Goal: Task Accomplishment & Management: Manage account settings

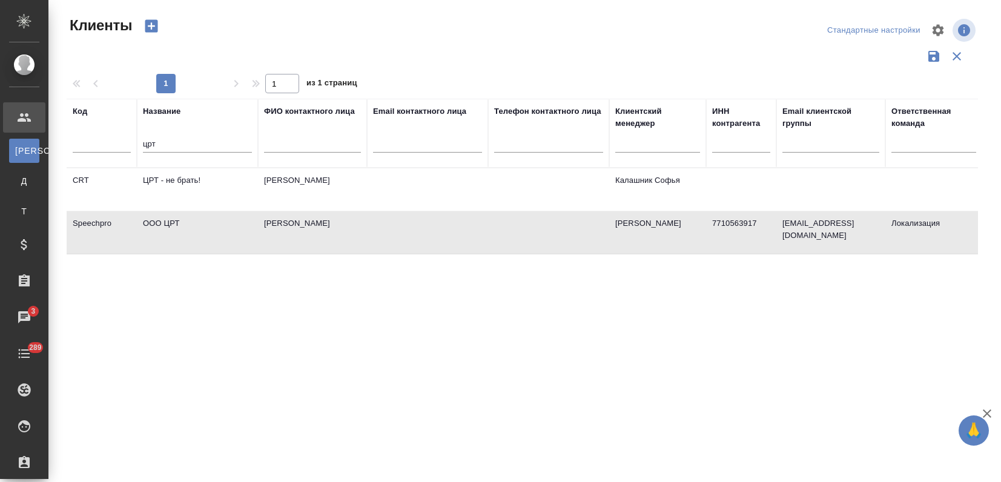
select select "RU"
drag, startPoint x: 169, startPoint y: 144, endPoint x: 81, endPoint y: 140, distance: 88.5
click at [81, 140] on tr "Код Название црт ФИО контактного лица Email контактного лица Телефон контактног…" at bounding box center [524, 133] width 915 height 69
type input "шсд"
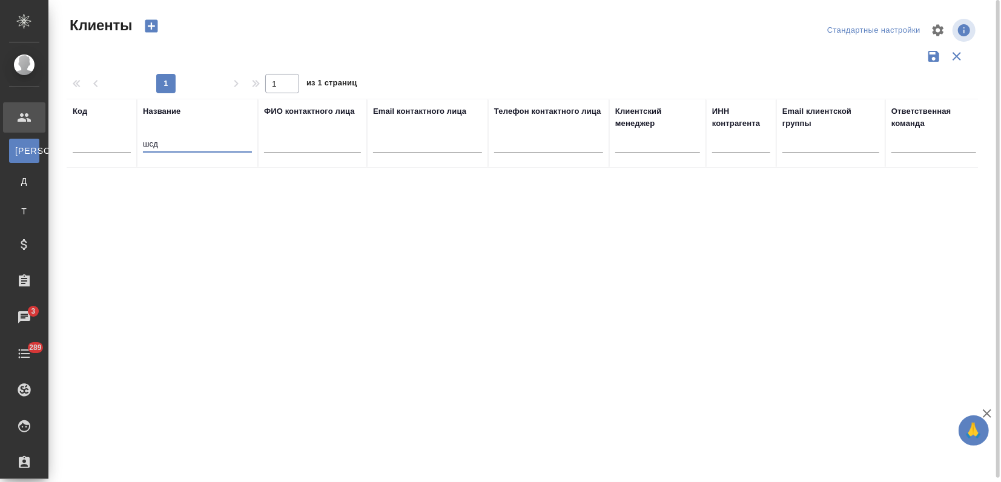
drag, startPoint x: 145, startPoint y: 145, endPoint x: 126, endPoint y: 143, distance: 18.9
click at [126, 143] on tr "Код Название шсд ФИО контактного лица Email контактного лица Телефон контактног…" at bounding box center [524, 133] width 915 height 69
click at [100, 146] on input "text" at bounding box center [102, 144] width 58 height 15
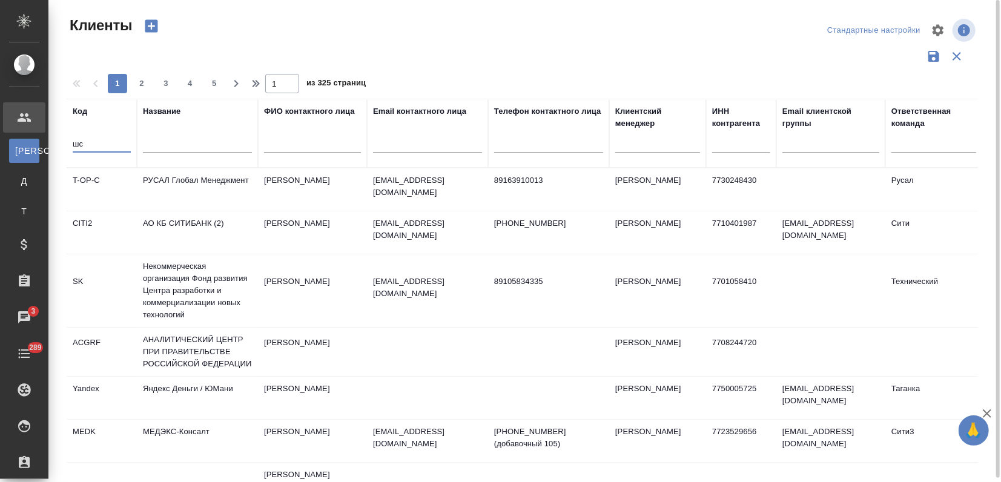
type input "ш"
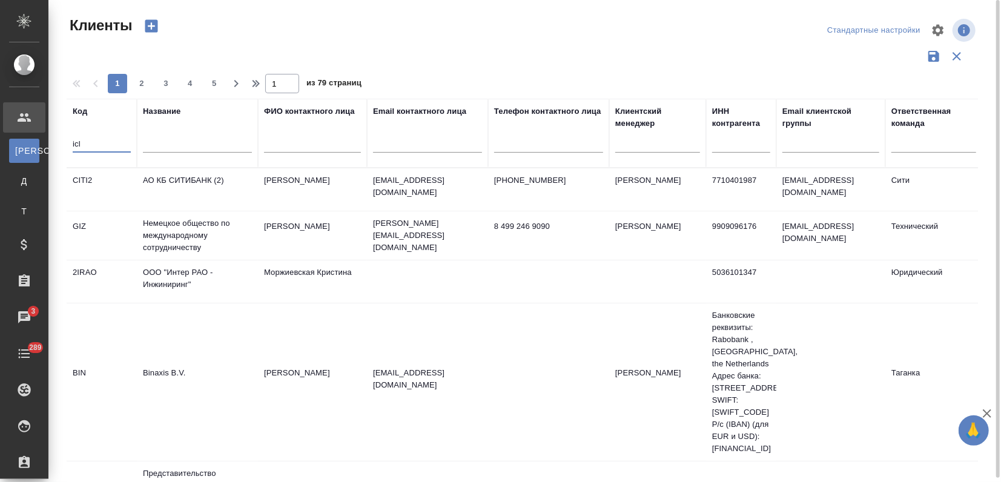
type input "icl"
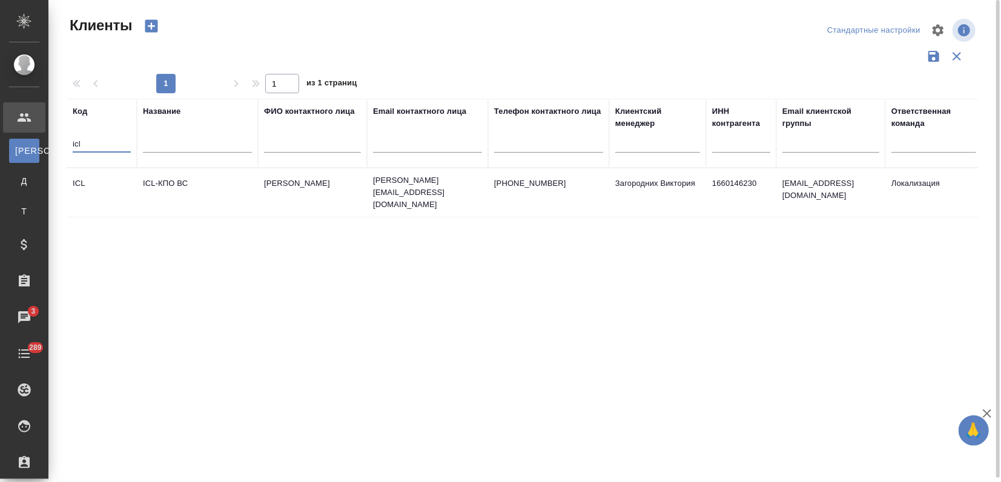
click at [139, 200] on td "ICL-КПО ВС" at bounding box center [197, 192] width 121 height 42
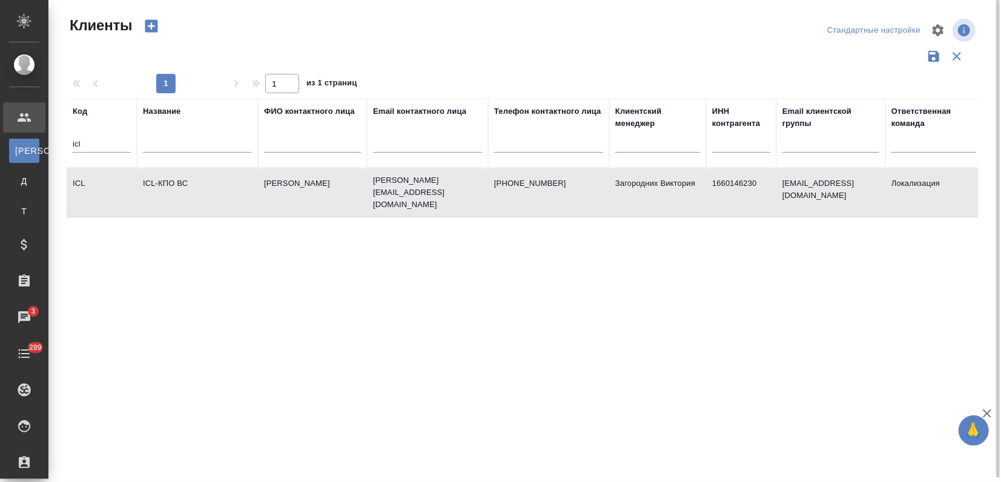
click at [139, 200] on td "ICL-КПО ВС" at bounding box center [197, 192] width 121 height 42
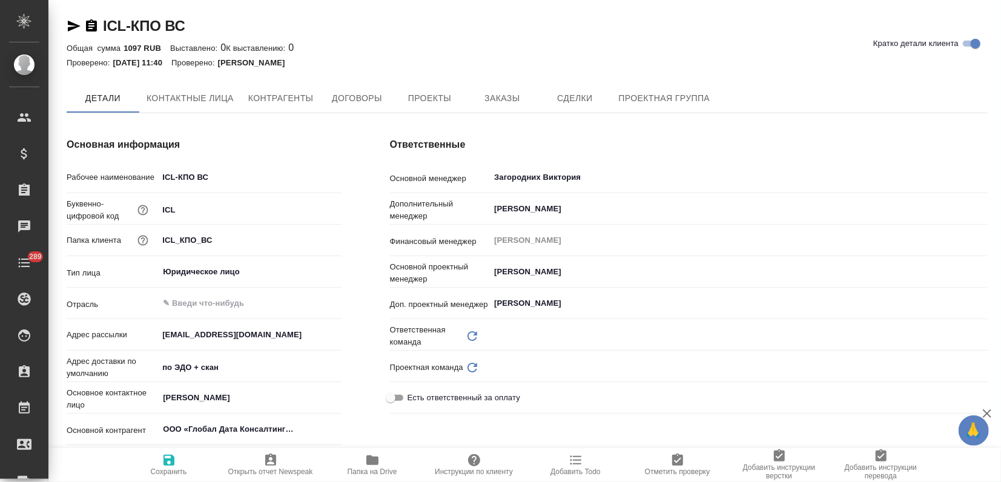
type input "Локализация"
type textarea "x"
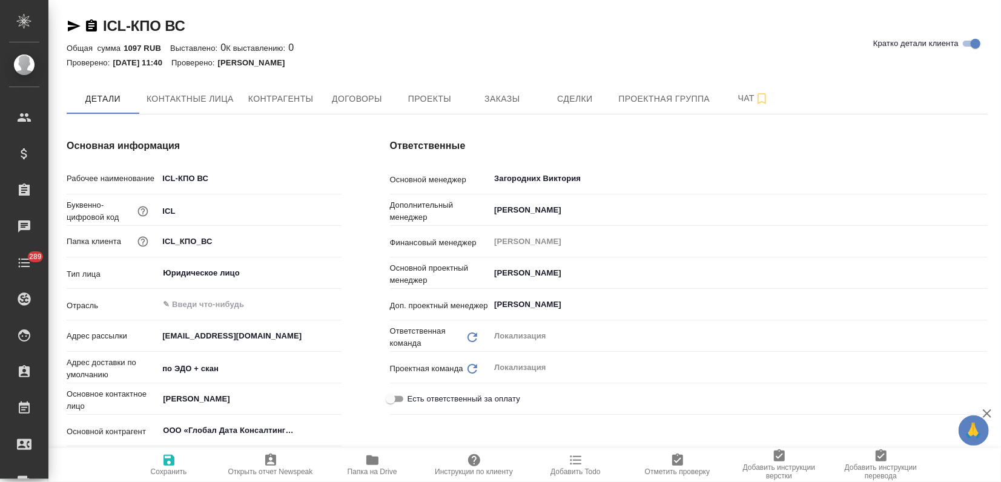
type textarea "x"
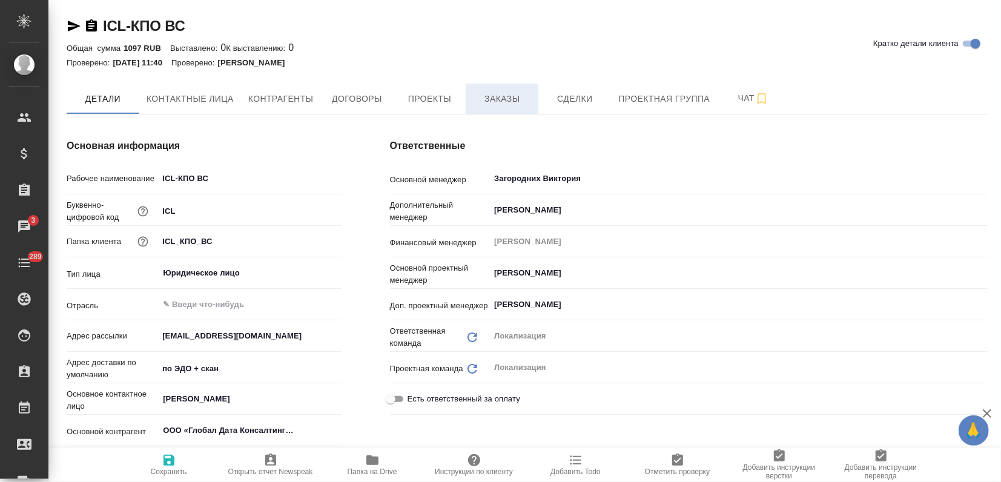
click at [473, 92] on span "Заказы" at bounding box center [502, 98] width 58 height 15
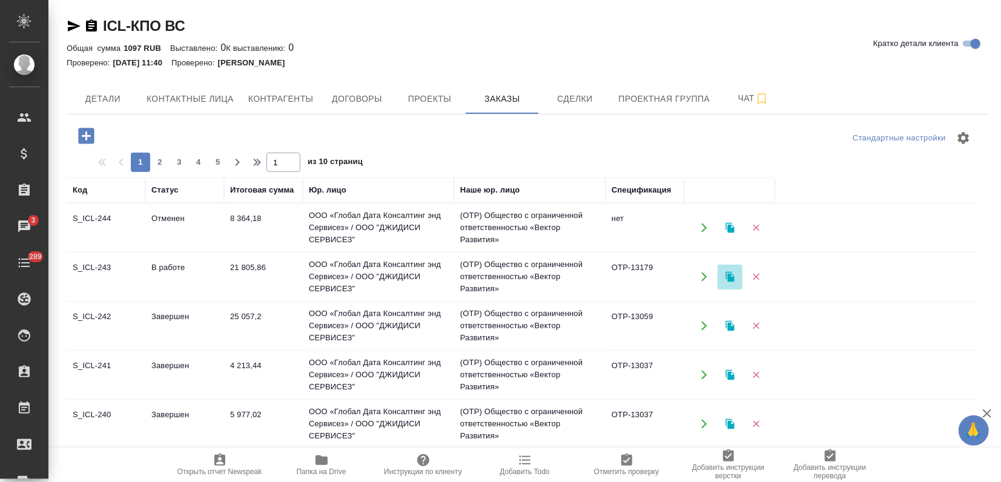
click at [727, 275] on icon "button" at bounding box center [730, 276] width 11 height 11
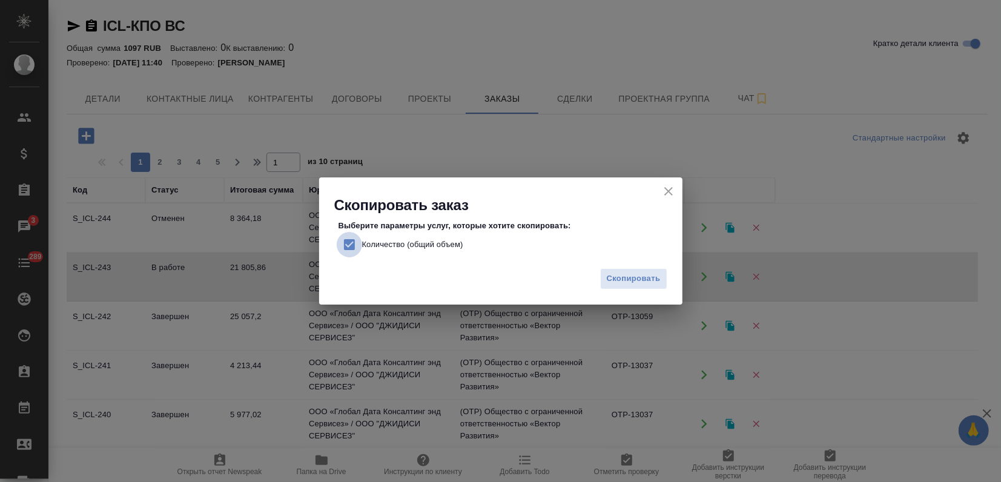
click at [354, 242] on input "Количество (общий объем)" at bounding box center [349, 244] width 25 height 25
checkbox input "false"
click at [628, 277] on span "Скопировать" at bounding box center [634, 279] width 54 height 14
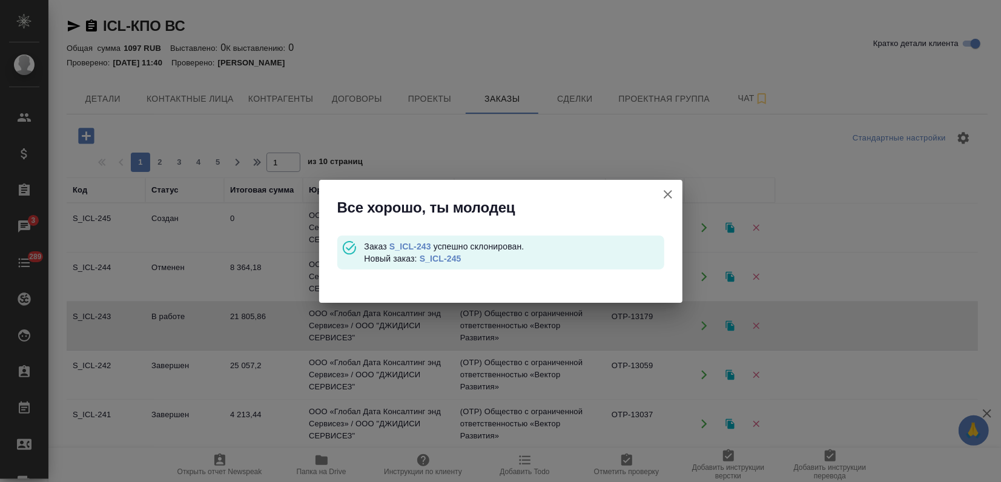
click at [450, 255] on link "S_ICL-245" at bounding box center [441, 259] width 42 height 10
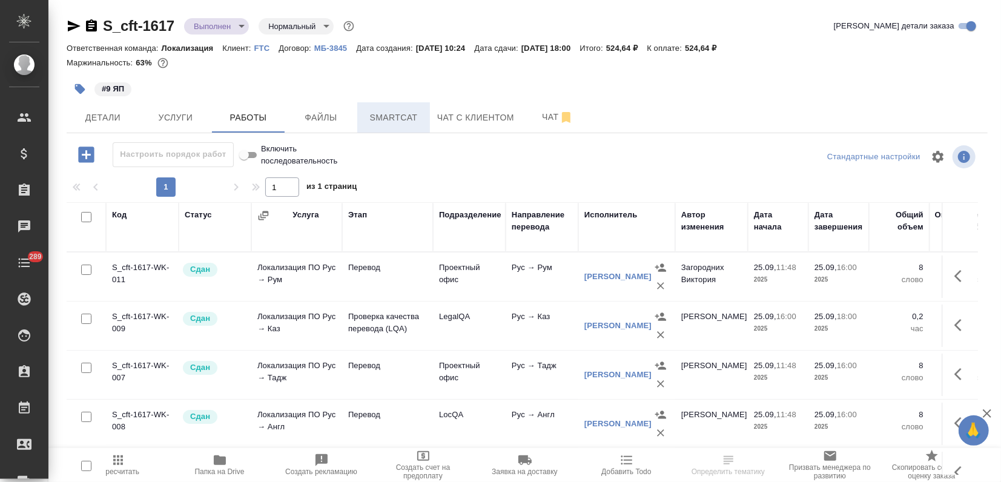
click at [385, 108] on button "Smartcat" at bounding box center [393, 117] width 73 height 30
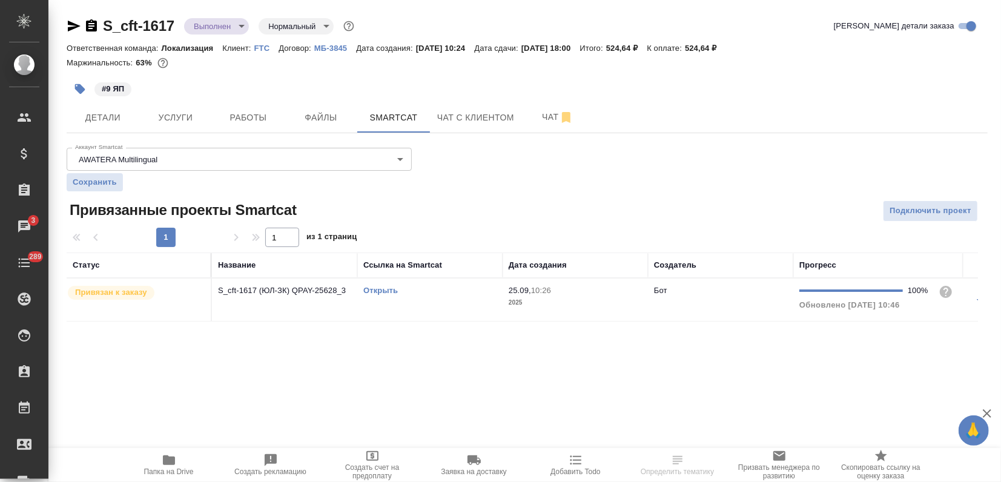
click at [367, 291] on link "Открыть" at bounding box center [380, 290] width 35 height 9
click at [218, 25] on body "🙏 .cls-1 fill:#fff; AWATERA Zagorodnikh Viktoria Клиенты Спецификации Заказы 3 …" at bounding box center [500, 241] width 1001 height 482
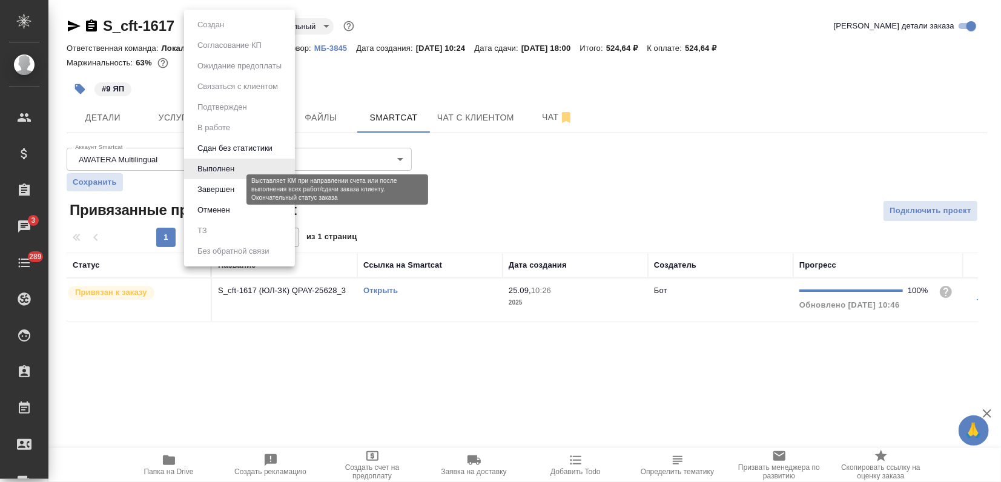
click at [214, 183] on button "Завершен" at bounding box center [216, 189] width 44 height 13
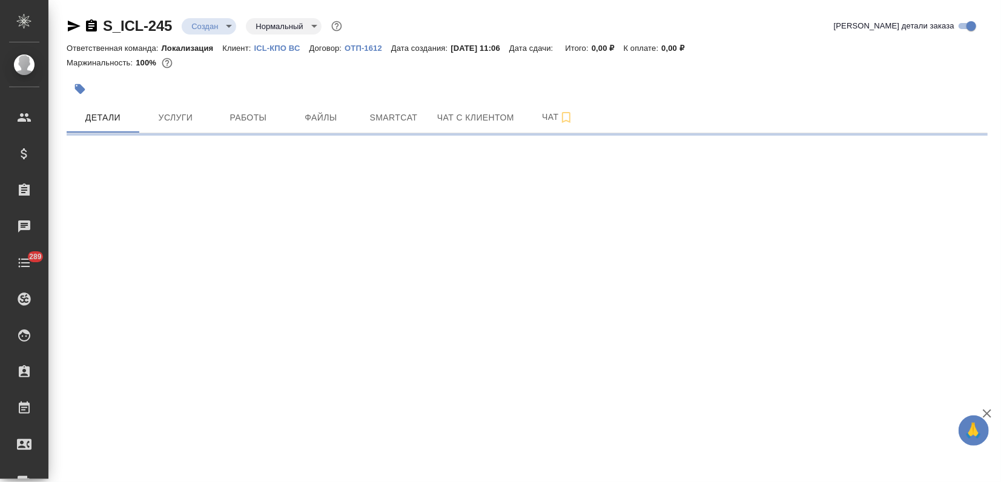
select select "RU"
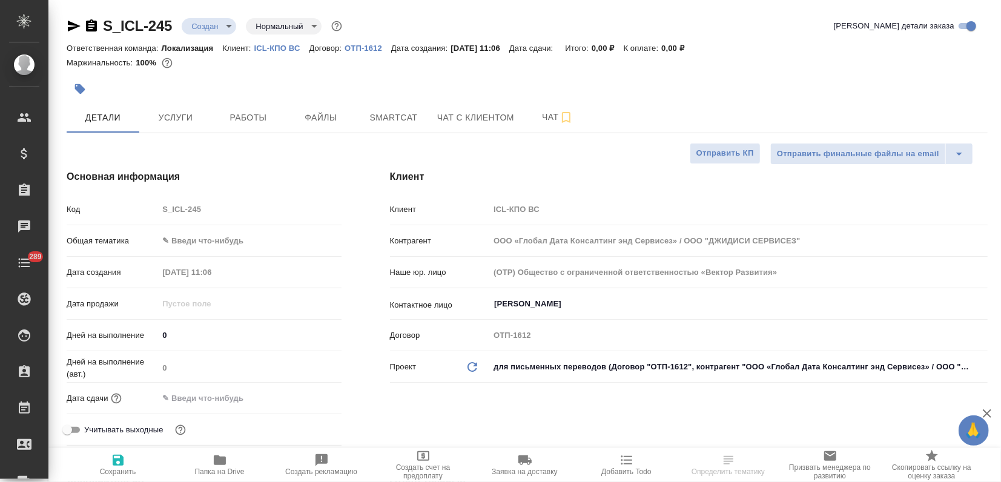
type textarea "x"
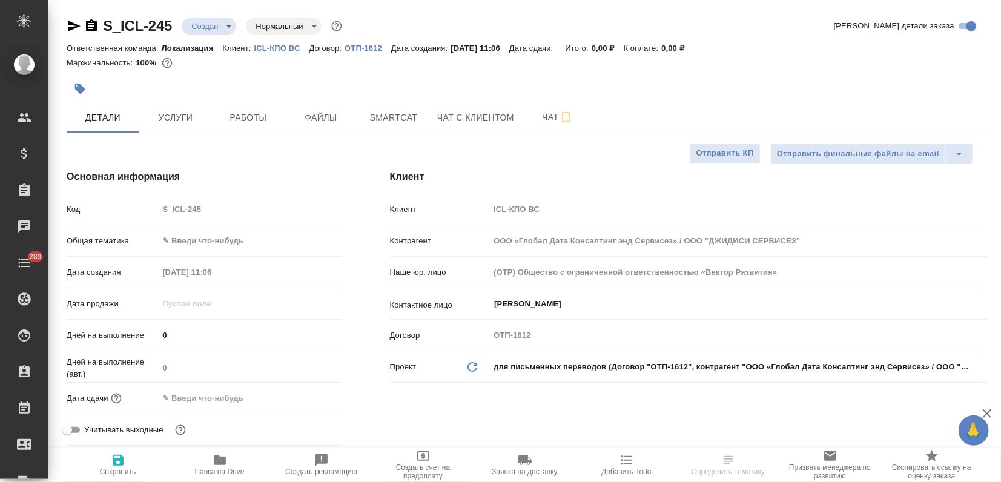
type textarea "x"
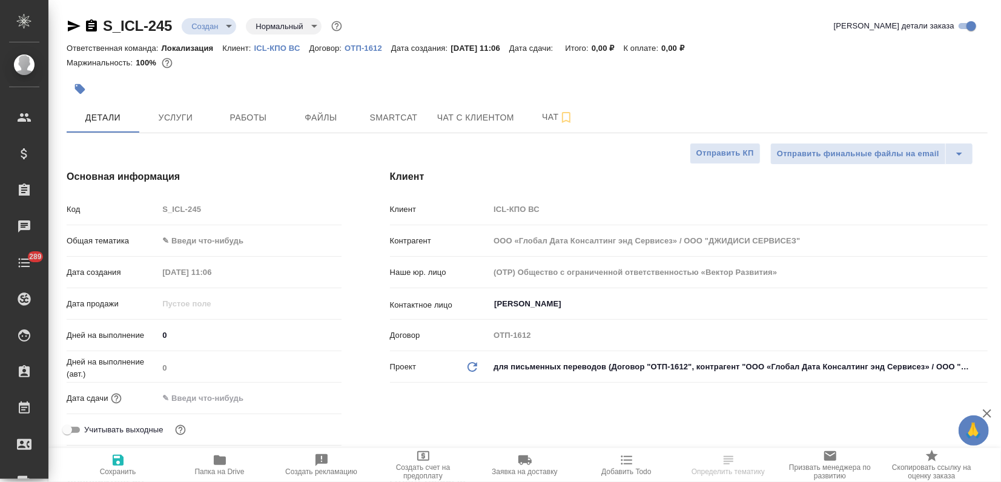
type textarea "x"
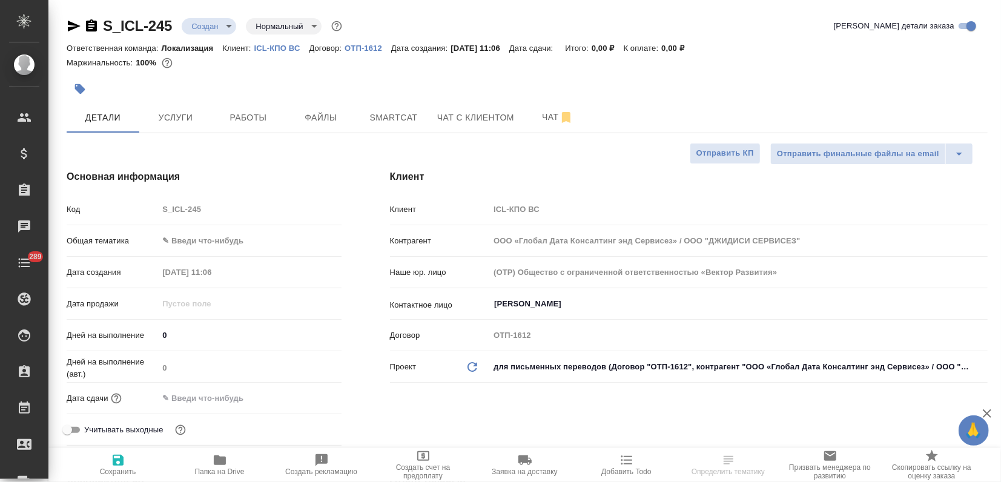
click at [199, 237] on body "🙏 .cls-1 fill:#fff; AWATERA Zagorodnikh Viktoria Клиенты Спецификации Заказы Ча…" at bounding box center [500, 241] width 1001 height 482
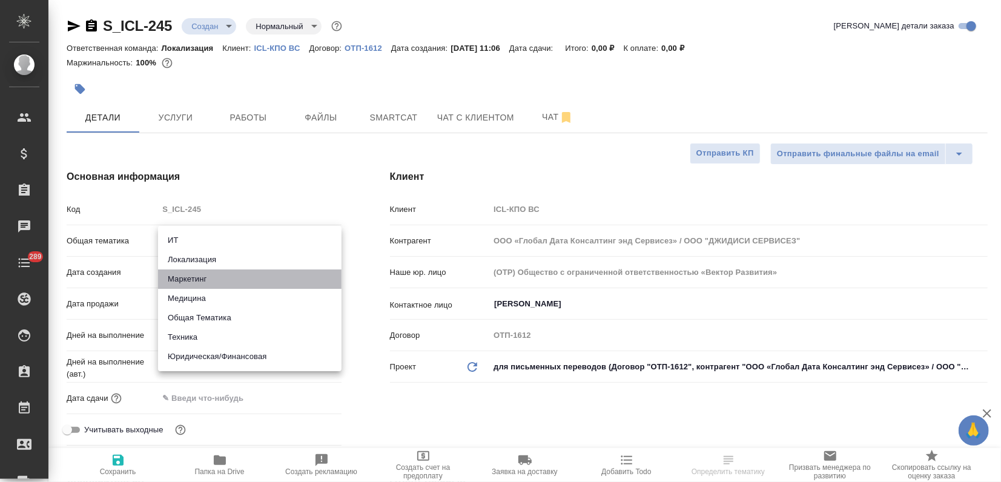
click at [191, 280] on li "Маркетинг" at bounding box center [249, 278] width 183 height 19
type input "marketing"
type textarea "x"
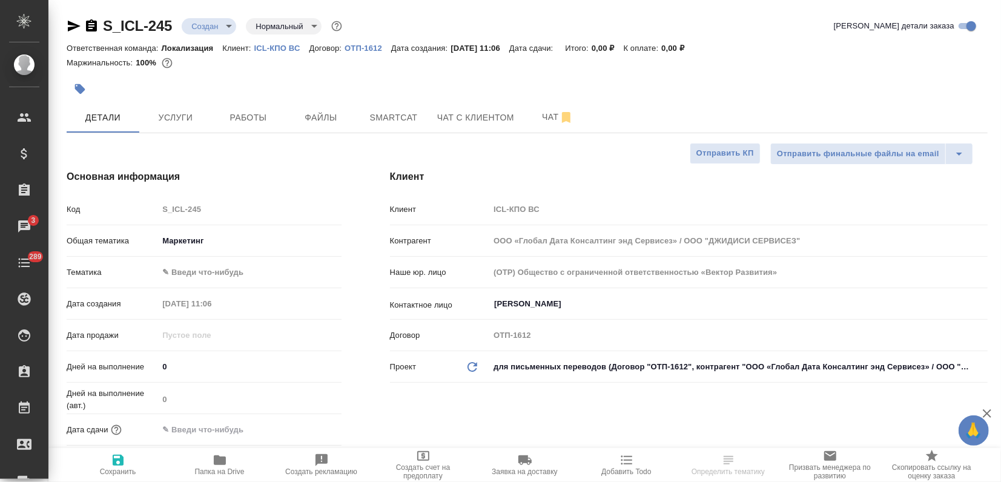
click at [195, 266] on body "🙏 .cls-1 fill:#fff; AWATERA Zagorodnikh Viktoria Клиенты Спецификации Заказы 3 …" at bounding box center [500, 241] width 1001 height 482
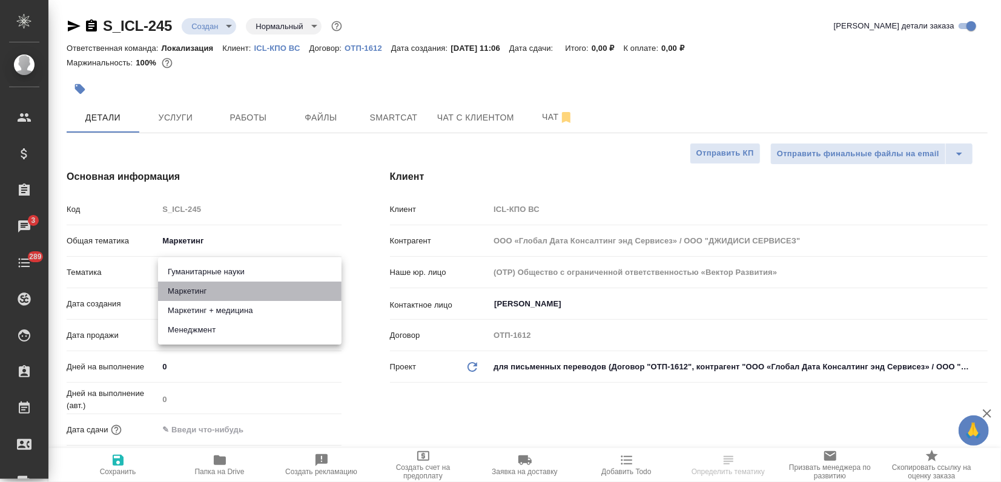
click at [199, 293] on li "Маркетинг" at bounding box center [249, 291] width 183 height 19
type textarea "x"
type input "5a8b8b956a9677013d343d63"
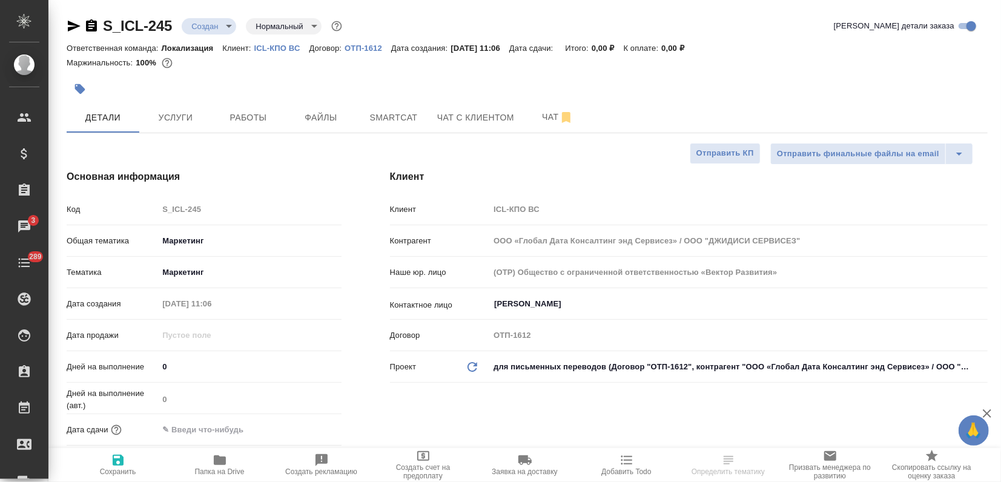
click at [113, 461] on icon "button" at bounding box center [118, 460] width 11 height 11
type textarea "x"
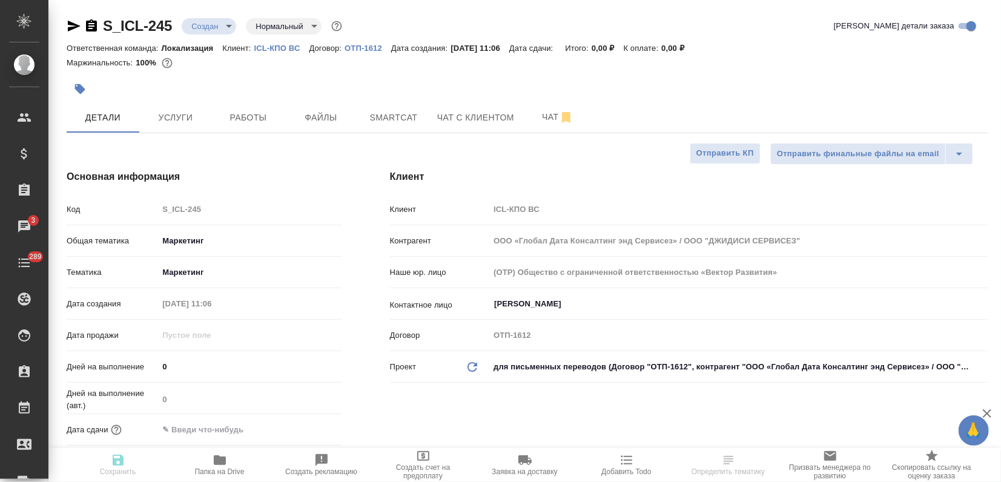
type textarea "x"
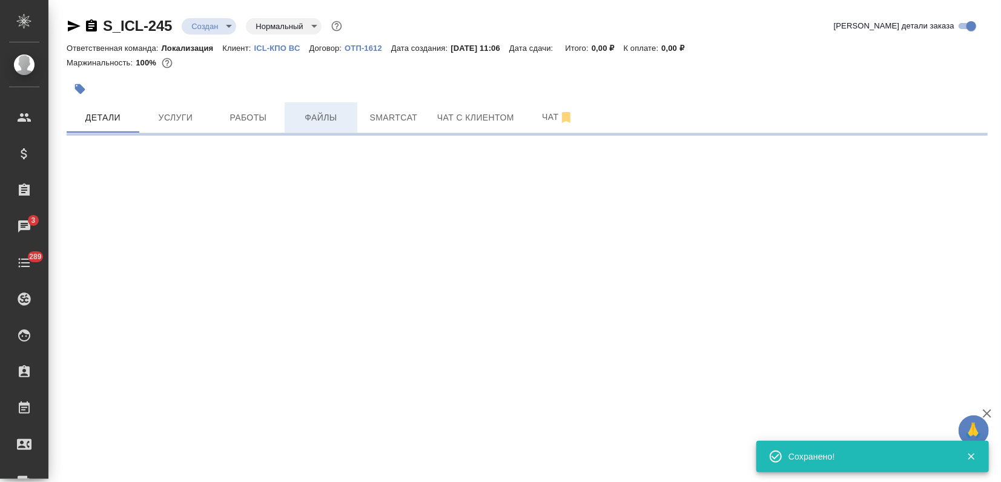
select select "RU"
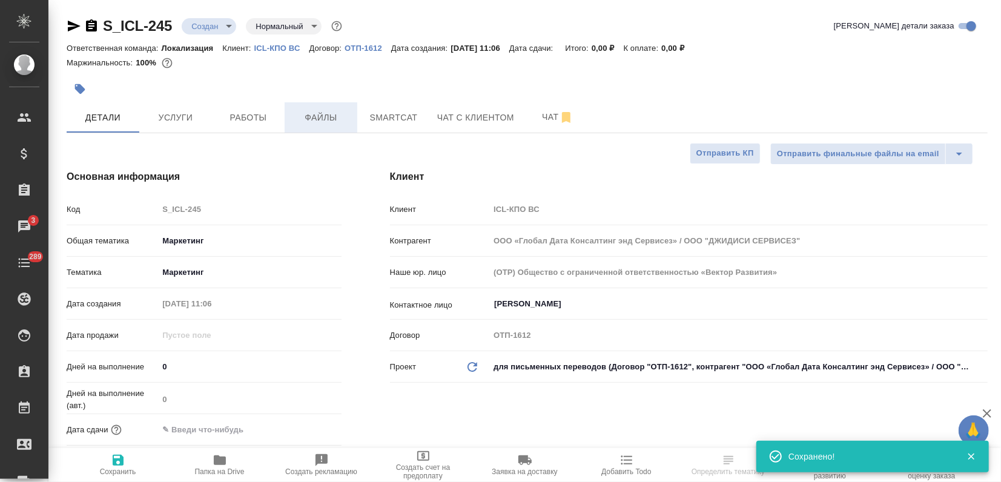
type textarea "x"
click at [301, 113] on span "Файлы" at bounding box center [321, 117] width 58 height 15
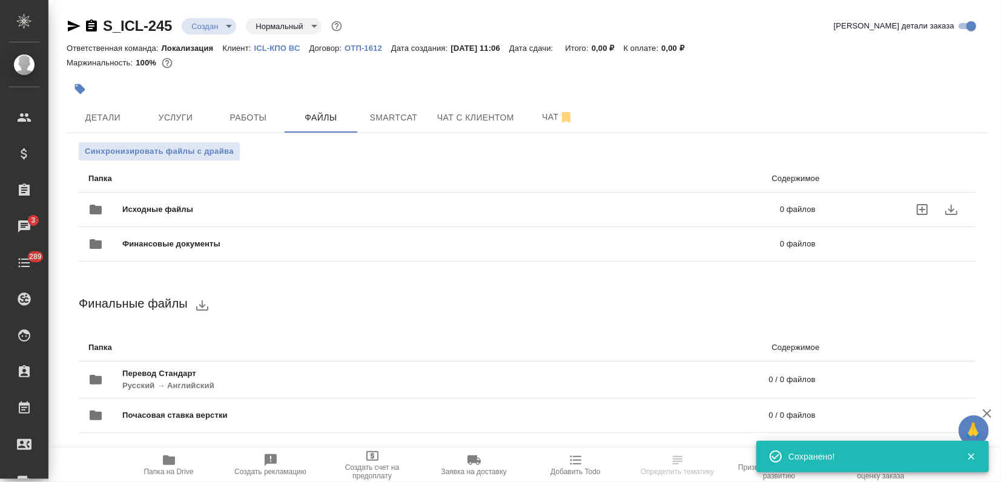
click at [145, 209] on span "Исходные файлы" at bounding box center [304, 209] width 364 height 12
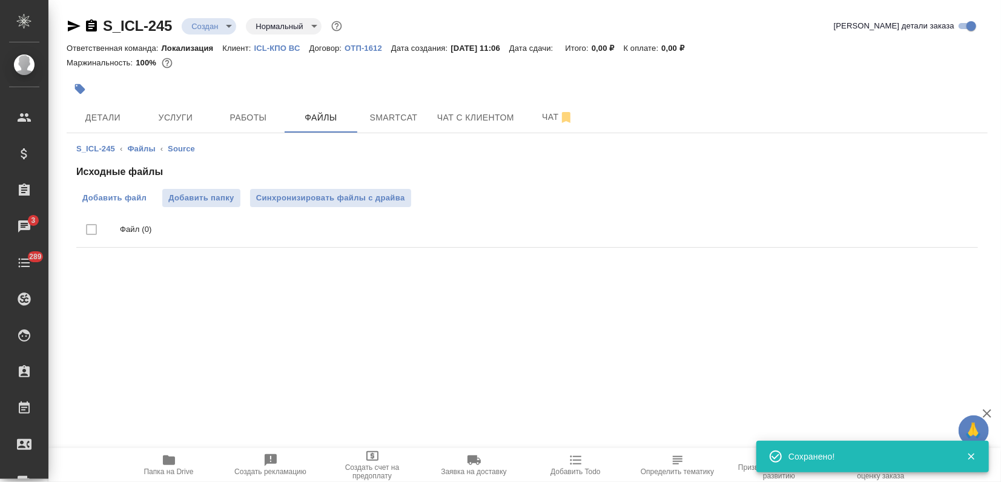
click at [117, 205] on label "Добавить файл" at bounding box center [114, 198] width 76 height 18
click at [0, 0] on input "Добавить файл" at bounding box center [0, 0] width 0 height 0
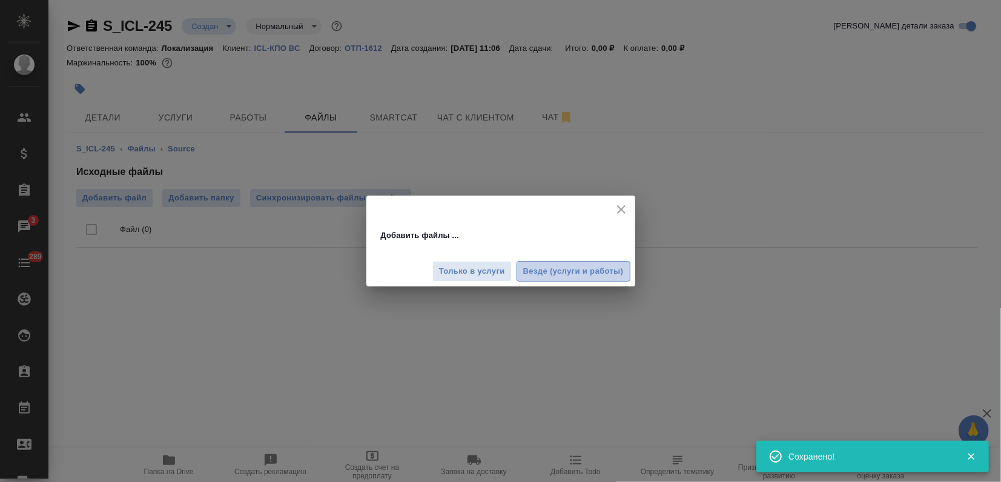
click at [567, 271] on span "Везде (услуги и работы)" at bounding box center [573, 272] width 100 height 14
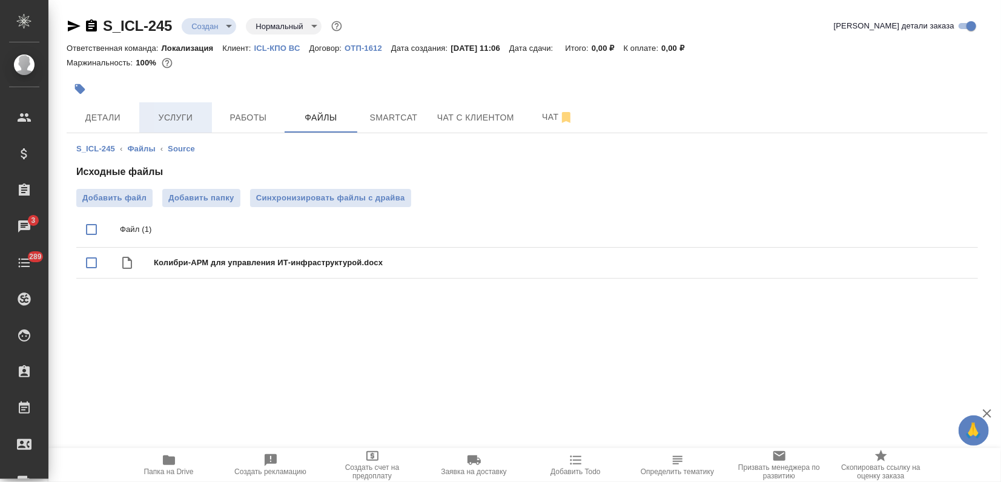
click at [203, 117] on span "Услуги" at bounding box center [176, 117] width 58 height 15
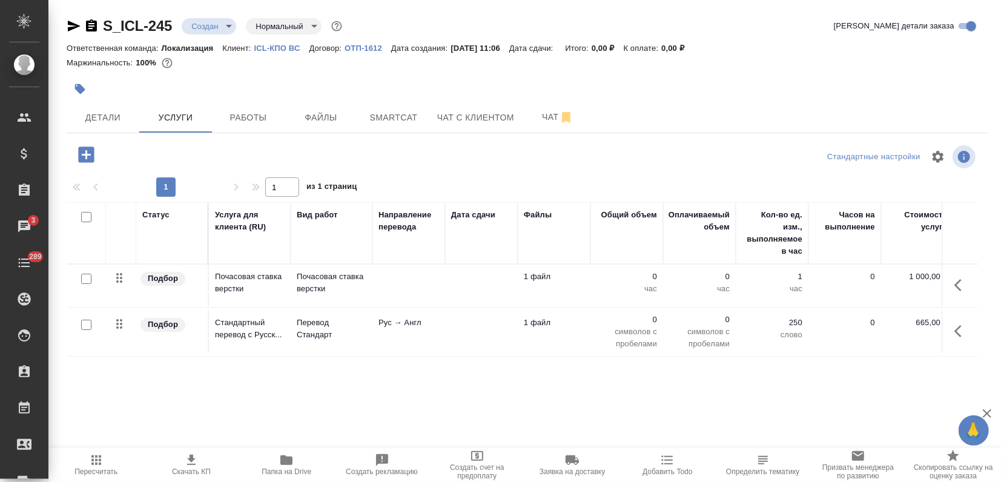
click at [84, 218] on input "checkbox" at bounding box center [86, 217] width 10 height 10
checkbox input "true"
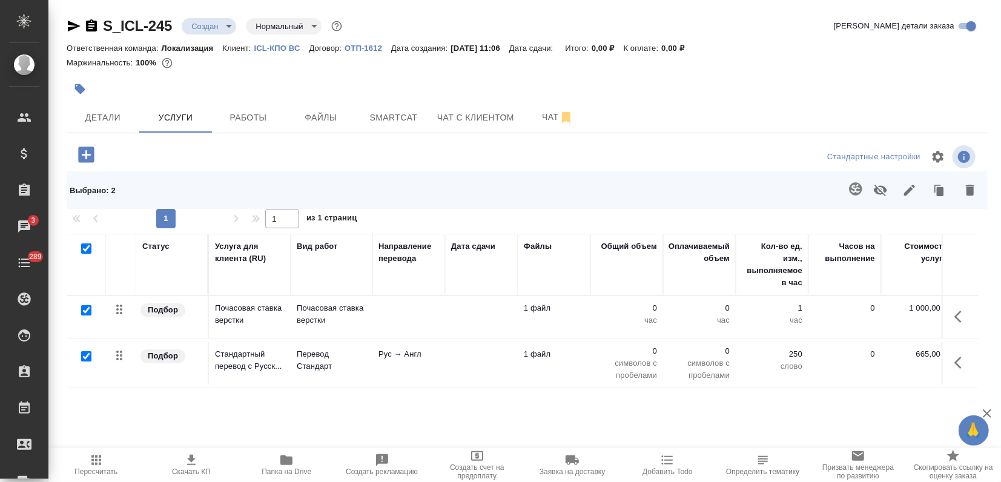
click at [974, 194] on icon "button" at bounding box center [970, 190] width 15 height 15
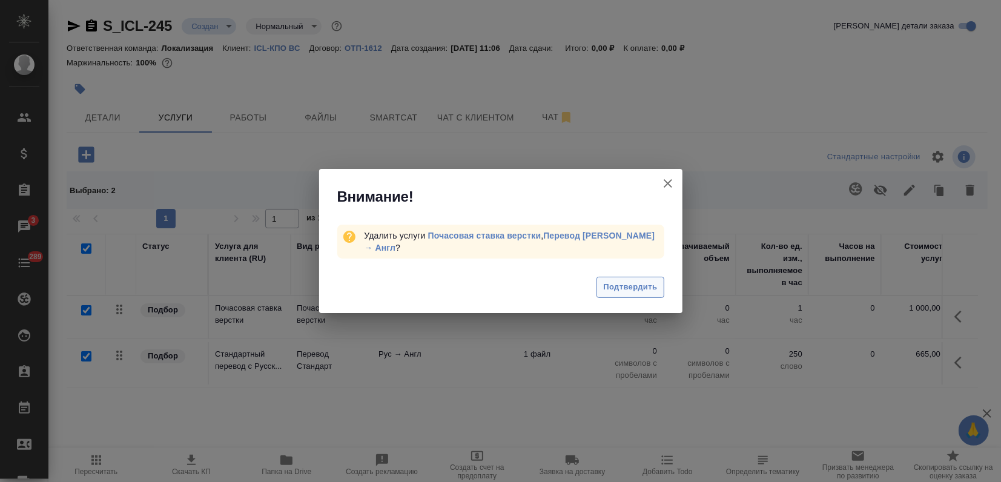
click at [636, 280] on span "Подтвердить" at bounding box center [630, 287] width 54 height 14
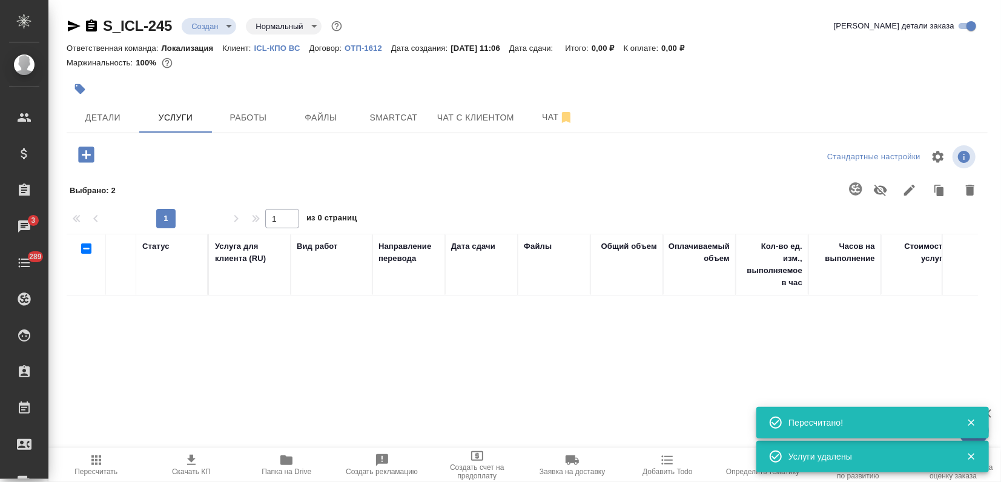
checkbox input "false"
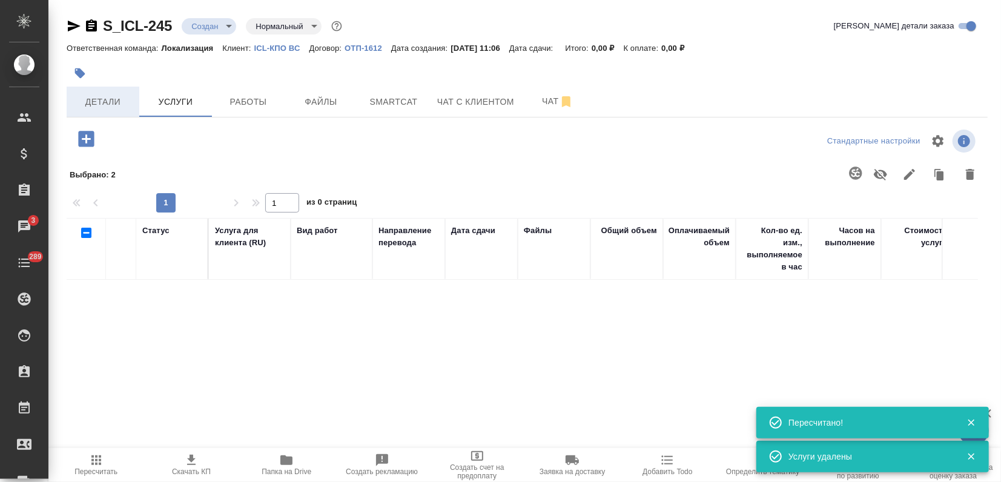
click at [111, 111] on button "Детали" at bounding box center [103, 102] width 73 height 30
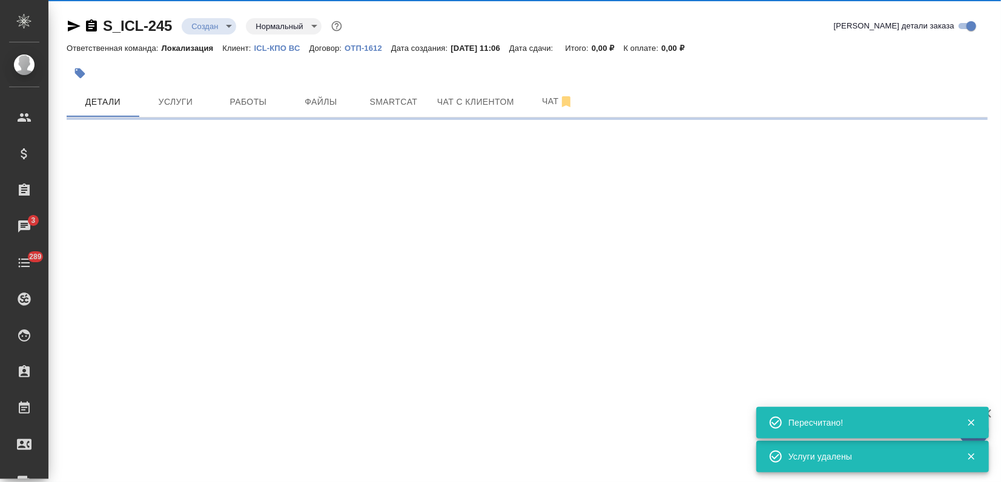
select select "RU"
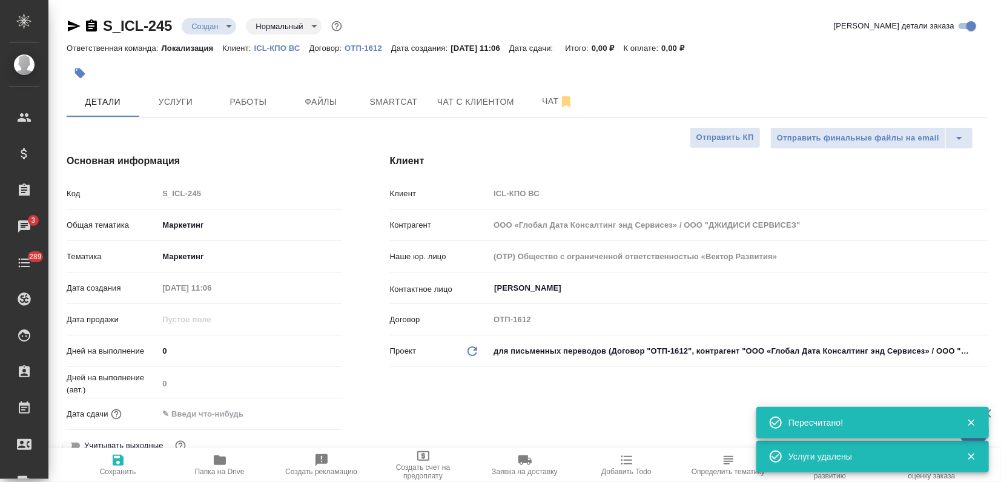
type textarea "x"
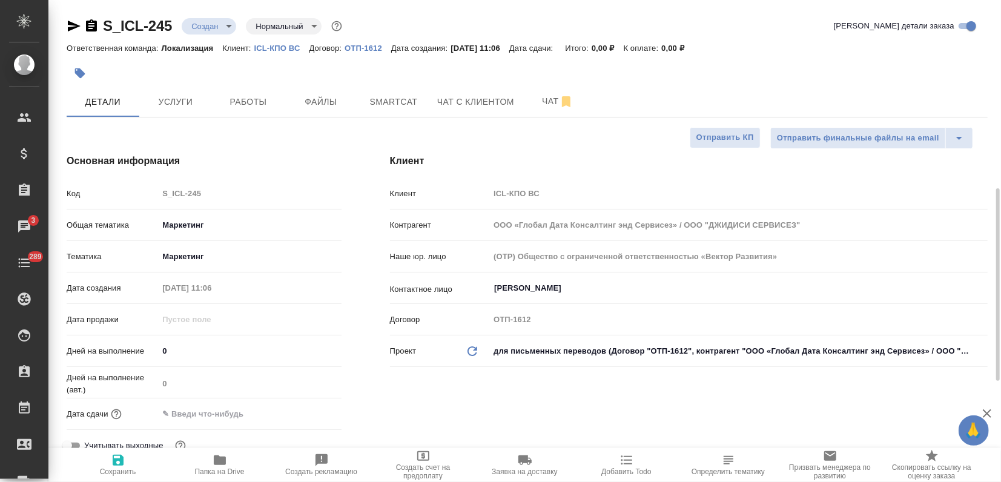
scroll to position [336, 0]
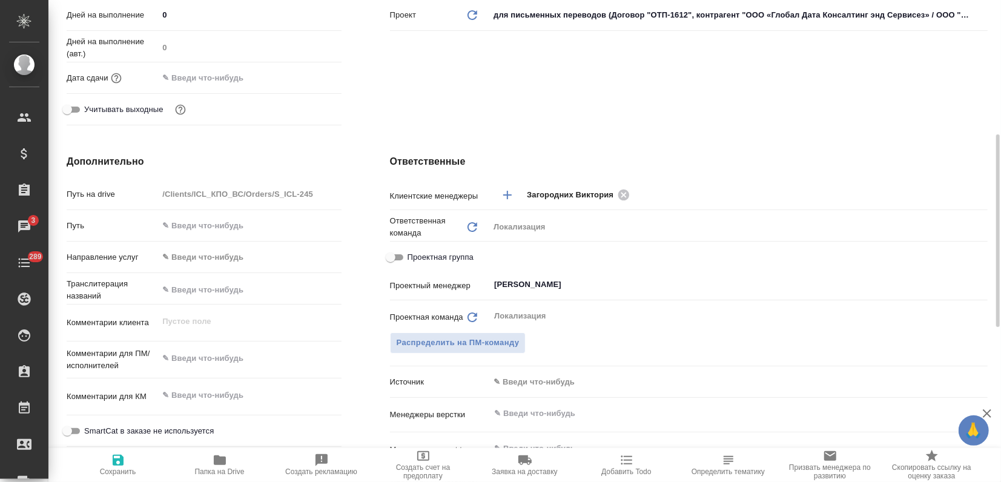
type textarea "x"
click at [188, 358] on textarea at bounding box center [250, 359] width 182 height 21
paste textarea "Подскажите, пожалуйста, сколько будет проф перевод этой страницы услуги на сайт…"
type textarea "x"
type textarea "Подскажите, пожалуйста, сколько будет проф перевод этой страницы услуги на сайт…"
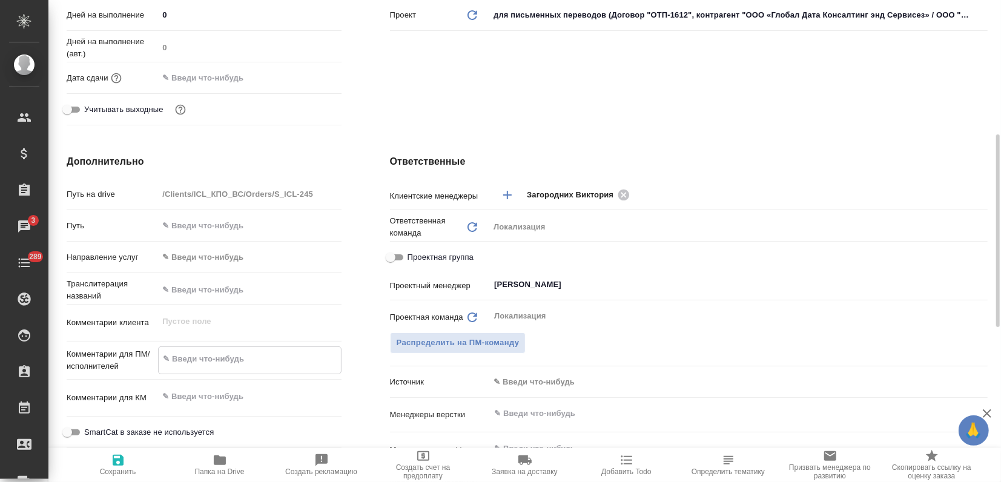
type textarea "x"
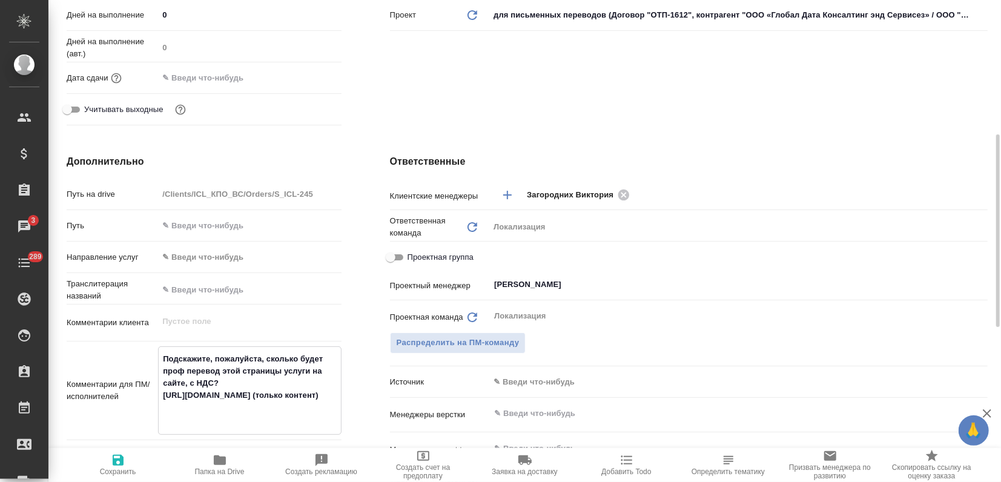
type textarea "Подскажите, пожалуйста, сколько будет проф перевод этой страницы услуги на сайт…"
type textarea "x"
click at [133, 456] on span "Сохранить" at bounding box center [117, 464] width 87 height 23
type textarea "x"
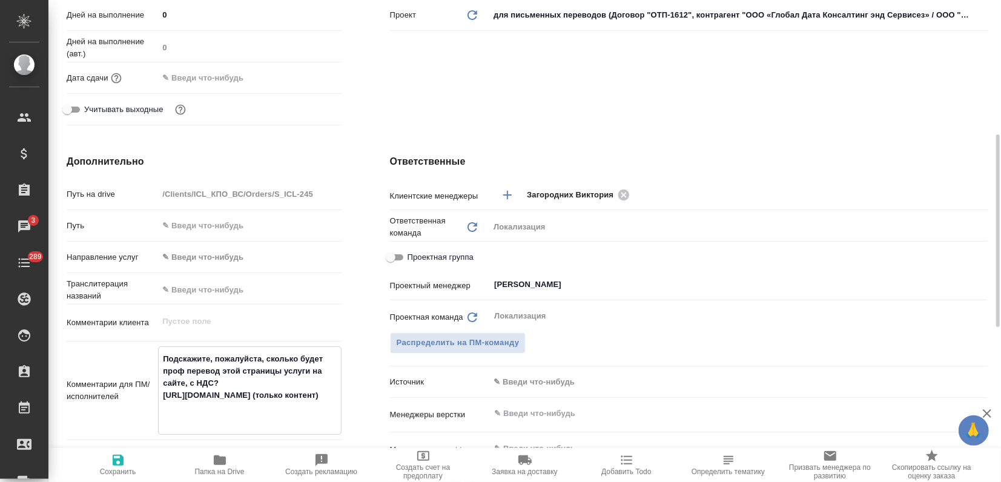
type textarea "x"
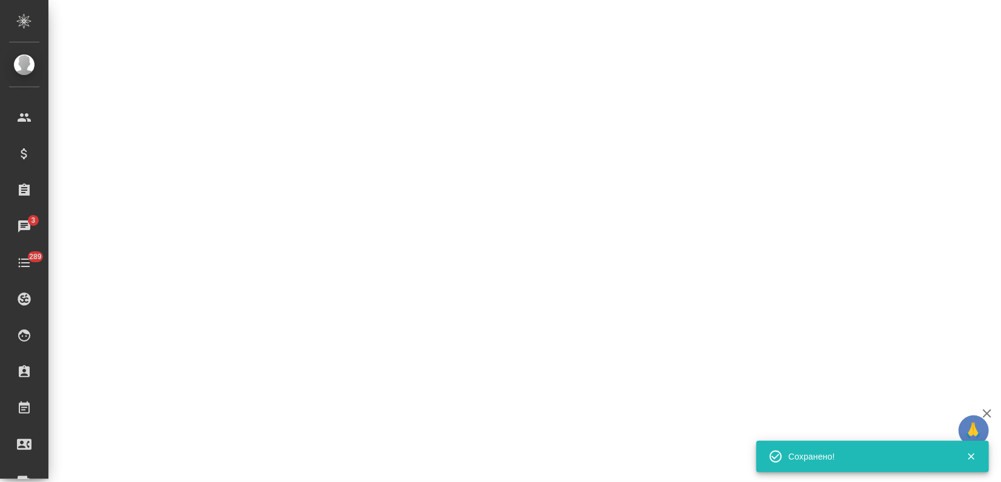
select select "RU"
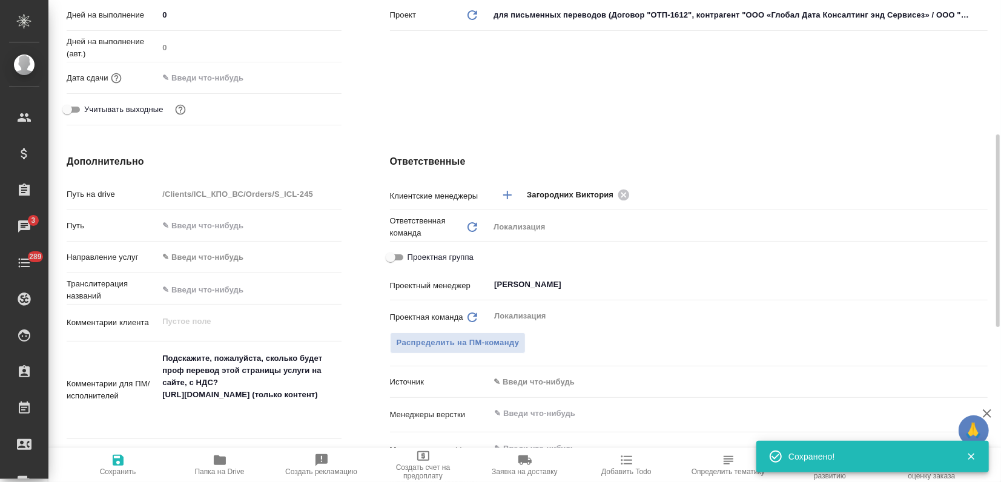
type textarea "x"
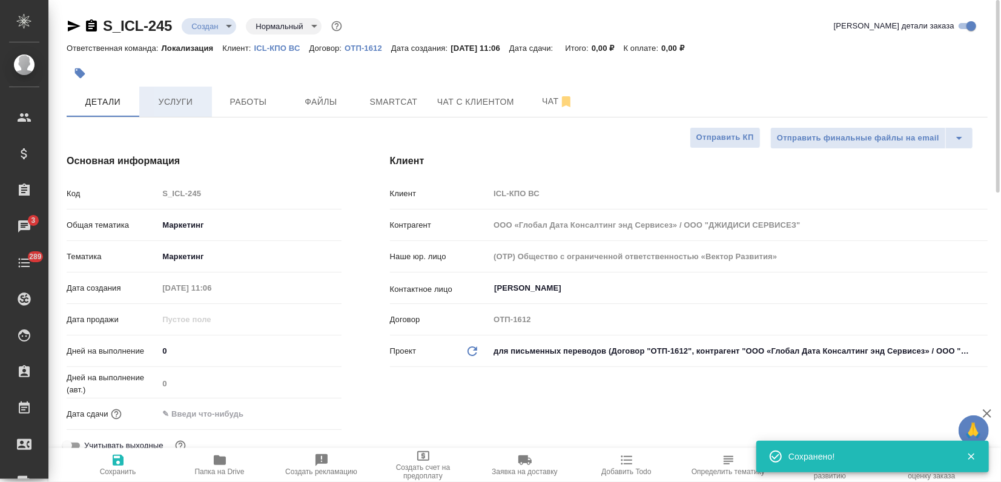
click at [206, 96] on button "Услуги" at bounding box center [175, 102] width 73 height 30
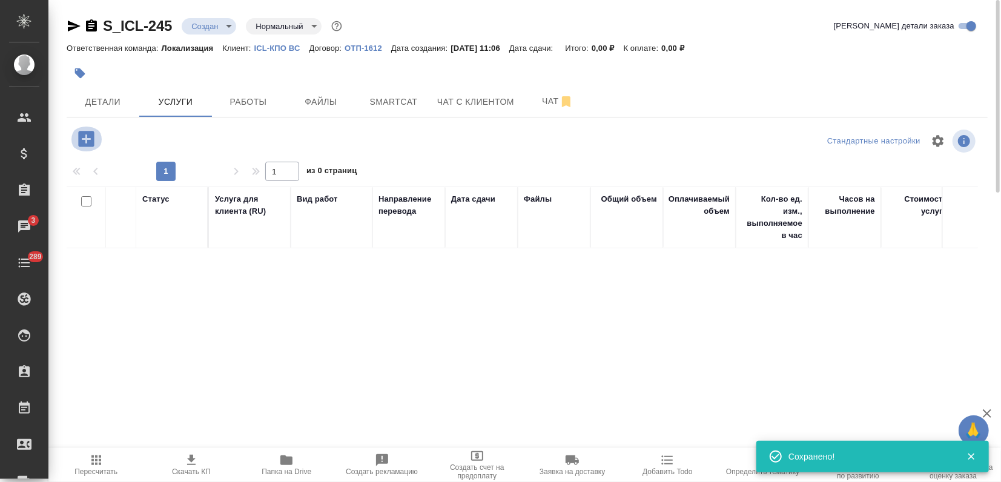
click at [92, 139] on icon "button" at bounding box center [86, 139] width 16 height 16
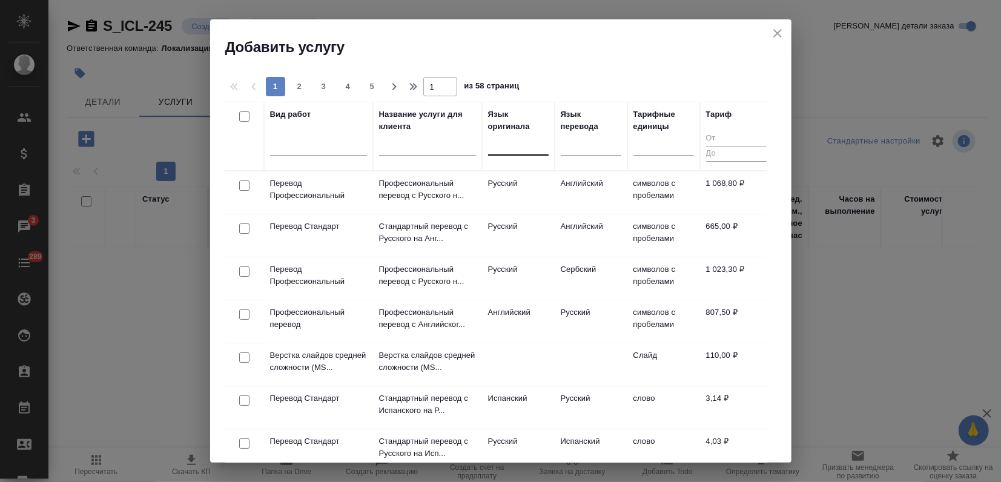
click at [516, 153] on div at bounding box center [518, 144] width 61 height 23
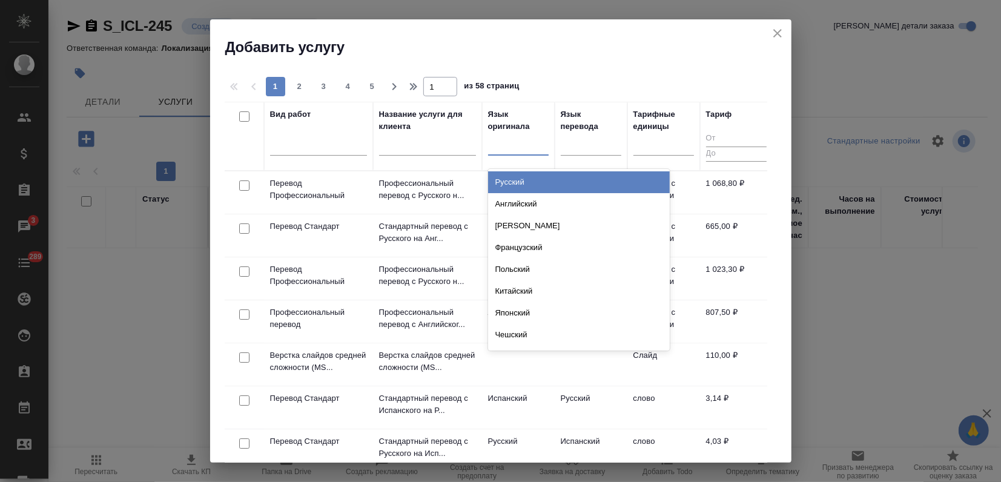
click at [510, 186] on div "Русский" at bounding box center [579, 182] width 182 height 22
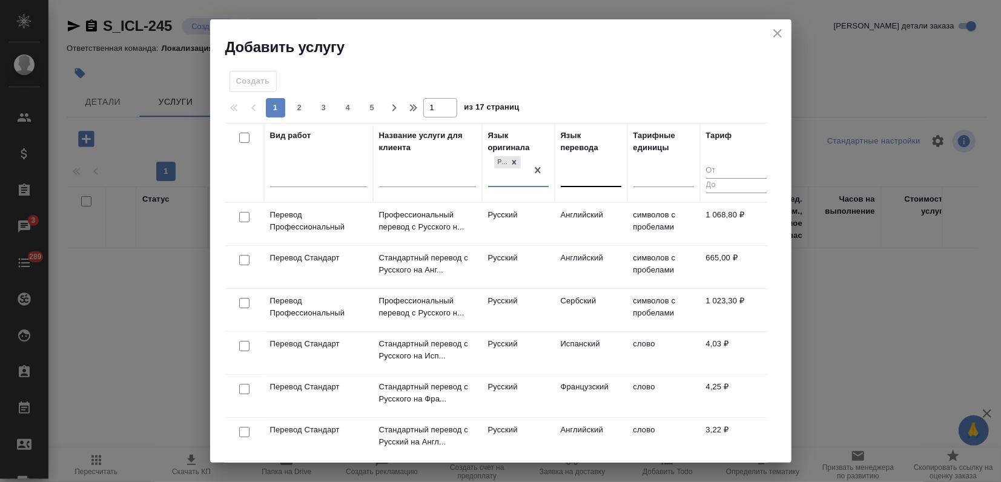
click at [571, 179] on div at bounding box center [591, 175] width 61 height 18
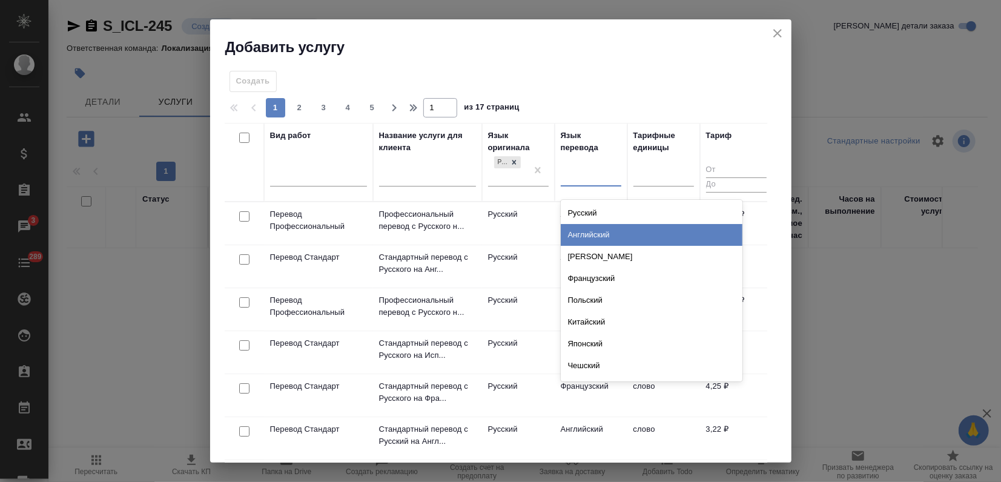
click at [579, 228] on div "Английский" at bounding box center [652, 235] width 182 height 22
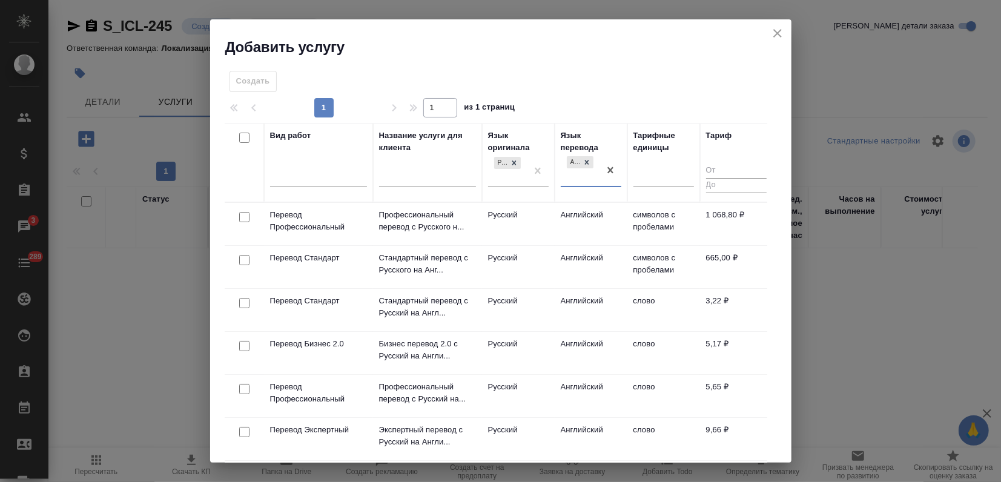
click at [598, 228] on td "Английский" at bounding box center [591, 224] width 73 height 42
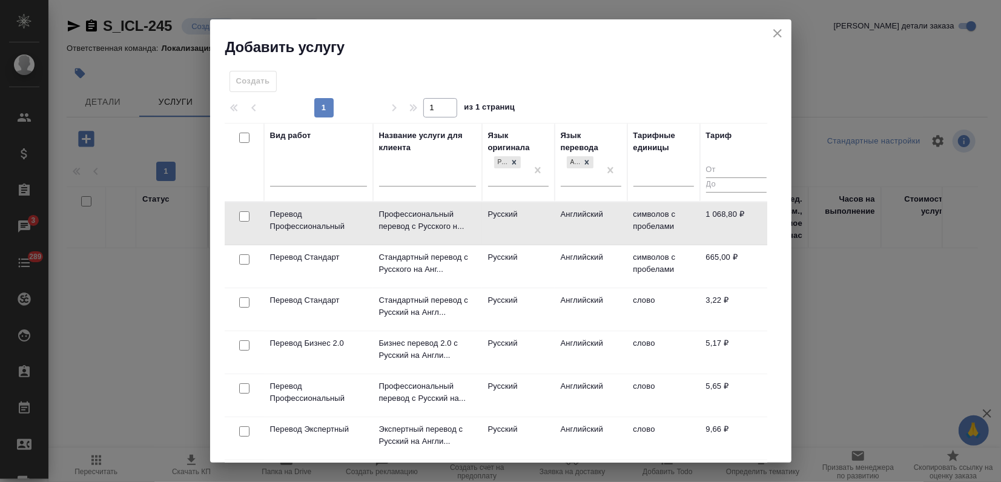
click at [598, 228] on td "Английский" at bounding box center [591, 223] width 73 height 42
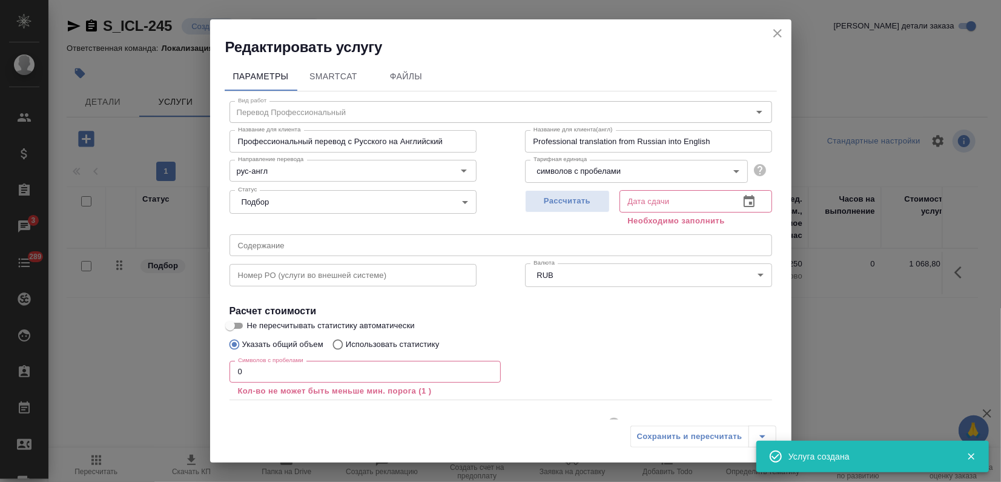
drag, startPoint x: 295, startPoint y: 380, endPoint x: 108, endPoint y: 380, distance: 187.1
click at [119, 380] on div "Редактировать услугу Параметры SmartCat Файлы Вид работ Перевод Профессиональны…" at bounding box center [500, 241] width 1001 height 482
click at [780, 36] on icon "close" at bounding box center [777, 33] width 8 height 8
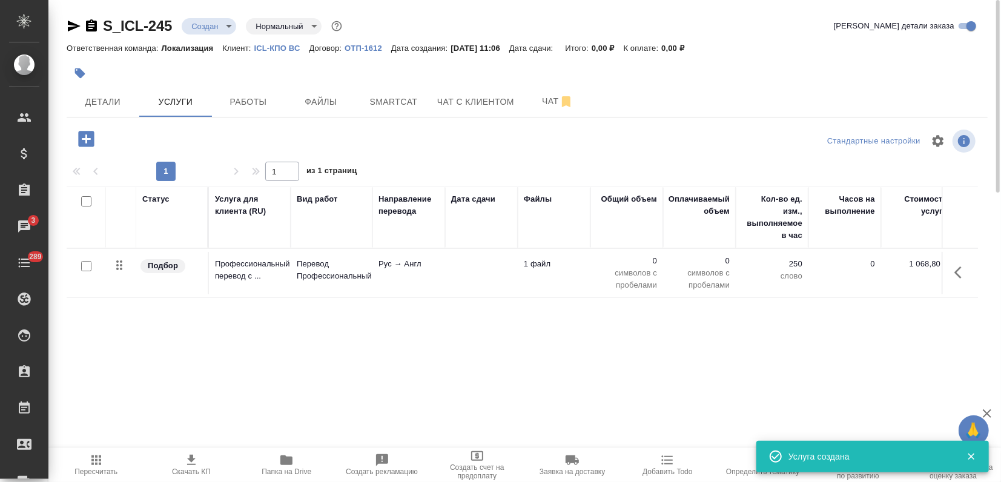
click at [77, 265] on div at bounding box center [86, 266] width 27 height 17
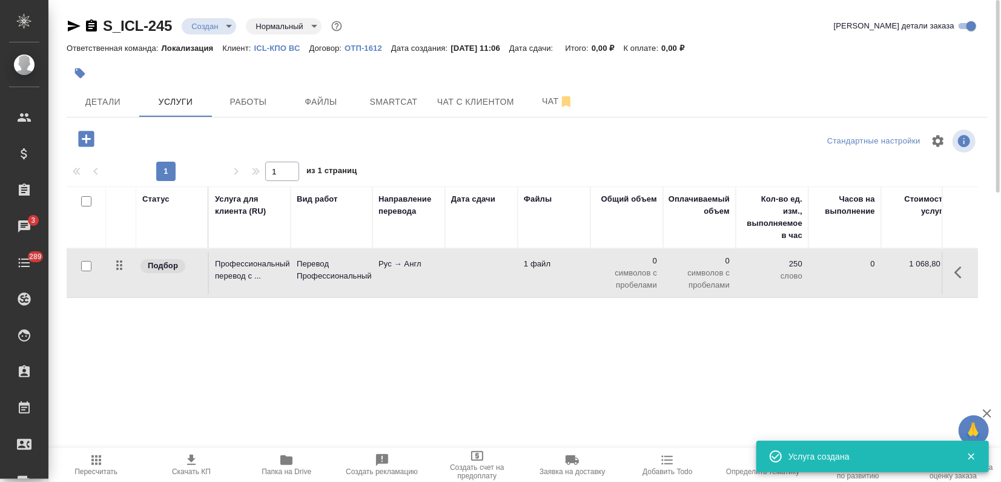
click at [84, 269] on input "checkbox" at bounding box center [86, 266] width 10 height 10
checkbox input "true"
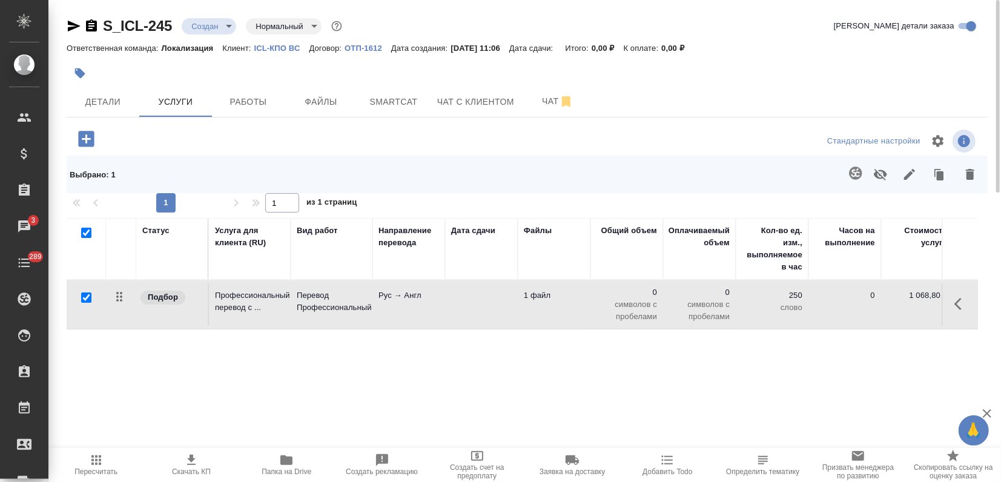
click at [855, 176] on icon "button" at bounding box center [855, 173] width 15 height 15
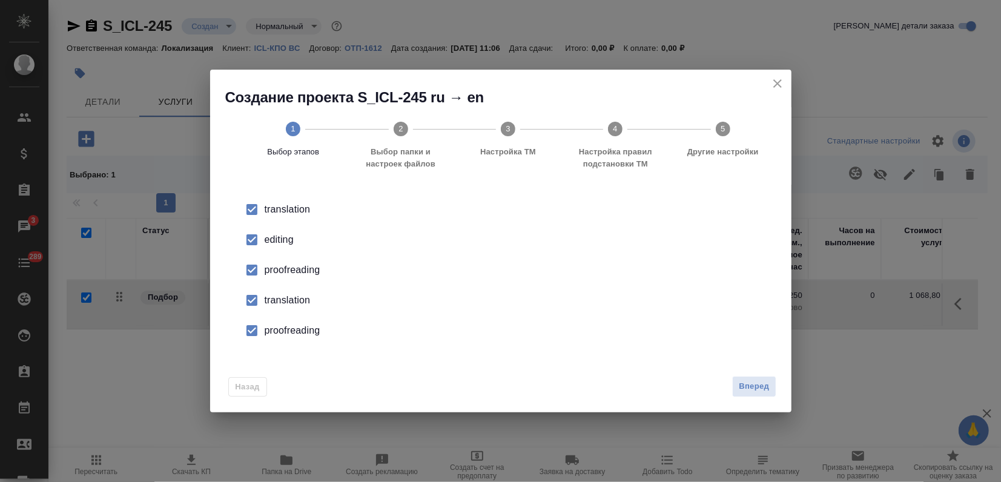
click at [288, 241] on div "editing" at bounding box center [514, 239] width 498 height 15
click at [282, 277] on div "proofreading" at bounding box center [514, 270] width 498 height 15
click at [280, 297] on div "translation" at bounding box center [514, 300] width 498 height 15
click at [277, 333] on div "proofreading" at bounding box center [514, 330] width 498 height 15
click at [742, 388] on span "Вперед" at bounding box center [754, 387] width 30 height 14
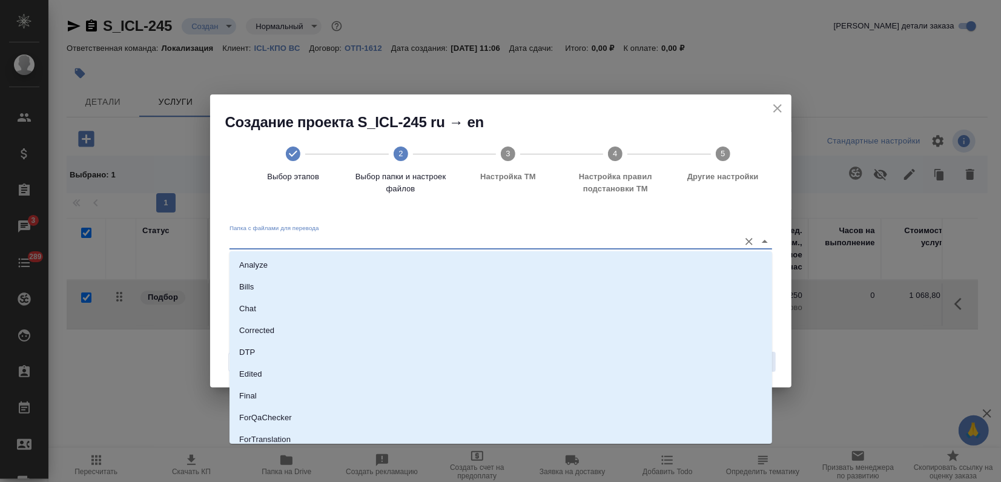
click at [533, 242] on input "Папка с файлами для перевода" at bounding box center [481, 241] width 504 height 15
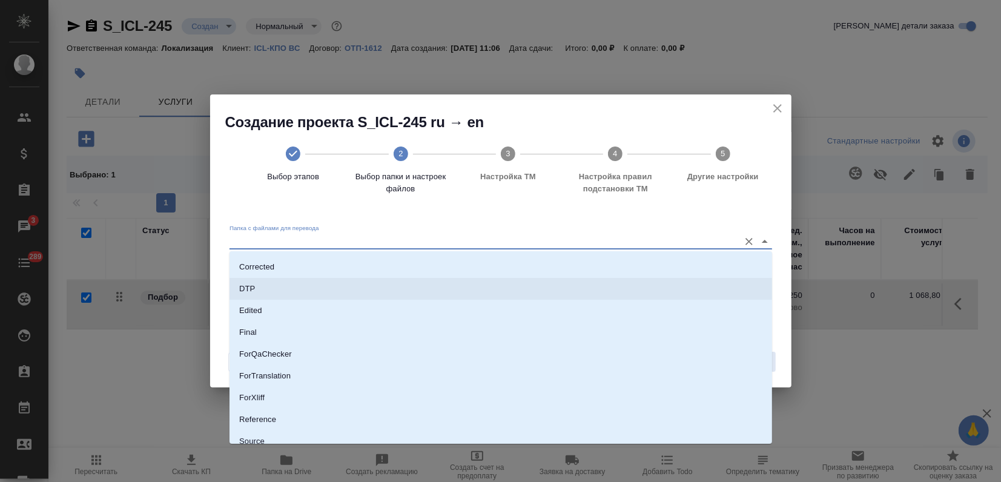
scroll to position [116, 0]
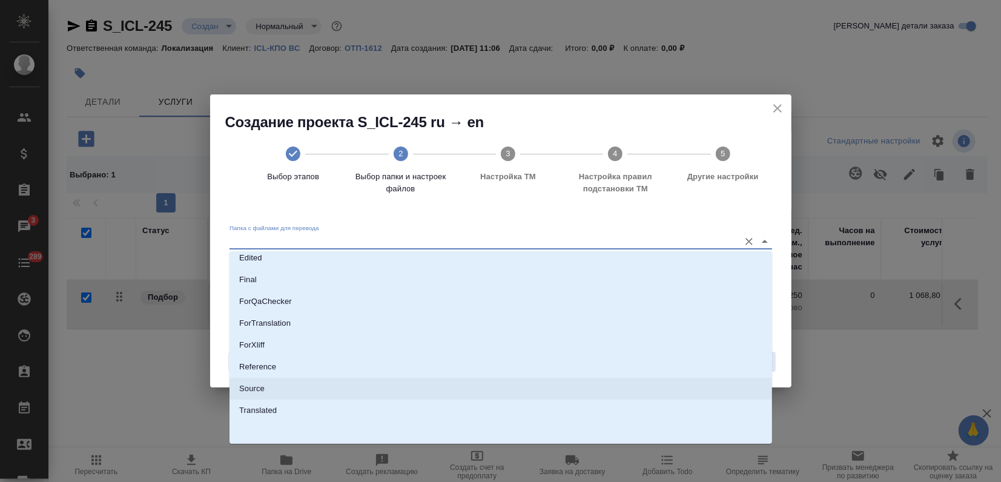
click at [290, 395] on li "Source" at bounding box center [500, 389] width 542 height 22
type input "Source"
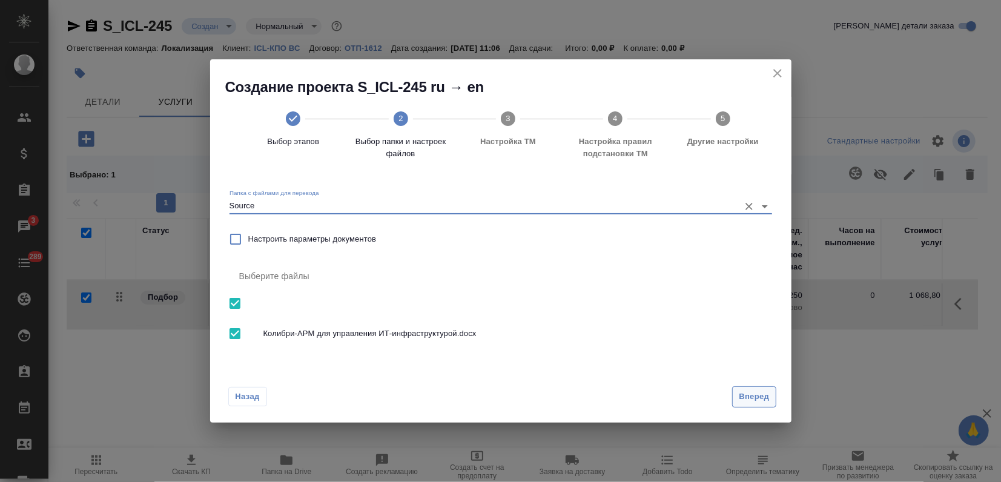
click at [751, 395] on span "Вперед" at bounding box center [754, 397] width 30 height 14
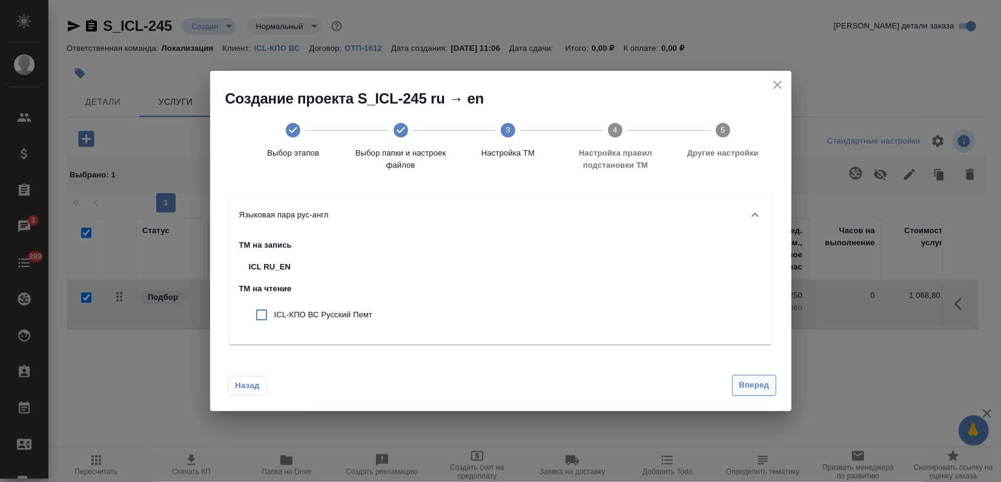
click at [760, 380] on span "Вперед" at bounding box center [754, 385] width 30 height 14
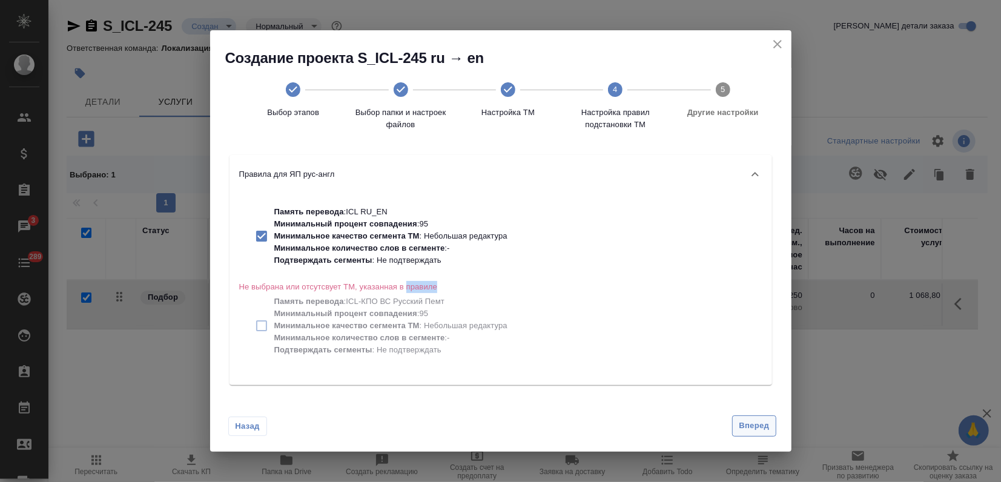
click at [760, 380] on div "Память перевода : ICL RU_EN Минимальный процент совпадения : 95 Минимальное кач…" at bounding box center [500, 289] width 542 height 191
click at [752, 421] on span "Вперед" at bounding box center [754, 426] width 30 height 14
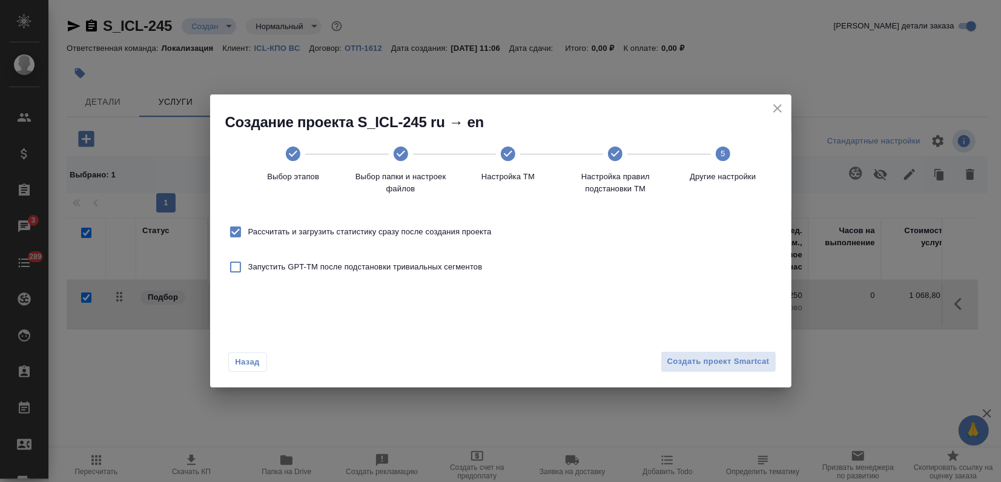
click at [756, 374] on div "Назад Создать проект Smartcat" at bounding box center [500, 359] width 581 height 57
click at [756, 364] on span "Создать проект Smartcat" at bounding box center [718, 362] width 102 height 14
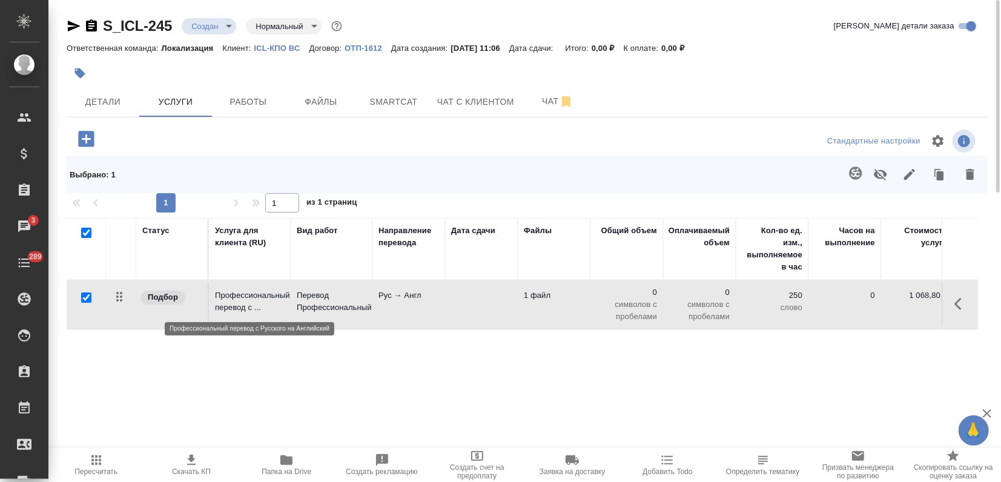
click at [278, 304] on p "Профессиональный перевод с ..." at bounding box center [250, 301] width 70 height 24
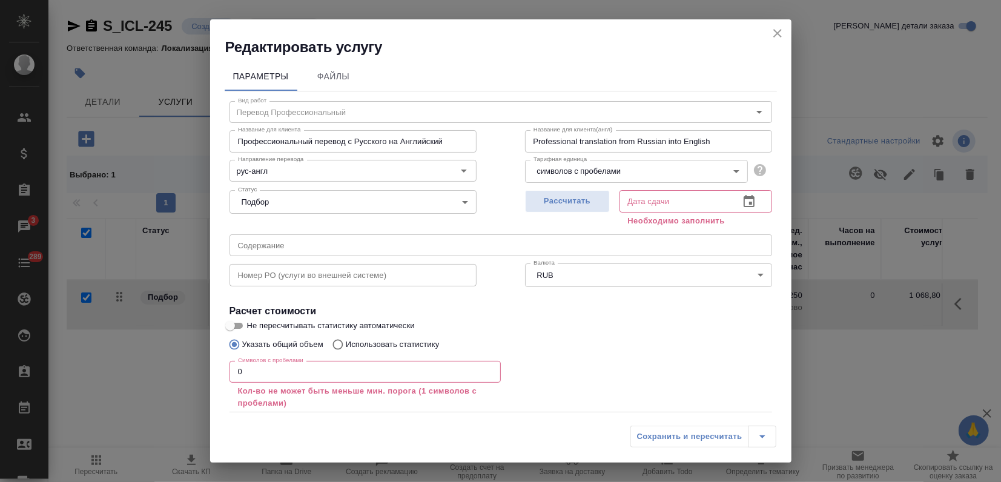
drag, startPoint x: 247, startPoint y: 364, endPoint x: 229, endPoint y: 367, distance: 18.3
click at [229, 367] on input "0" at bounding box center [364, 372] width 271 height 22
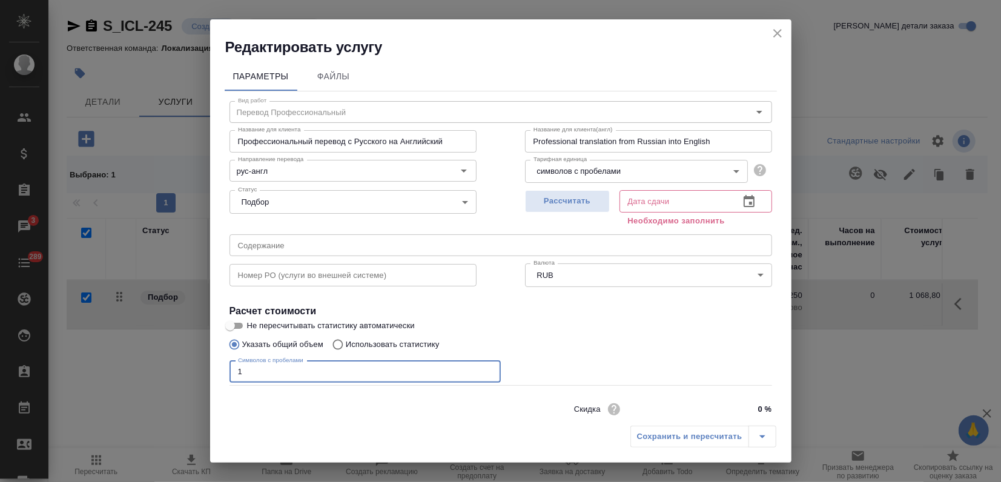
type input "1"
click at [335, 342] on input "Использовать статистику" at bounding box center [335, 344] width 19 height 23
radio input "true"
radio input "false"
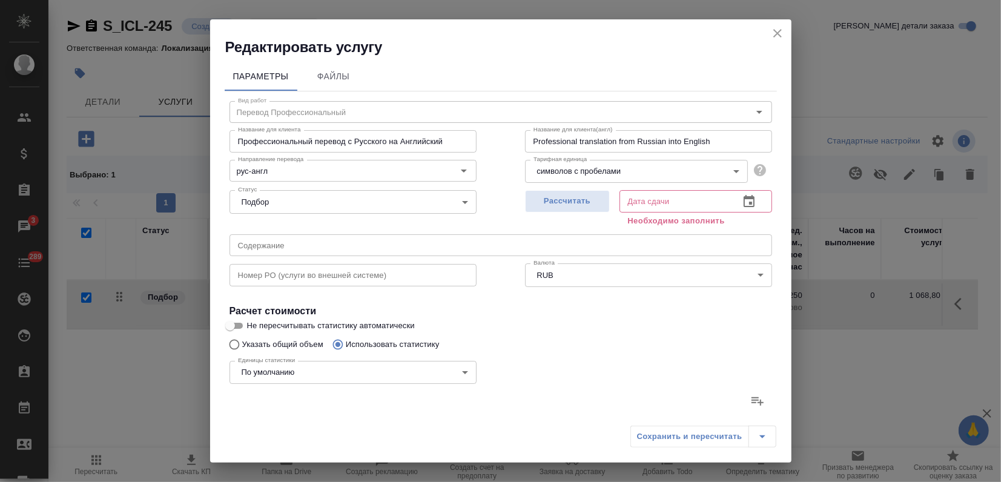
click at [751, 401] on icon at bounding box center [757, 401] width 15 height 15
click at [0, 0] on input "file" at bounding box center [0, 0] width 0 height 0
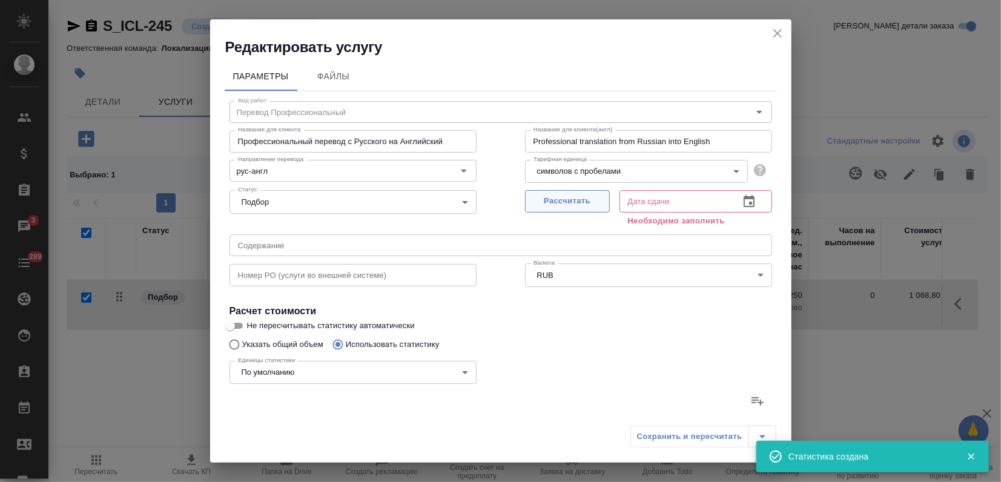
type input "26"
type input "182"
type input "1548"
type input "1"
type input "2"
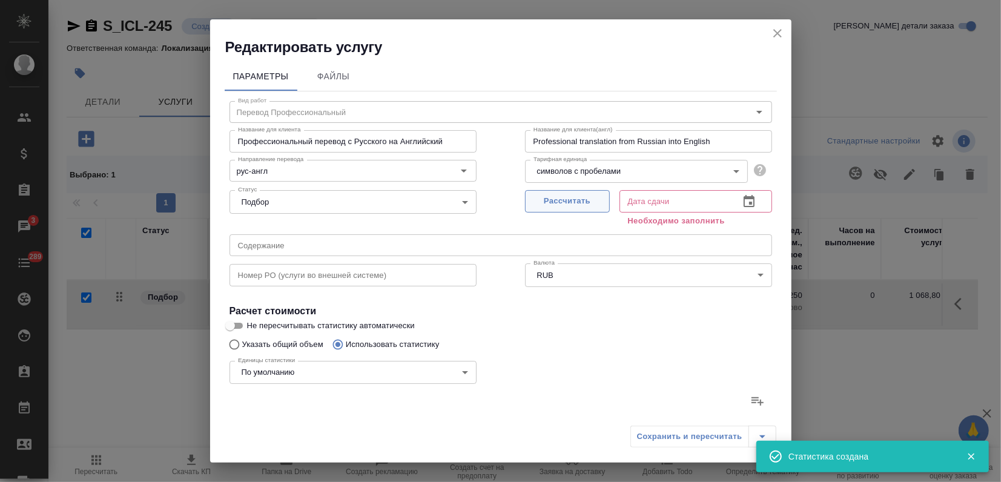
type input "22"
type input "1"
type input "2"
type input "28"
type input "11"
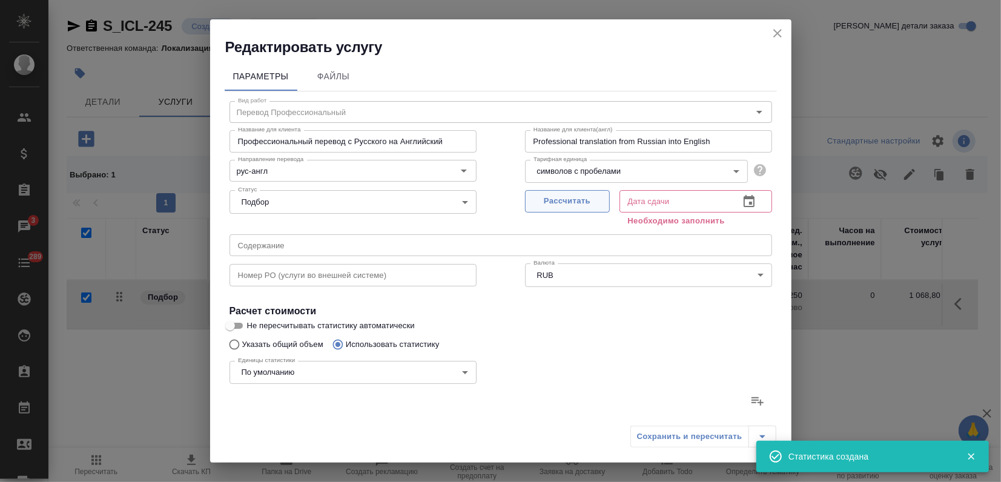
type input "228"
type input "1896"
type input "2"
type input "5"
type input "62"
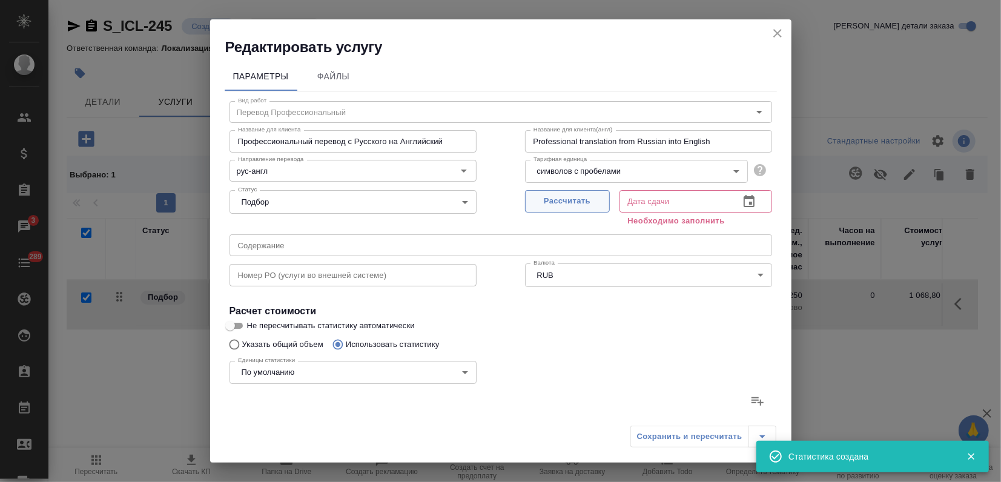
type input "5"
type input "24"
type input "208"
type input "13"
type input "113"
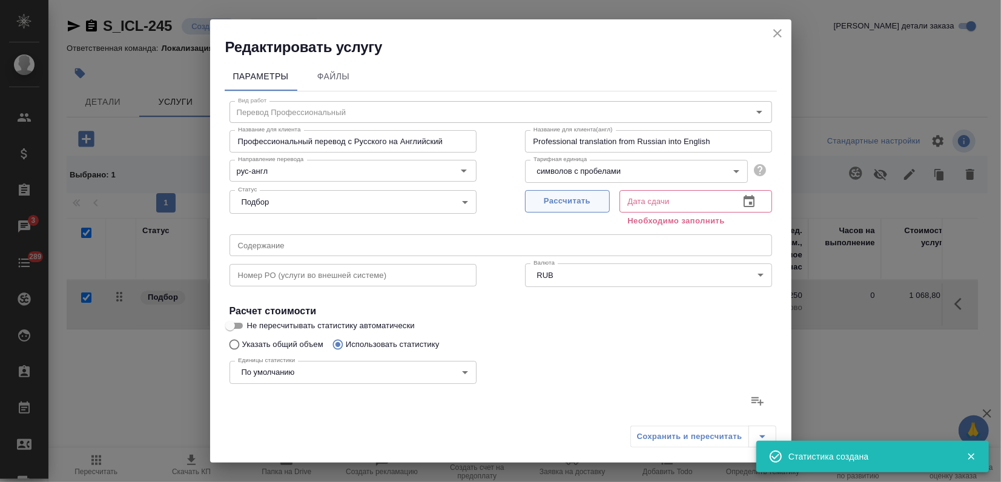
type input "893"
type input "58"
type input "554"
type input "4635"
type input "59"
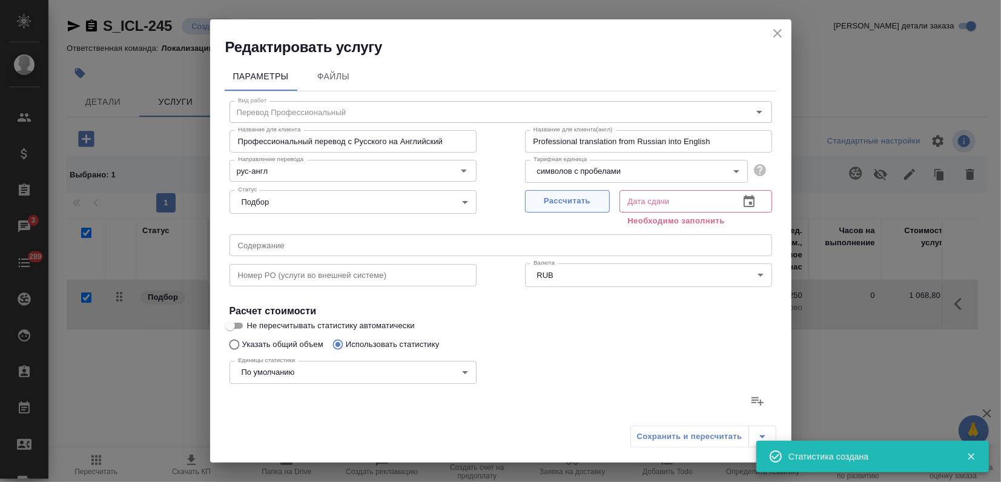
type input "556"
type input "4657"
click at [550, 205] on span "Рассчитать" at bounding box center [567, 201] width 71 height 14
type input "26.09.2025 11:08"
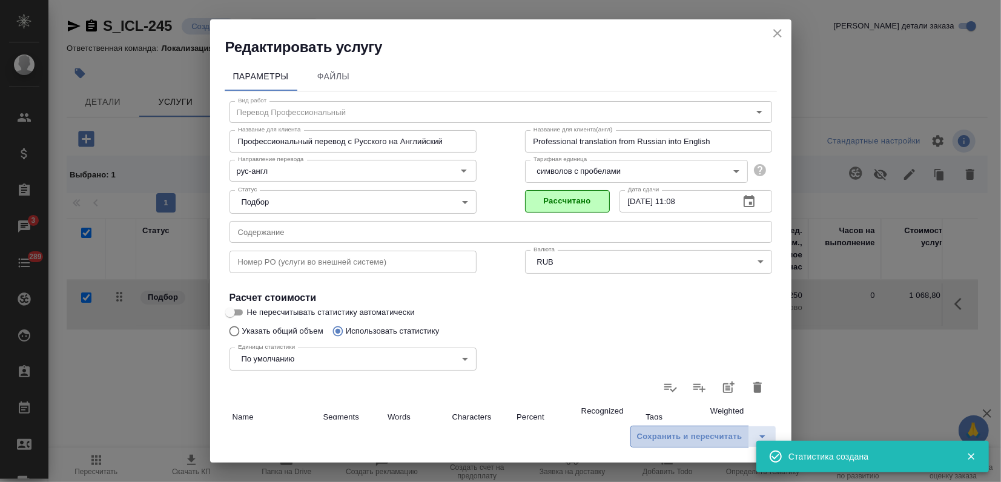
click at [683, 438] on span "Сохранить и пересчитать" at bounding box center [689, 437] width 105 height 14
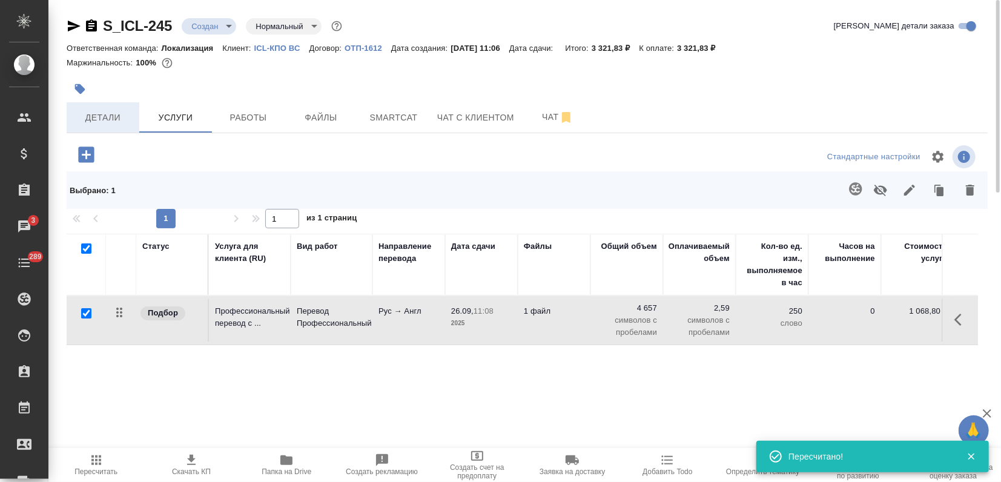
click at [109, 126] on button "Детали" at bounding box center [103, 117] width 73 height 30
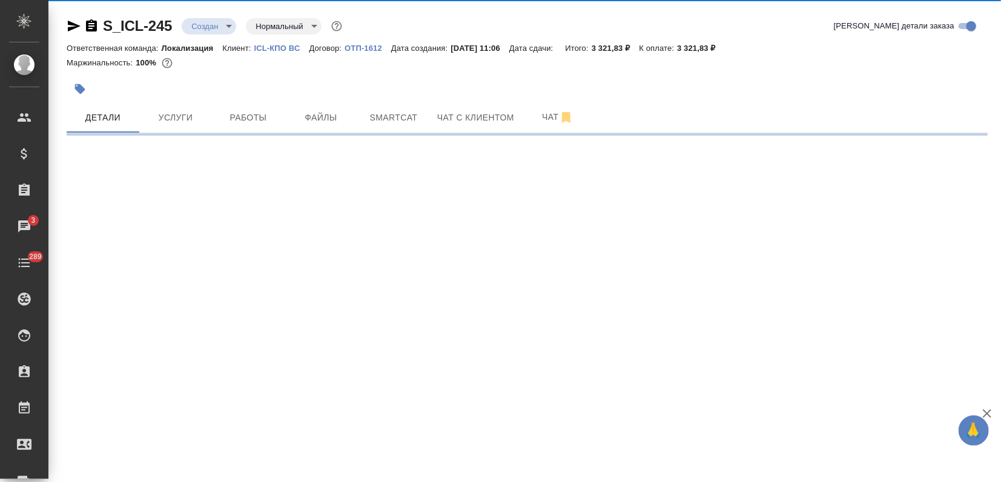
select select "RU"
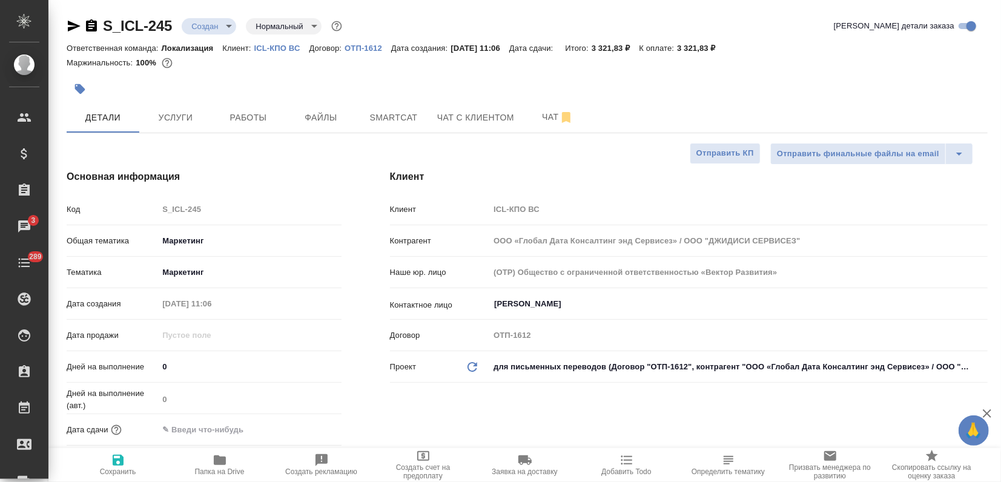
type textarea "x"
click at [249, 428] on input "text" at bounding box center [211, 430] width 106 height 18
click at [300, 431] on icon "button" at bounding box center [306, 429] width 15 height 15
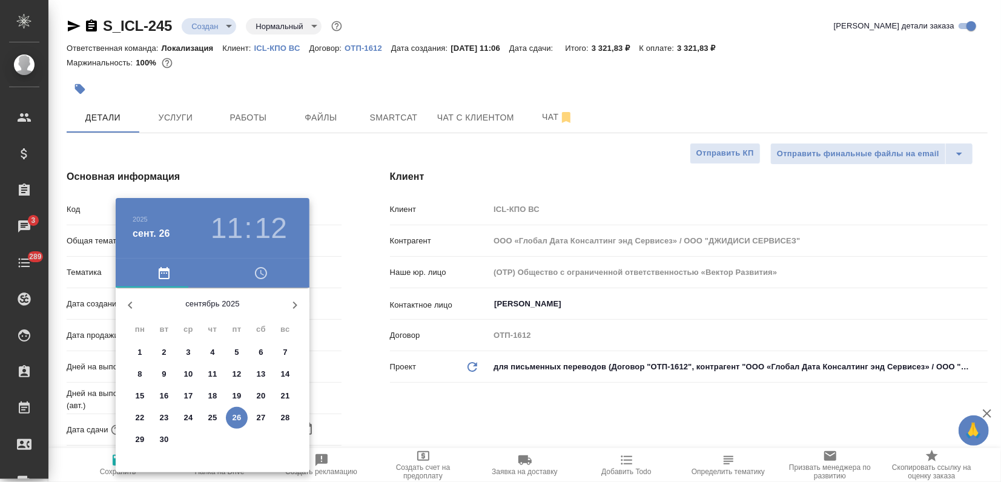
click at [140, 441] on p "29" at bounding box center [140, 439] width 9 height 12
type input "29.09.2025 11:12"
type textarea "x"
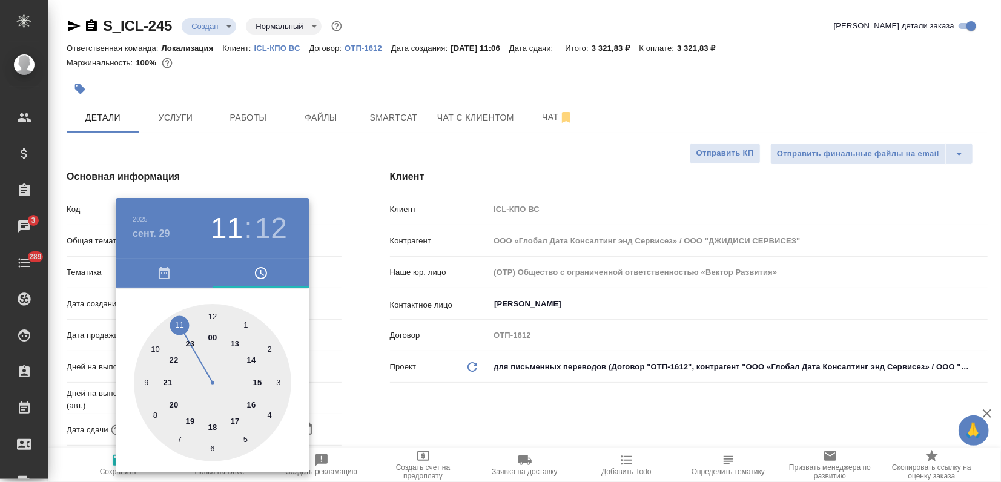
click at [213, 318] on div at bounding box center [212, 382] width 157 height 157
type input "29.09.2025 12:12"
type textarea "x"
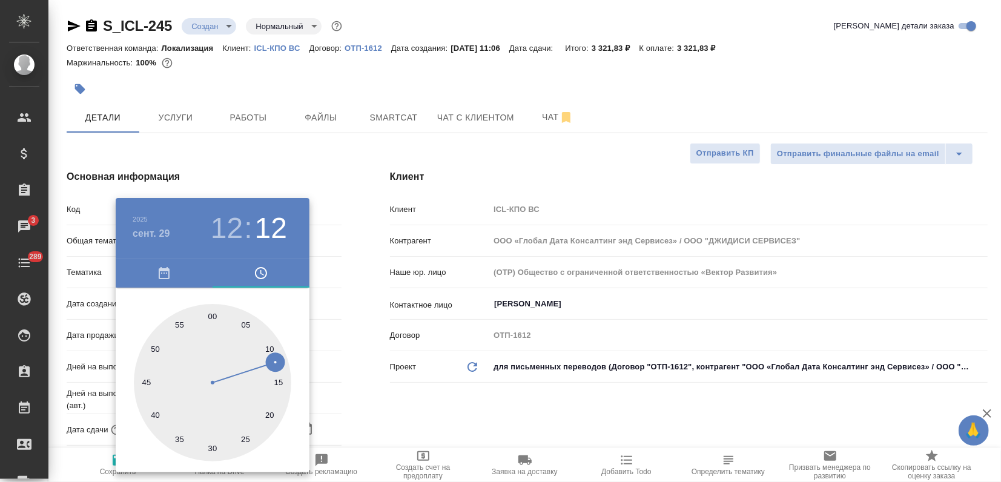
click at [213, 317] on div at bounding box center [212, 382] width 157 height 157
type input "29.09.2025 12:00"
type textarea "x"
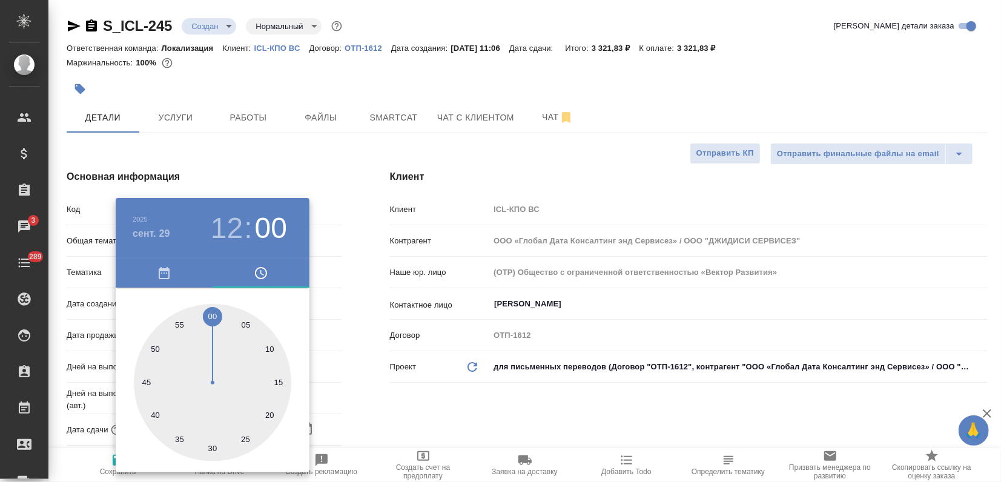
click at [369, 227] on div at bounding box center [500, 241] width 1001 height 482
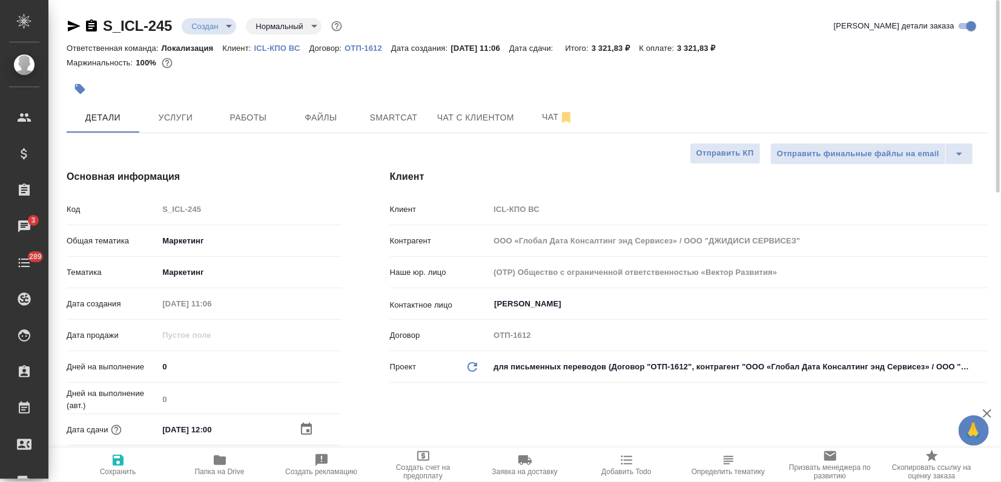
click at [125, 462] on span "Сохранить" at bounding box center [117, 464] width 87 height 23
type textarea "x"
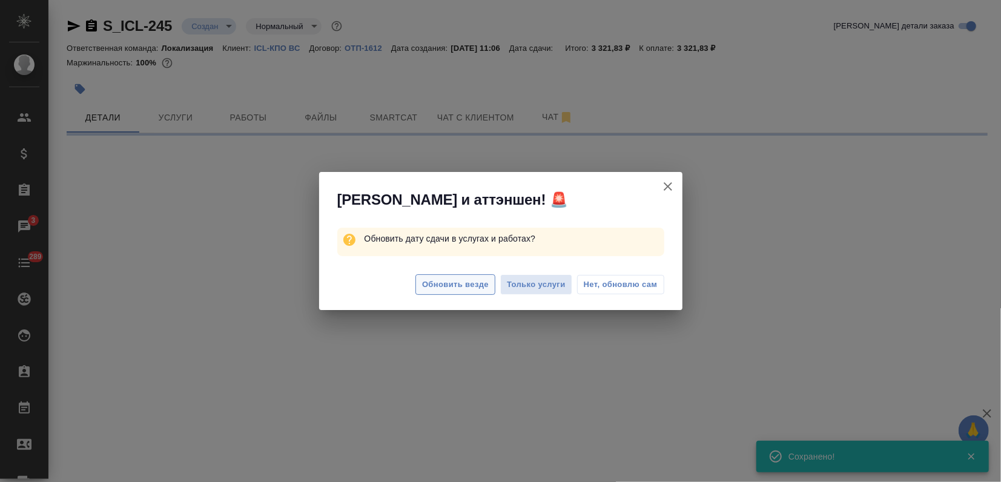
select select "RU"
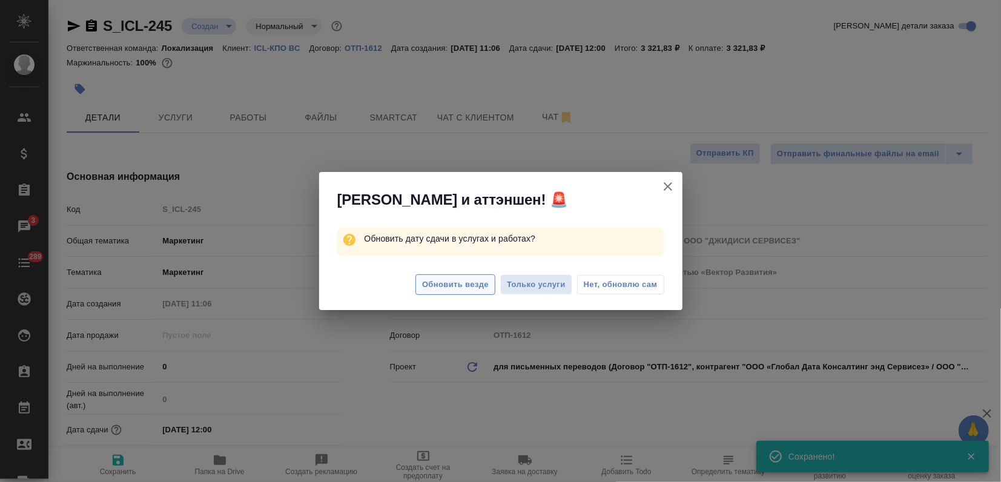
type textarea "x"
click at [466, 285] on span "Обновить везде" at bounding box center [455, 285] width 67 height 14
type textarea "x"
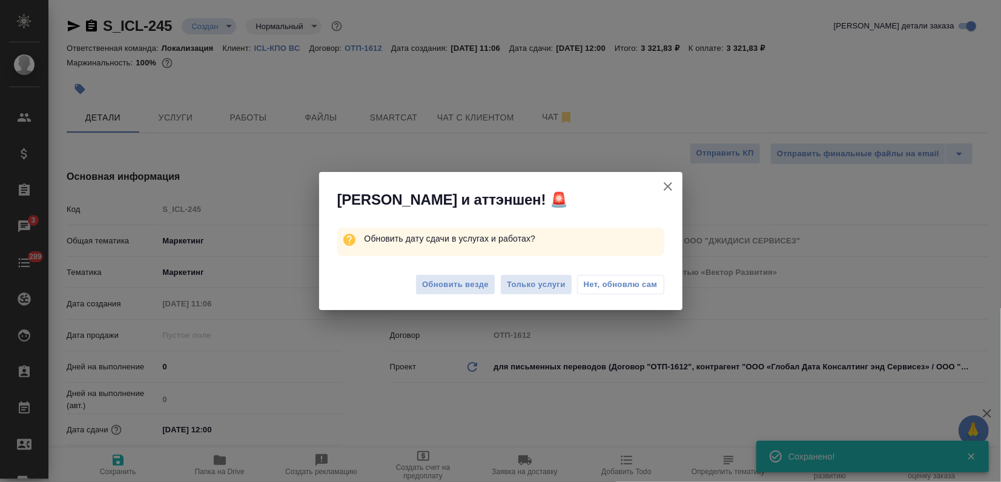
type textarea "x"
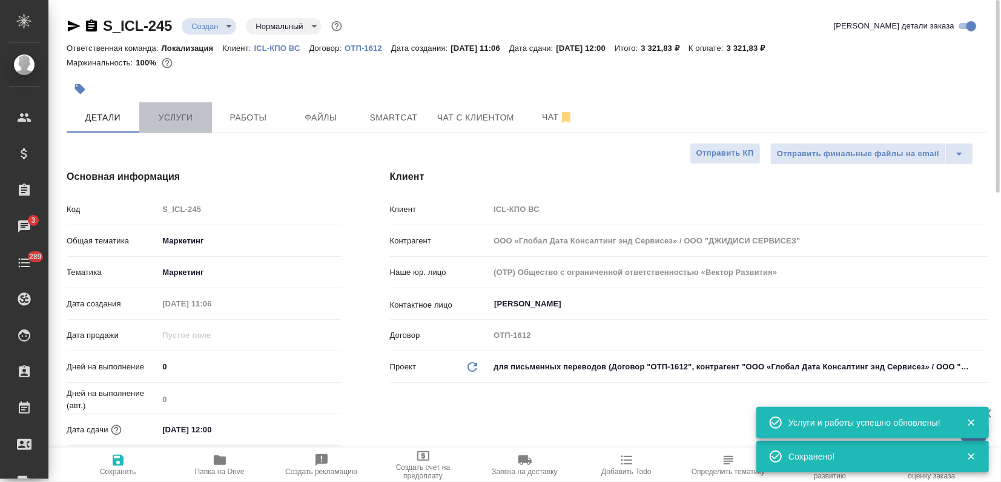
click at [200, 113] on span "Услуги" at bounding box center [176, 117] width 58 height 15
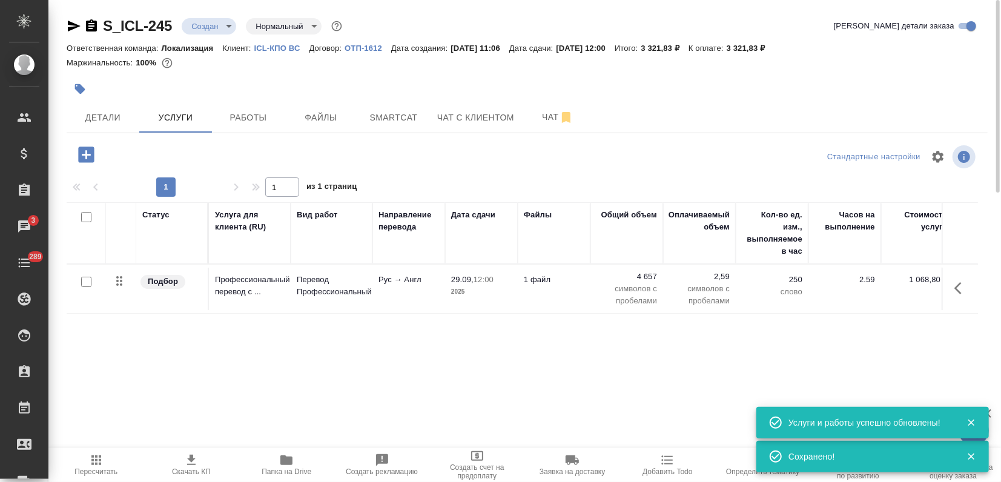
click at [189, 464] on icon "button" at bounding box center [191, 460] width 8 height 10
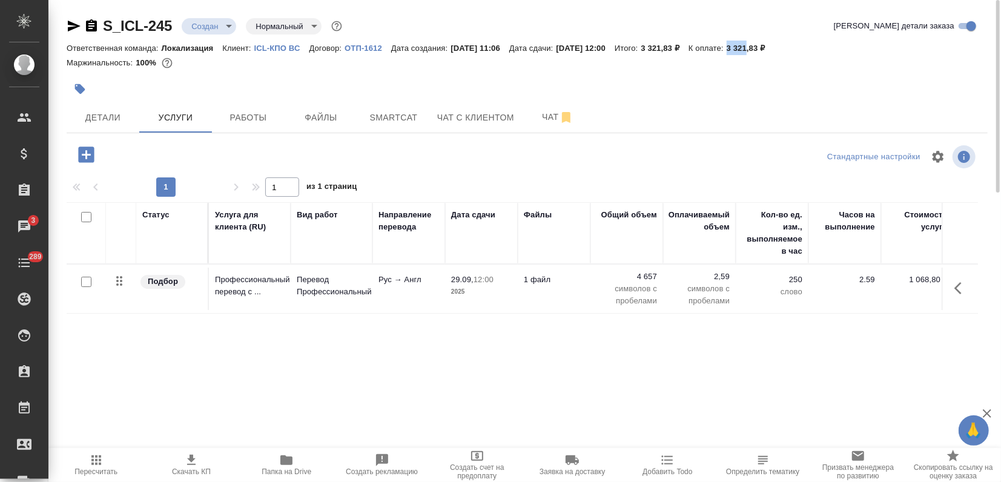
drag, startPoint x: 779, startPoint y: 48, endPoint x: 789, endPoint y: 50, distance: 9.8
click at [743, 61] on div "Маржинальность: 100%" at bounding box center [527, 63] width 921 height 16
drag, startPoint x: 756, startPoint y: 47, endPoint x: 788, endPoint y: 51, distance: 33.0
click at [788, 51] on div "Ответственная команда: Локализация Клиент: ICL-КПО ВС Договор: ОТП-1612 Дата со…" at bounding box center [527, 48] width 921 height 15
copy p "3 321,83"
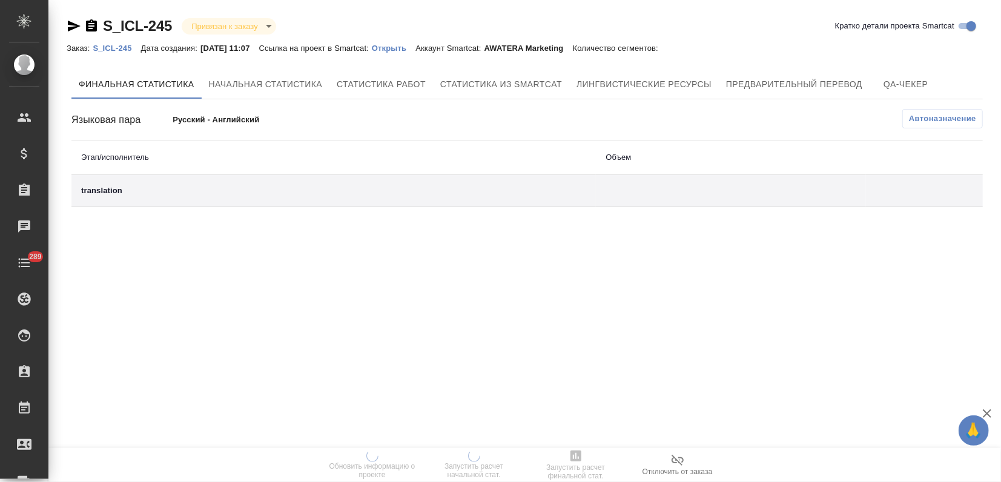
click at [407, 47] on p "Открыть" at bounding box center [394, 48] width 44 height 9
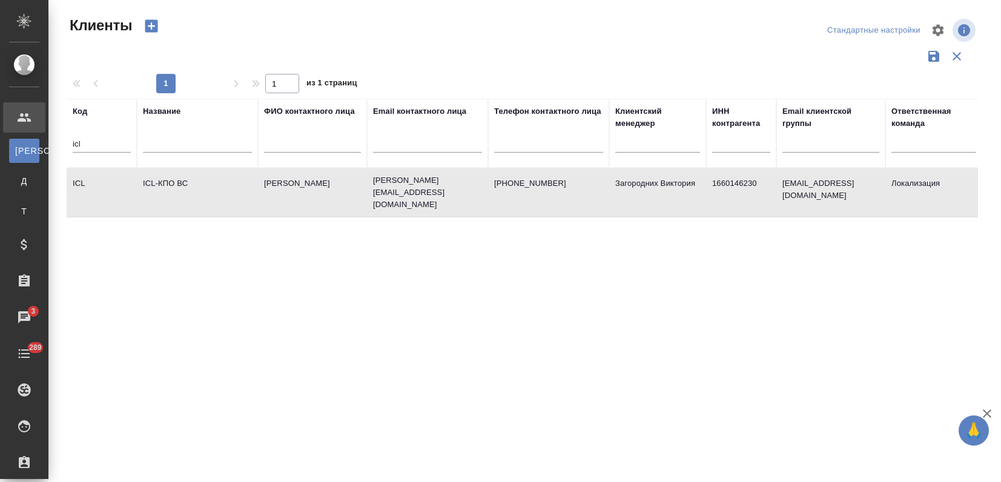
select select "RU"
drag, startPoint x: 90, startPoint y: 145, endPoint x: 22, endPoint y: 158, distance: 68.5
click at [25, 157] on div ".cls-1 fill:#fff; AWATERA Zagorodnikh Viktoria Клиенты К Клиенты Д Договоры Т Т…" at bounding box center [500, 241] width 1001 height 482
click at [271, 150] on input "text" at bounding box center [312, 144] width 97 height 15
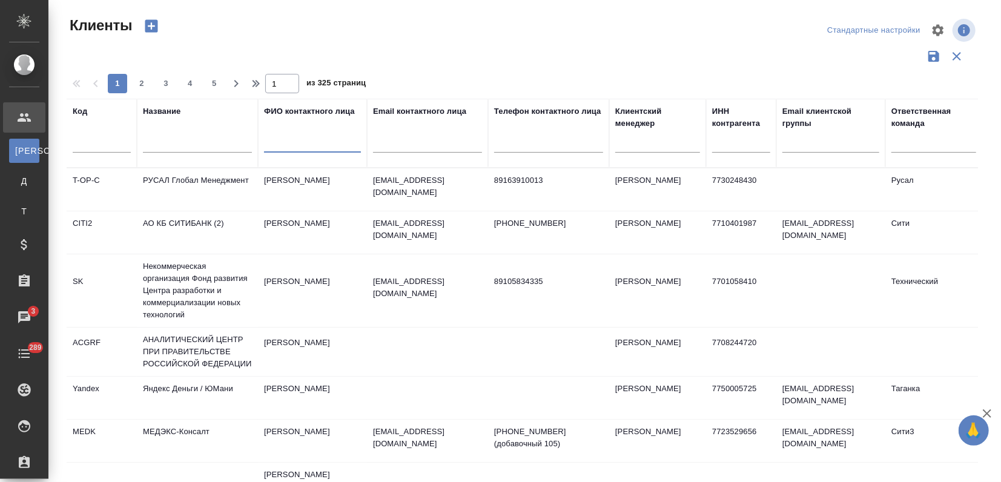
click at [197, 146] on input "text" at bounding box center [197, 144] width 109 height 15
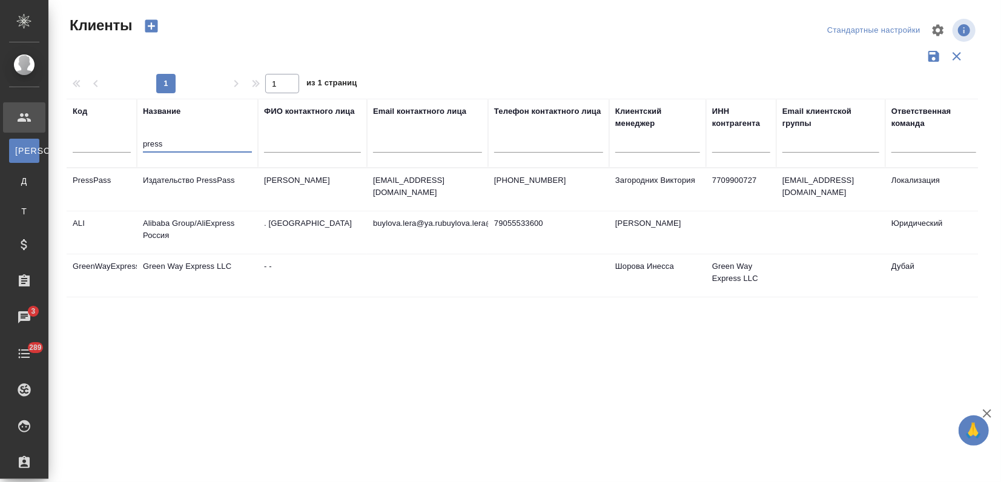
type input "press"
click at [211, 196] on td "Издательство PressPass" at bounding box center [197, 189] width 121 height 42
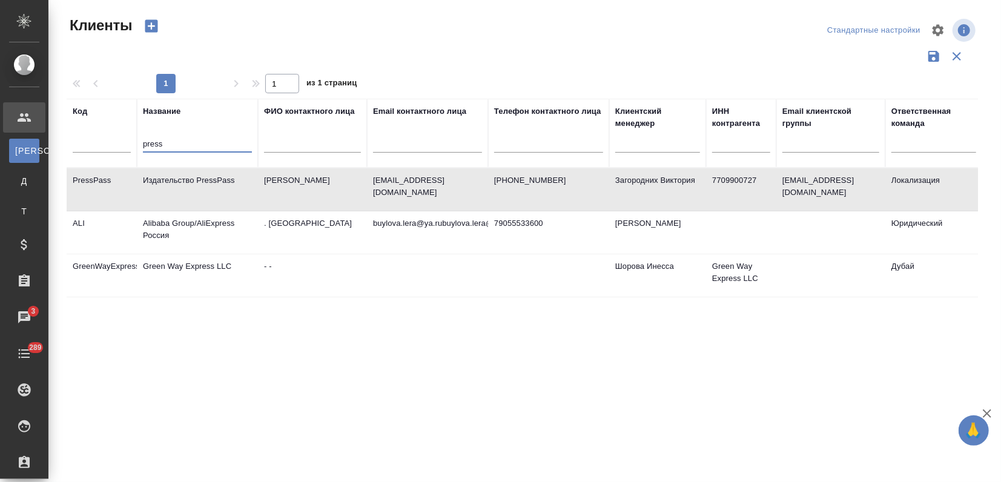
drag, startPoint x: 173, startPoint y: 147, endPoint x: 120, endPoint y: 144, distance: 53.4
click at [120, 144] on tr "Код Название press ФИО контактного лица Email контактного лица Телефон контактн…" at bounding box center [524, 133] width 915 height 69
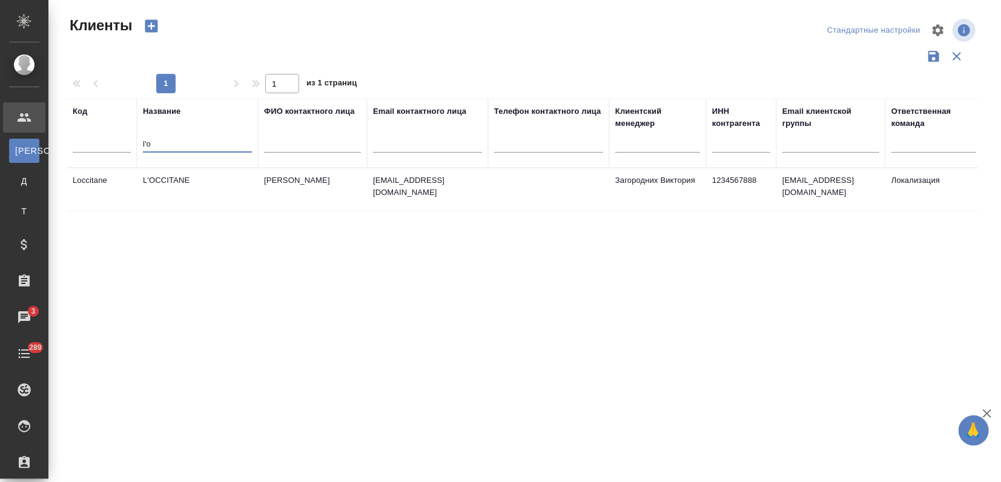
type input "l'o"
click at [179, 197] on td "L'OCCITANE" at bounding box center [197, 189] width 121 height 42
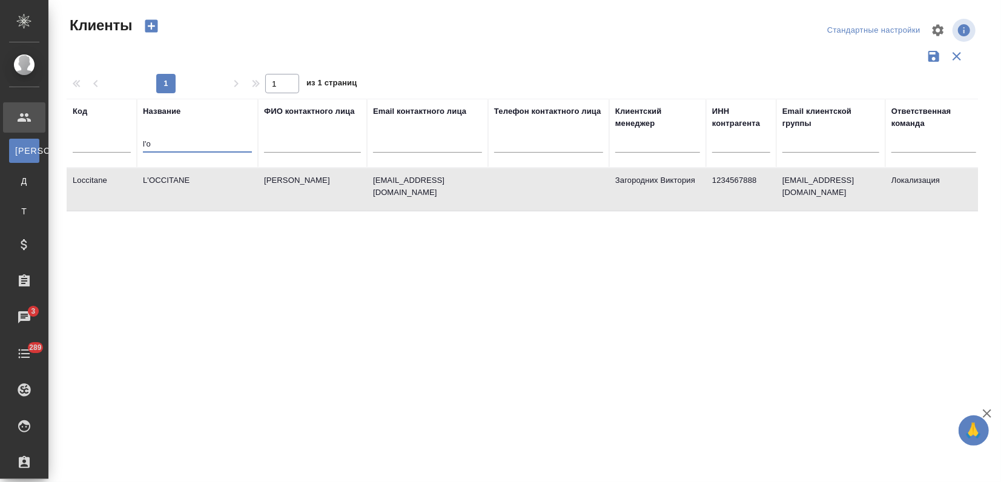
drag, startPoint x: 147, startPoint y: 145, endPoint x: 135, endPoint y: 145, distance: 12.1
click at [134, 144] on tr "Код Название l'o ФИО контактного лица Email контактного лица Телефон контактног…" at bounding box center [524, 133] width 915 height 69
click at [102, 140] on input "text" at bounding box center [102, 144] width 58 height 15
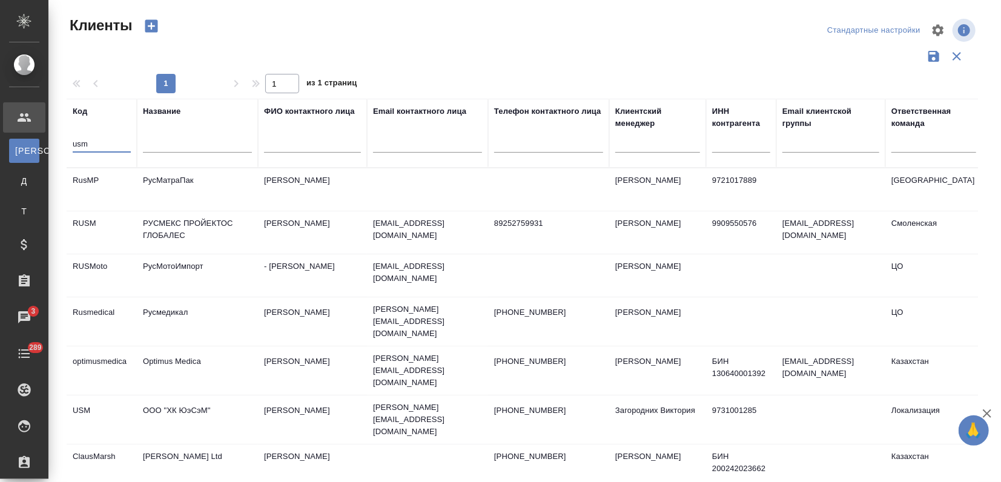
type input "usm"
click at [157, 398] on td "ООО "ХК ЮэСэМ"" at bounding box center [197, 419] width 121 height 42
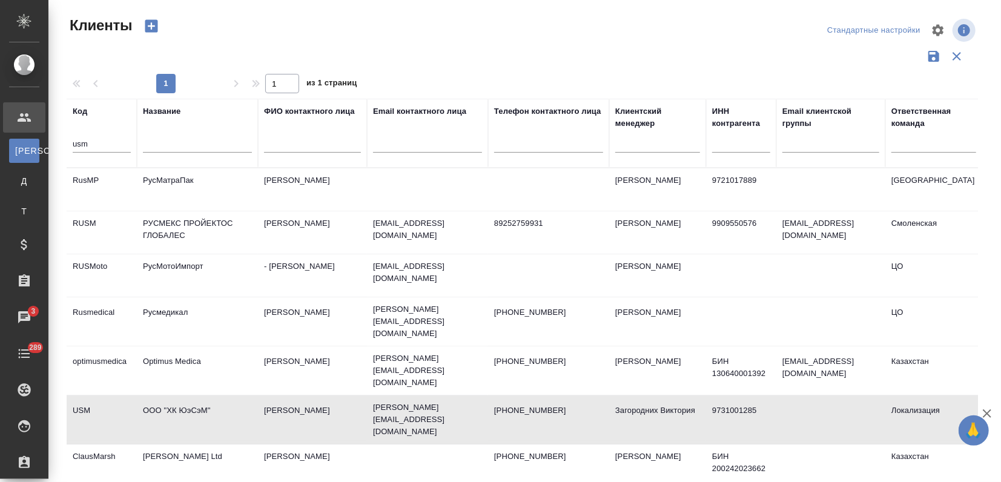
click at [157, 398] on td "ООО "ХК ЮэСэМ"" at bounding box center [197, 419] width 121 height 42
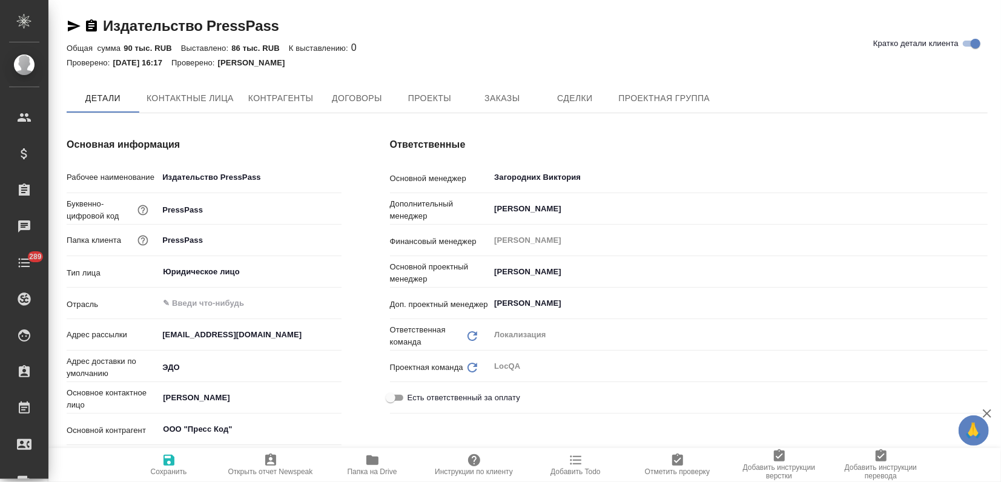
type textarea "x"
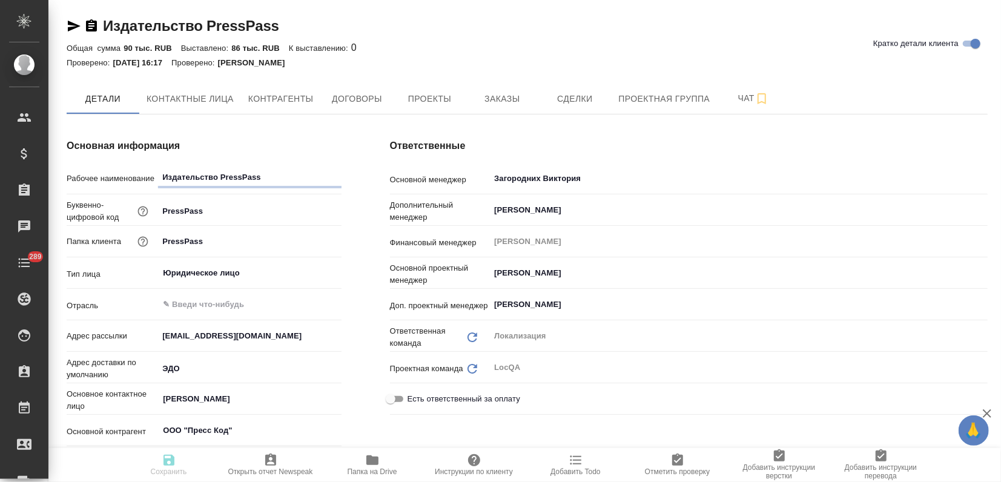
type textarea "x"
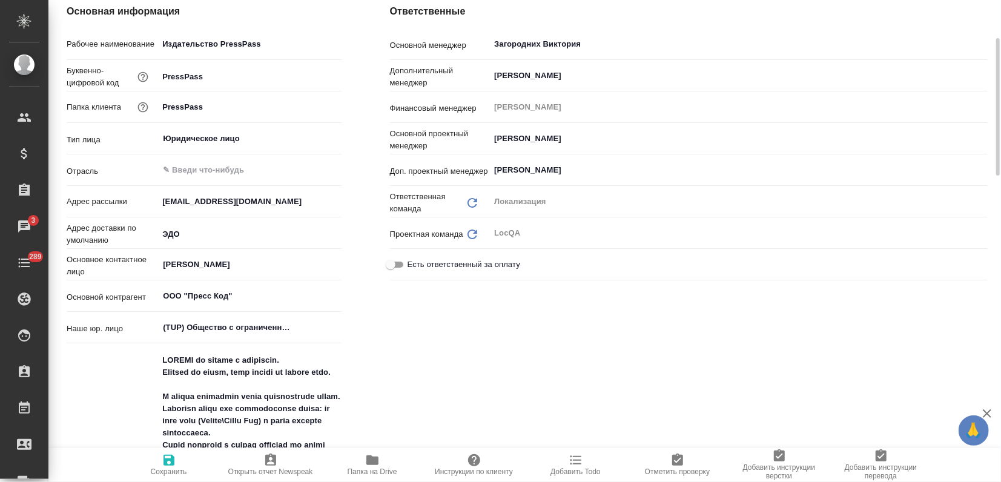
click at [402, 262] on input "Есть ответственный за оплату" at bounding box center [391, 264] width 44 height 15
checkbox input "true"
type textarea "x"
click at [539, 297] on input "text" at bounding box center [718, 296] width 450 height 15
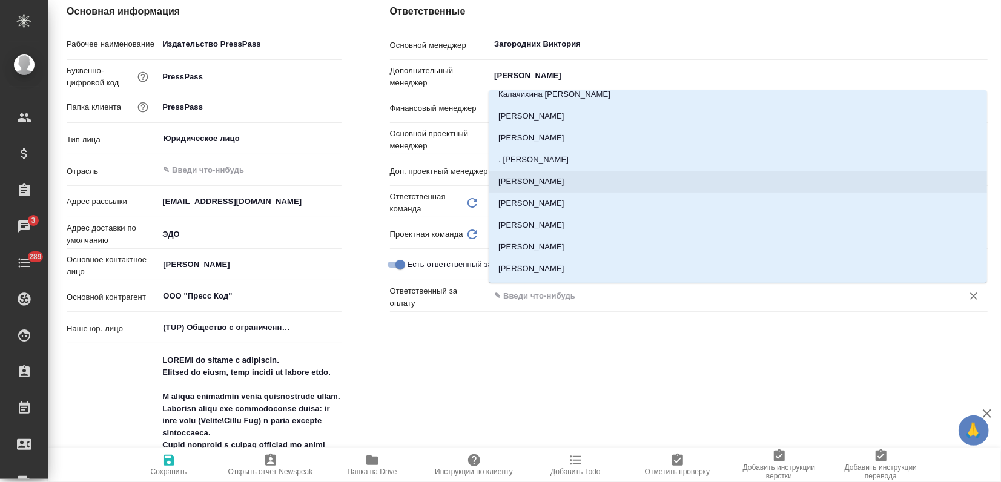
scroll to position [202, 0]
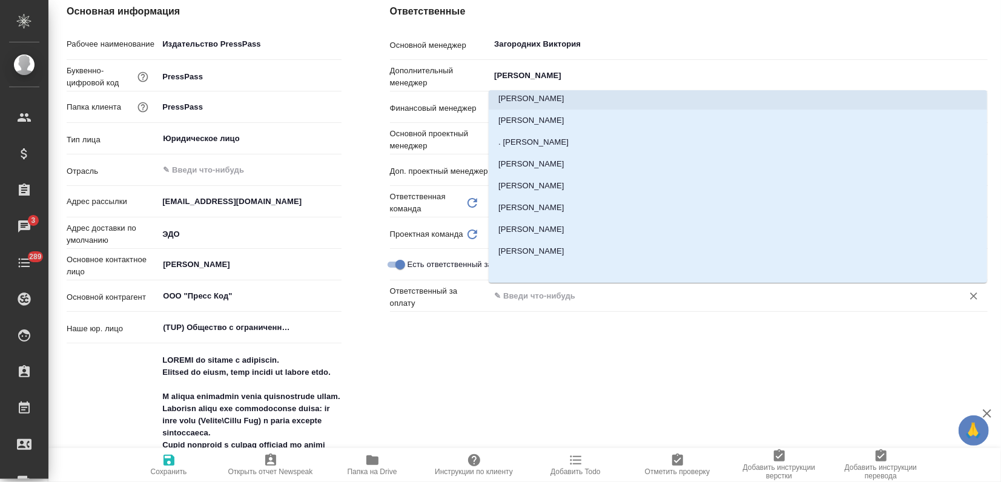
click at [530, 100] on li "[PERSON_NAME]" at bounding box center [738, 99] width 498 height 22
type textarea "x"
type input "[PERSON_NAME]"
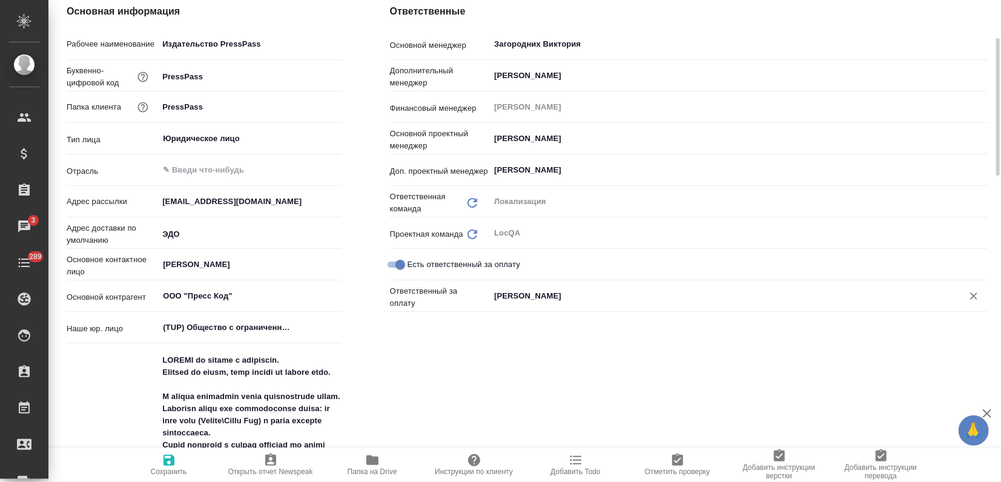
click at [163, 460] on icon "button" at bounding box center [168, 460] width 11 height 11
type textarea "x"
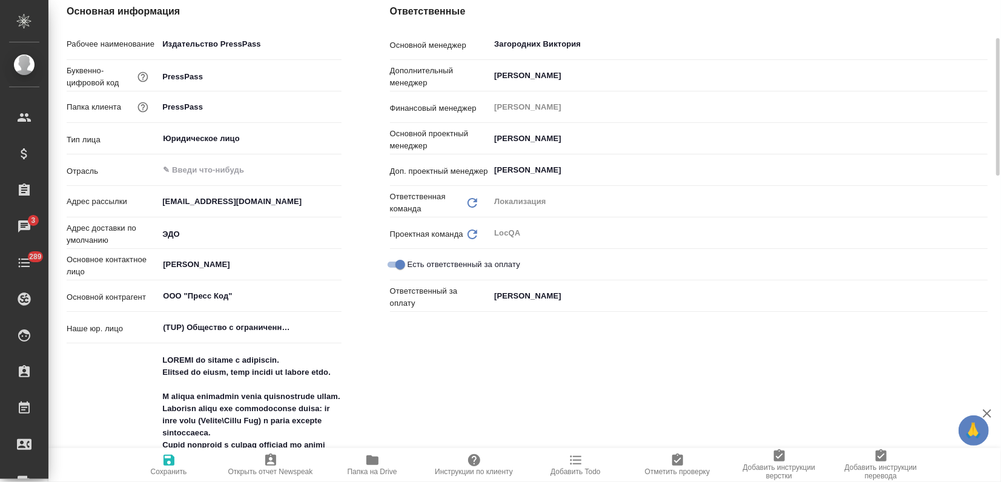
type textarea "x"
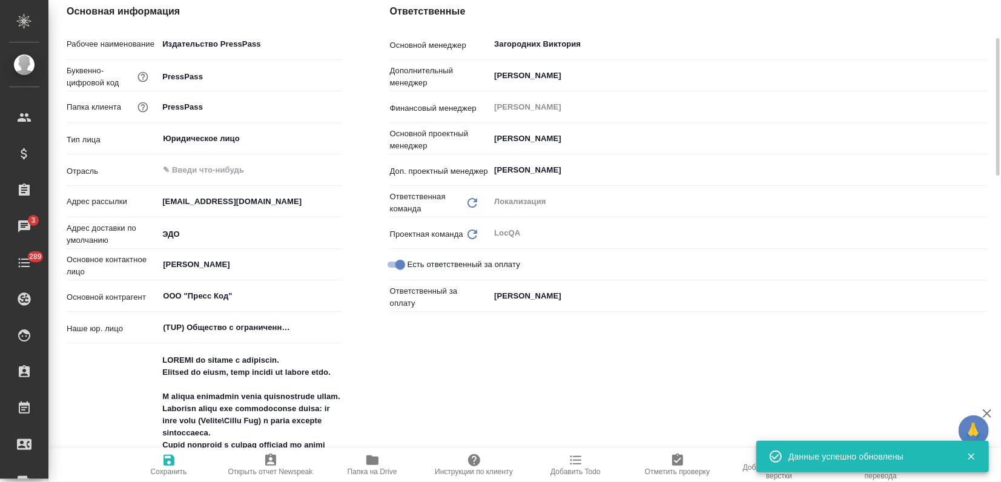
type textarea "x"
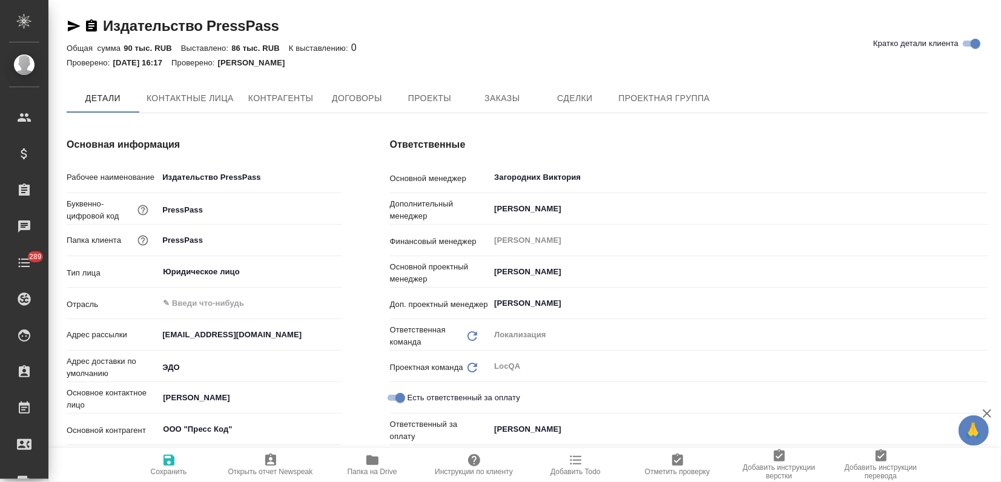
scroll to position [134, 0]
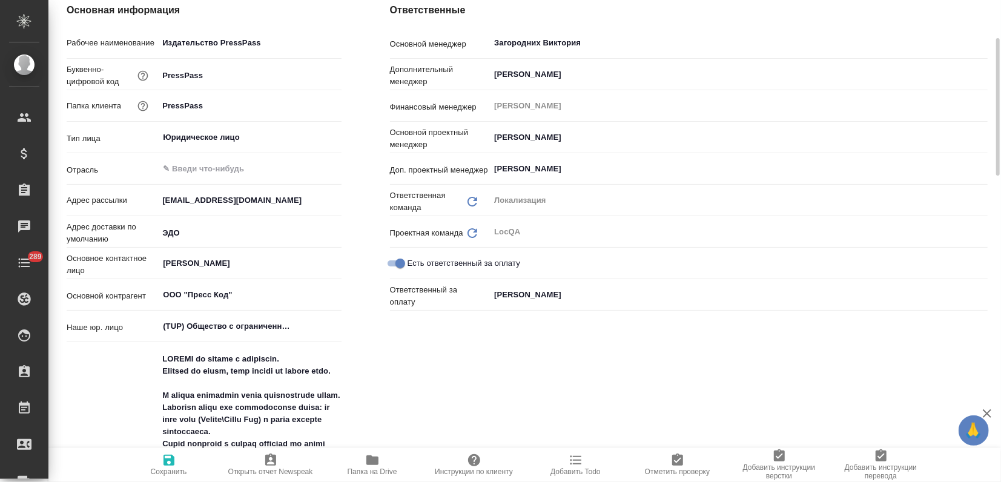
type textarea "x"
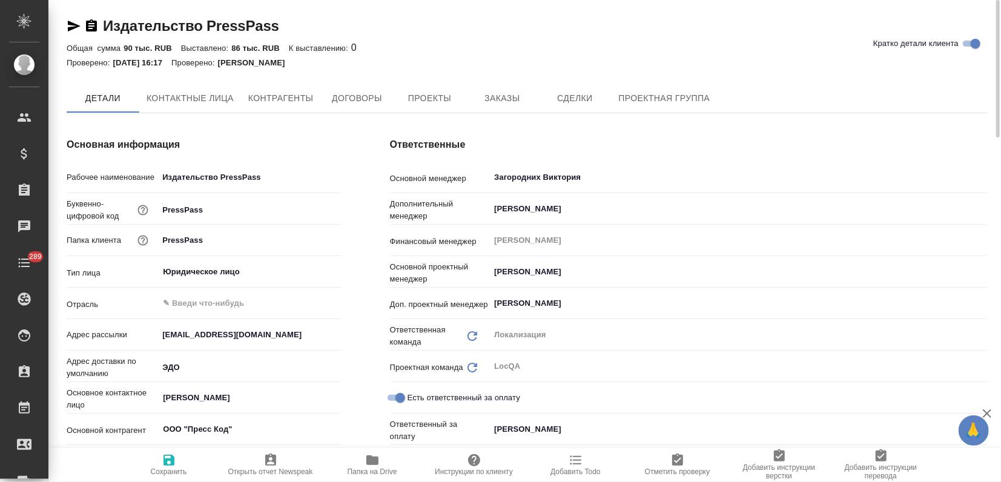
type textarea "x"
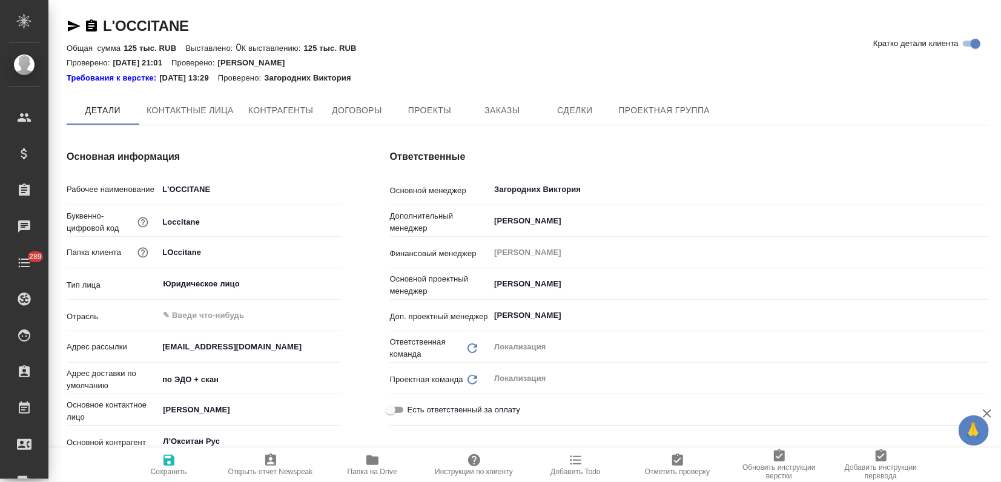
type textarea "x"
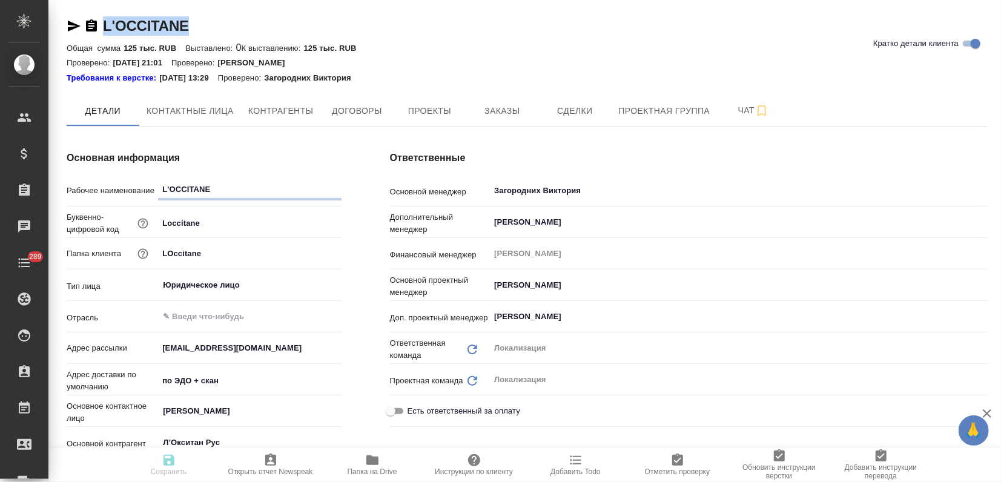
type textarea "x"
drag, startPoint x: 193, startPoint y: 26, endPoint x: 80, endPoint y: 24, distance: 113.2
click at [80, 24] on div "L'OCCITANE Кратко детали клиента" at bounding box center [527, 25] width 921 height 19
copy link "L'OCCITANE"
type textarea "x"
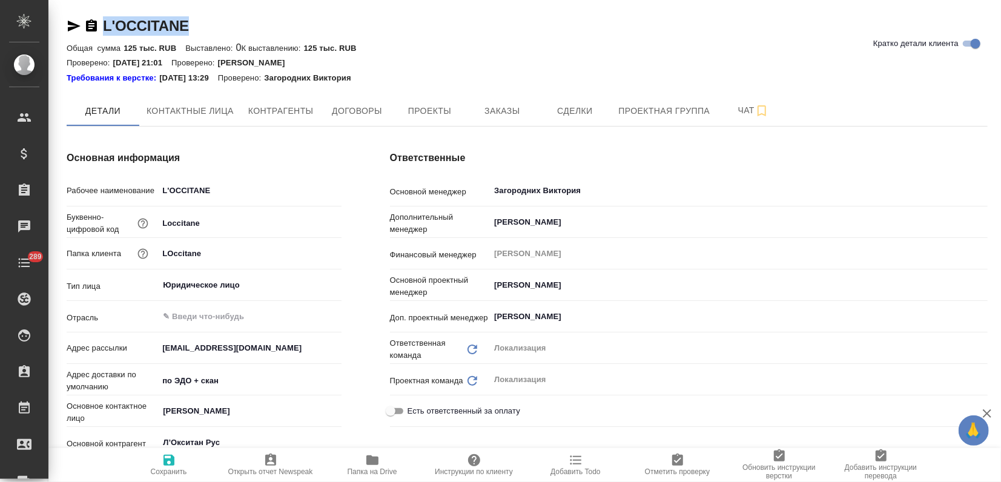
type textarea "x"
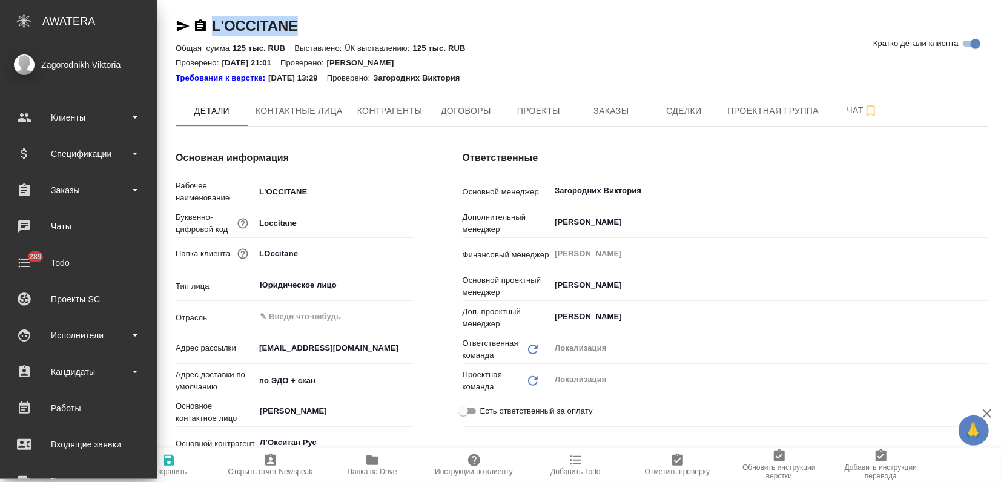
type textarea "x"
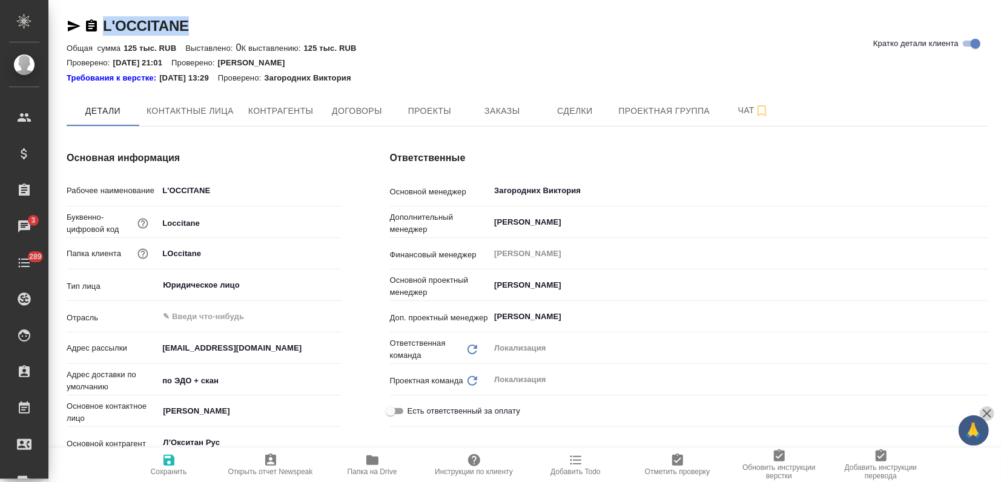
drag, startPoint x: 991, startPoint y: 415, endPoint x: 980, endPoint y: 425, distance: 14.6
click at [982, 424] on div "🙏" at bounding box center [973, 430] width 30 height 30
click at [984, 415] on icon "button" at bounding box center [987, 413] width 8 height 8
copy link "L'OCCITANE"
type textarea "x"
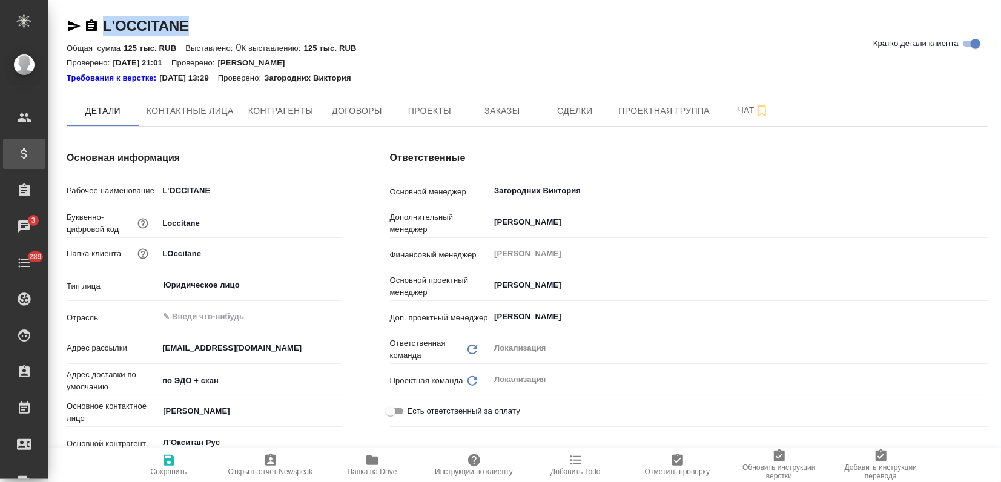
type textarea "x"
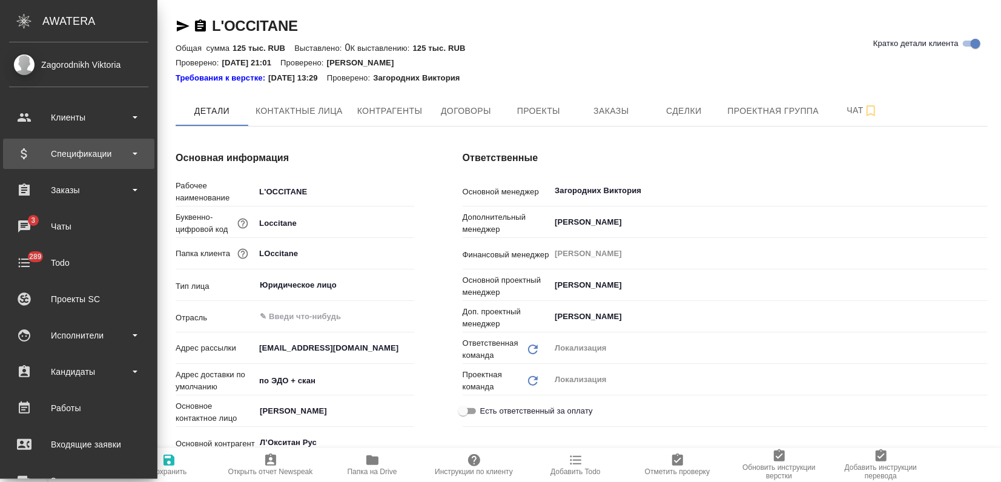
drag, startPoint x: 31, startPoint y: 151, endPoint x: 39, endPoint y: 161, distance: 12.1
click at [31, 151] on div "Спецификации" at bounding box center [78, 154] width 139 height 18
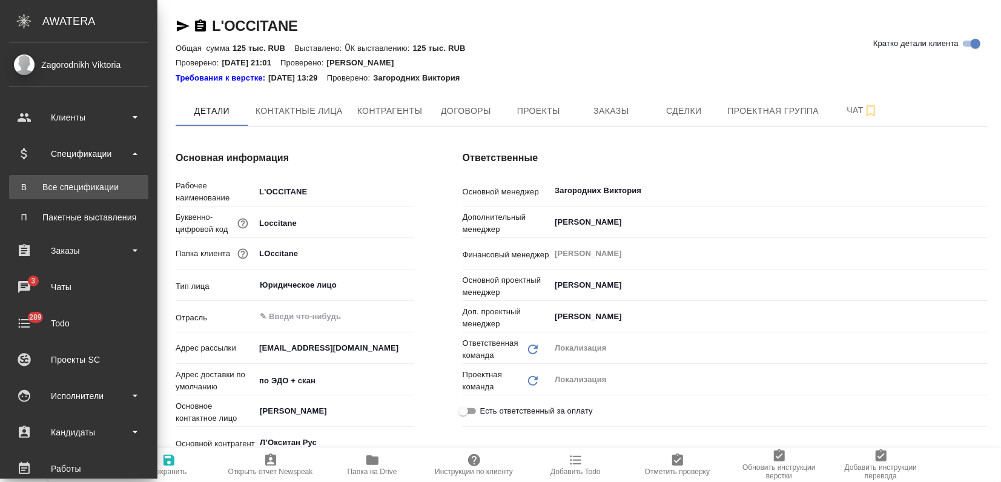
type textarea "x"
click at [75, 196] on link "В Все спецификации" at bounding box center [78, 187] width 139 height 24
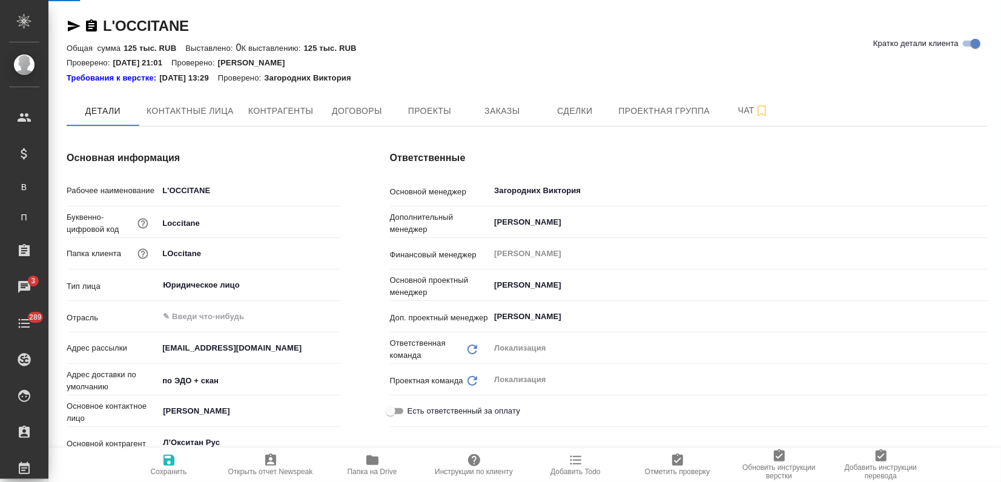
type textarea "x"
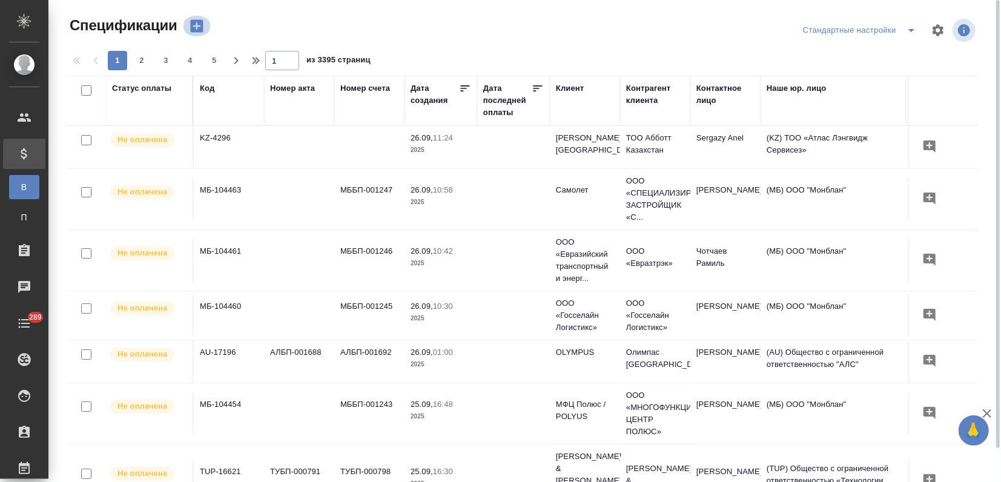
click at [196, 24] on icon "button" at bounding box center [196, 26] width 17 height 17
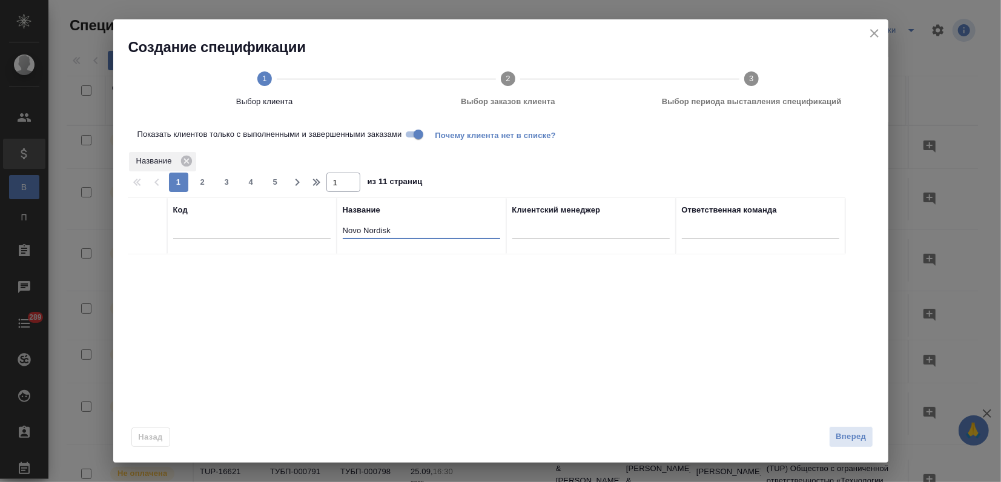
drag, startPoint x: 398, startPoint y: 230, endPoint x: 313, endPoint y: 223, distance: 85.7
click at [313, 223] on tr "Код Название Novo Nordisk Клиентский менеджер Ответственная команда" at bounding box center [486, 225] width 717 height 57
paste input "L'OCCITANE"
type input "L'OCCITANE"
click at [150, 267] on input "checkbox" at bounding box center [147, 269] width 10 height 10
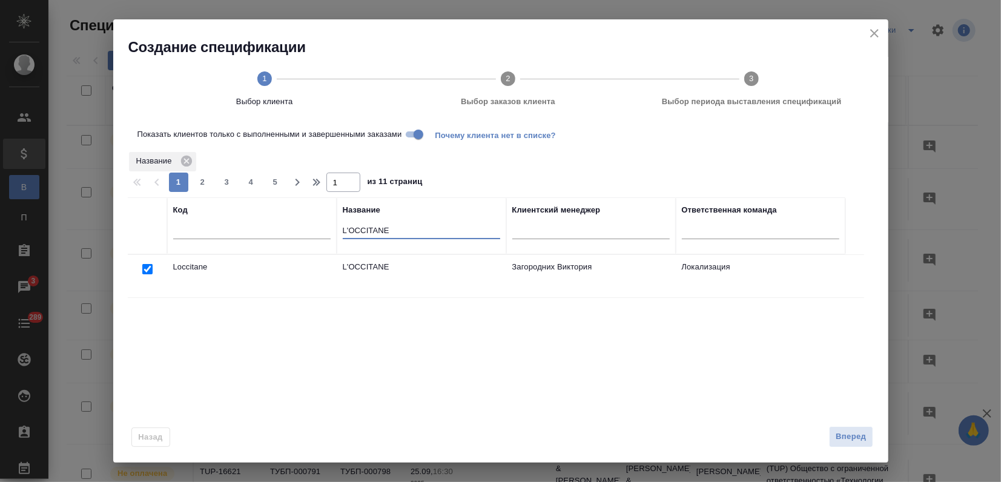
checkbox input "true"
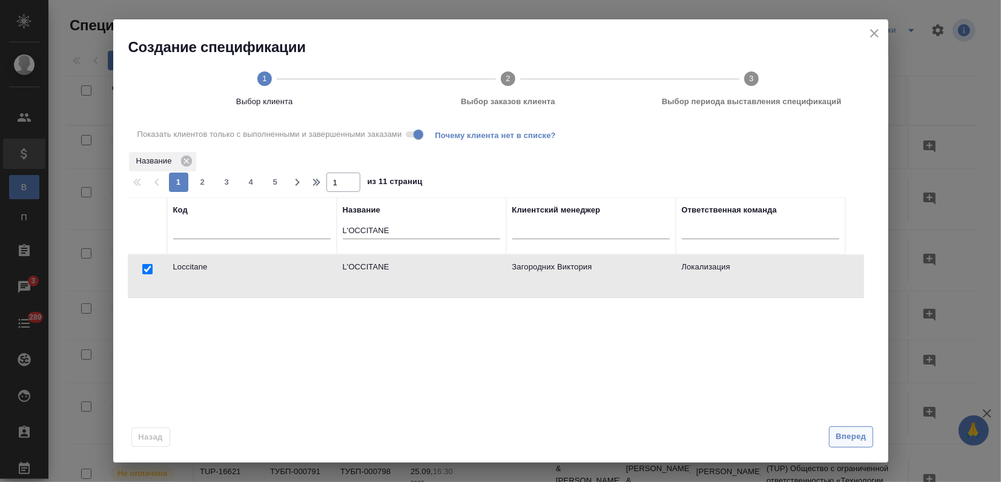
click at [838, 430] on span "Вперед" at bounding box center [850, 437] width 30 height 14
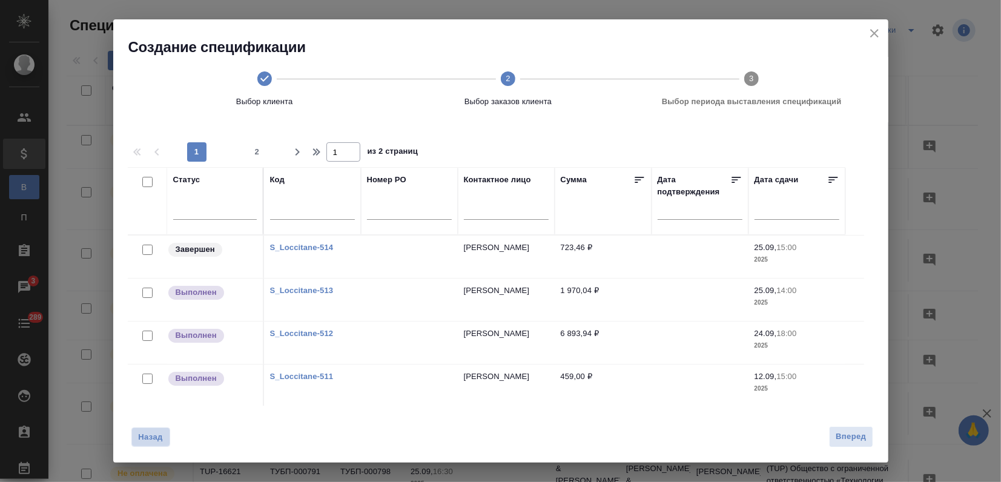
click at [144, 443] on button "Назад" at bounding box center [150, 436] width 39 height 19
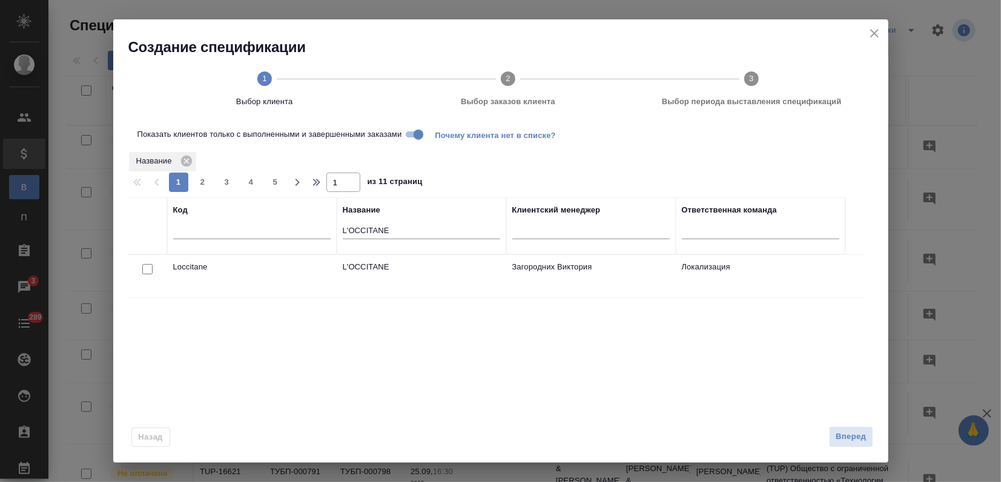
click at [145, 271] on input "checkbox" at bounding box center [147, 269] width 10 height 10
checkbox input "true"
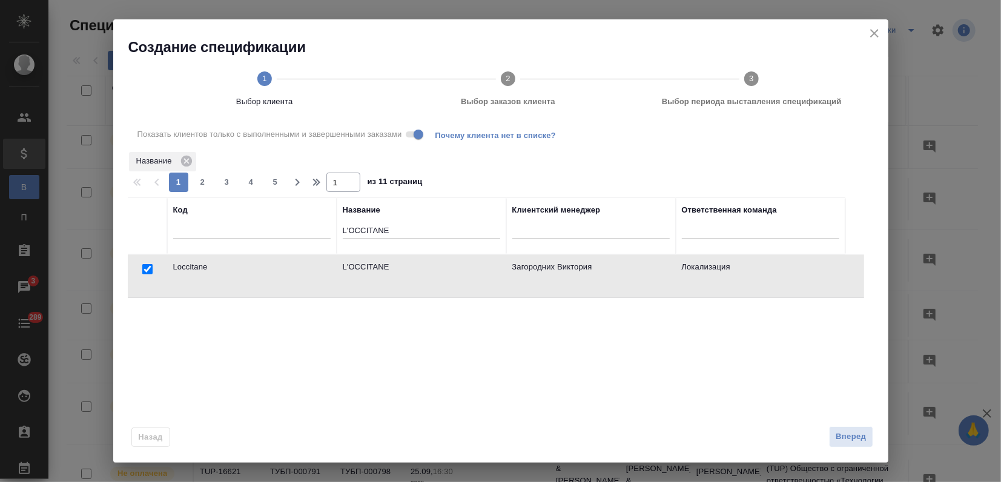
click at [412, 131] on span at bounding box center [414, 134] width 16 height 6
click at [833, 442] on button "Вперед" at bounding box center [851, 436] width 44 height 21
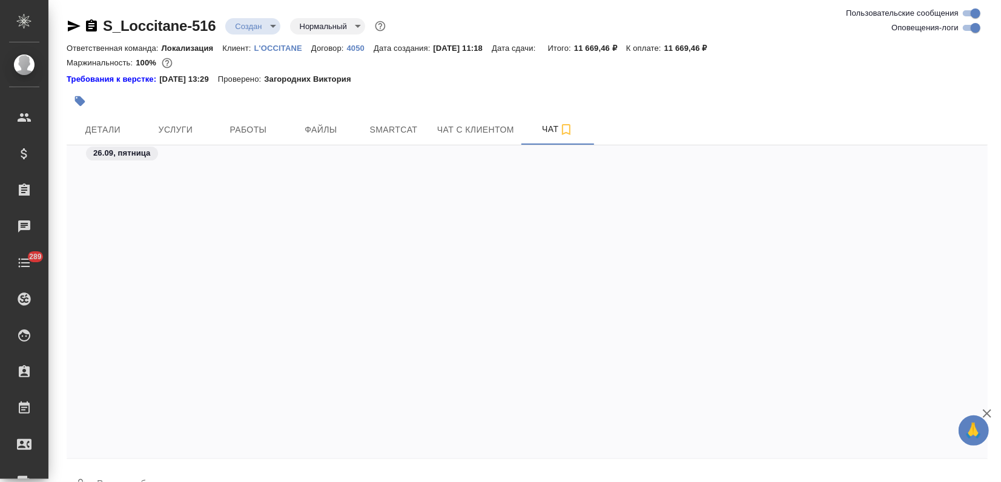
scroll to position [765, 0]
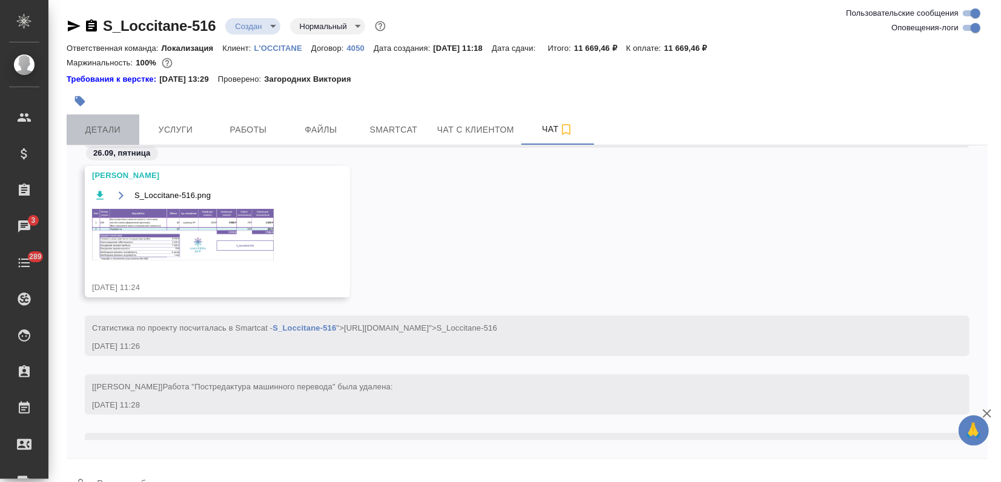
click at [111, 127] on span "Детали" at bounding box center [103, 129] width 58 height 15
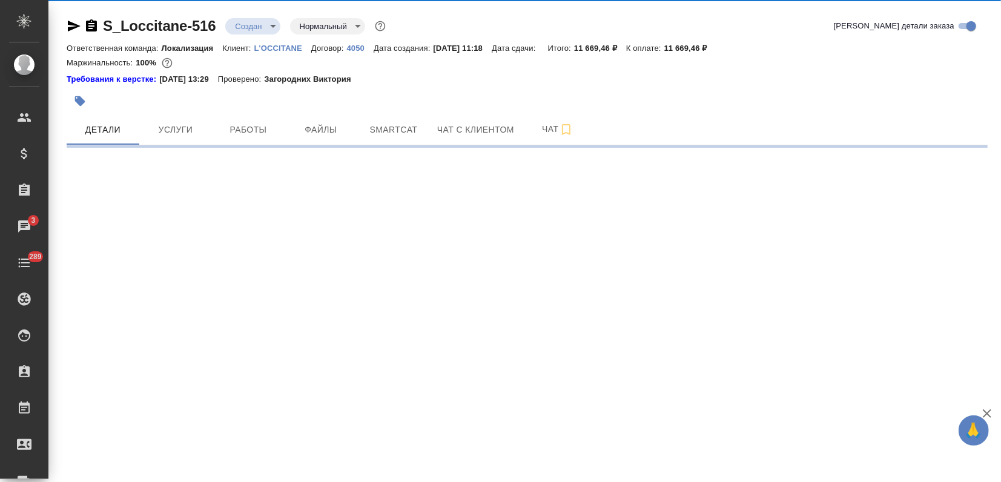
select select "RU"
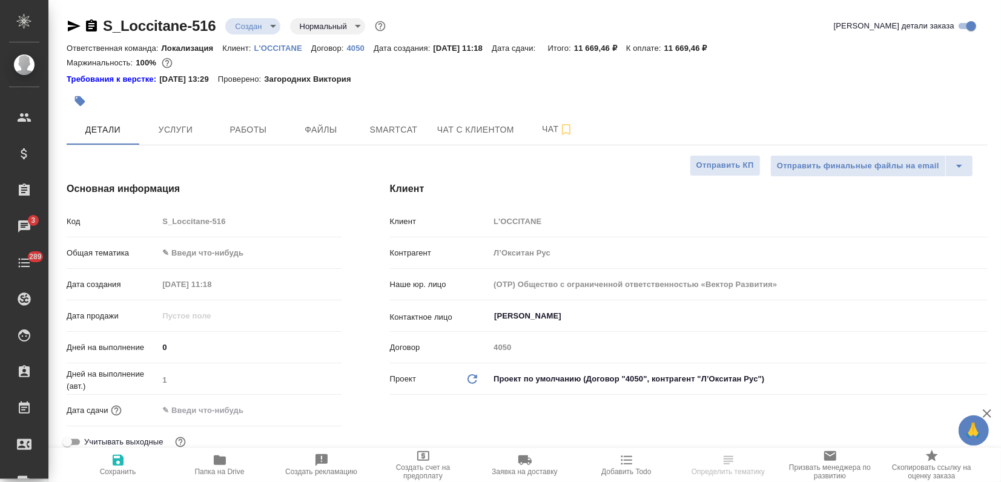
type textarea "x"
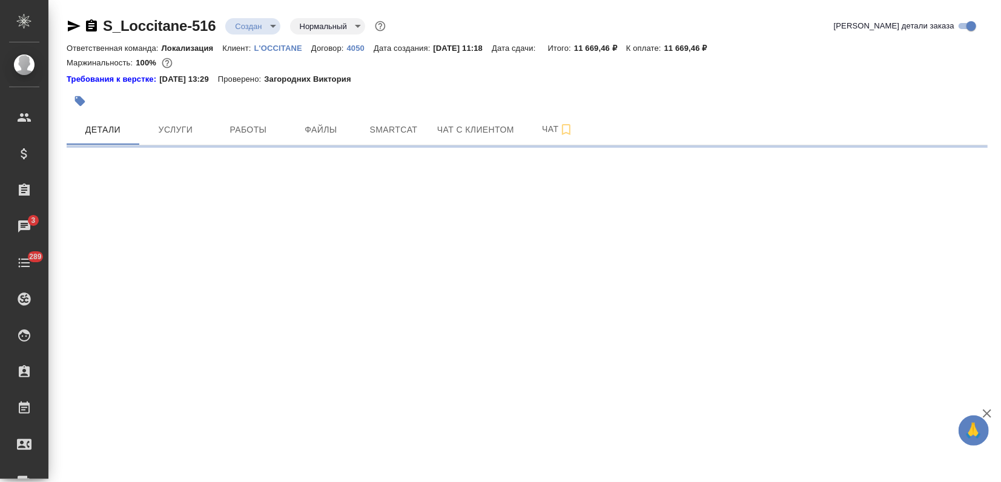
select select "RU"
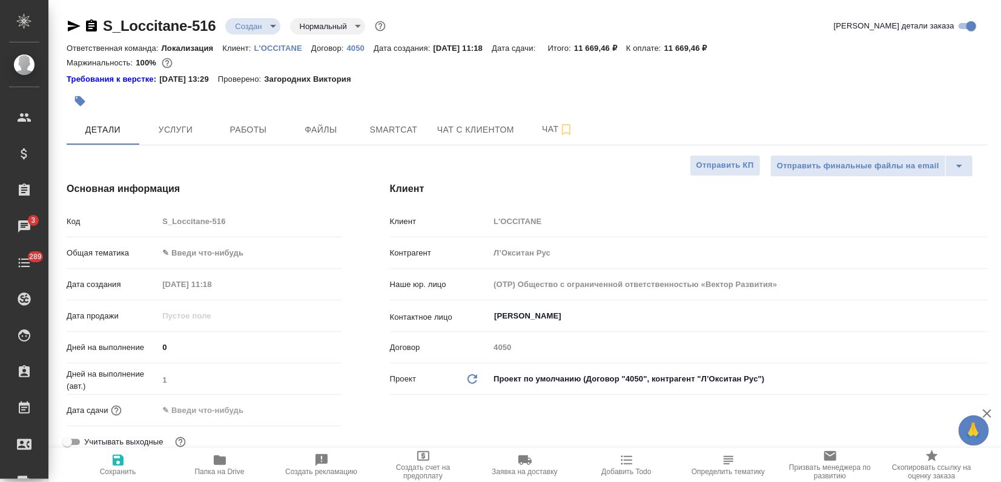
type textarea "x"
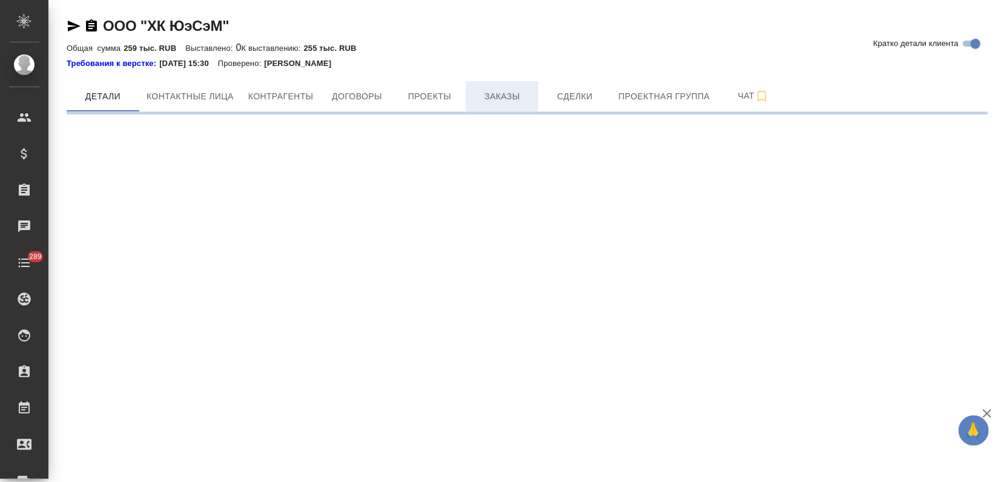
click at [512, 99] on span "Заказы" at bounding box center [502, 96] width 58 height 15
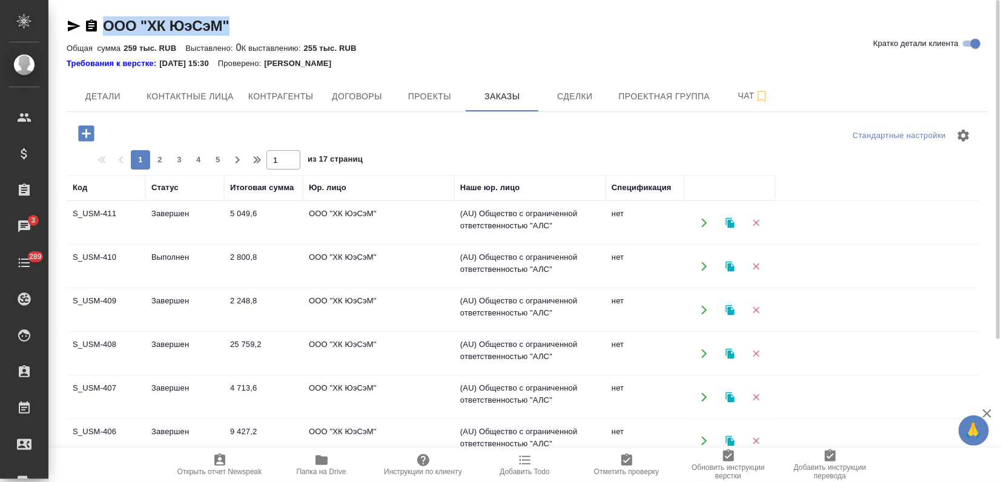
drag, startPoint x: 236, startPoint y: 24, endPoint x: 102, endPoint y: 21, distance: 133.2
click at [102, 21] on div "ООО "ХК ЮэСэМ" Кратко детали клиента" at bounding box center [527, 25] width 921 height 19
copy link "ООО "ХК ЮэСэМ""
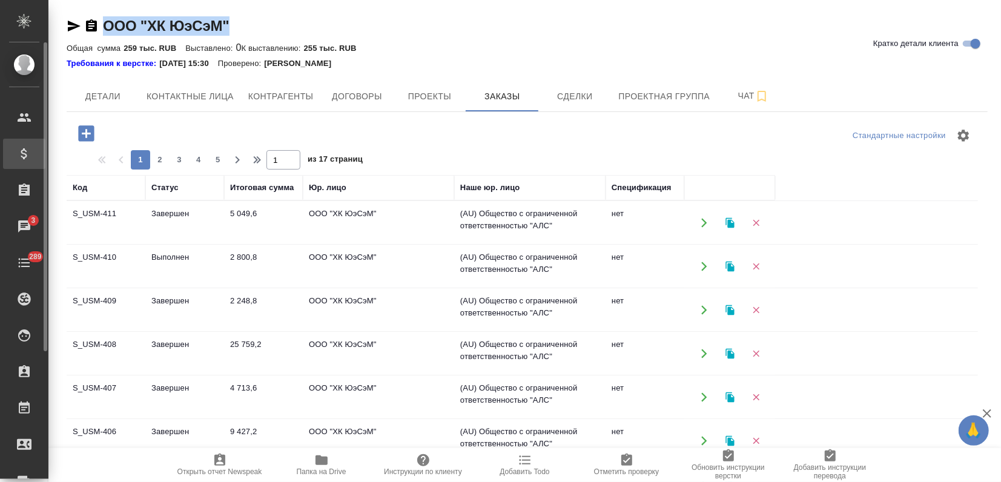
click at [35, 143] on div "Спецификации" at bounding box center [24, 154] width 42 height 30
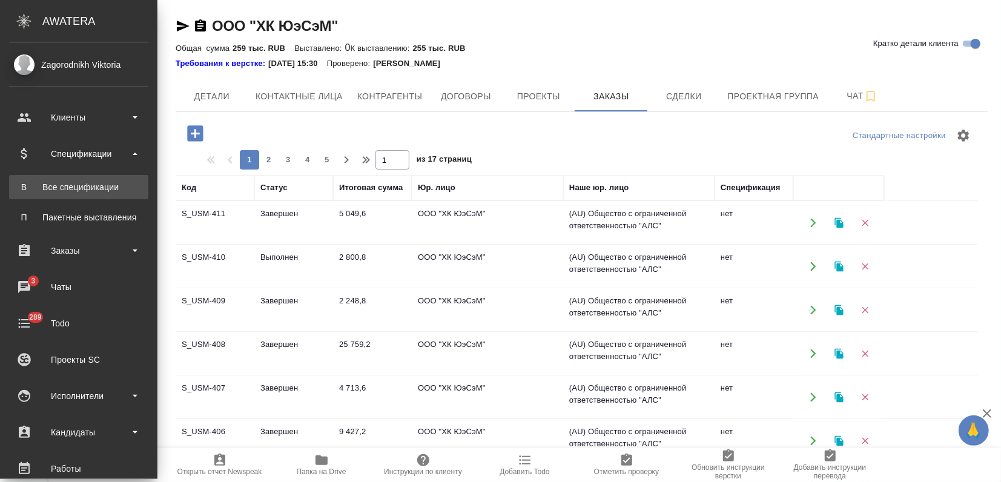
click at [76, 183] on div "Все спецификации" at bounding box center [78, 187] width 127 height 12
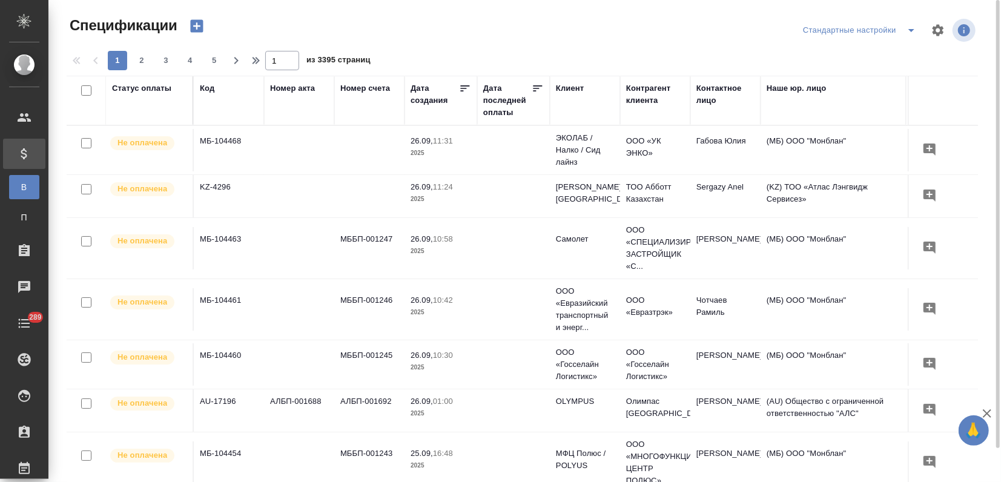
click at [200, 28] on icon "button" at bounding box center [196, 26] width 13 height 13
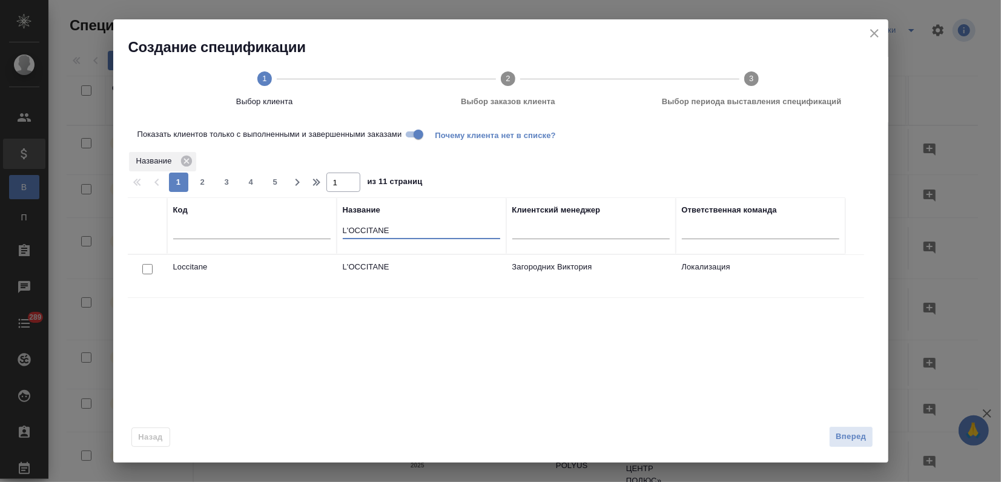
drag, startPoint x: 398, startPoint y: 228, endPoint x: 295, endPoint y: 227, distance: 102.3
click at [297, 227] on tr "Код Название L'OCCITANE Клиентский менеджер Ответственная команда" at bounding box center [486, 225] width 717 height 57
paste input "ООО "ХК ЮэСэМ""
type input "ООО "ХК ЮэСэМ""
click at [150, 266] on input "checkbox" at bounding box center [147, 269] width 10 height 10
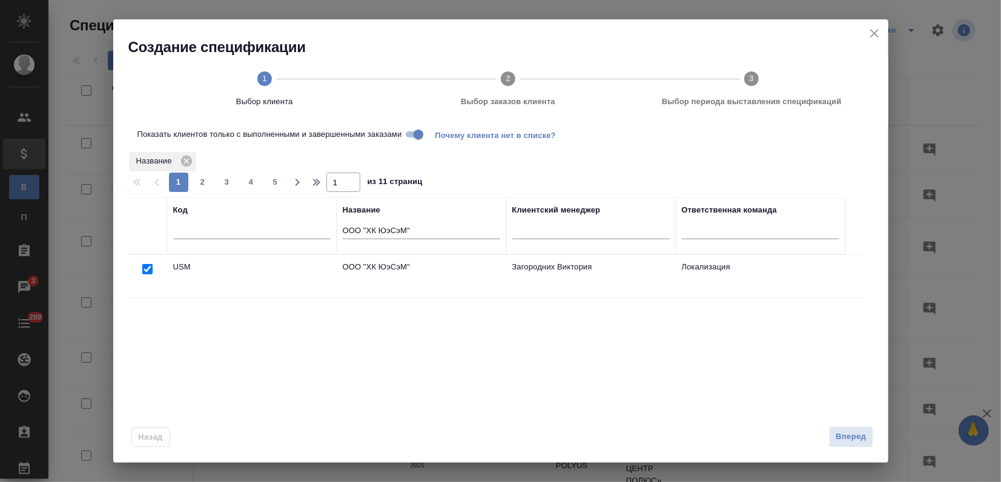
checkbox input "true"
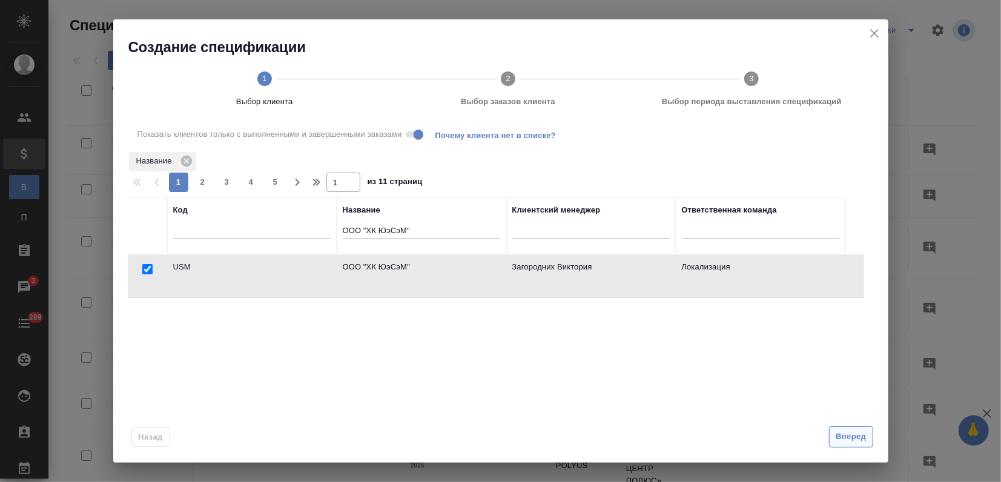
click at [829, 437] on button "Вперед" at bounding box center [851, 436] width 44 height 21
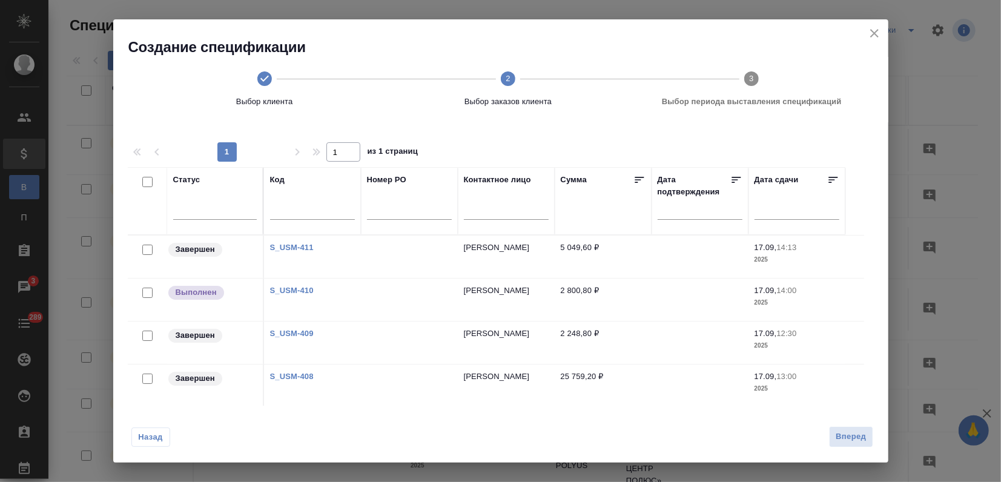
click at [301, 286] on link "S_USM-410" at bounding box center [292, 290] width 44 height 9
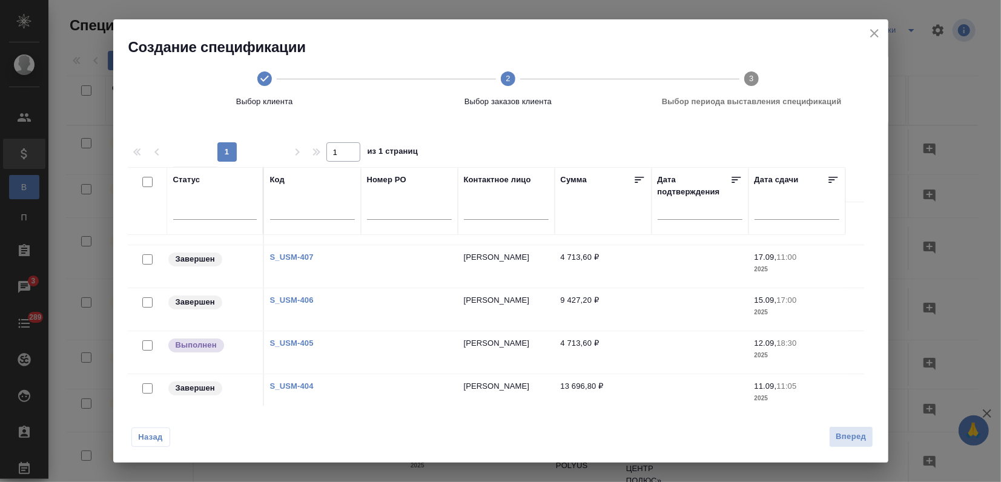
scroll to position [202, 0]
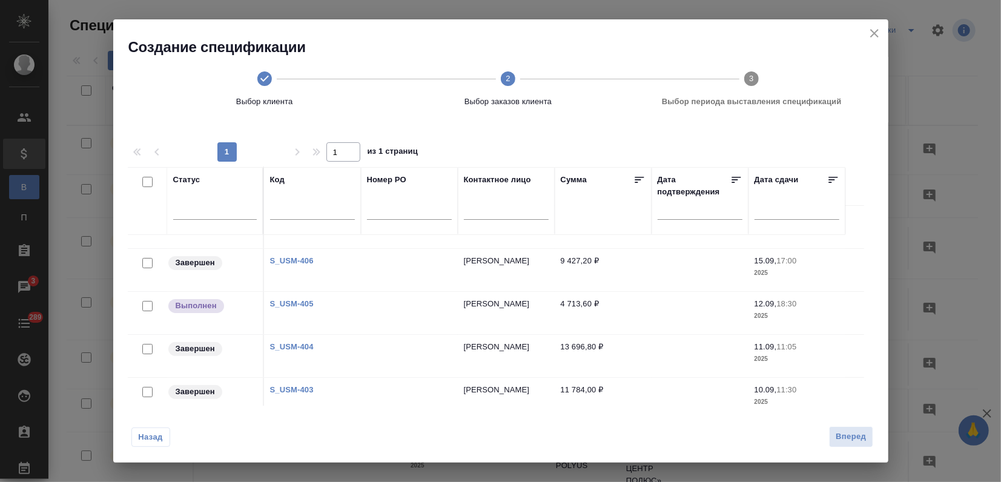
click at [303, 305] on link "S_USM-405" at bounding box center [292, 303] width 44 height 9
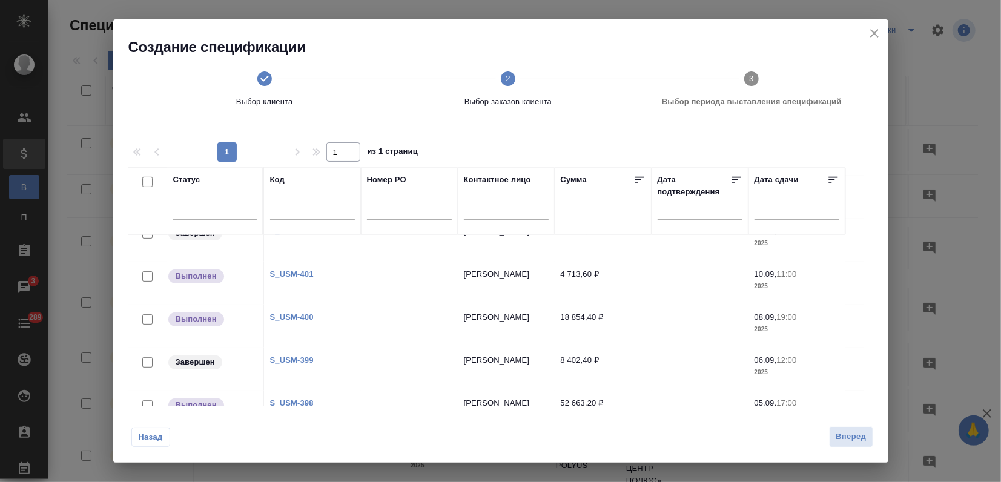
scroll to position [336, 0]
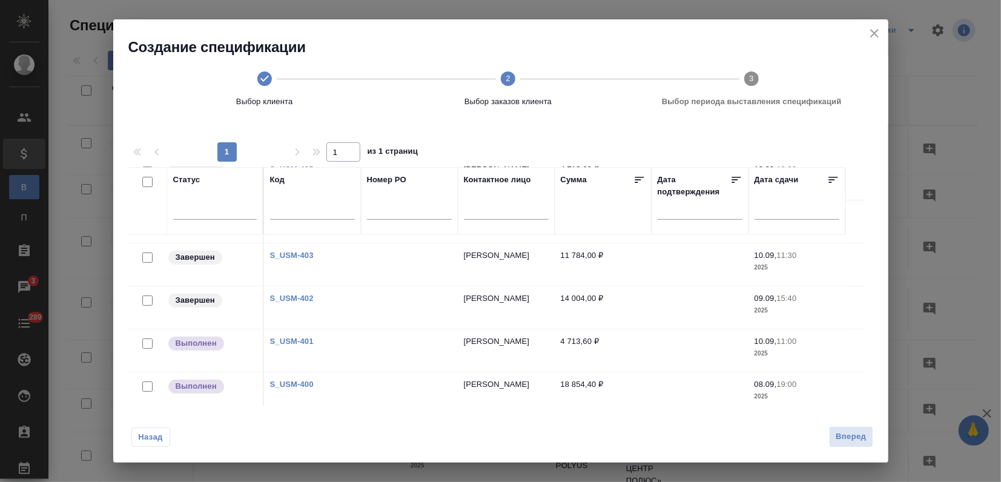
click at [283, 339] on link "S_USM-401" at bounding box center [292, 341] width 44 height 9
click at [303, 380] on link "S_USM-400" at bounding box center [292, 384] width 44 height 9
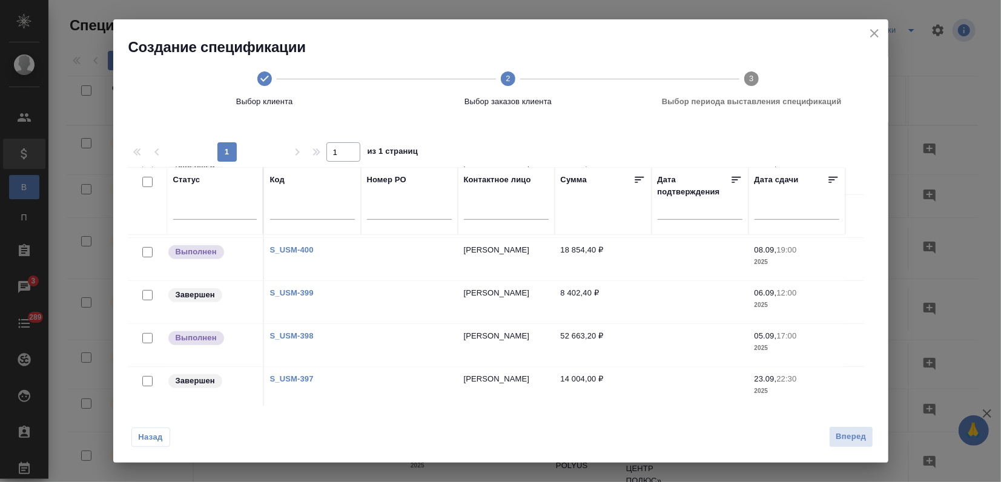
click at [298, 338] on link "S_USM-398" at bounding box center [292, 335] width 44 height 9
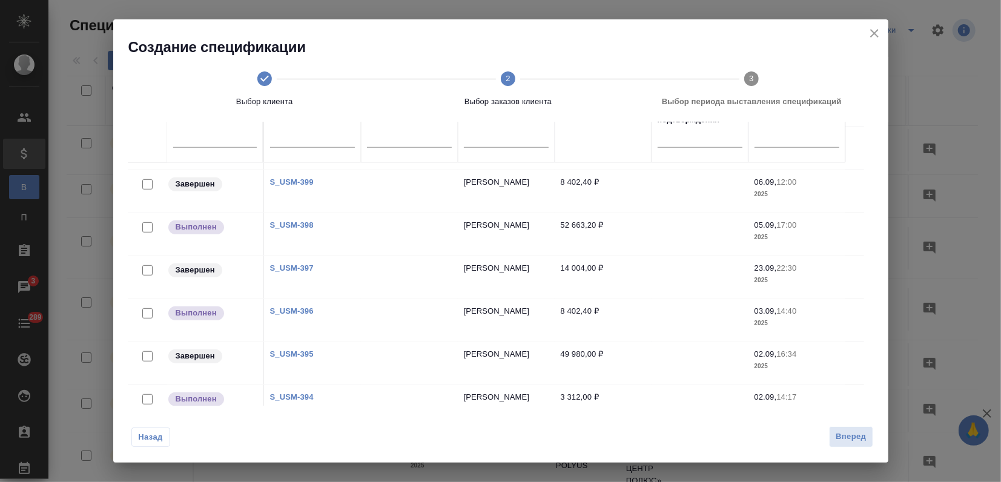
scroll to position [99, 0]
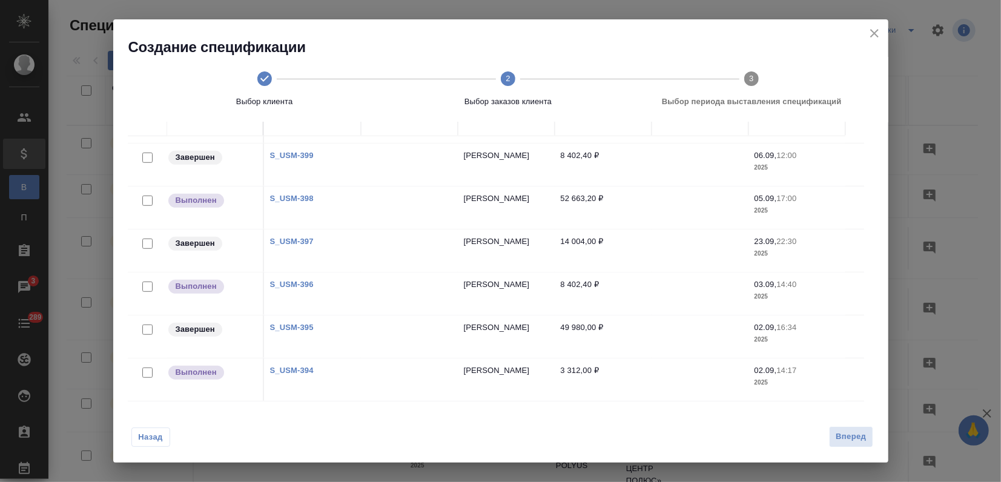
click at [303, 280] on link "S_USM-396" at bounding box center [292, 284] width 44 height 9
click at [277, 366] on link "S_USM-394" at bounding box center [292, 370] width 44 height 9
click at [297, 366] on link "S_USM-394" at bounding box center [292, 370] width 44 height 9
click at [845, 437] on span "Вперед" at bounding box center [850, 437] width 30 height 14
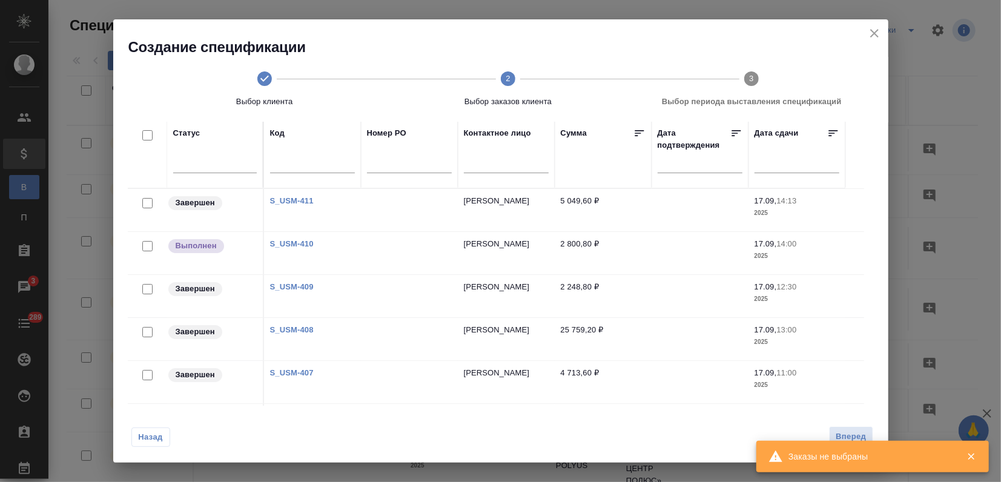
scroll to position [0, 0]
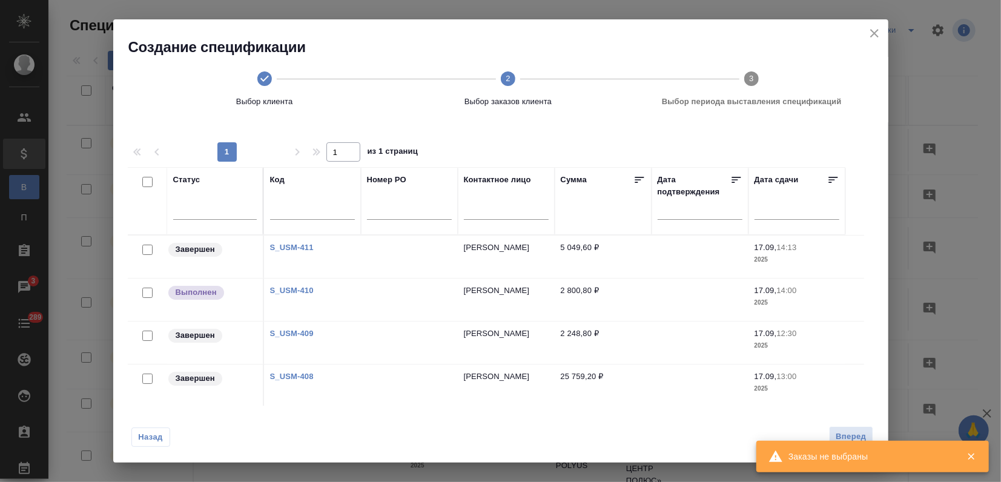
drag, startPoint x: 150, startPoint y: 182, endPoint x: 156, endPoint y: 185, distance: 6.2
click at [150, 182] on input "checkbox" at bounding box center [147, 182] width 10 height 10
checkbox input "true"
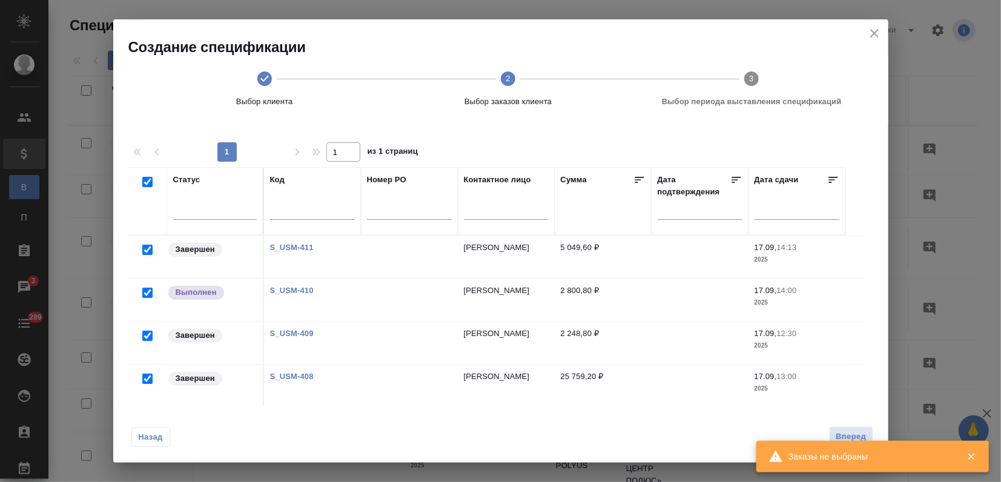
checkbox input "true"
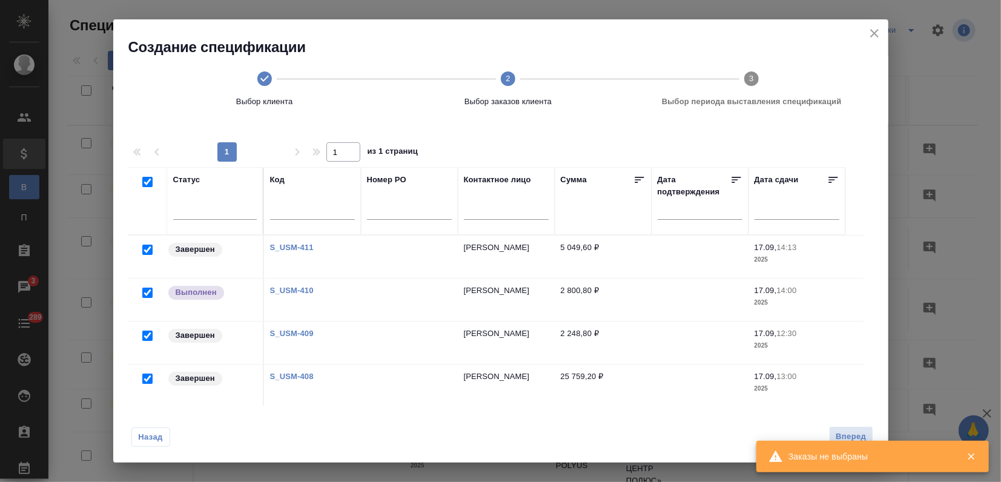
checkbox input "true"
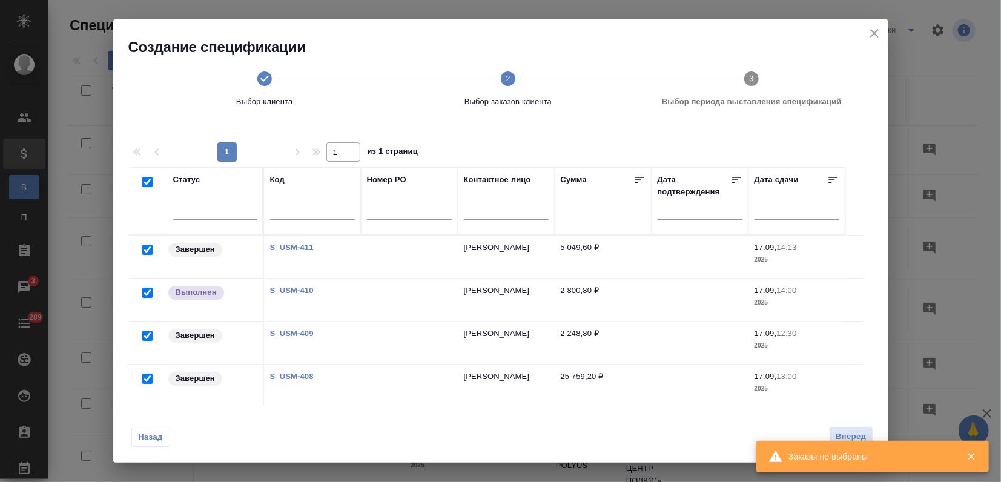
checkbox input "true"
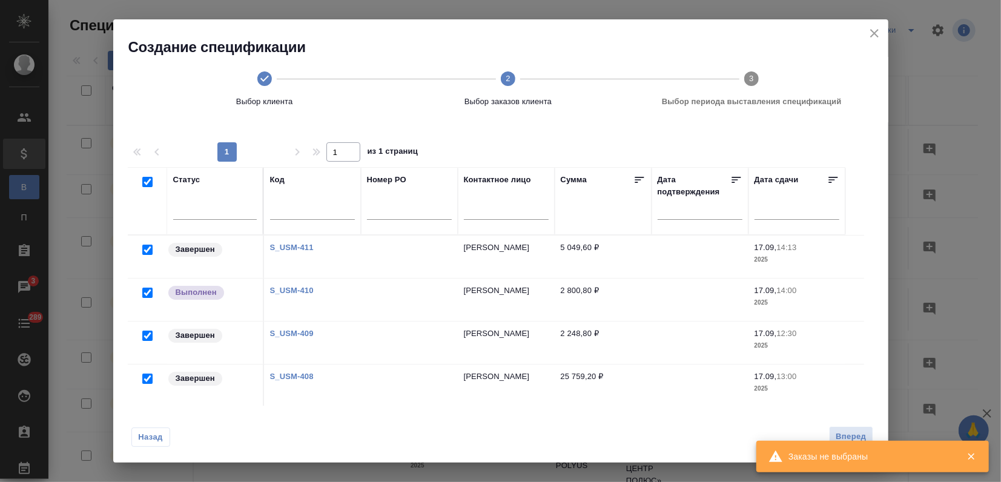
checkbox input "true"
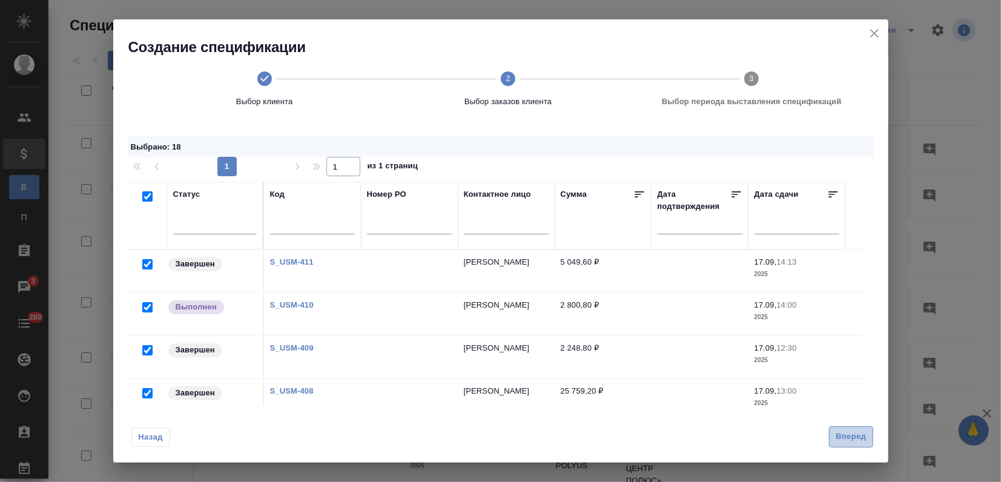
click at [854, 435] on span "Вперед" at bounding box center [850, 437] width 30 height 14
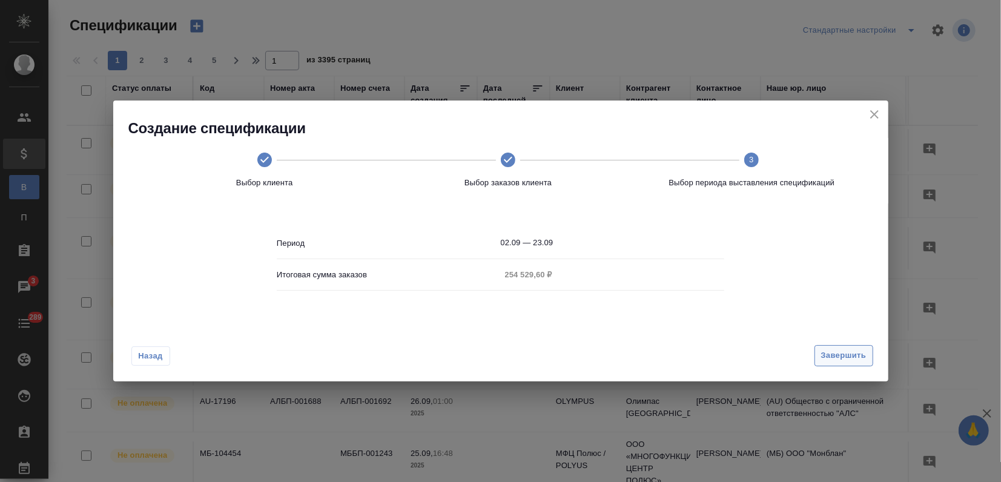
click at [846, 354] on span "Завершить" at bounding box center [843, 356] width 45 height 14
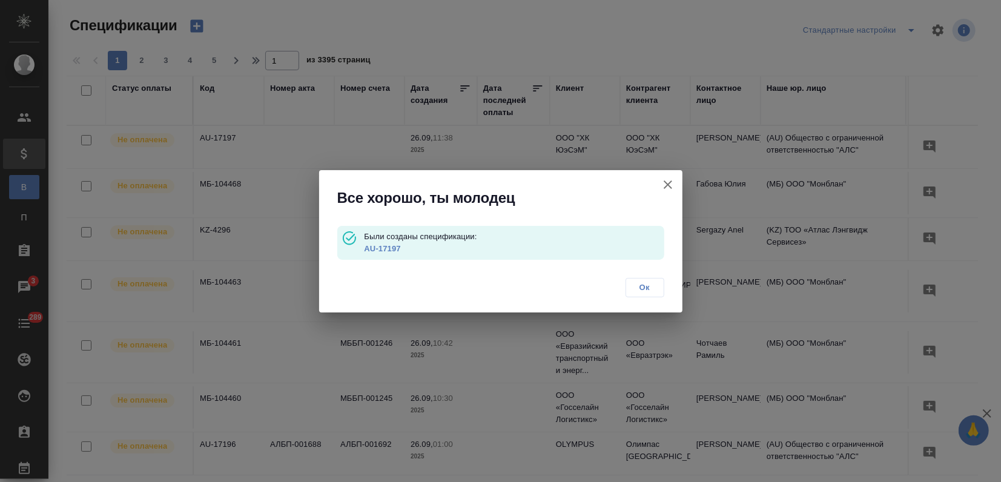
click at [386, 244] on link "AU-17197" at bounding box center [382, 248] width 36 height 9
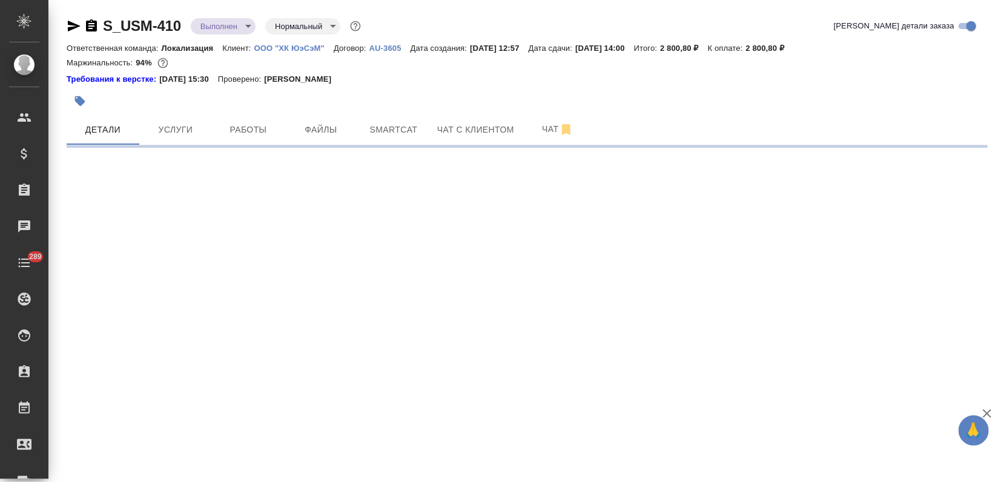
select select "RU"
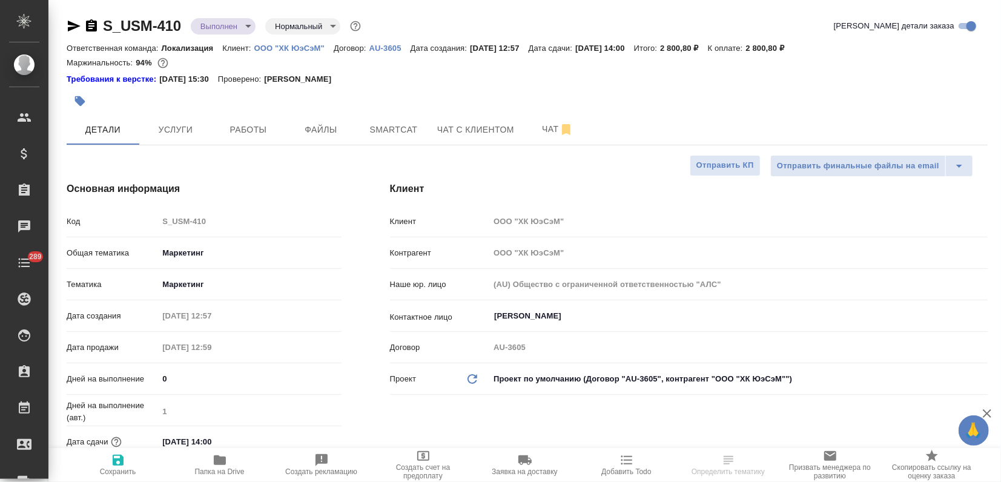
type textarea "x"
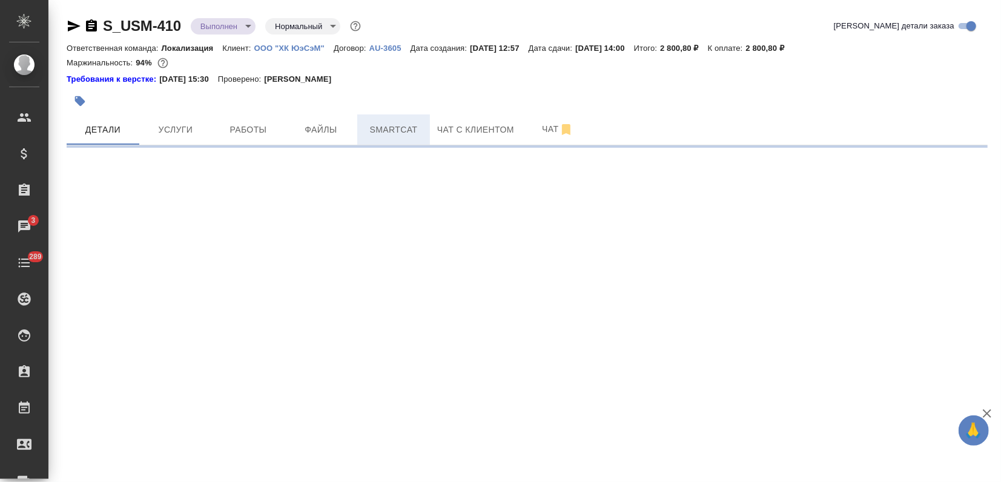
select select "RU"
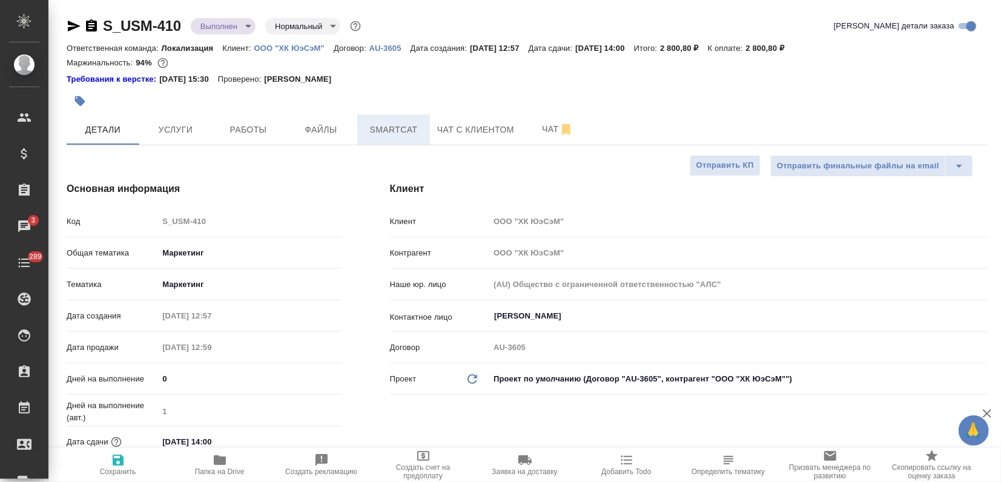
type textarea "x"
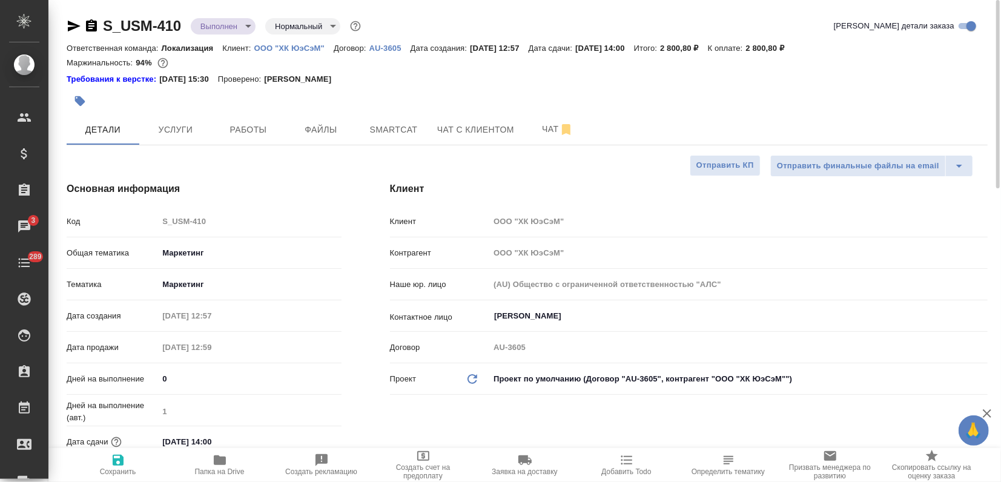
type textarea "x"
click at [243, 31] on body "🙏 .cls-1 fill:#fff; AWATERA Zagorodnikh Viktoria Клиенты Спецификации Заказы 3 …" at bounding box center [500, 241] width 1001 height 482
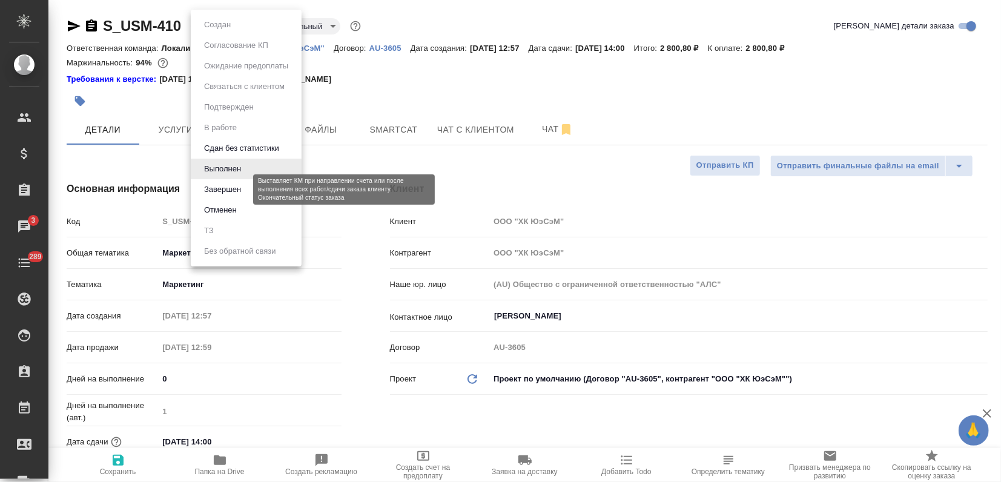
click at [226, 187] on button "Завершен" at bounding box center [222, 189] width 44 height 13
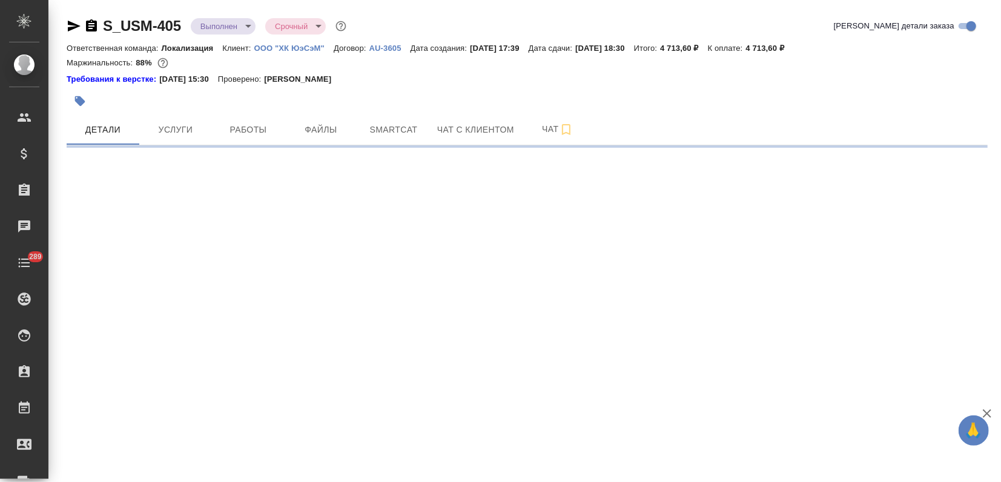
select select "RU"
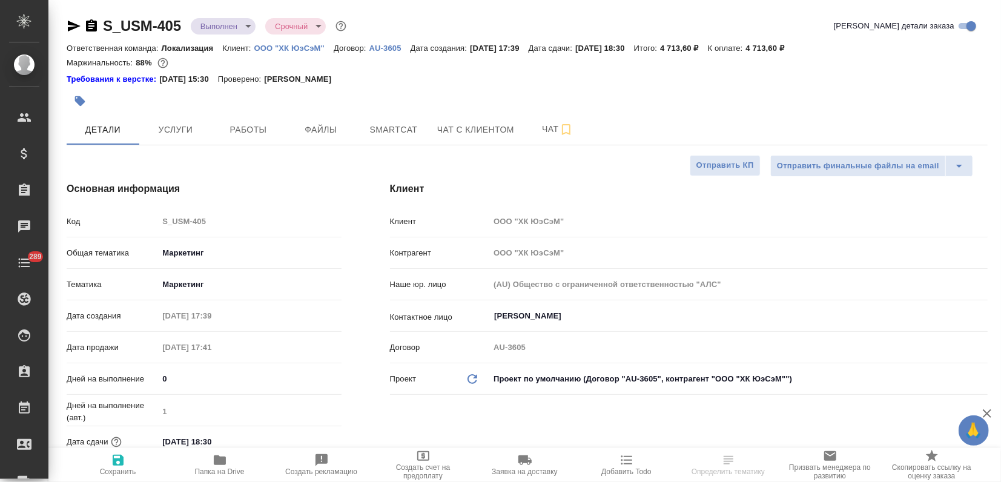
type textarea "x"
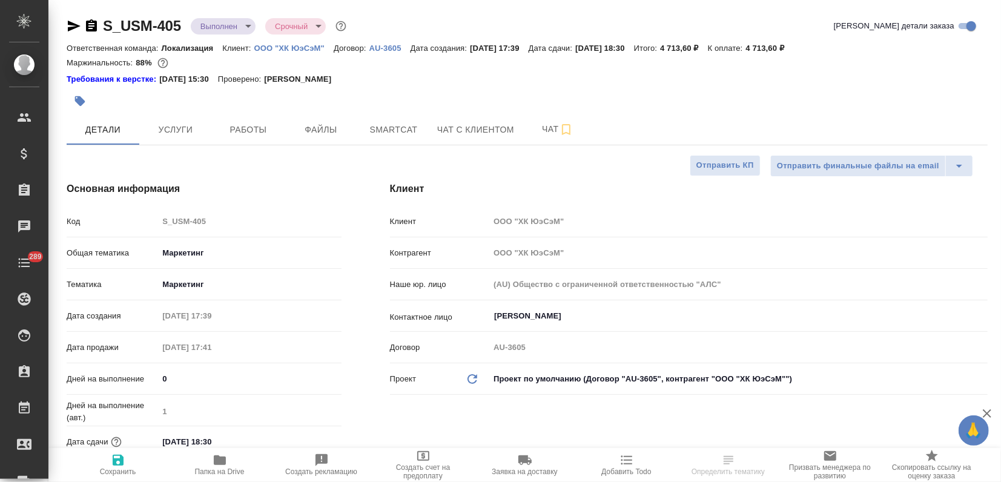
type textarea "x"
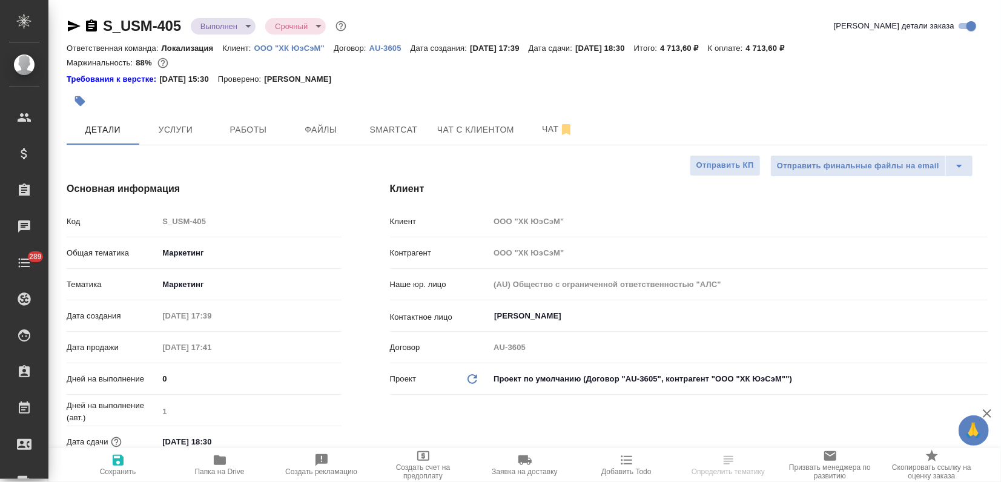
type textarea "x"
select select "RU"
type textarea "x"
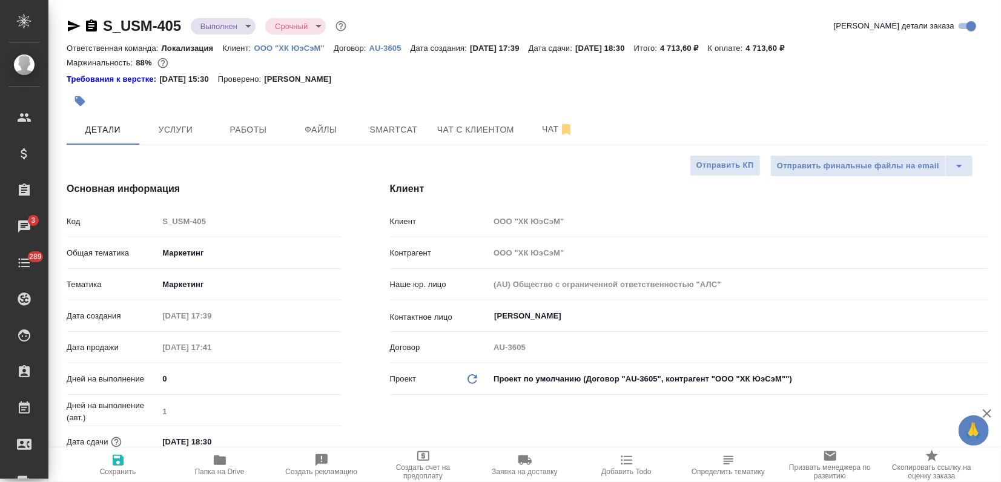
type textarea "x"
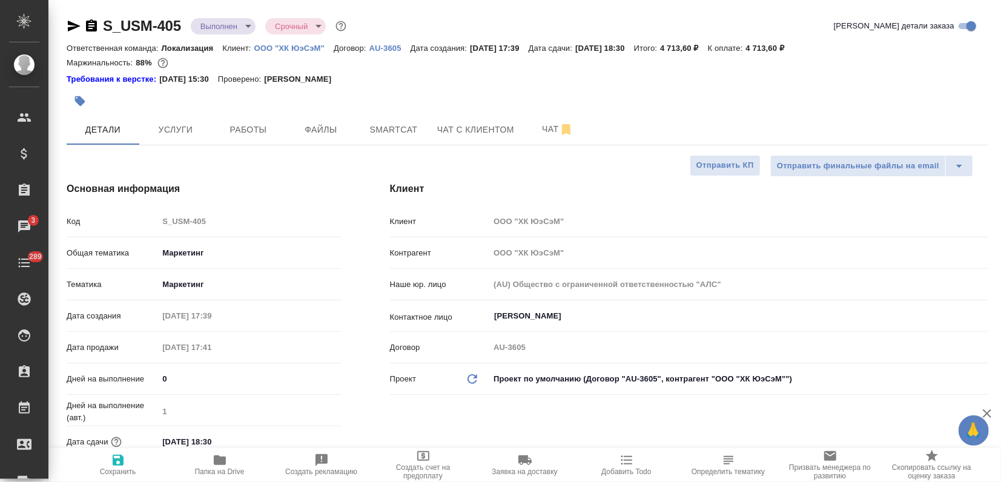
type textarea "x"
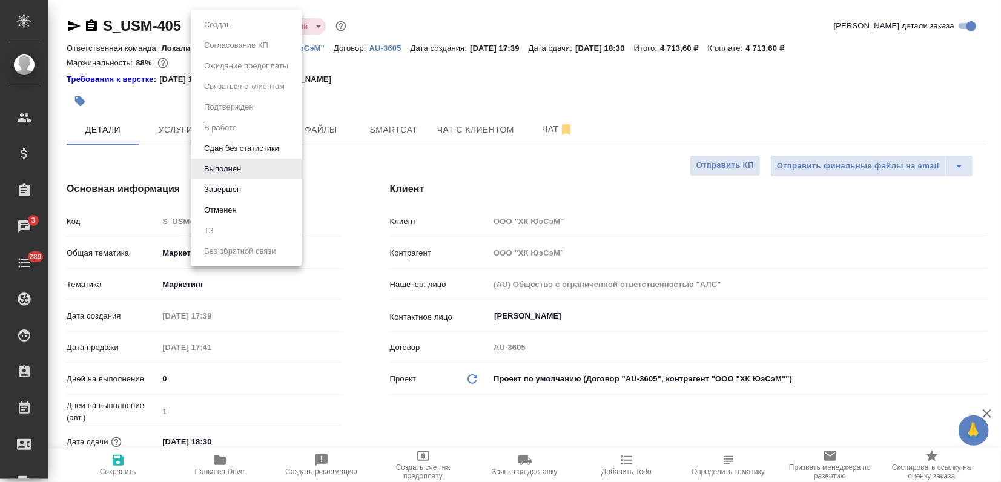
click at [235, 30] on body "🙏 .cls-1 fill:#fff; AWATERA Zagorodnikh Viktoria Клиенты Спецификации Заказы 3 …" at bounding box center [500, 241] width 1001 height 482
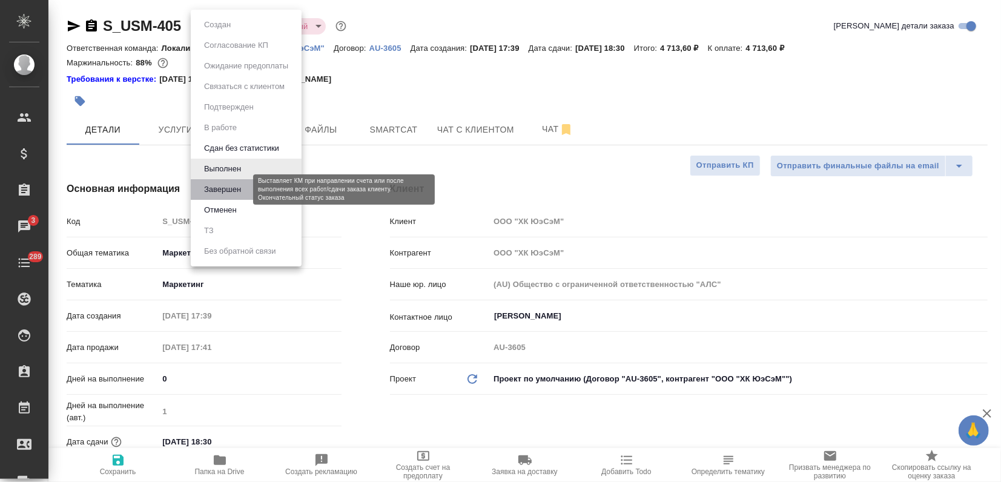
click at [211, 185] on button "Завершен" at bounding box center [222, 189] width 44 height 13
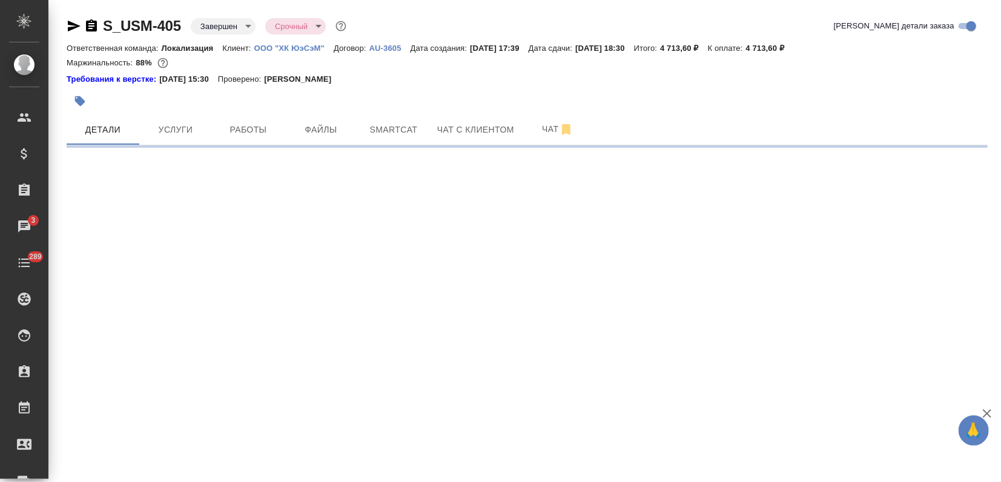
select select "RU"
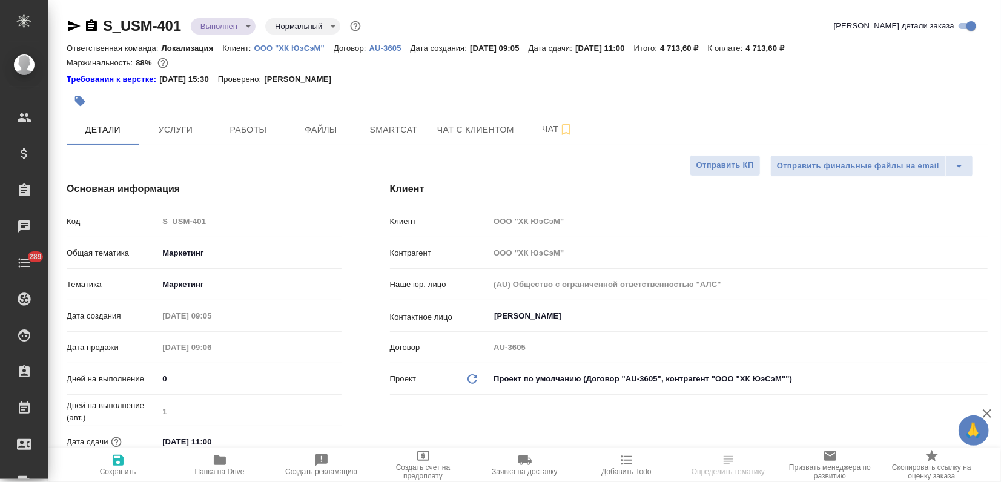
type textarea "x"
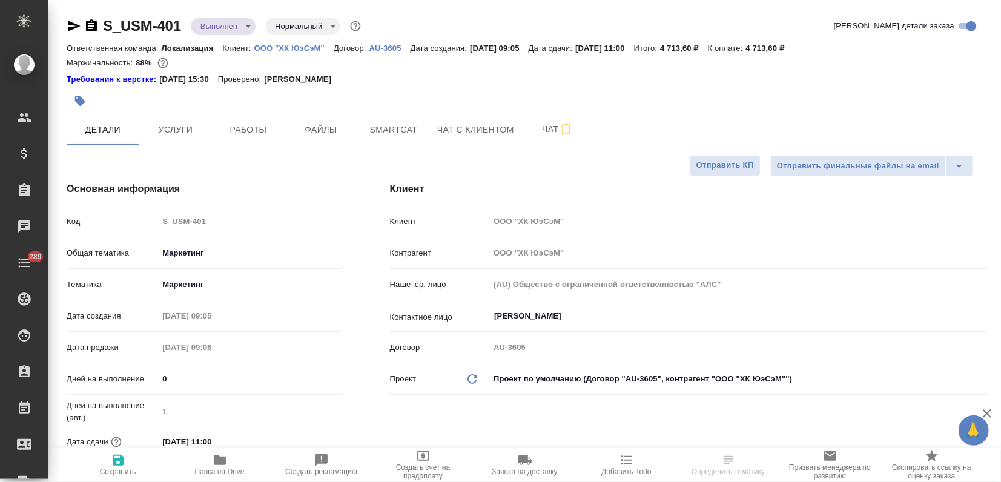
type textarea "x"
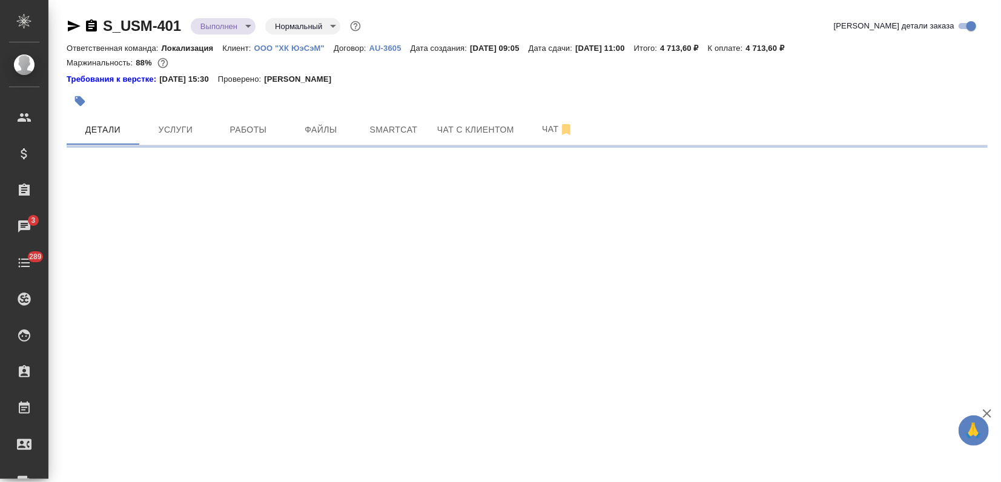
select select "RU"
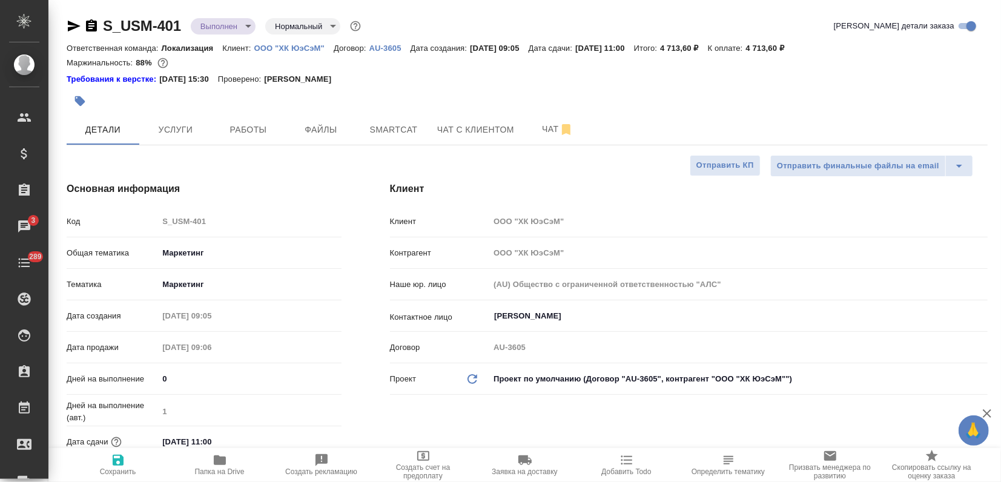
type textarea "x"
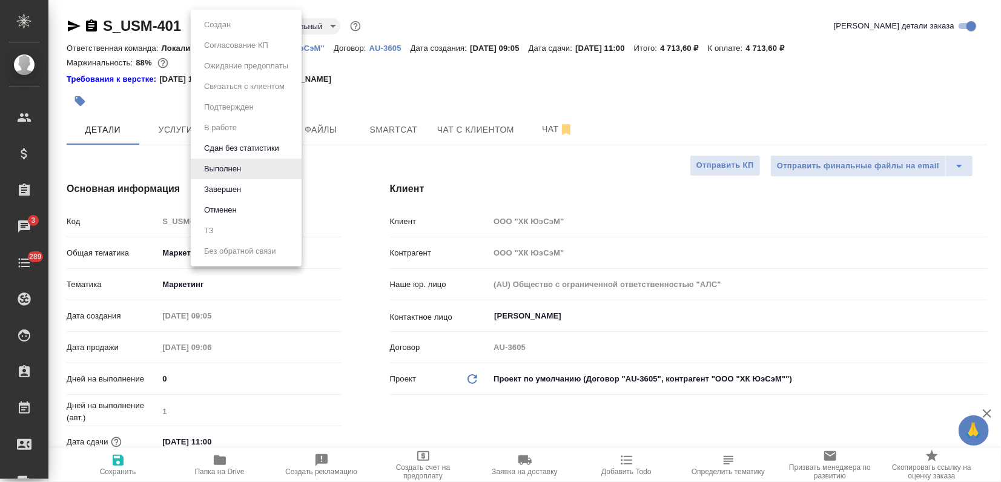
click at [238, 29] on body "🙏 .cls-1 fill:#fff; AWATERA Zagorodnikh Viktoria Клиенты Спецификации Заказы 3 …" at bounding box center [500, 241] width 1001 height 482
type textarea "x"
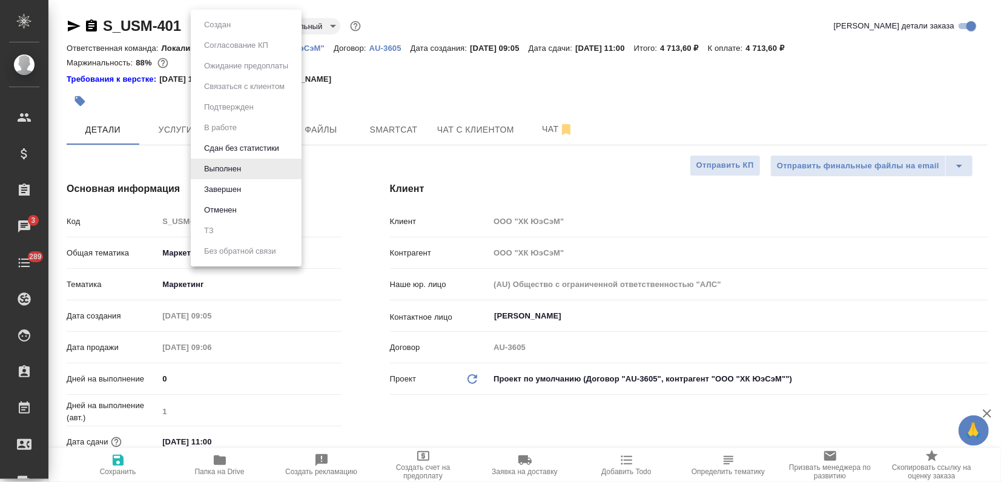
type textarea "x"
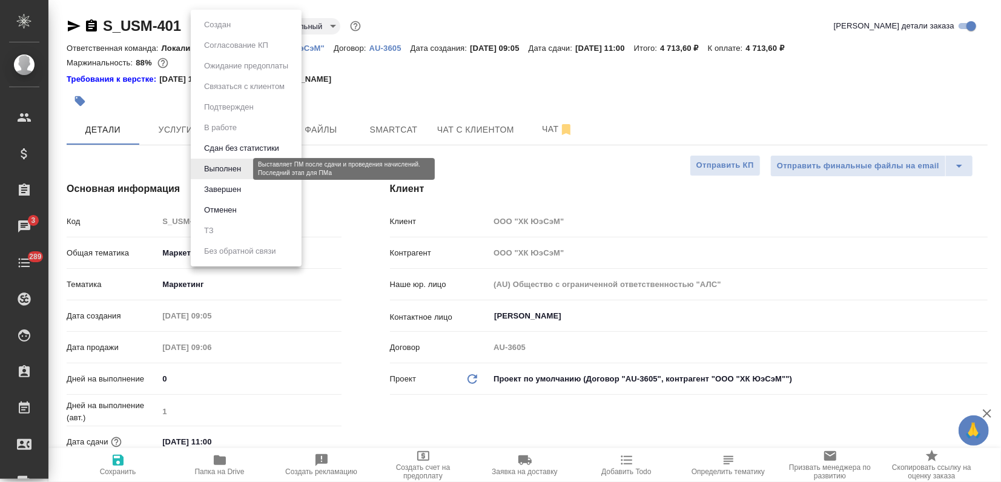
click at [234, 171] on button "Выполнен" at bounding box center [222, 168] width 44 height 13
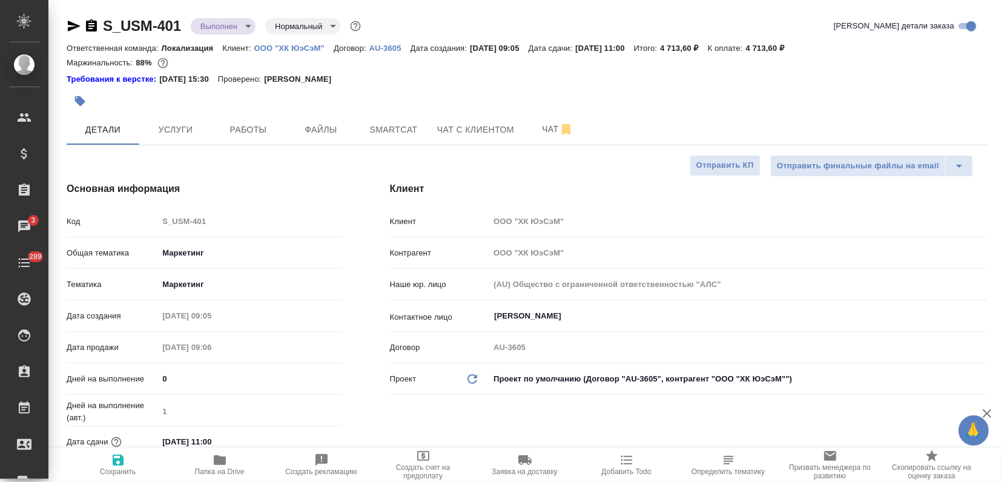
click at [216, 25] on body "🙏 .cls-1 fill:#fff; AWATERA Zagorodnikh Viktoria Клиенты Спецификации Заказы 3 …" at bounding box center [500, 241] width 1001 height 482
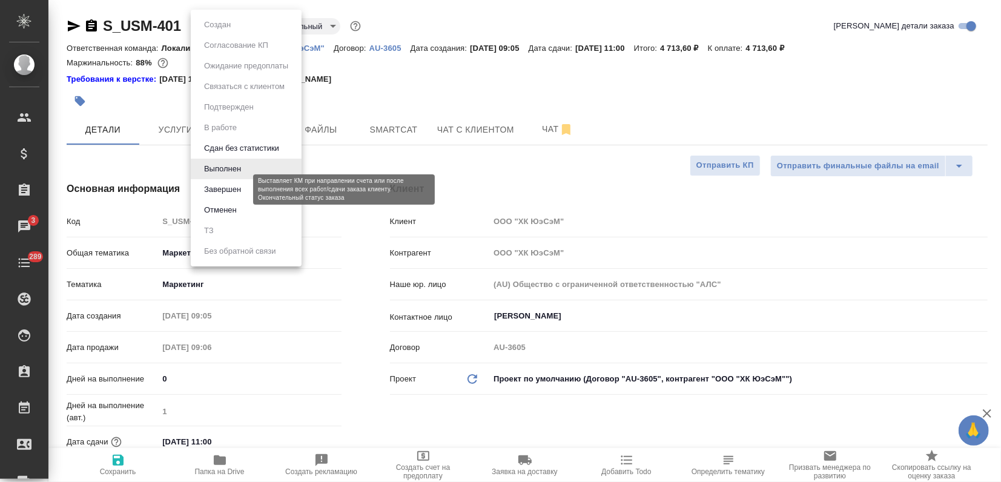
click at [224, 196] on li "Завершен" at bounding box center [246, 189] width 111 height 21
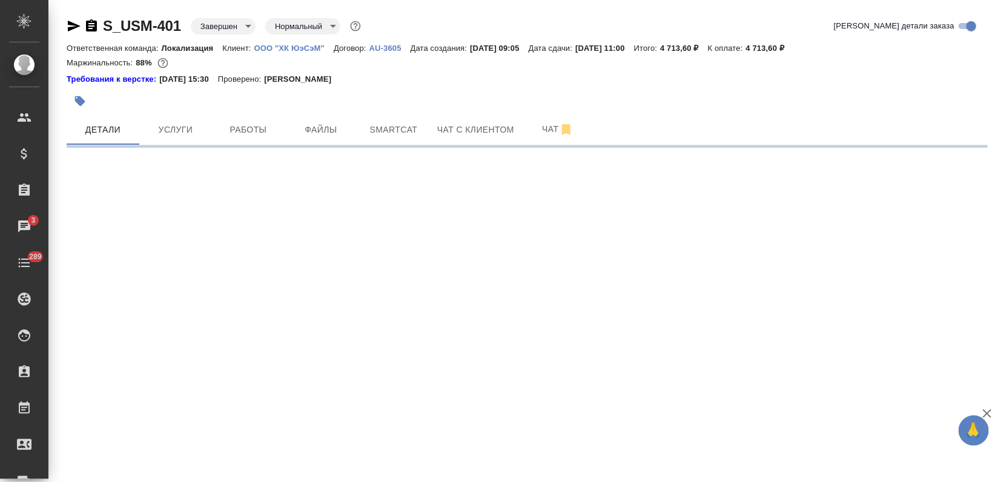
select select "RU"
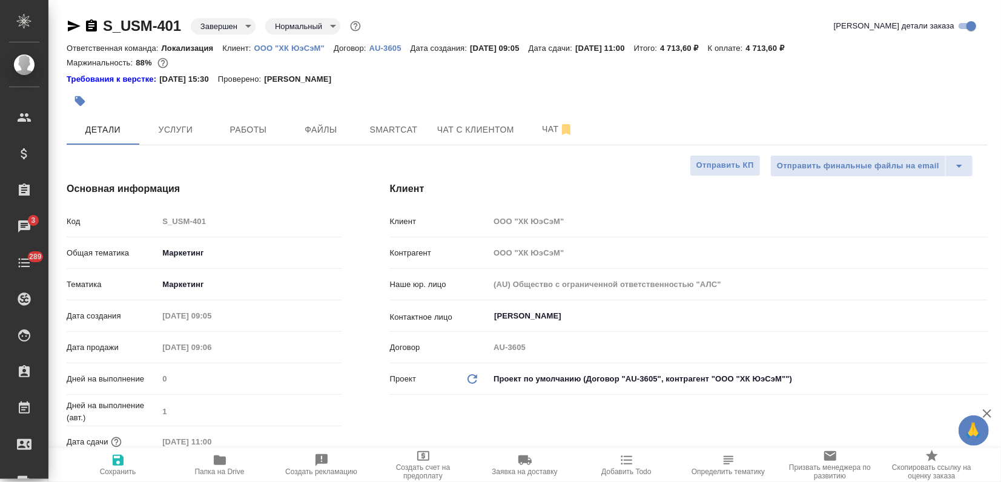
type textarea "x"
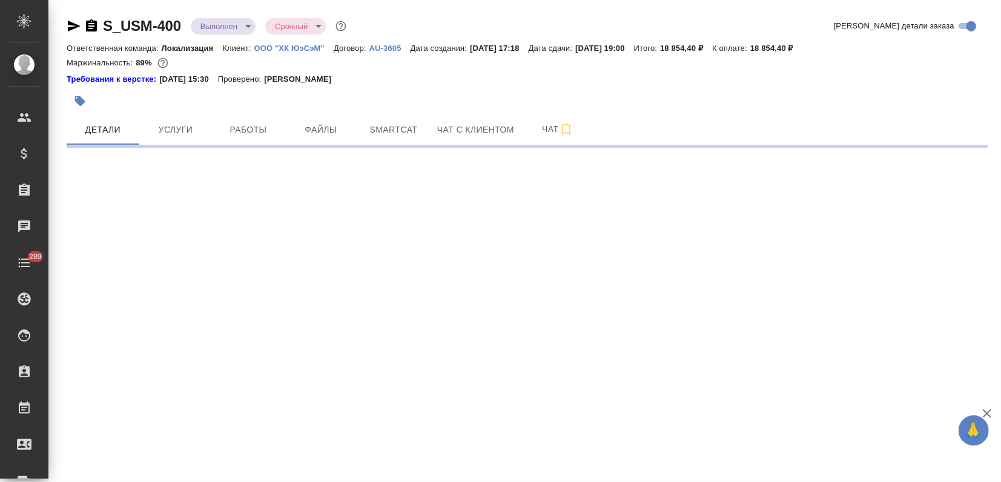
select select "RU"
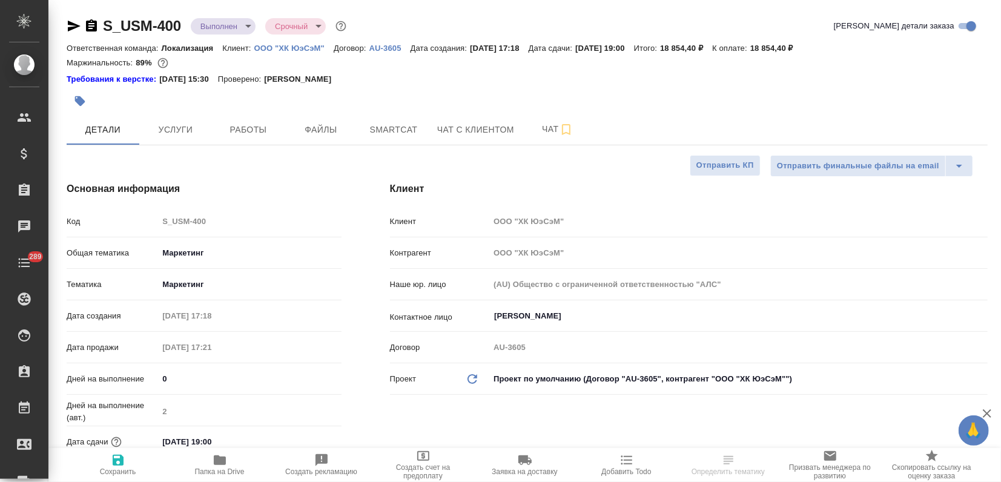
type textarea "x"
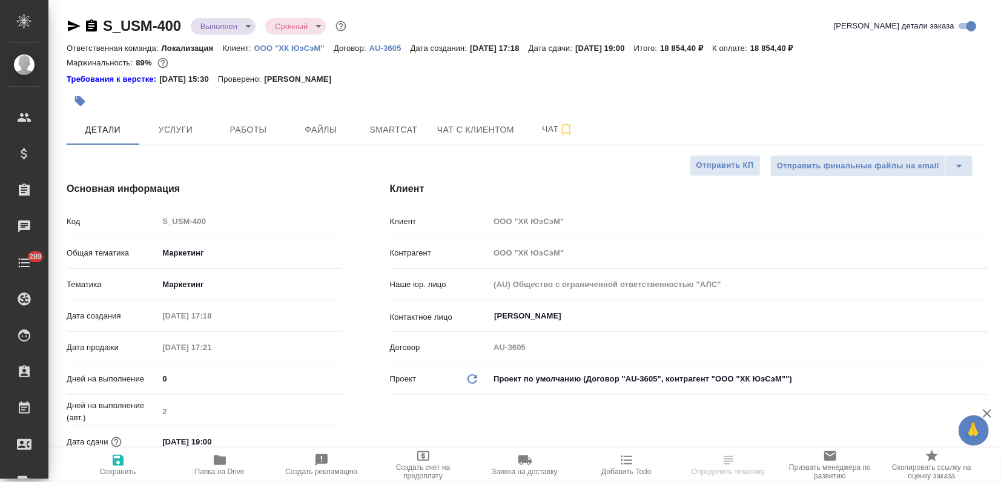
type textarea "x"
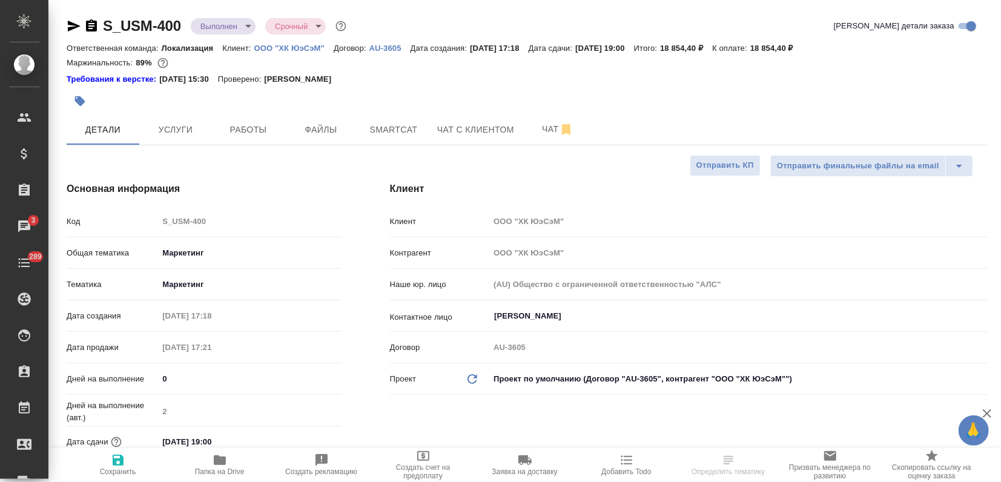
type textarea "x"
select select "RU"
type textarea "x"
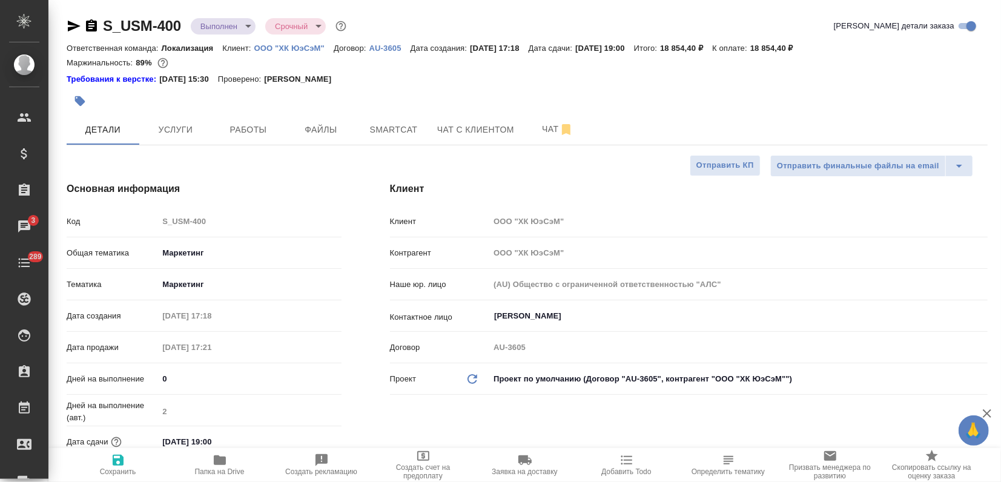
type textarea "x"
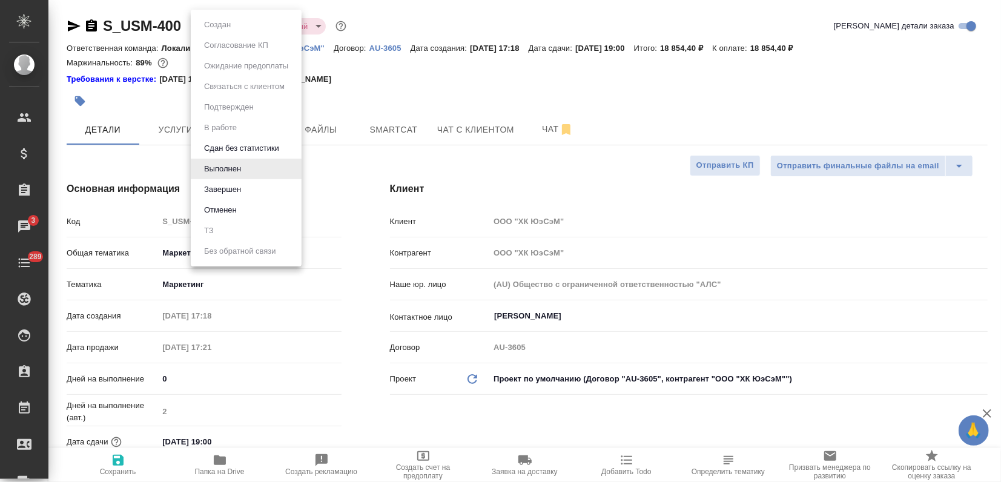
click at [213, 28] on body "🙏 .cls-1 fill:#fff; AWATERA Zagorodnikh Viktoria Клиенты Спецификации Заказы 3 …" at bounding box center [500, 241] width 1001 height 482
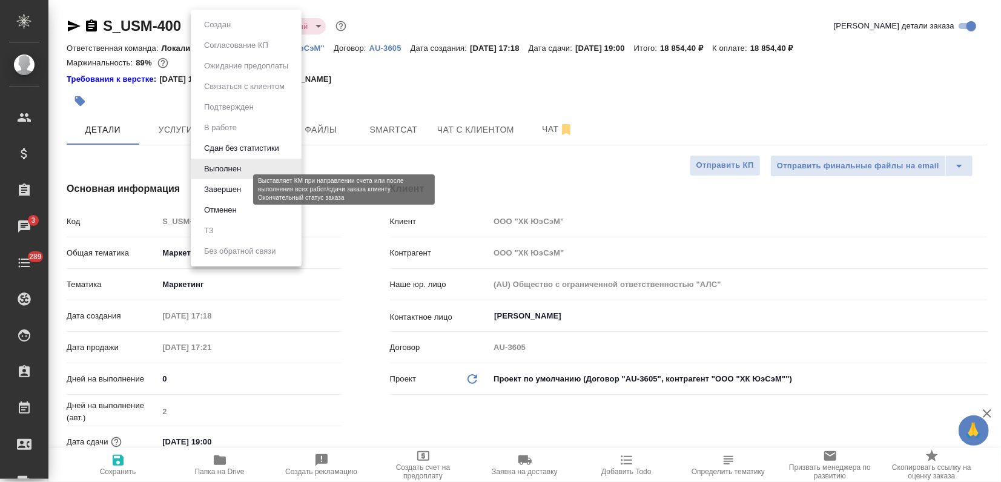
click at [239, 189] on button "Завершен" at bounding box center [222, 189] width 44 height 13
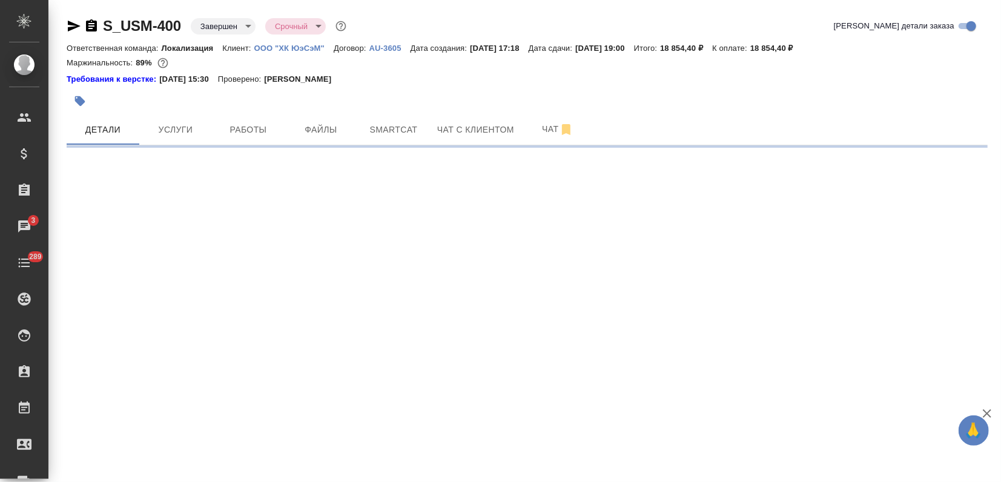
select select "RU"
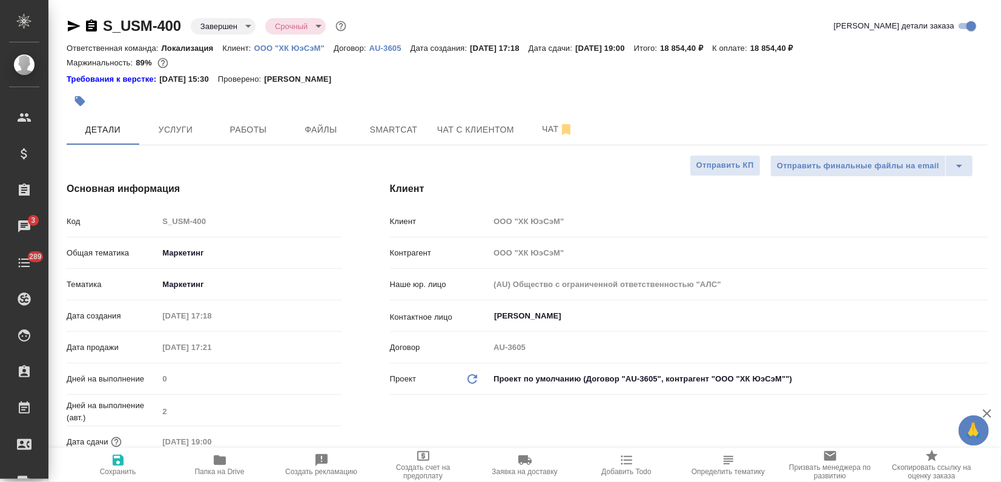
type textarea "x"
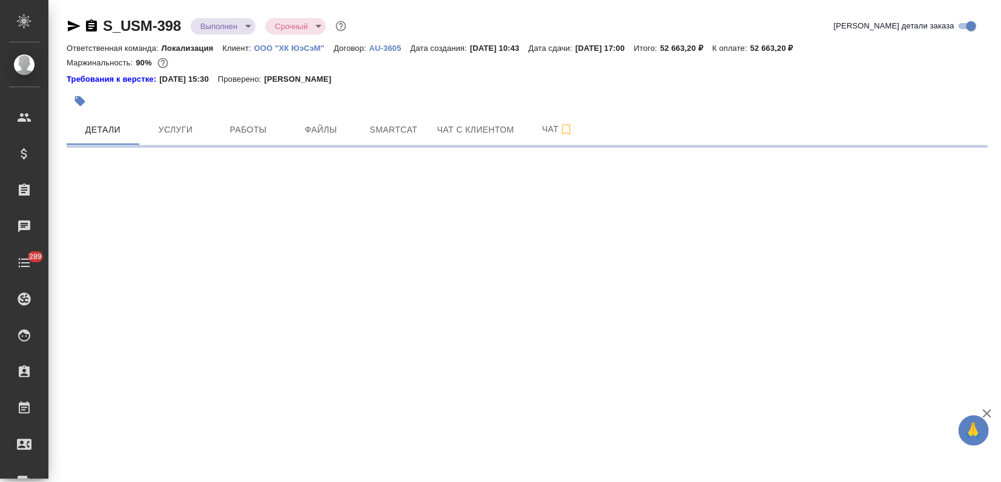
select select "RU"
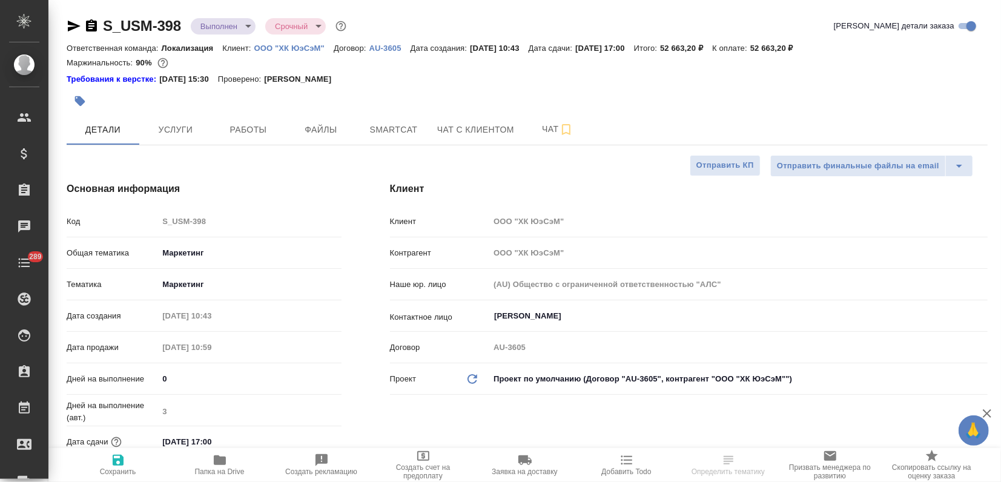
type textarea "x"
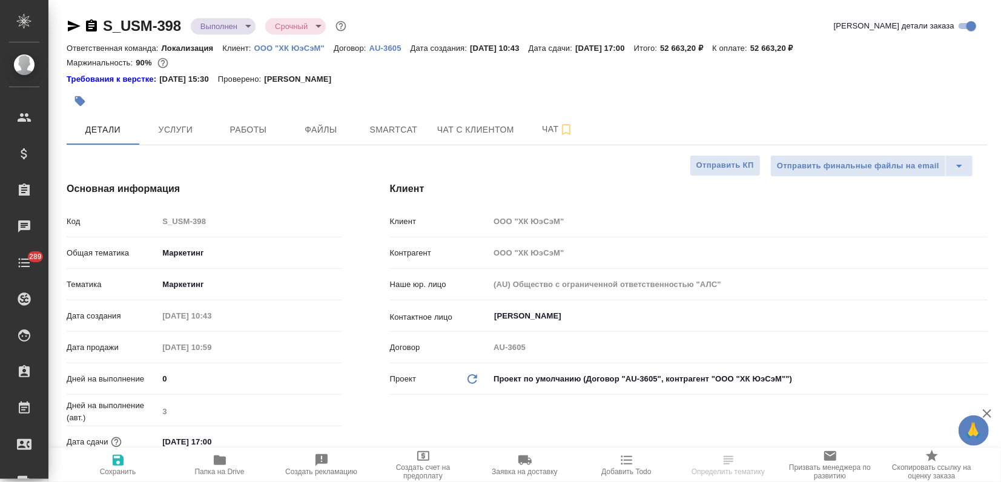
type textarea "x"
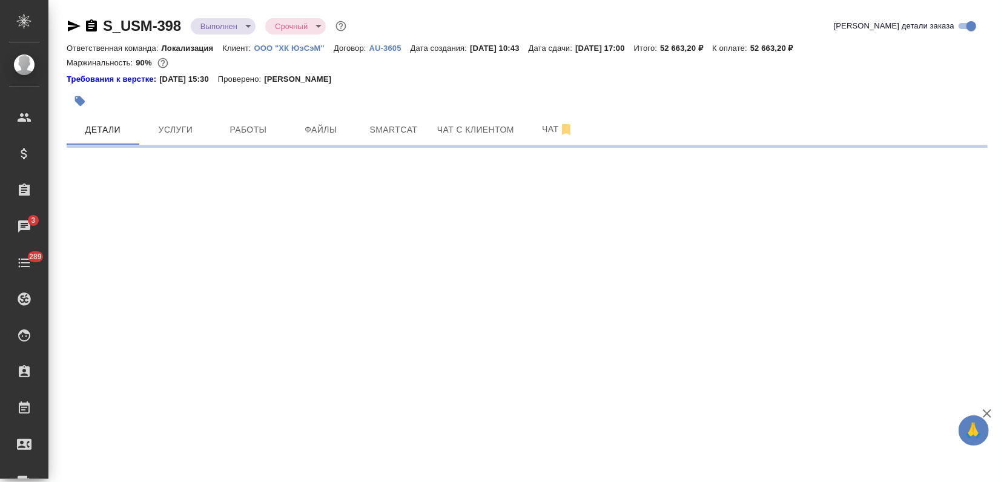
select select "RU"
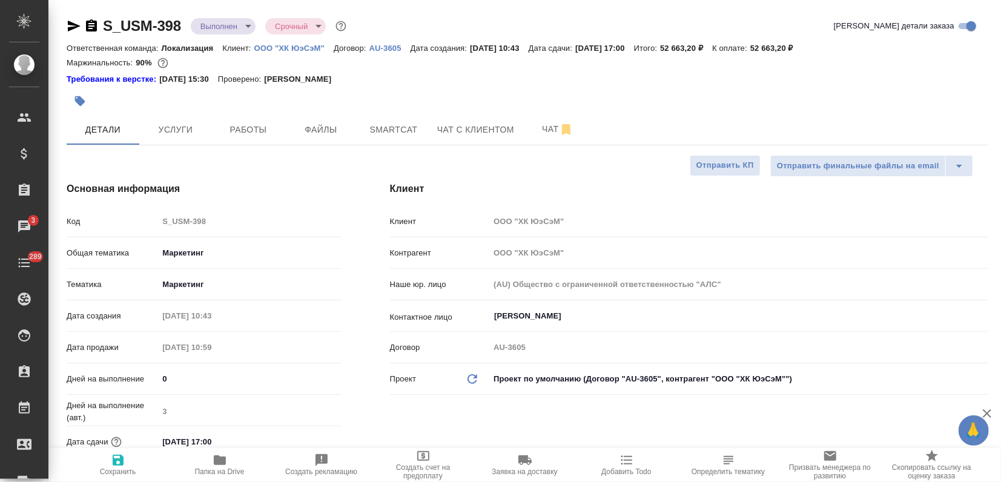
type textarea "x"
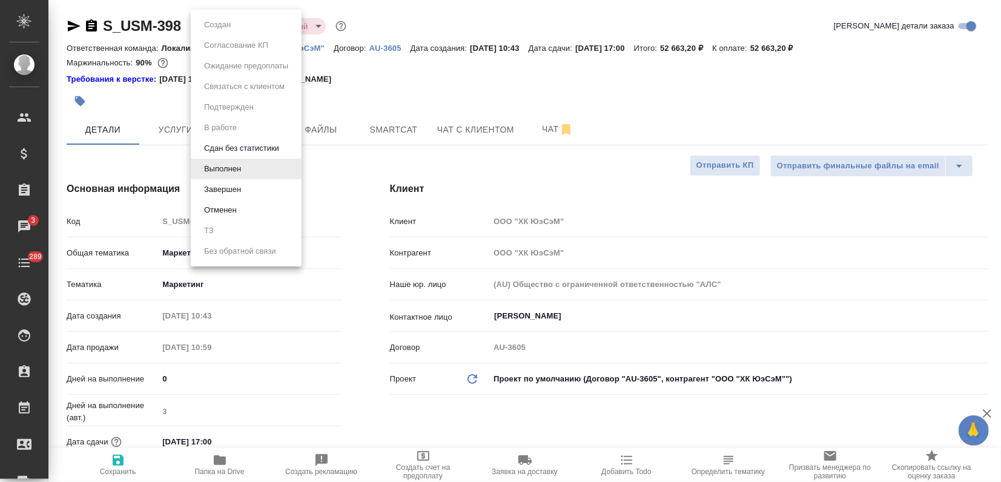
click at [237, 32] on body "🙏 .cls-1 fill:#fff; AWATERA Zagorodnikh Viktoria Клиенты Спецификации Заказы 3 …" at bounding box center [500, 241] width 1001 height 482
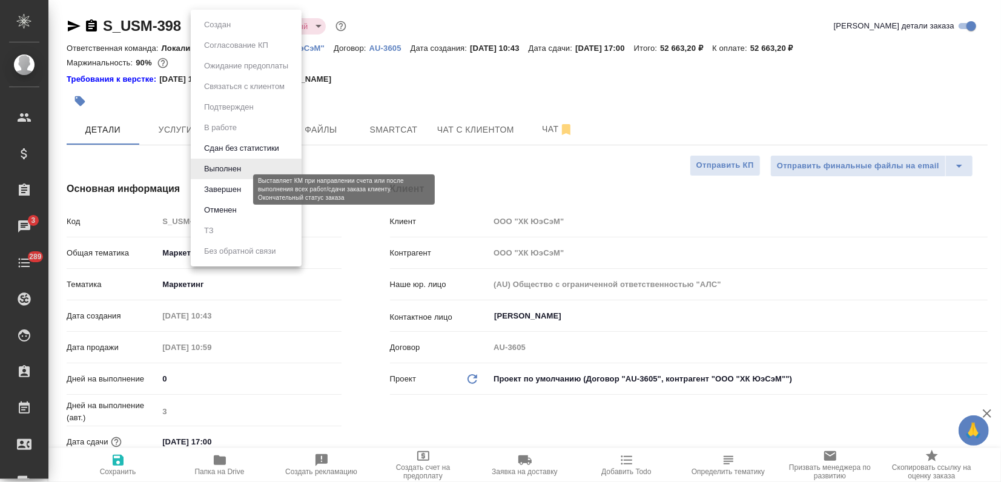
click at [235, 191] on button "Завершен" at bounding box center [222, 189] width 44 height 13
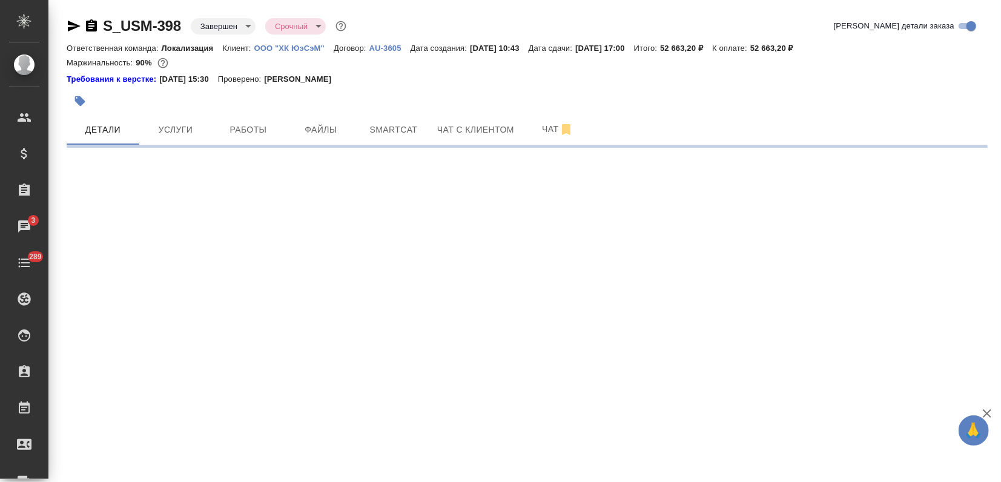
select select "RU"
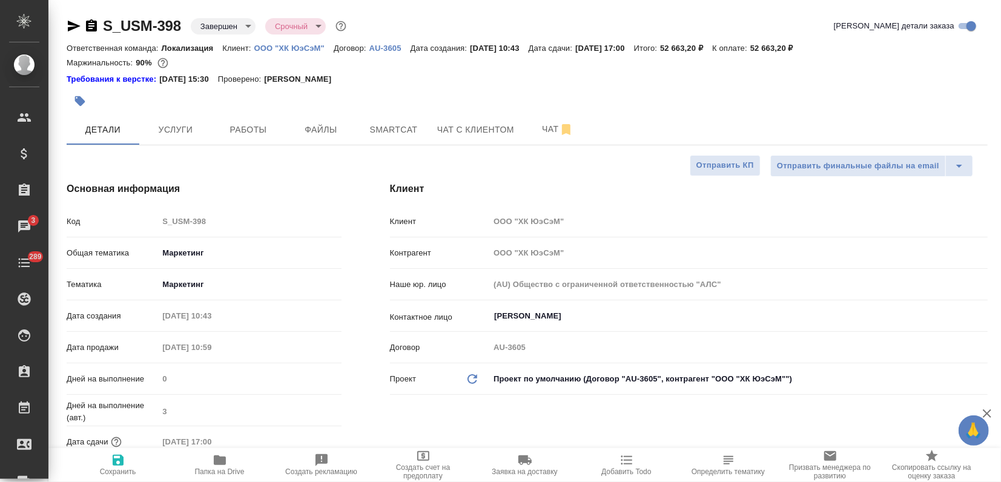
type textarea "x"
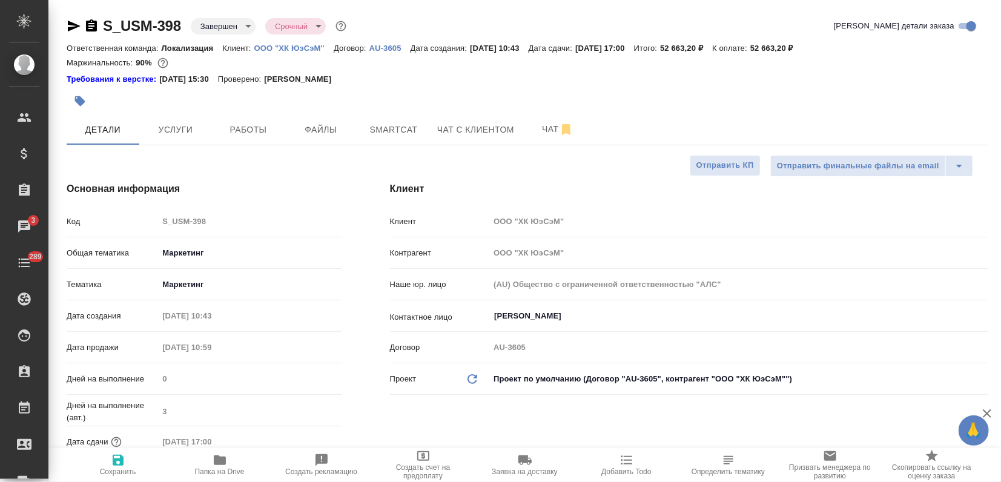
type textarea "x"
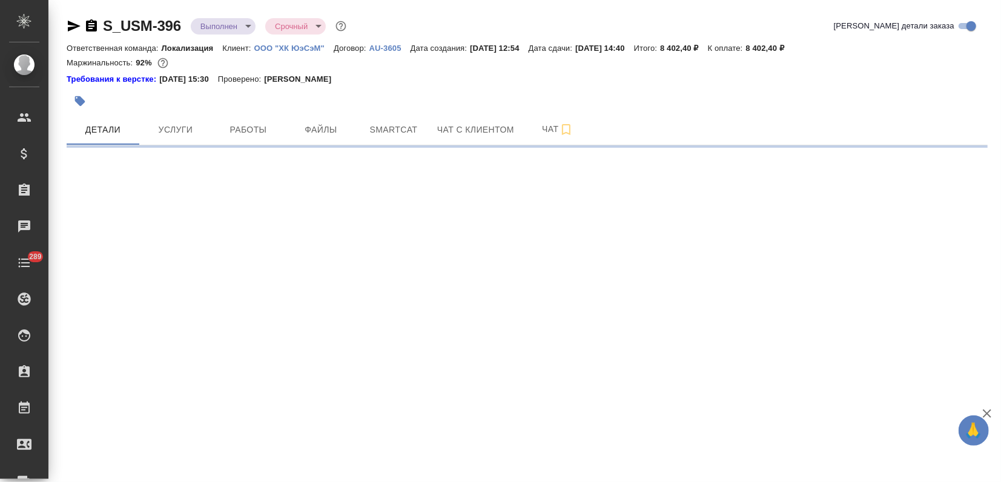
select select "RU"
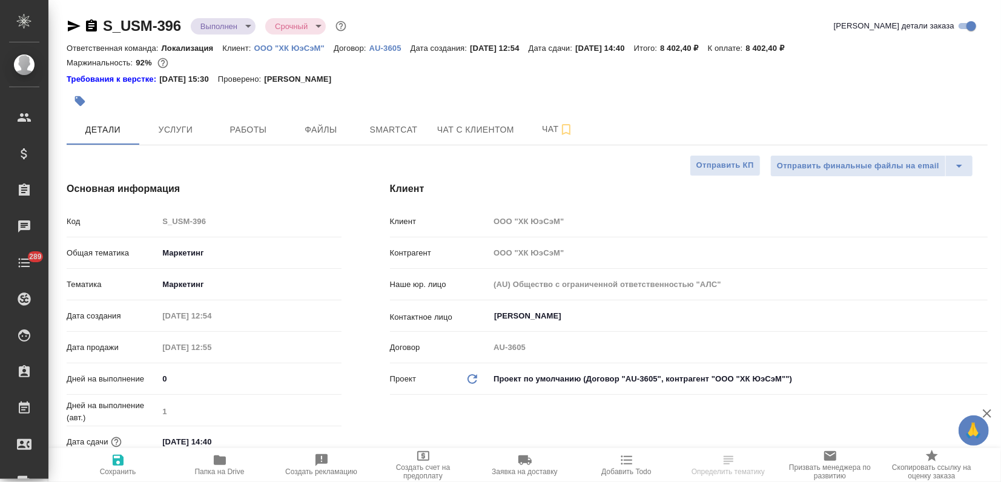
type textarea "x"
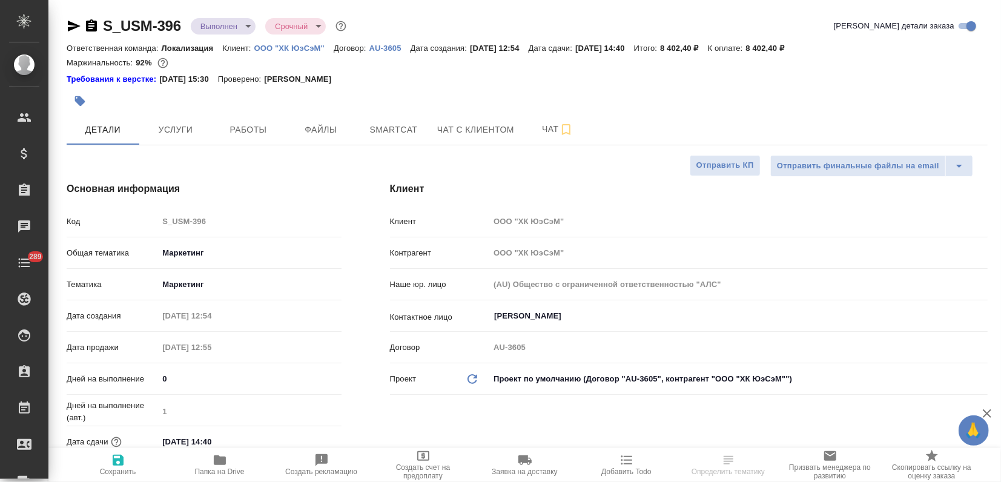
type textarea "x"
click at [216, 20] on body "🙏 .cls-1 fill:#fff; AWATERA Zagorodnikh Viktoria Клиенты Спецификации Заказы 3 …" at bounding box center [500, 241] width 1001 height 482
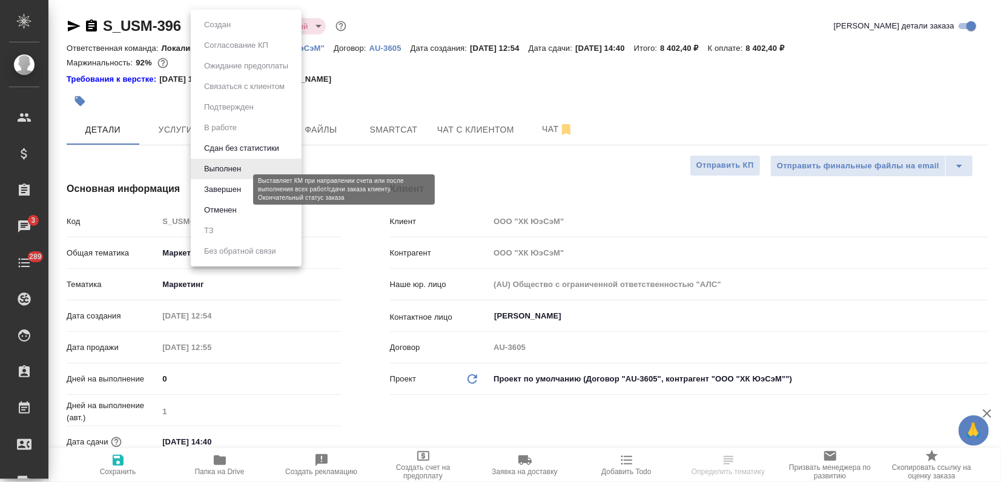
drag, startPoint x: 225, startPoint y: 184, endPoint x: 242, endPoint y: 143, distance: 44.8
click at [226, 184] on button "Завершен" at bounding box center [222, 189] width 44 height 13
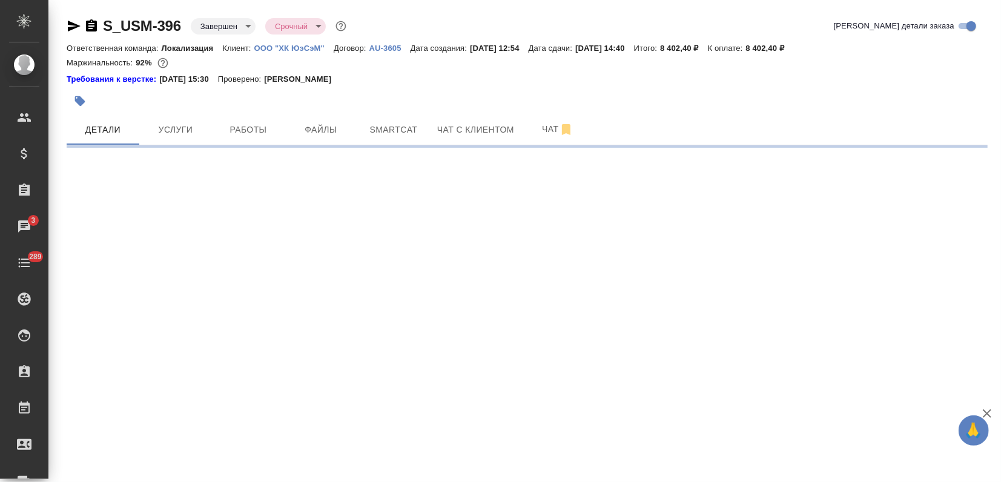
select select "RU"
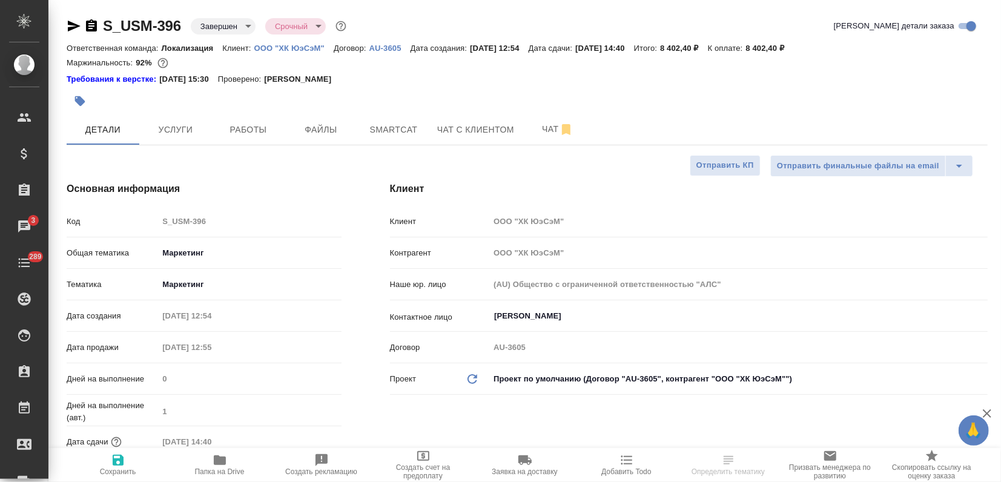
type textarea "x"
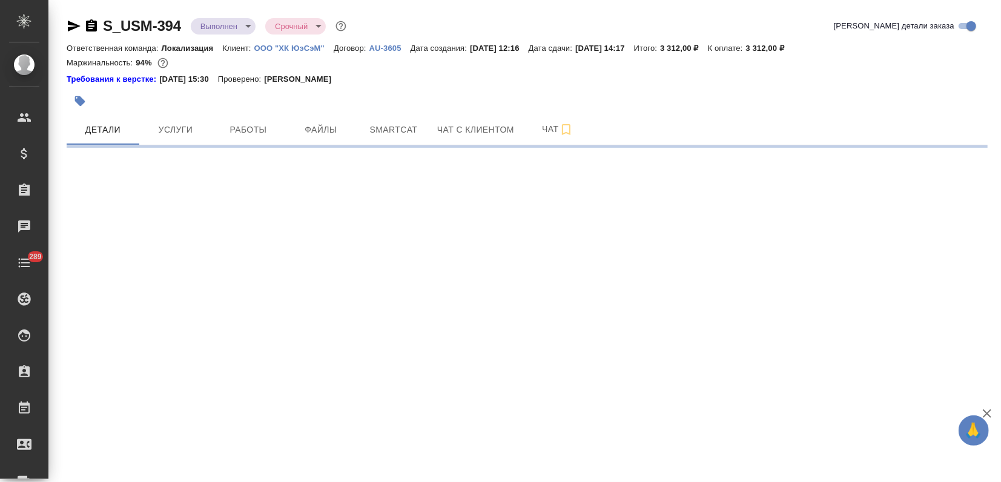
select select "RU"
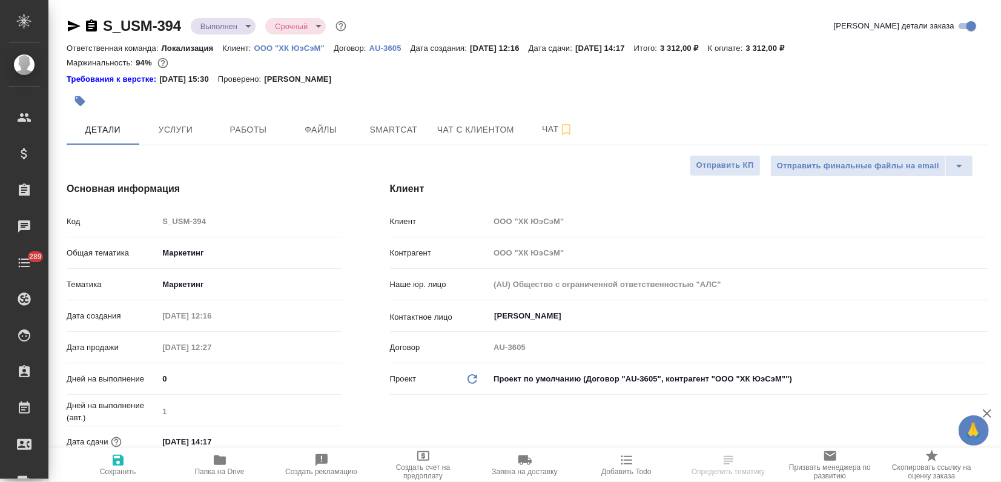
type textarea "x"
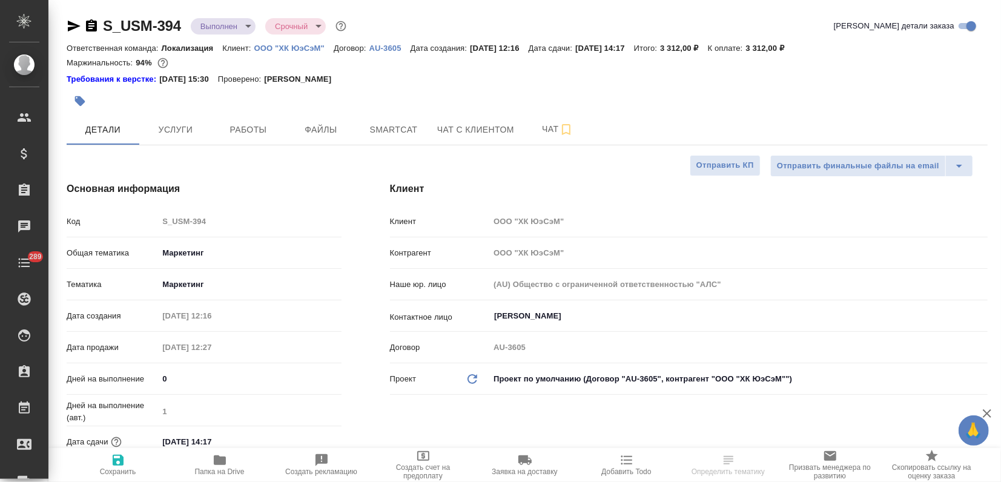
type textarea "x"
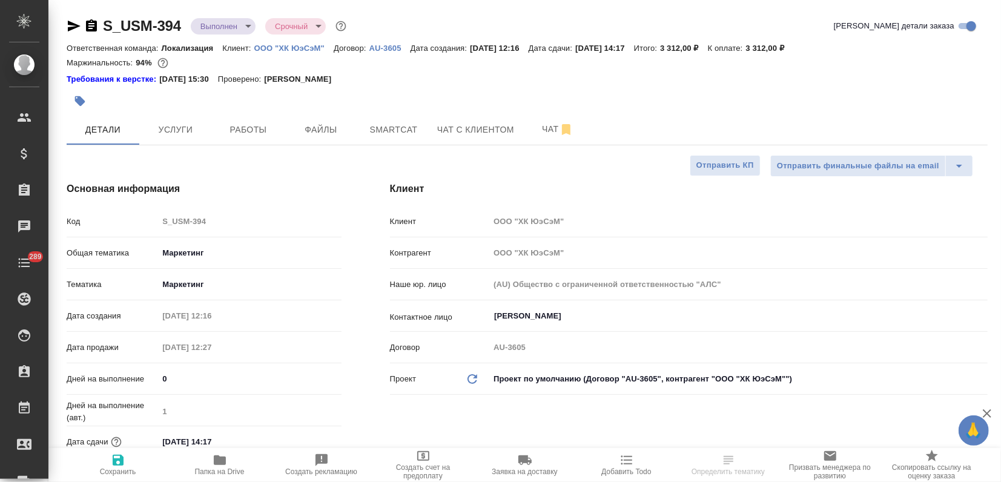
type textarea "x"
select select "RU"
type textarea "x"
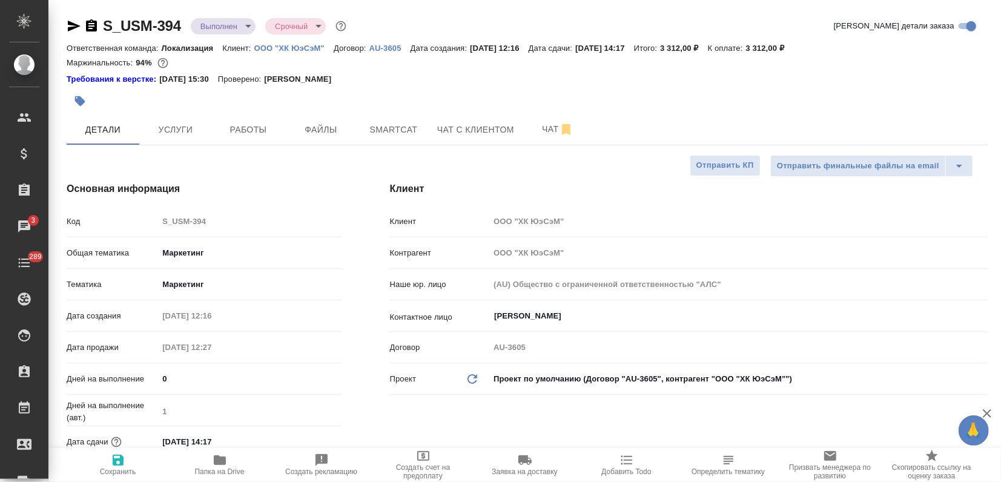
type textarea "x"
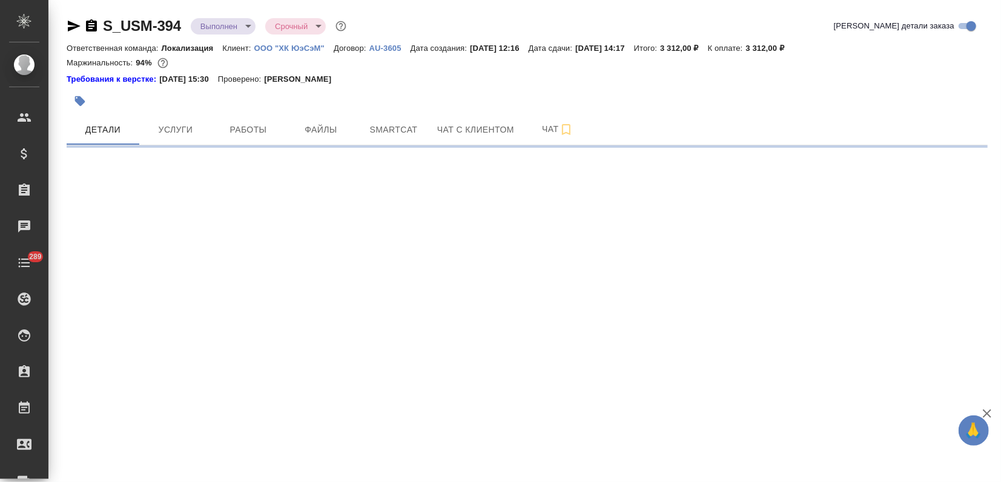
select select "RU"
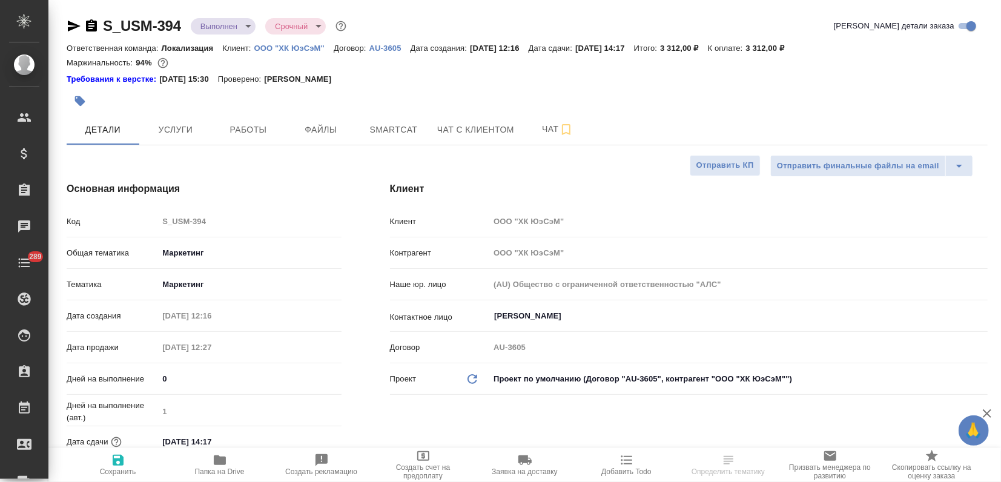
click at [232, 25] on body "🙏 .cls-1 fill:#fff; AWATERA Zagorodnikh Viktoria Клиенты Спецификации Заказы Ча…" at bounding box center [500, 241] width 1001 height 482
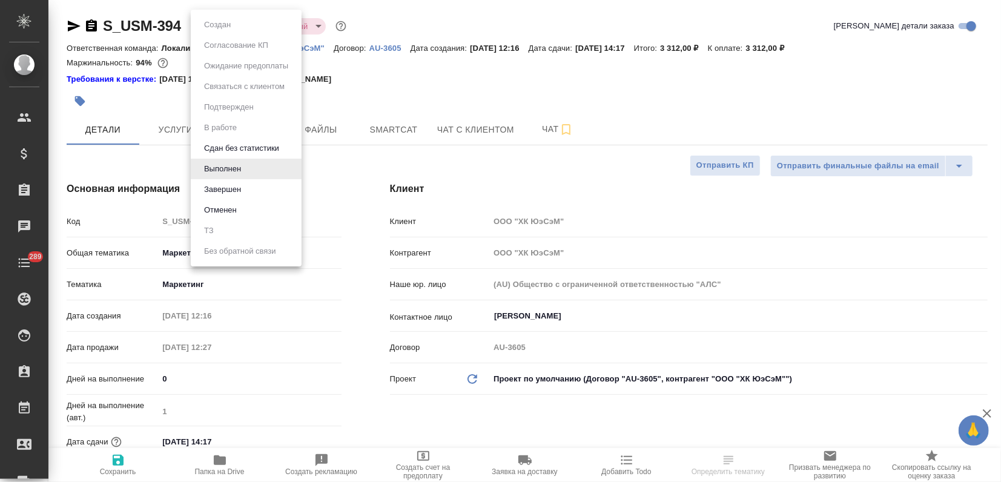
type textarea "x"
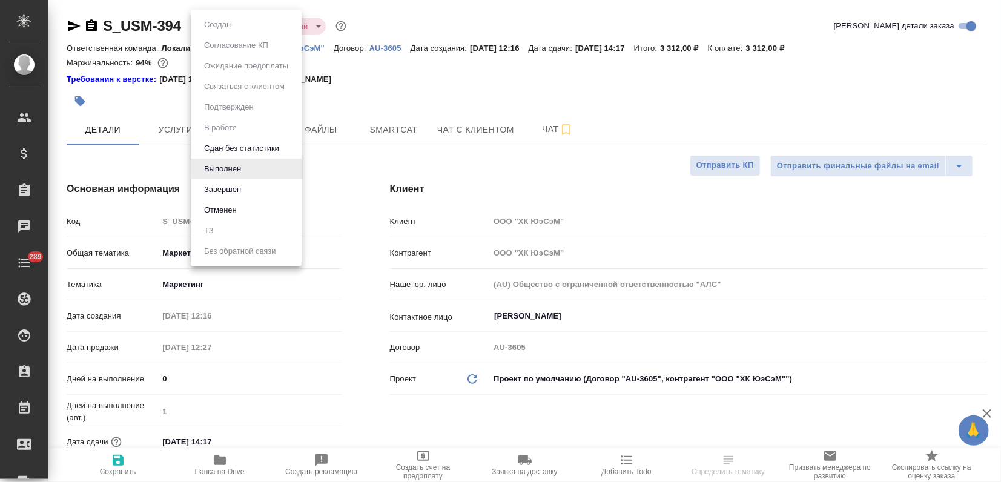
type textarea "x"
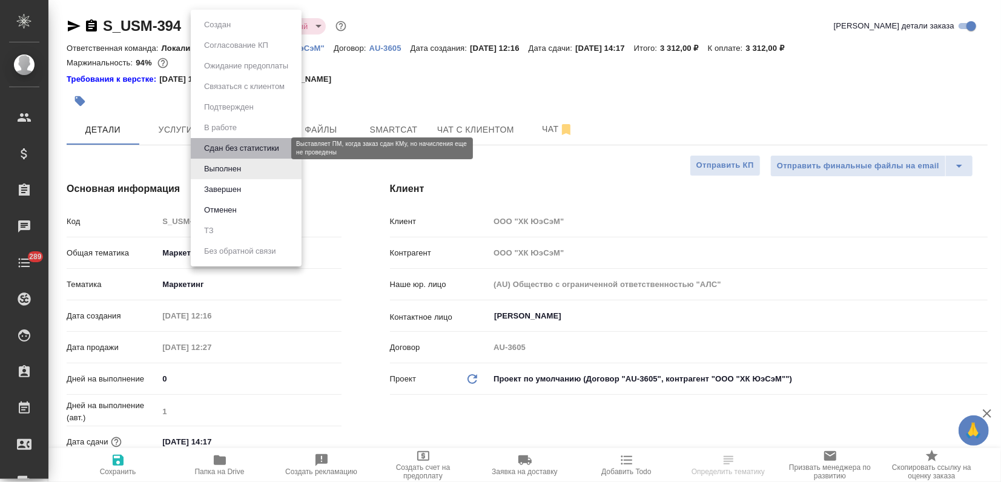
drag, startPoint x: 238, startPoint y: 145, endPoint x: 232, endPoint y: 158, distance: 13.8
click at [239, 147] on button "Сдан без статистики" at bounding box center [241, 148] width 82 height 13
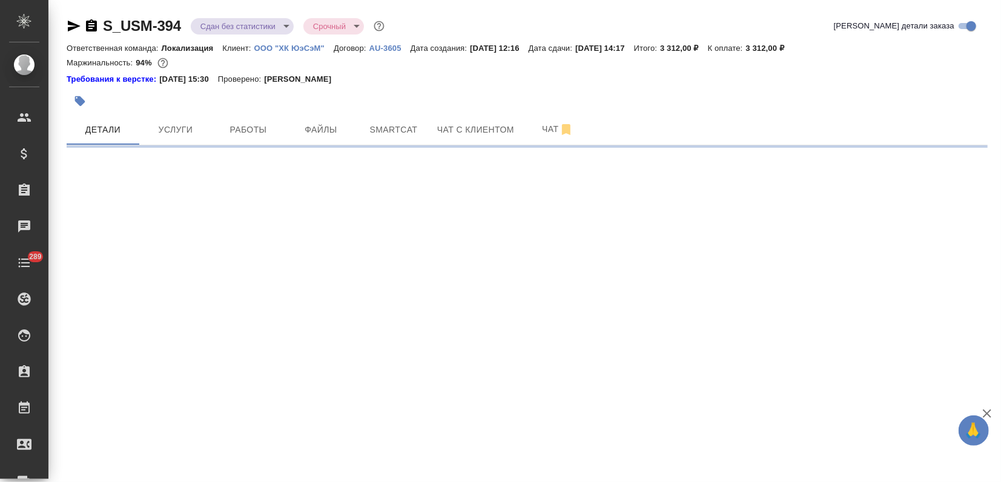
select select "RU"
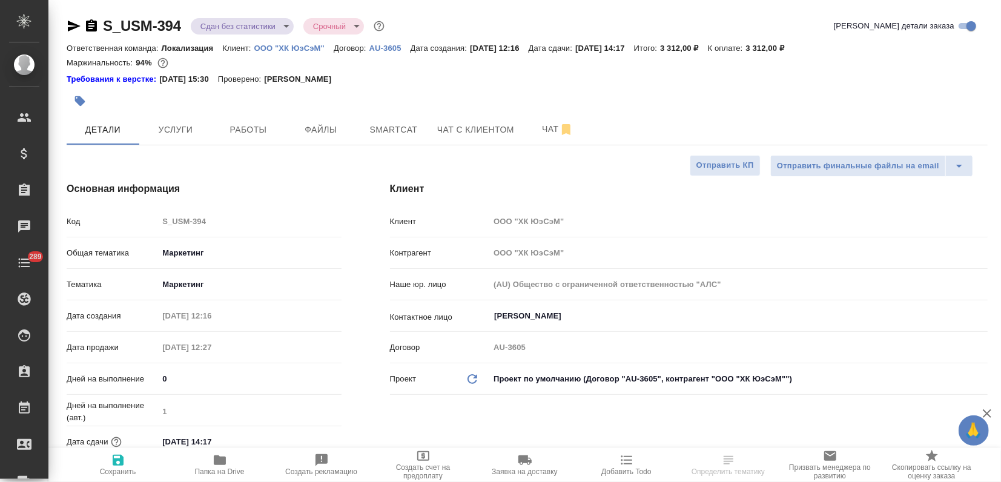
type textarea "x"
click at [270, 27] on body "🙏 .cls-1 fill:#fff; AWATERA Zagorodnikh Viktoria Клиенты Спецификации Заказы Ча…" at bounding box center [500, 241] width 1001 height 482
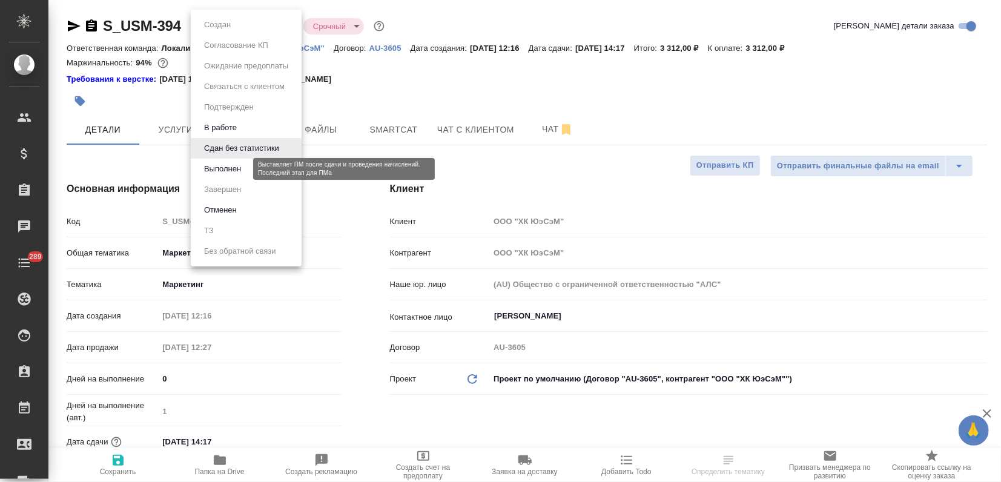
click at [229, 167] on button "Выполнен" at bounding box center [222, 168] width 44 height 13
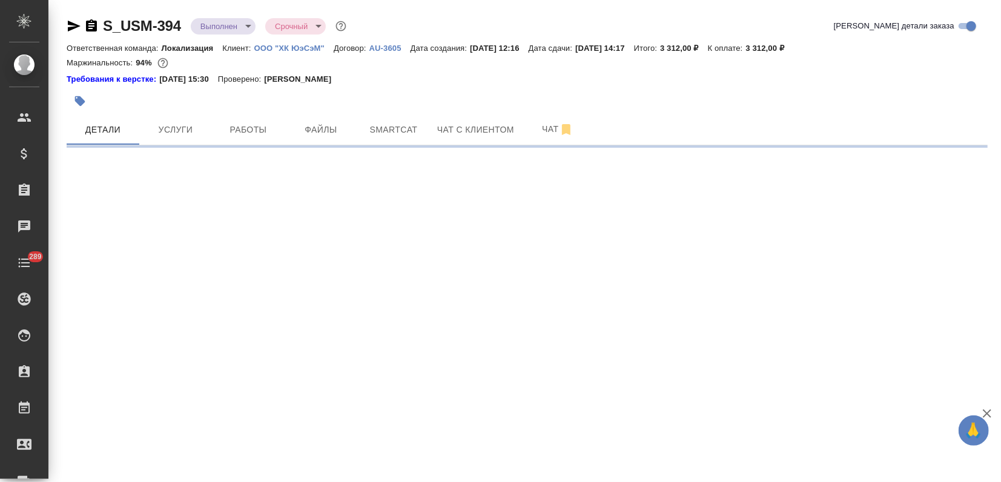
select select "RU"
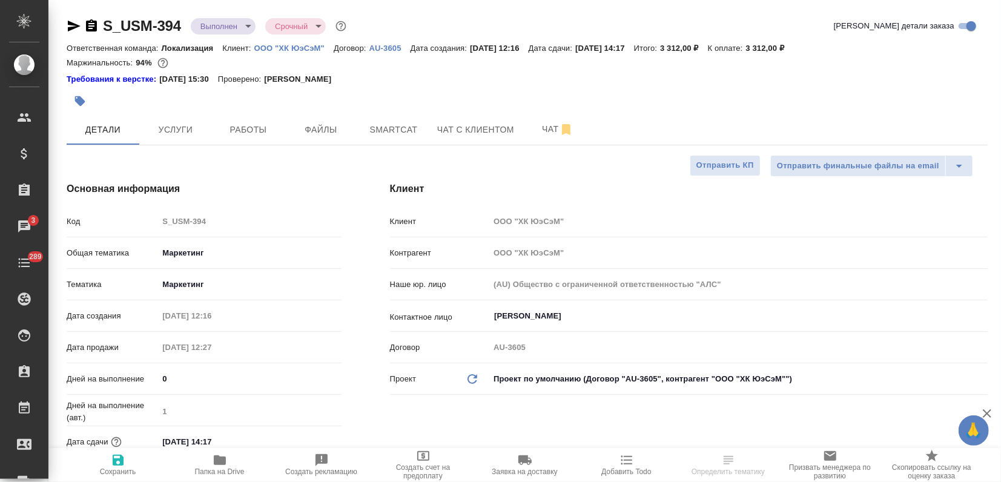
type textarea "x"
click at [219, 27] on body "🙏 .cls-1 fill:#fff; AWATERA Zagorodnikh Viktoria Клиенты Спецификации Заказы 3 …" at bounding box center [500, 241] width 1001 height 482
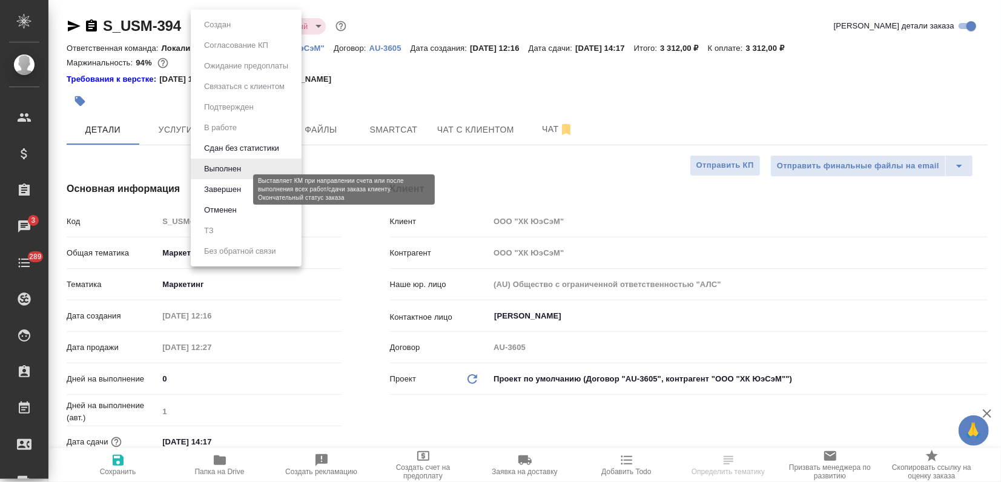
click at [233, 194] on button "Завершен" at bounding box center [222, 189] width 44 height 13
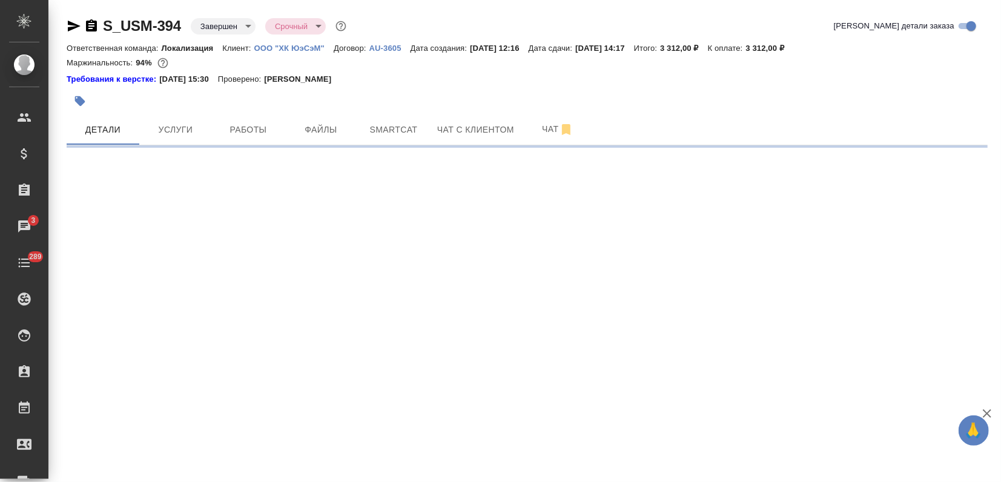
select select "RU"
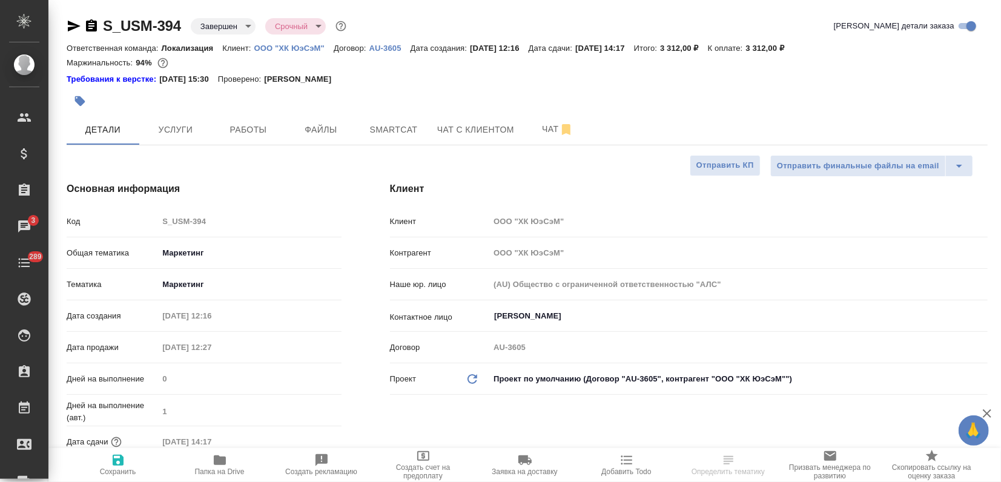
type textarea "x"
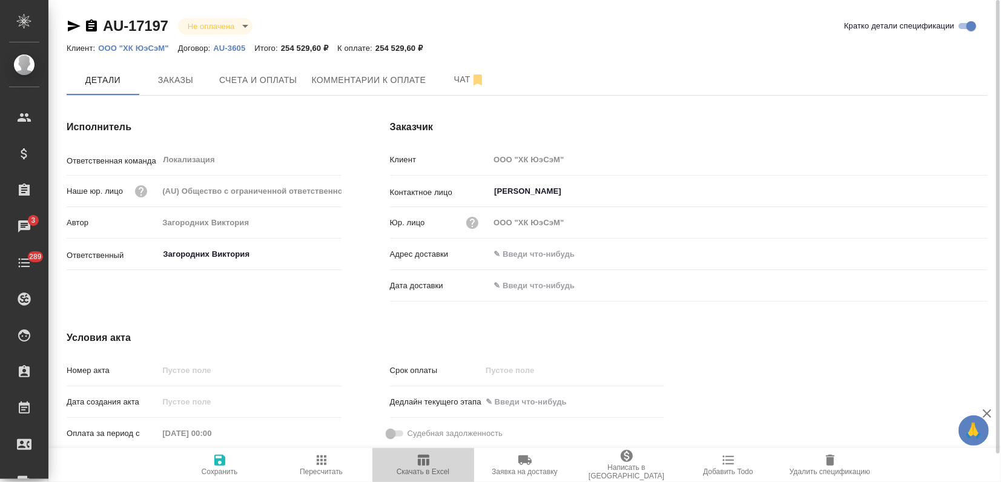
click at [427, 463] on icon "button" at bounding box center [424, 460] width 12 height 11
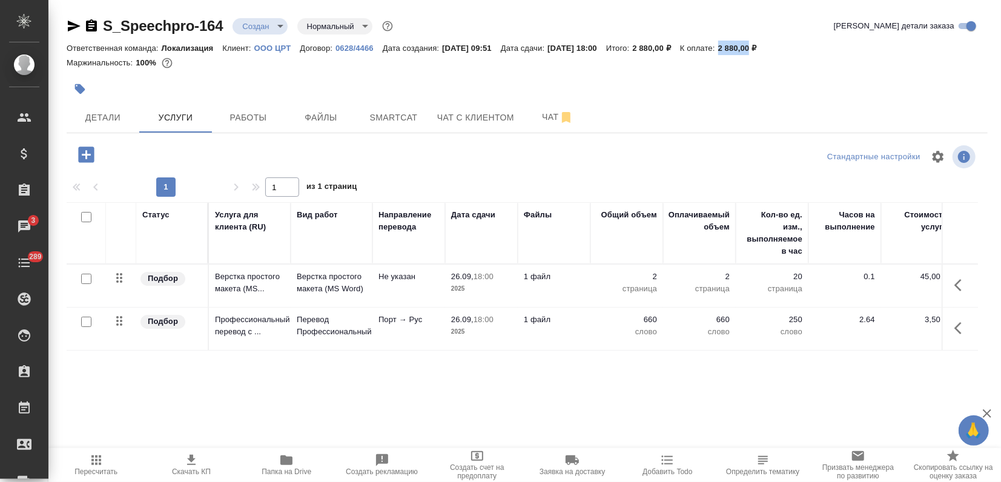
click at [82, 278] on input "checkbox" at bounding box center [86, 279] width 10 height 10
checkbox input "true"
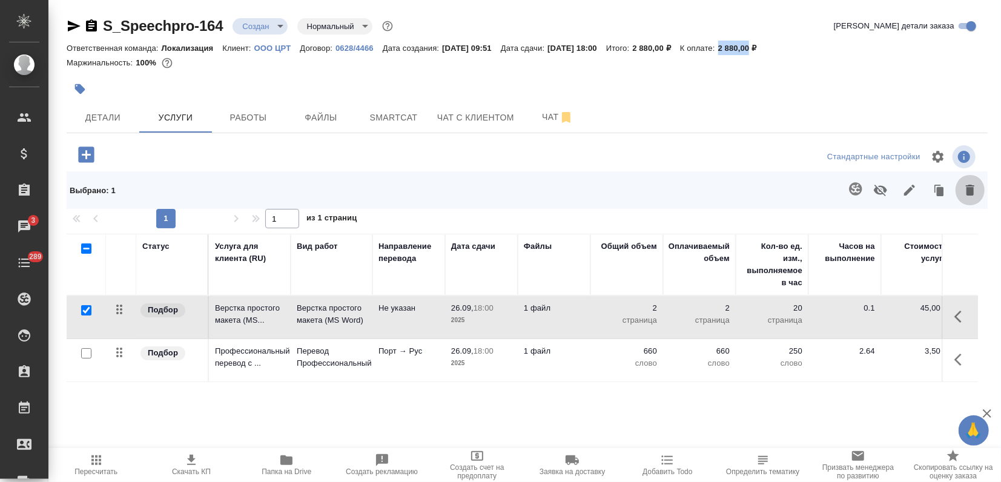
click at [969, 188] on icon "button" at bounding box center [970, 190] width 8 height 11
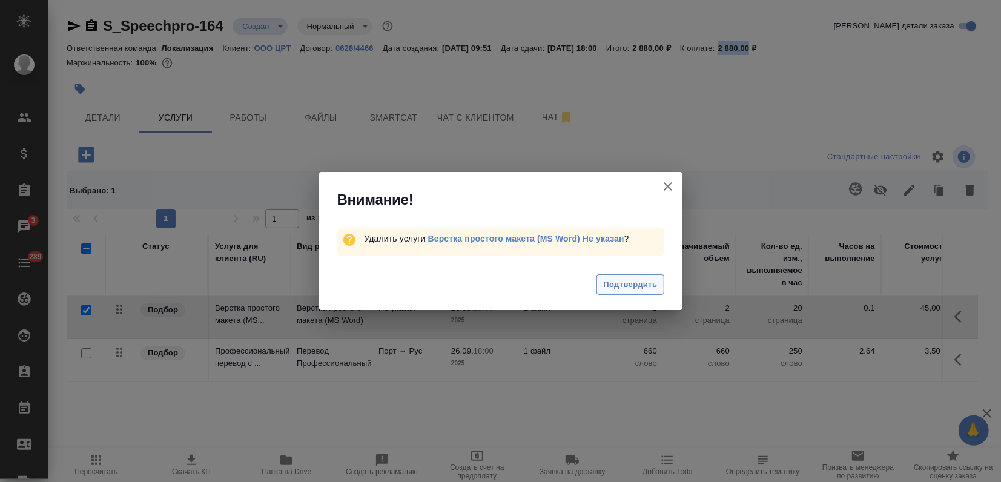
click at [608, 278] on span "Подтвердить" at bounding box center [630, 285] width 54 height 14
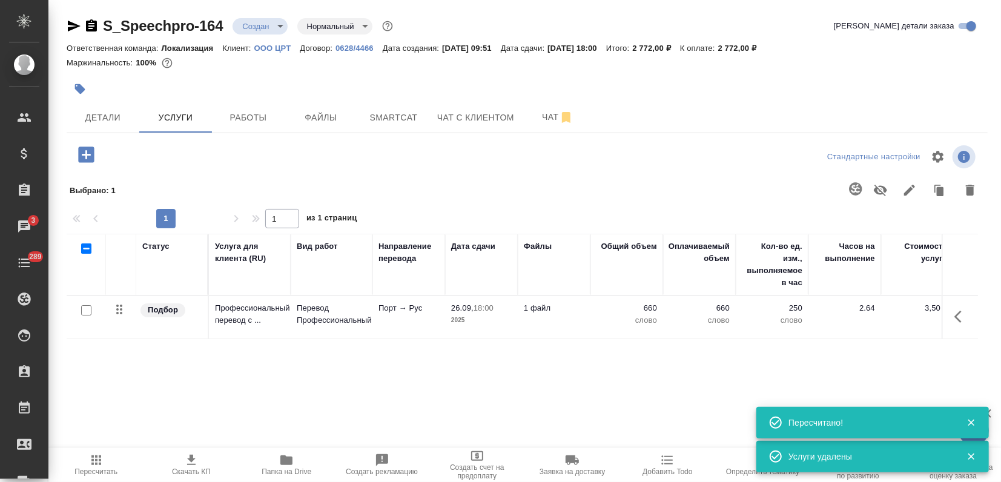
click at [196, 463] on icon "button" at bounding box center [191, 460] width 15 height 15
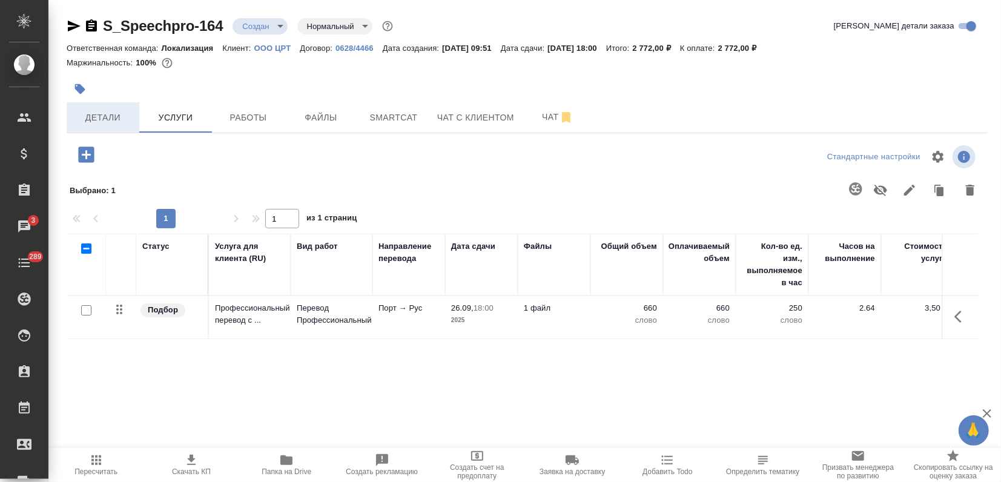
click at [108, 114] on span "Детали" at bounding box center [103, 117] width 58 height 15
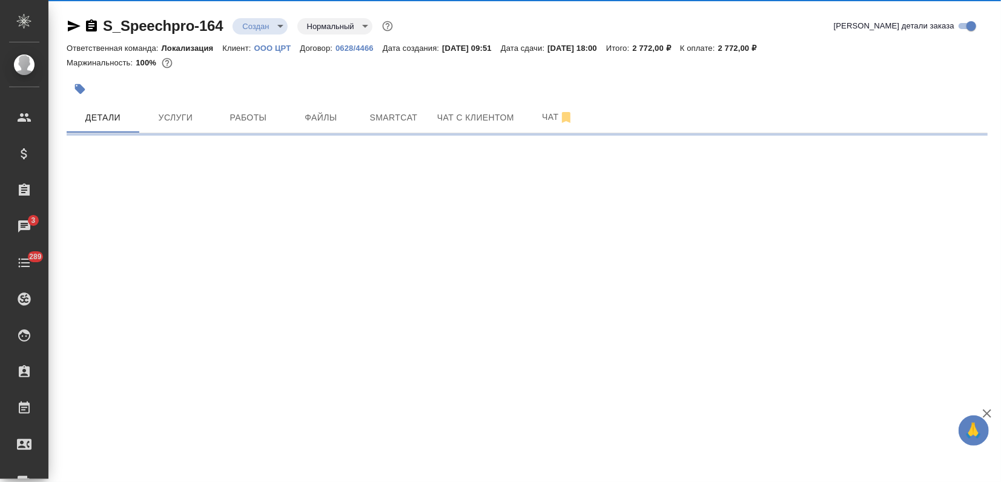
select select "RU"
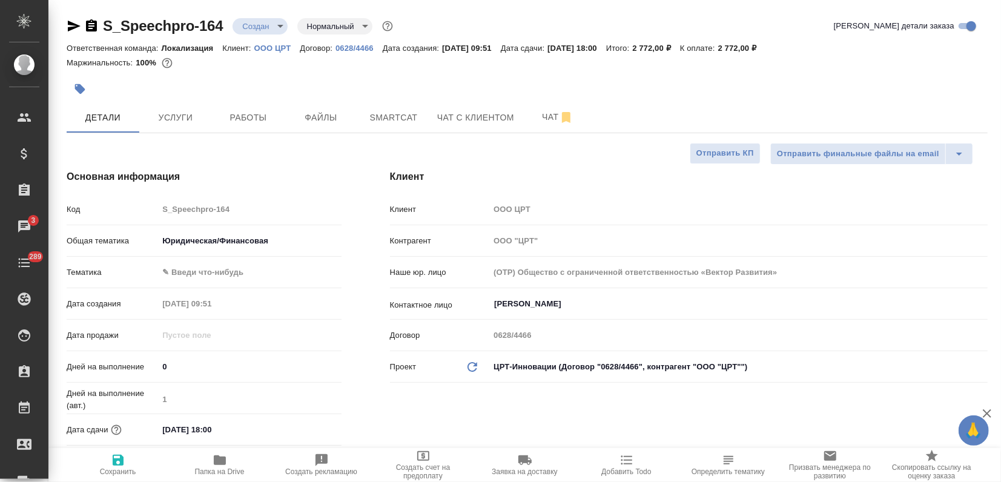
type textarea "x"
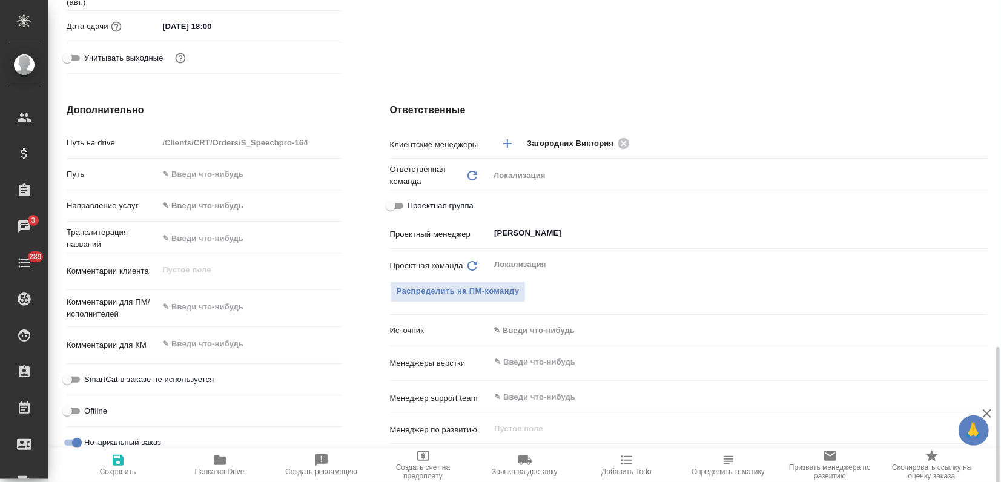
scroll to position [538, 0]
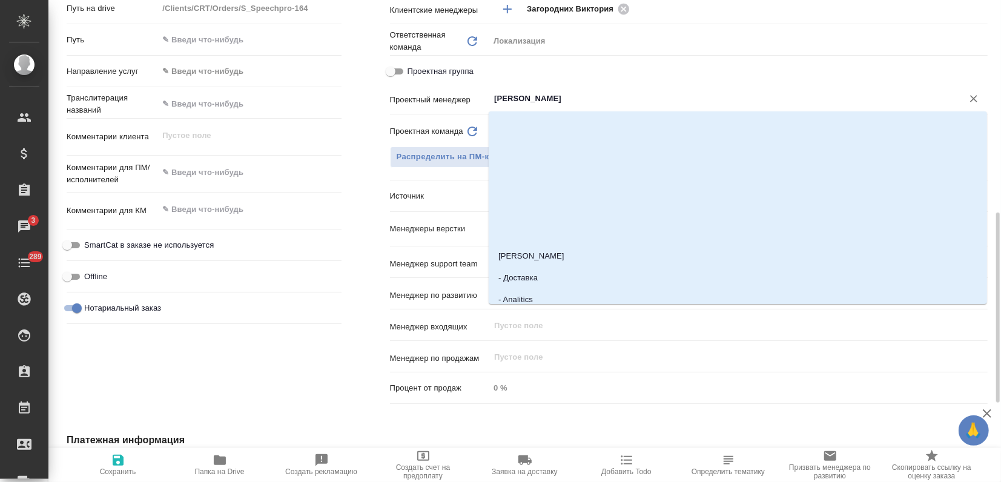
drag, startPoint x: 603, startPoint y: 96, endPoint x: 437, endPoint y: 107, distance: 166.8
click at [437, 107] on div "Проектный менеджер Третьякова Ольга ​" at bounding box center [689, 98] width 598 height 21
type textarea "x"
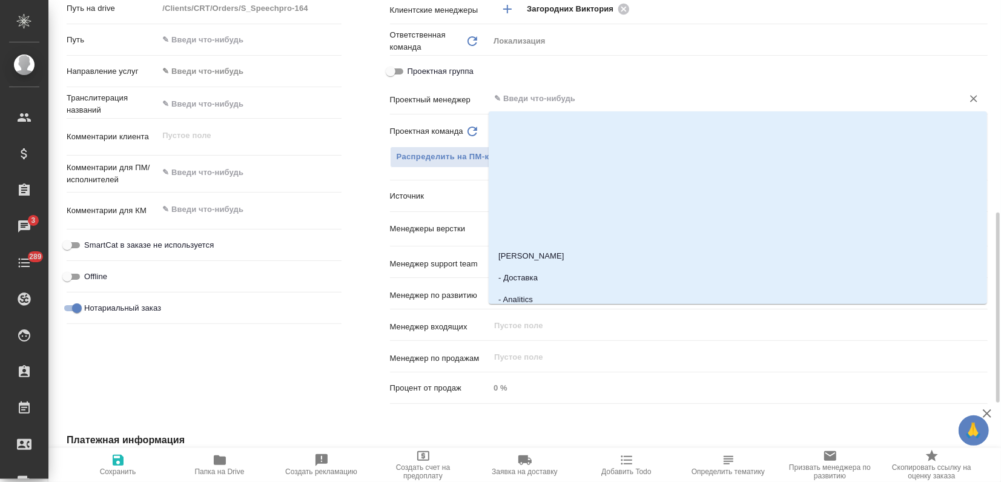
click at [111, 467] on span "Сохранить" at bounding box center [118, 471] width 36 height 8
type textarea "x"
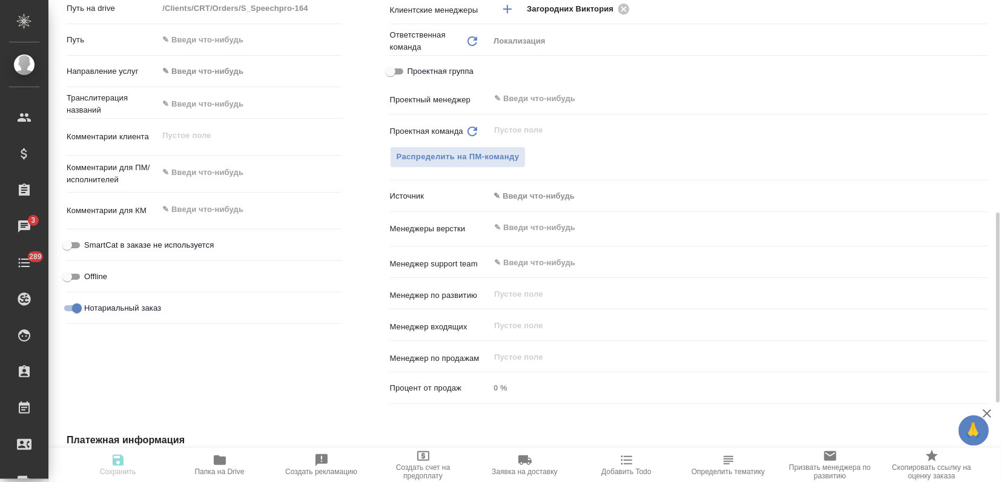
type textarea "x"
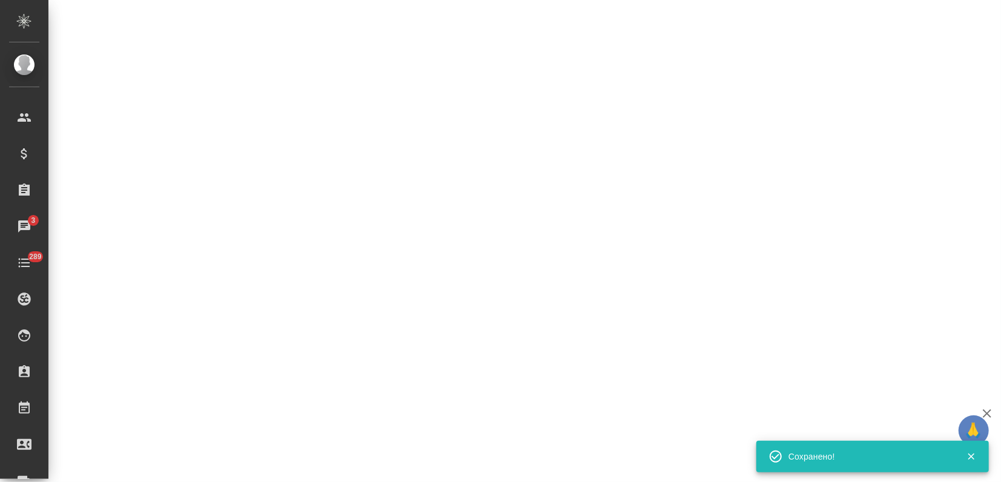
select select "RU"
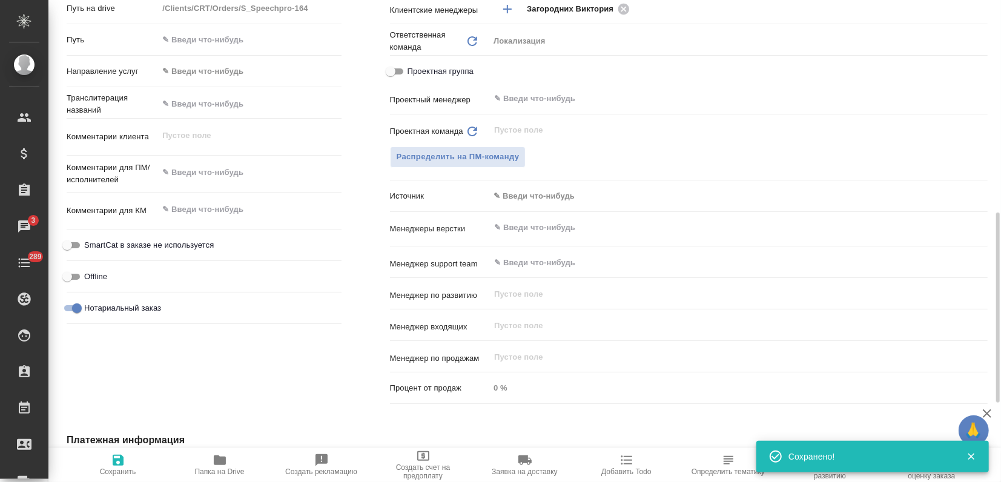
type textarea "x"
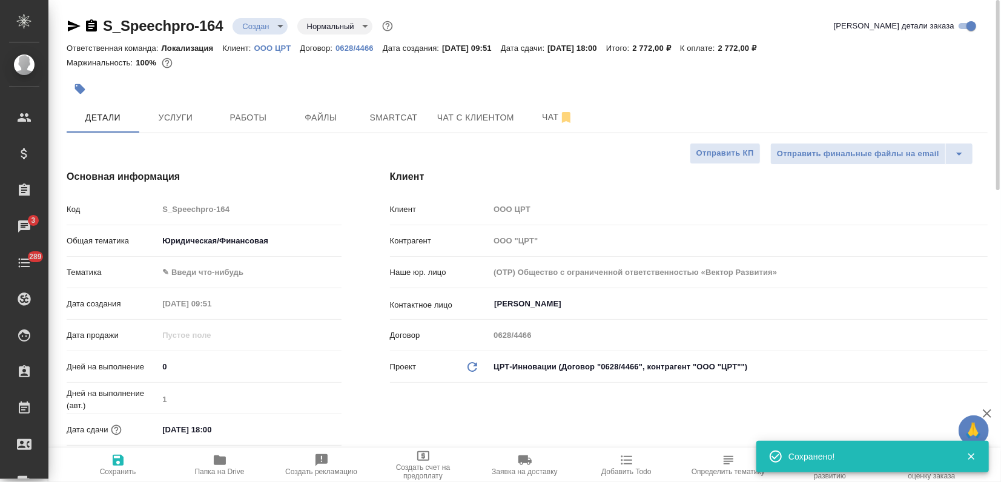
scroll to position [269, 0]
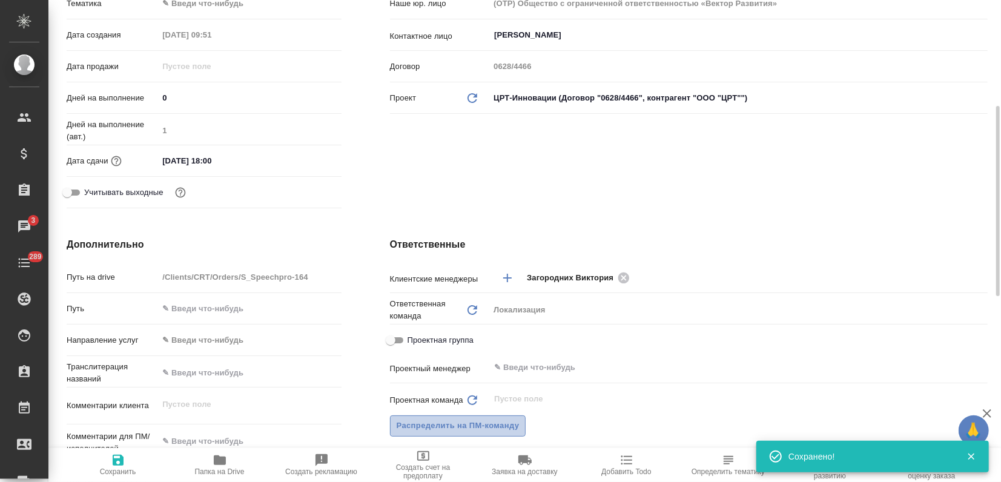
click at [492, 424] on span "Распределить на ПМ-команду" at bounding box center [458, 426] width 123 height 14
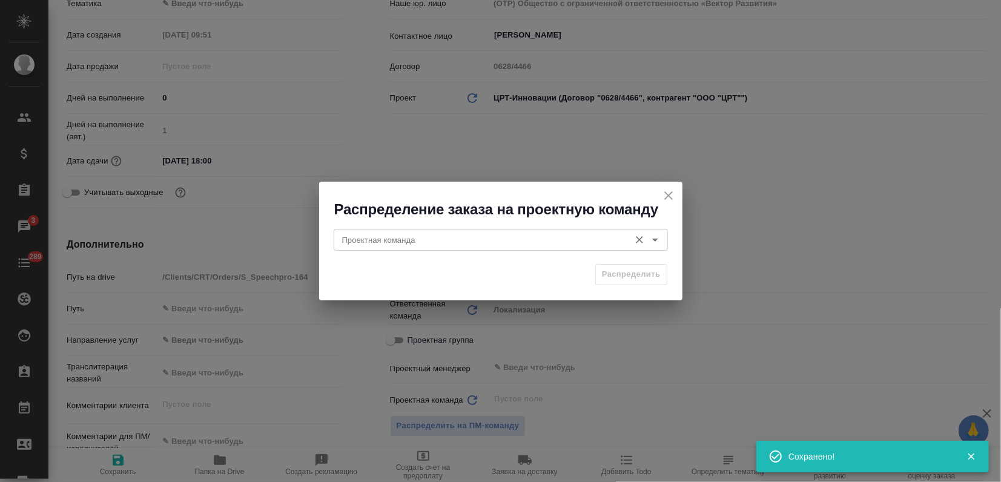
click at [421, 247] on div "Проектная команда" at bounding box center [501, 240] width 334 height 22
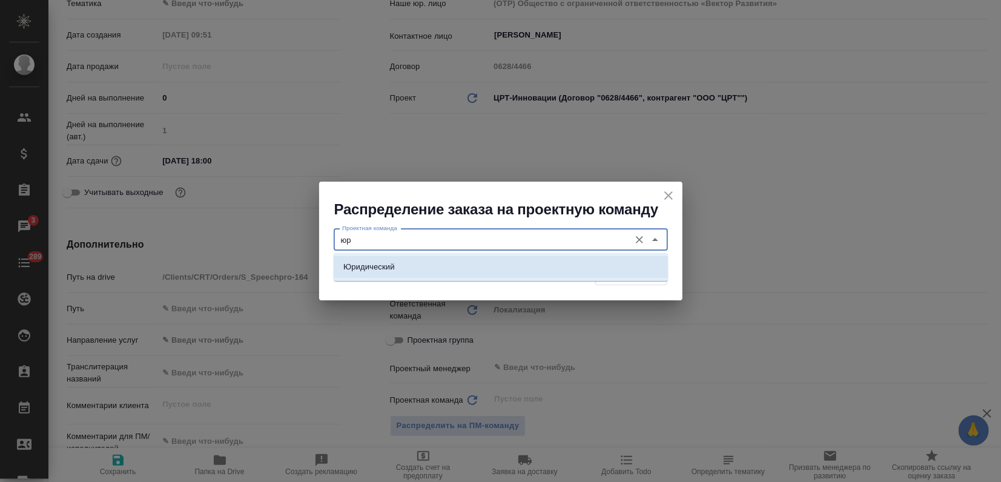
click at [421, 266] on li "Юридический" at bounding box center [501, 267] width 334 height 22
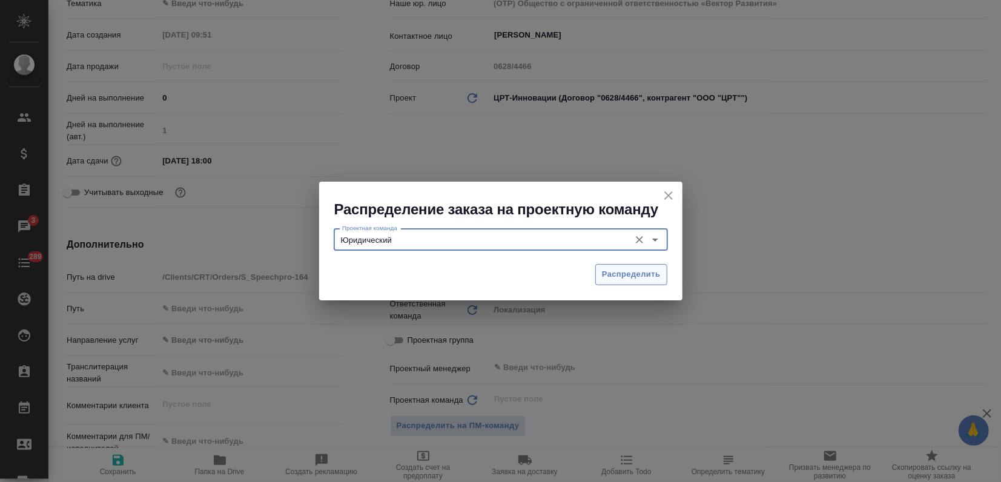
type input "Юридический"
click at [608, 270] on span "Распределить" at bounding box center [631, 275] width 59 height 14
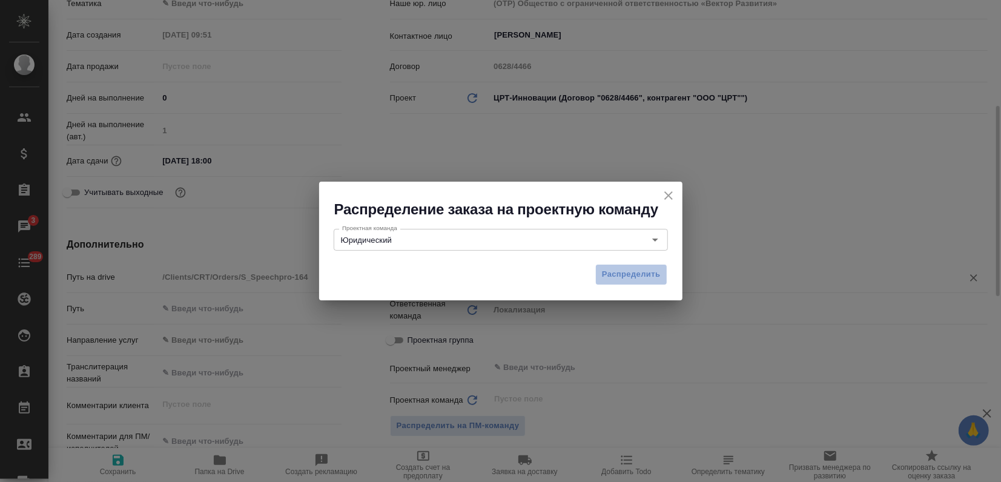
type textarea "x"
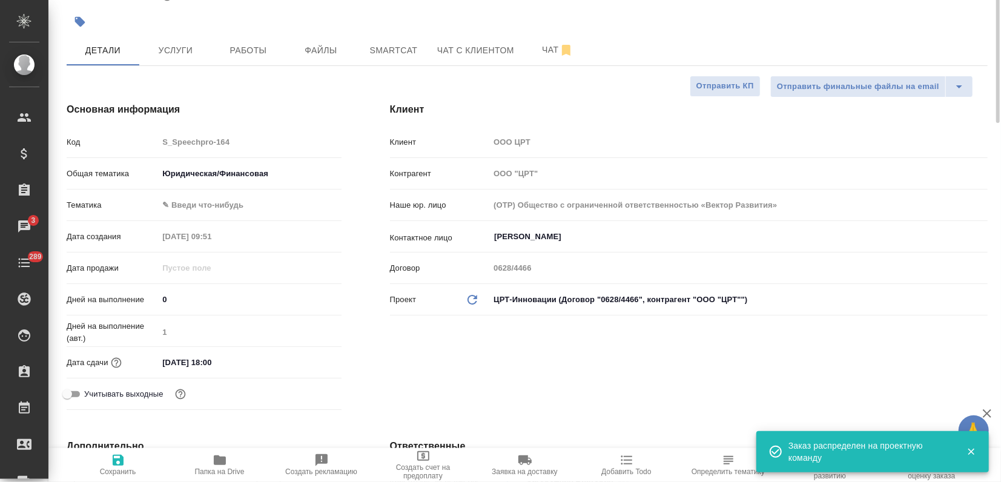
scroll to position [0, 0]
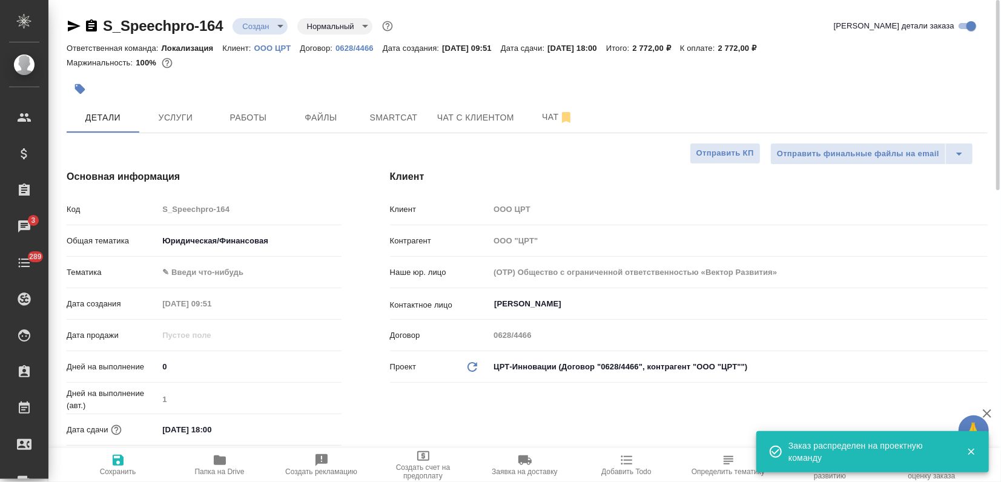
click at [274, 18] on body "🙏 .cls-1 fill:#fff; AWATERA Zagorodnikh Viktoria Клиенты Спецификации Заказы 3 …" at bounding box center [500, 241] width 1001 height 482
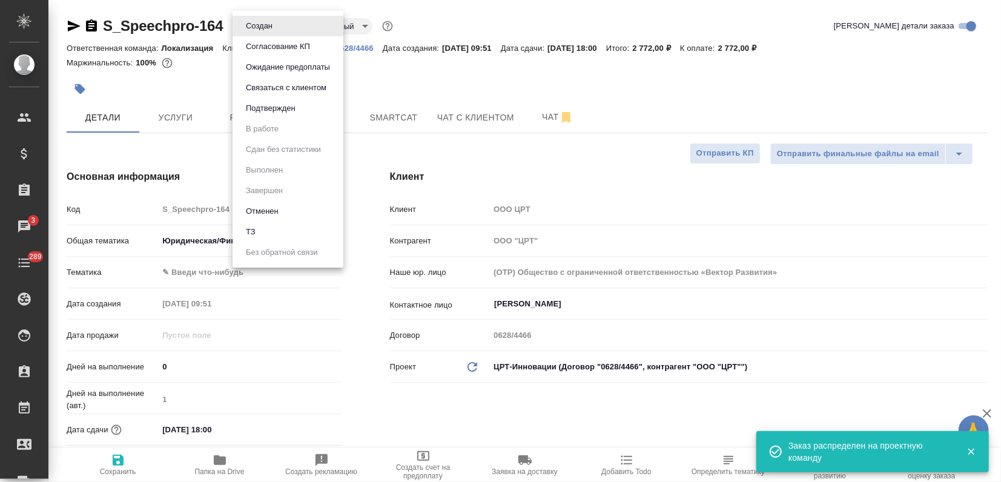
click at [273, 115] on li "Подтвержден" at bounding box center [287, 108] width 111 height 21
type textarea "x"
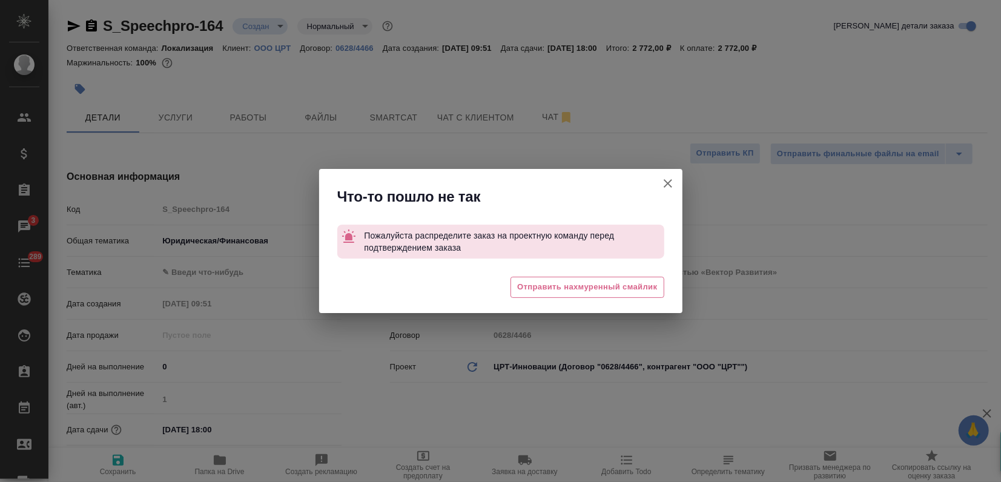
click at [667, 179] on icon "button" at bounding box center [668, 183] width 15 height 15
type textarea "x"
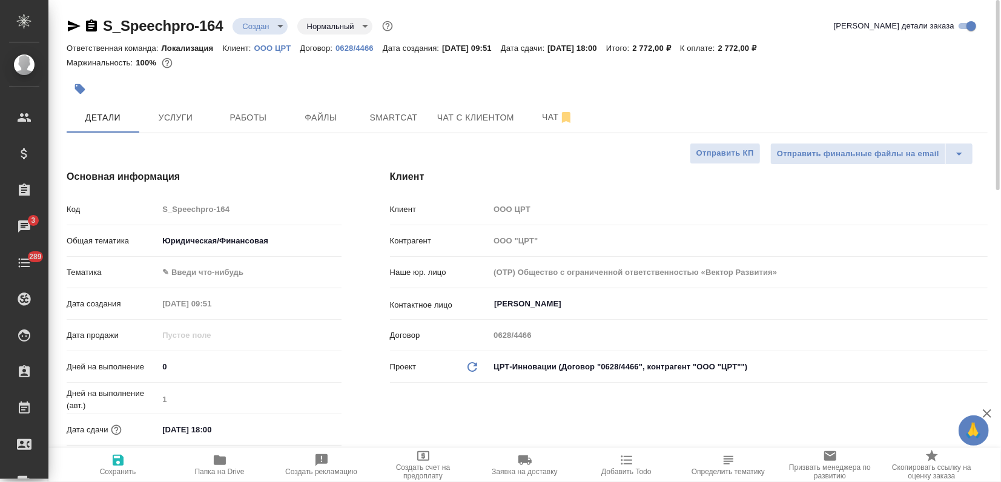
click at [115, 466] on icon "button" at bounding box center [118, 460] width 15 height 15
type textarea "x"
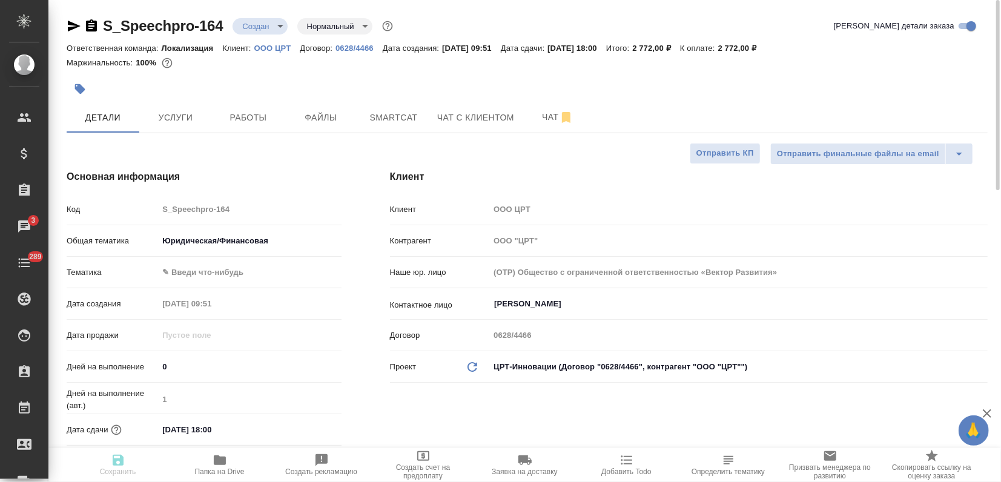
type textarea "x"
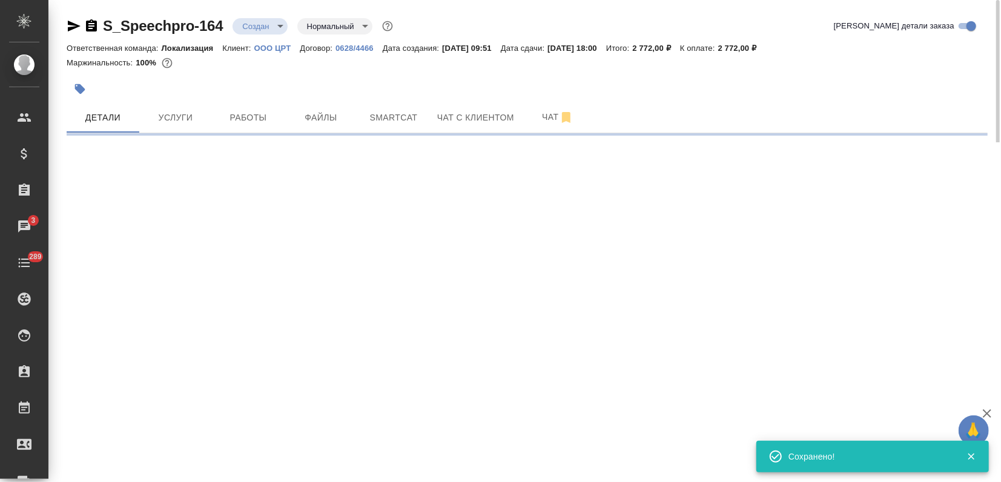
select select "RU"
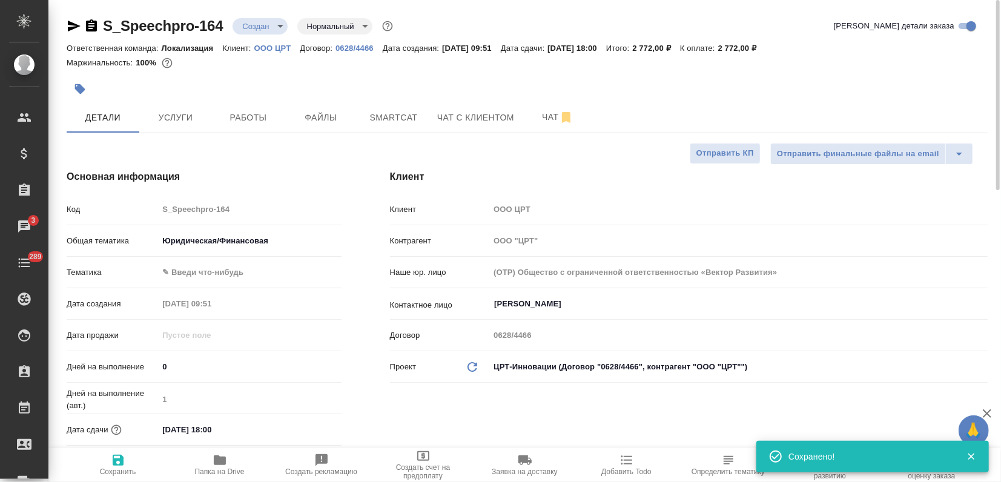
type textarea "x"
click at [275, 19] on body "🙏 .cls-1 fill:#fff; AWATERA Zagorodnikh Viktoria Клиенты Спецификации Заказы 3 …" at bounding box center [500, 241] width 1001 height 482
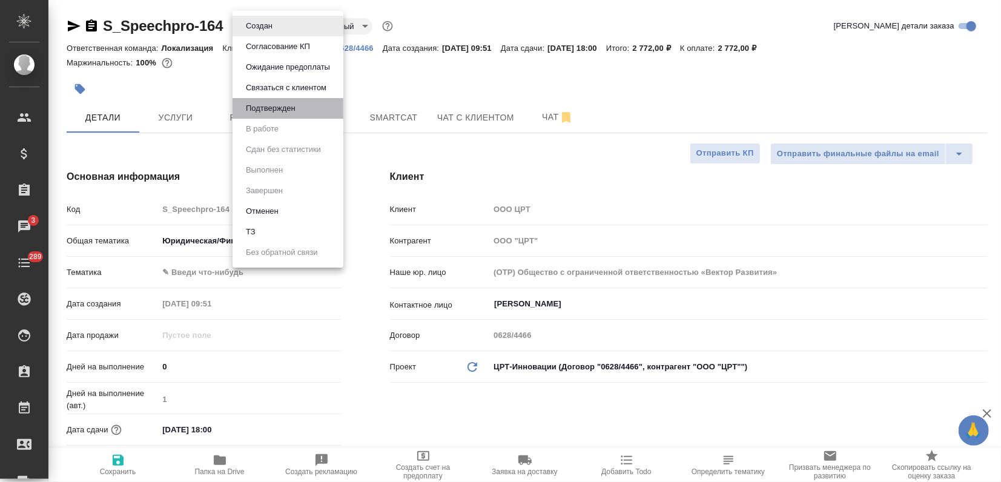
click at [274, 116] on li "Подтвержден" at bounding box center [287, 108] width 111 height 21
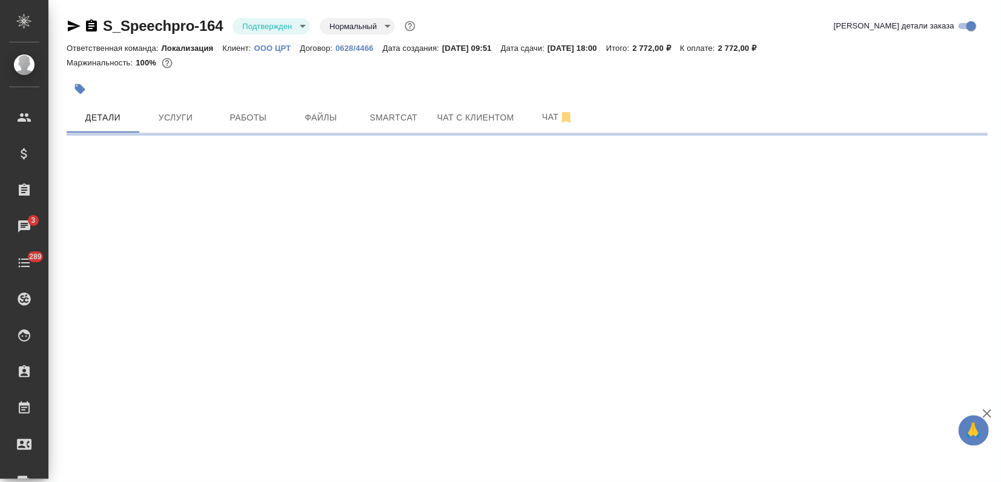
select select "RU"
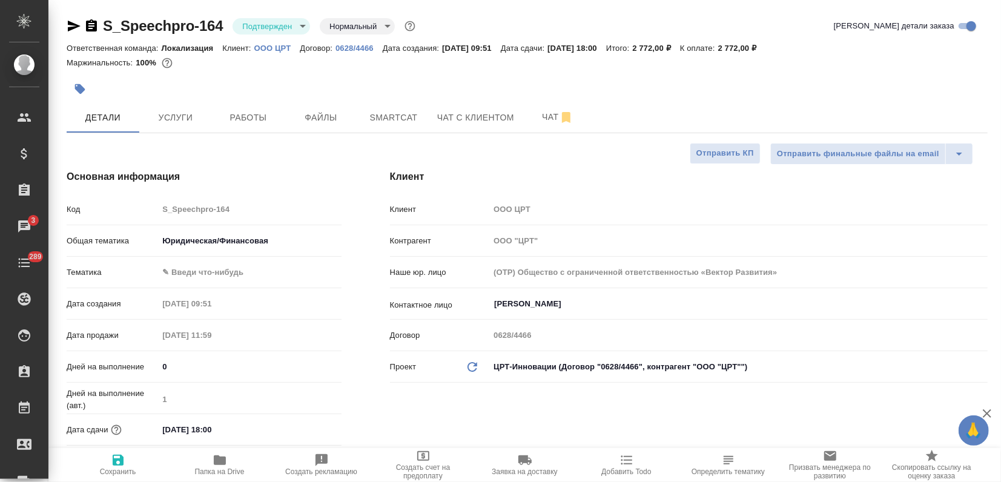
type textarea "x"
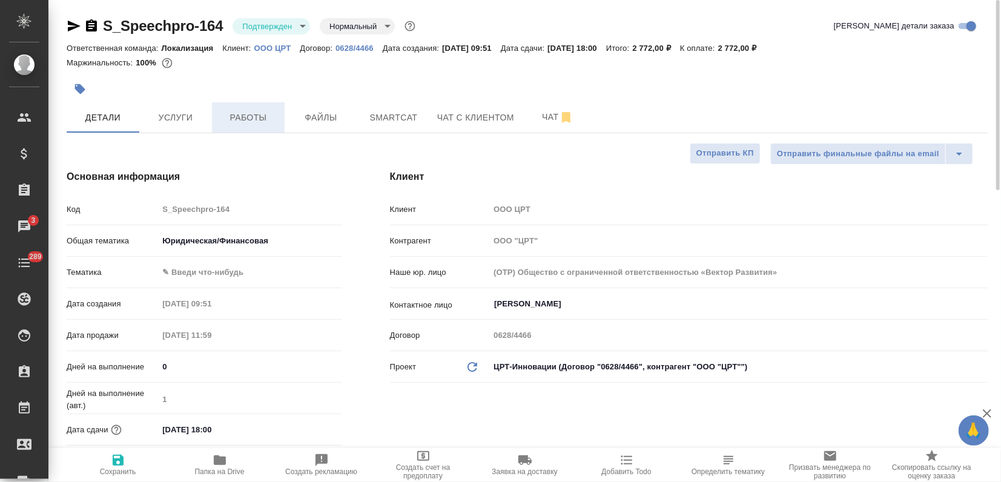
type textarea "x"
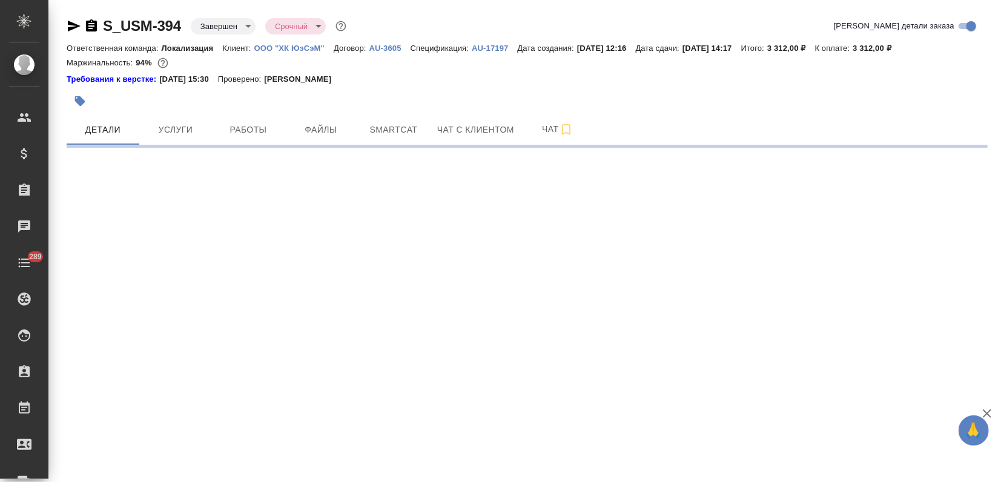
select select "RU"
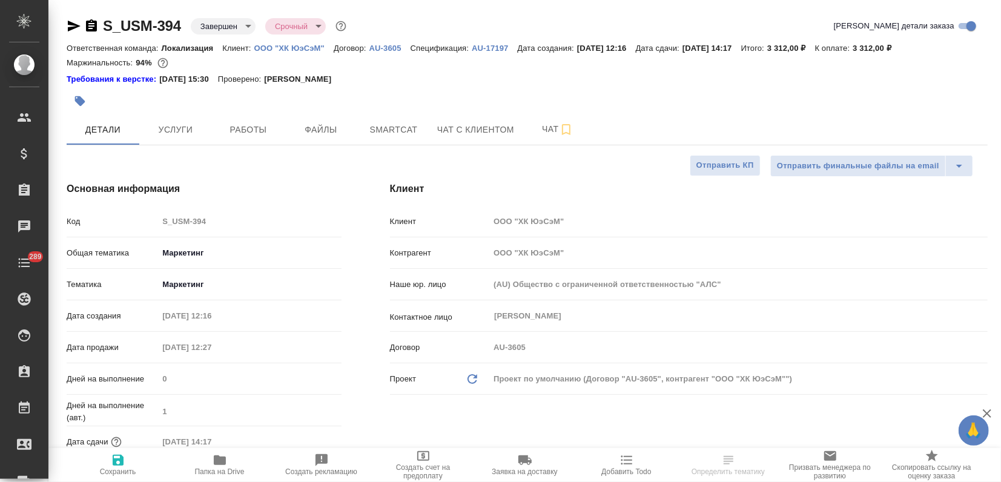
type textarea "x"
type input "[PERSON_NAME]"
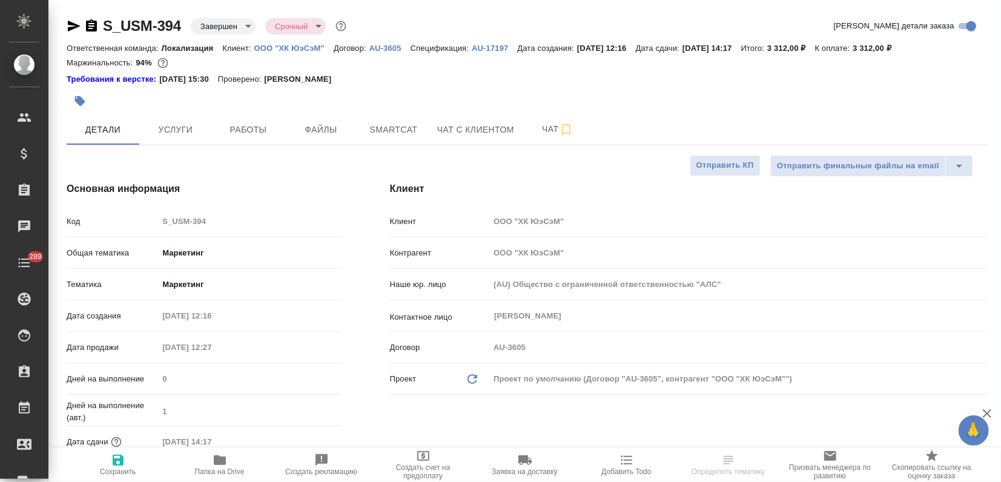
type textarea "x"
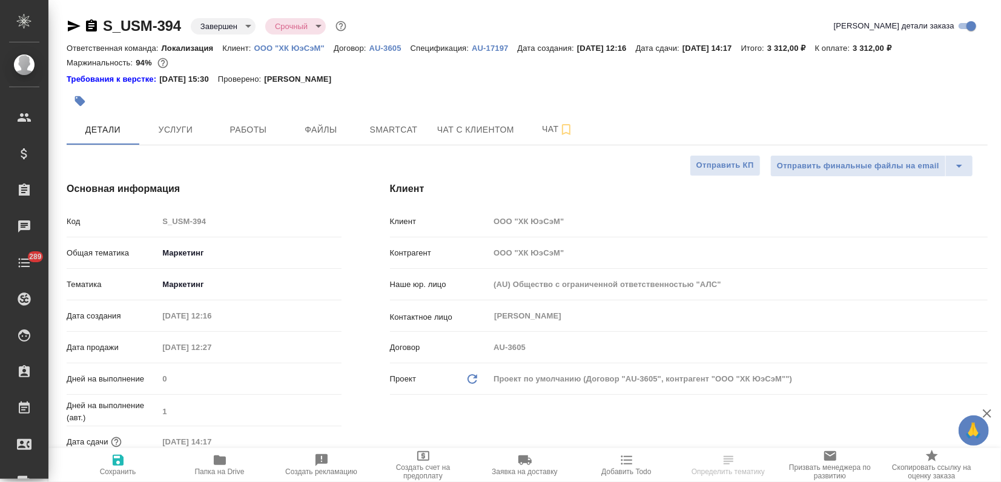
type textarea "x"
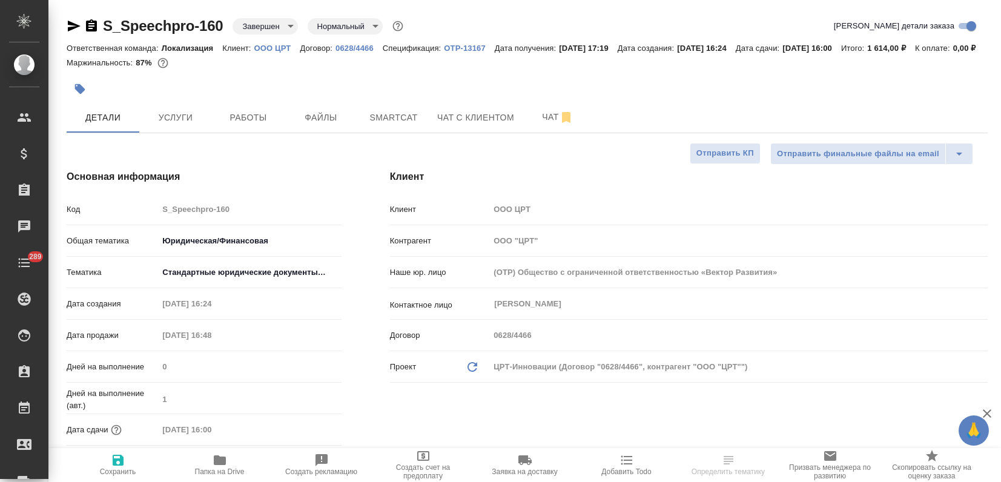
select select "RU"
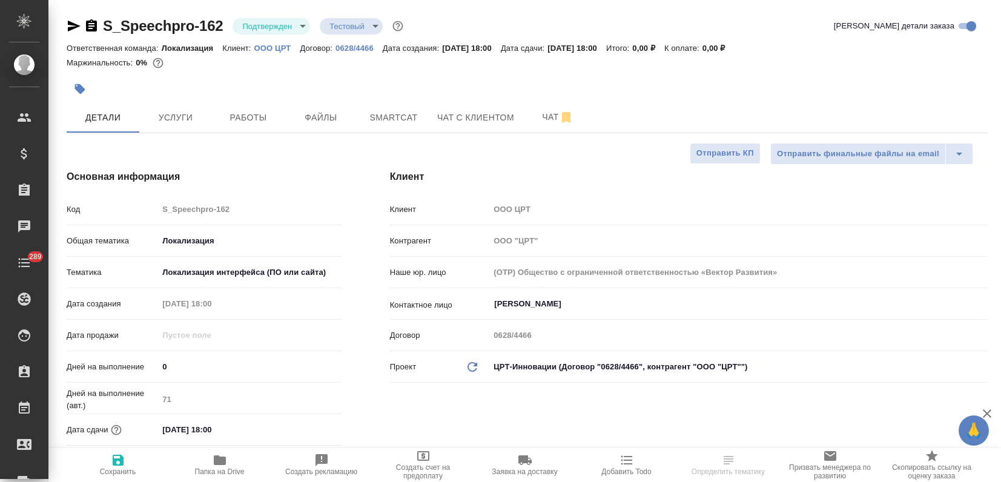
select select "RU"
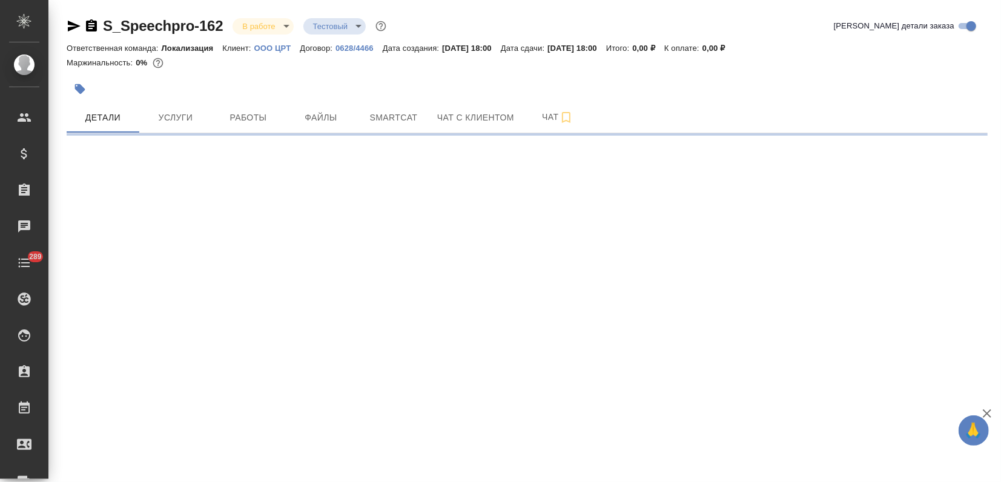
select select "RU"
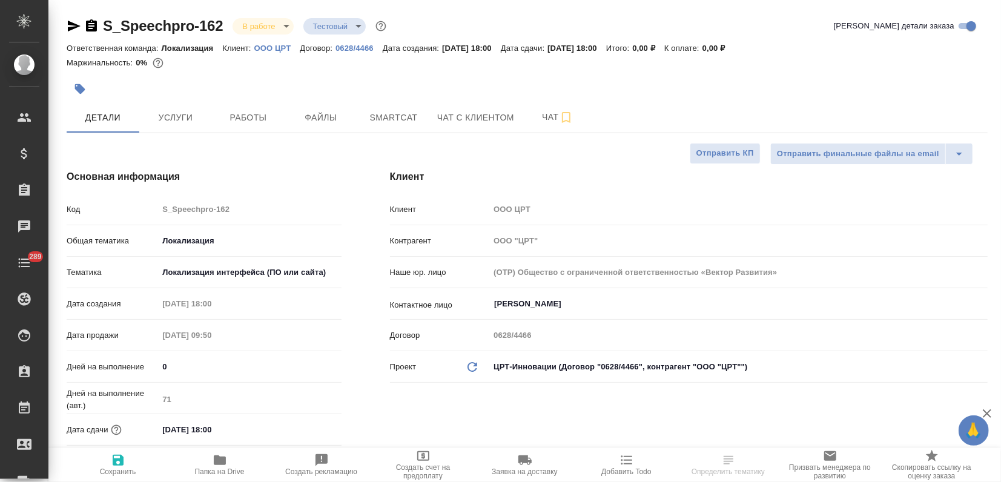
type textarea "x"
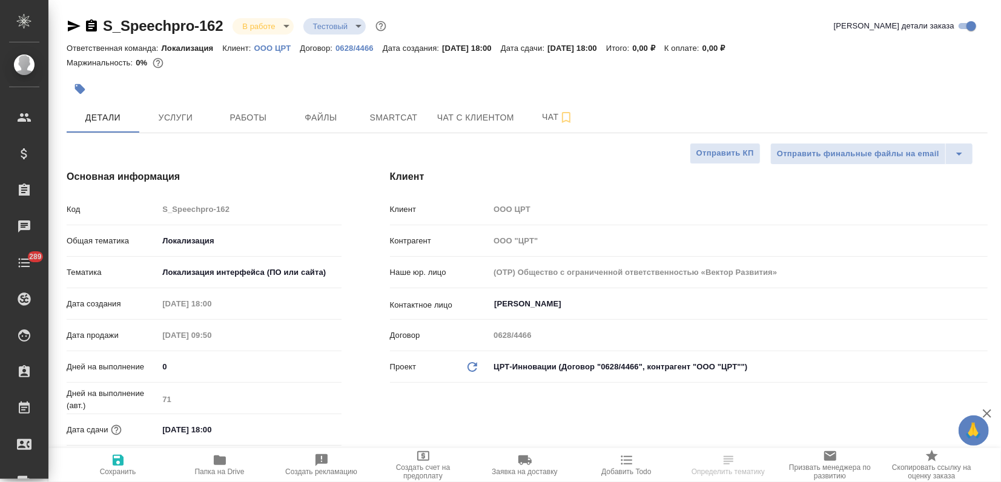
type textarea "x"
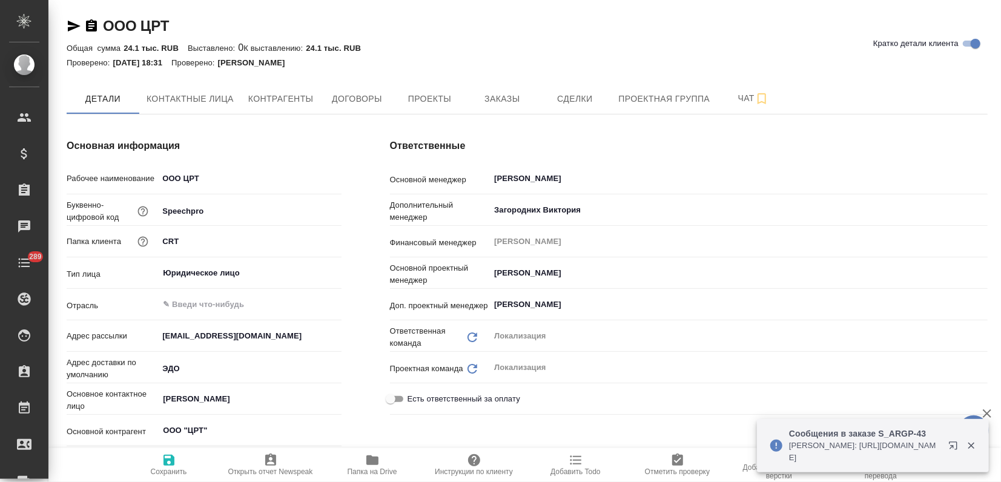
type textarea "x"
click at [492, 96] on span "Заказы" at bounding box center [502, 98] width 58 height 15
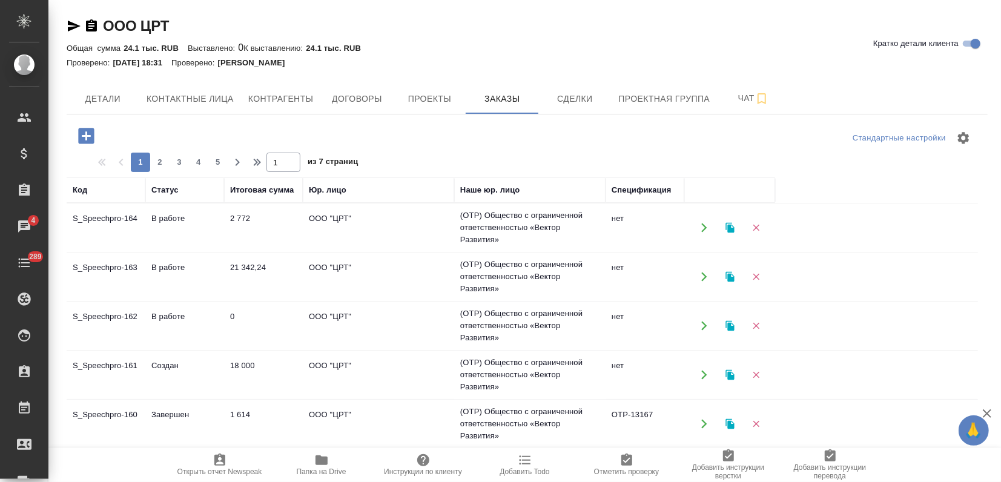
click at [155, 31] on link "OOO ЦРТ" at bounding box center [136, 26] width 66 height 16
click at [365, 98] on span "Договоры" at bounding box center [357, 98] width 58 height 15
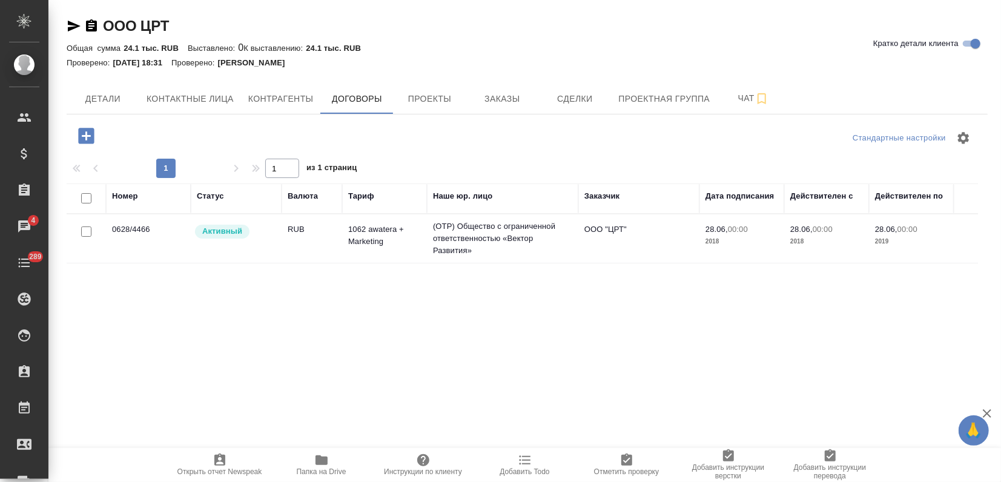
click at [630, 237] on td "ООО "ЦРТ"" at bounding box center [638, 238] width 121 height 42
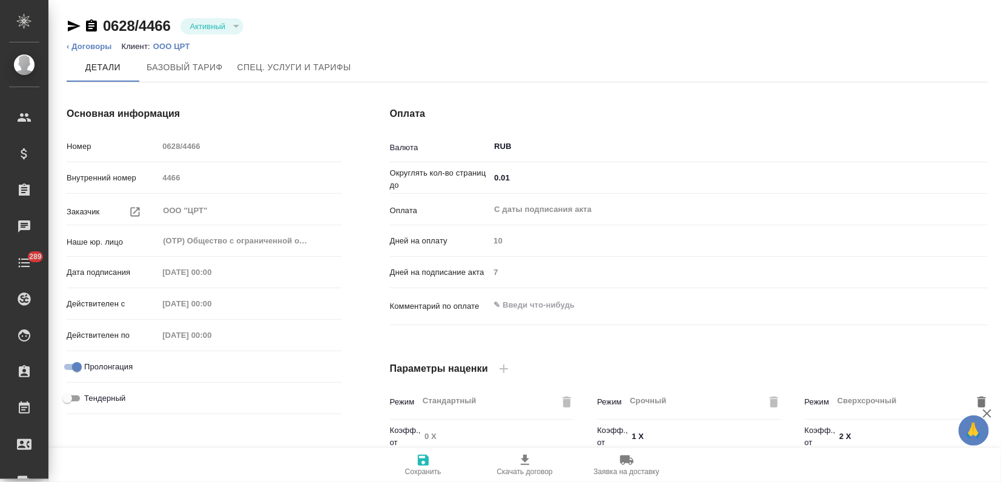
type input "1062 awatera + Marketing"
type input "Стандартный шаблон - [PHONE_NUMBER] - ВЫБЕРИ МЕНЯ!"
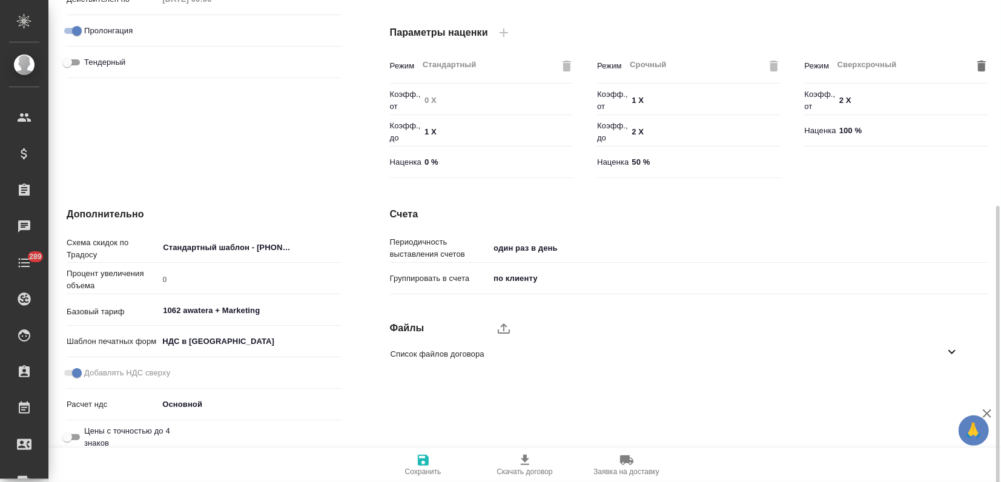
scroll to position [341, 0]
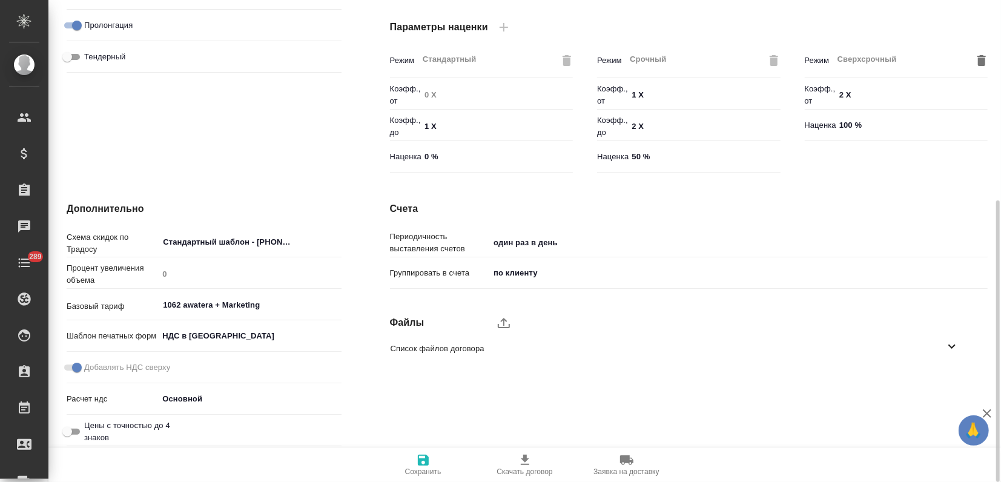
click at [952, 349] on icon at bounding box center [951, 346] width 15 height 15
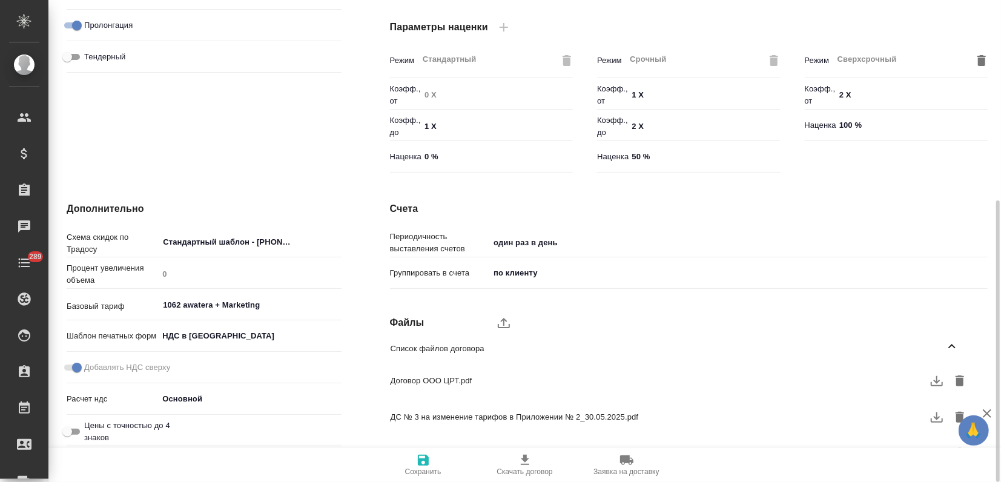
click at [990, 413] on icon "button" at bounding box center [987, 413] width 15 height 15
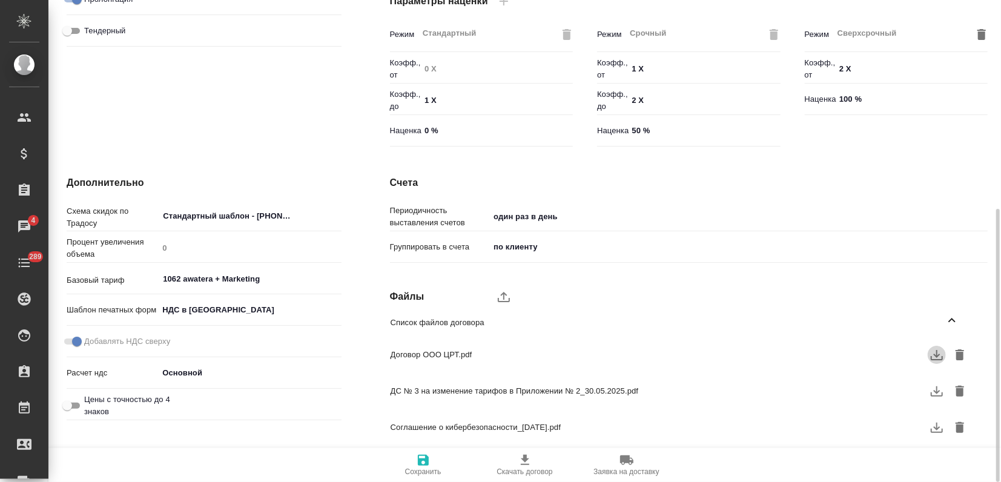
click at [935, 358] on icon "button" at bounding box center [936, 355] width 15 height 15
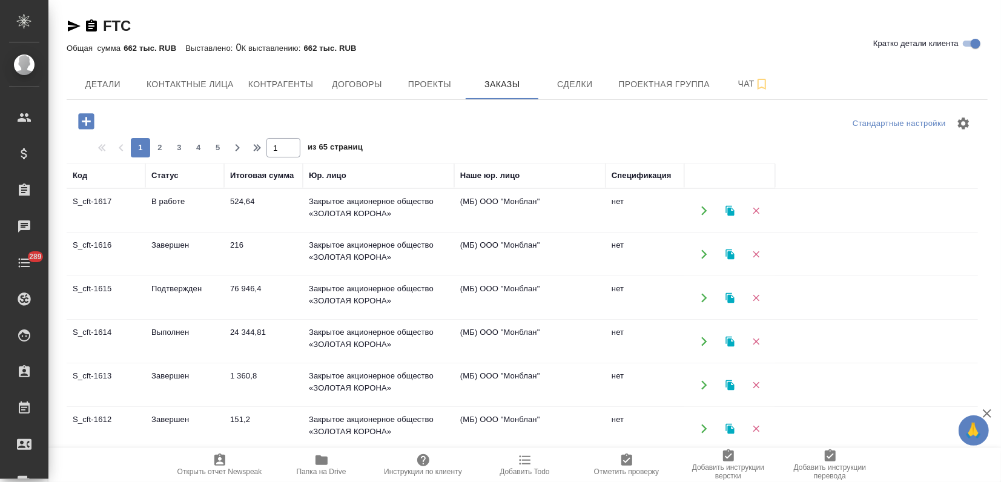
click at [731, 208] on icon "button" at bounding box center [730, 210] width 11 height 11
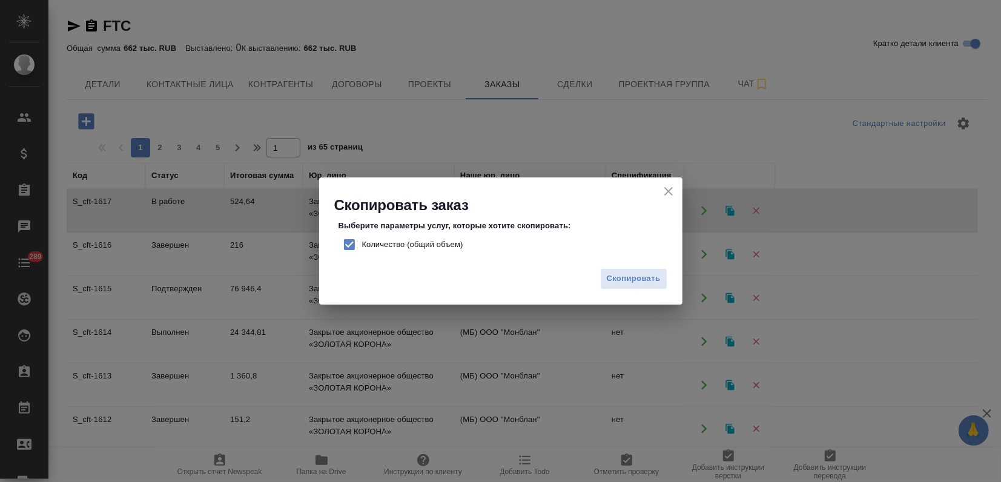
drag, startPoint x: 344, startPoint y: 240, endPoint x: 494, endPoint y: 281, distance: 155.5
click at [344, 240] on input "Количество (общий объем)" at bounding box center [349, 244] width 25 height 25
checkbox input "false"
click at [616, 275] on span "Скопировать" at bounding box center [634, 279] width 54 height 14
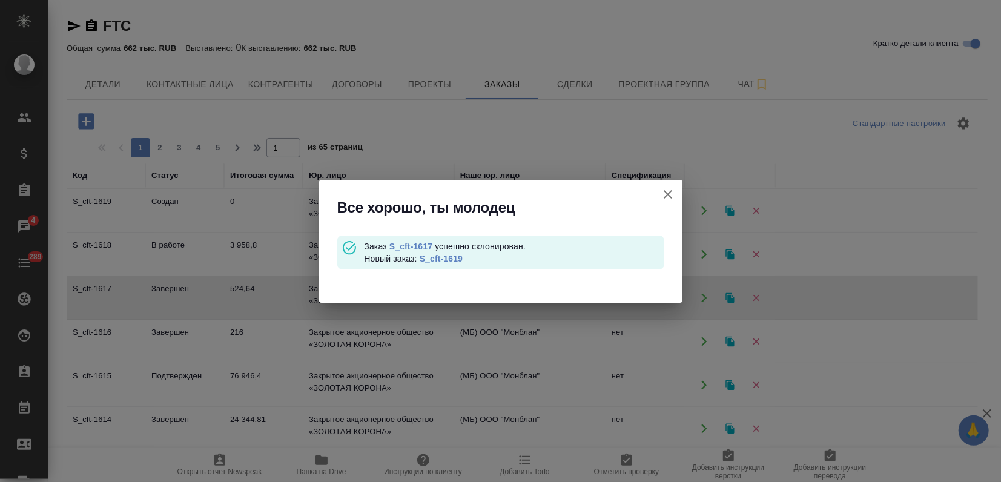
click at [429, 254] on link "S_cft-1619" at bounding box center [441, 259] width 43 height 10
click at [445, 259] on link "S_cft-1619" at bounding box center [441, 259] width 43 height 10
drag, startPoint x: 667, startPoint y: 194, endPoint x: 660, endPoint y: 194, distance: 6.7
click at [667, 194] on icon "button" at bounding box center [668, 194] width 8 height 8
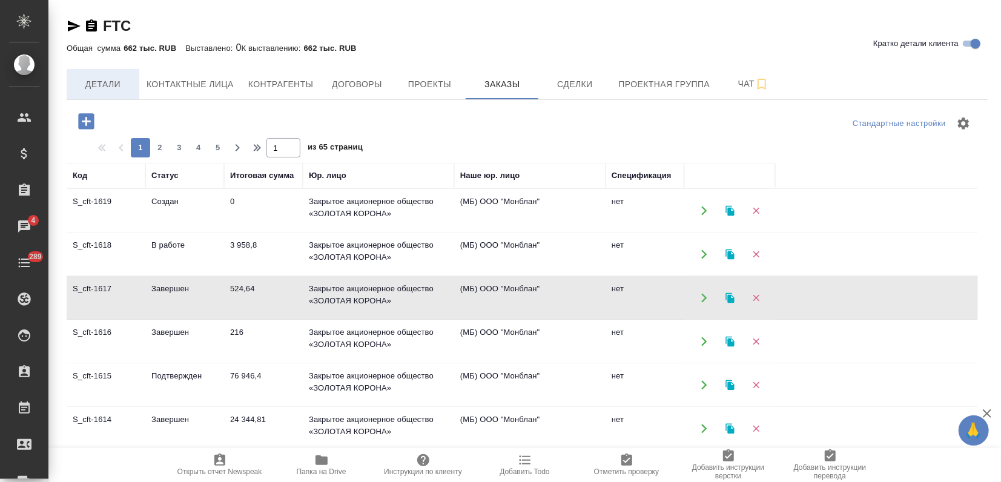
click at [113, 85] on span "Детали" at bounding box center [103, 84] width 58 height 15
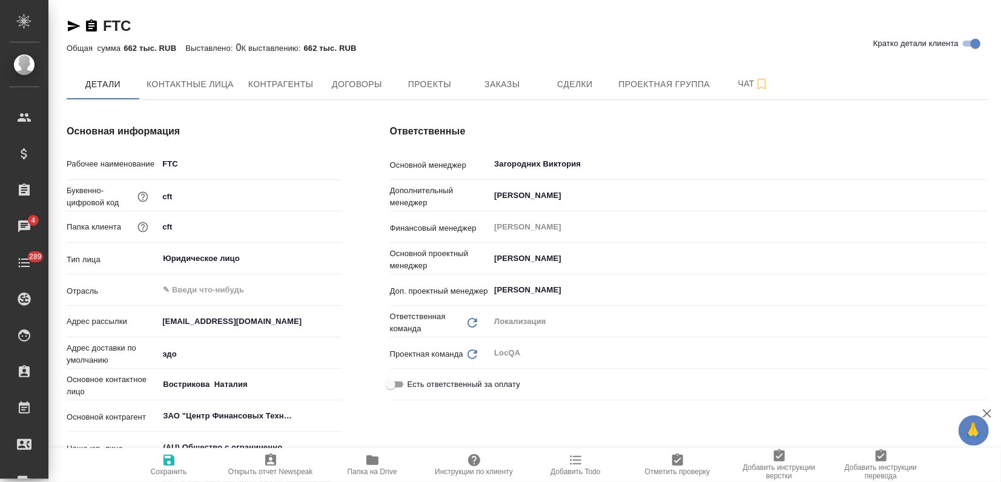
type textarea "x"
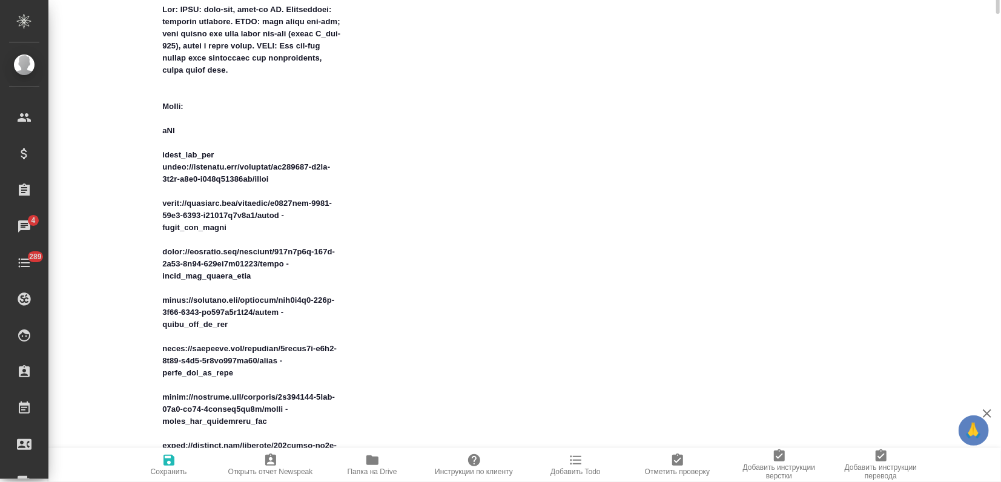
scroll to position [538, 0]
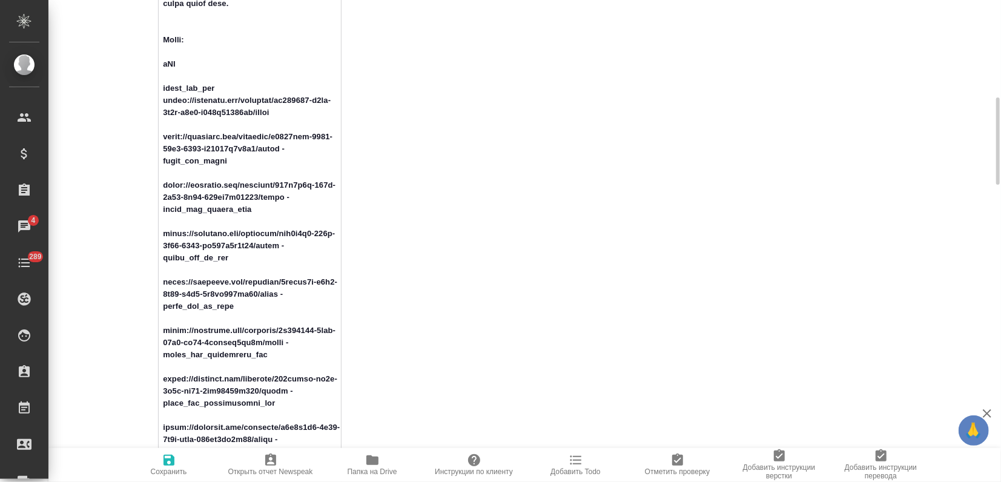
drag, startPoint x: 252, startPoint y: 125, endPoint x: 165, endPoint y: 111, distance: 88.2
drag, startPoint x: 240, startPoint y: 176, endPoint x: 161, endPoint y: 150, distance: 83.5
drag, startPoint x: 263, startPoint y: 226, endPoint x: 145, endPoint y: 197, distance: 121.6
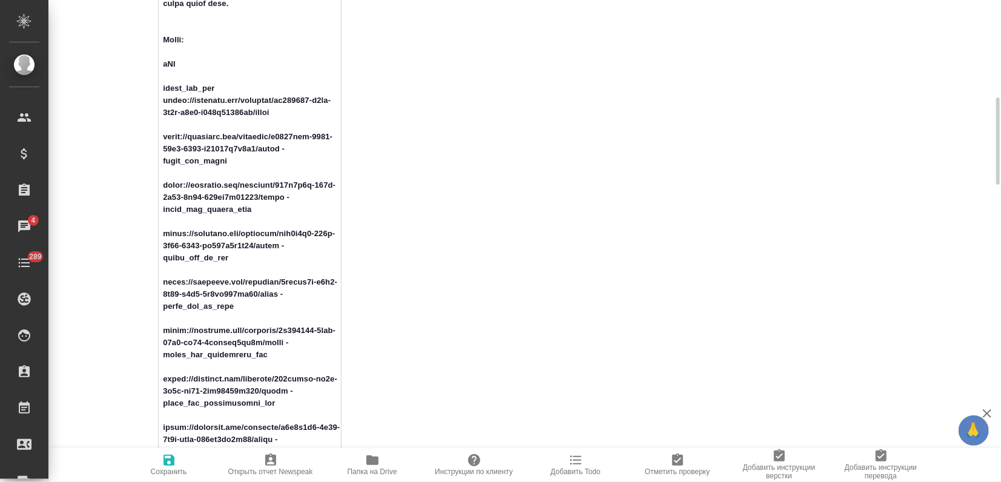
drag, startPoint x: 232, startPoint y: 269, endPoint x: 131, endPoint y: 236, distance: 106.4
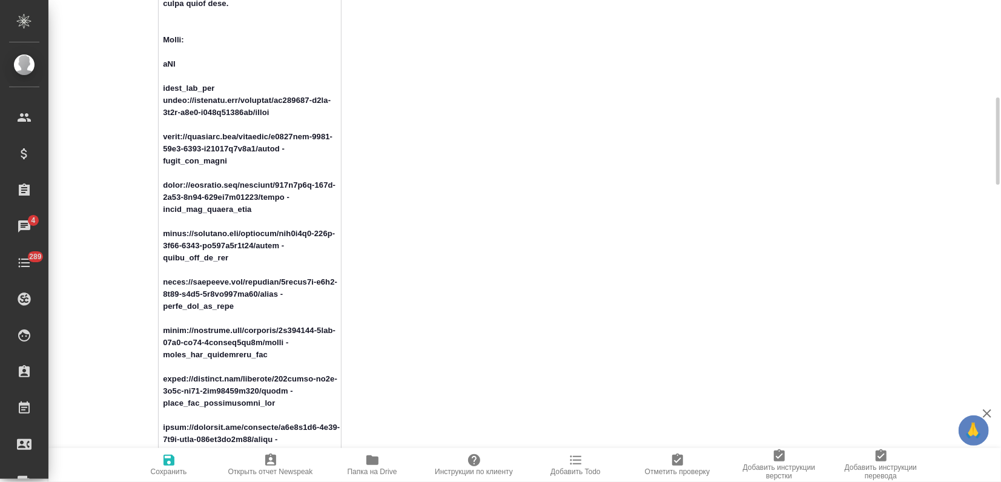
drag, startPoint x: 202, startPoint y: 261, endPoint x: 160, endPoint y: 242, distance: 46.3
drag, startPoint x: 229, startPoint y: 318, endPoint x: 138, endPoint y: 296, distance: 93.4
drag, startPoint x: 265, startPoint y: 369, endPoint x: 315, endPoint y: 328, distance: 64.5
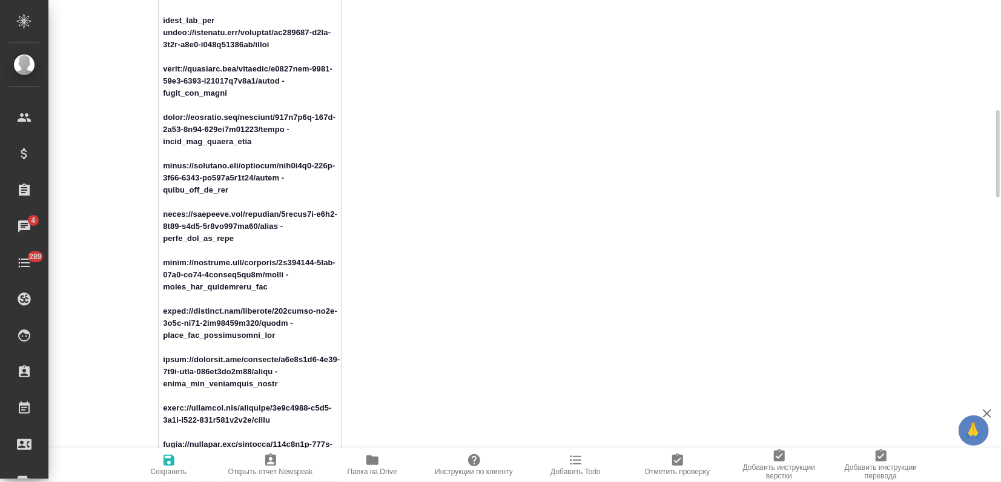
drag, startPoint x: 260, startPoint y: 343, endPoint x: 143, endPoint y: 325, distance: 118.8
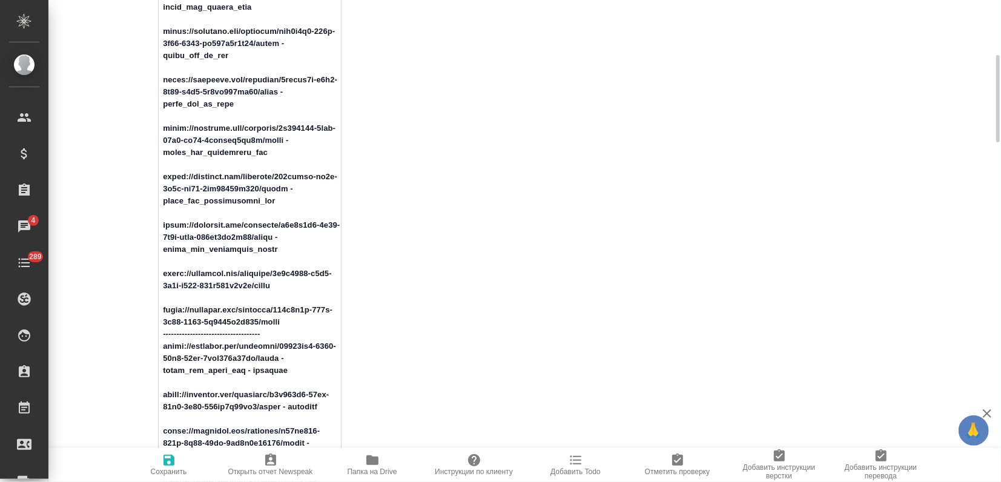
scroll to position [807, 0]
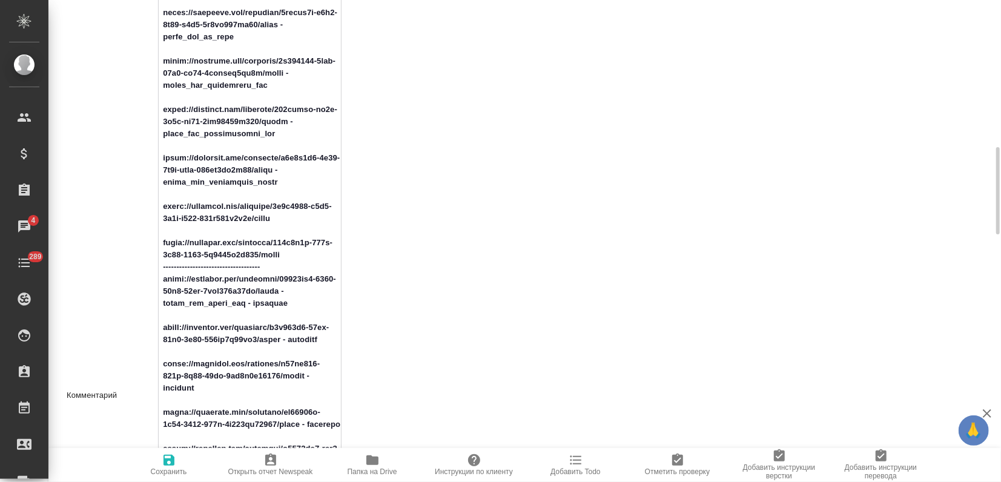
drag, startPoint x: 274, startPoint y: 194, endPoint x: 126, endPoint y: 166, distance: 150.9
click at [126, 166] on div "Комментарий x" at bounding box center [204, 395] width 275 height 1469
drag, startPoint x: 282, startPoint y: 233, endPoint x: 141, endPoint y: 219, distance: 141.2
click at [141, 219] on div "Комментарий x" at bounding box center [204, 395] width 275 height 1469
drag, startPoint x: 271, startPoint y: 269, endPoint x: 132, endPoint y: 261, distance: 139.5
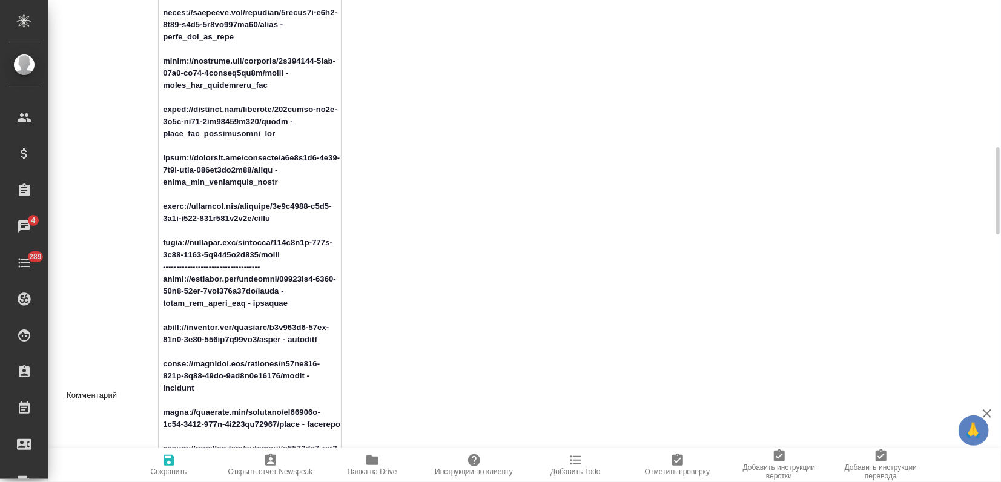
click at [136, 259] on div "Комментарий x" at bounding box center [204, 395] width 275 height 1469
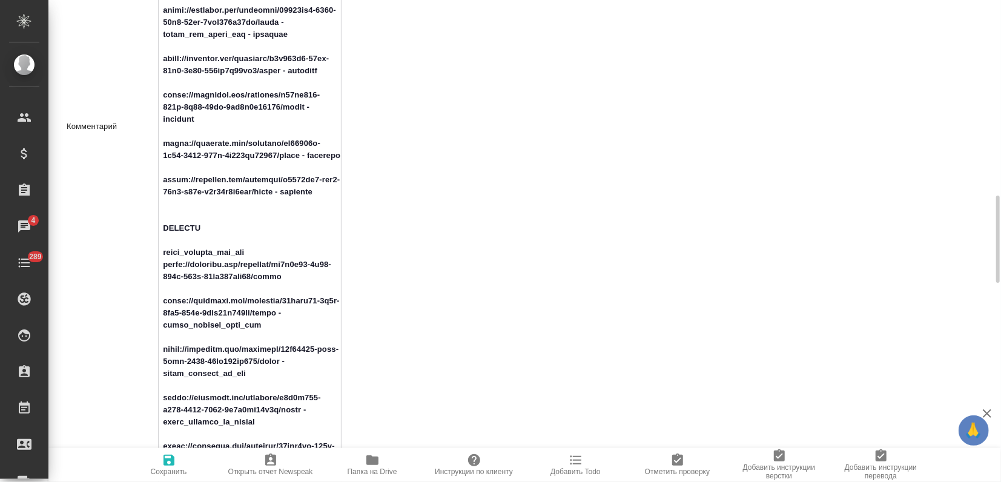
scroll to position [1211, 0]
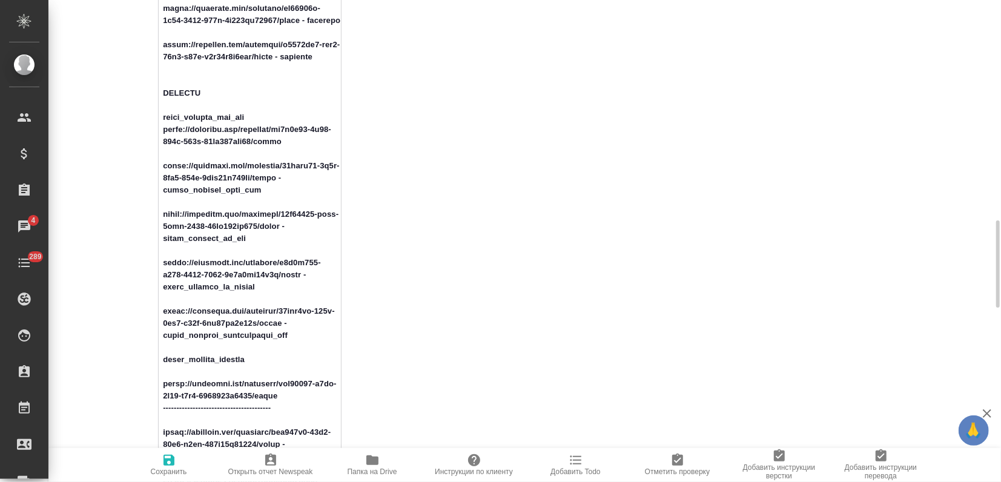
drag, startPoint x: 281, startPoint y: 146, endPoint x: 140, endPoint y: 119, distance: 143.1
drag, startPoint x: 261, startPoint y: 191, endPoint x: 160, endPoint y: 162, distance: 104.6
drag, startPoint x: 256, startPoint y: 237, endPoint x: 128, endPoint y: 204, distance: 132.6
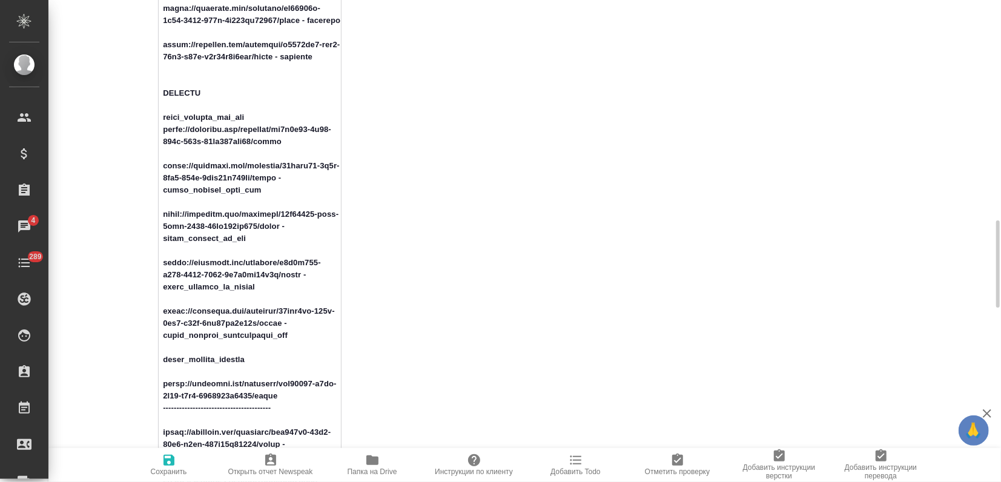
drag, startPoint x: 281, startPoint y: 143, endPoint x: 161, endPoint y: 132, distance: 120.4
type textarea "x"
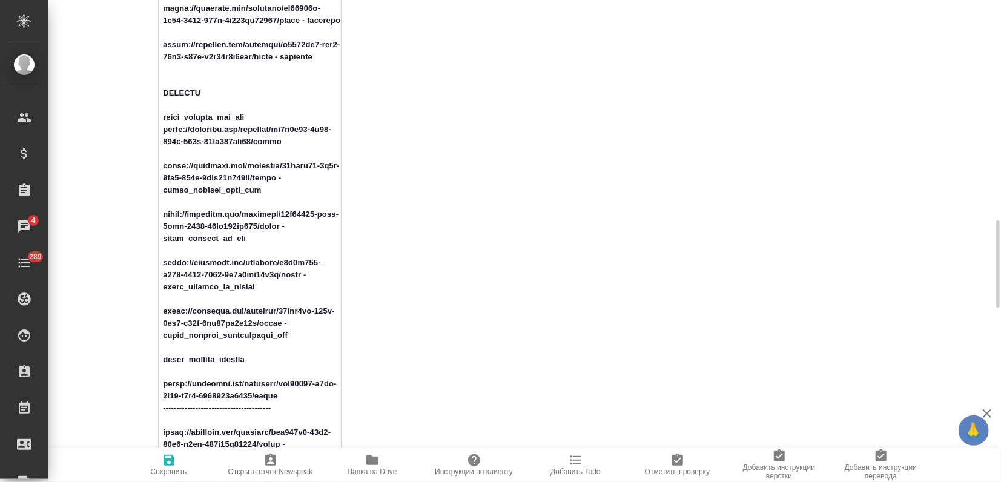
type textarea "Loc: ПЕМТ: англ-нем, англ-фр ДА. Комментарий: денежные переводы. GLQA: есть гло…"
type textarea "x"
type textarea "Loc: ПЕМТ: англ-нем, англ-фр ДА. Комментарий: денежные переводы. GLQA: есть гло…"
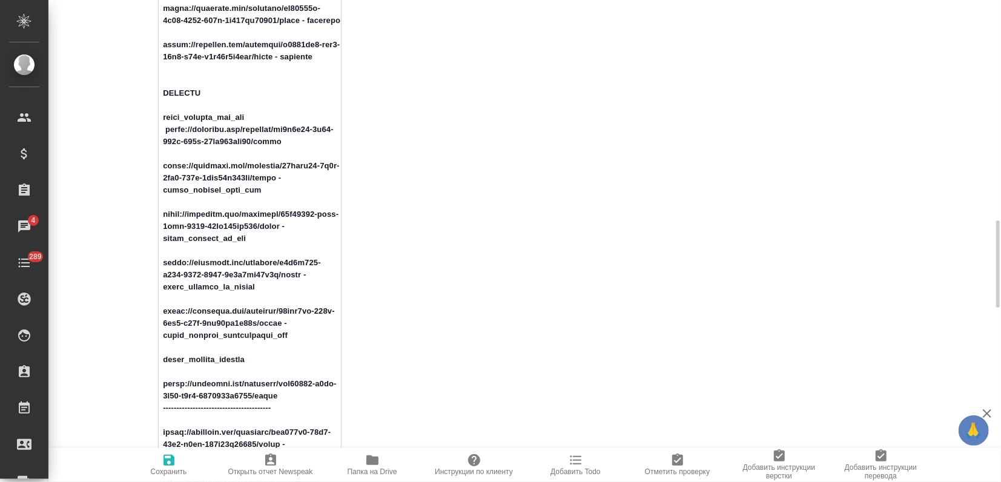
type textarea "x"
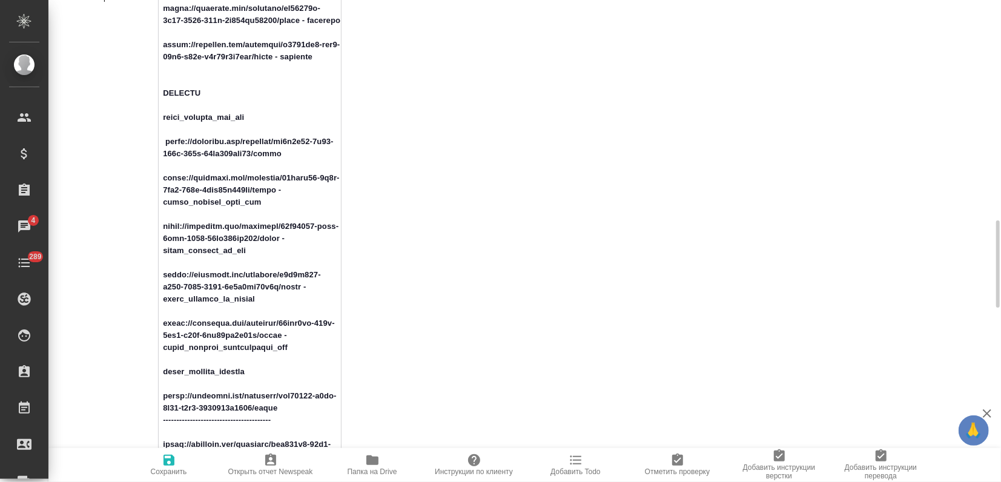
type textarea "Loc: ПЕМТ: англ-нем, англ-фр ДА. Комментарий: денежные переводы. GLQA: есть гло…"
type textarea "x"
type textarea "Loc: ПЕМТ: англ-нем, англ-фр ДА. Комментарий: денежные переводы. GLQA: есть гло…"
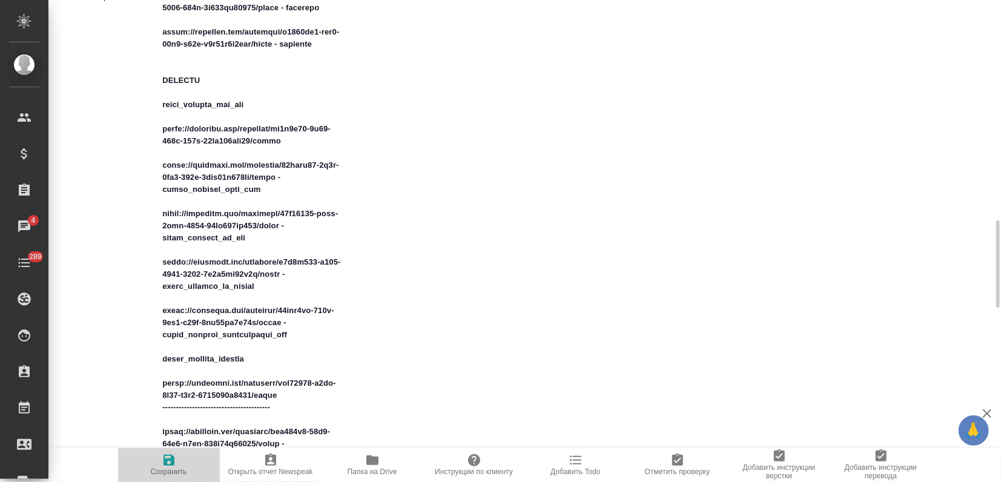
click at [168, 476] on button "Сохранить" at bounding box center [169, 465] width 102 height 34
type textarea "x"
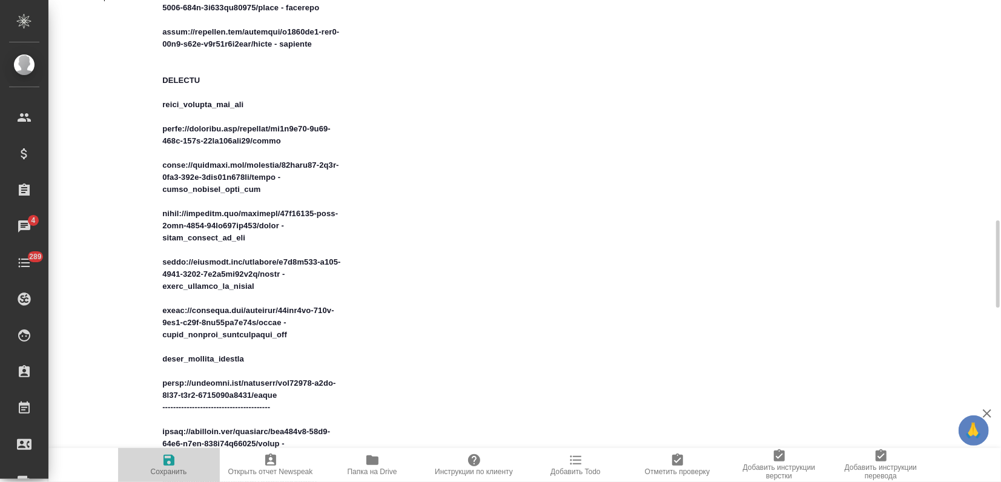
click at [170, 465] on icon "button" at bounding box center [168, 460] width 11 height 11
type textarea "x"
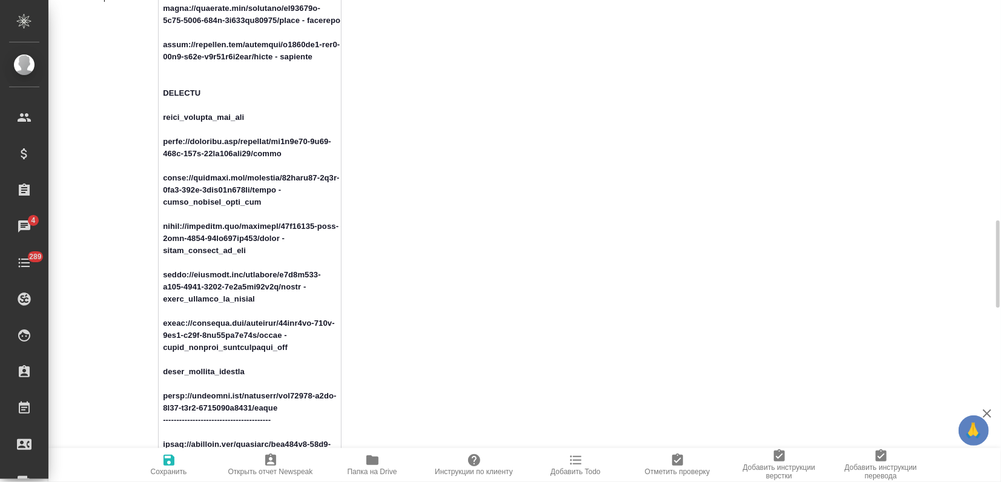
drag, startPoint x: 193, startPoint y: 288, endPoint x: 154, endPoint y: 276, distance: 40.4
drag, startPoint x: 291, startPoint y: 349, endPoint x: 142, endPoint y: 327, distance: 149.9
drag, startPoint x: 280, startPoint y: 412, endPoint x: 148, endPoint y: 394, distance: 132.6
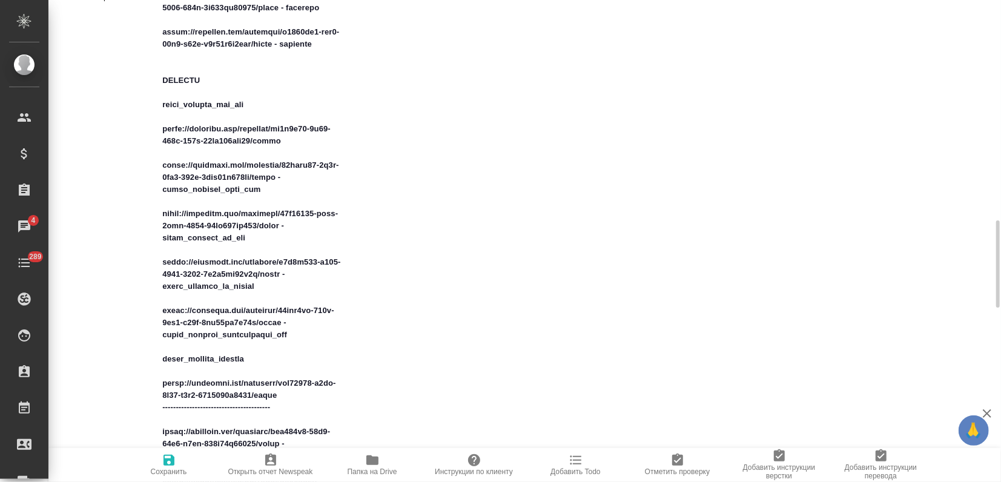
type textarea "x"
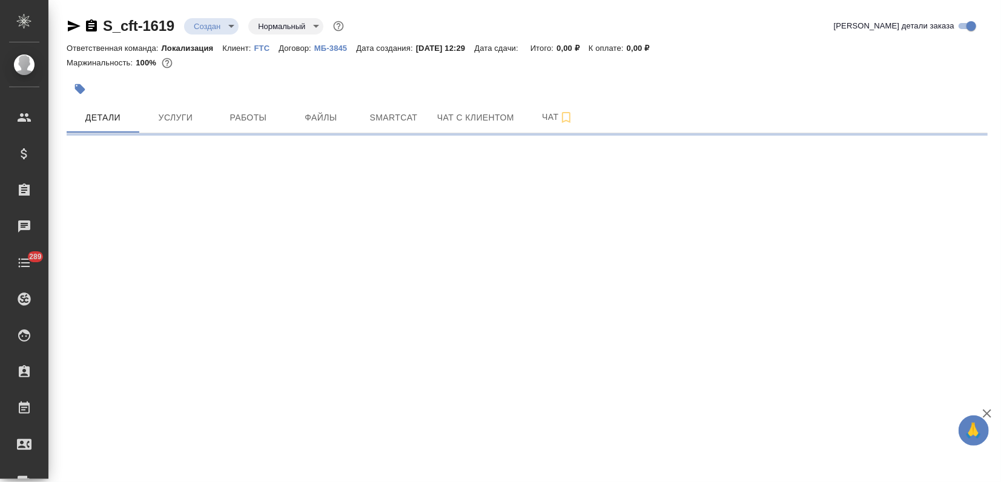
select select "RU"
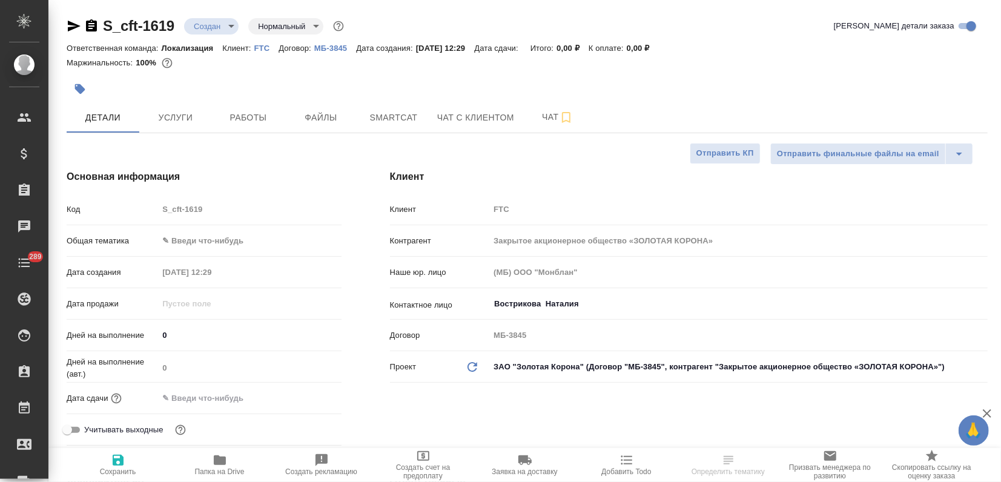
type textarea "x"
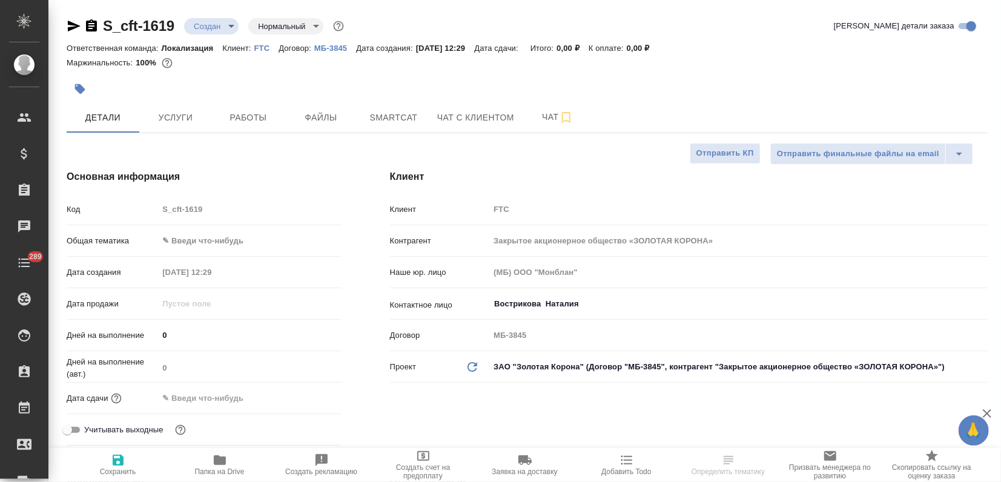
type textarea "x"
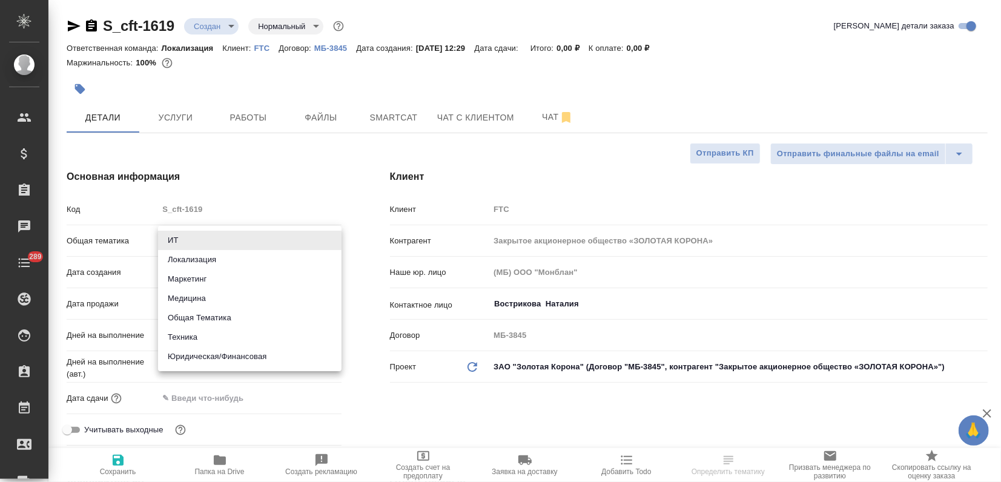
click at [188, 247] on body "🙏 .cls-1 fill:#fff; AWATERA Zagorodnikh [PERSON_NAME] Спецификации Заказы Чаты …" at bounding box center [500, 241] width 1001 height 482
click at [194, 266] on li "Локализация" at bounding box center [249, 259] width 183 height 19
type input "local"
type textarea "x"
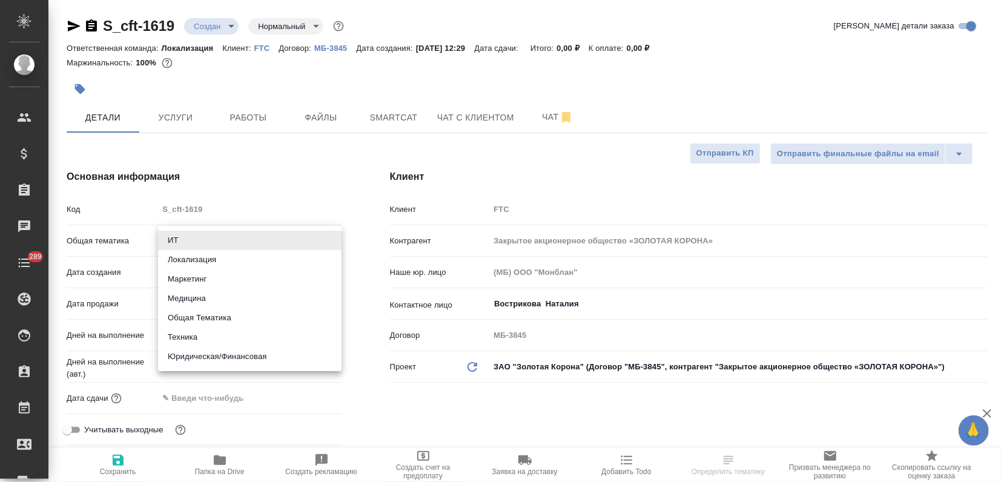
type textarea "x"
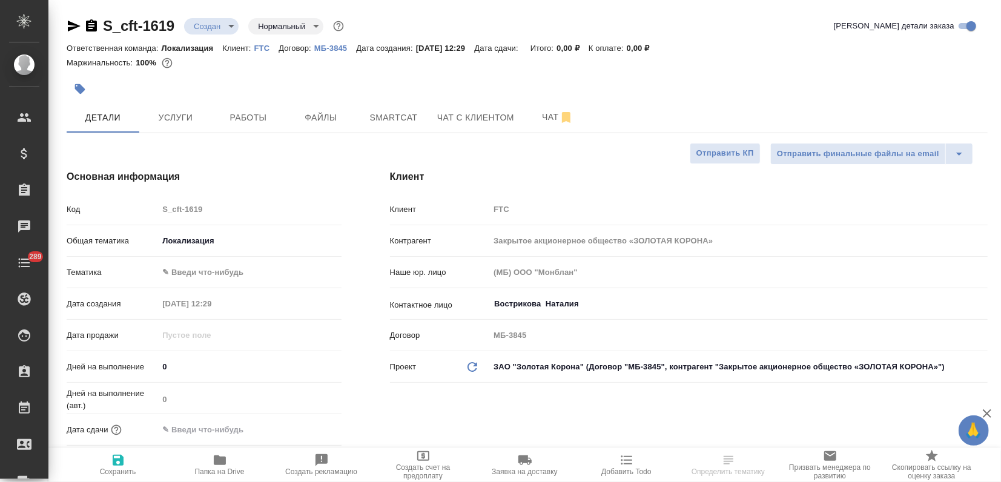
click at [194, 277] on body "🙏 .cls-1 fill:#fff; AWATERA Zagorodnikh [PERSON_NAME] Спецификации Заказы Чаты …" at bounding box center [500, 241] width 1001 height 482
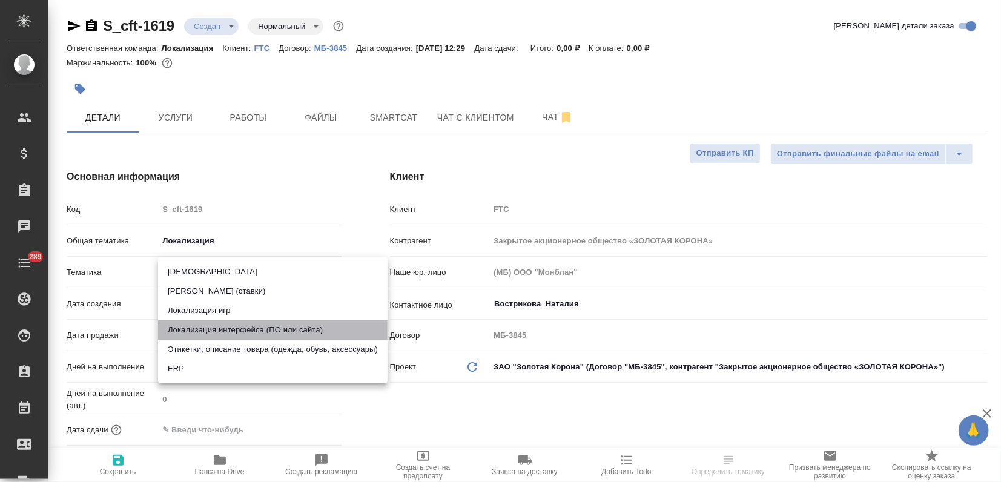
click at [248, 325] on li "Локализация интерфейса (ПО или сайта)" at bounding box center [272, 329] width 229 height 19
type textarea "x"
type input "5a8b8b956a9677013d343e0d"
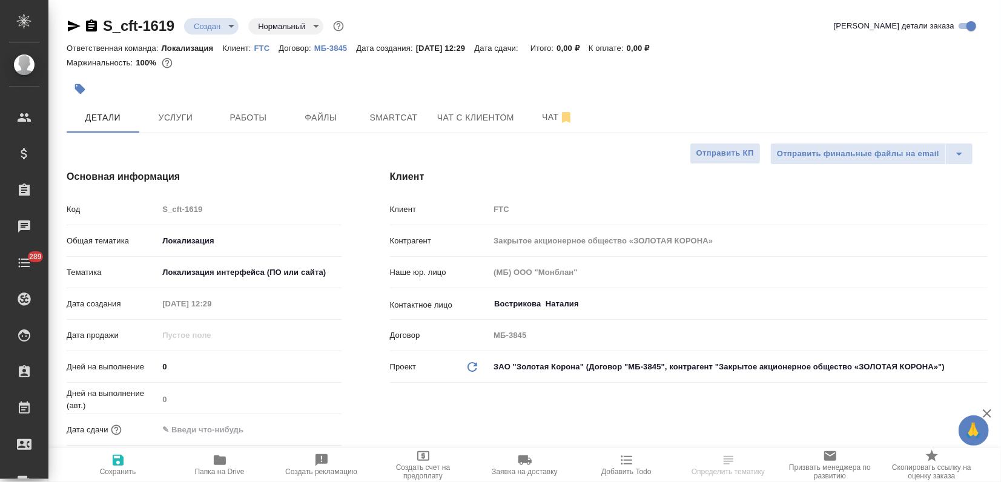
click at [118, 464] on icon "button" at bounding box center [118, 460] width 15 height 15
type textarea "x"
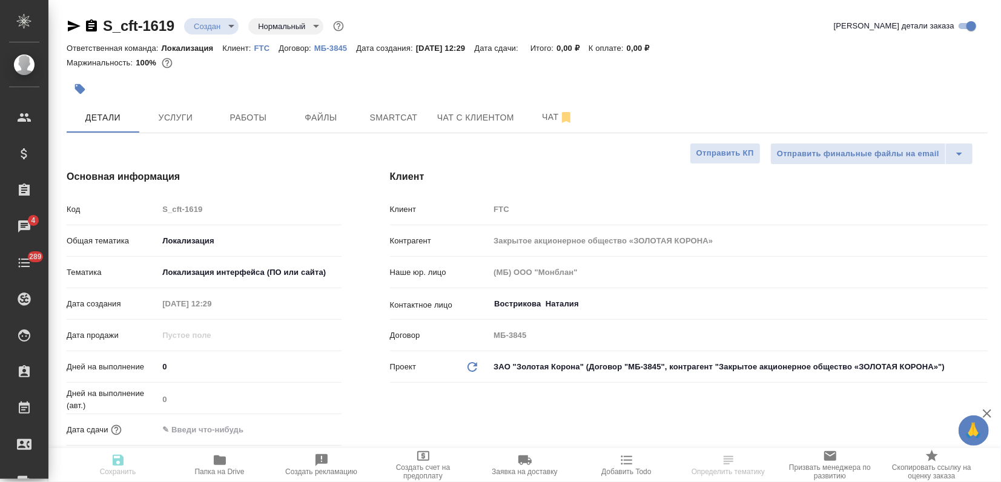
type textarea "x"
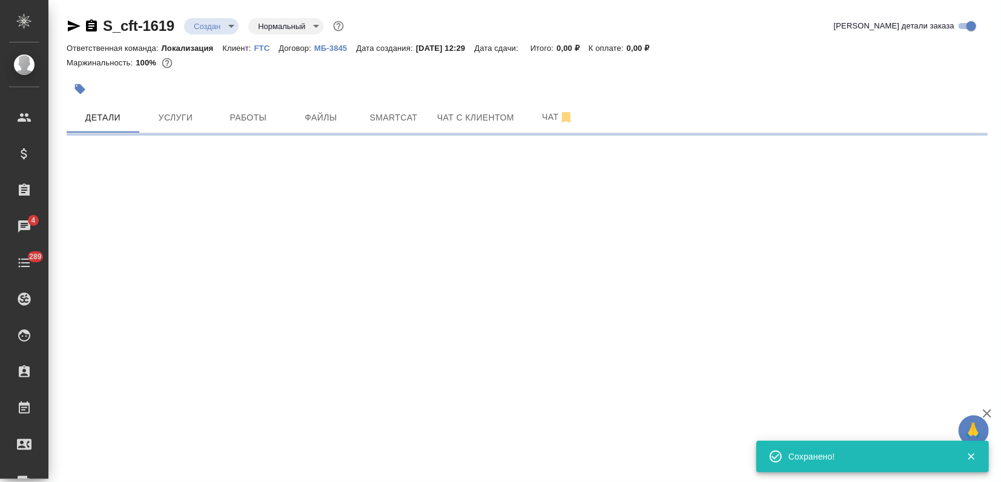
select select "RU"
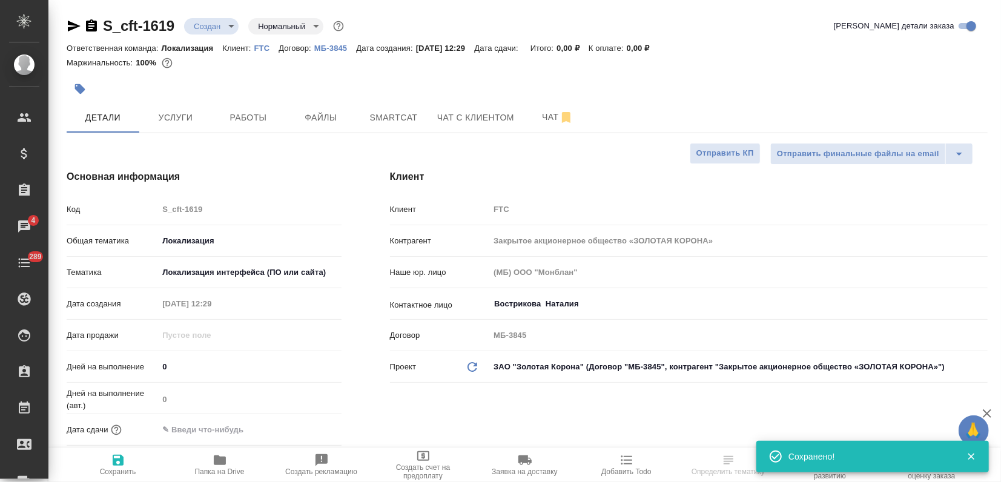
type textarea "x"
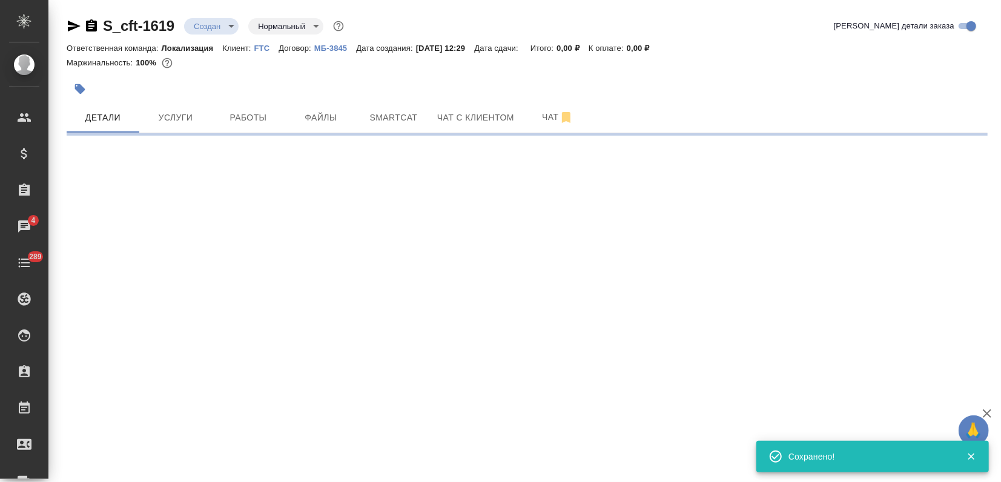
select select "RU"
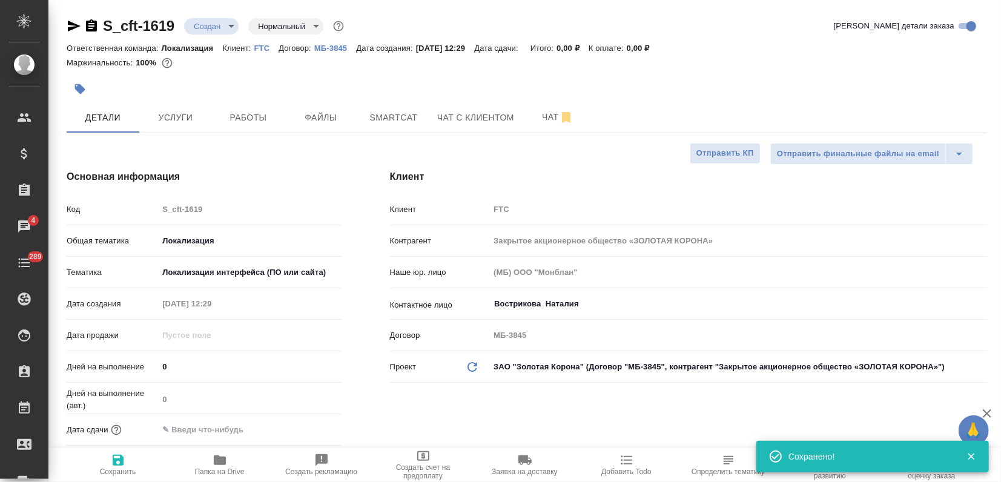
type textarea "x"
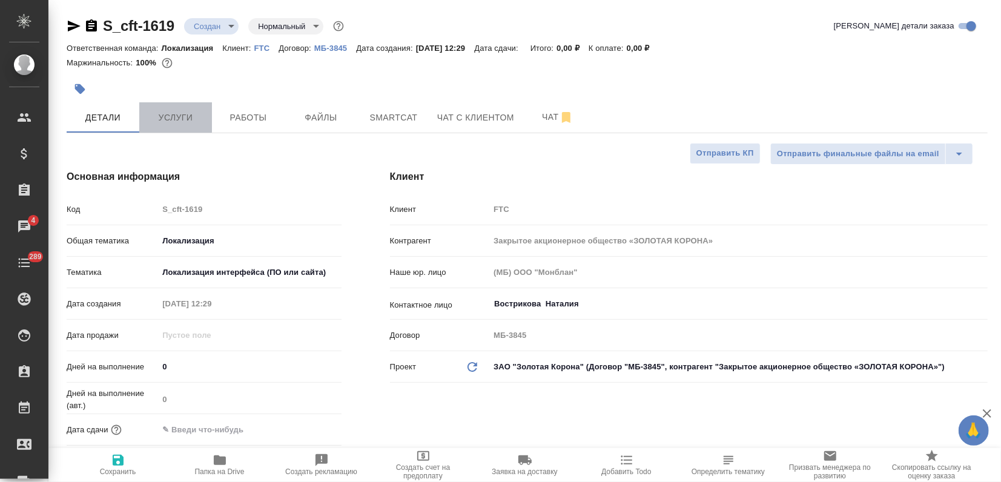
click at [157, 114] on span "Услуги" at bounding box center [176, 117] width 58 height 15
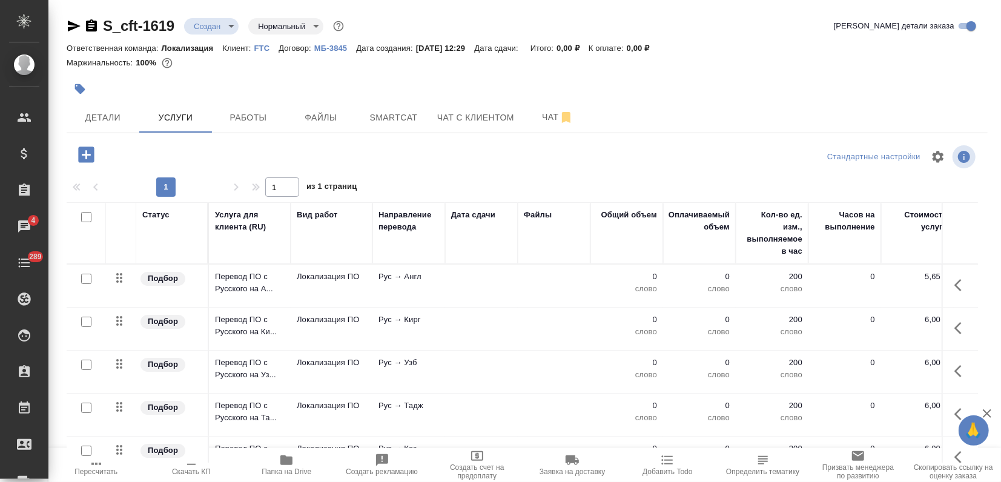
click at [84, 216] on input "checkbox" at bounding box center [86, 217] width 10 height 10
checkbox input "true"
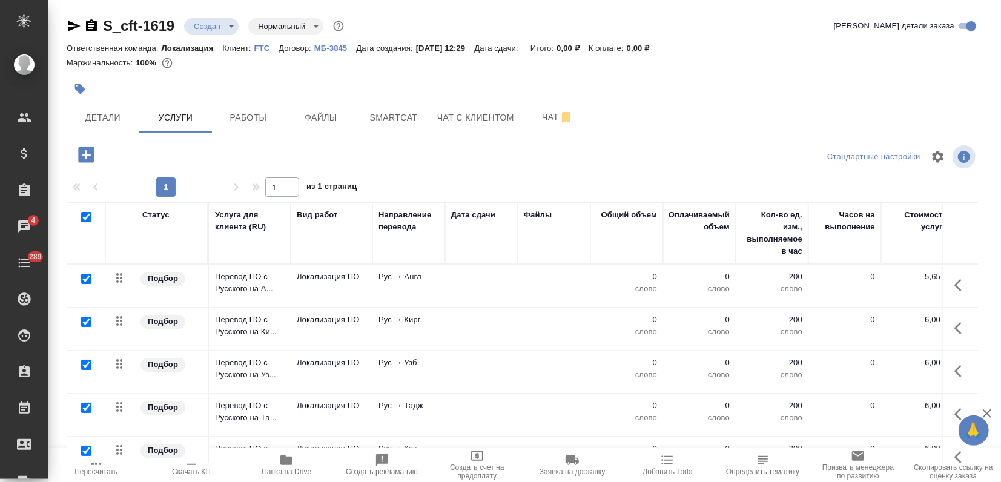
checkbox input "true"
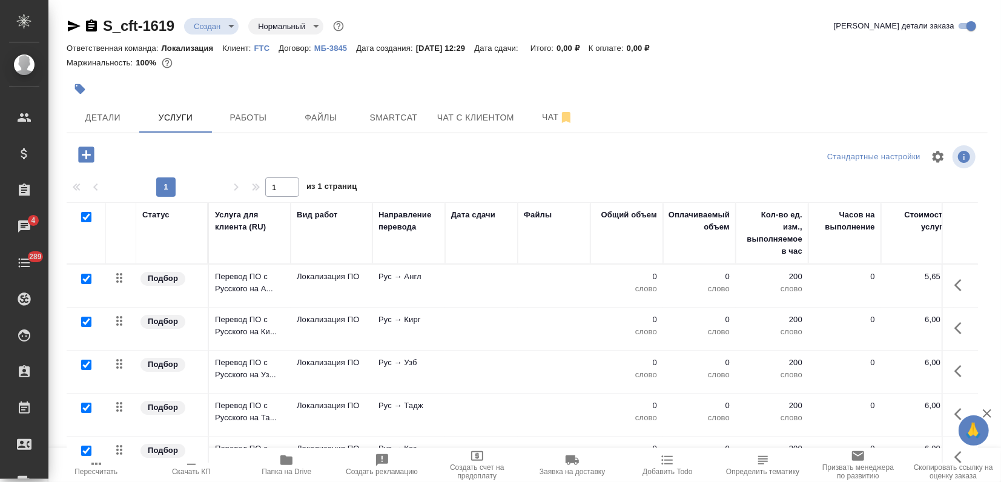
checkbox input "true"
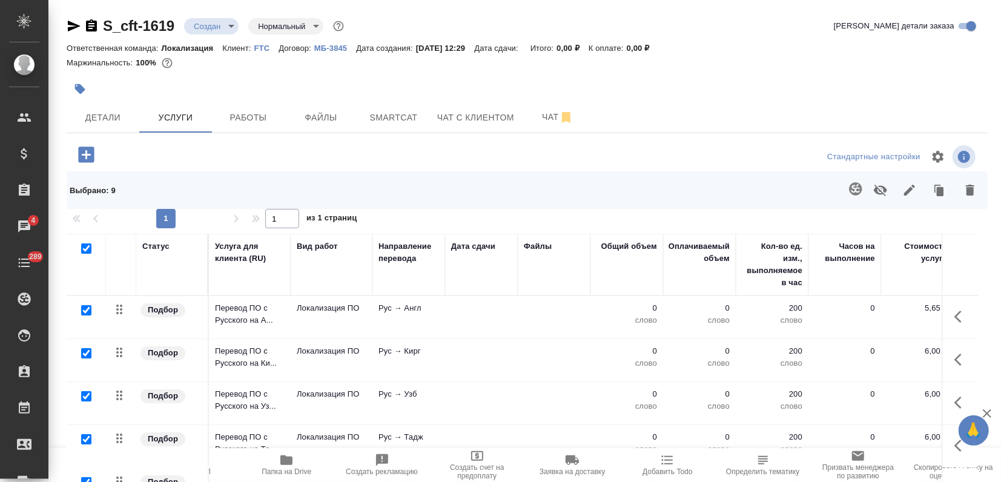
click at [81, 354] on input "checkbox" at bounding box center [86, 353] width 10 height 10
checkbox input "false"
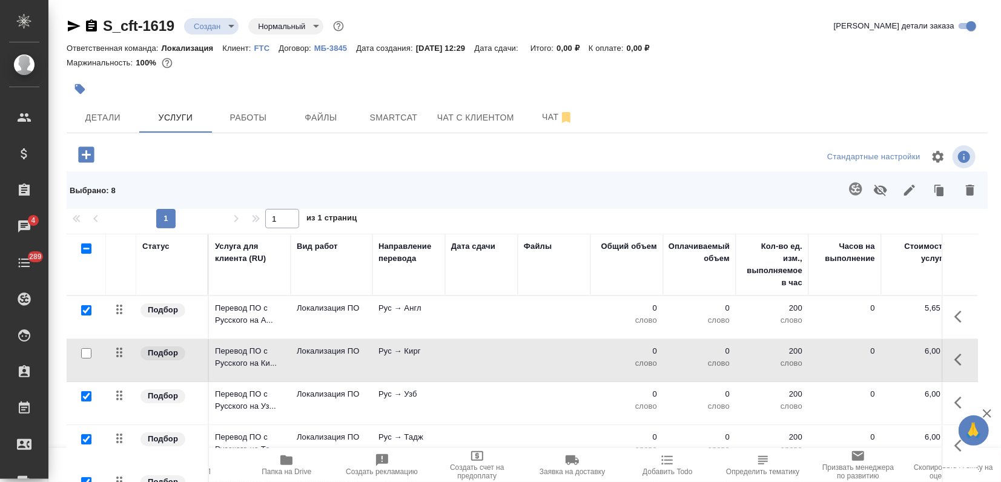
click at [87, 395] on input "checkbox" at bounding box center [86, 396] width 10 height 10
checkbox input "false"
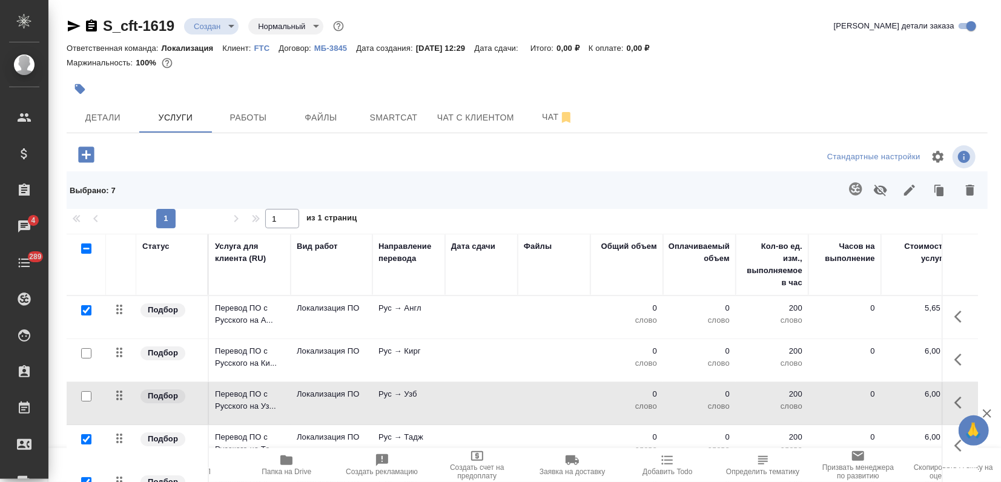
click at [87, 438] on input "checkbox" at bounding box center [86, 439] width 10 height 10
checkbox input "false"
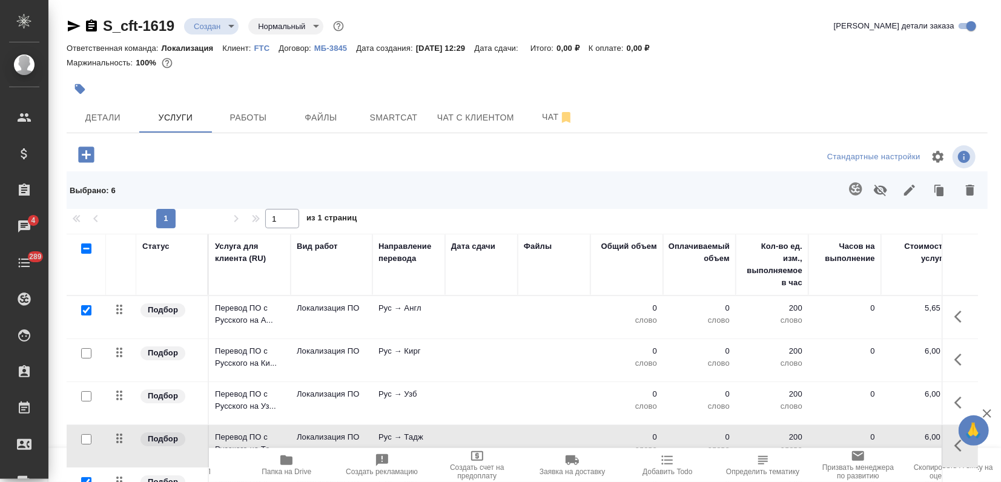
click at [973, 194] on icon "button" at bounding box center [970, 190] width 8 height 11
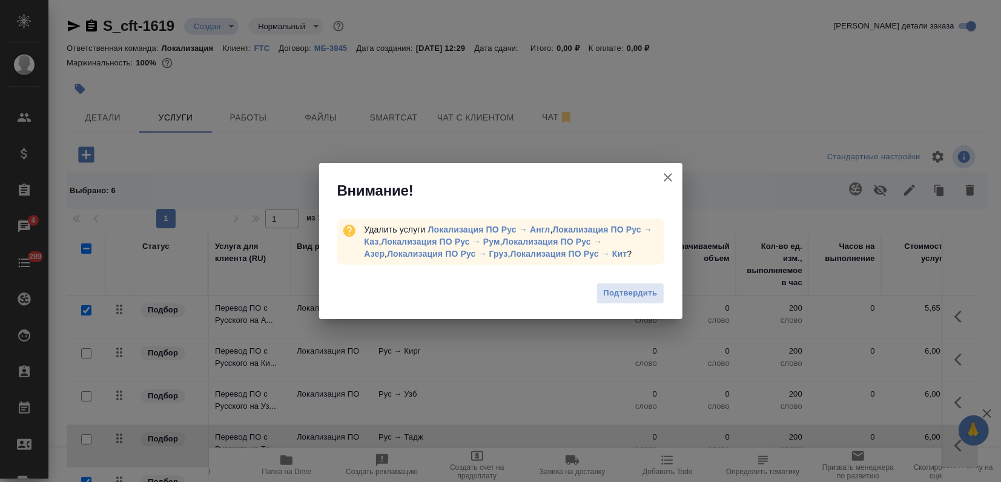
drag, startPoint x: 625, startPoint y: 298, endPoint x: 609, endPoint y: 309, distance: 19.5
click at [625, 297] on span "Подтвердить" at bounding box center [630, 293] width 54 height 14
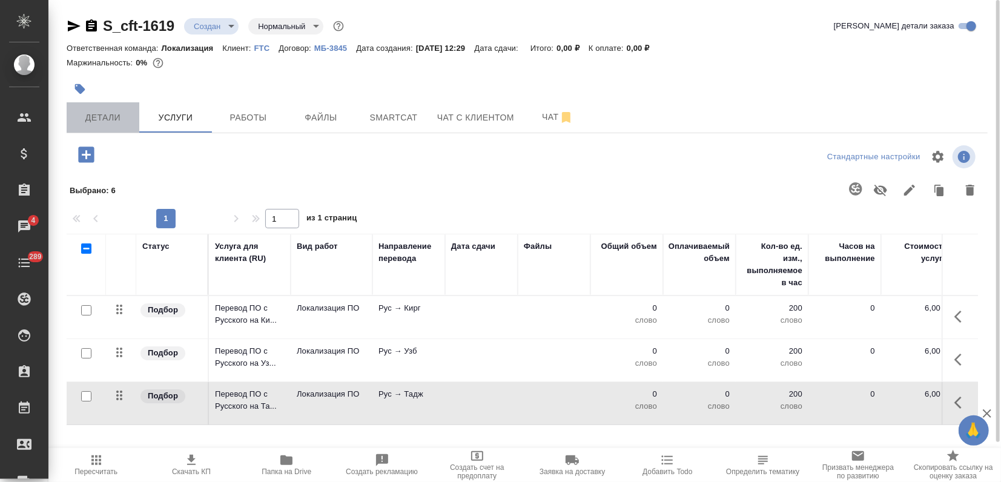
drag, startPoint x: 111, startPoint y: 111, endPoint x: 120, endPoint y: 125, distance: 16.3
click at [111, 110] on span "Детали" at bounding box center [103, 117] width 58 height 15
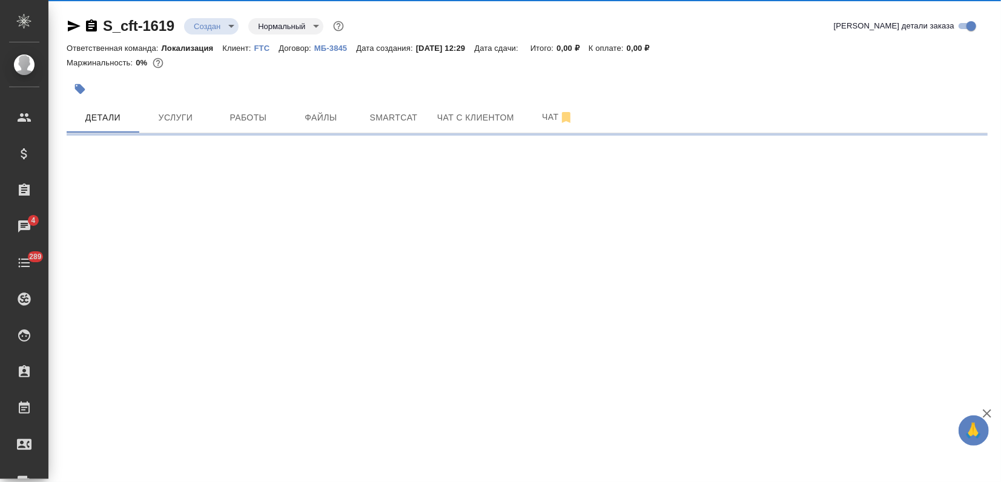
select select "RU"
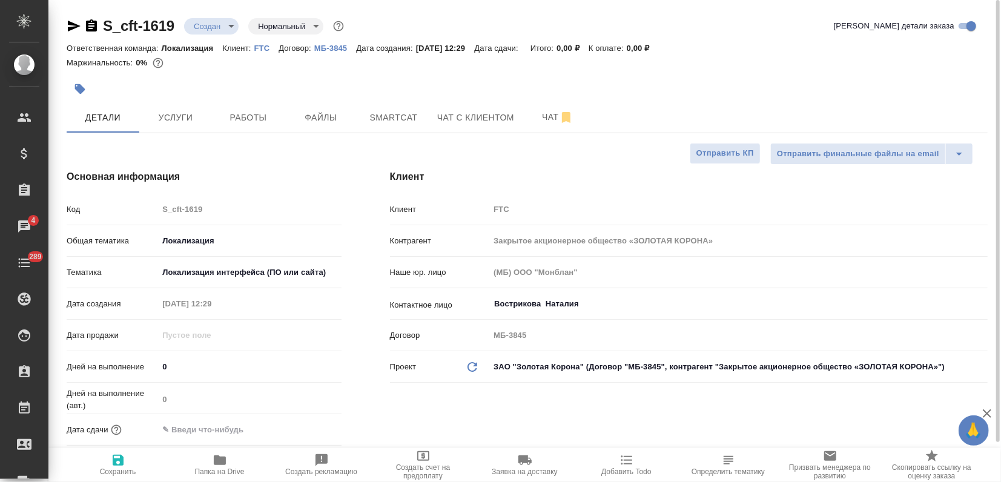
type textarea "x"
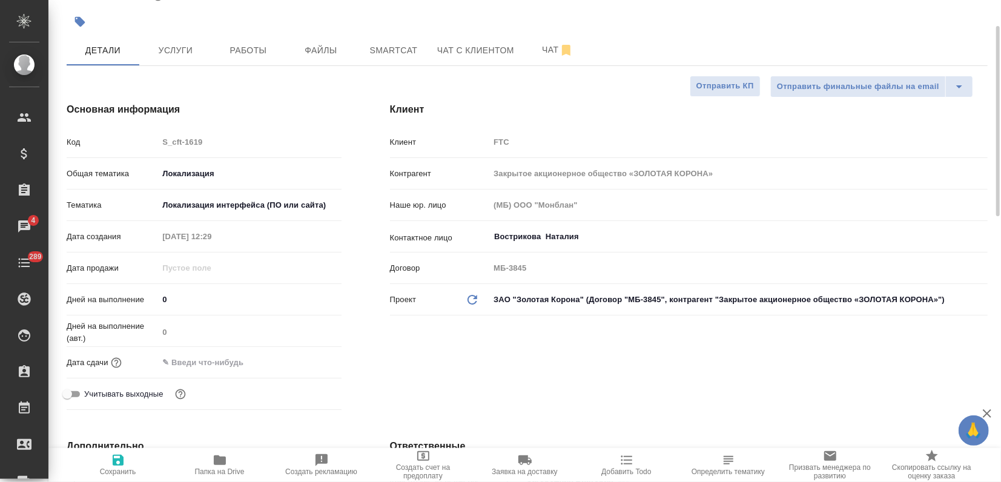
type textarea "x"
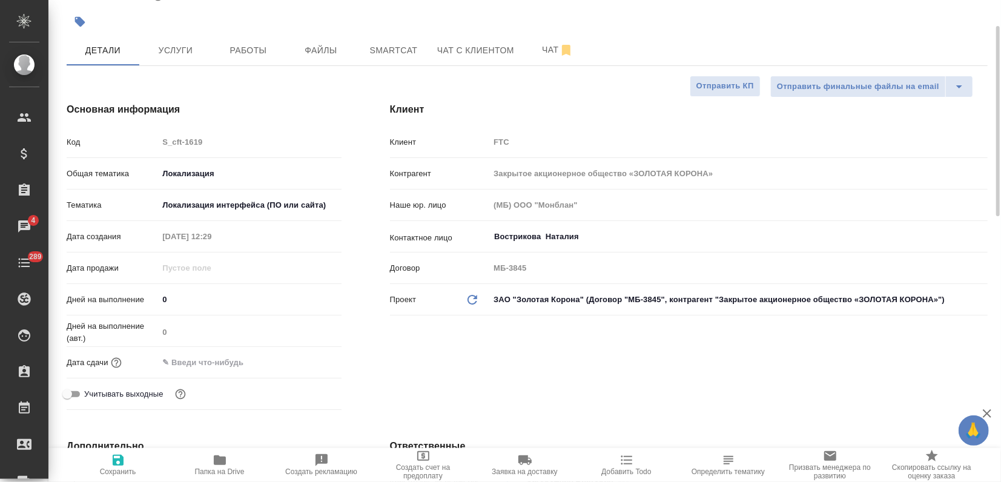
type textarea "x"
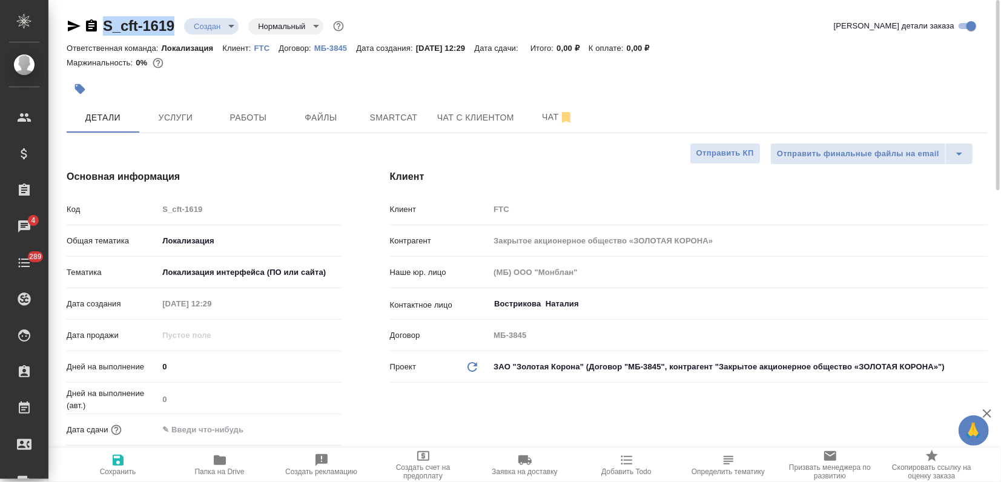
drag, startPoint x: 176, startPoint y: 24, endPoint x: 97, endPoint y: 20, distance: 79.4
click at [97, 20] on div "S_cft-1619 Создан new Нормальный normal" at bounding box center [207, 25] width 280 height 19
copy link "S_cft-1619"
type textarea "x"
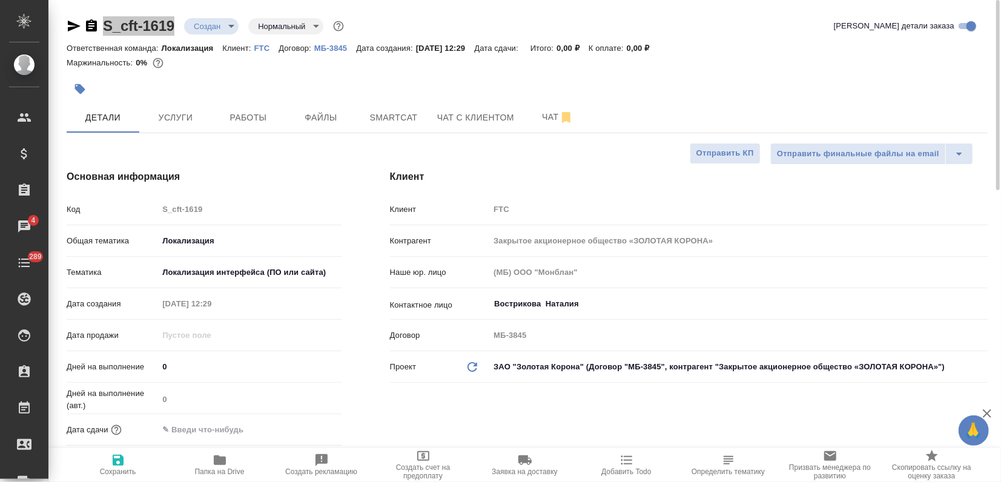
type textarea "x"
click at [170, 119] on span "Услуги" at bounding box center [176, 117] width 58 height 15
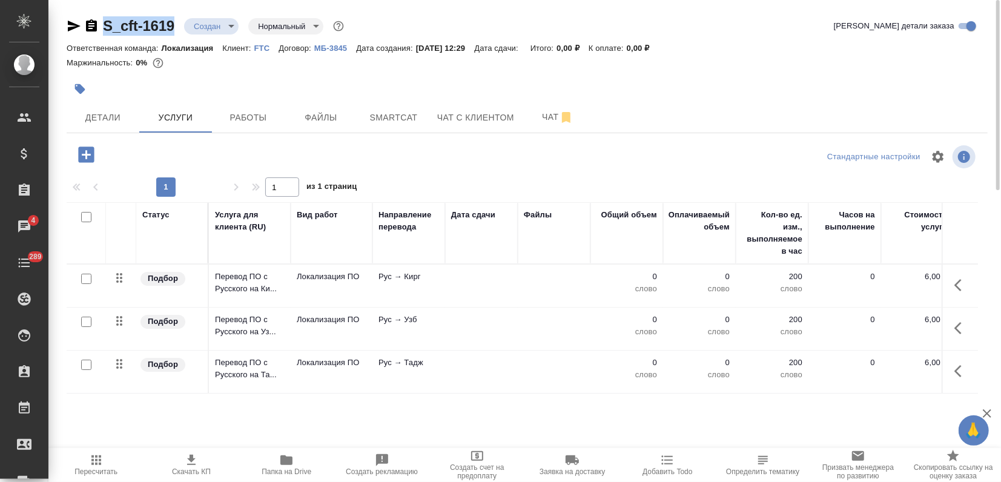
drag, startPoint x: 91, startPoint y: 218, endPoint x: 118, endPoint y: 216, distance: 27.4
click at [91, 218] on input "checkbox" at bounding box center [86, 217] width 10 height 10
checkbox input "true"
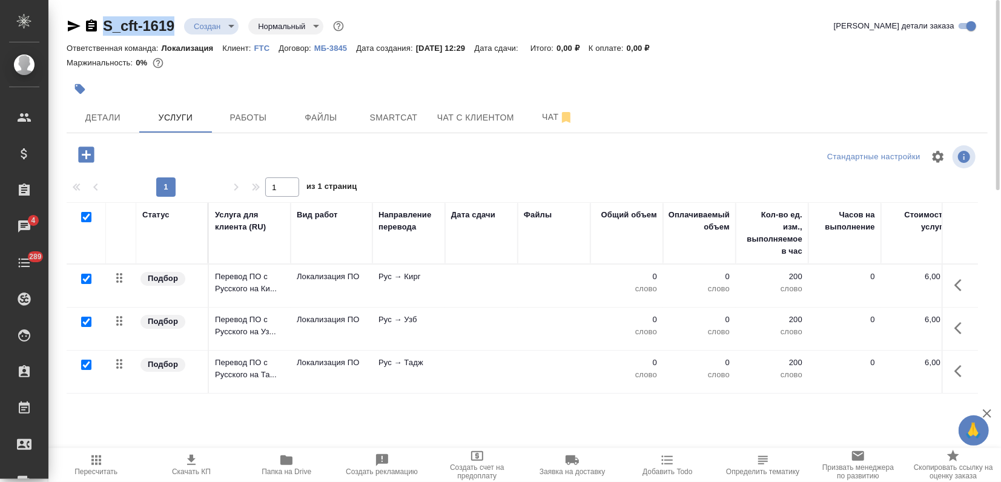
checkbox input "true"
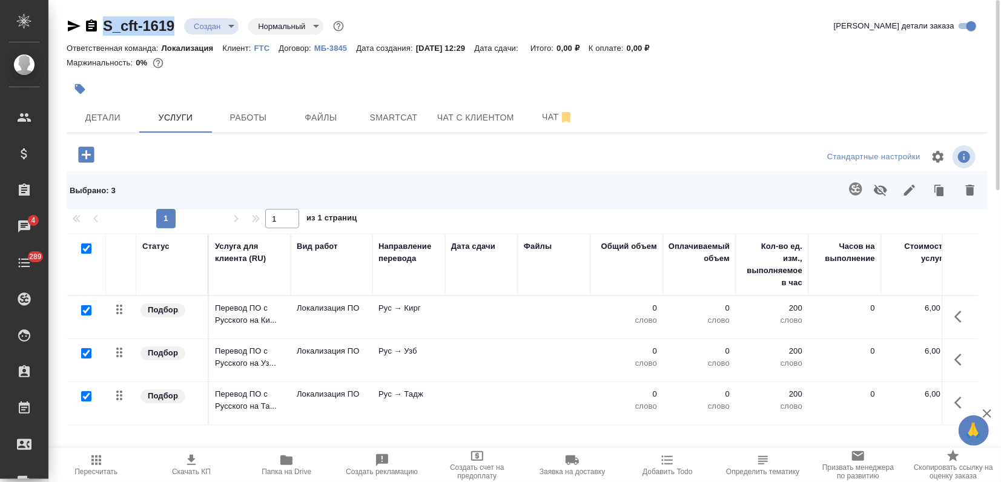
click at [917, 189] on button "button" at bounding box center [909, 189] width 29 height 31
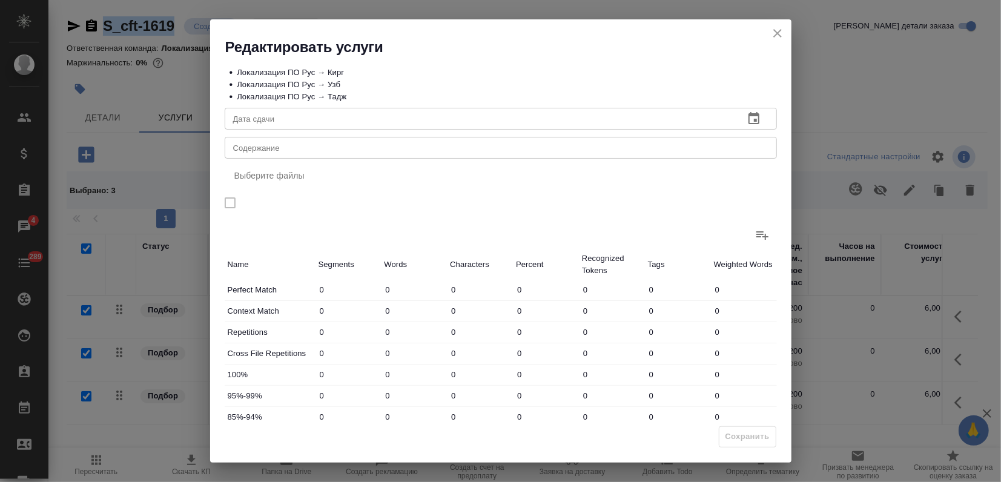
scroll to position [117, 0]
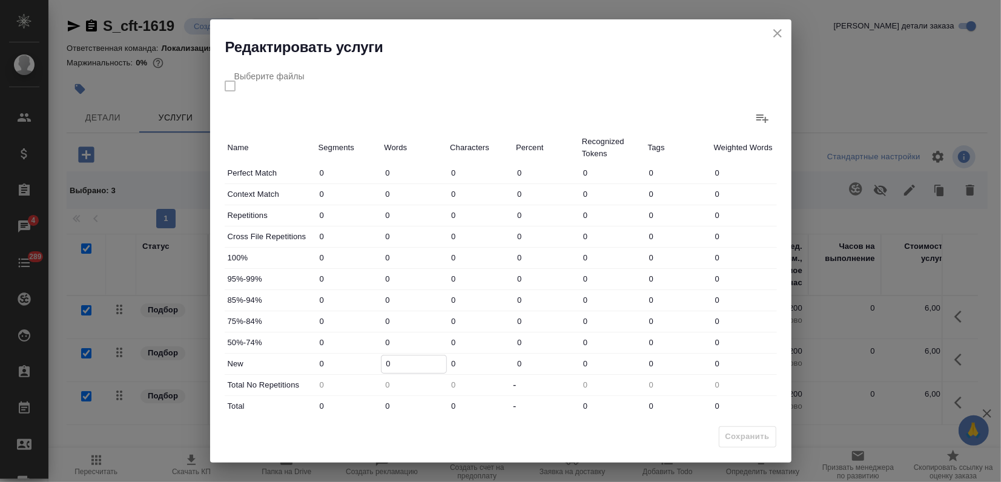
drag, startPoint x: 392, startPoint y: 372, endPoint x: 375, endPoint y: 372, distance: 17.6
click at [375, 372] on div "New 0 0 0 0 0 0 0" at bounding box center [501, 364] width 552 height 21
type input "3"
drag, startPoint x: 400, startPoint y: 404, endPoint x: 368, endPoint y: 404, distance: 31.5
click at [368, 404] on div "Total 0 0 0 - 0 0 0" at bounding box center [501, 406] width 552 height 21
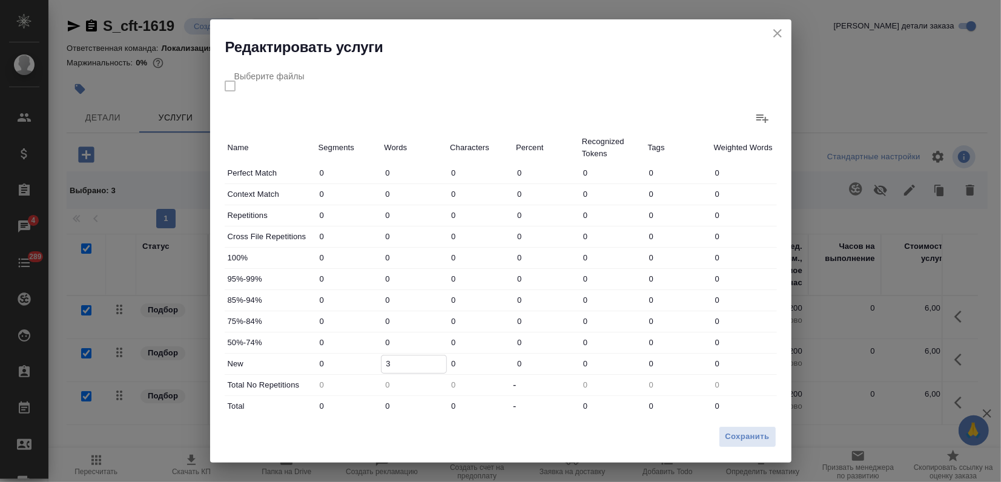
type input "3"
click at [753, 432] on span "Сохранить" at bounding box center [747, 437] width 44 height 14
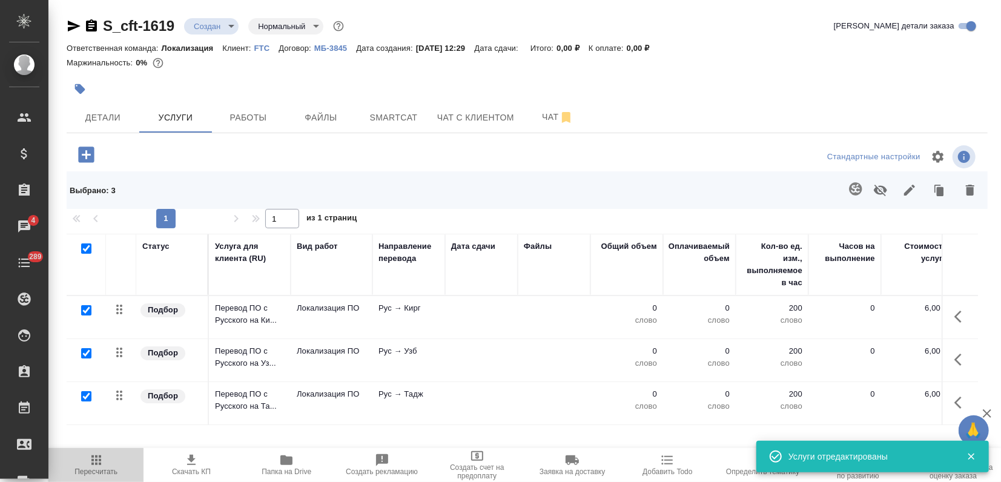
click at [99, 465] on icon "button" at bounding box center [96, 460] width 15 height 15
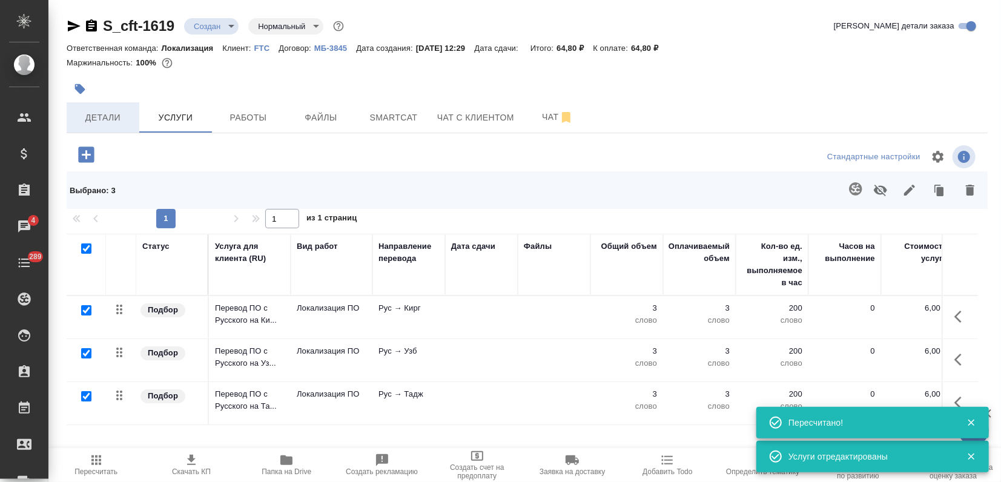
click at [95, 128] on button "Детали" at bounding box center [103, 117] width 73 height 30
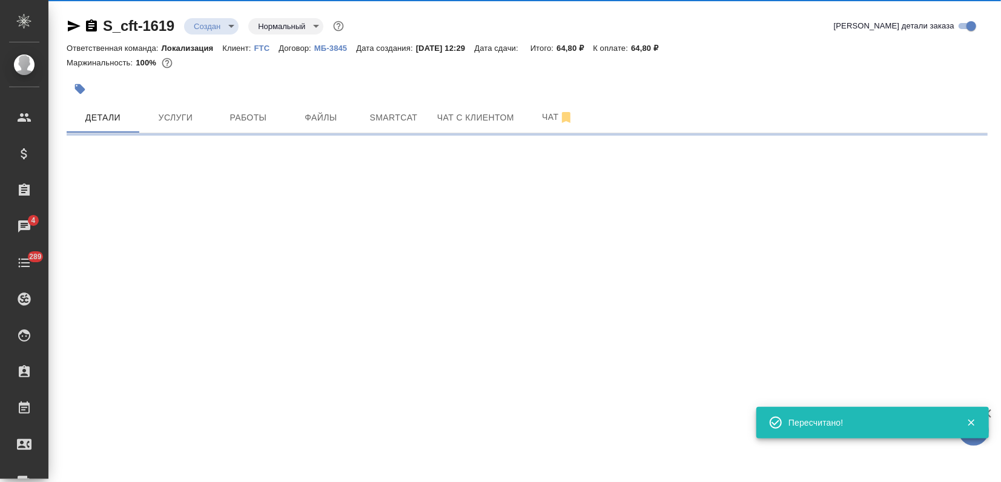
select select "RU"
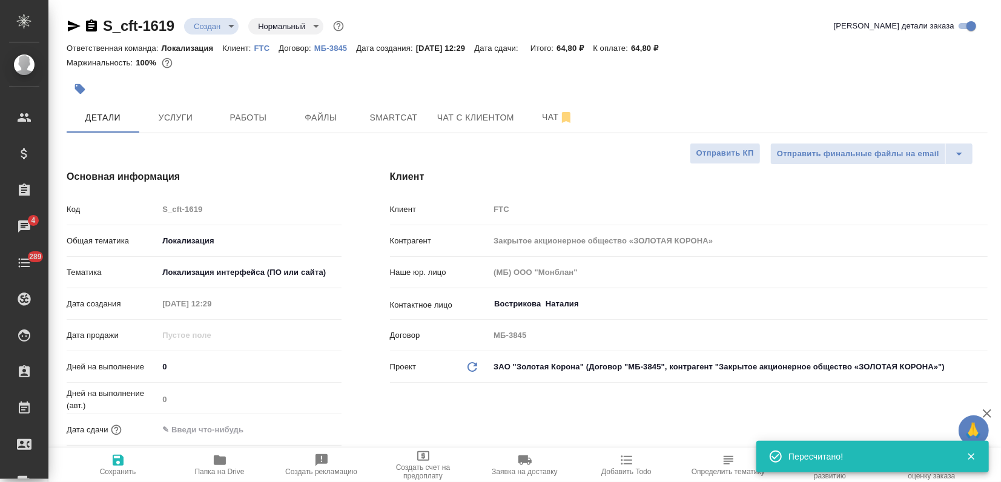
type textarea "x"
click at [188, 436] on input "text" at bounding box center [211, 430] width 106 height 18
click at [299, 422] on icon "button" at bounding box center [306, 429] width 15 height 15
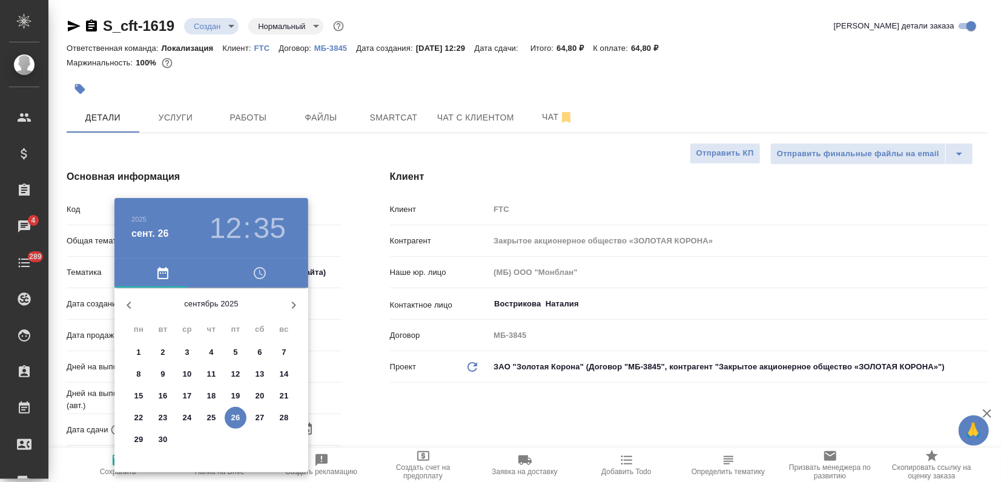
click at [237, 420] on p "26" at bounding box center [235, 418] width 9 height 12
type input "26.09.2025 12:35"
type textarea "x"
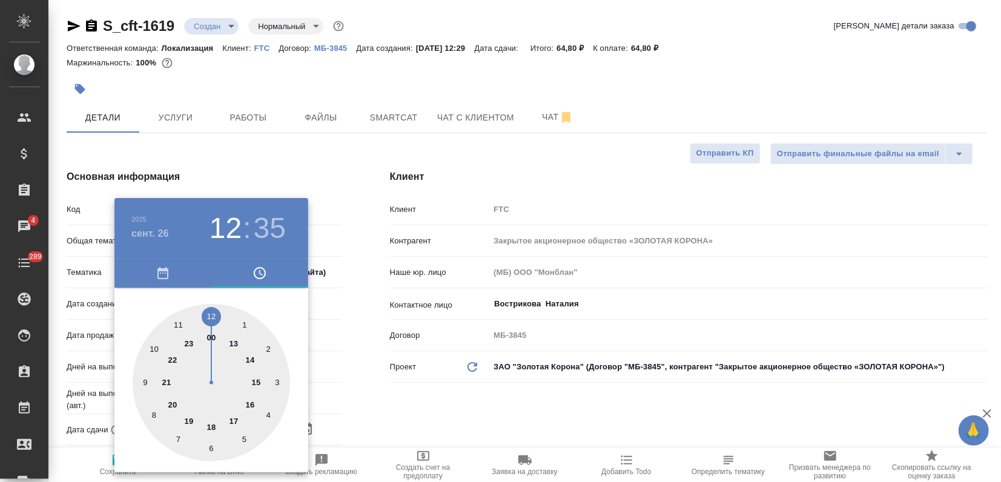
type input "26.09.2025 16:35"
type textarea "x"
click at [249, 402] on div at bounding box center [211, 382] width 157 height 157
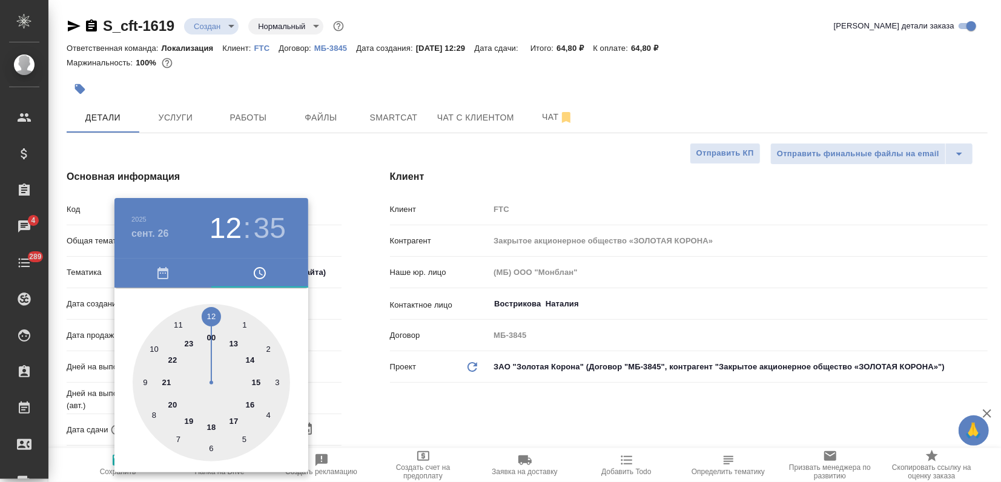
type textarea "x"
type input "26.09.2025 16:00"
type textarea "x"
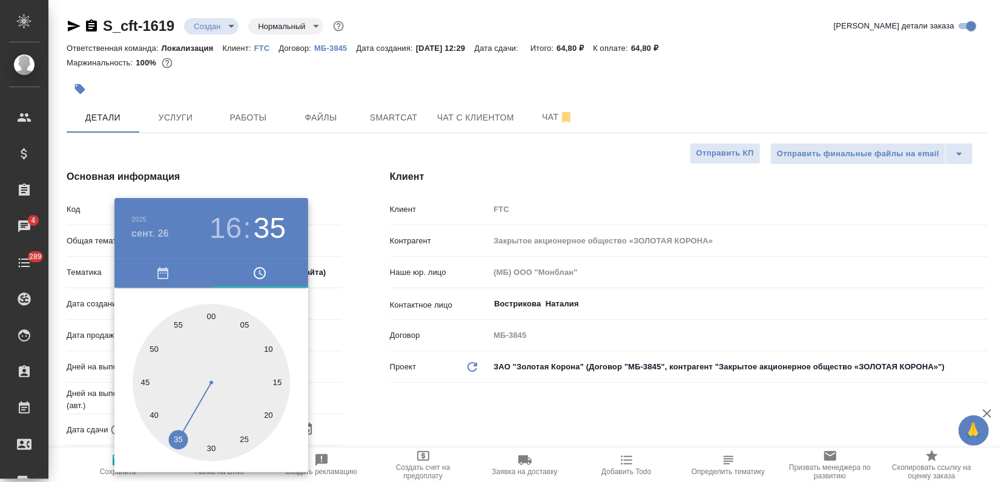
type textarea "x"
click at [213, 314] on div at bounding box center [211, 382] width 157 height 157
type textarea "x"
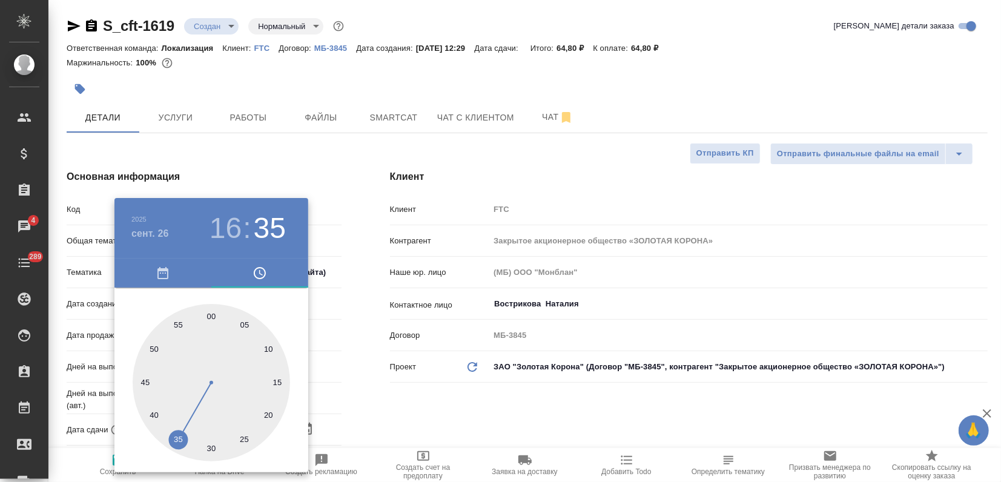
type textarea "x"
click at [310, 176] on div at bounding box center [500, 241] width 1001 height 482
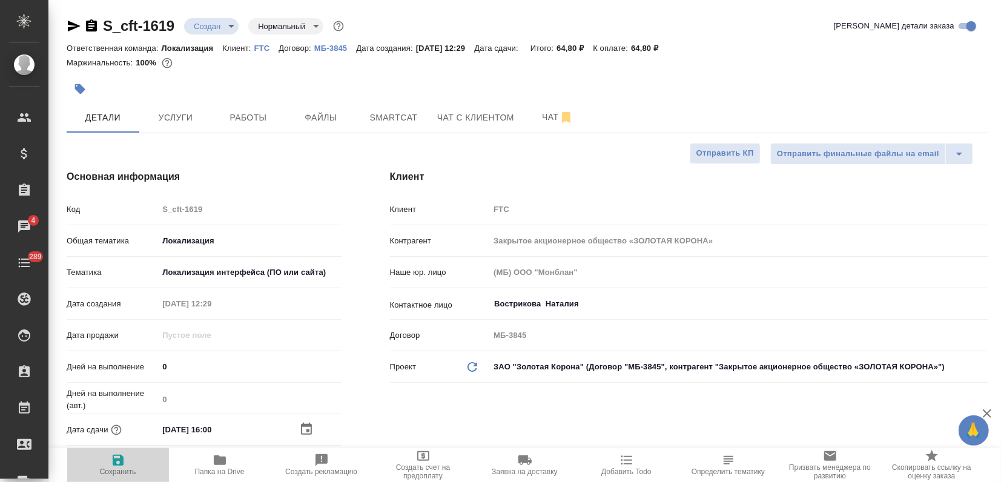
click at [124, 465] on icon "button" at bounding box center [118, 460] width 15 height 15
type textarea "x"
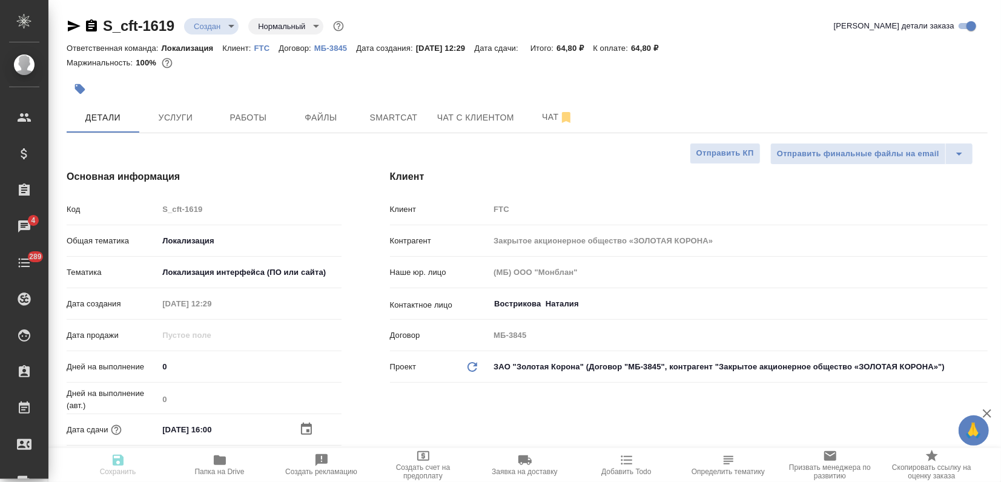
type textarea "x"
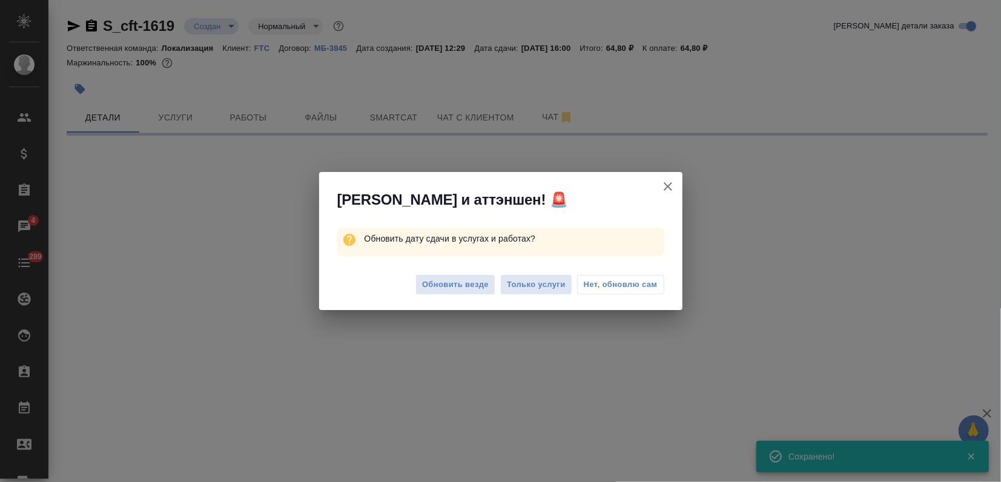
select select "RU"
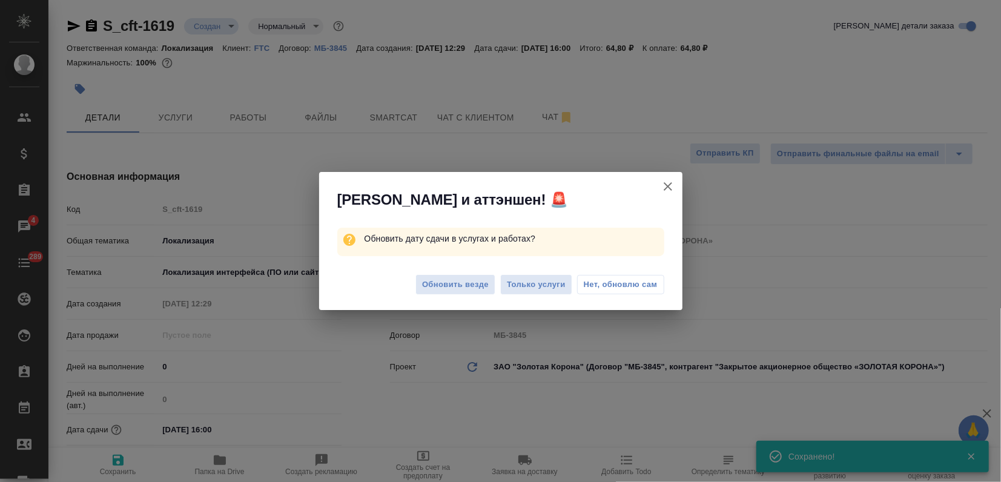
type textarea "x"
click at [458, 272] on div "Обновить везде Только услуги Нет, обновлю сам" at bounding box center [500, 286] width 363 height 48
click at [456, 279] on span "Обновить везде" at bounding box center [455, 285] width 67 height 14
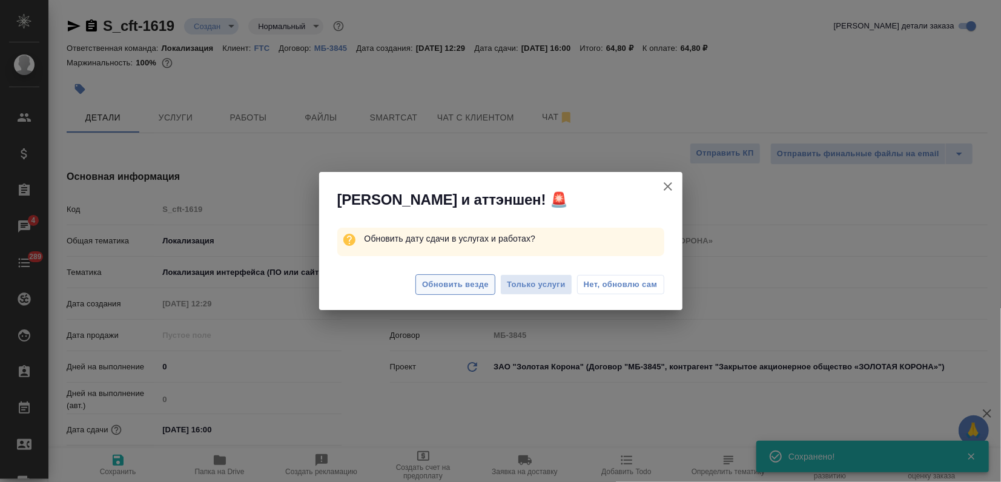
type textarea "x"
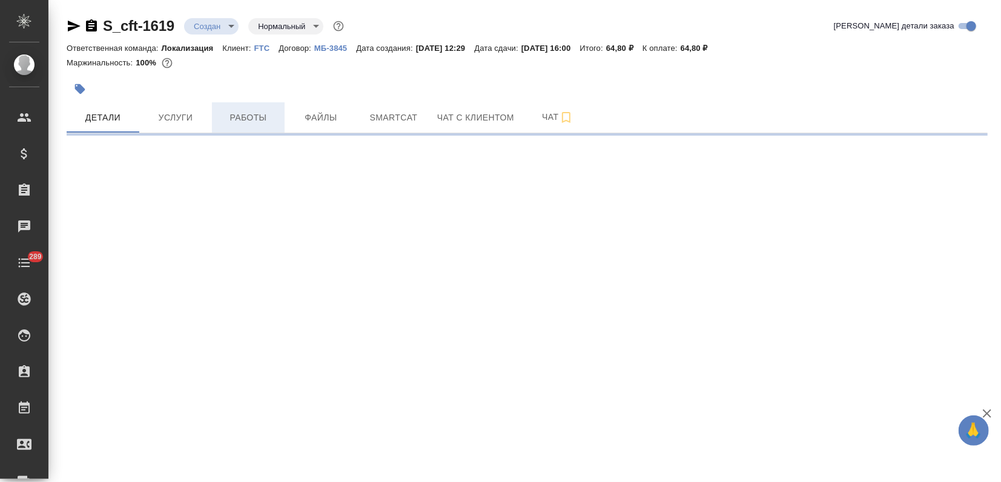
select select "RU"
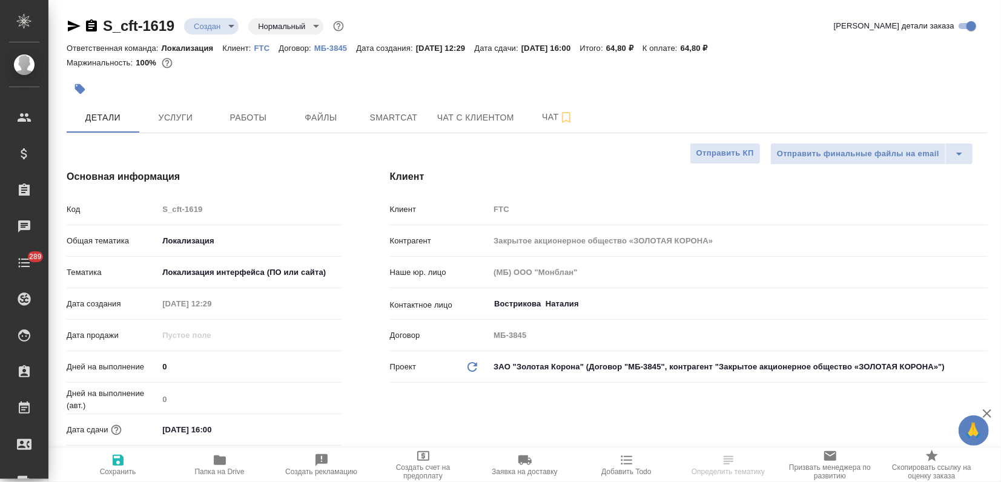
type textarea "x"
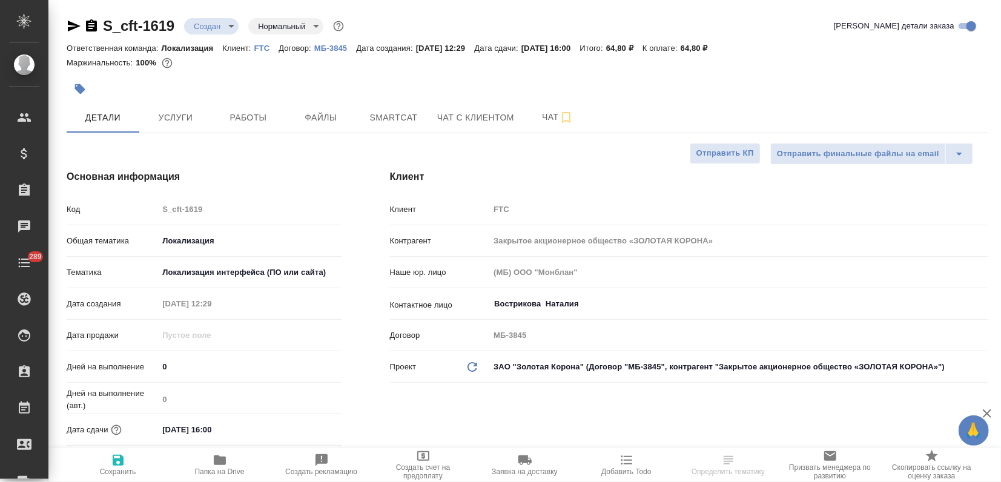
type textarea "x"
click at [206, 31] on body "🙏 .cls-1 fill:#fff; AWATERA Zagorodnikh [PERSON_NAME] Спецификации Заказы Чаты …" at bounding box center [500, 241] width 1001 height 482
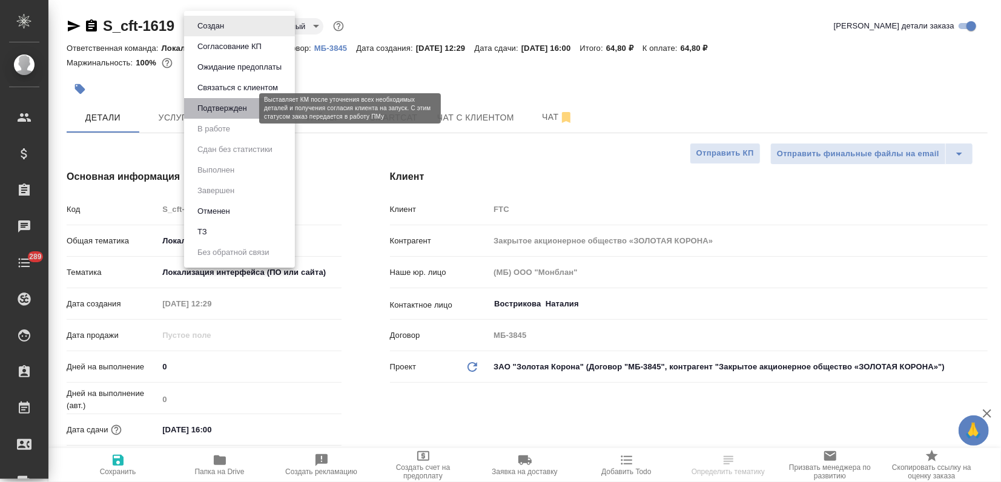
click at [216, 111] on button "Подтвержден" at bounding box center [222, 108] width 57 height 13
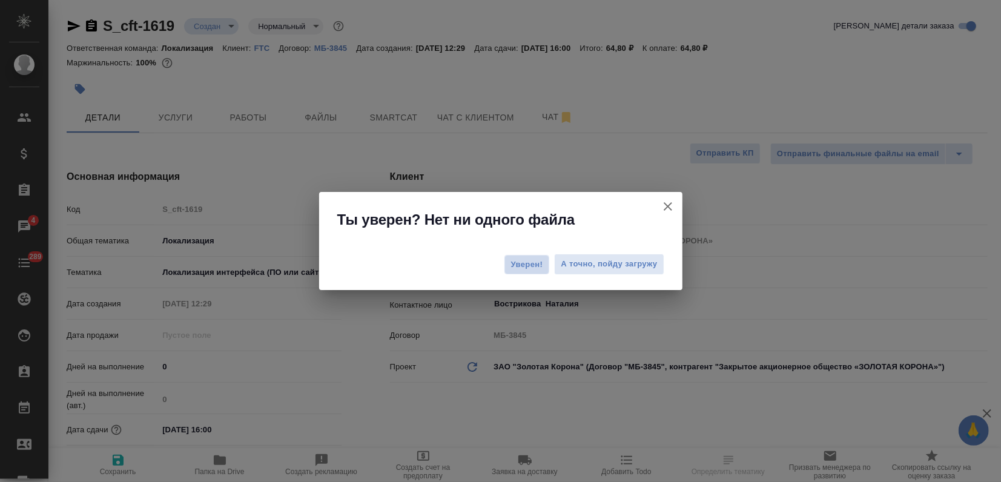
click at [531, 259] on span "Уверен!" at bounding box center [527, 265] width 32 height 12
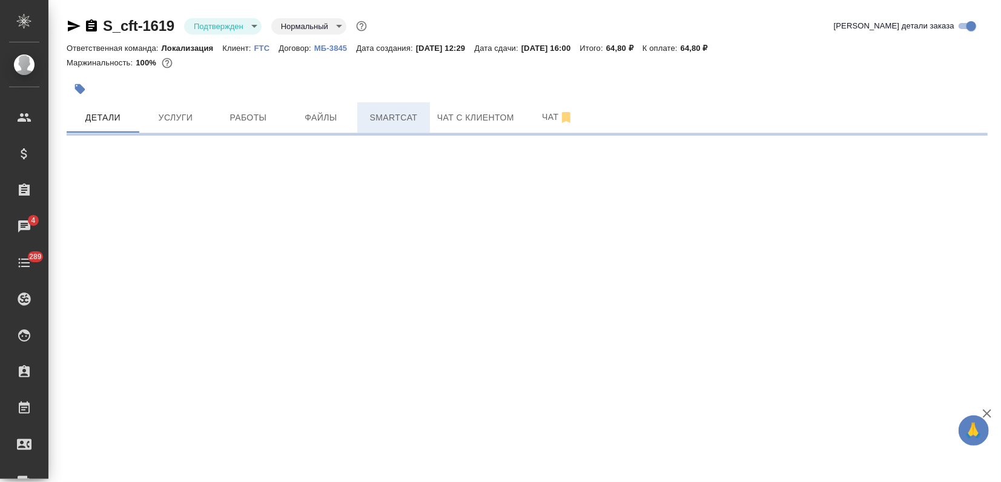
click at [415, 119] on span "Smartcat" at bounding box center [393, 117] width 58 height 15
select select "RU"
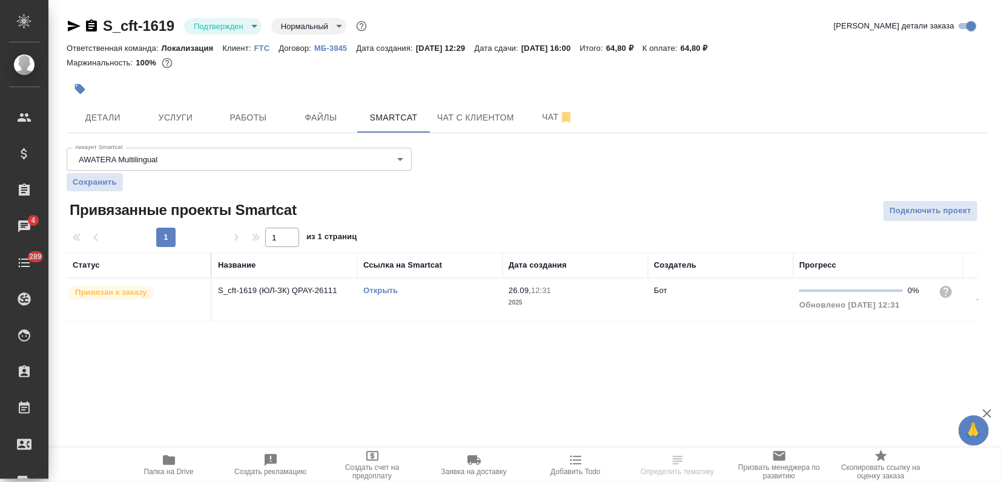
click at [67, 25] on icon "button" at bounding box center [74, 26] width 15 height 15
click at [104, 108] on button "Детали" at bounding box center [103, 117] width 73 height 30
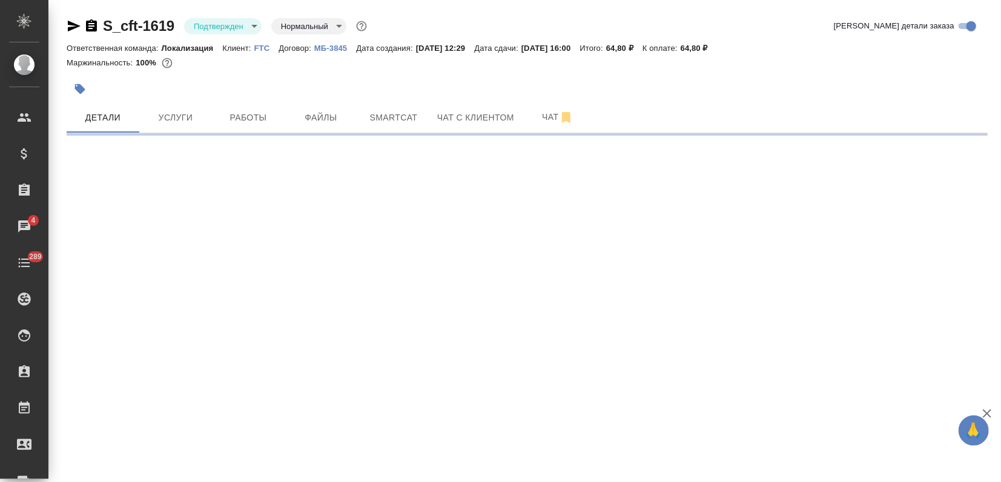
select select "RU"
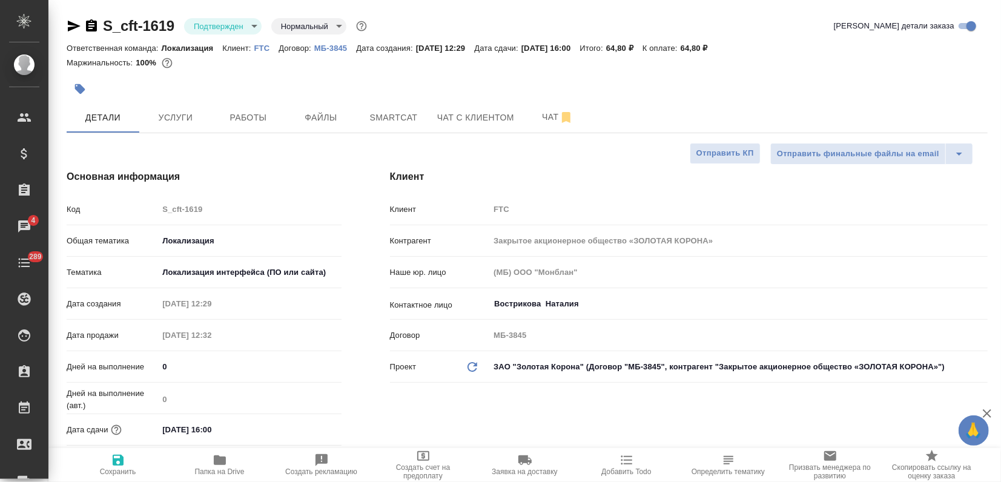
type textarea "x"
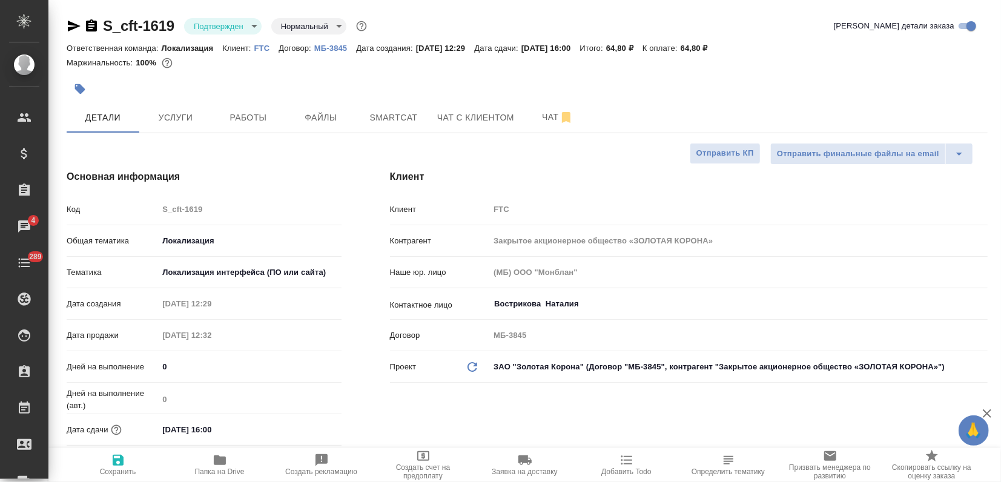
type textarea "x"
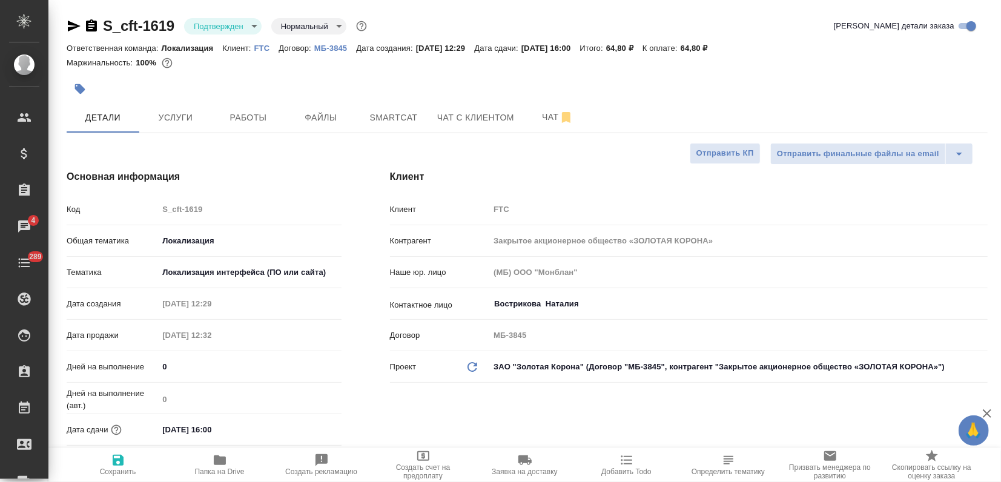
type textarea "x"
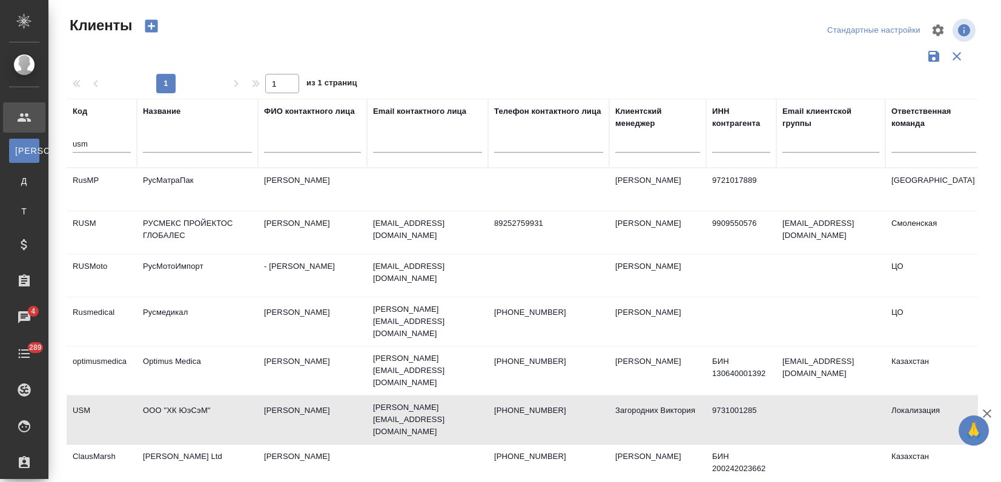
select select "RU"
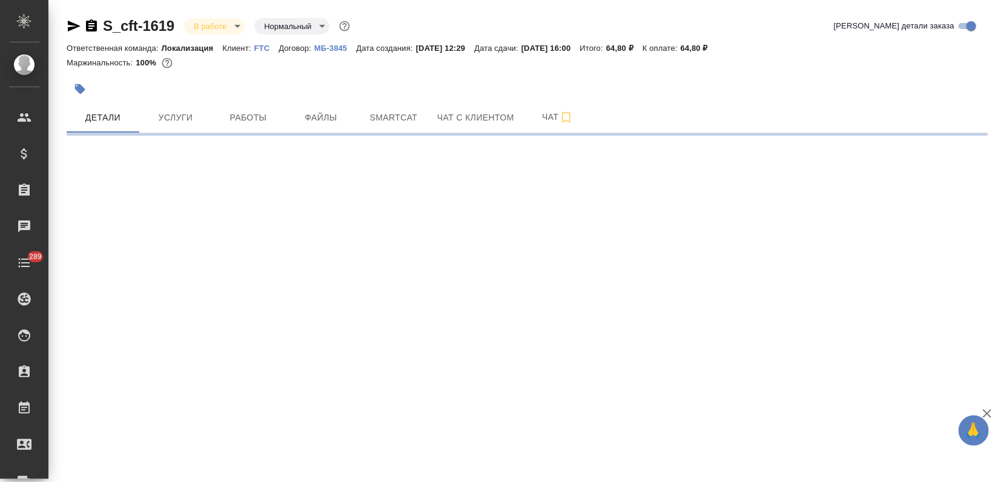
select select "RU"
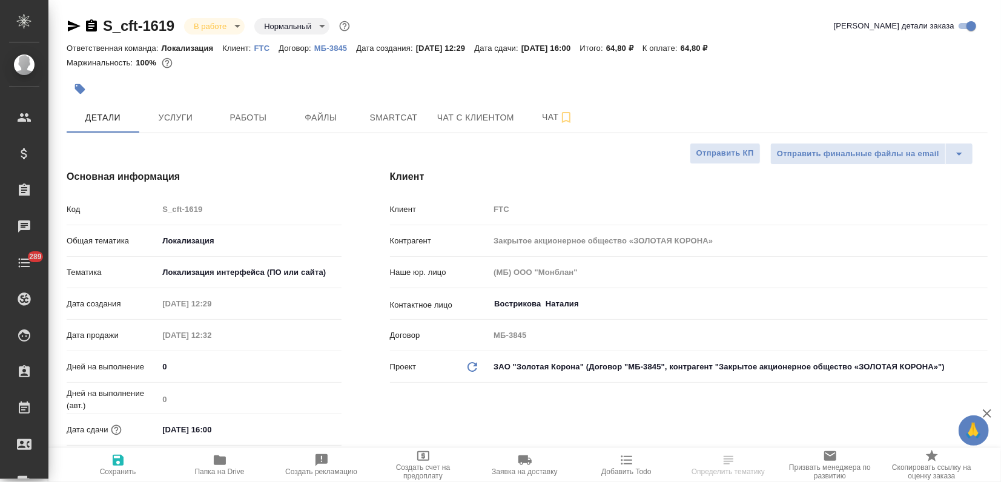
type textarea "x"
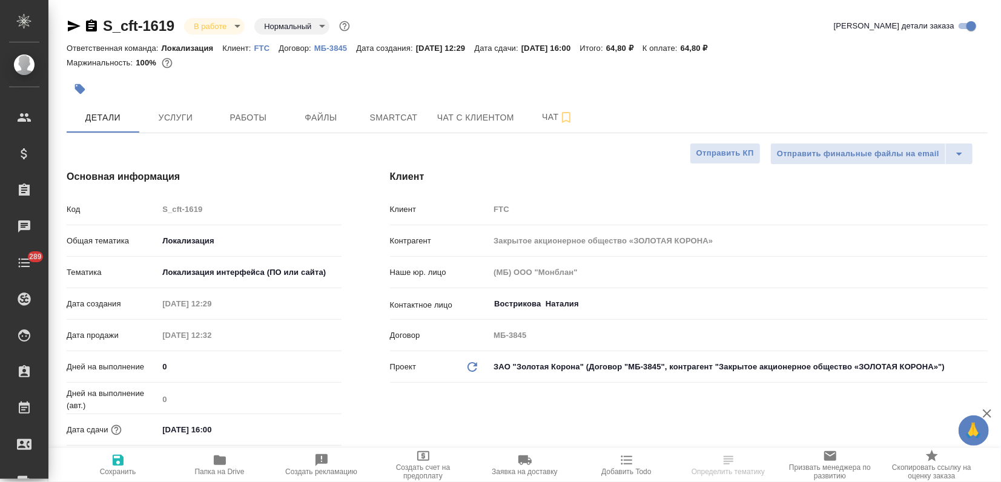
type textarea "x"
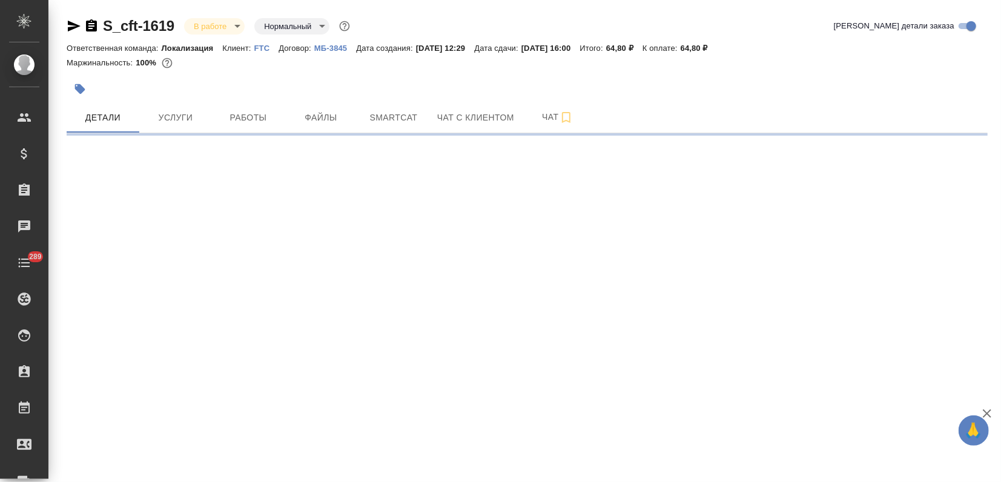
select select "RU"
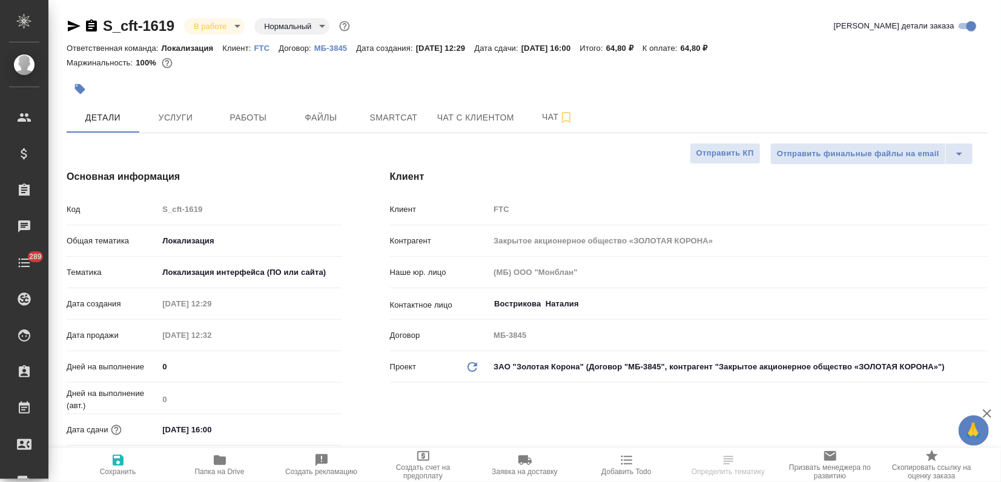
type textarea "x"
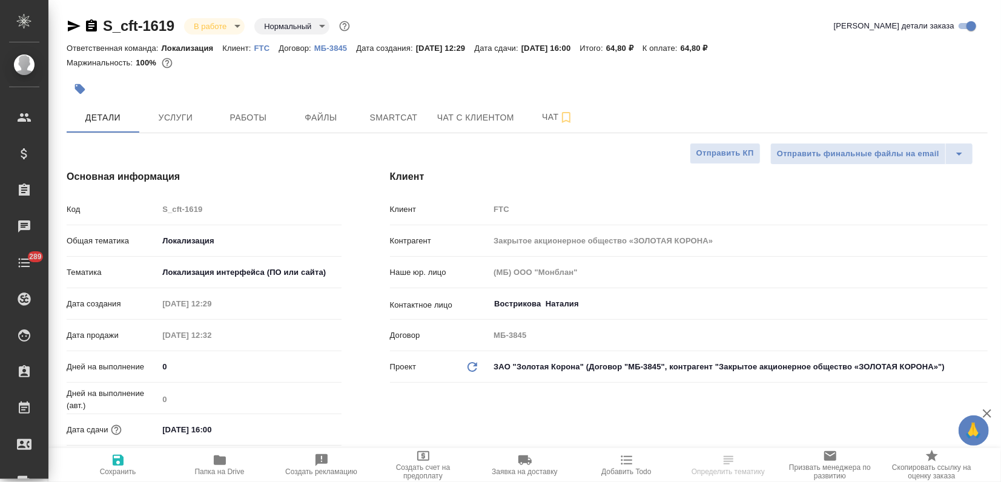
type textarea "x"
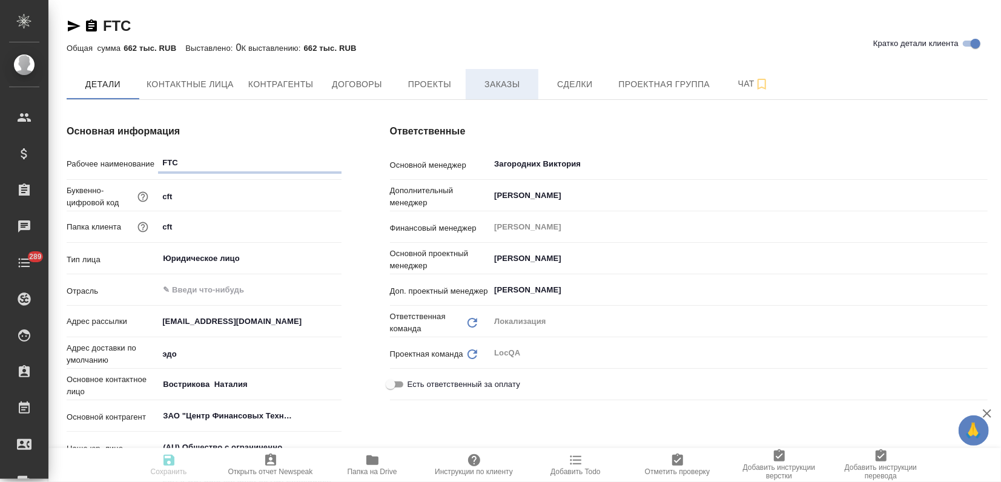
click at [524, 81] on span "Заказы" at bounding box center [502, 84] width 58 height 15
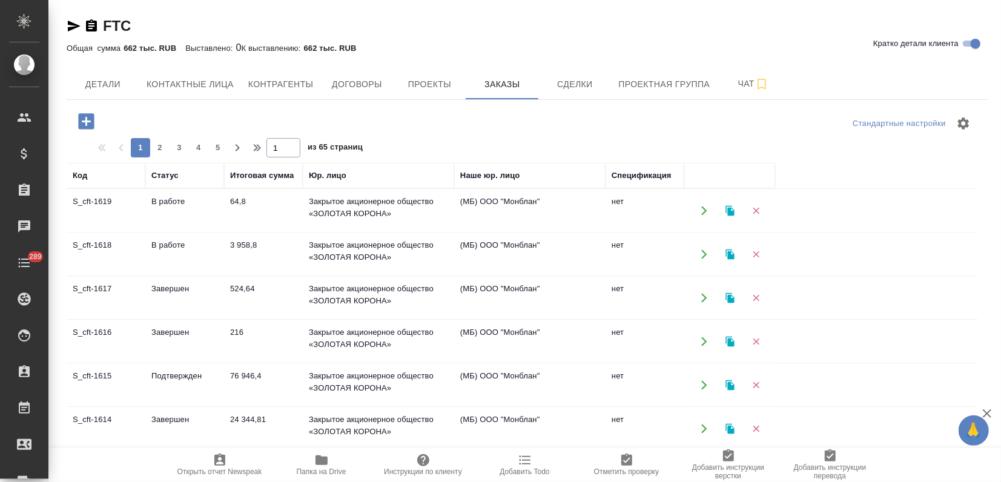
scroll to position [67, 0]
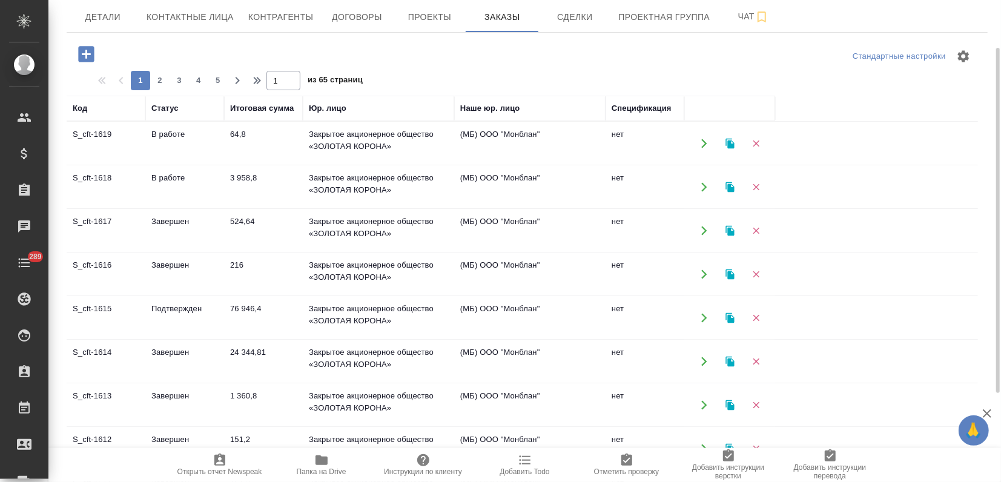
click at [176, 360] on td "Завершен" at bounding box center [184, 361] width 79 height 42
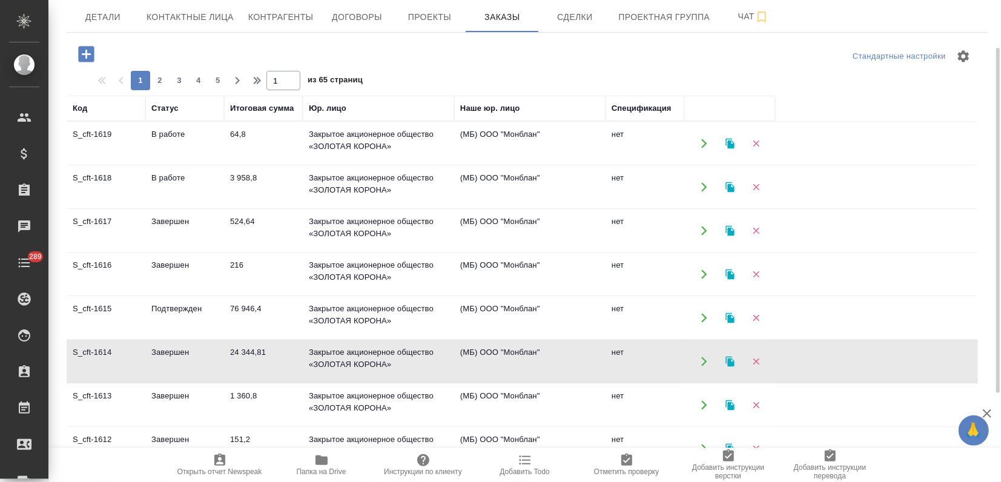
click at [175, 360] on td "Завершен" at bounding box center [184, 361] width 79 height 42
click at [729, 360] on icon "button" at bounding box center [729, 361] width 8 height 10
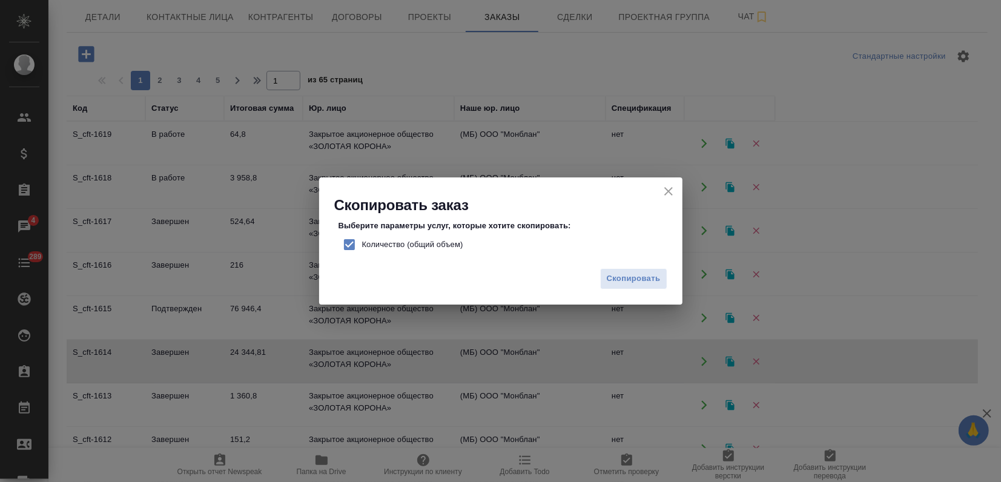
click at [357, 246] on input "Количество (общий объем)" at bounding box center [349, 244] width 25 height 25
checkbox input "false"
click at [634, 287] on button "Скопировать" at bounding box center [633, 278] width 67 height 21
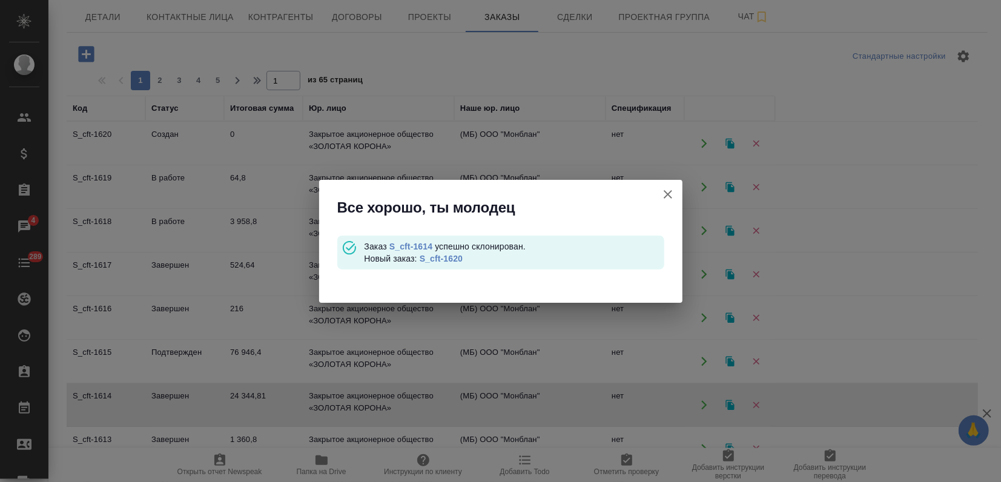
click at [436, 257] on link "S_cft-1620" at bounding box center [441, 259] width 43 height 10
click at [668, 191] on icon "button" at bounding box center [668, 194] width 15 height 15
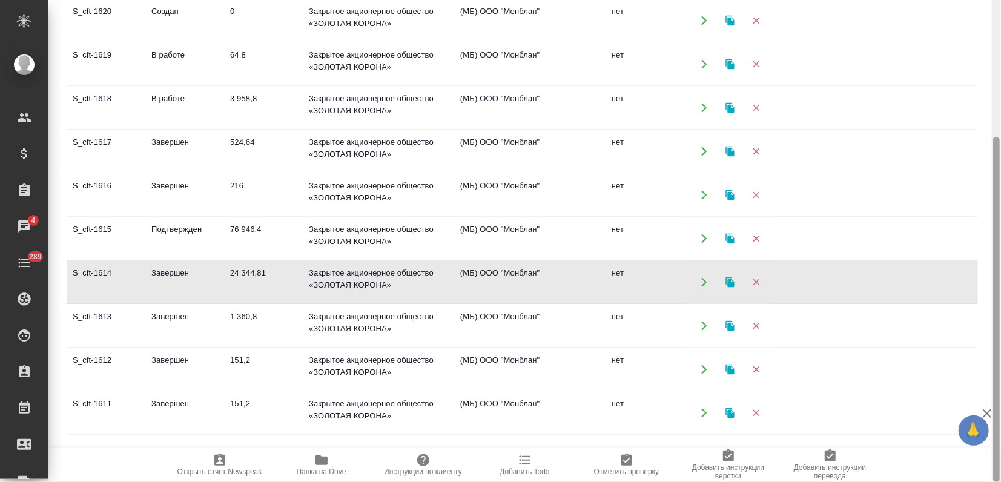
scroll to position [0, 0]
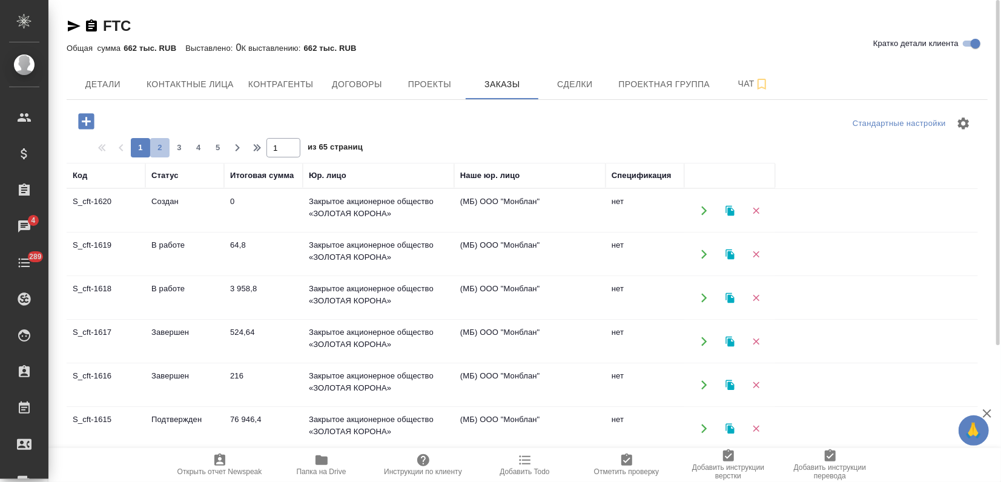
click at [162, 150] on span "2" at bounding box center [159, 148] width 19 height 12
type input "2"
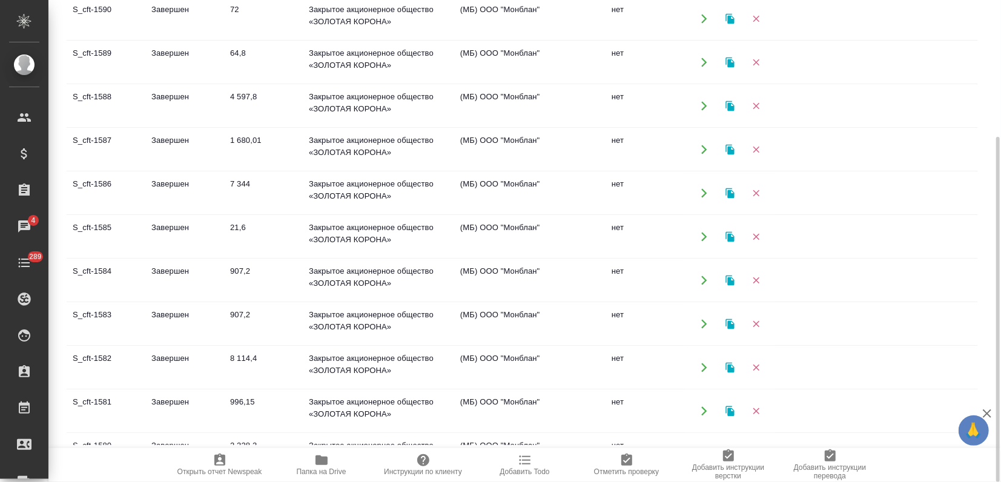
scroll to position [336, 0]
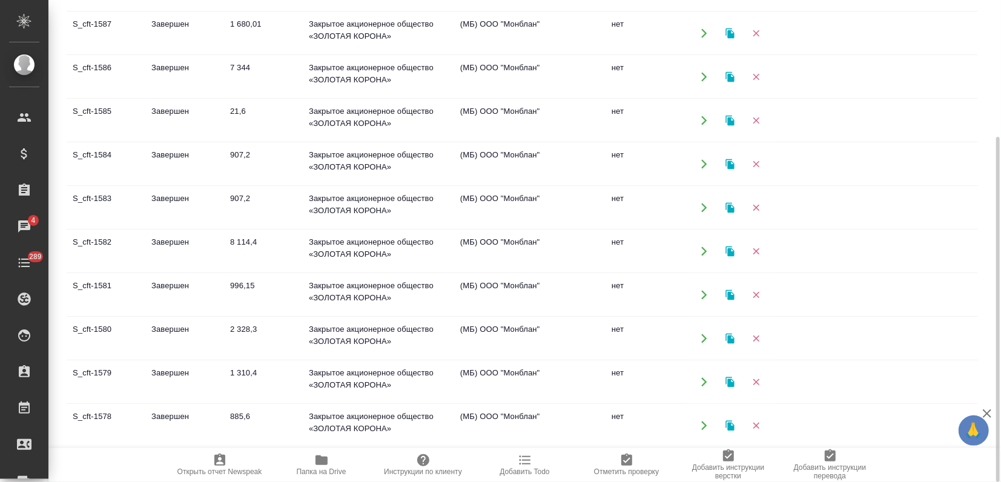
click at [225, 208] on td "907,2" at bounding box center [263, 207] width 79 height 42
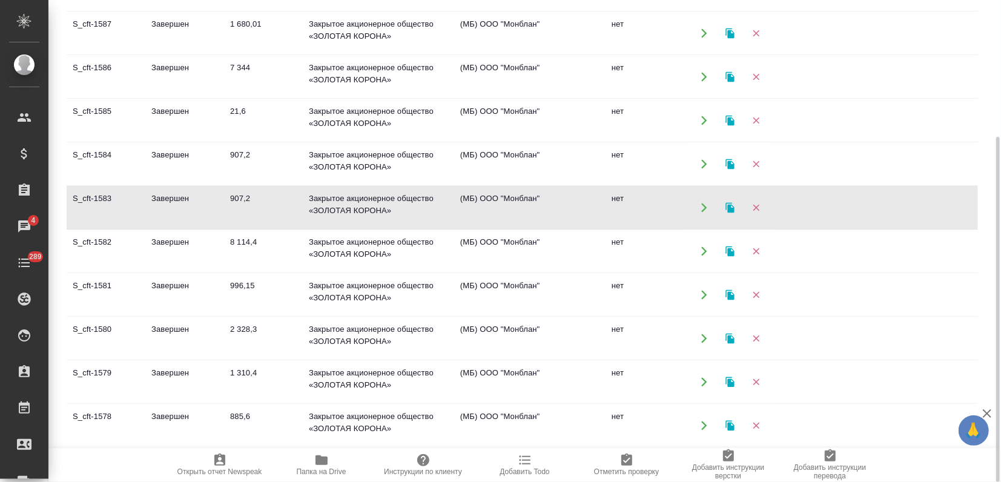
click at [225, 208] on td "907,2" at bounding box center [263, 207] width 79 height 42
click at [181, 332] on td "Завершен" at bounding box center [184, 338] width 79 height 42
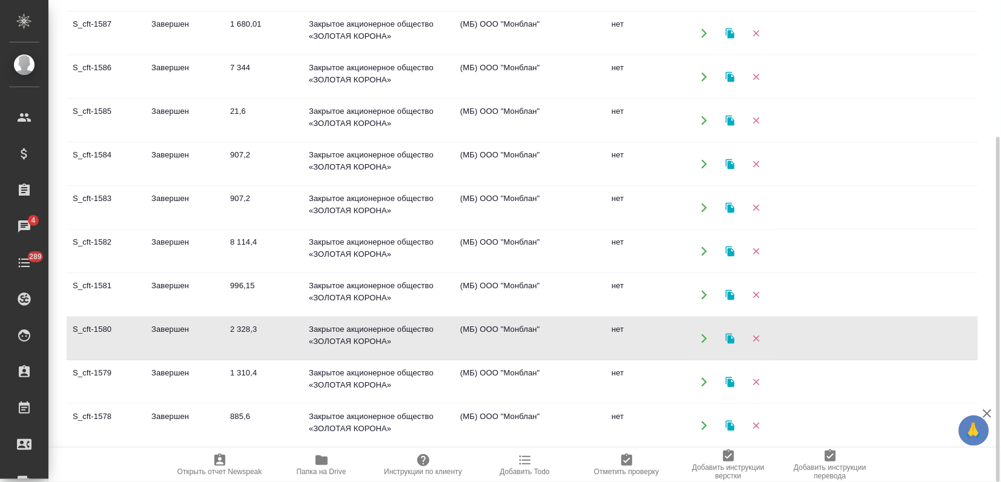
click at [181, 332] on td "Завершен" at bounding box center [184, 338] width 79 height 42
click at [185, 282] on td "Завершен" at bounding box center [184, 295] width 79 height 42
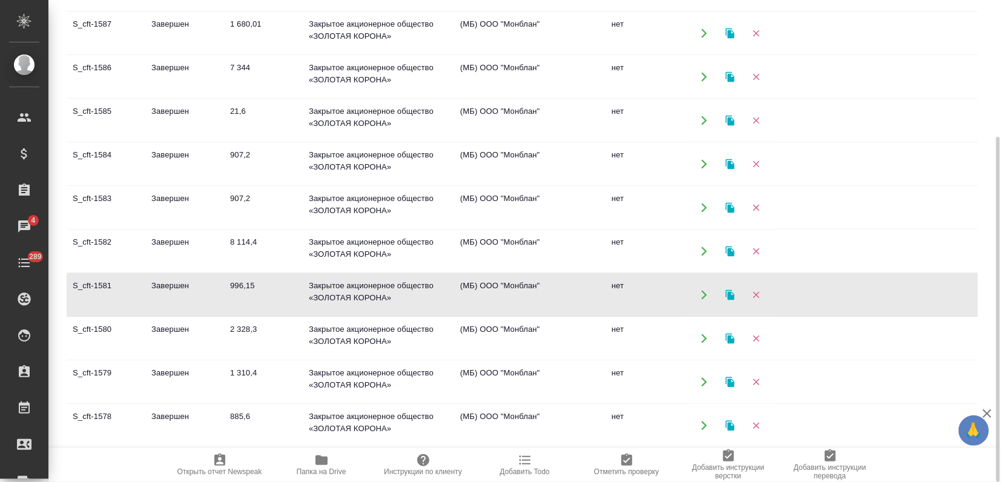
click at [185, 282] on td "Завершен" at bounding box center [184, 295] width 79 height 42
click at [726, 291] on icon "button" at bounding box center [729, 294] width 8 height 10
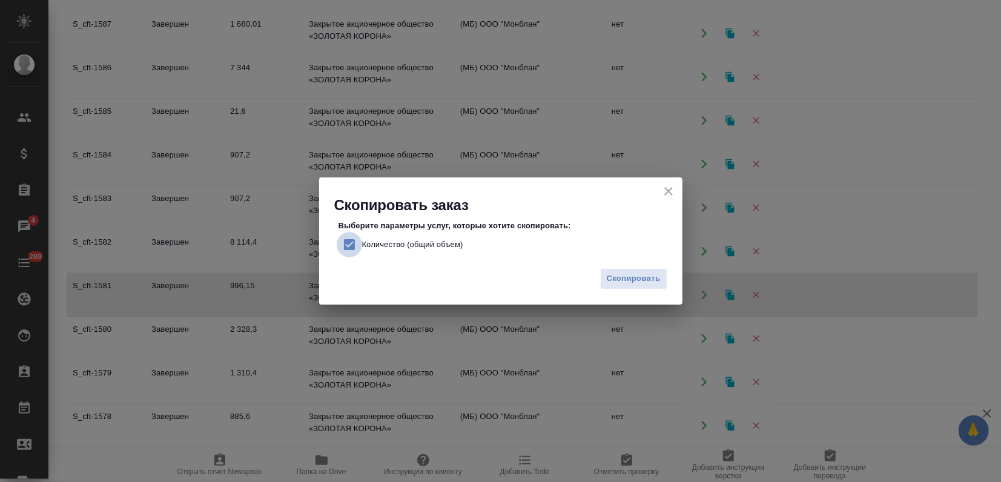
click at [343, 244] on input "Количество (общий объем)" at bounding box center [349, 244] width 25 height 25
checkbox input "false"
click at [634, 280] on span "Скопировать" at bounding box center [634, 279] width 54 height 14
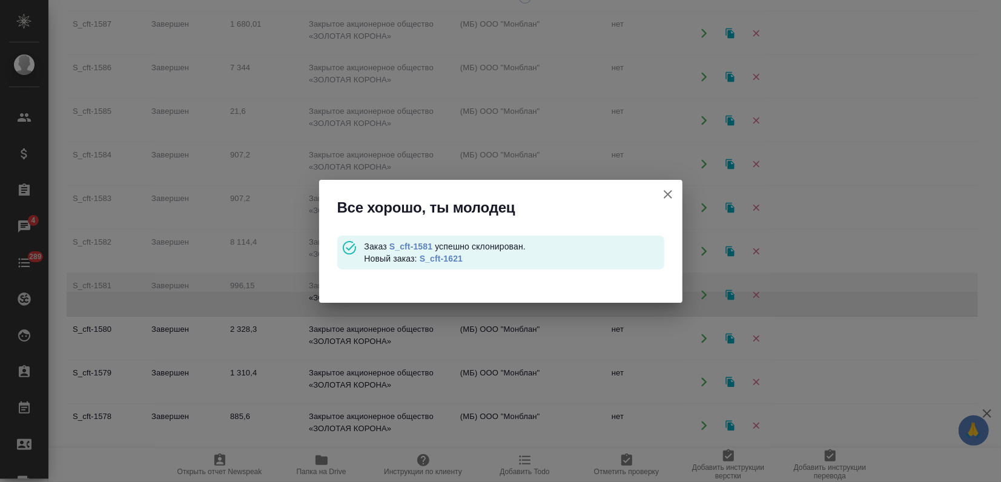
scroll to position [0, 0]
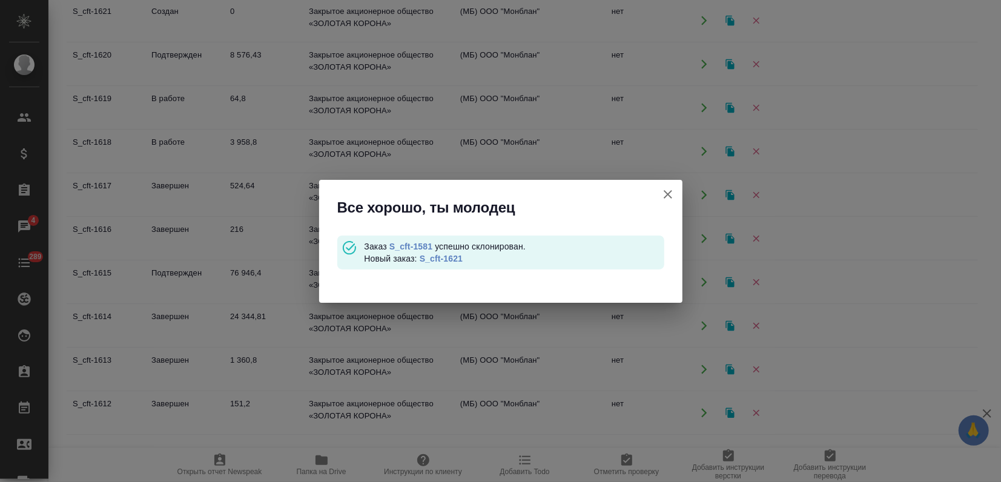
click at [444, 262] on div "Заказ S_cft-1581 успешно склонирован. Новый заказ: S_cft-1621" at bounding box center [514, 252] width 300 height 24
click at [446, 259] on link "S_cft-1621" at bounding box center [441, 259] width 43 height 10
click at [668, 193] on icon "button" at bounding box center [668, 194] width 8 height 8
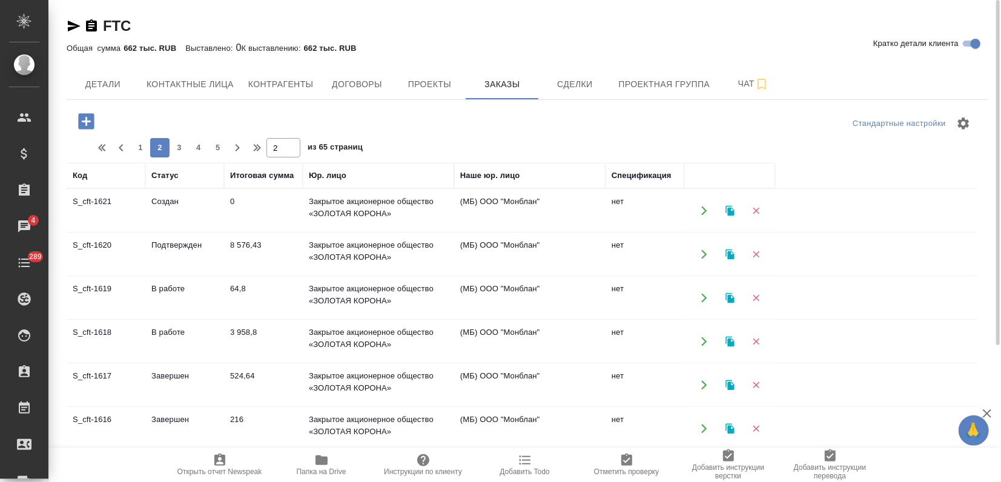
click at [159, 202] on td "Создан" at bounding box center [184, 210] width 79 height 42
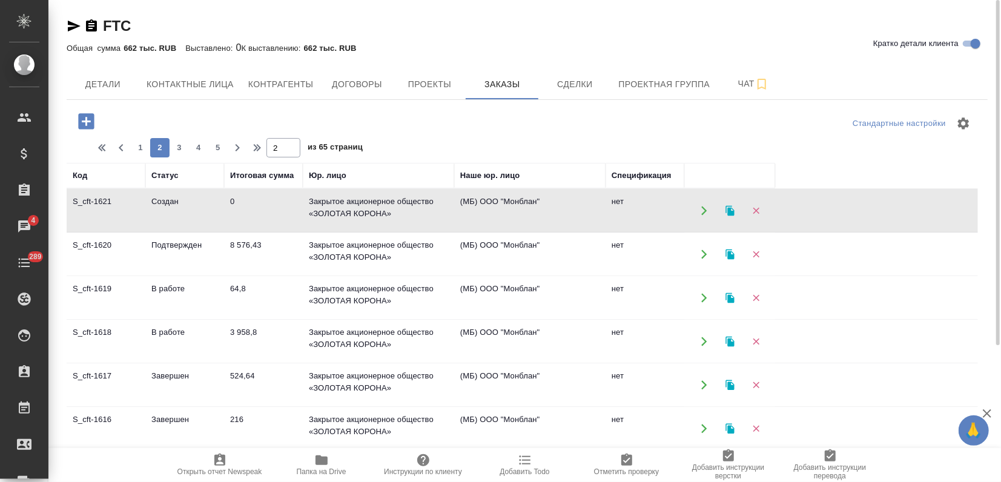
click at [157, 243] on td "Подтвержден" at bounding box center [184, 254] width 79 height 42
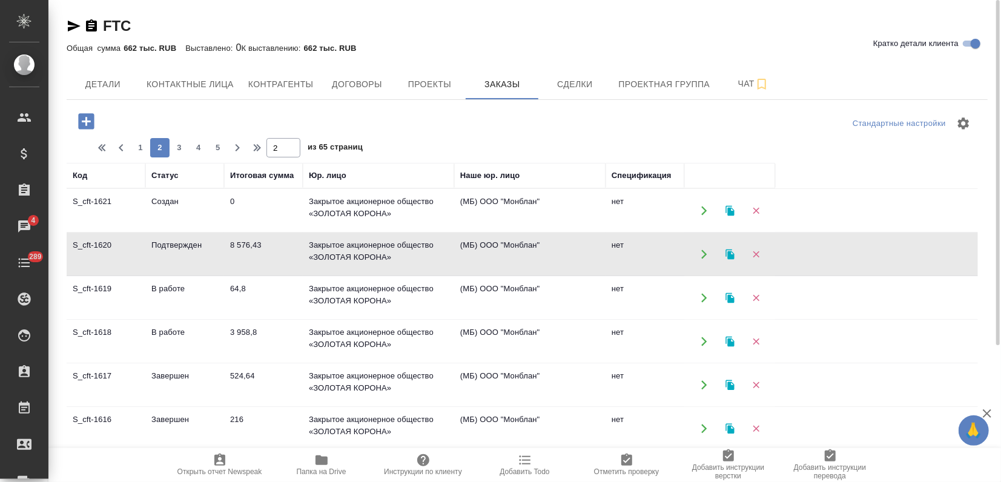
click at [157, 243] on td "Подтвержден" at bounding box center [184, 254] width 79 height 42
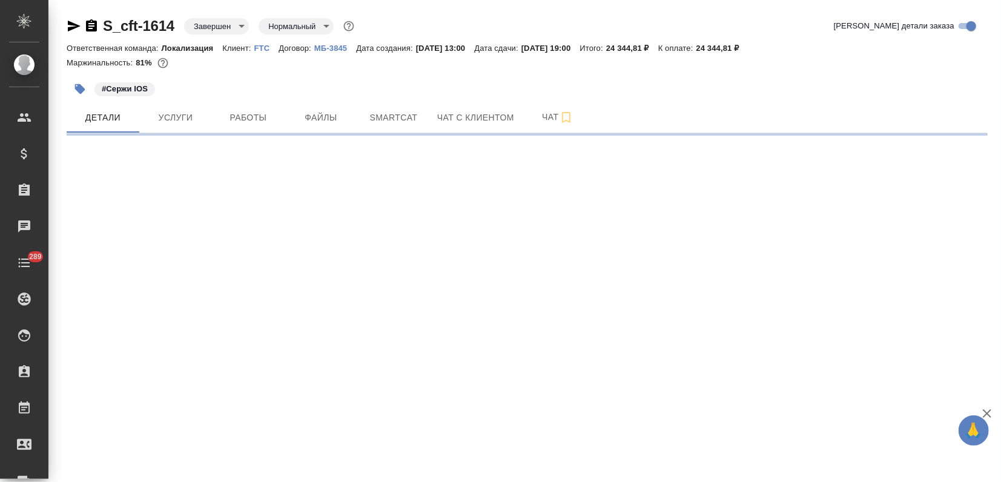
select select "RU"
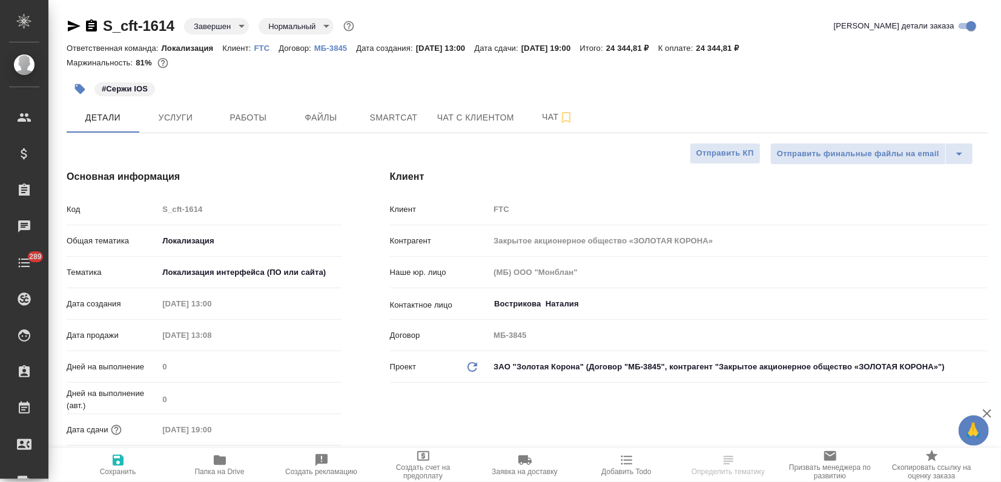
type textarea "x"
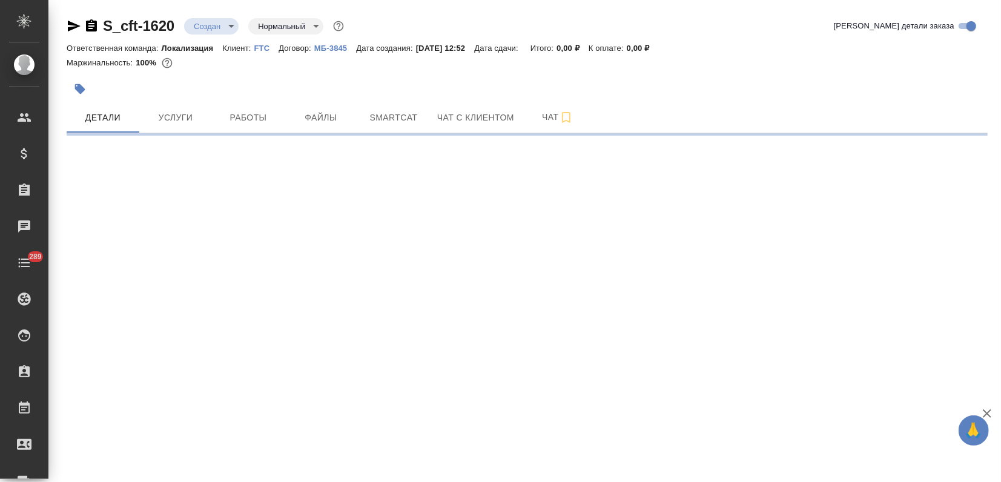
click at [74, 93] on icon "button" at bounding box center [80, 89] width 12 height 12
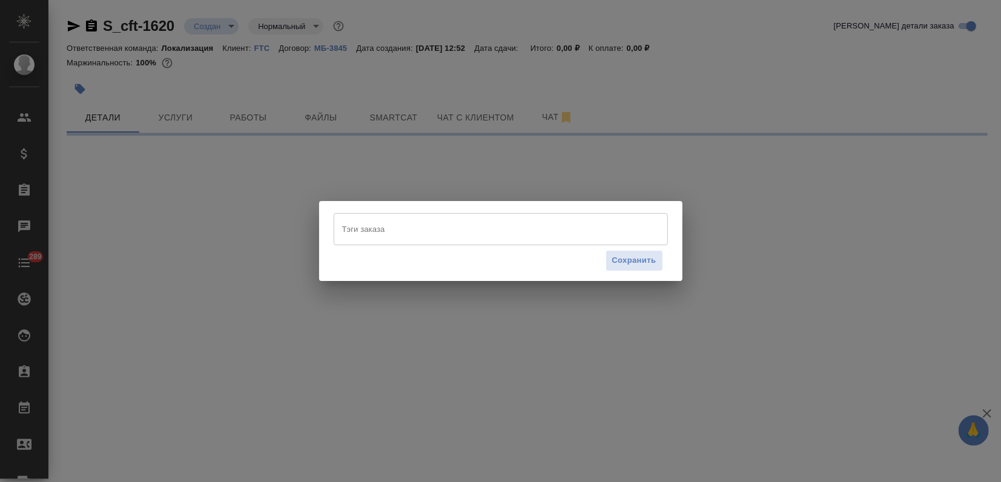
click at [344, 222] on input "Тэги заказа" at bounding box center [489, 229] width 300 height 21
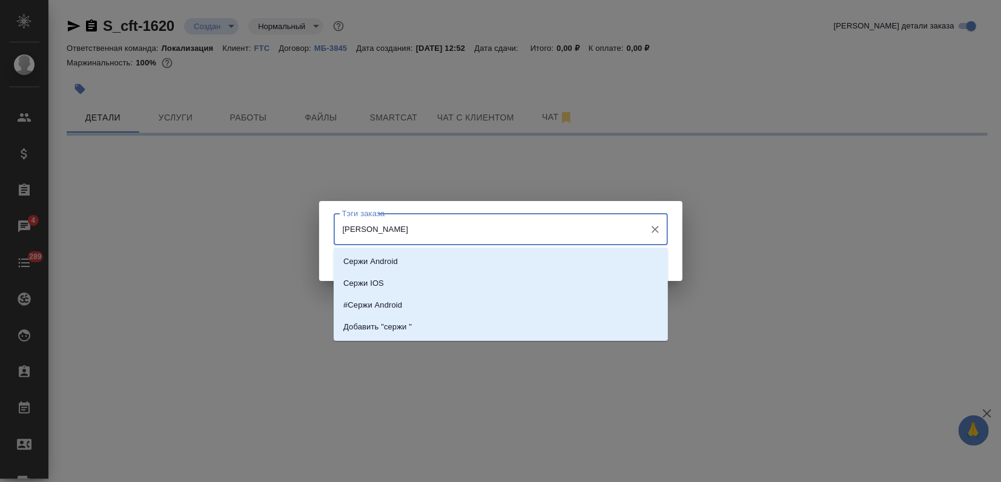
type input "сержи io"
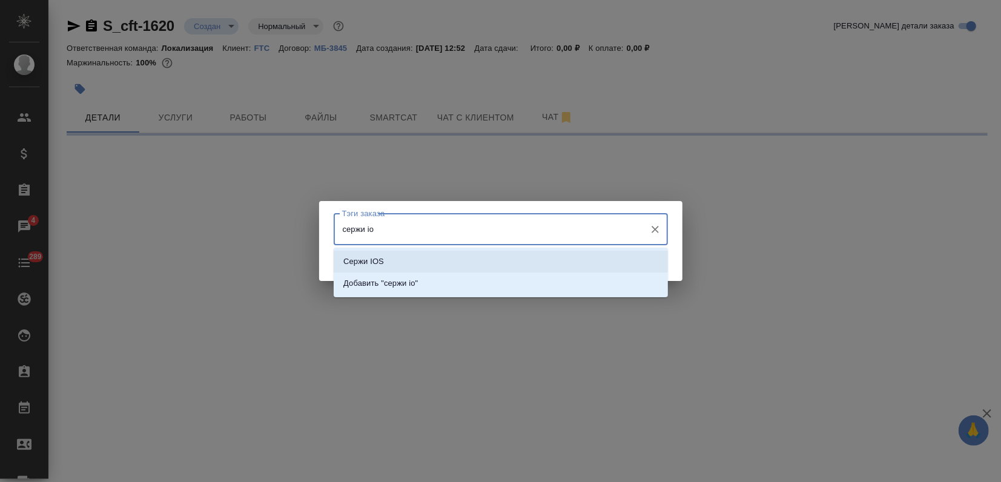
click at [402, 260] on li "Сержи IOS" at bounding box center [501, 262] width 334 height 22
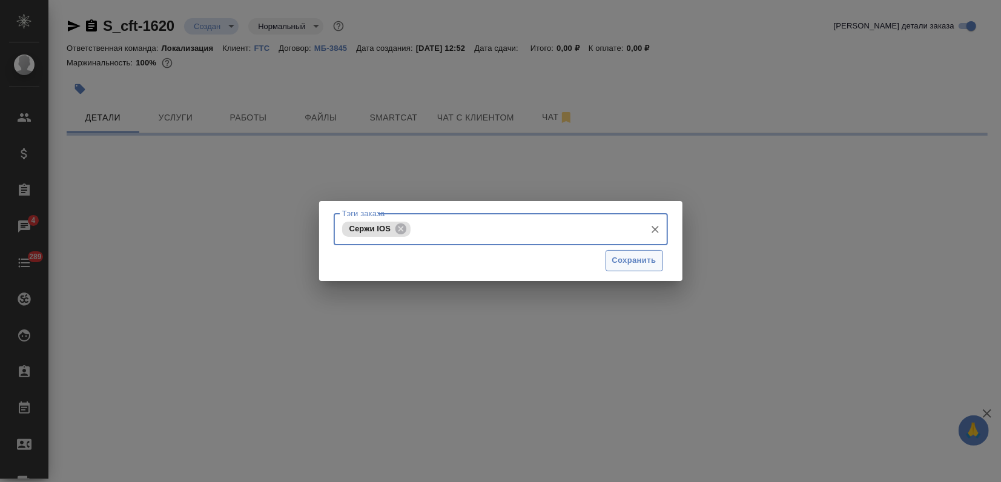
click at [623, 260] on span "Сохранить" at bounding box center [634, 261] width 44 height 14
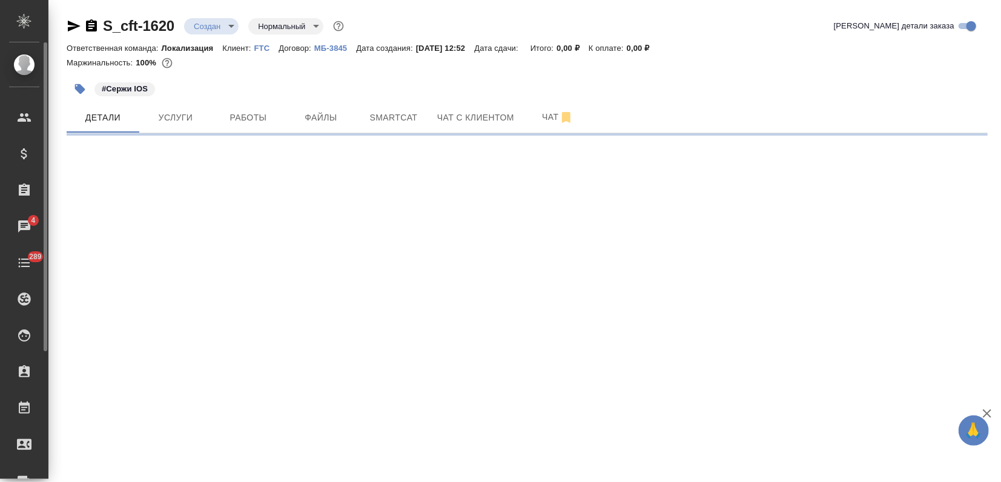
select select "RU"
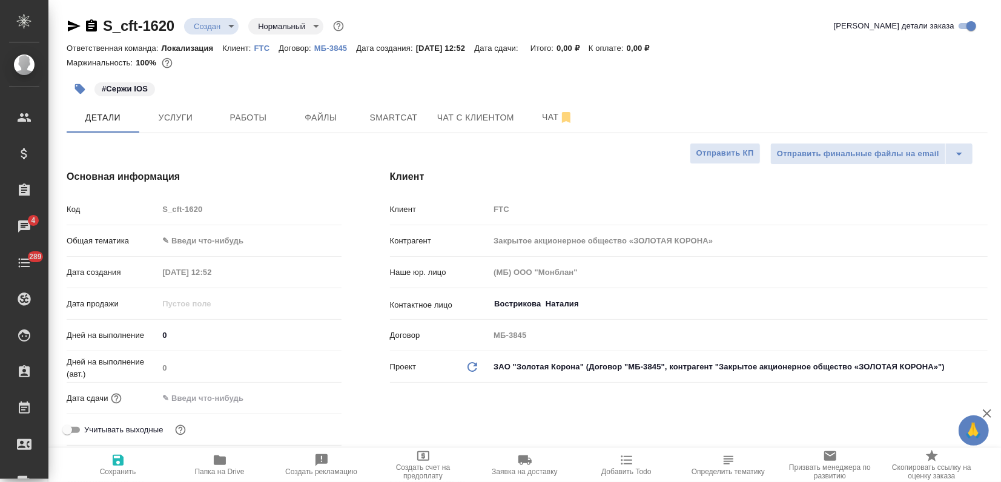
type textarea "x"
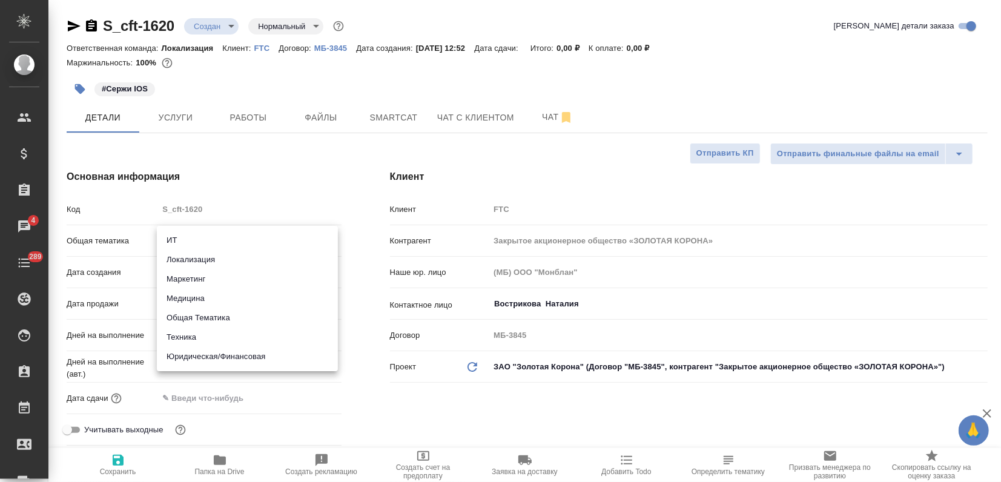
click at [173, 246] on body "🙏 .cls-1 fill:#fff; AWATERA Zagorodnikh [PERSON_NAME] Спецификации Заказы 4 Чат…" at bounding box center [500, 241] width 1001 height 482
click at [218, 266] on li "Локализация" at bounding box center [247, 259] width 181 height 19
type input "local"
type textarea "x"
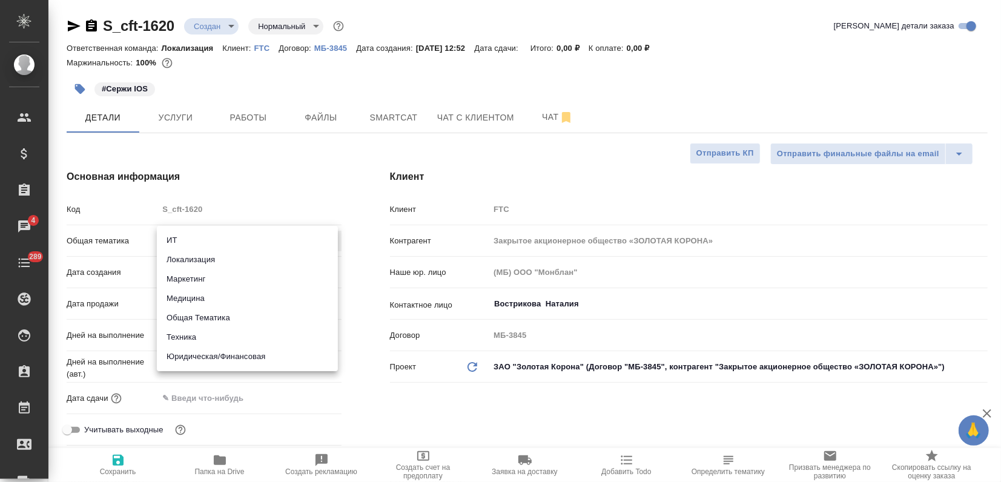
type textarea "x"
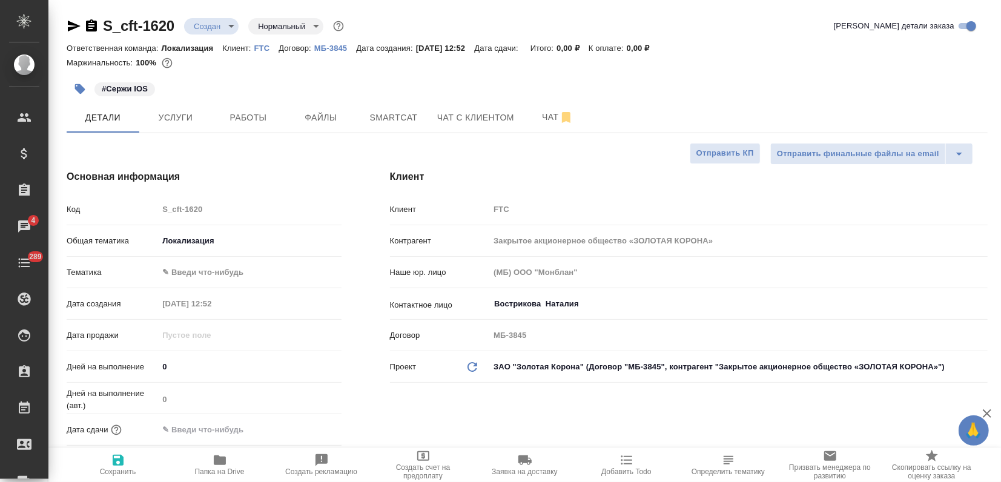
click at [201, 268] on body "🙏 .cls-1 fill:#fff; AWATERA Zagorodnikh Viktoria Клиенты Спецификации Заказы 4 …" at bounding box center [500, 241] width 1001 height 482
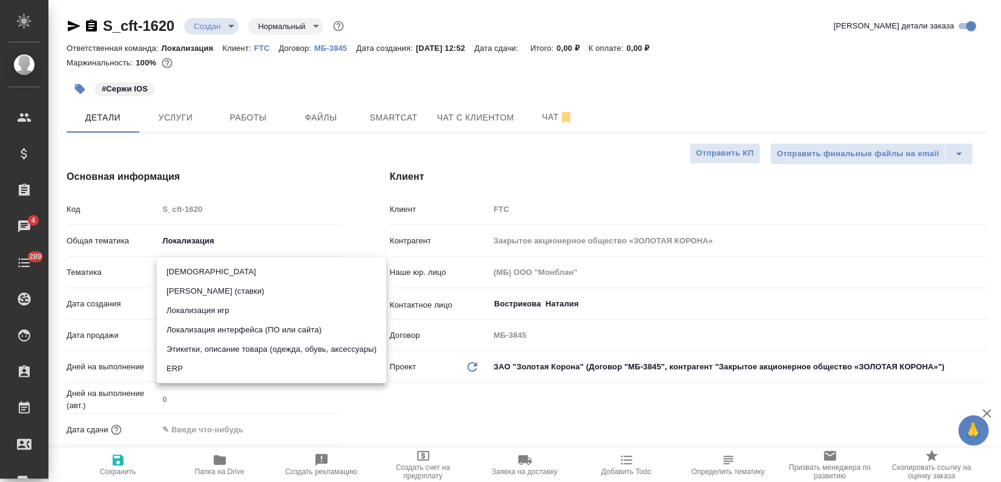
click at [240, 332] on li "Локализация интерфейса (ПО или сайта)" at bounding box center [271, 329] width 229 height 19
type textarea "x"
type input "5a8b8b956a9677013d343e0d"
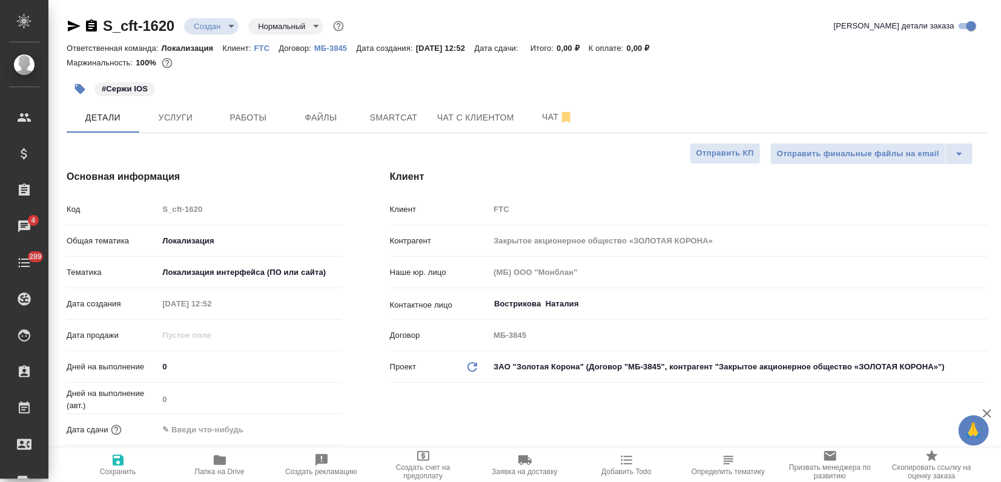
click at [129, 460] on span "Сохранить" at bounding box center [117, 464] width 87 height 23
type textarea "x"
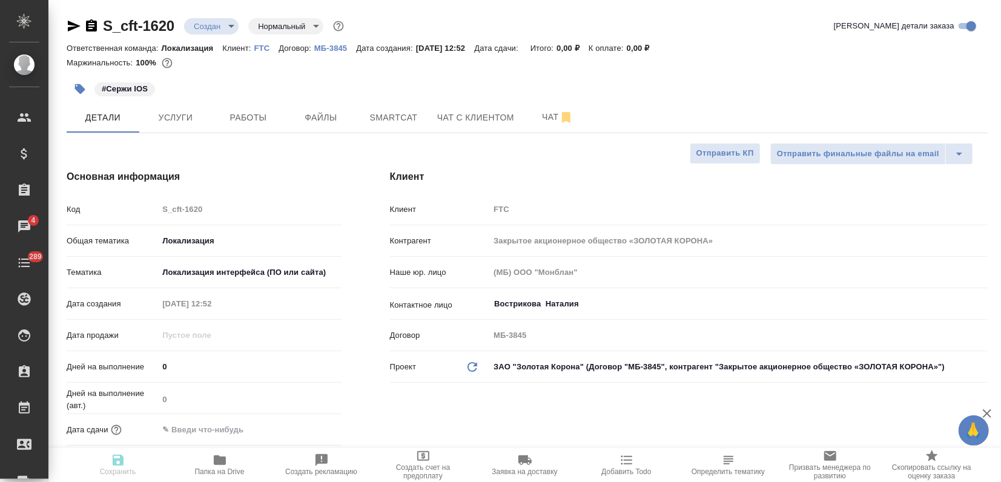
type textarea "x"
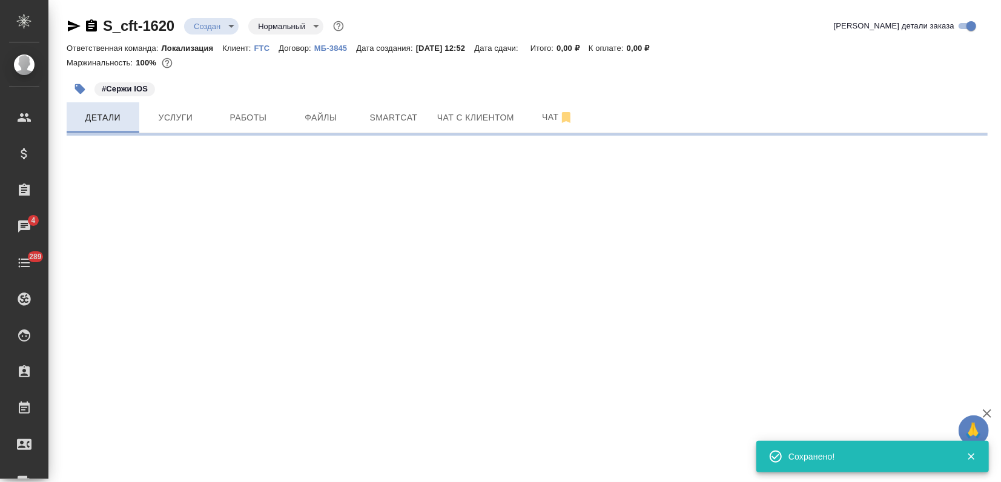
select select "RU"
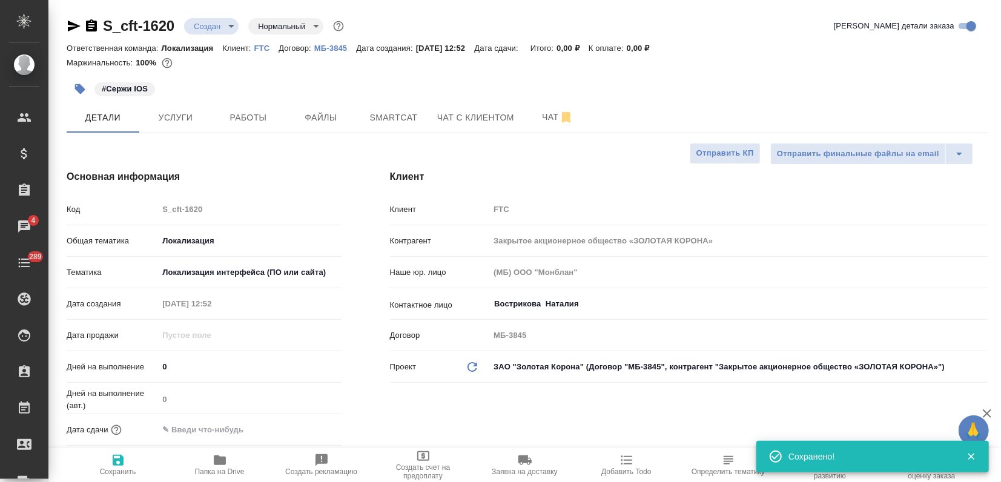
type textarea "x"
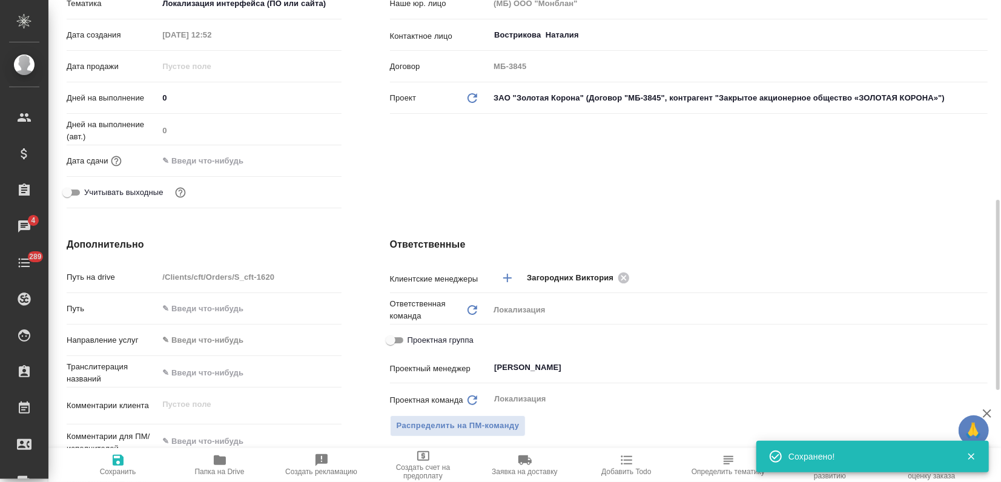
scroll to position [538, 0]
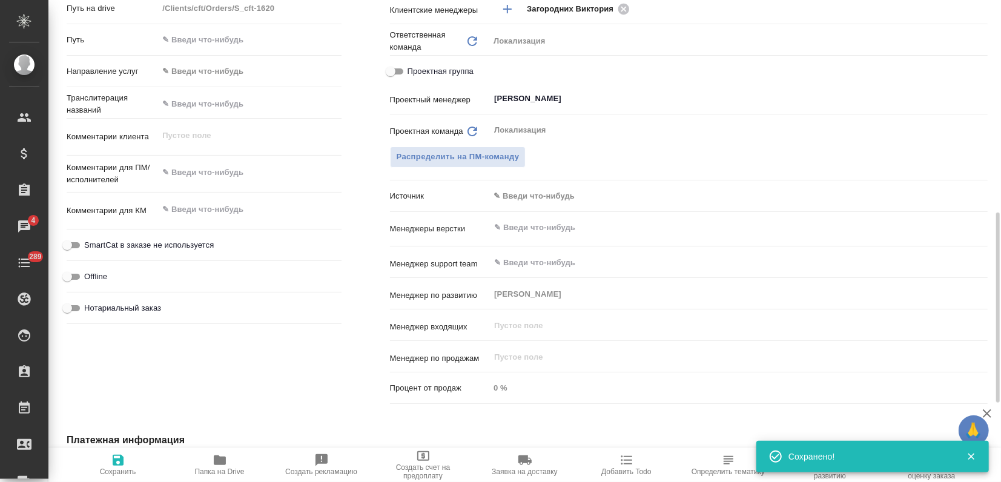
type textarea "x"
click at [200, 174] on textarea at bounding box center [249, 172] width 183 height 21
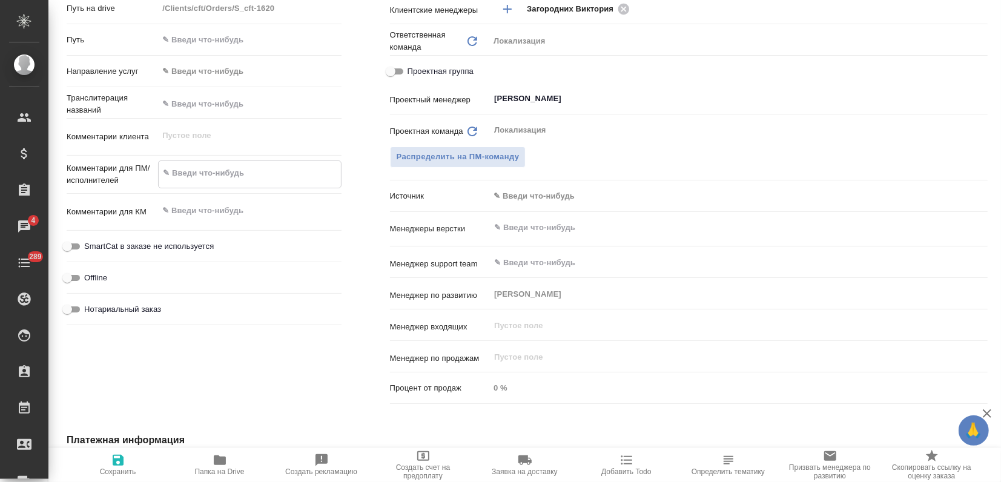
type textarea "x"
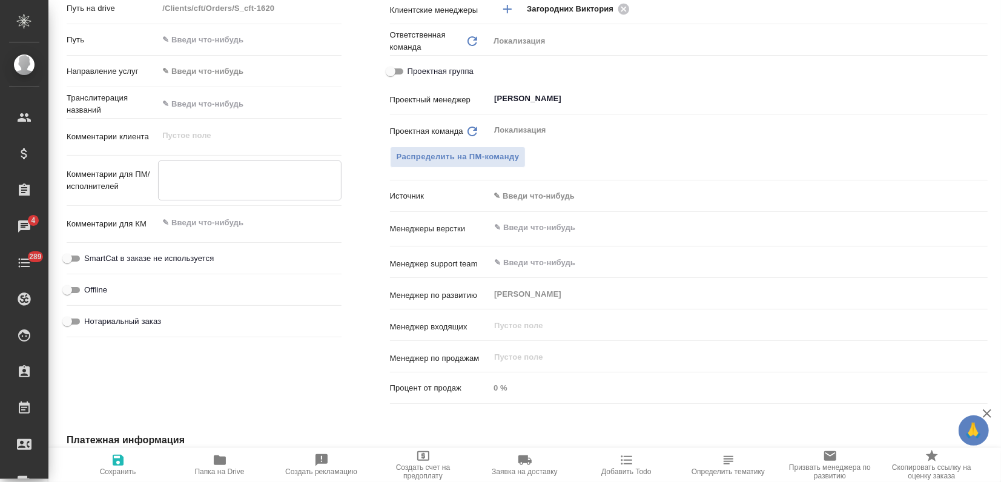
type textarea "x"
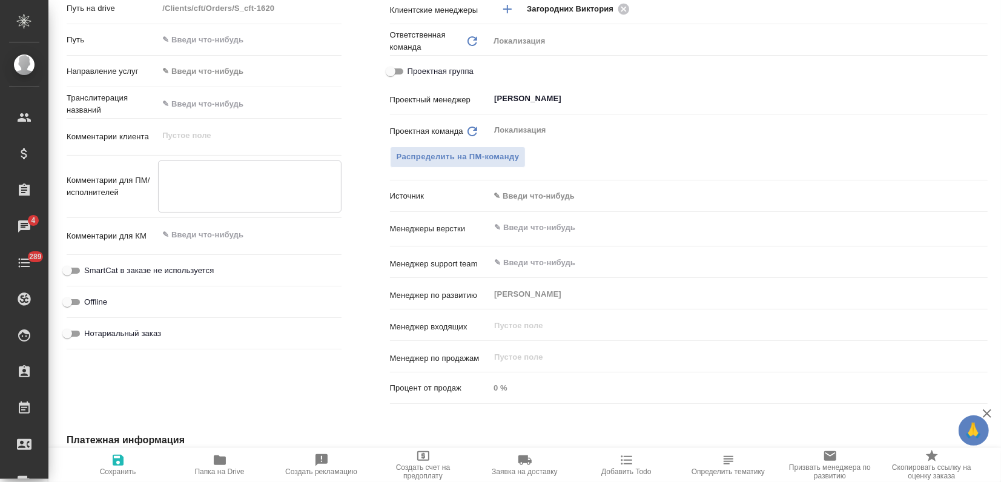
paste textarea "https://smartcat.com/projects/fa598466-d8ca-4a0b-b7c4-b806e55478ee/files"
type textarea "x"
type textarea "https://smartcat.com/projects/fa598466-d8ca-4a0b-b7c4-b806e55478ee/files"
type textarea "x"
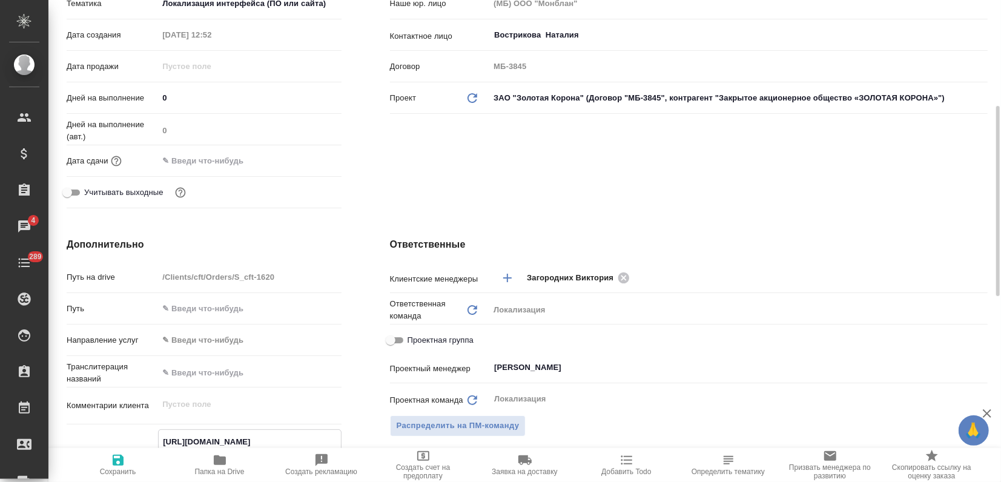
scroll to position [0, 0]
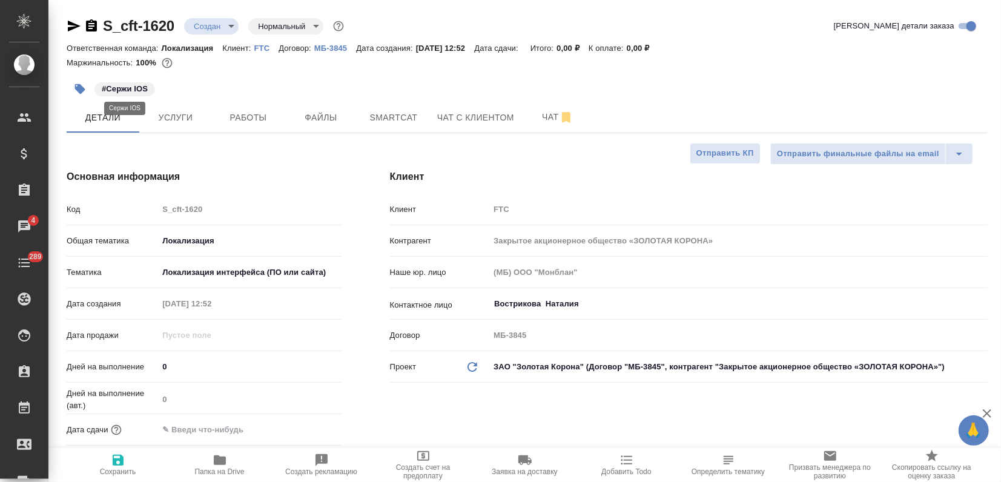
type textarea "https://smartcat.com/projects/fa598466-d8ca-4a0b-b7c4-b806e55478ee/files"
drag, startPoint x: 108, startPoint y: 87, endPoint x: 159, endPoint y: 91, distance: 51.0
click at [159, 91] on div "#Сержи IOS" at bounding box center [374, 89] width 614 height 27
copy p "Сержи IOS"
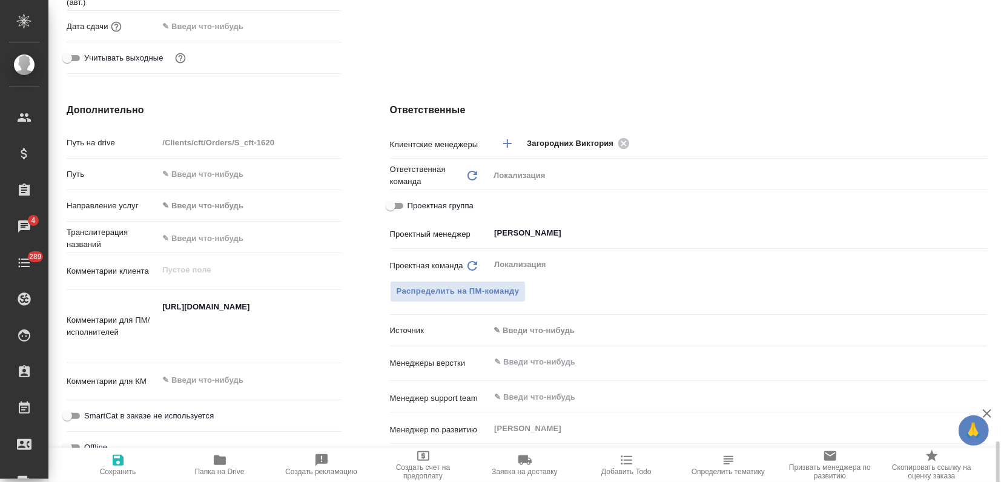
scroll to position [605, 0]
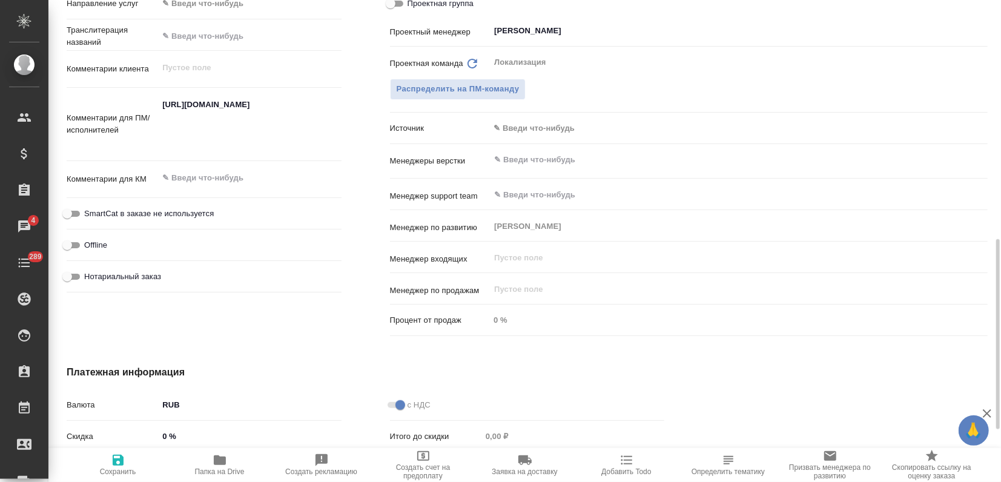
type textarea "x"
click at [183, 109] on textarea "https://smartcat.com/projects/fa598466-d8ca-4a0b-b7c4-b806e55478ee/files" at bounding box center [250, 123] width 182 height 57
paste textarea "Сержи IOS"
type textarea "Сержи IOS https://smartcat.com/projects/fa598466-d8ca-4a0b-b7c4-b806e55478ee/fi…"
type textarea "x"
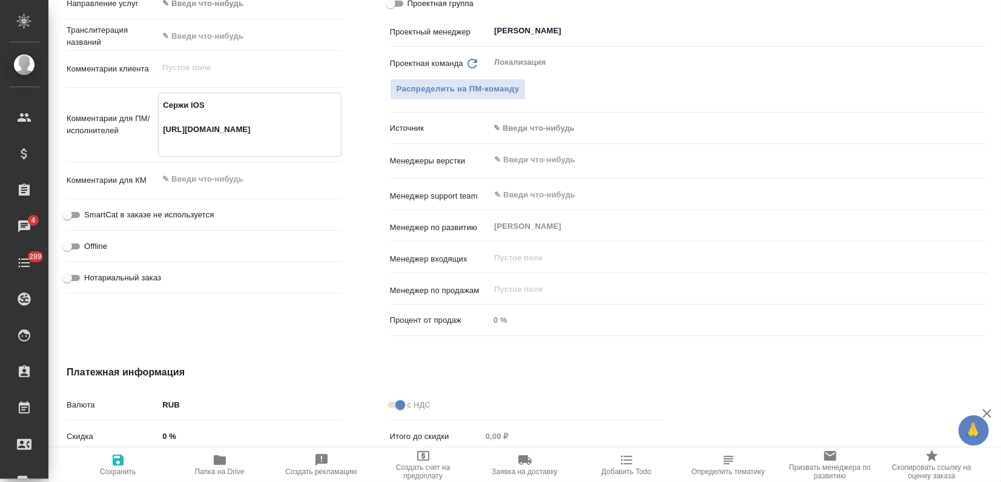
type textarea "x"
type textarea "Сержи IOS^ https://smartcat.com/projects/fa598466-d8ca-4a0b-b7c4-b806e55478ee/f…"
type textarea "x"
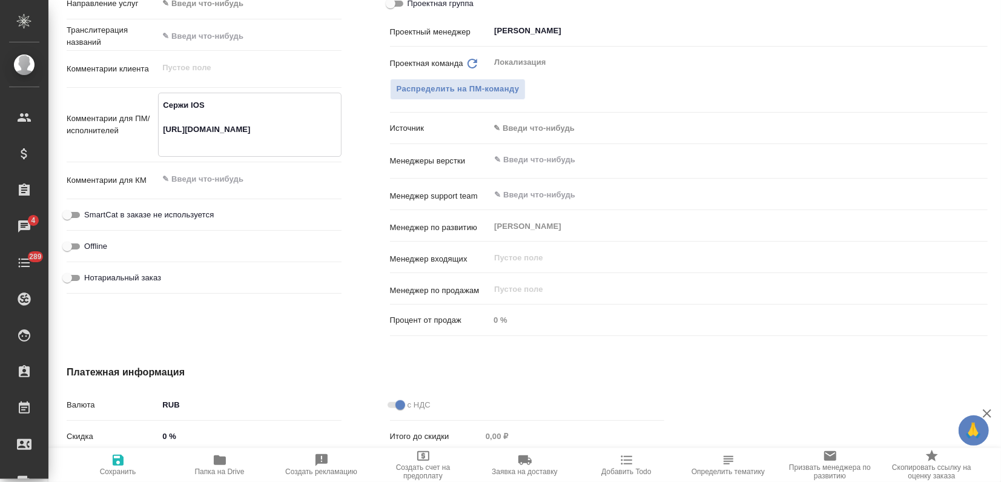
type textarea "x"
type textarea "Сержи IOS https://smartcat.com/projects/fa598466-d8ca-4a0b-b7c4-b806e55478ee/fi…"
type textarea "x"
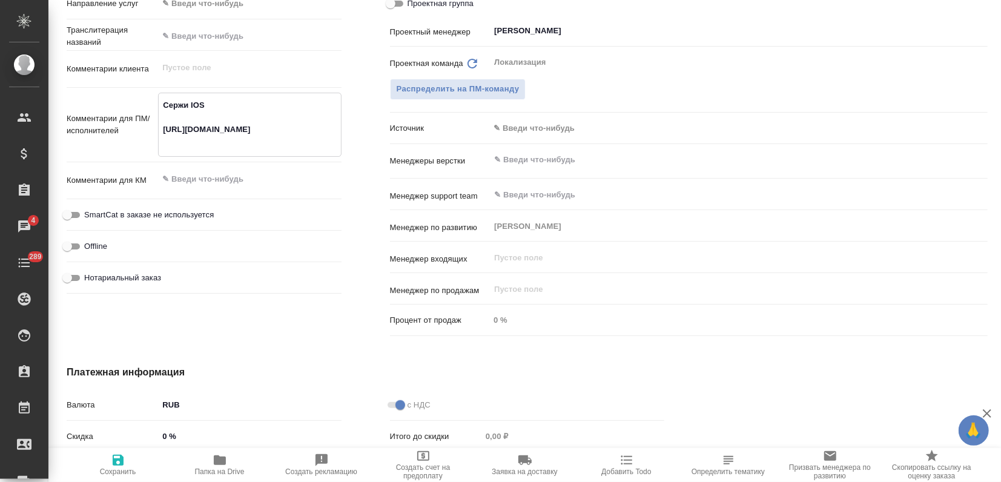
type textarea "x"
type textarea "Сержи IOS^ https://smartcat.com/projects/fa598466-d8ca-4a0b-b7c4-b806e55478ee/f…"
type textarea "x"
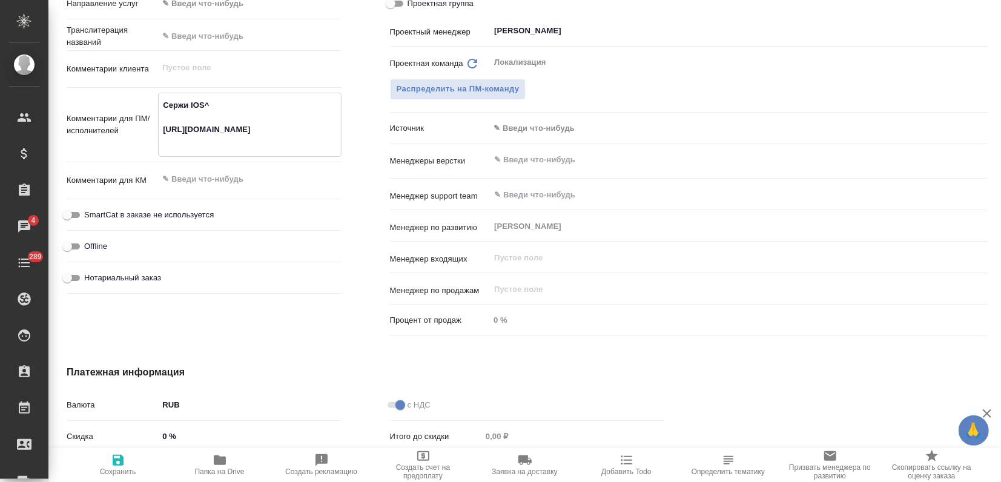
type textarea "Сержи IOS https://smartcat.com/projects/fa598466-d8ca-4a0b-b7c4-b806e55478ee/fi…"
type textarea "x"
type textarea "Сержи IOS: https://smartcat.com/projects/fa598466-d8ca-4a0b-b7c4-b806e55478ee/f…"
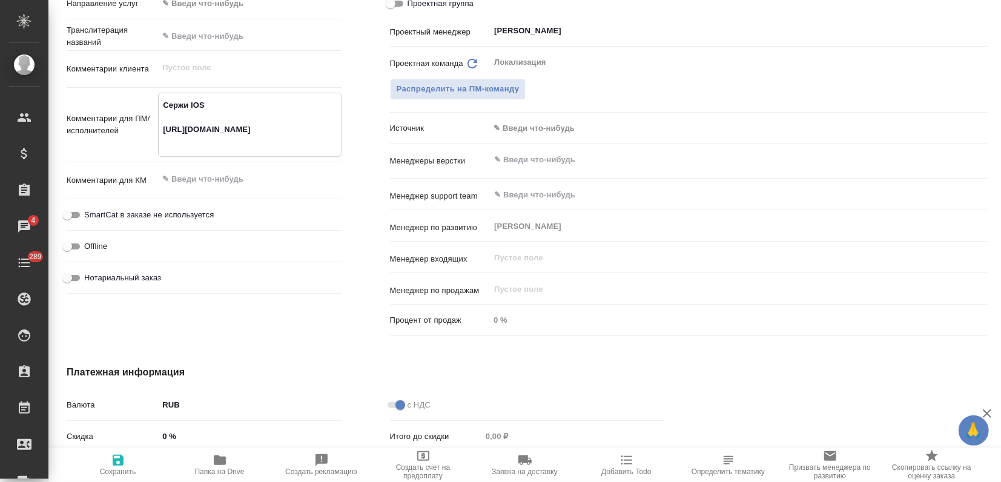
type textarea "x"
click at [284, 144] on textarea "Сержи IOS: https://smartcat.com/projects/fa598466-d8ca-4a0b-b7c4-b806e55478ee/f…" at bounding box center [250, 123] width 182 height 57
type textarea "x"
type textarea "Сержи IOS: https://smartcat.com/projects/fa598466-d8ca-4a0b-b7c4-b806e55478ee/f…"
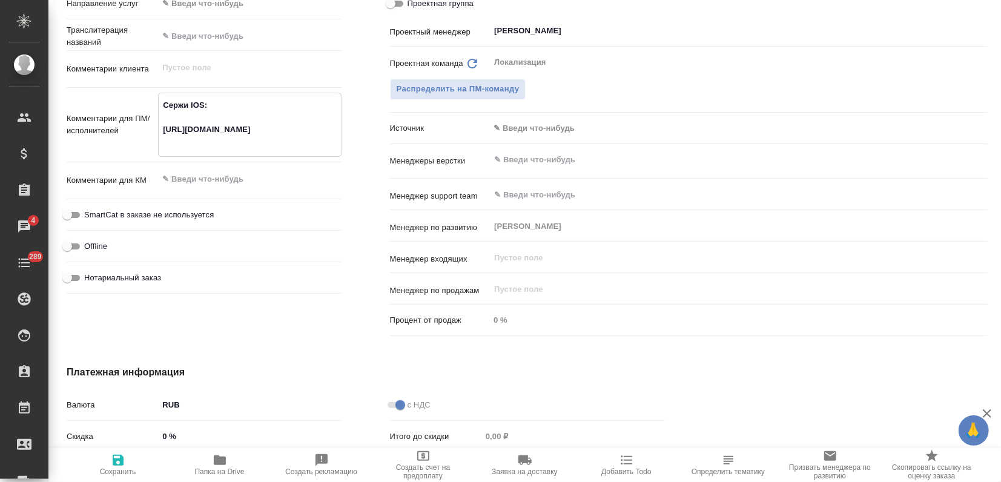
type textarea "x"
type textarea "Сержи IOS: https://smartcat.com/projects/fa598466-d8ca-4a0b-b7c4-b806e55478ee/f…"
type textarea "x"
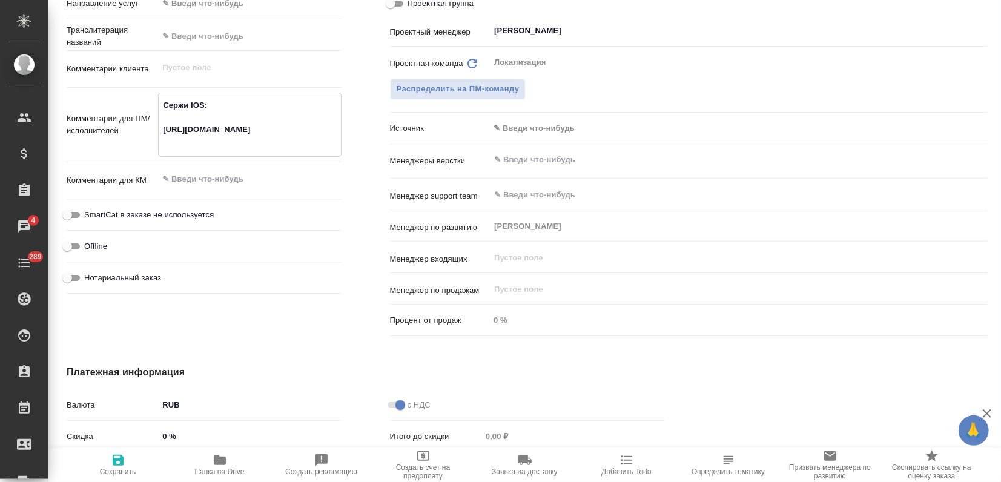
type textarea "x"
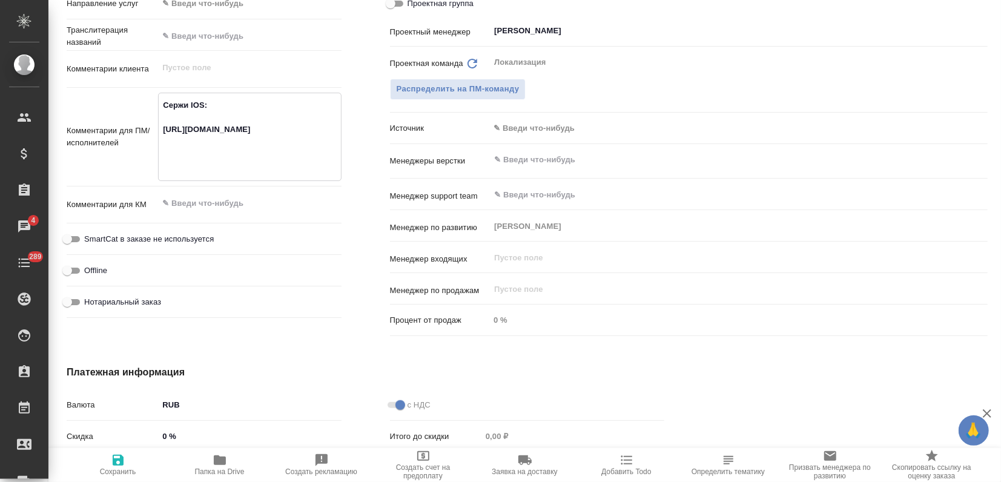
type textarea "Сержи IOS: https://smartcat.com/projects/fa598466-d8ca-4a0b-b7c4-b806e55478ee/f…"
type textarea "x"
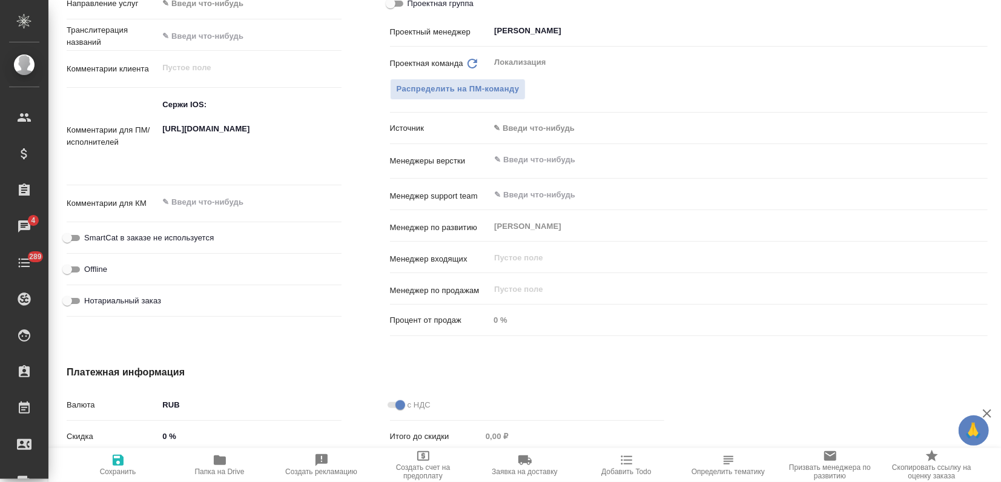
type textarea "x"
paste textarea "https://smartcat.com/projects/cbb2b0c1-053b-4a02-9793-cb712a3e3c97/files?target…"
type textarea "Сержи IOS: https://smartcat.com/projects/fa598466-d8ca-4a0b-b7c4-b806e55478ee/f…"
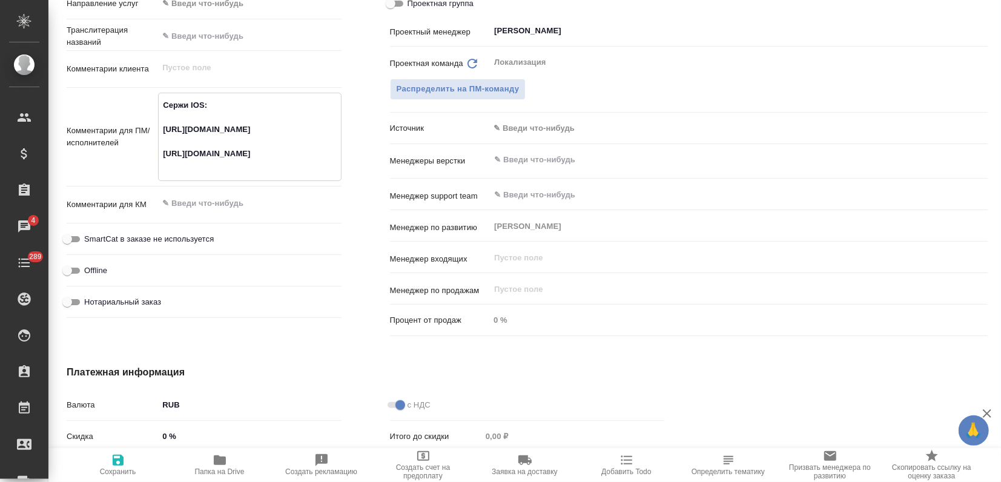
type textarea "x"
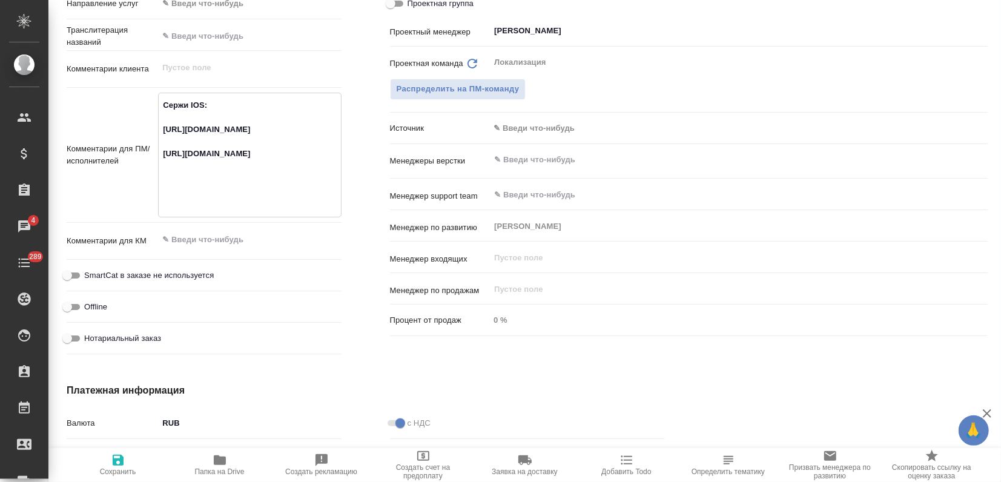
type textarea "Сержи IOS: https://smartcat.com/projects/fa598466-d8ca-4a0b-b7c4-b806e55478ee/f…"
type textarea "x"
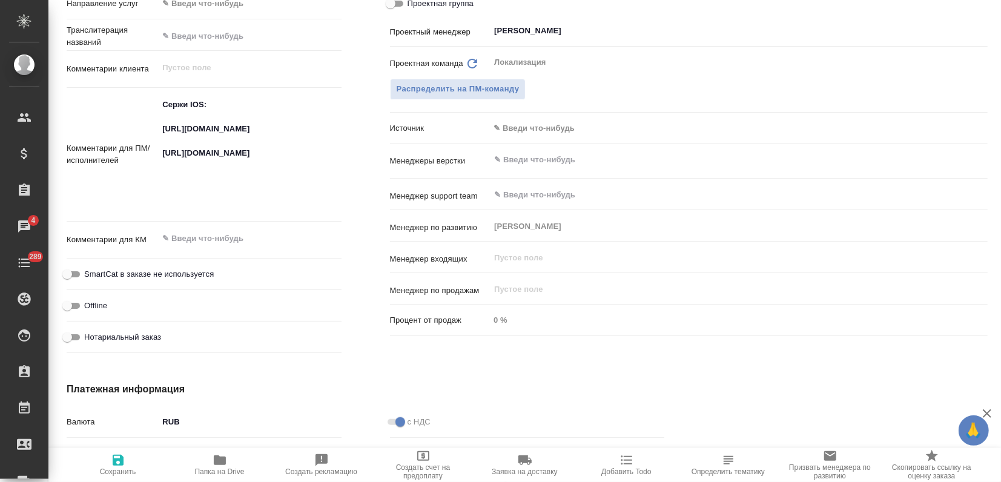
type textarea "x"
click at [278, 201] on textarea "Сержи IOS: https://smartcat.com/projects/fa598466-d8ca-4a0b-b7c4-b806e55478ee/f…" at bounding box center [250, 153] width 182 height 117
type textarea "x"
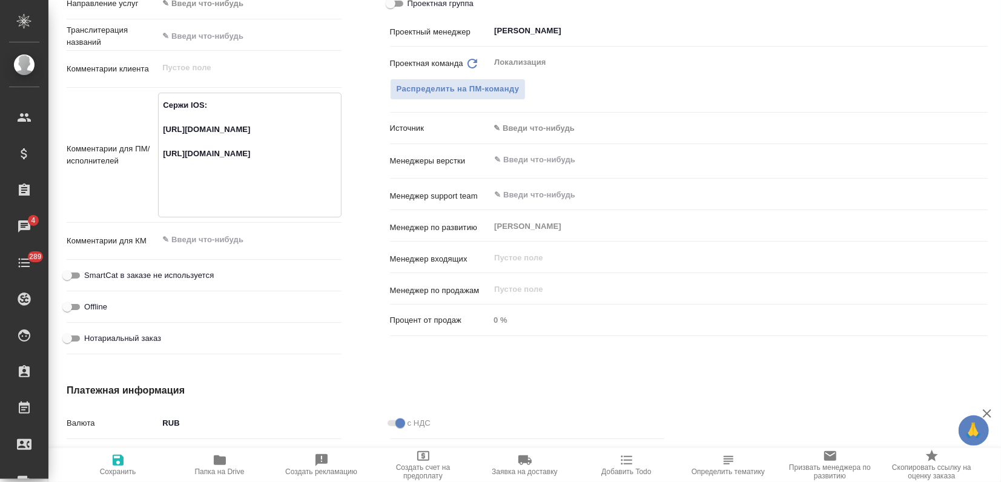
type textarea "Сержи IOS: https://smartcat.com/projects/fa598466-d8ca-4a0b-b7c4-b806e55478ee/f…"
type textarea "x"
type textarea "Сержи IOS: https://smartcat.com/projects/fa598466-d8ca-4a0b-b7c4-b806e55478ee/f…"
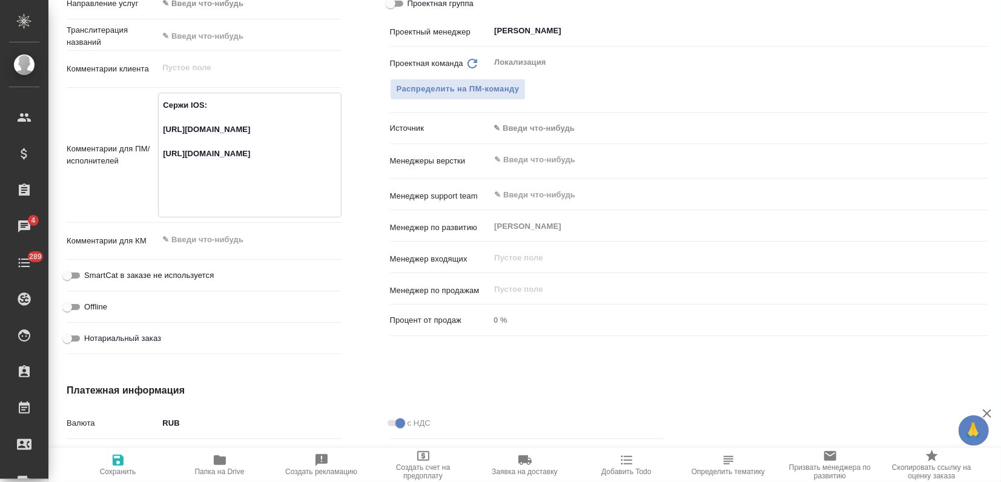
type textarea "x"
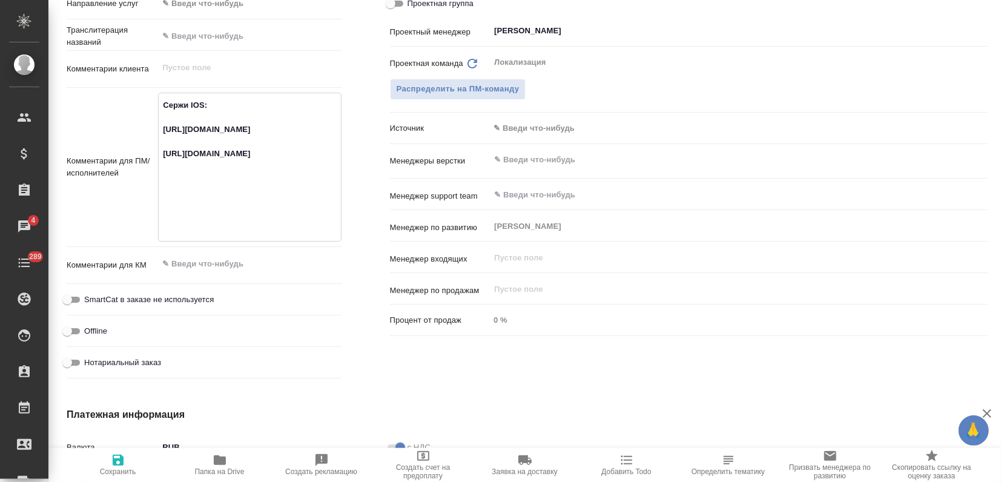
paste textarea "https://smartcat.com/projects/5cfbfd1e-e1d0-4e71-a2d1-8f5ef489bc27/files?target…"
type textarea "Сержи IOS: [URL][DOMAIN_NAME] [URL][DOMAIN_NAME] [URL][DOMAIN_NAME]"
type textarea "x"
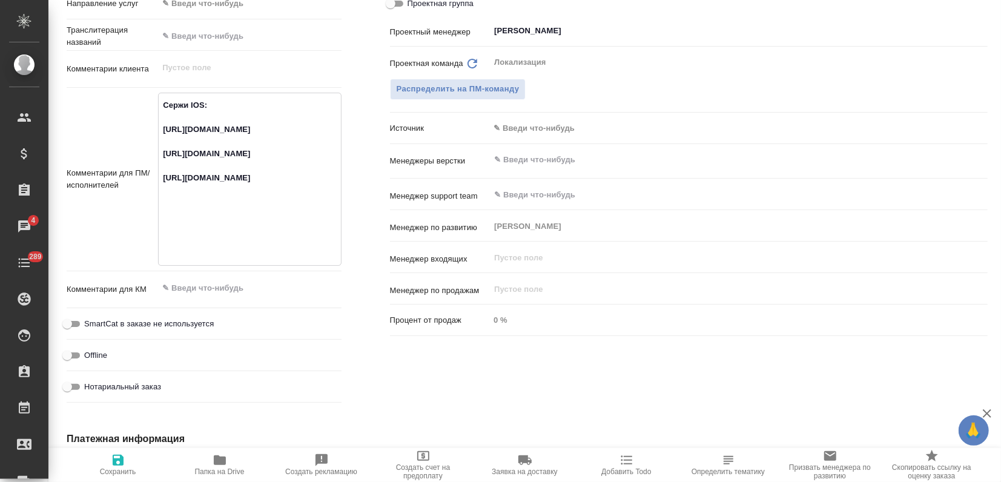
type textarea "Сержи IOS: [URL][DOMAIN_NAME] [URL][DOMAIN_NAME] [URL][DOMAIN_NAME]"
type textarea "x"
click at [116, 459] on icon "button" at bounding box center [118, 460] width 11 height 11
type textarea "x"
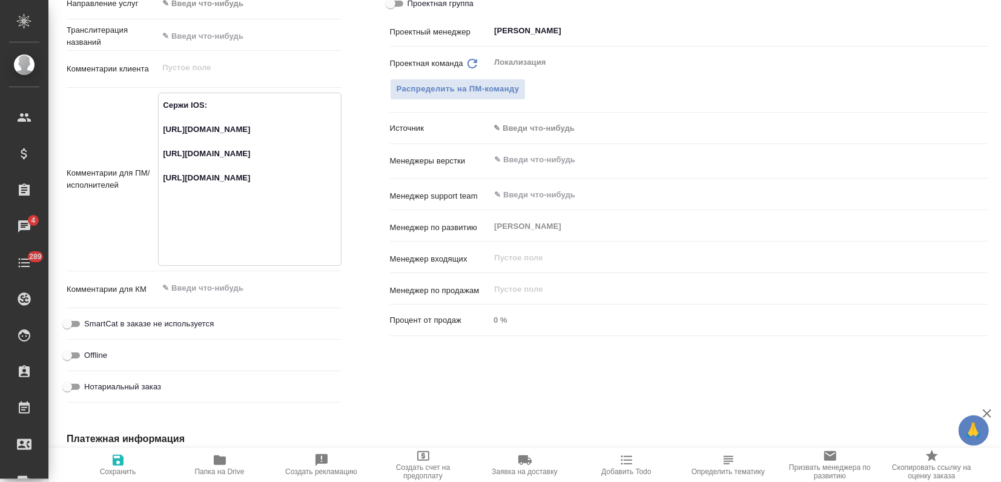
type textarea "x"
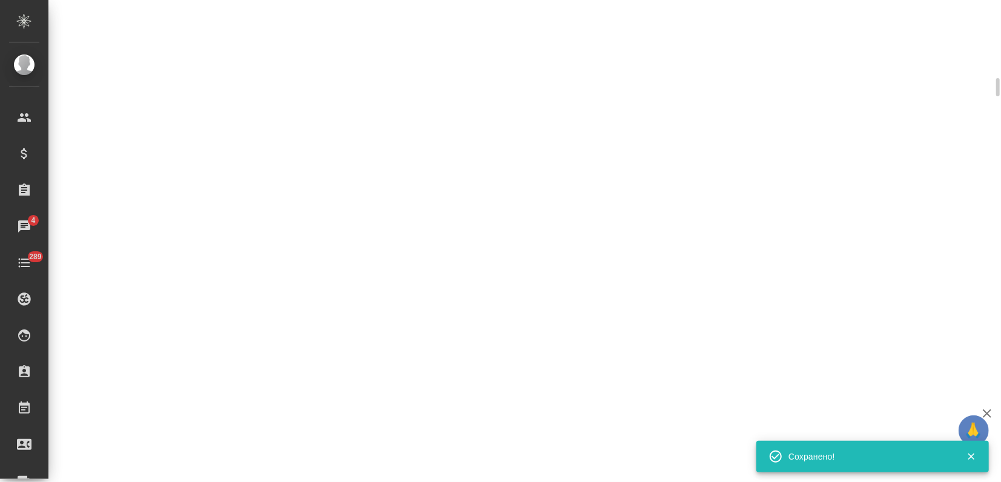
select select "RU"
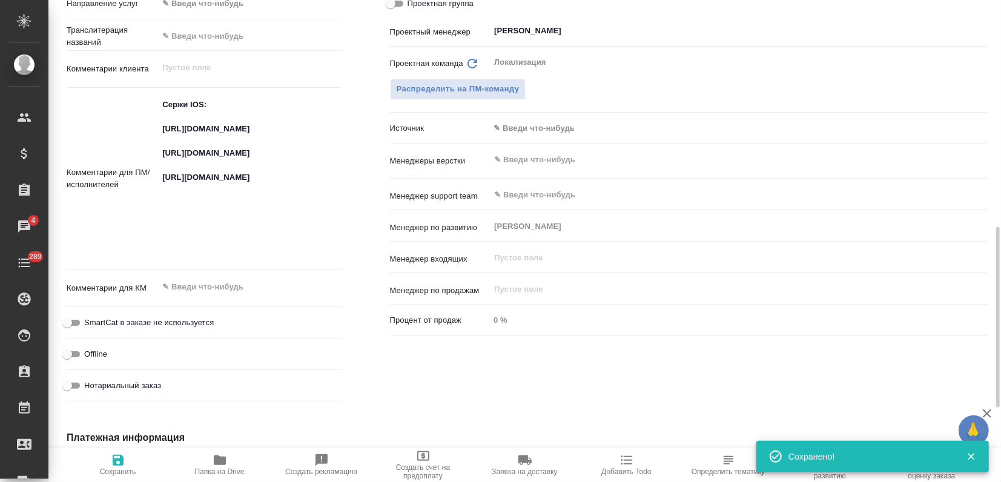
type textarea "x"
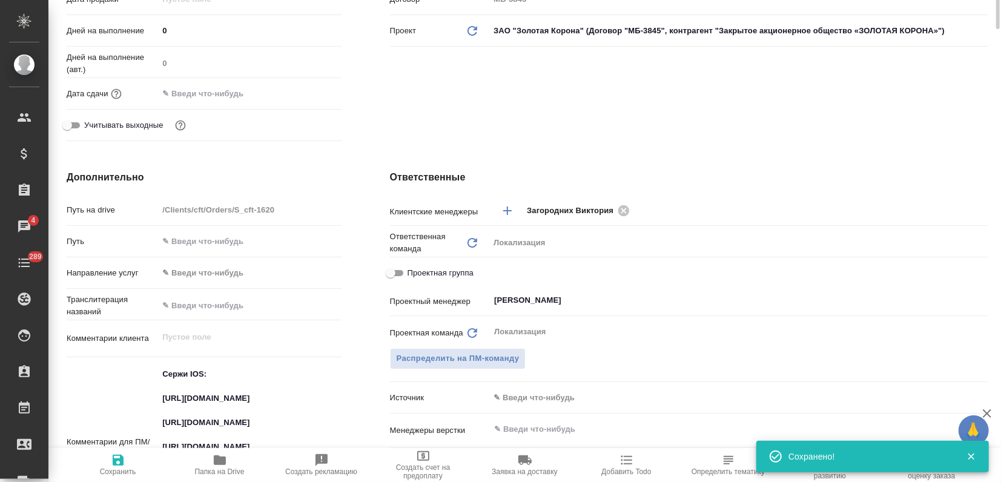
scroll to position [0, 0]
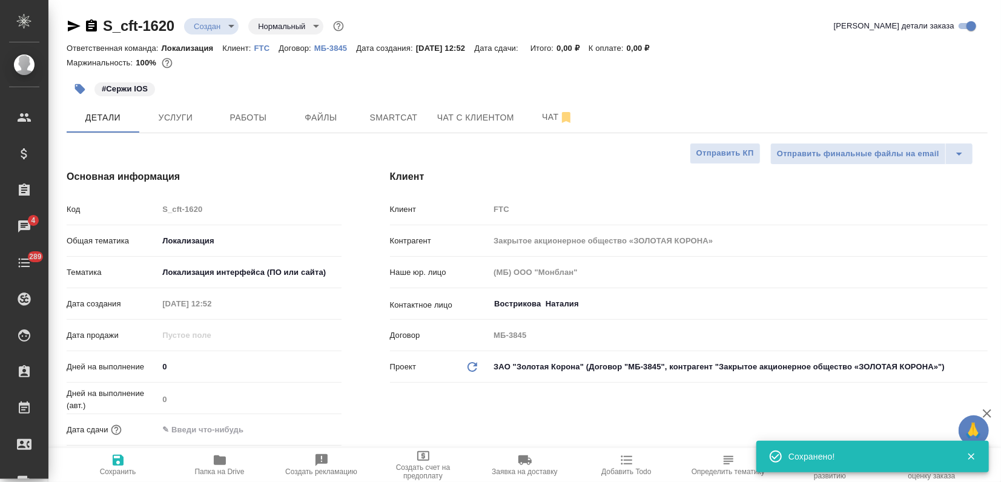
type textarea "x"
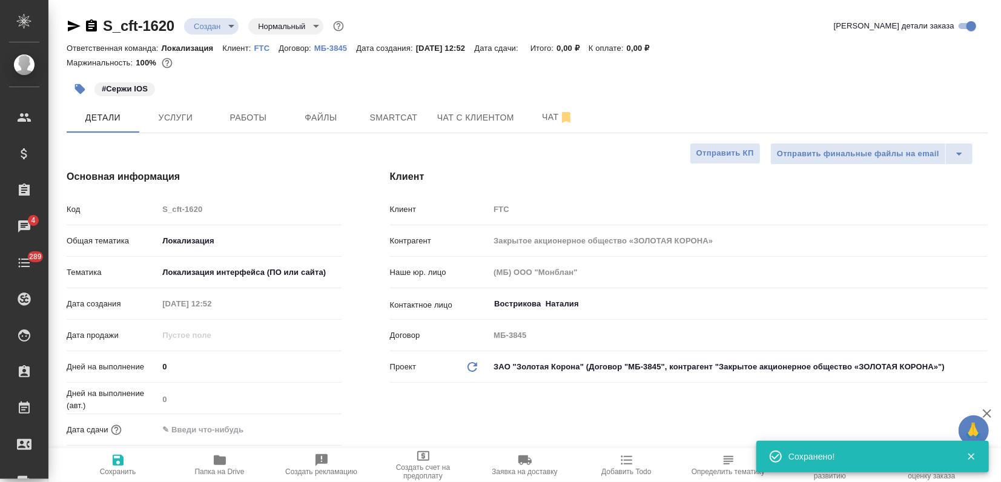
type textarea "x"
click at [171, 121] on span "Услуги" at bounding box center [176, 117] width 58 height 15
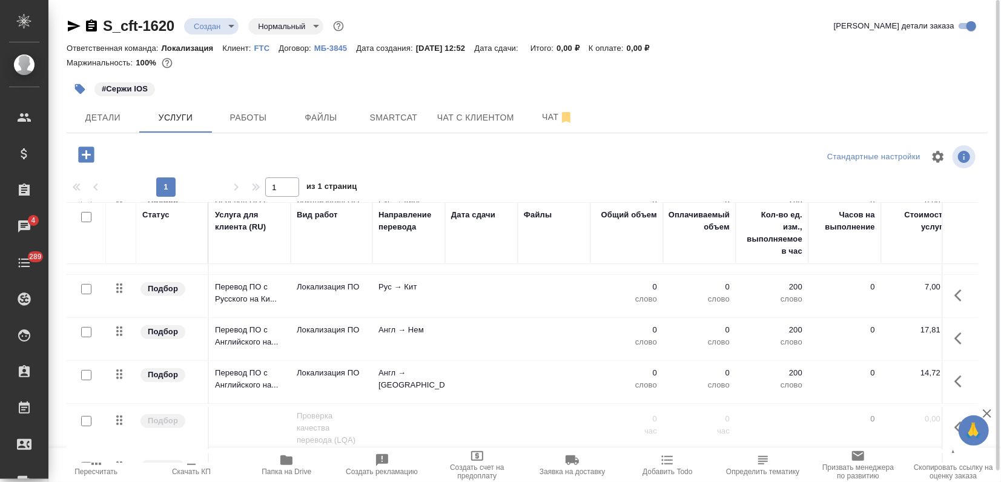
scroll to position [266, 0]
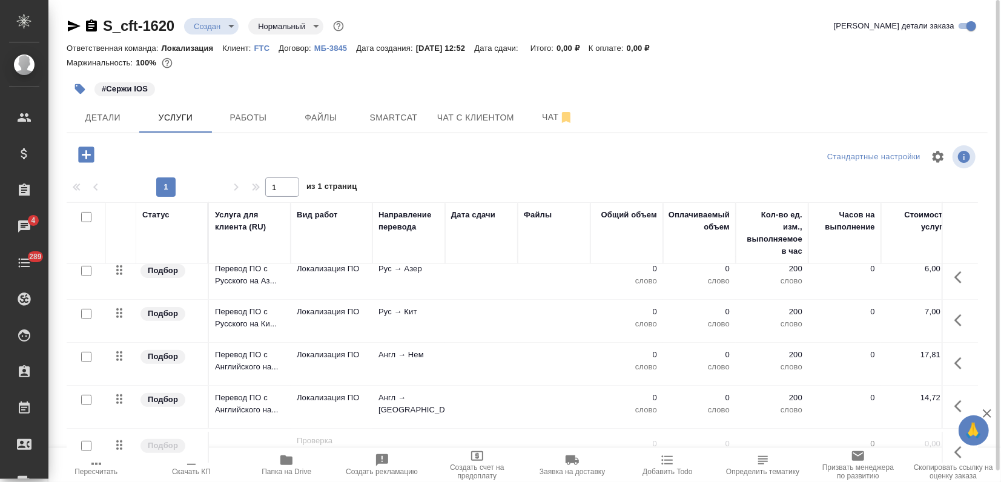
click at [87, 395] on input "checkbox" at bounding box center [86, 400] width 10 height 10
checkbox input "true"
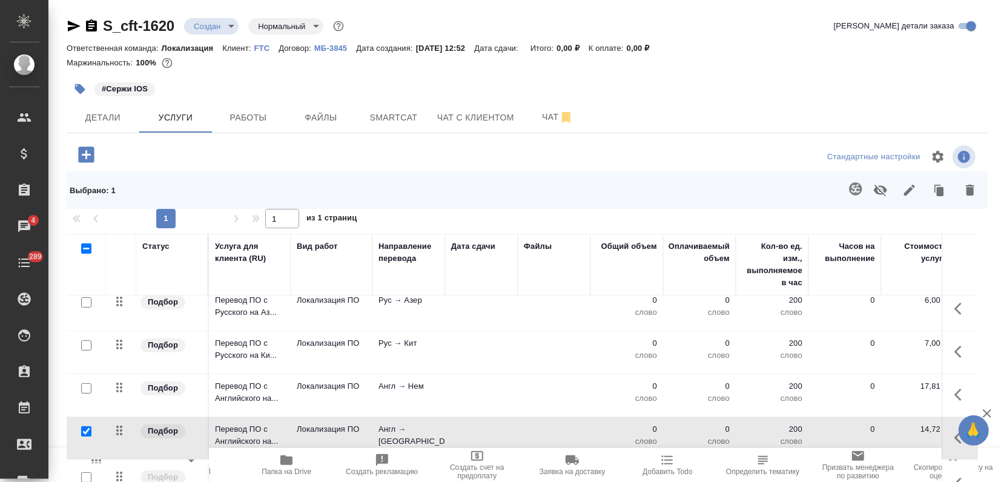
drag, startPoint x: 85, startPoint y: 386, endPoint x: 142, endPoint y: 384, distance: 57.5
click at [85, 386] on input "checkbox" at bounding box center [86, 388] width 10 height 10
checkbox input "true"
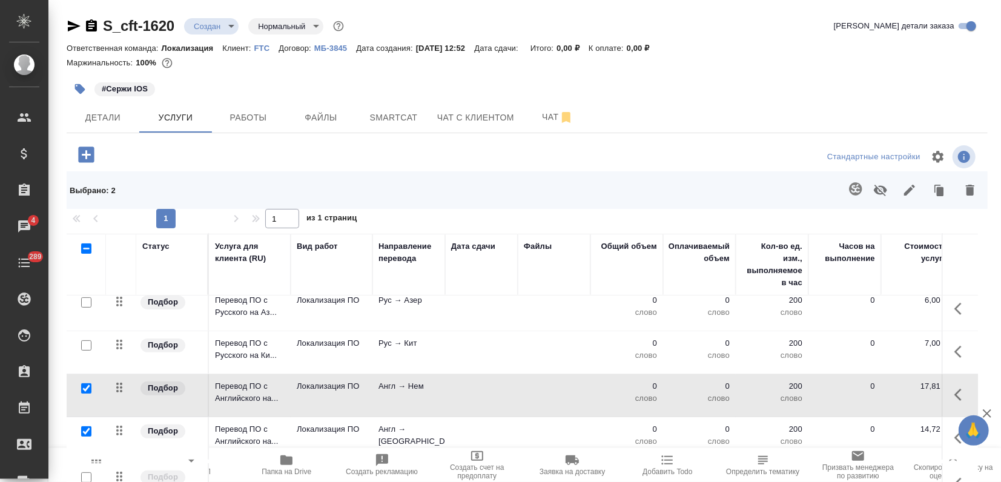
click at [903, 189] on icon "button" at bounding box center [909, 190] width 15 height 15
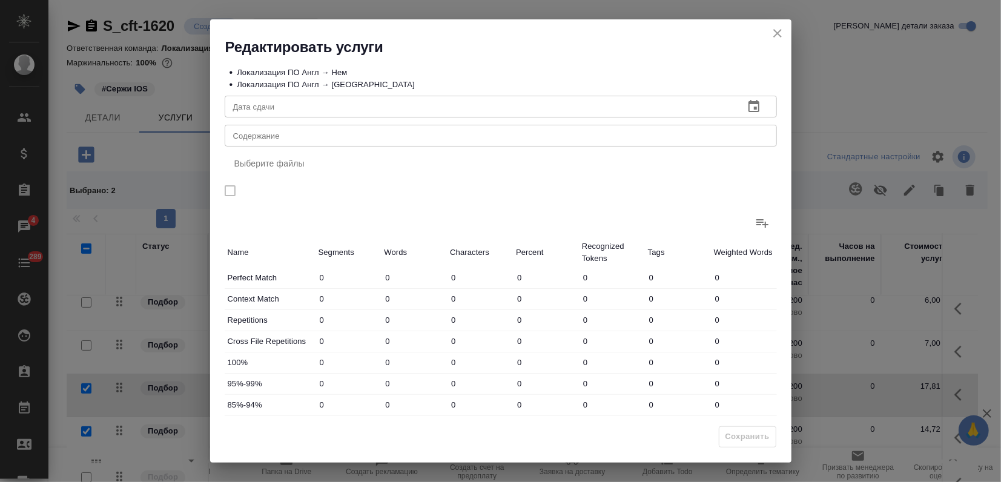
drag, startPoint x: 387, startPoint y: 428, endPoint x: 371, endPoint y: 420, distance: 18.4
click at [387, 428] on div "Сохранить" at bounding box center [500, 441] width 581 height 42
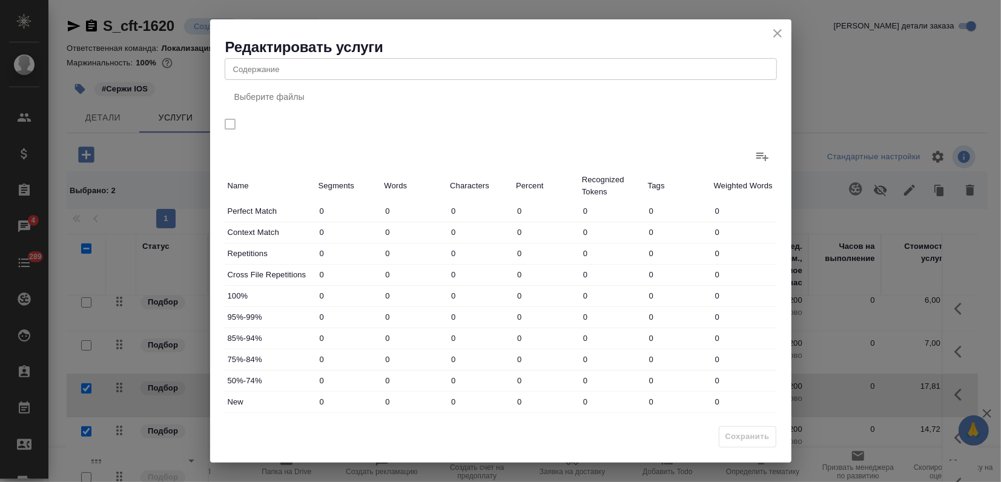
scroll to position [105, 0]
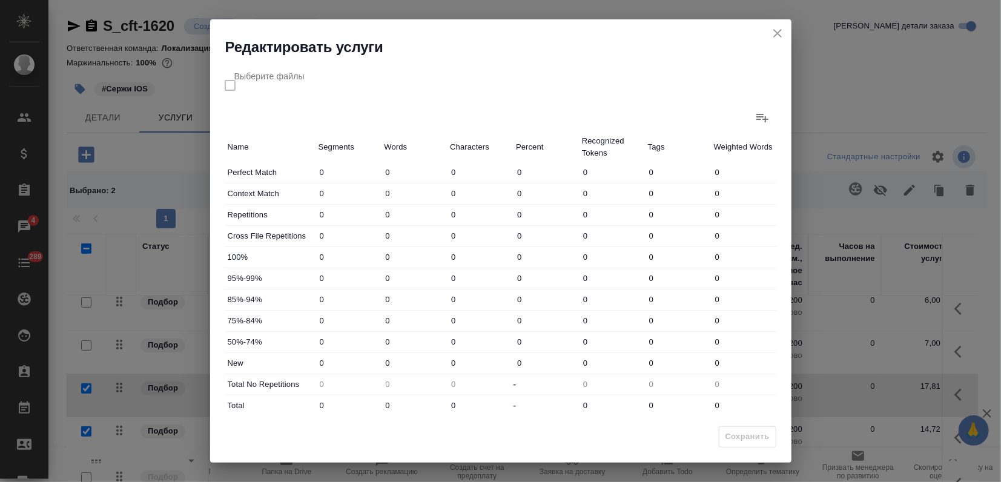
drag, startPoint x: 397, startPoint y: 364, endPoint x: 227, endPoint y: 362, distance: 169.5
click at [232, 364] on div "New 0 0 0 0 0 0 0" at bounding box center [501, 363] width 552 height 21
type input "51"
drag, startPoint x: 395, startPoint y: 409, endPoint x: 370, endPoint y: 404, distance: 25.9
click at [370, 404] on div "Total 0 0 0 - 0 0 0" at bounding box center [501, 405] width 552 height 21
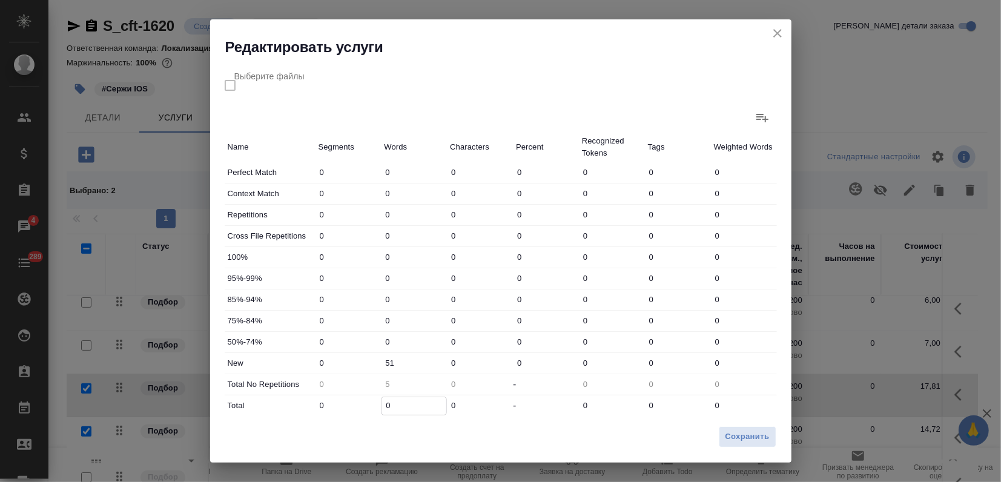
type input "5"
type input "51"
click at [734, 437] on span "Сохранить" at bounding box center [747, 437] width 44 height 14
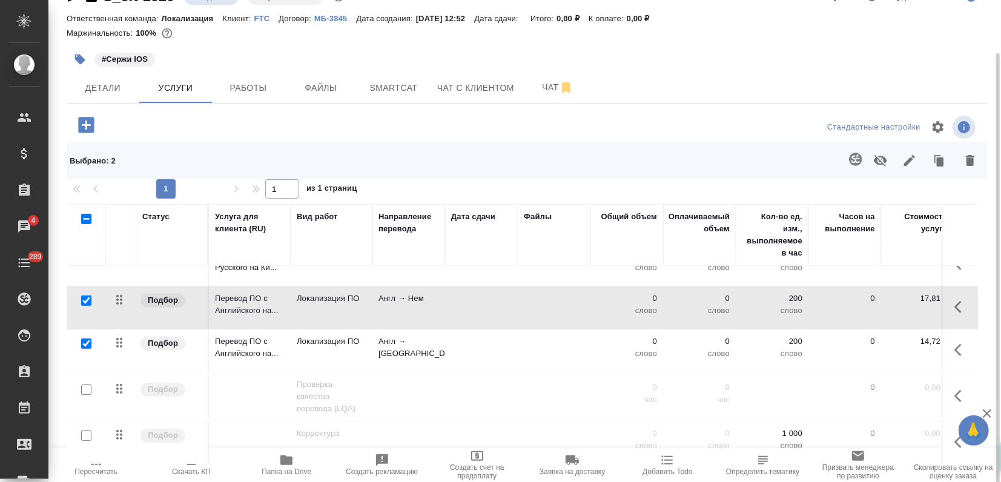
scroll to position [43, 0]
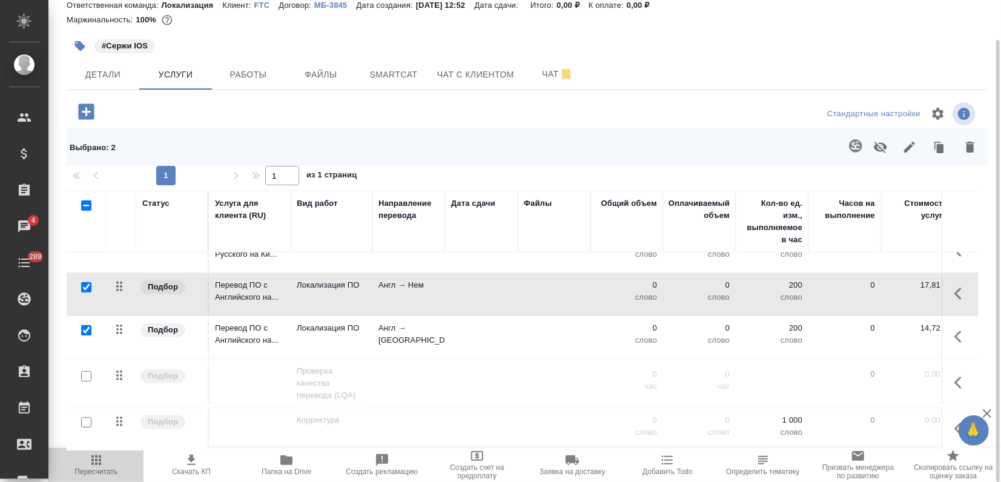
click at [94, 465] on icon "button" at bounding box center [96, 460] width 15 height 15
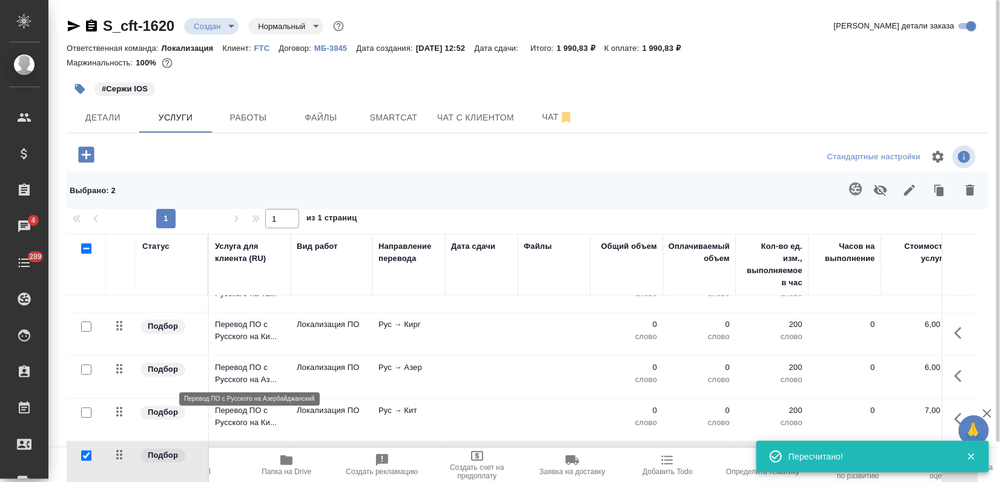
scroll to position [266, 0]
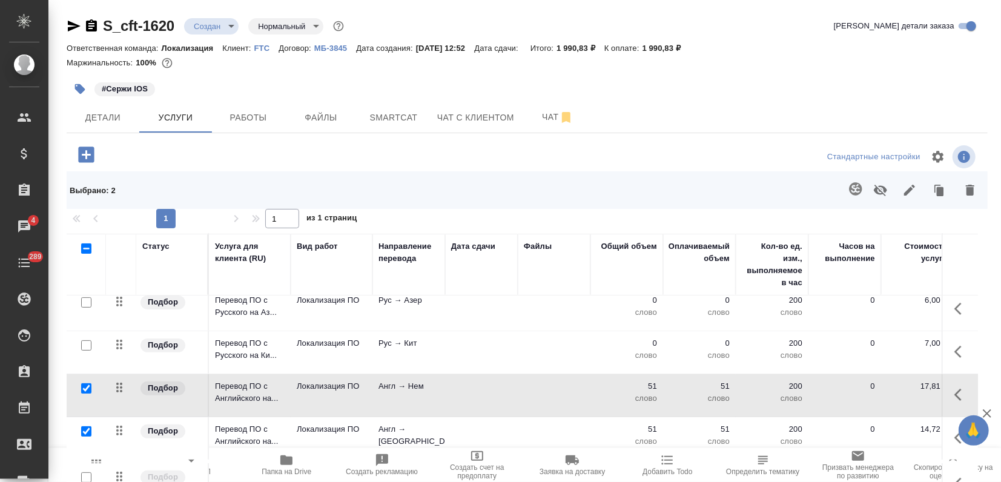
click at [328, 354] on td "Локализация ПО" at bounding box center [332, 352] width 82 height 42
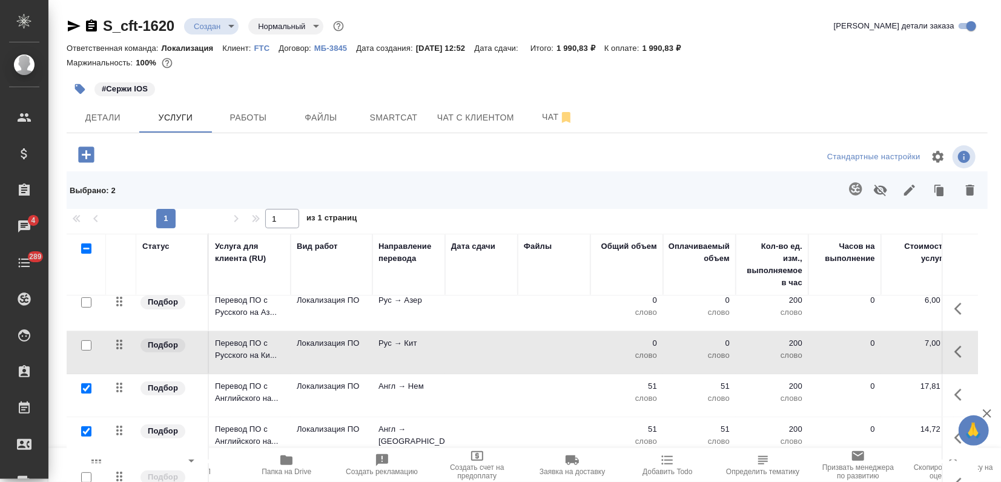
click at [328, 354] on td "Локализация ПО" at bounding box center [332, 352] width 82 height 42
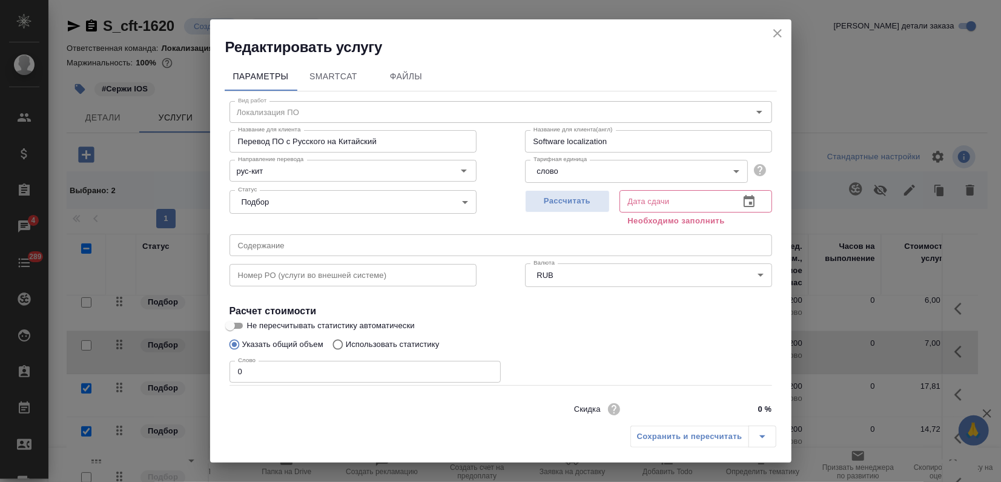
click at [77, 384] on div "Редактировать услугу Параметры SmartCat Файлы Вид работ Локализация ПО Вид рабо…" at bounding box center [500, 241] width 1001 height 482
type input "40"
drag, startPoint x: 557, startPoint y: 198, endPoint x: 560, endPoint y: 204, distance: 6.8
click at [558, 198] on span "Рассчитать" at bounding box center [567, 201] width 71 height 14
type input "26.09.2025 13:09"
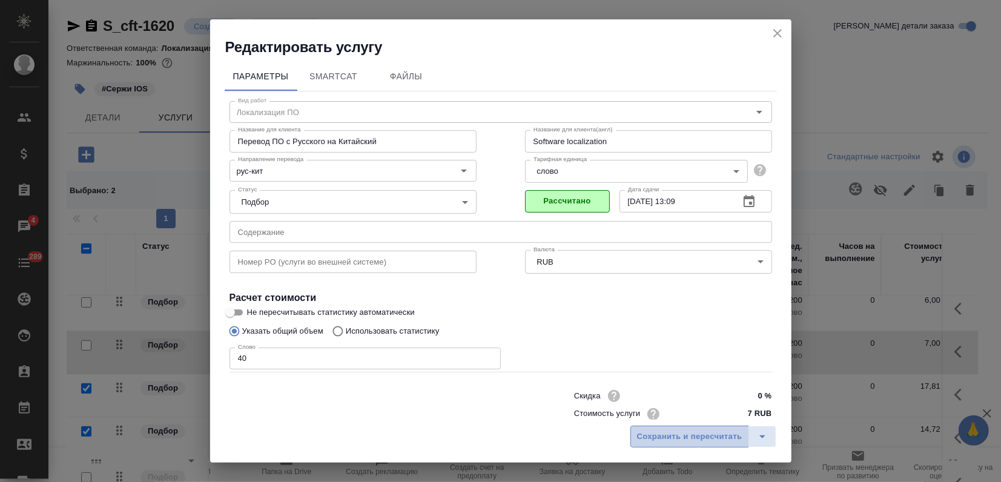
click at [675, 436] on span "Сохранить и пересчитать" at bounding box center [689, 437] width 105 height 14
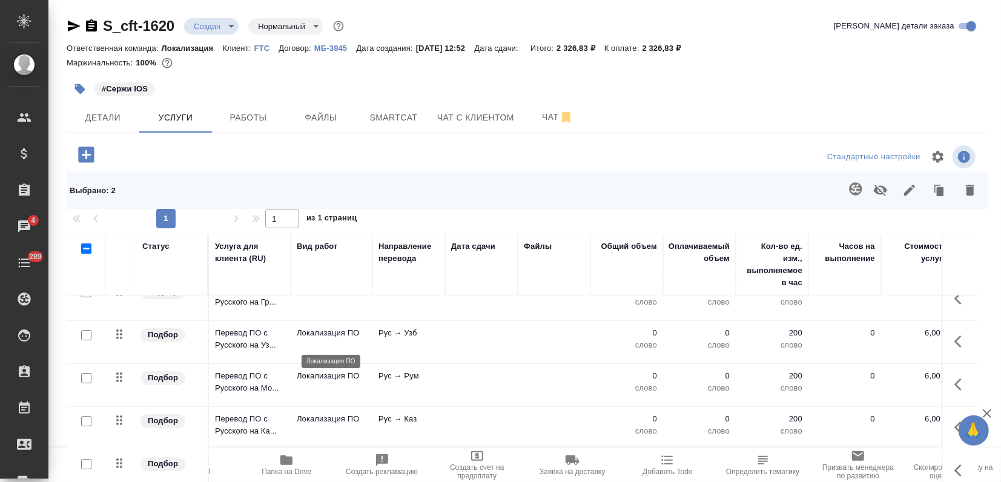
scroll to position [0, 0]
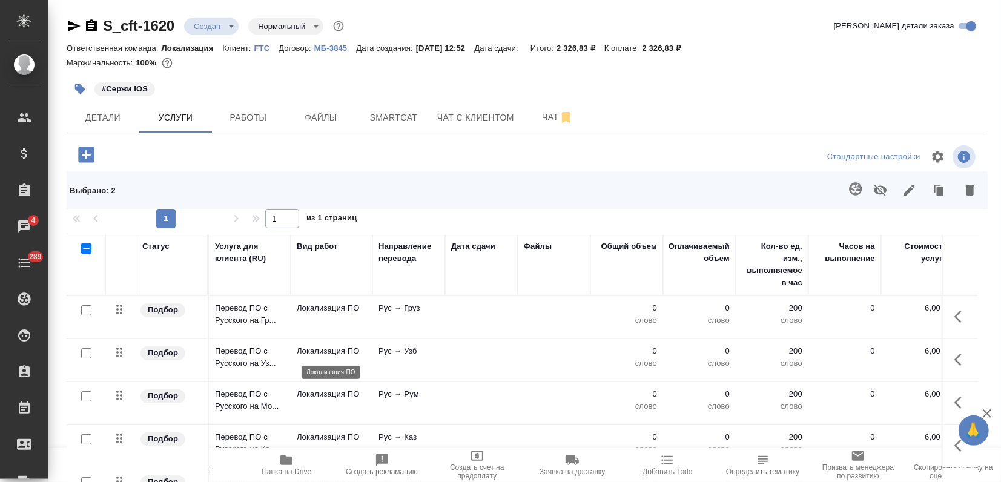
click at [361, 354] on p "Локализация ПО" at bounding box center [332, 351] width 70 height 12
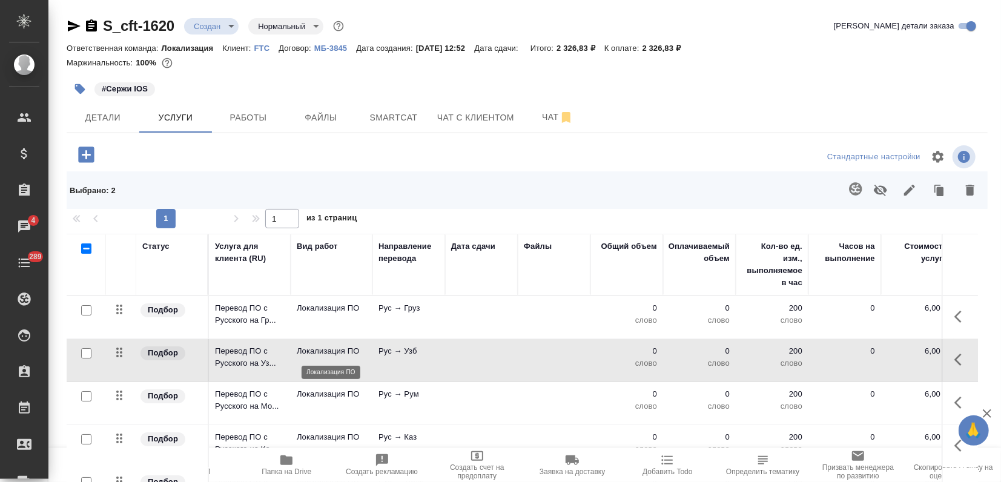
click at [361, 354] on p "Локализация ПО" at bounding box center [332, 351] width 70 height 12
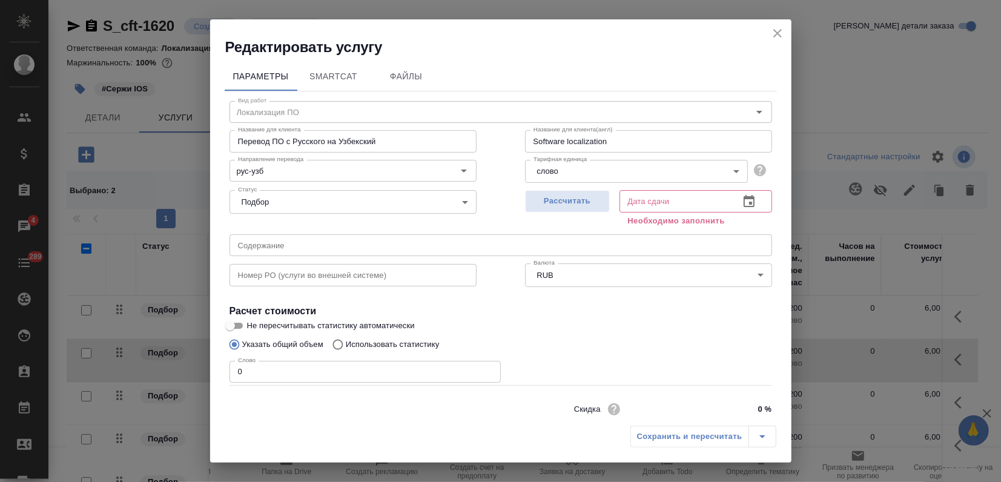
click at [103, 371] on div "Редактировать услугу Параметры SmartCat Файлы Вид работ Локализация ПО Вид рабо…" at bounding box center [500, 241] width 1001 height 482
type input "40"
click at [588, 193] on button "Рассчитать" at bounding box center [567, 201] width 85 height 22
type input "26.09.2025 13:10"
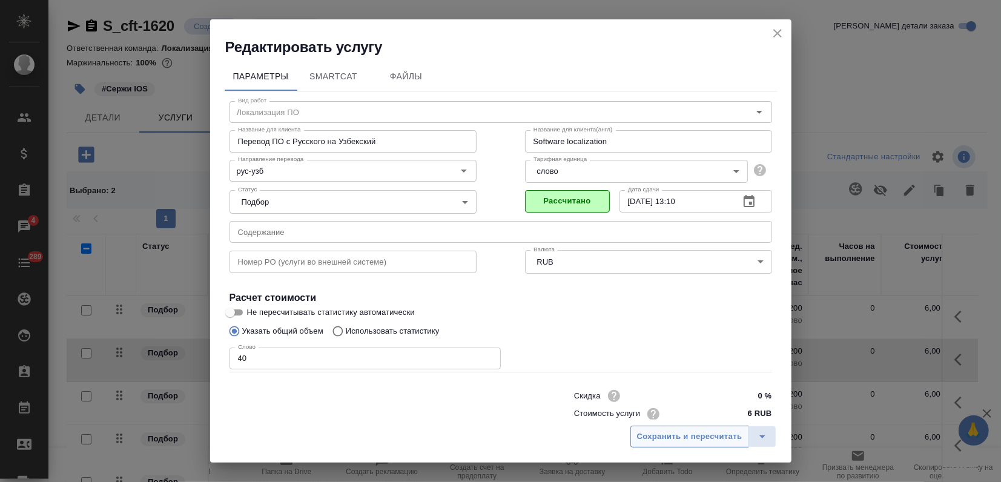
click at [651, 443] on span "Сохранить и пересчитать" at bounding box center [689, 437] width 105 height 14
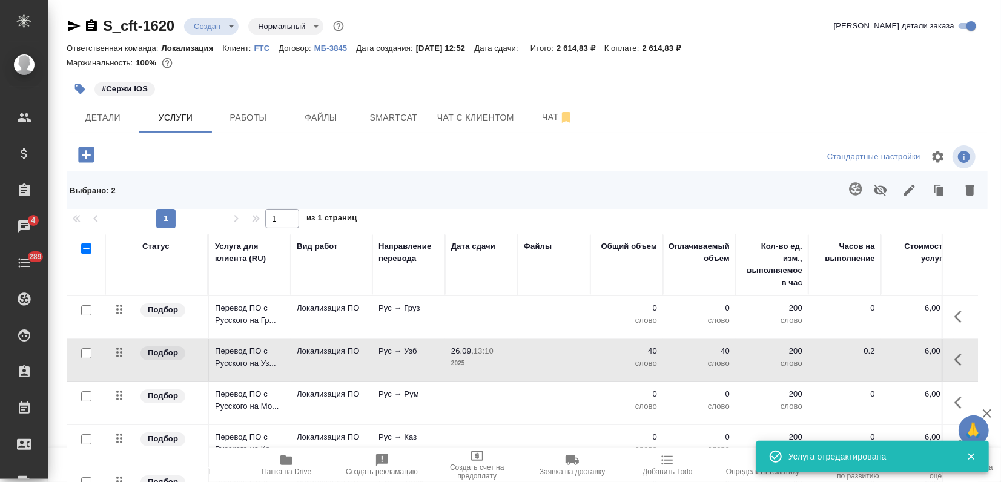
click at [82, 306] on input "checkbox" at bounding box center [86, 310] width 10 height 10
checkbox input "true"
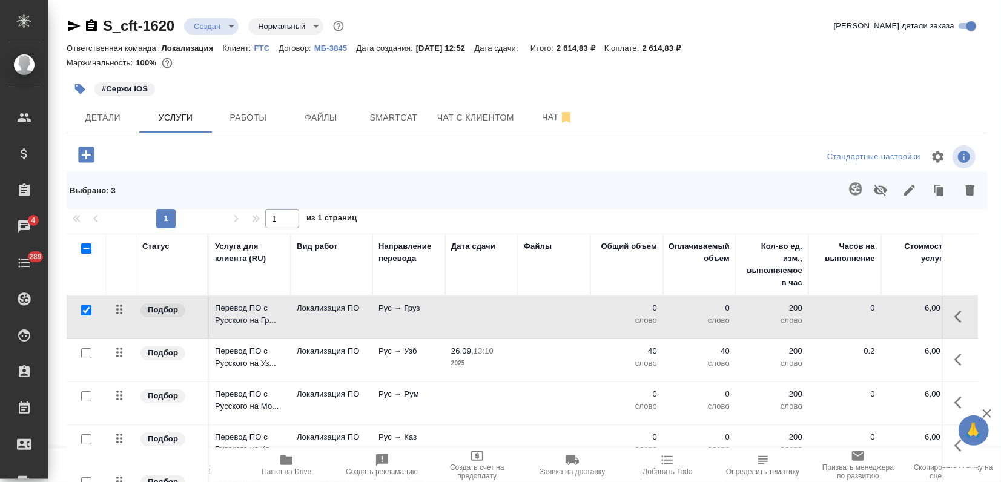
click at [88, 394] on input "checkbox" at bounding box center [86, 396] width 10 height 10
checkbox input "true"
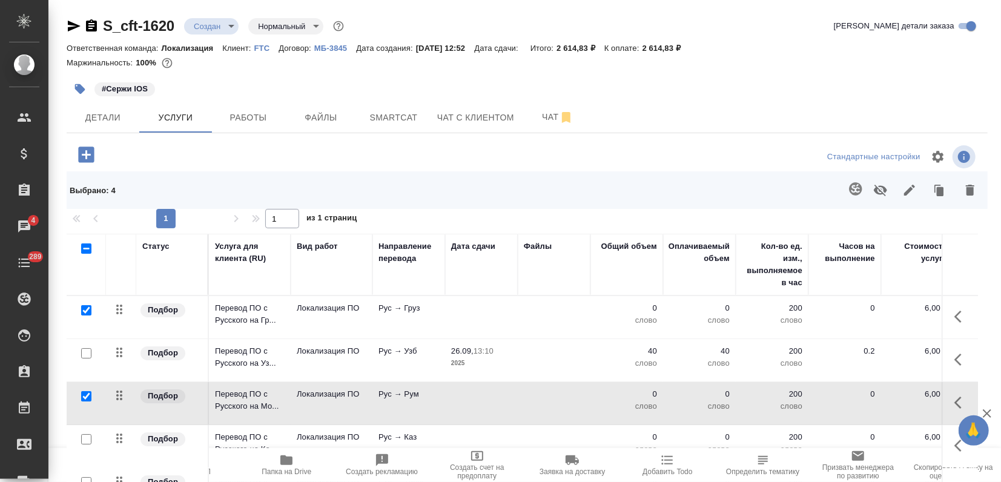
click at [83, 441] on input "checkbox" at bounding box center [86, 439] width 10 height 10
checkbox input "true"
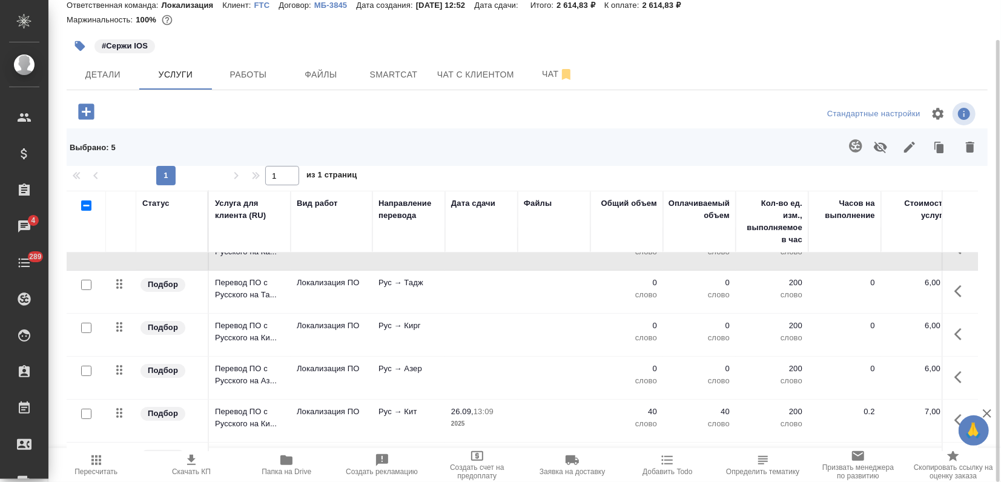
scroll to position [134, 0]
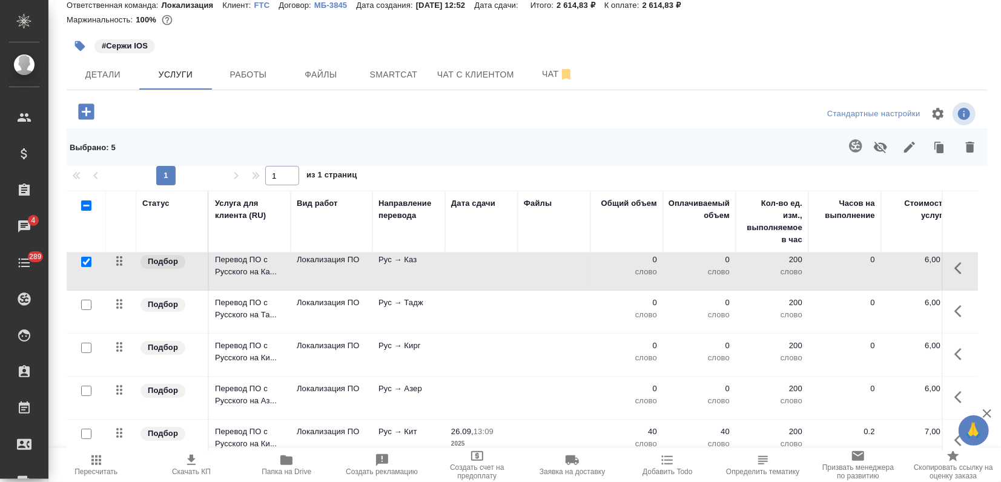
click at [91, 303] on input "checkbox" at bounding box center [86, 305] width 10 height 10
checkbox input "true"
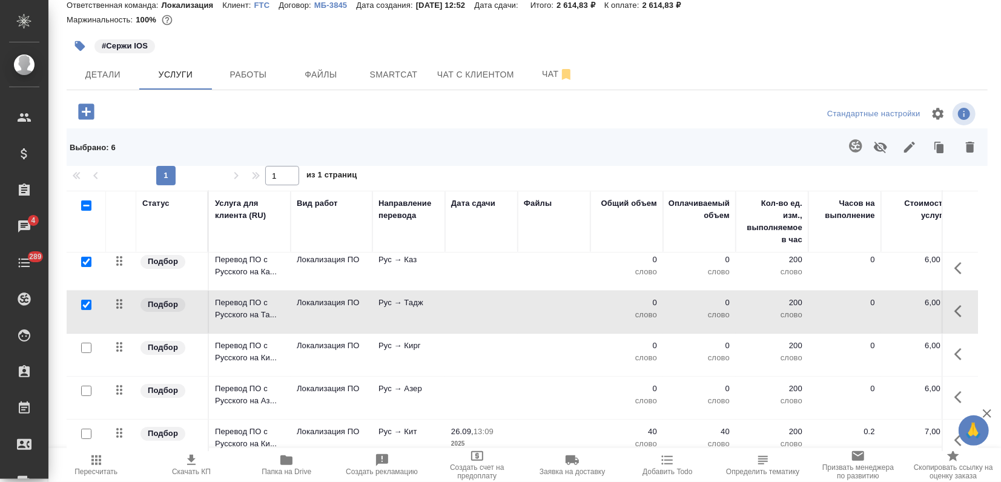
click at [87, 345] on input "checkbox" at bounding box center [86, 348] width 10 height 10
checkbox input "true"
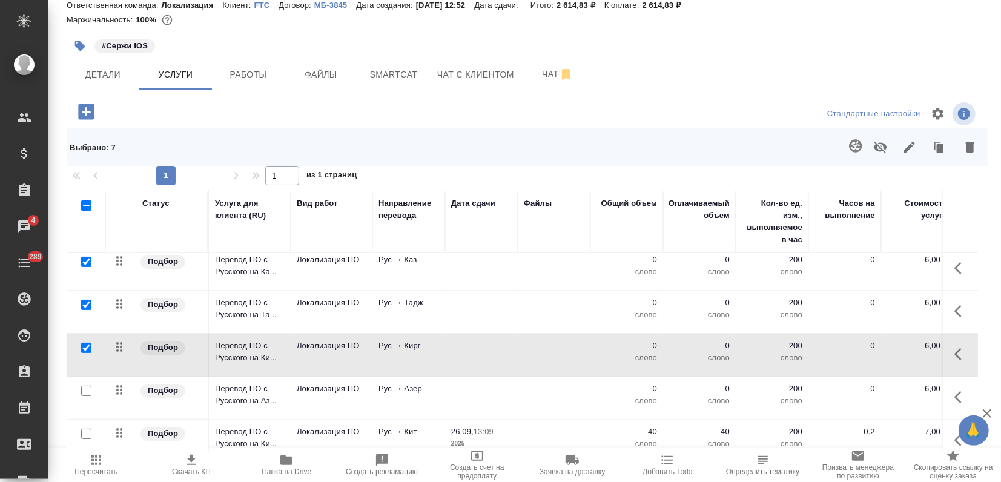
click at [85, 390] on input "checkbox" at bounding box center [86, 391] width 10 height 10
checkbox input "true"
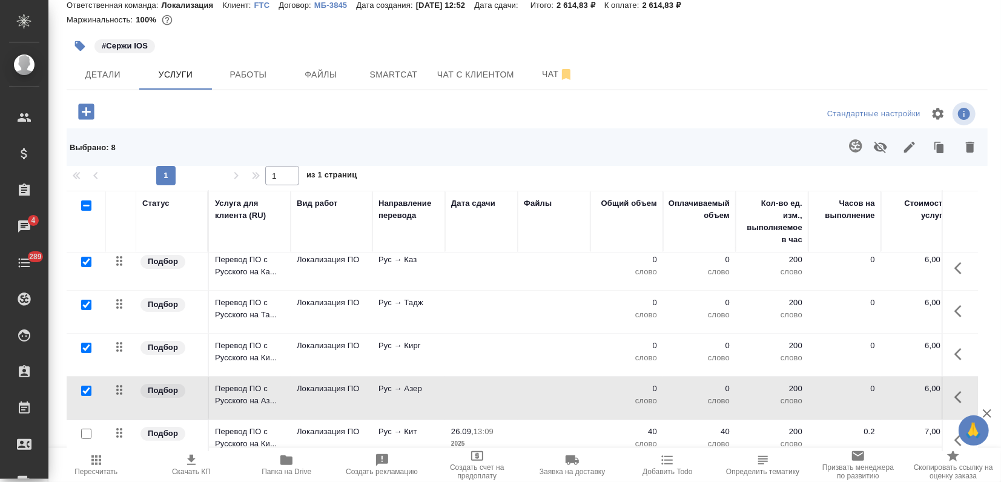
scroll to position [0, 0]
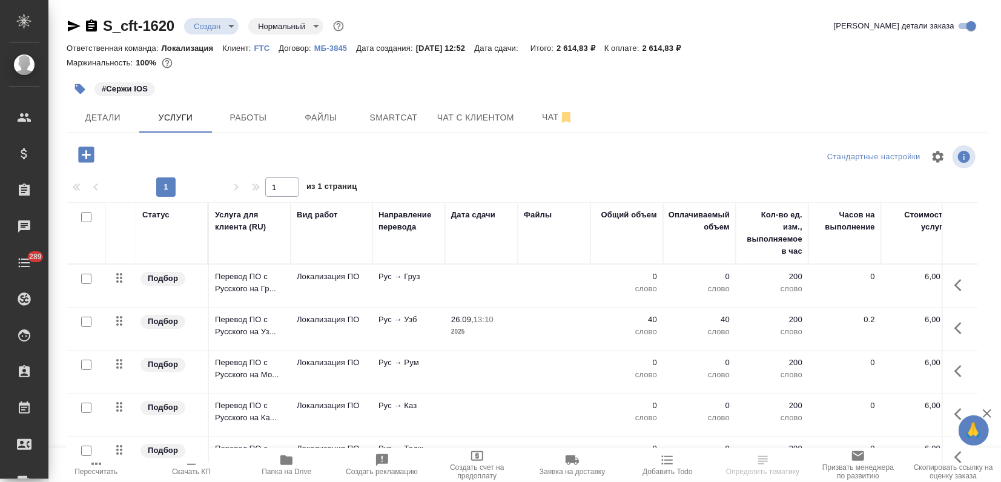
click at [87, 277] on input "checkbox" at bounding box center [86, 279] width 10 height 10
checkbox input "true"
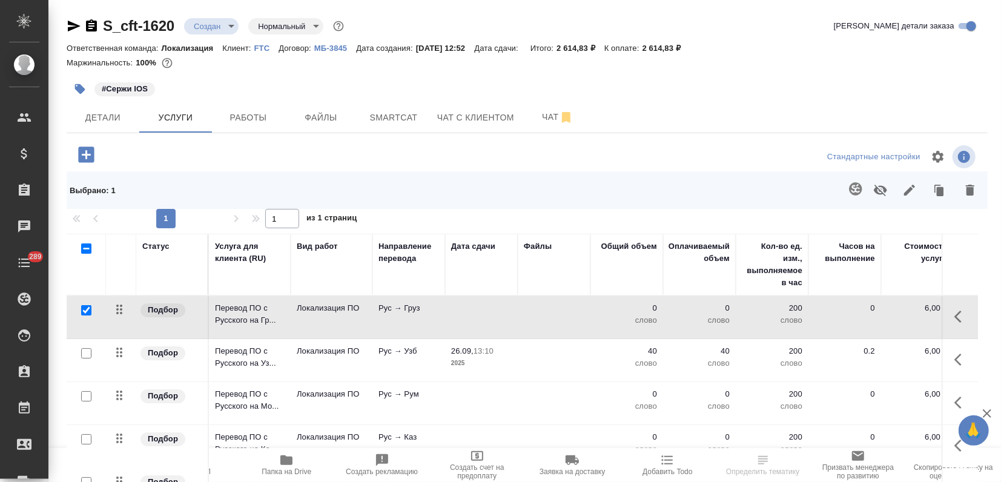
click at [83, 393] on input "checkbox" at bounding box center [86, 396] width 10 height 10
checkbox input "true"
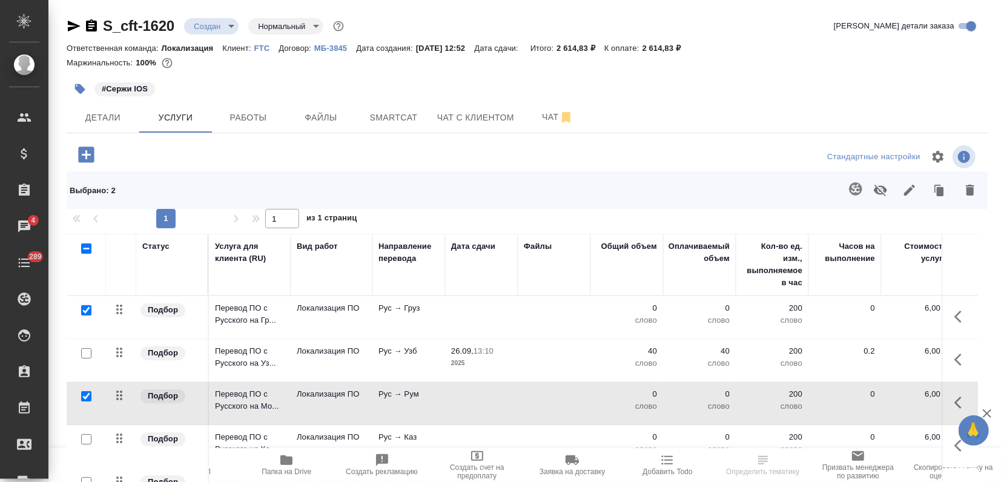
click at [84, 440] on input "checkbox" at bounding box center [86, 439] width 10 height 10
checkbox input "true"
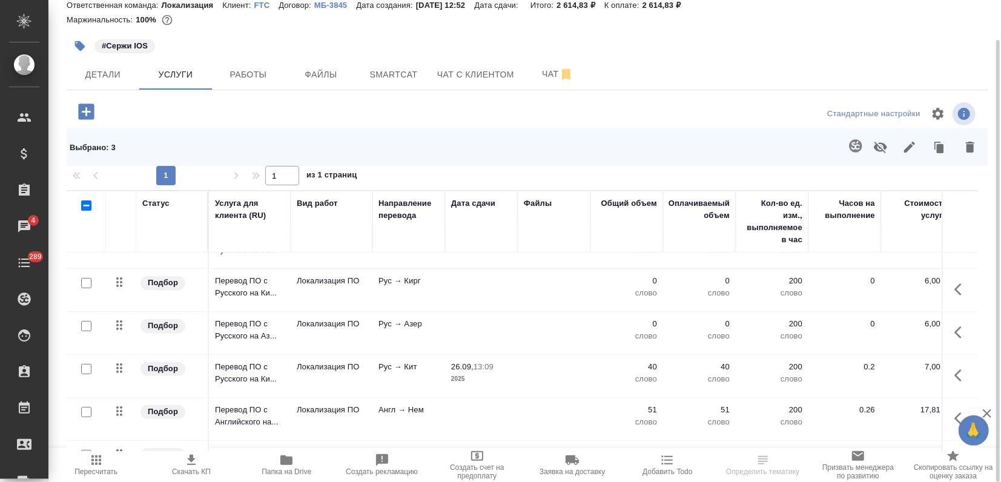
scroll to position [202, 0]
click at [84, 325] on input "checkbox" at bounding box center [86, 323] width 10 height 10
checkbox input "true"
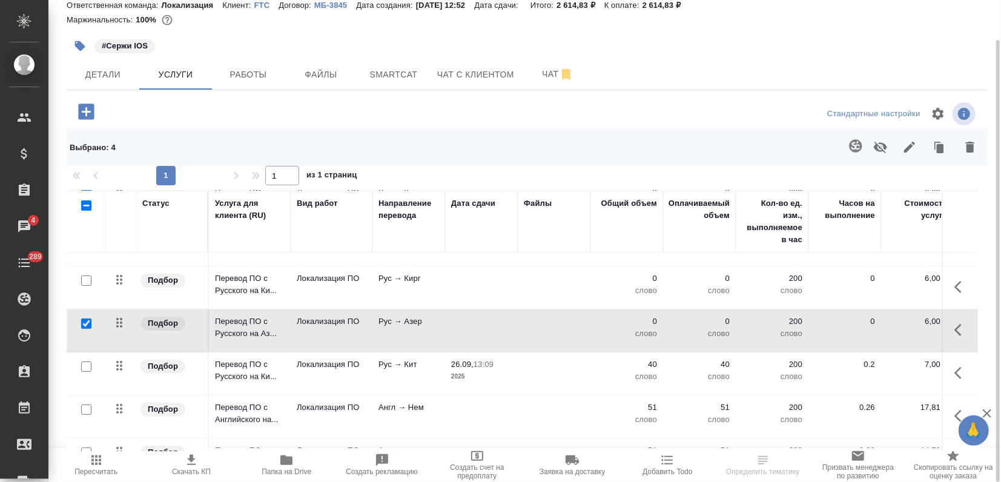
click at [86, 281] on input "checkbox" at bounding box center [86, 280] width 10 height 10
checkbox input "true"
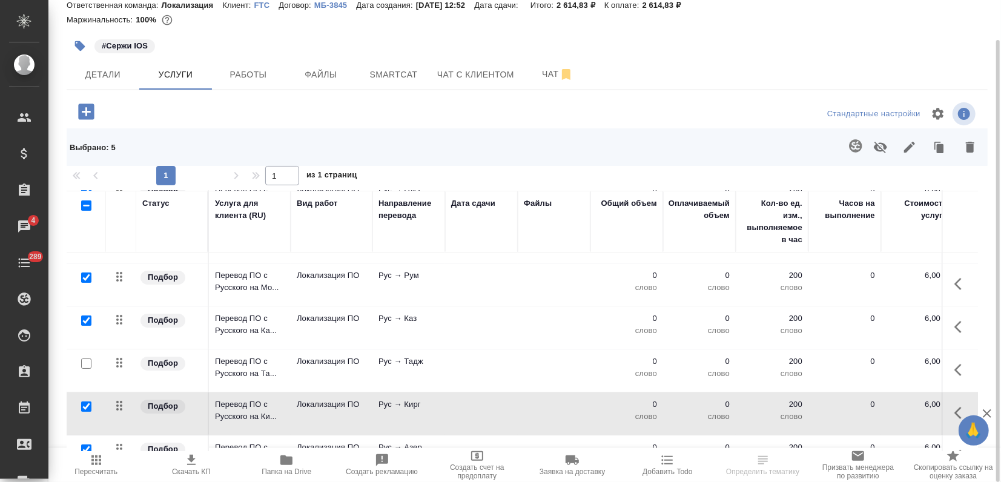
scroll to position [67, 0]
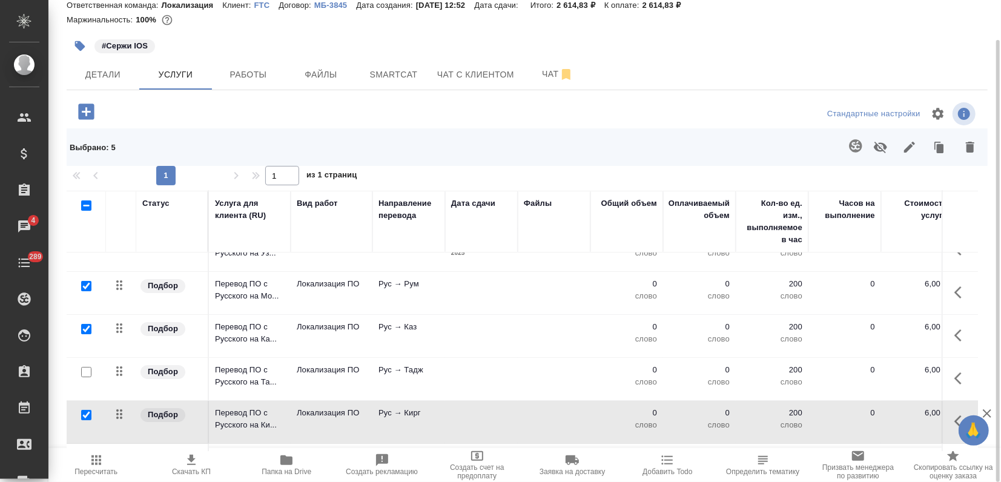
click at [87, 369] on input "checkbox" at bounding box center [86, 372] width 10 height 10
checkbox input "true"
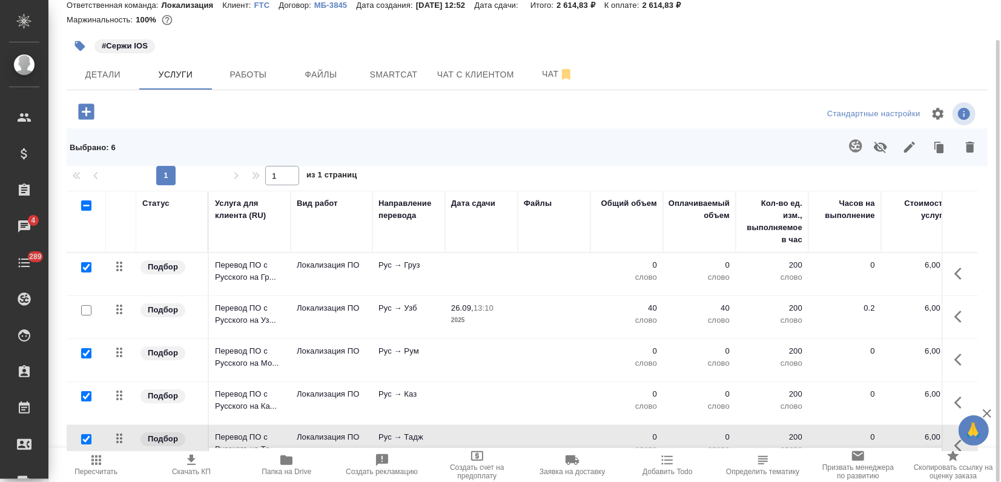
click at [913, 150] on icon "button" at bounding box center [909, 147] width 15 height 15
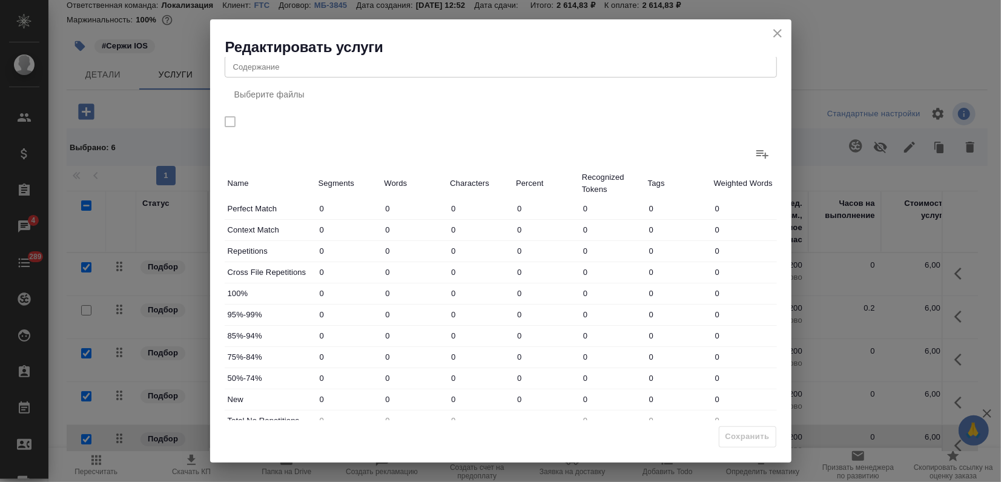
scroll to position [156, 0]
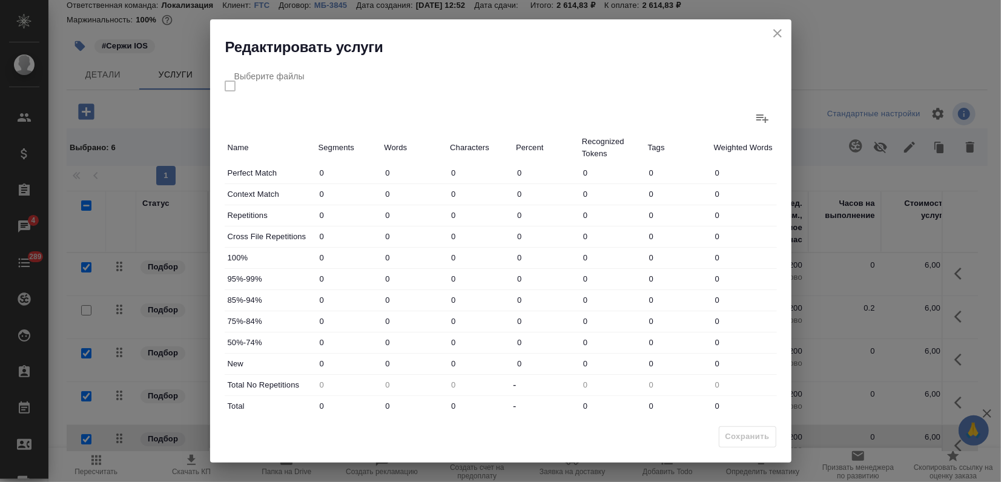
click at [331, 360] on div "New 0 0 0 0 0 0 0" at bounding box center [501, 364] width 552 height 21
type input "138"
drag, startPoint x: 407, startPoint y: 411, endPoint x: 377, endPoint y: 401, distance: 32.0
click at [378, 401] on div "Total 0 0 0 - 0 0 0" at bounding box center [501, 406] width 552 height 21
type input "1"
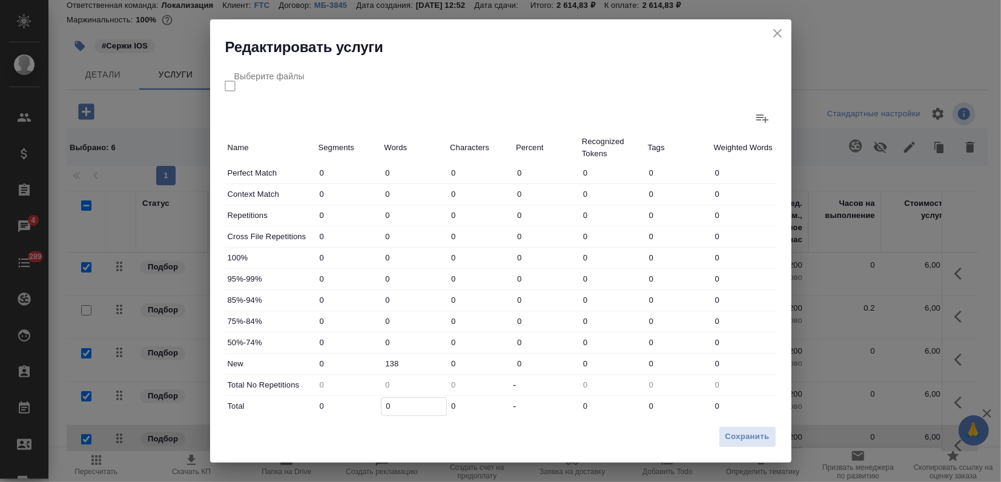
type input "1"
type input "13"
type input "138"
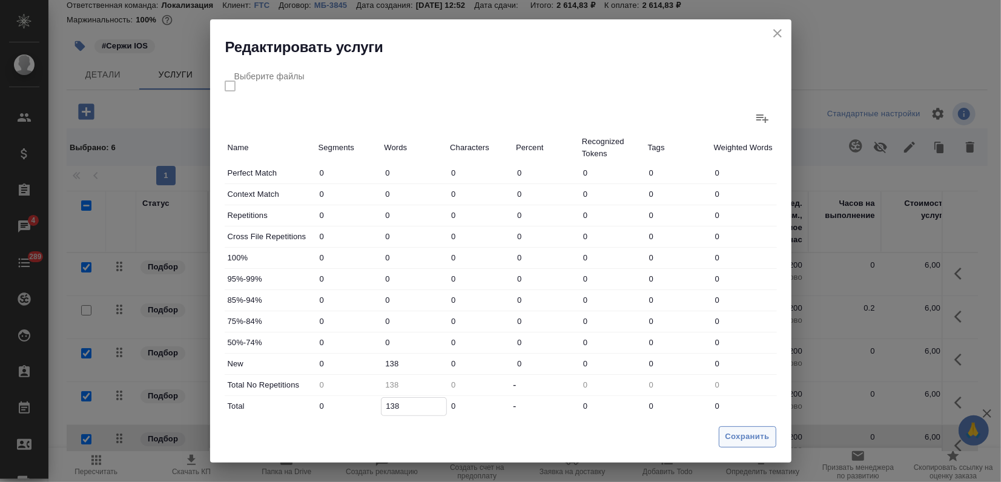
click at [740, 438] on span "Сохранить" at bounding box center [747, 437] width 44 height 14
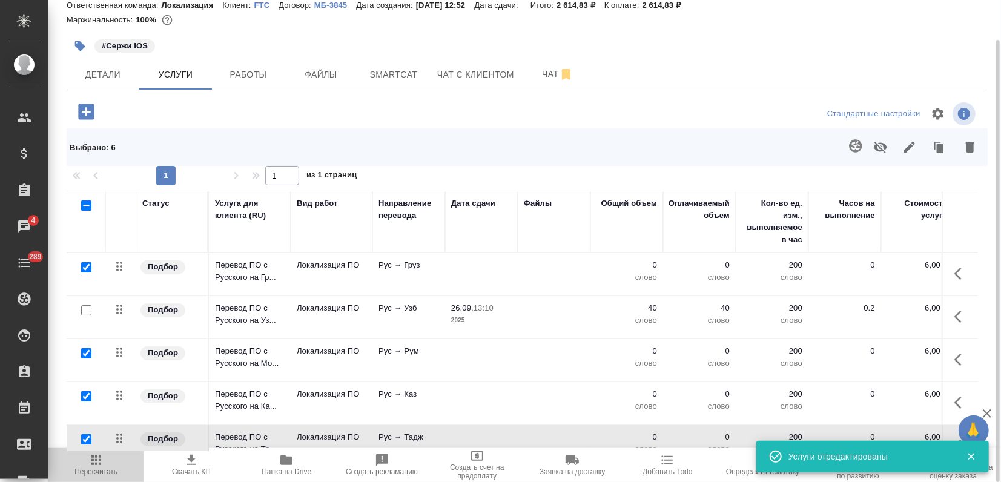
click at [102, 465] on icon "button" at bounding box center [96, 460] width 15 height 15
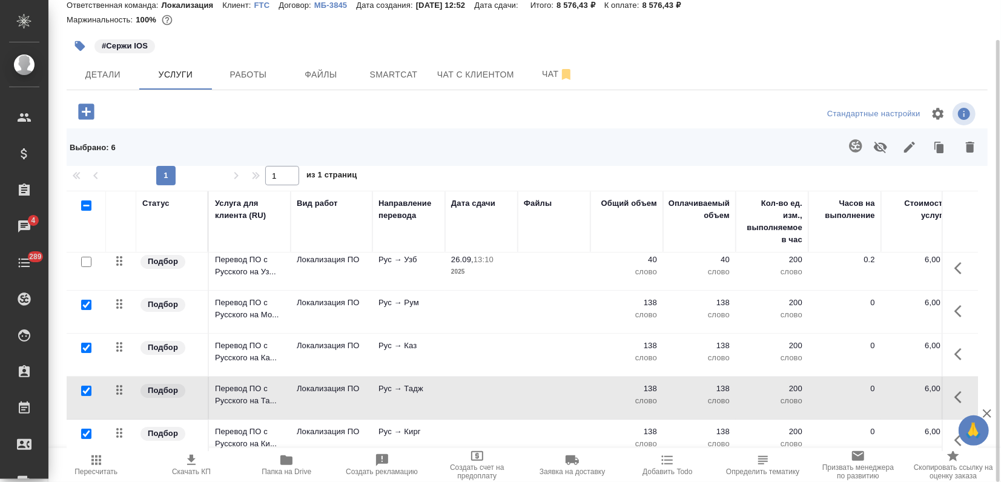
scroll to position [134, 0]
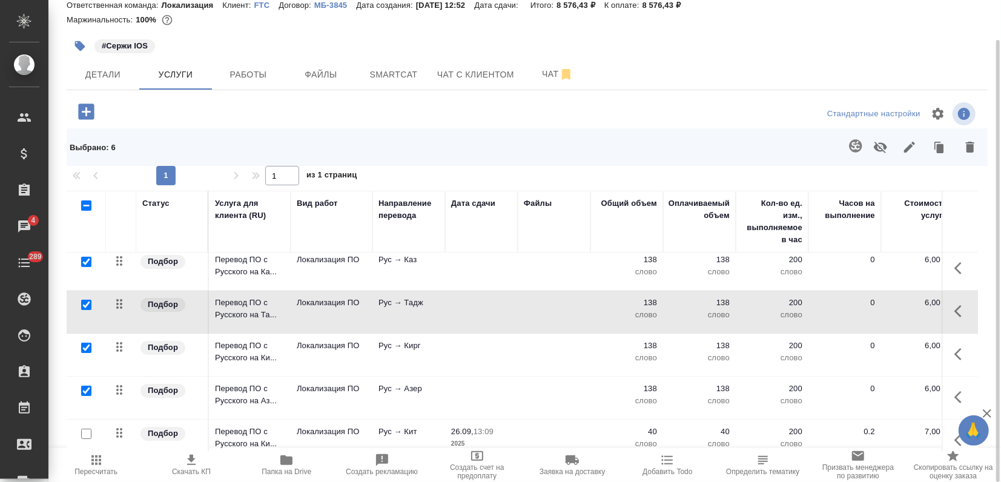
click at [107, 457] on span "Пересчитать" at bounding box center [96, 464] width 81 height 23
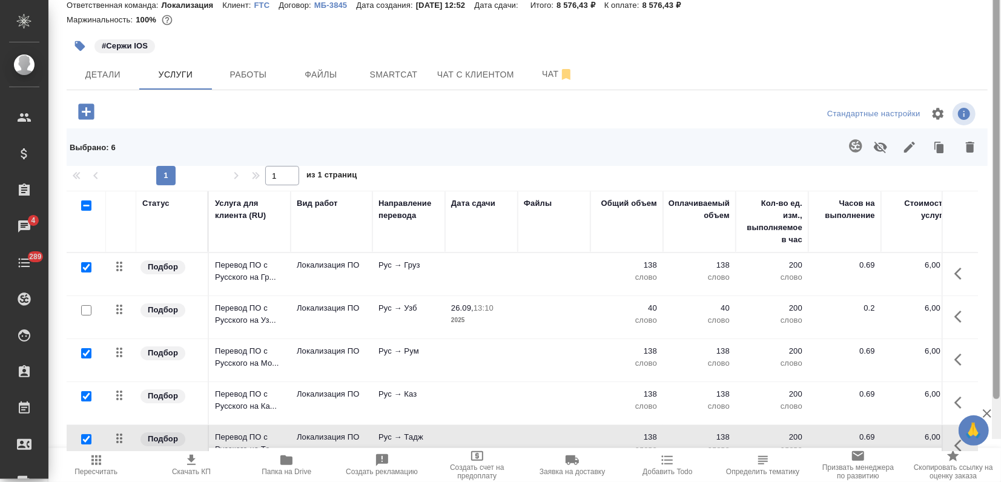
scroll to position [0, 0]
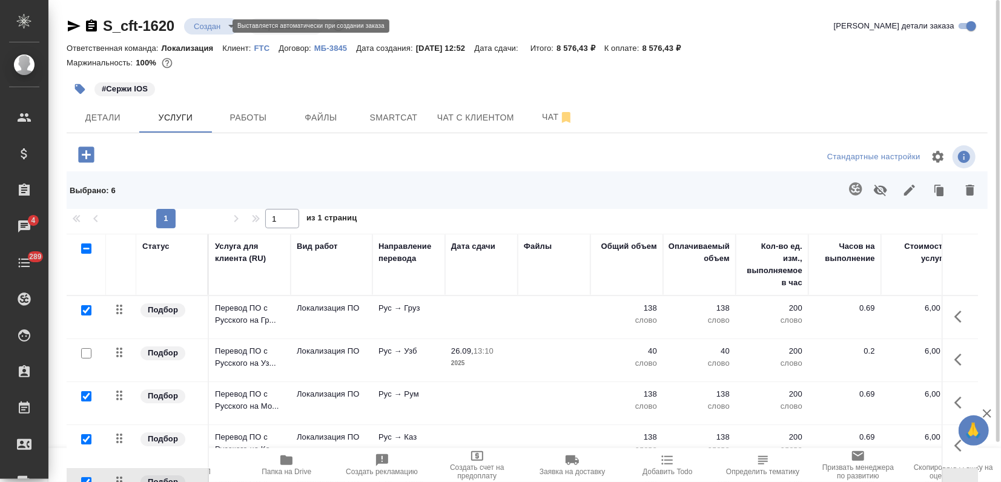
click at [213, 24] on body "🙏 .cls-1 fill:#fff; AWATERA Zagorodnikh Viktoria Клиенты Спецификации Заказы 4 …" at bounding box center [500, 241] width 1001 height 482
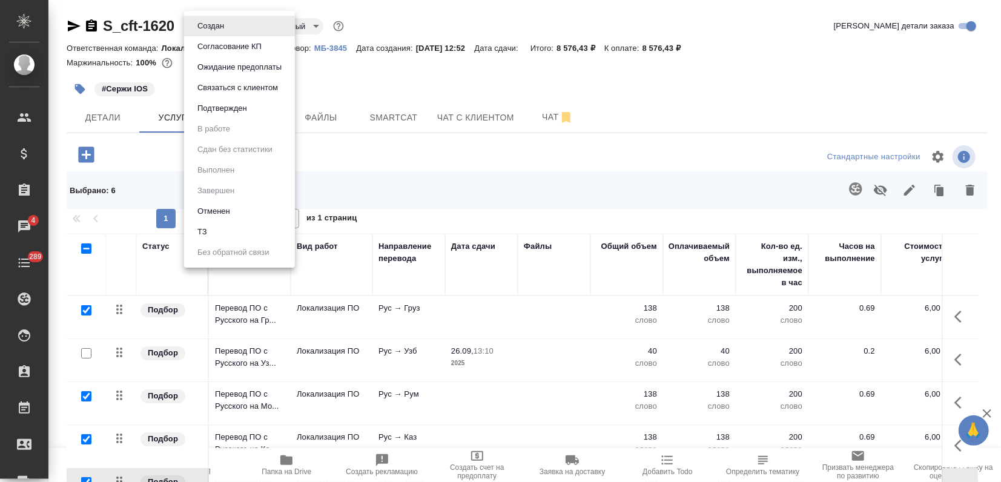
click at [215, 109] on button "Подтвержден" at bounding box center [222, 108] width 57 height 13
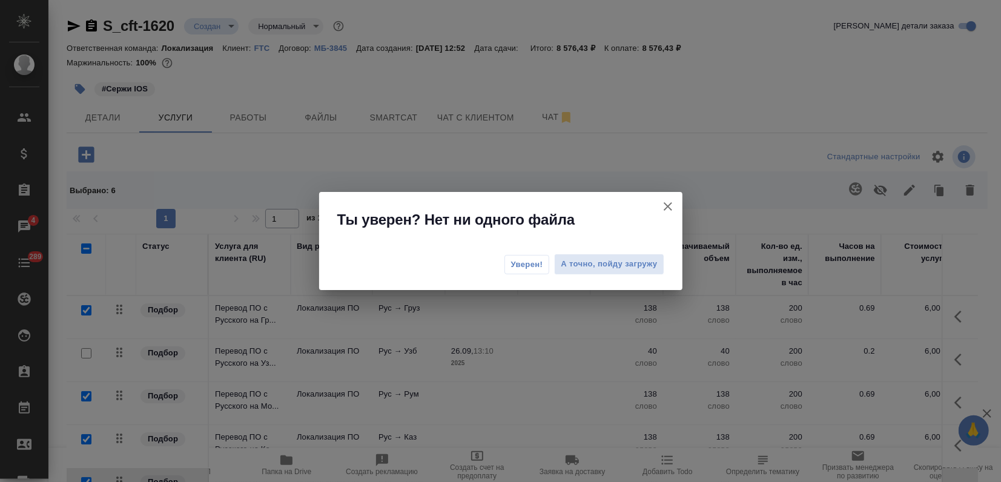
click at [513, 259] on span "Уверен!" at bounding box center [527, 265] width 32 height 12
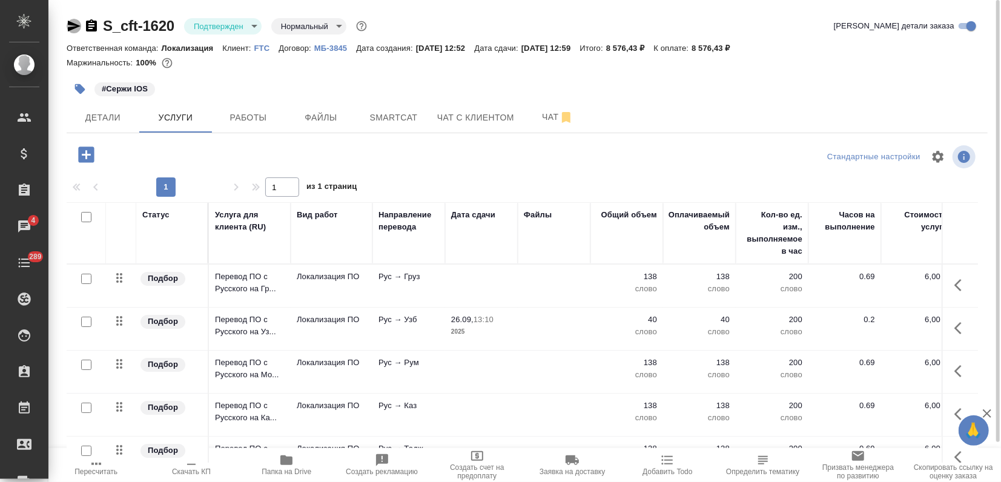
click at [70, 26] on icon "button" at bounding box center [74, 26] width 15 height 15
click at [68, 22] on icon "button" at bounding box center [74, 26] width 13 height 11
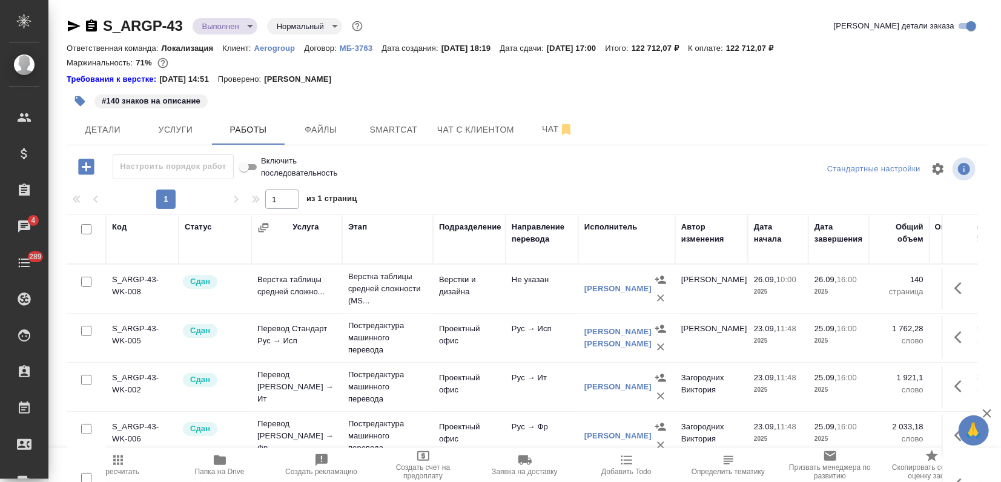
click at [226, 467] on span "Папка на Drive" at bounding box center [220, 471] width 50 height 8
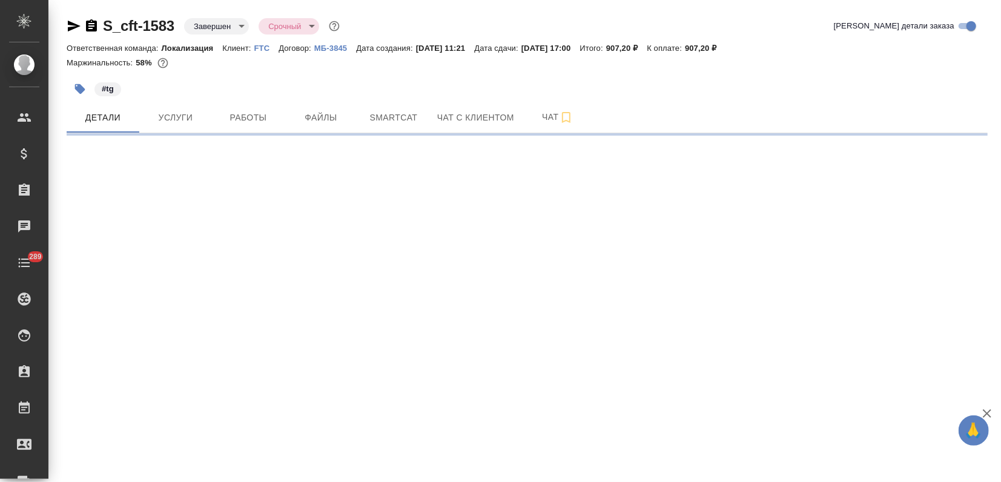
select select "RU"
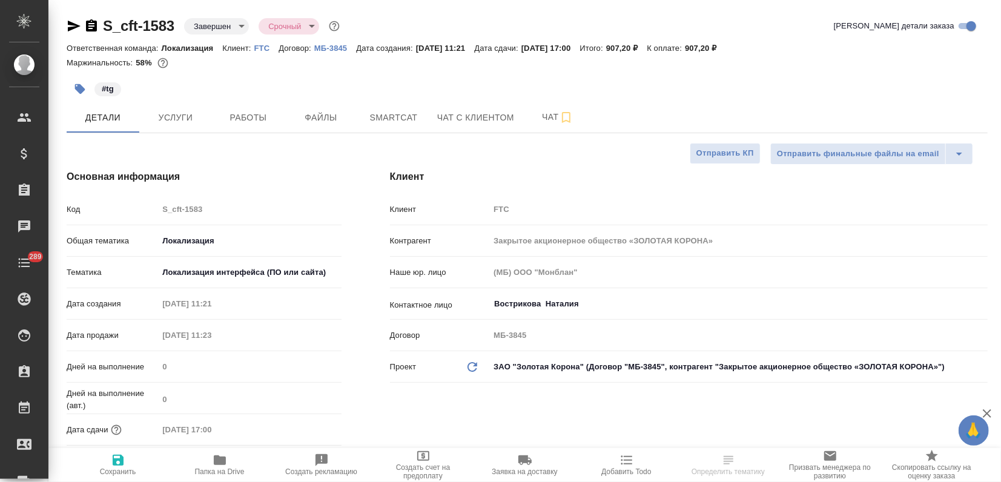
type textarea "x"
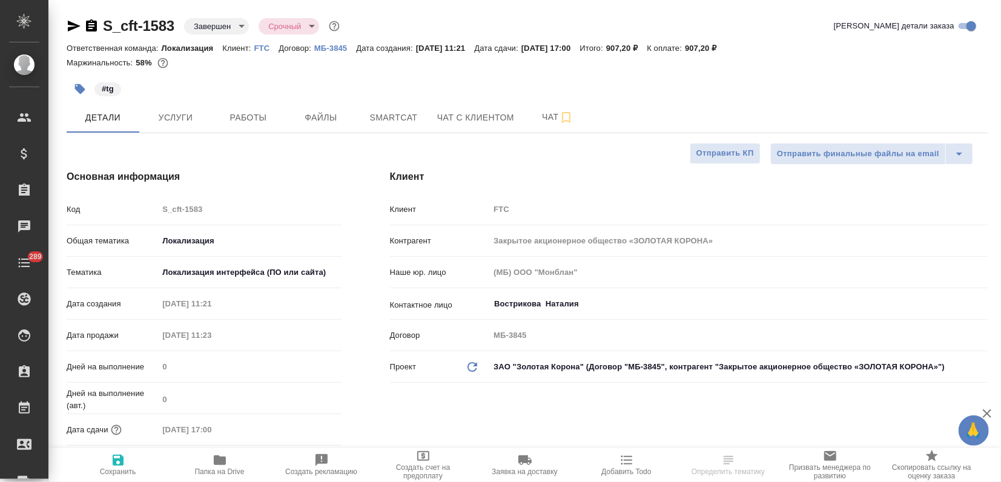
type textarea "x"
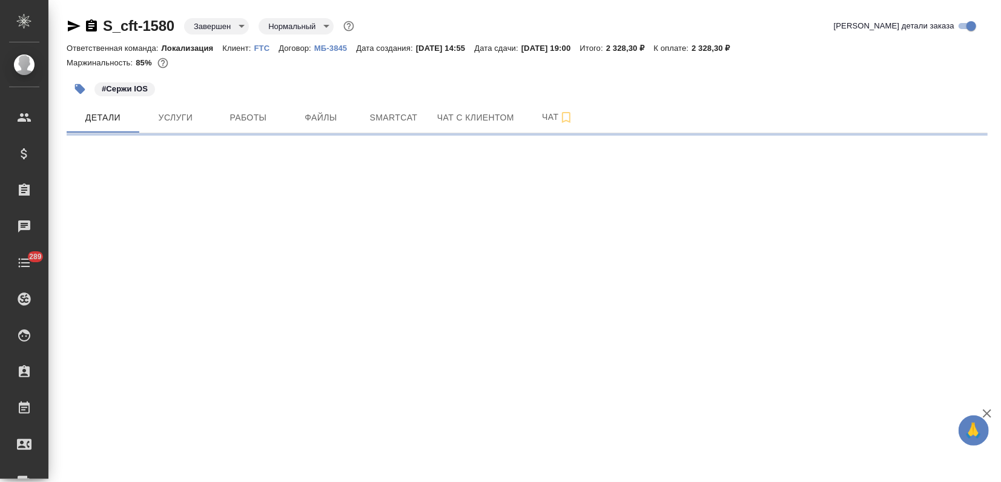
select select "RU"
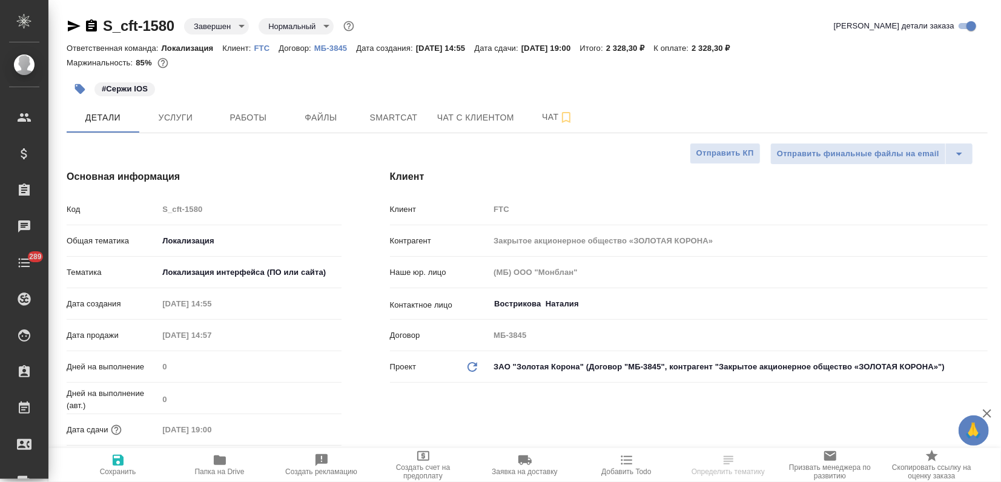
type textarea "x"
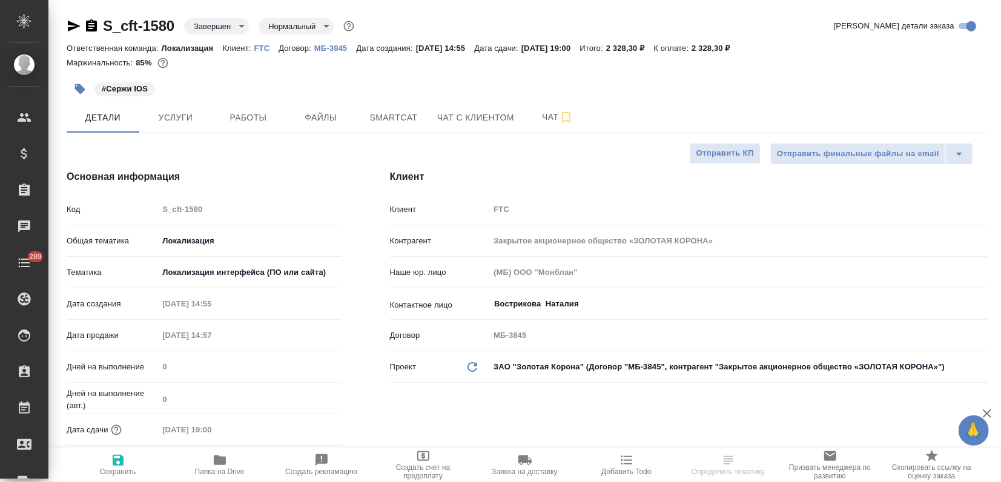
type textarea "x"
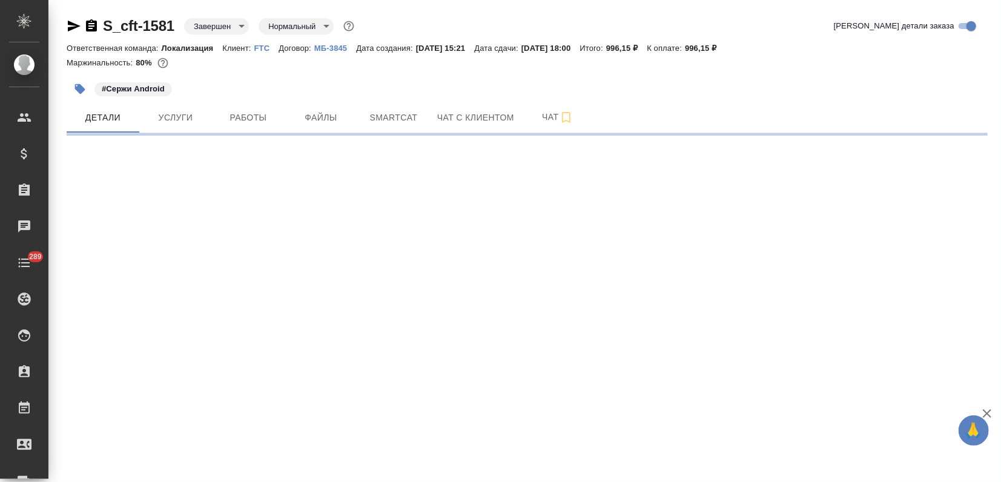
select select "RU"
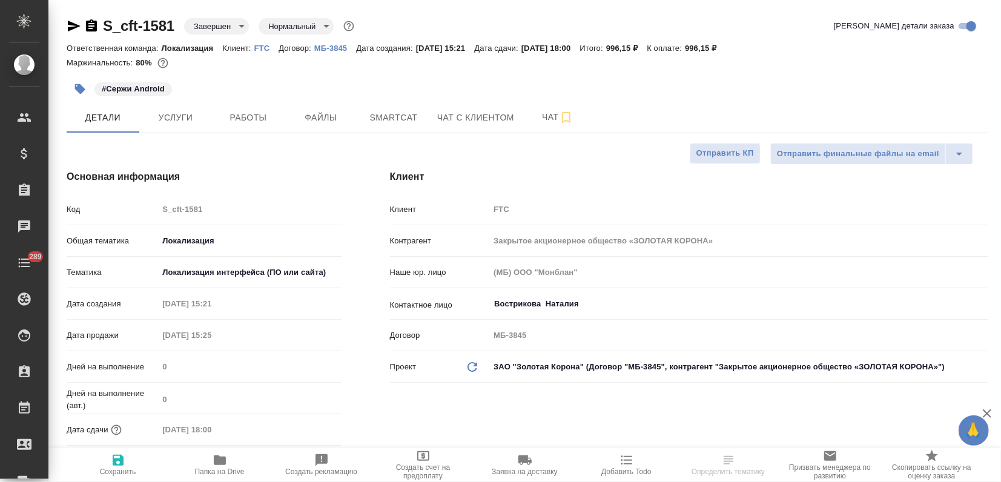
type textarea "x"
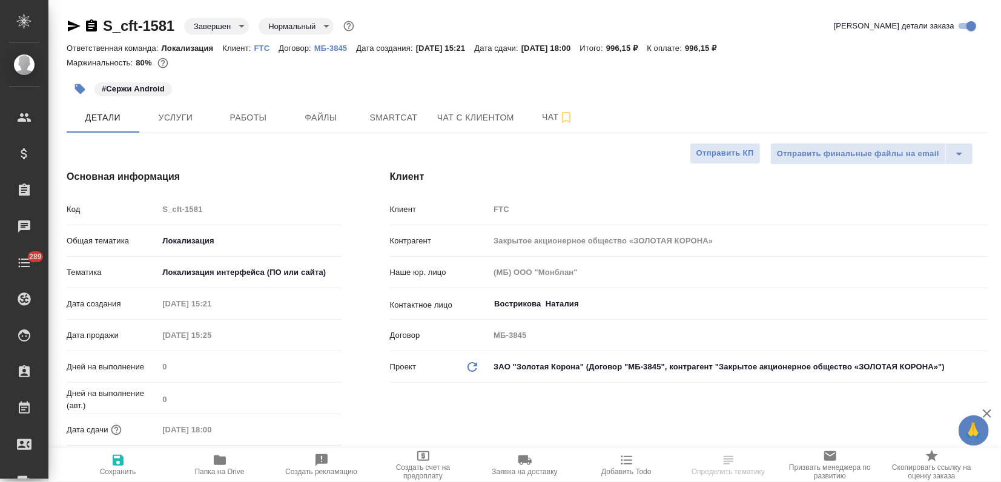
type textarea "x"
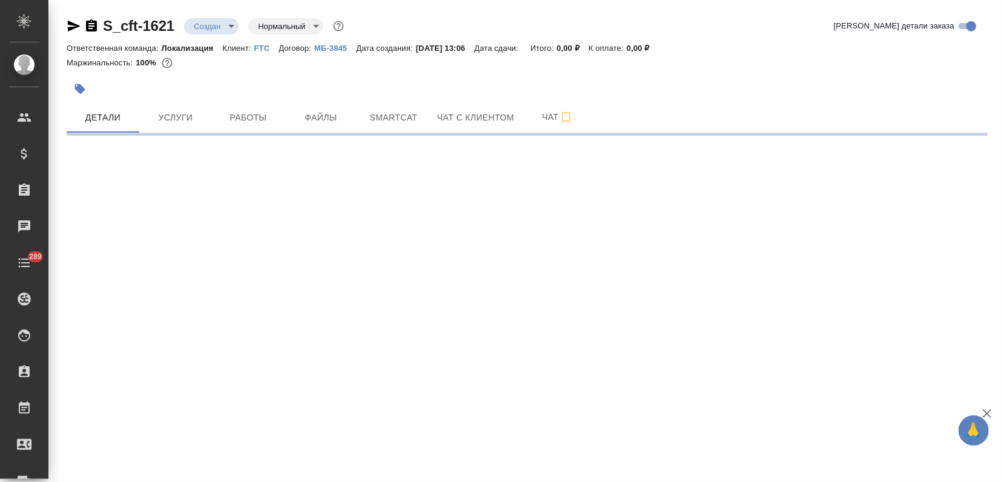
select select "RU"
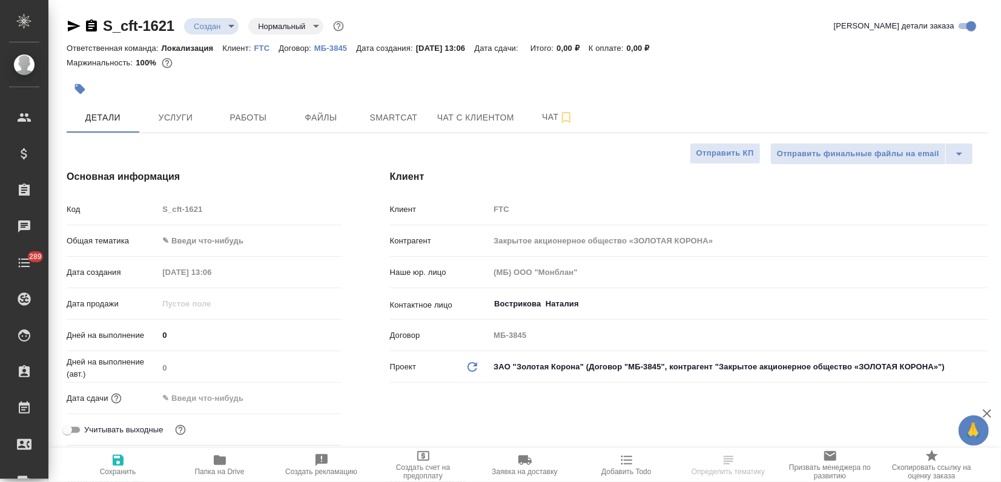
type textarea "x"
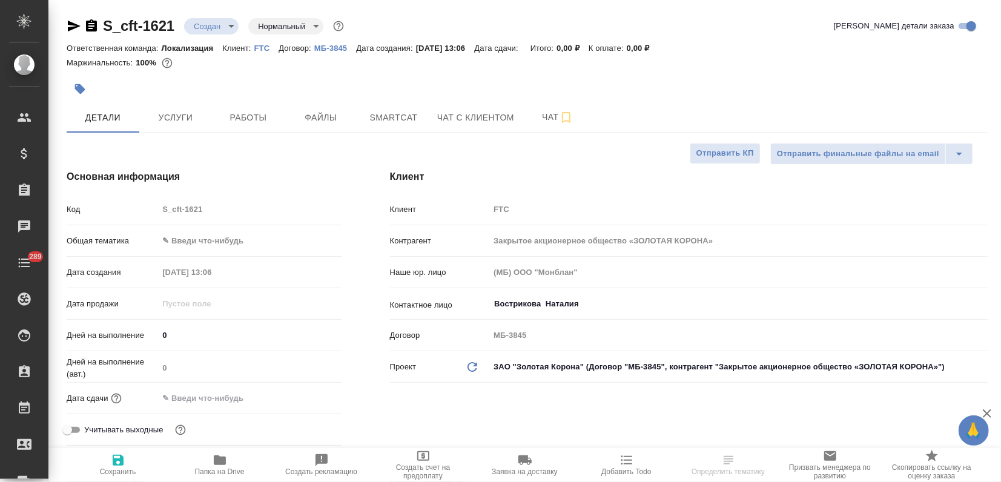
type textarea "x"
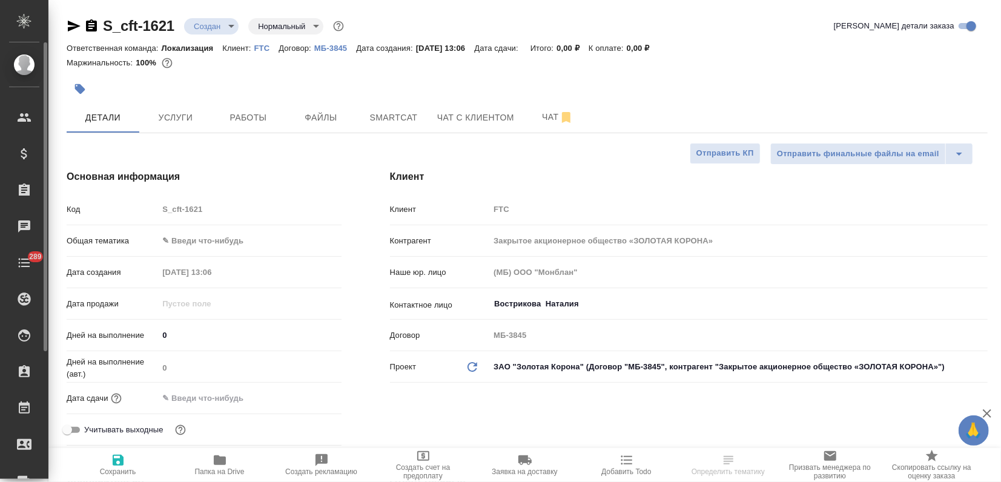
type textarea "x"
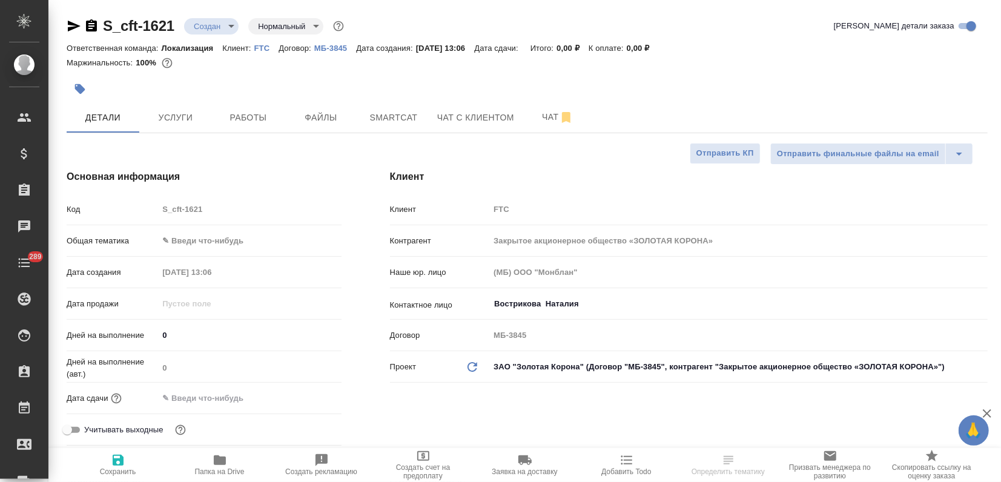
type textarea "x"
click at [74, 86] on icon "button" at bounding box center [80, 89] width 12 height 12
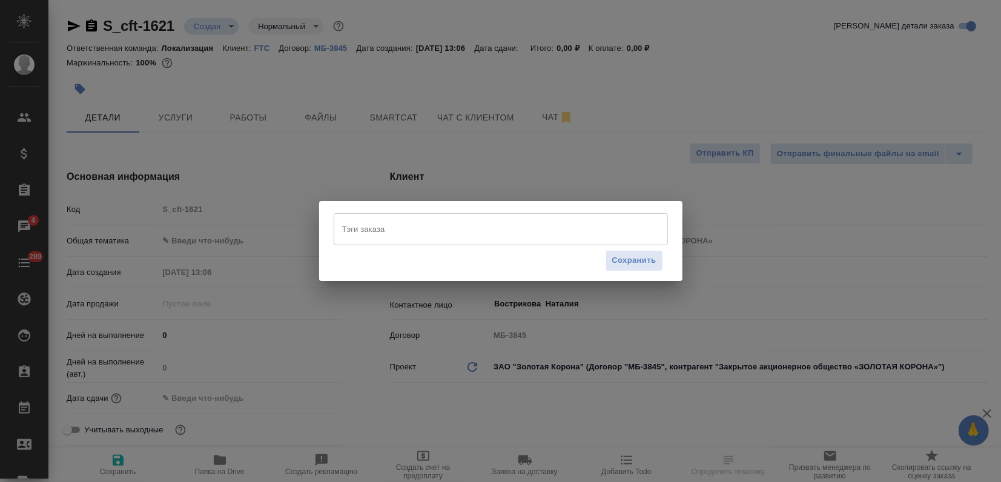
click at [376, 229] on input "Тэги заказа" at bounding box center [489, 229] width 300 height 21
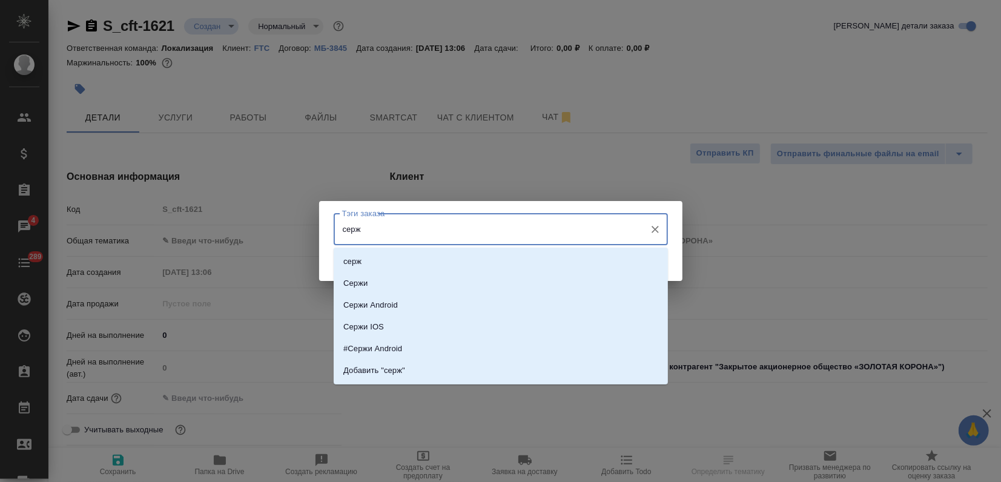
type input "сержи"
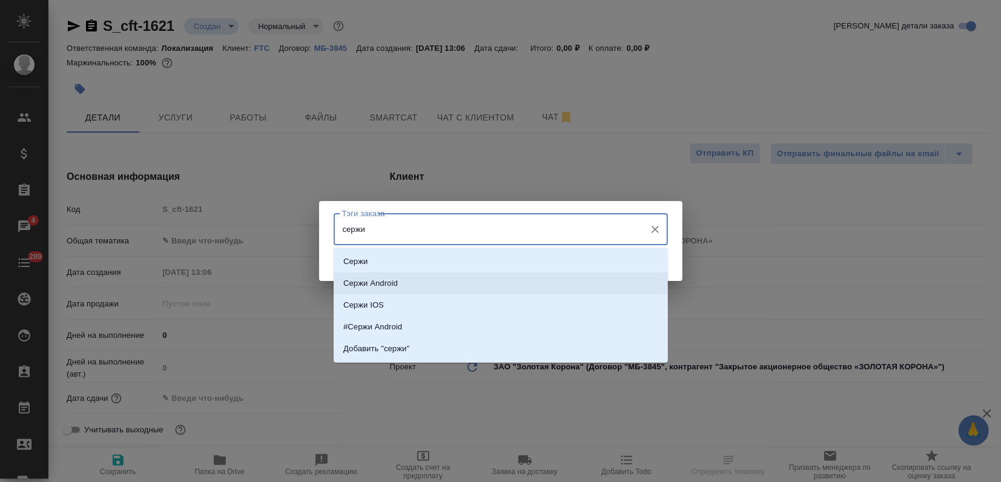
drag, startPoint x: 398, startPoint y: 284, endPoint x: 405, endPoint y: 290, distance: 9.5
click at [398, 284] on li "Сержи Android" at bounding box center [501, 283] width 334 height 22
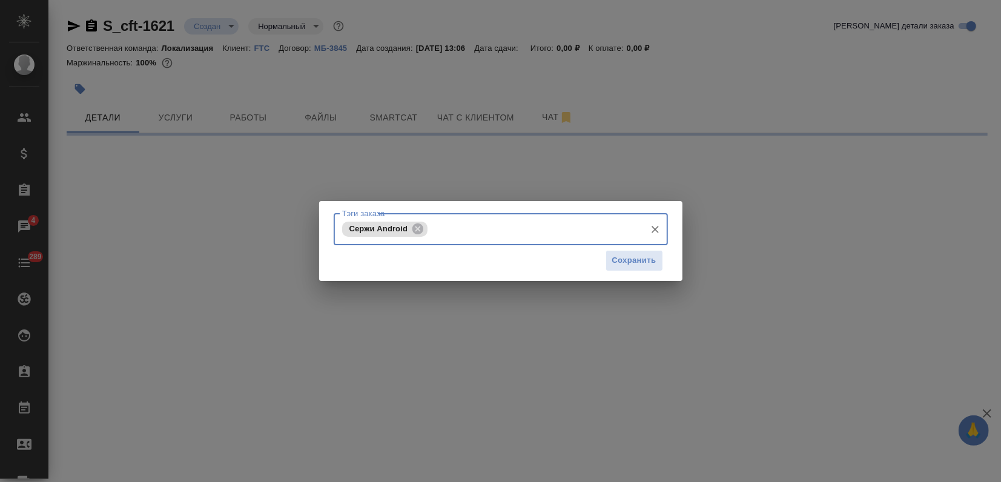
select select "RU"
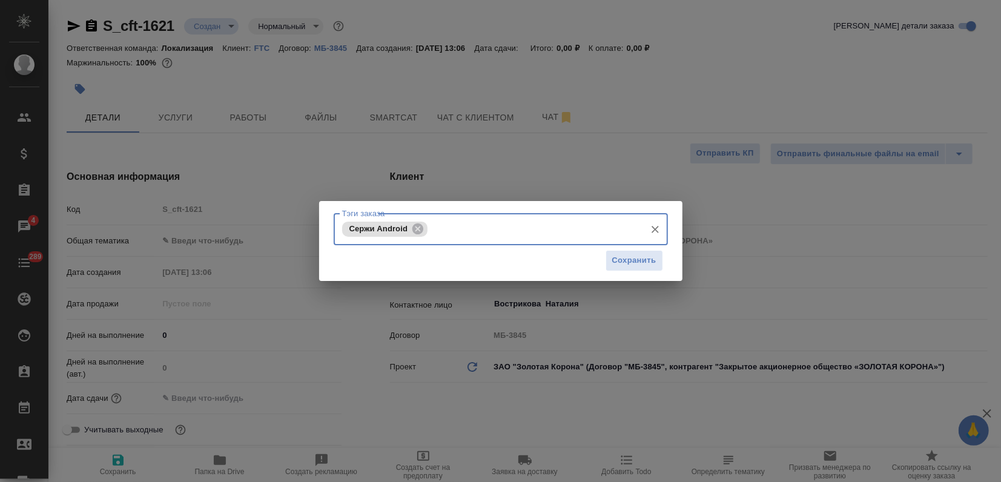
type textarea "x"
click at [610, 272] on div "Сохранить" at bounding box center [501, 260] width 334 height 31
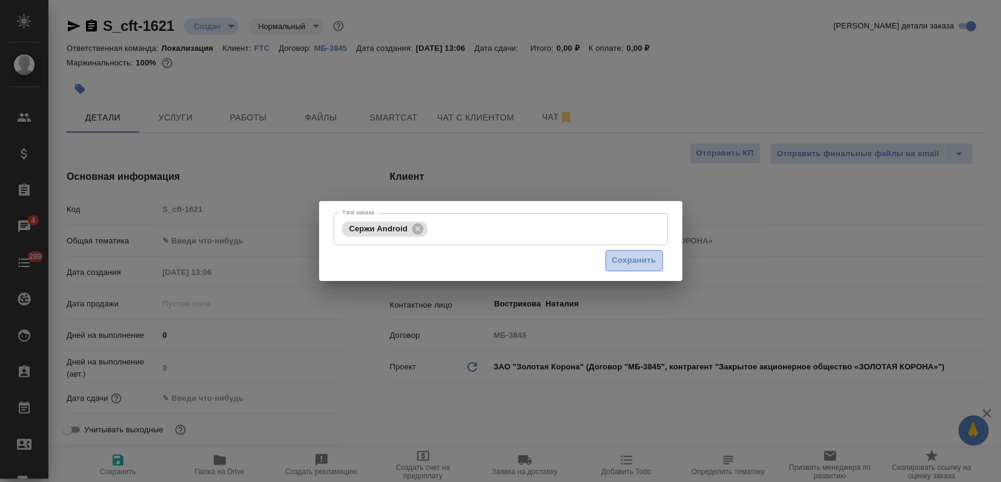
click at [615, 266] on span "Сохранить" at bounding box center [634, 261] width 44 height 14
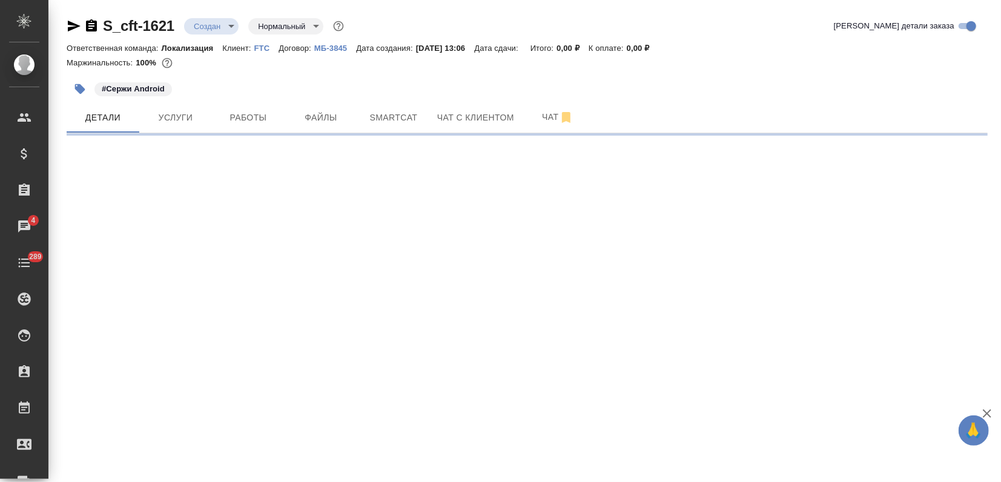
select select "RU"
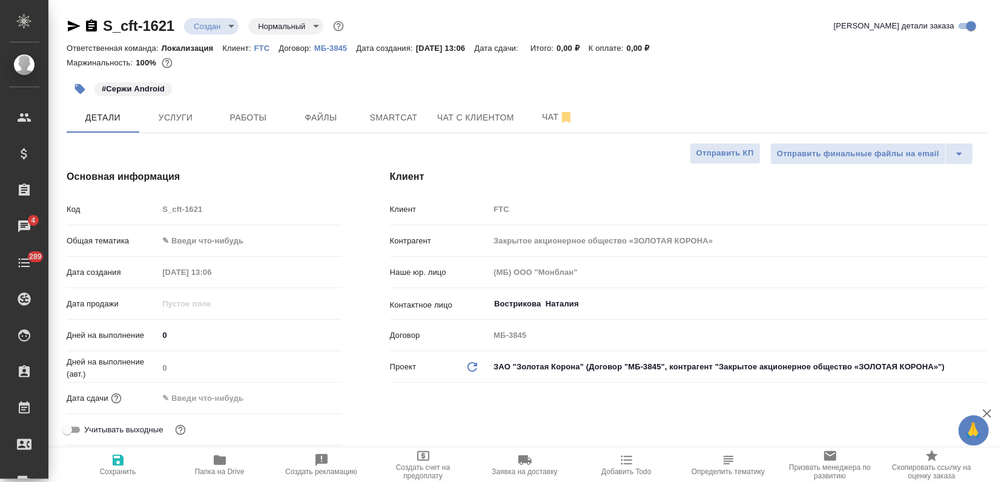
type textarea "x"
click at [193, 233] on body "🙏 .cls-1 fill:#fff; AWATERA Zagorodnikh [PERSON_NAME] Спецификации Заказы 4 Чат…" at bounding box center [500, 241] width 1001 height 482
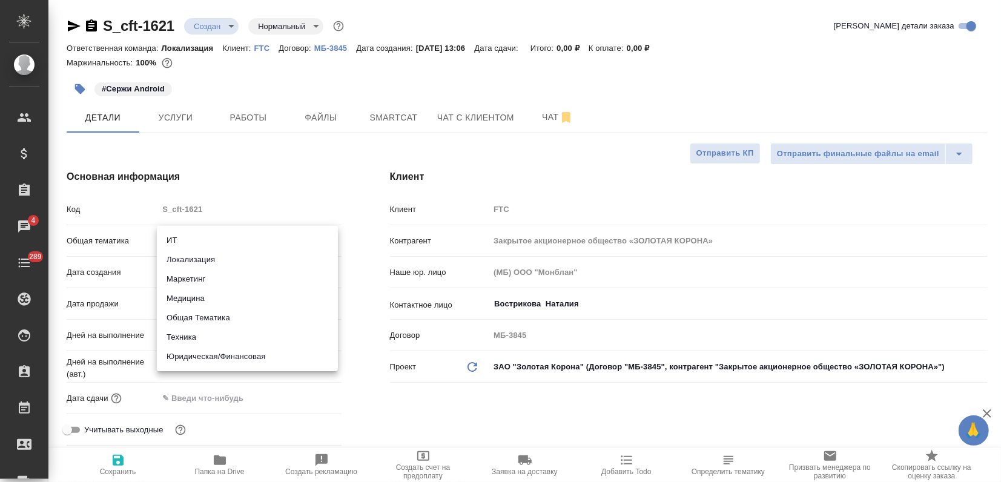
click at [192, 259] on li "Локализация" at bounding box center [247, 259] width 181 height 19
type input "local"
type textarea "x"
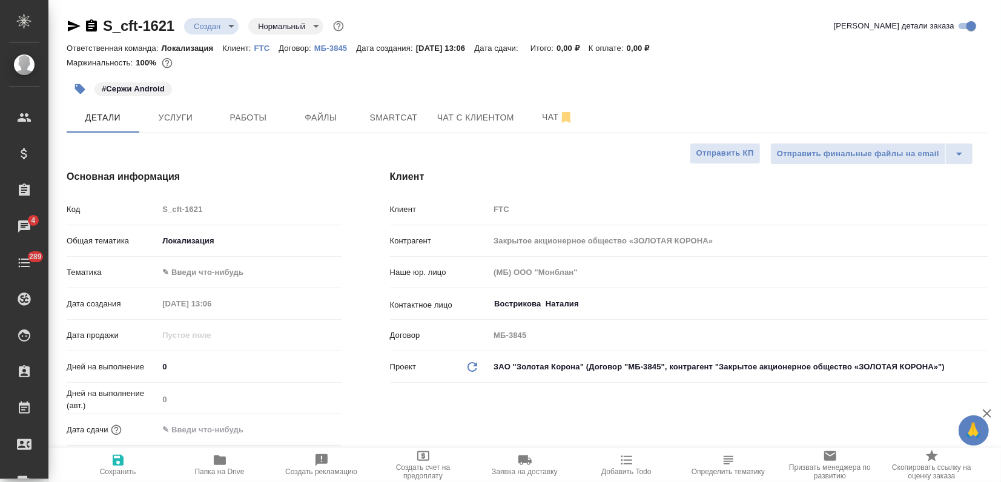
click at [189, 268] on body "🙏 .cls-1 fill:#fff; AWATERA Zagorodnikh [PERSON_NAME] Спецификации Заказы 4 Чат…" at bounding box center [500, 241] width 1001 height 482
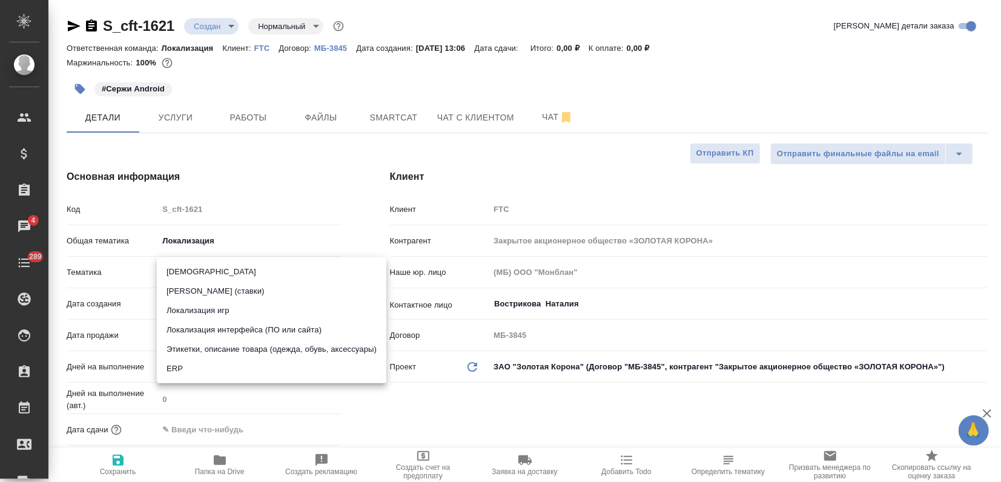
click at [208, 328] on li "Локализация интерфейса (ПО или сайта)" at bounding box center [271, 329] width 229 height 19
type textarea "x"
type input "5a8b8b956a9677013d343e0d"
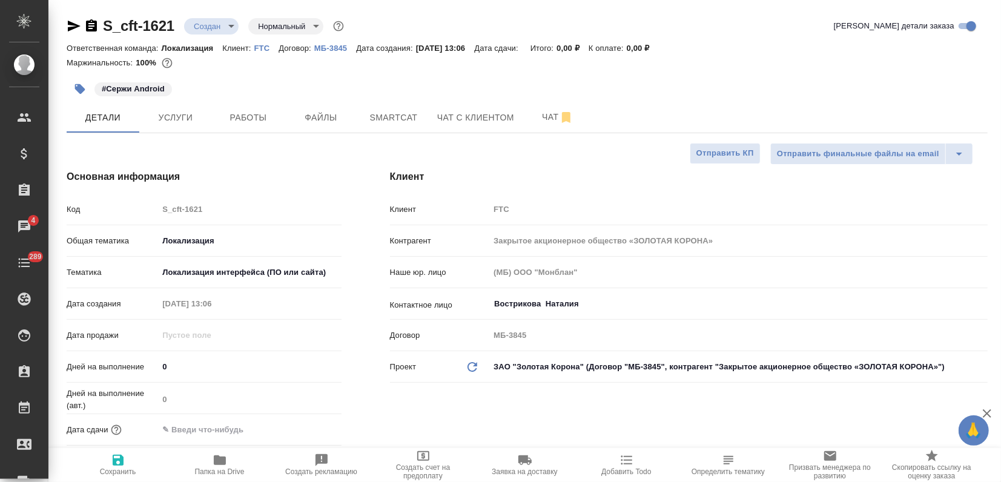
click at [120, 451] on button "Сохранить" at bounding box center [118, 465] width 102 height 34
type textarea "x"
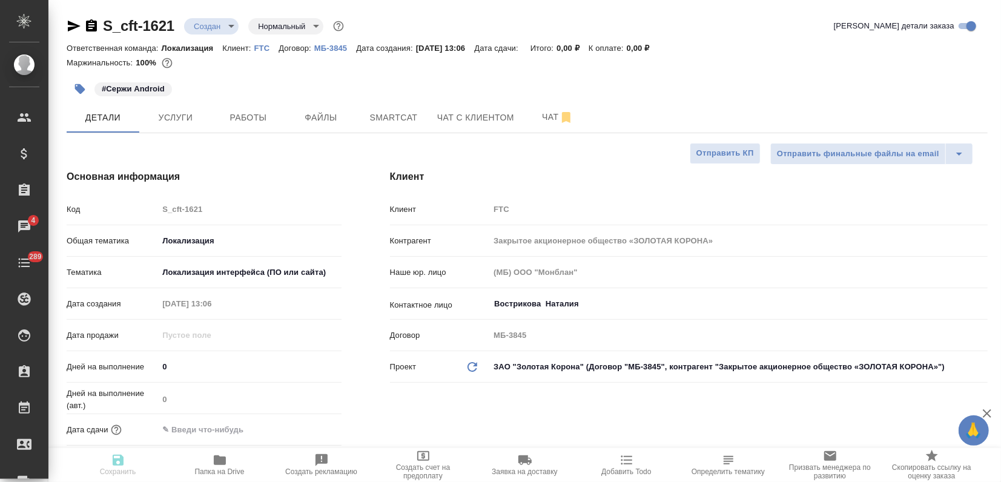
type textarea "x"
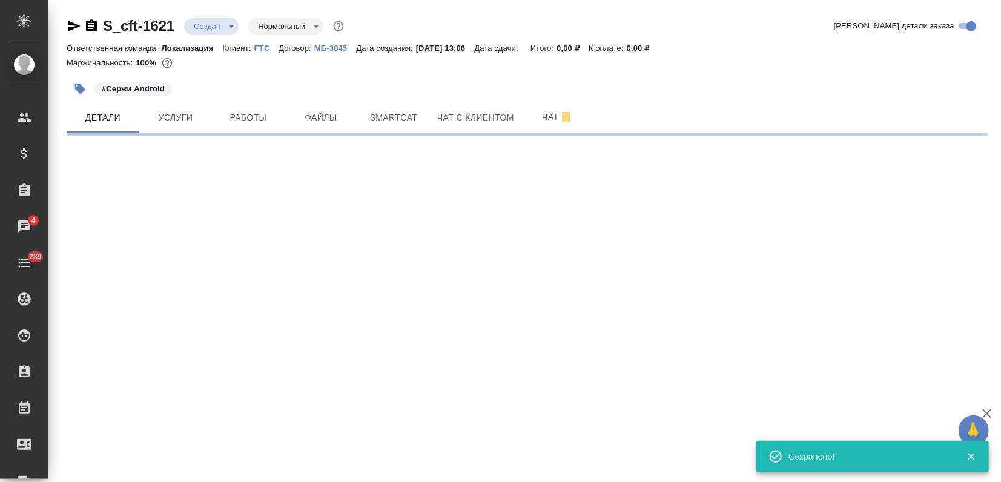
select select "RU"
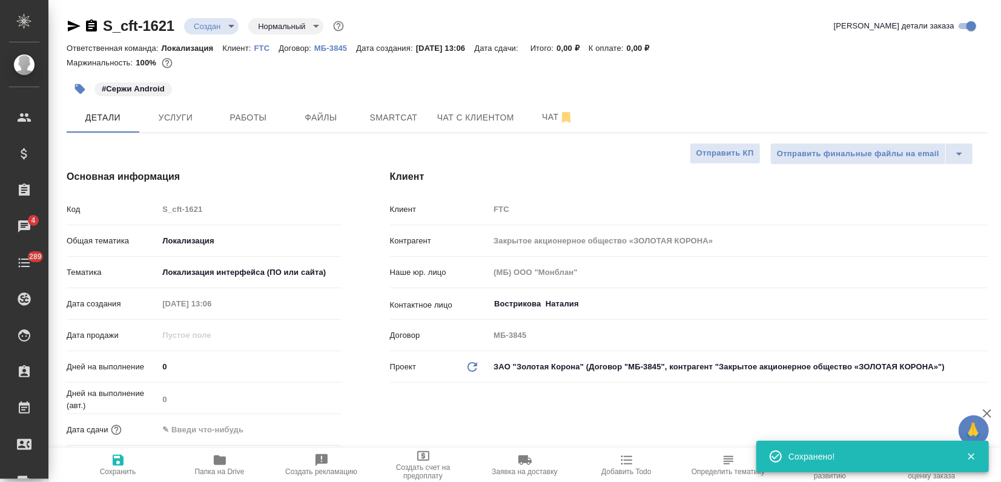
type textarea "x"
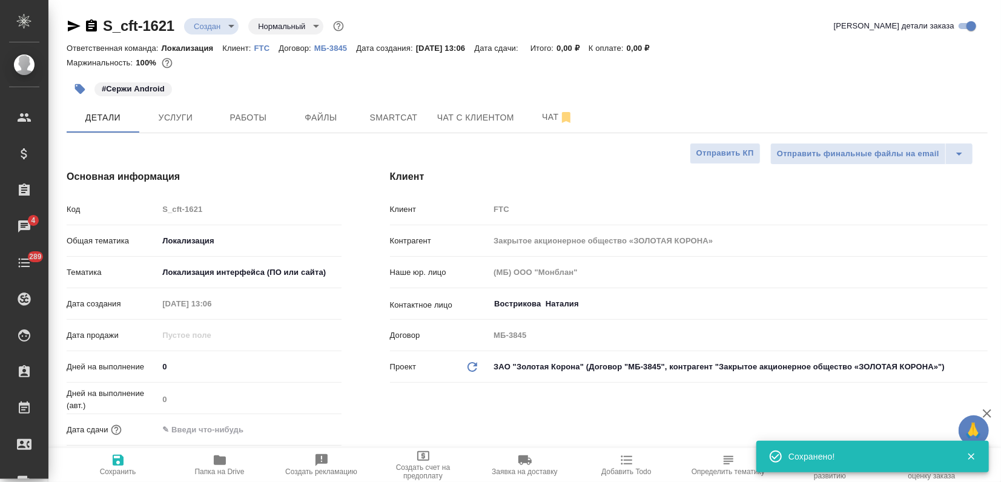
type textarea "x"
drag, startPoint x: 105, startPoint y: 84, endPoint x: 204, endPoint y: 88, distance: 98.8
click at [204, 88] on div "#Сержи Android" at bounding box center [374, 89] width 614 height 27
copy p "Сержи Android"
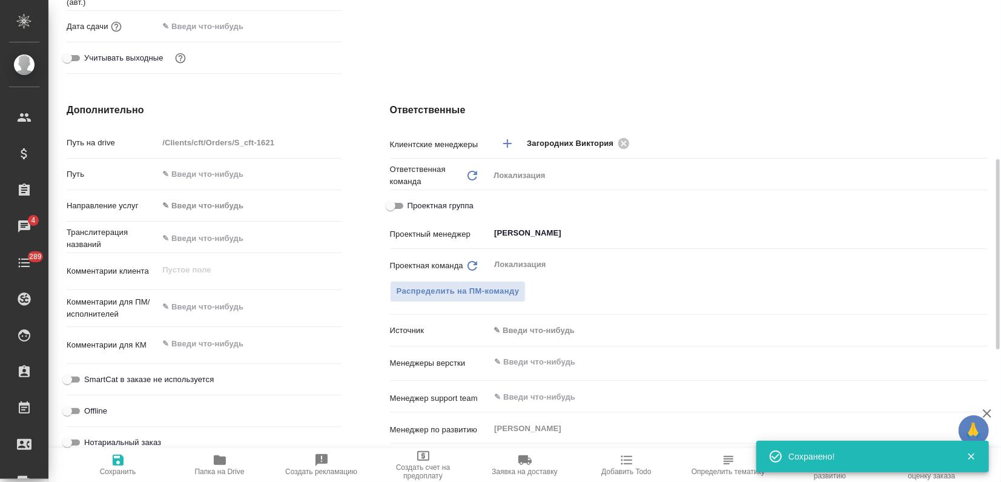
click at [174, 295] on div "x" at bounding box center [249, 308] width 183 height 27
type textarea "x"
paste textarea "Сержи Android"
type textarea "x"
type textarea "Сержи Android"
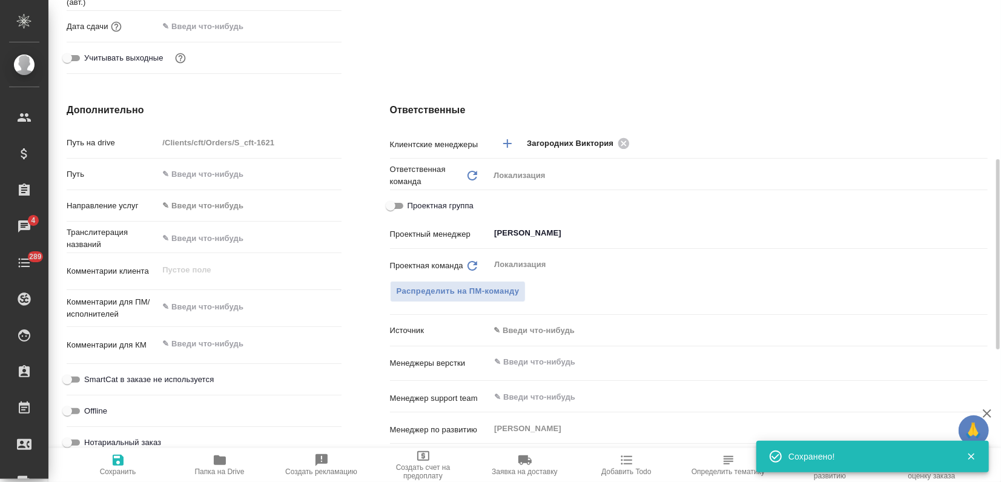
type textarea "x"
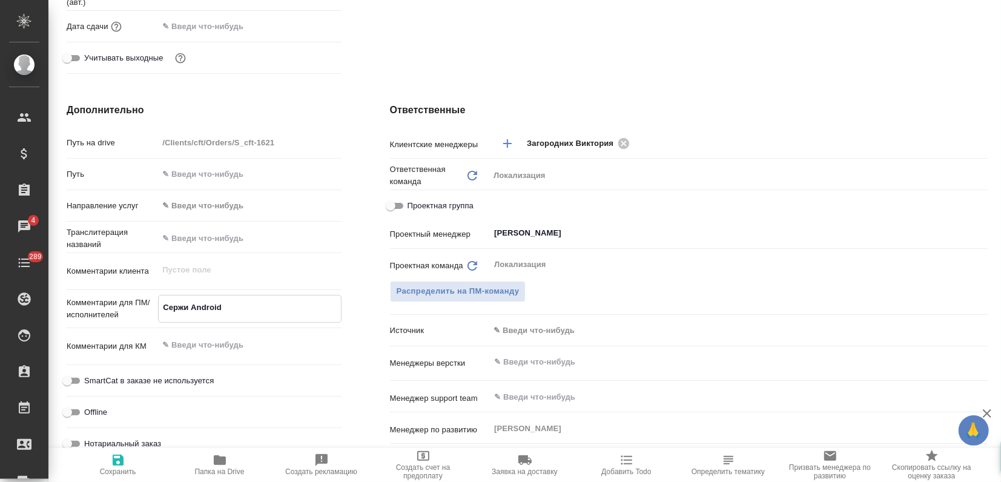
type textarea "x"
type textarea "Сержи Android:"
type textarea "x"
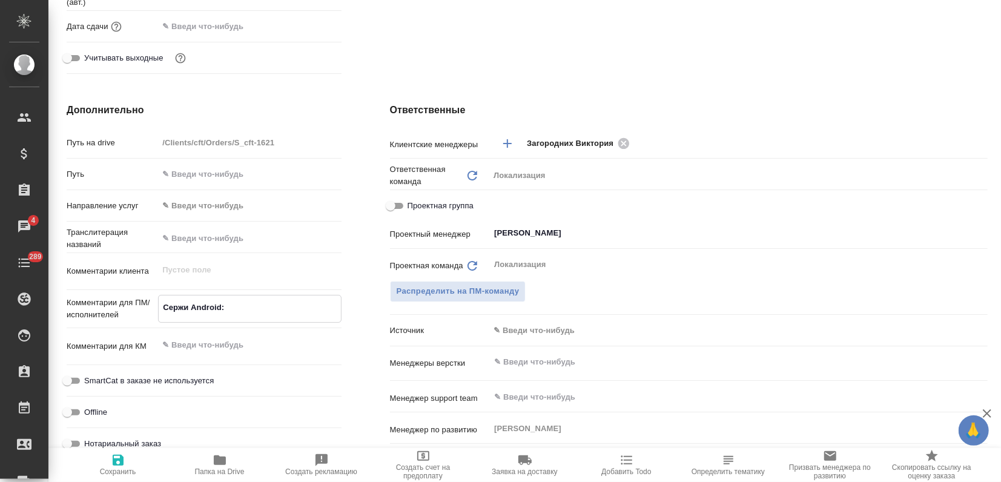
type textarea "Сержи Android:"
type textarea "x"
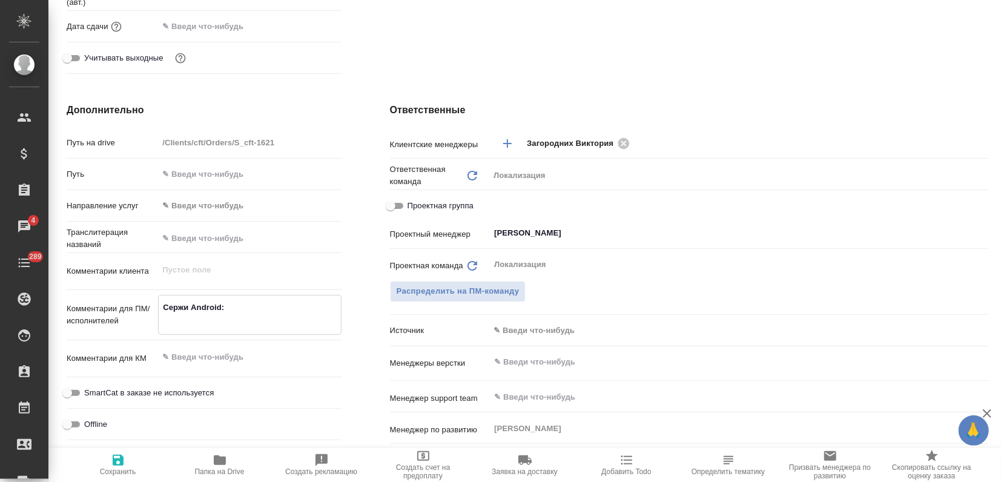
type textarea "x"
type textarea "Сержи Android:"
type textarea "x"
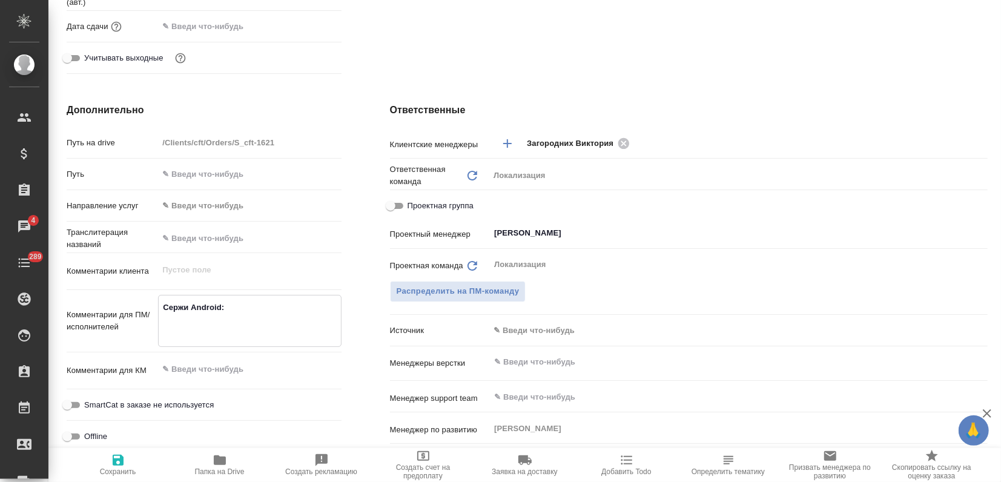
type textarea "Сержи Android:"
type textarea "x"
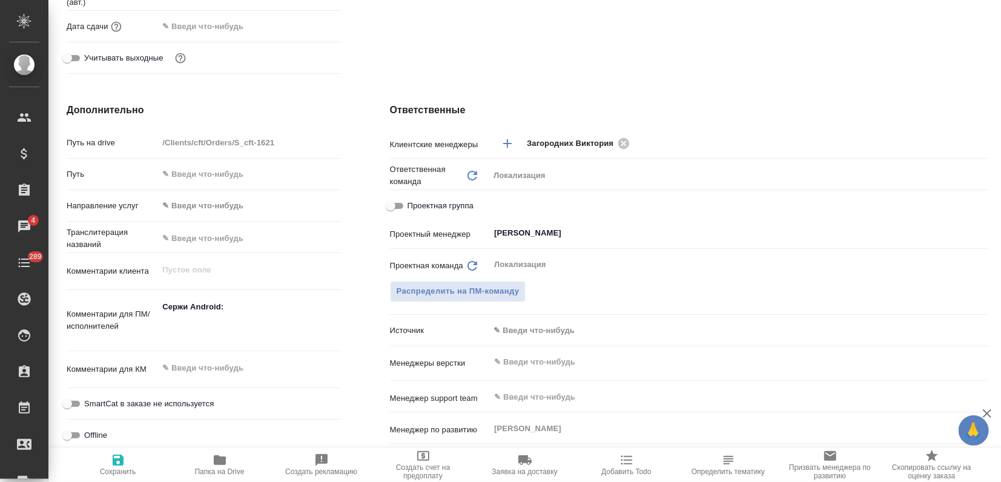
type textarea "x"
paste textarea "https://smartcat.com/projects/83fbdc97-7f3c-4db6-867b-8ebb96f778bc/files?target…"
type textarea "Сержи Android: https://smartcat.com/projects/83fbdc97-7f3c-4db6-867b-8ebb96f778…"
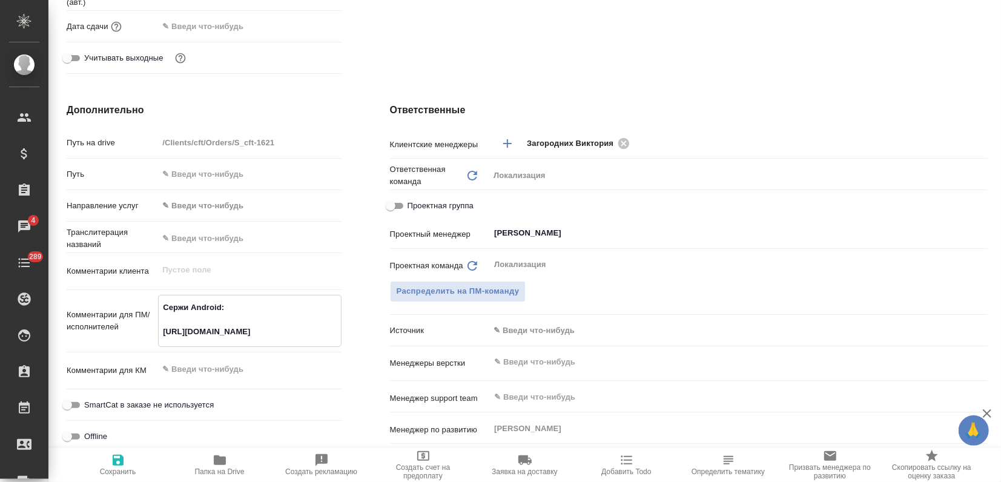
type textarea "x"
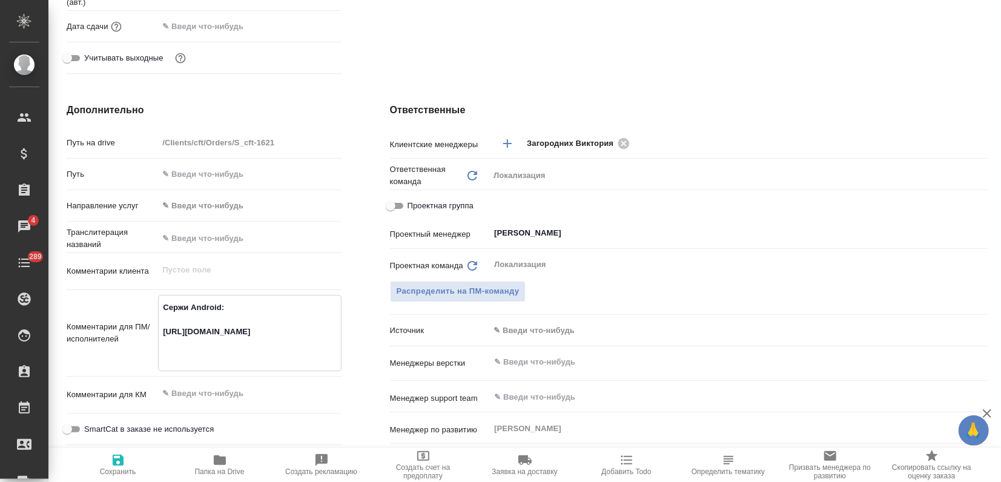
type textarea "x"
type textarea "Сержи Android: https://smartcat.com/projects/83fbdc97-7f3c-4db6-867b-8ebb96f778…"
type textarea "x"
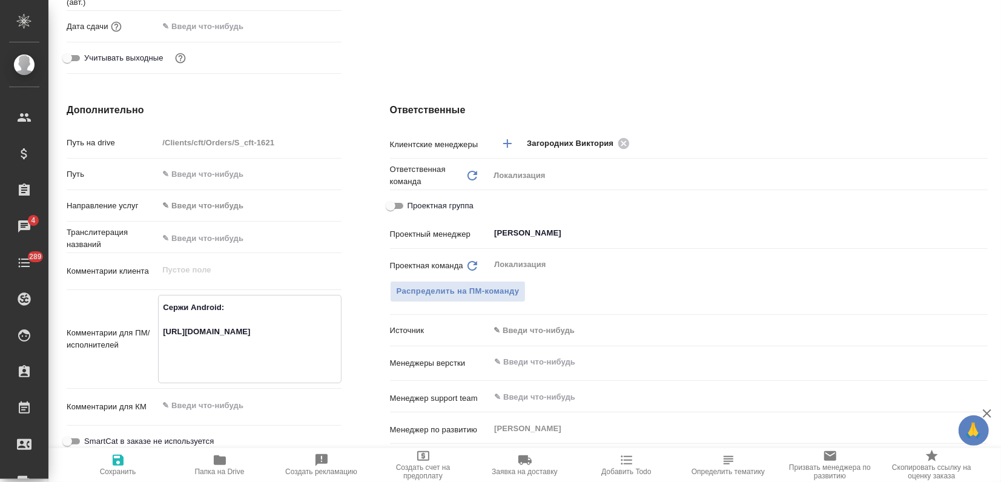
type textarea "x"
type textarea "Сержи Android: https://smartcat.com/projects/83fbdc97-7f3c-4db6-867b-8ebb96f778…"
type textarea "x"
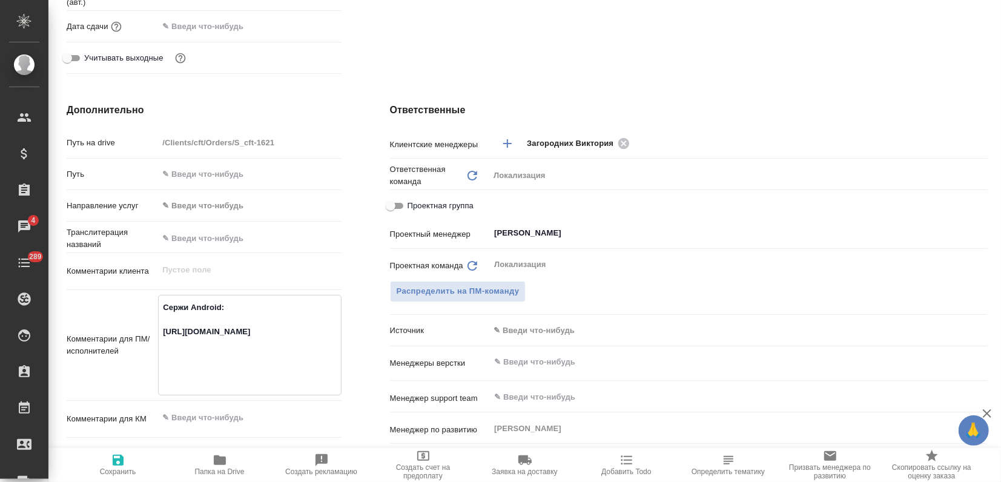
type textarea "Сержи Android: https://smartcat.com/projects/83fbdc97-7f3c-4db6-867b-8ebb96f778…"
type textarea "x"
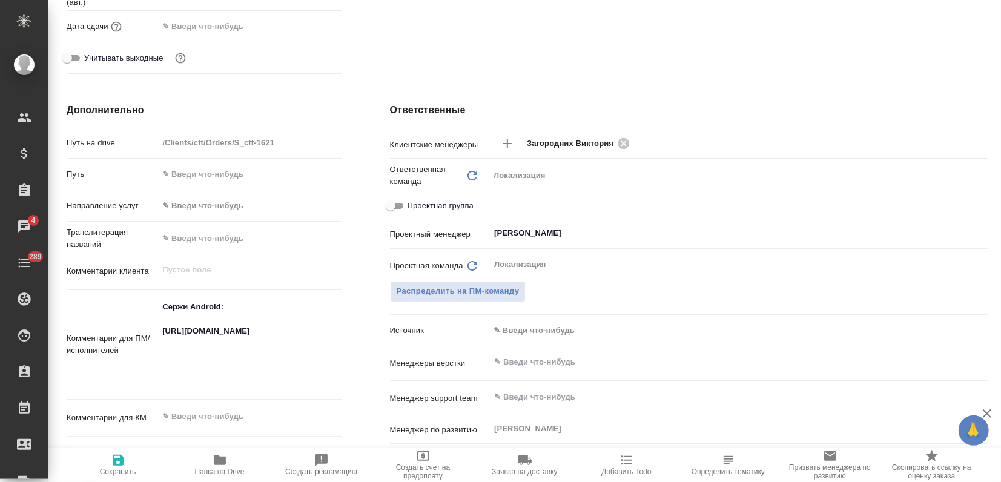
type textarea "x"
paste textarea "https://smartcat.com/projects/64c78566-ebcf-4faf-9644-26ca342ce695/files?target…"
type textarea "Сержи Android: https://smartcat.com/projects/83fbdc97-7f3c-4db6-867b-8ebb96f778…"
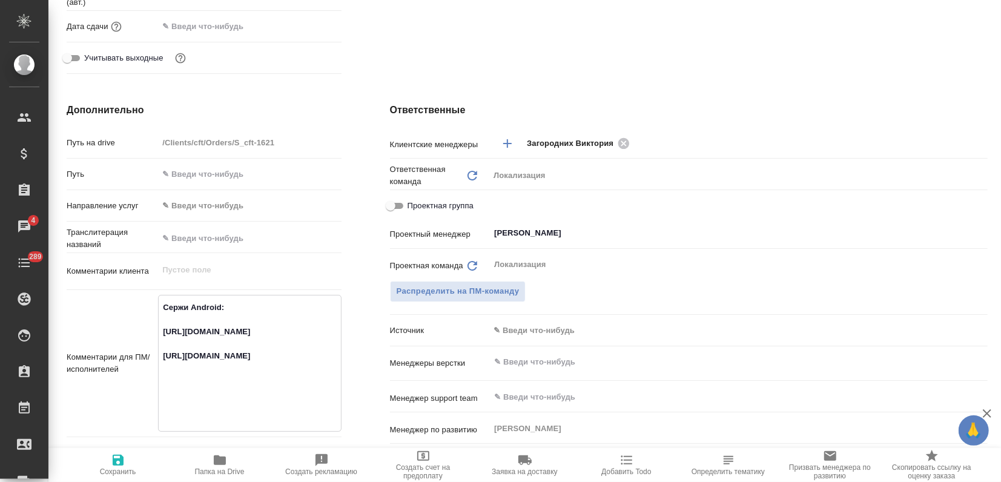
type textarea "x"
type textarea "Сержи Android: https://smartcat.com/projects/83fbdc97-7f3c-4db6-867b-8ebb96f778…"
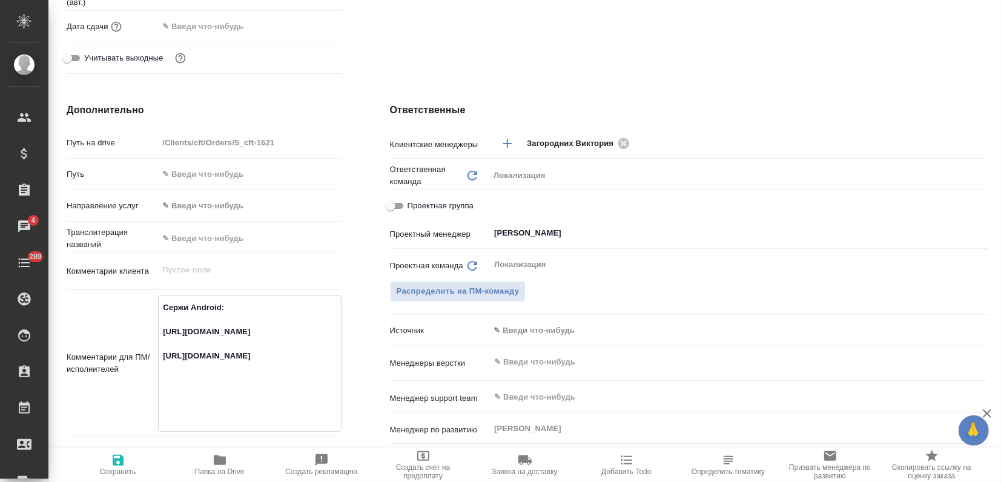
type textarea "x"
type textarea "Сержи Android: https://smartcat.com/projects/83fbdc97-7f3c-4db6-867b-8ebb96f778…"
type textarea "x"
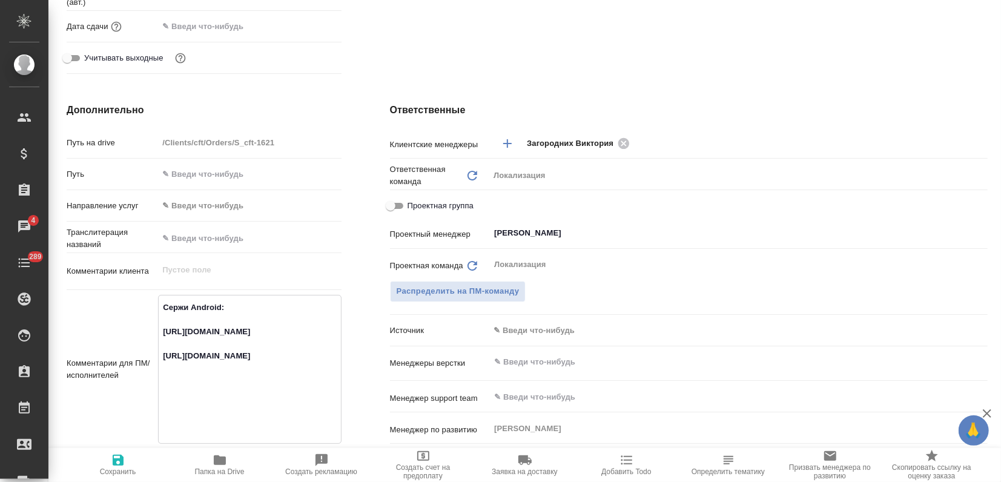
type textarea "x"
type textarea "Сержи Android: https://smartcat.com/projects/83fbdc97-7f3c-4db6-867b-8ebb96f778…"
type textarea "x"
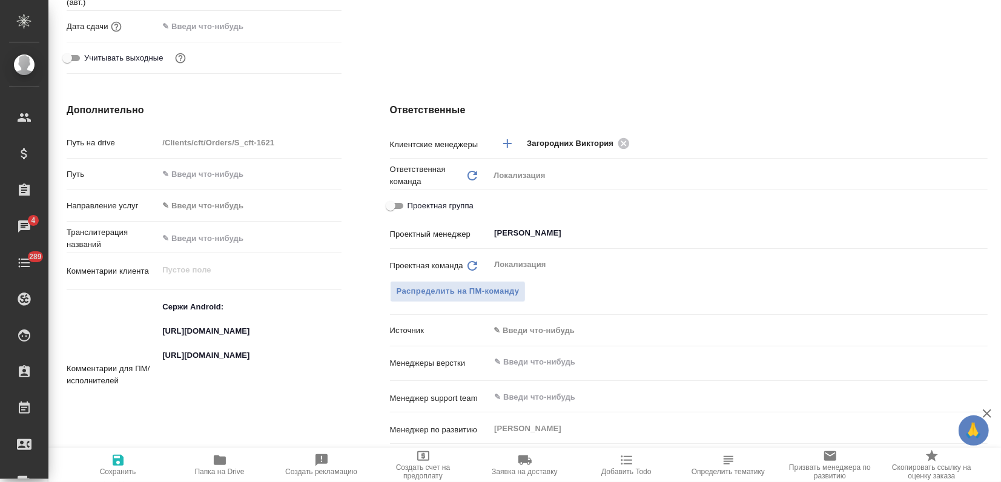
type textarea "x"
paste textarea "https://smartcat.com/projects/a3e2d400-f834-4757-8563-5d4e2db58a4b/files?target…"
type textarea "Сержи Android: https://smartcat.com/projects/83fbdc97-7f3c-4db6-867b-8ebb96f778…"
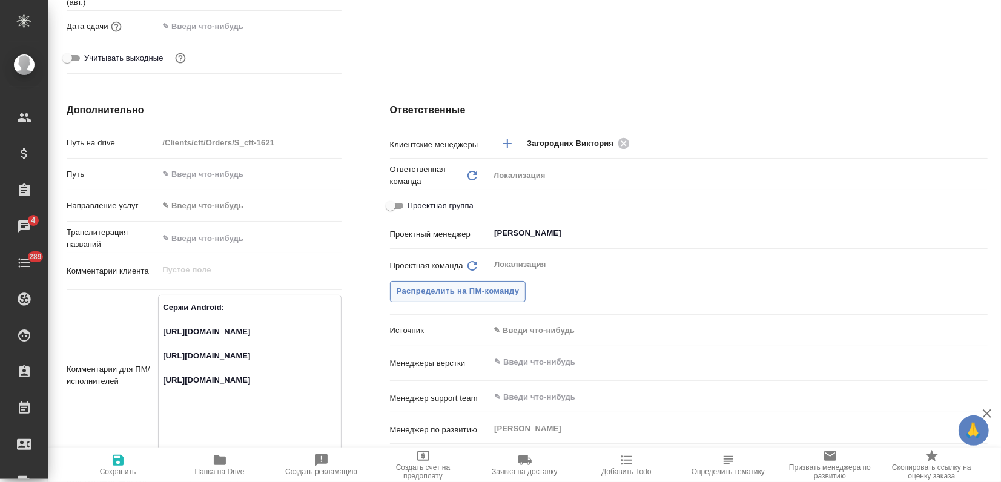
type textarea "x"
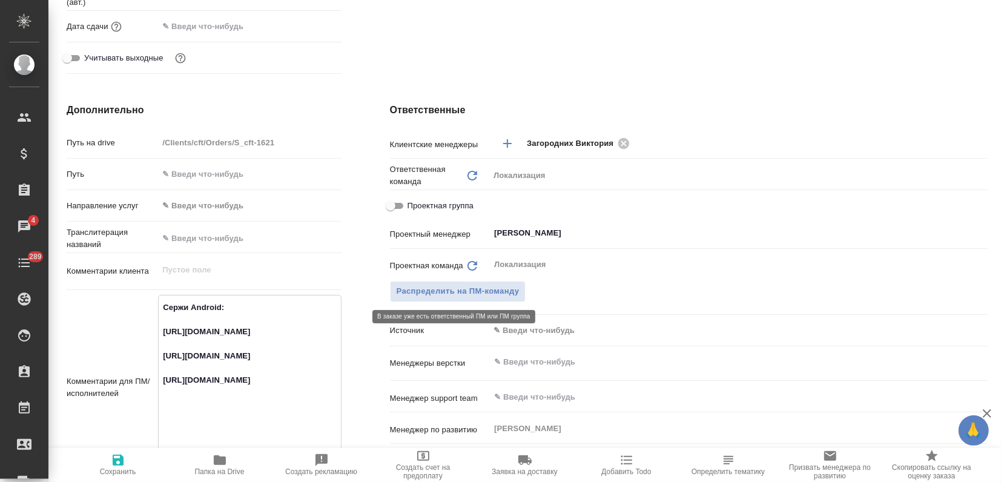
scroll to position [605, 0]
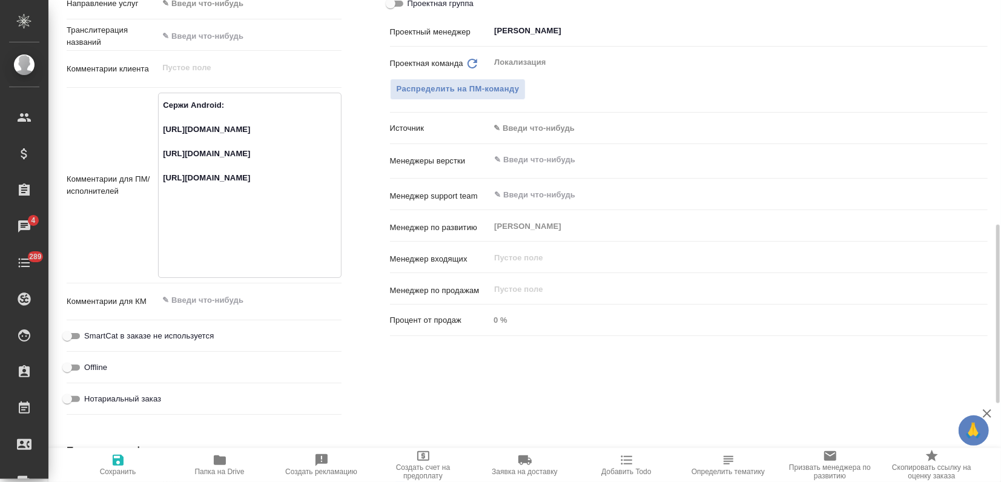
type textarea "Сержи Android: https://smartcat.com/projects/83fbdc97-7f3c-4db6-867b-8ebb96f778…"
type textarea "x"
click at [111, 469] on span "Сохранить" at bounding box center [118, 471] width 36 height 8
type textarea "x"
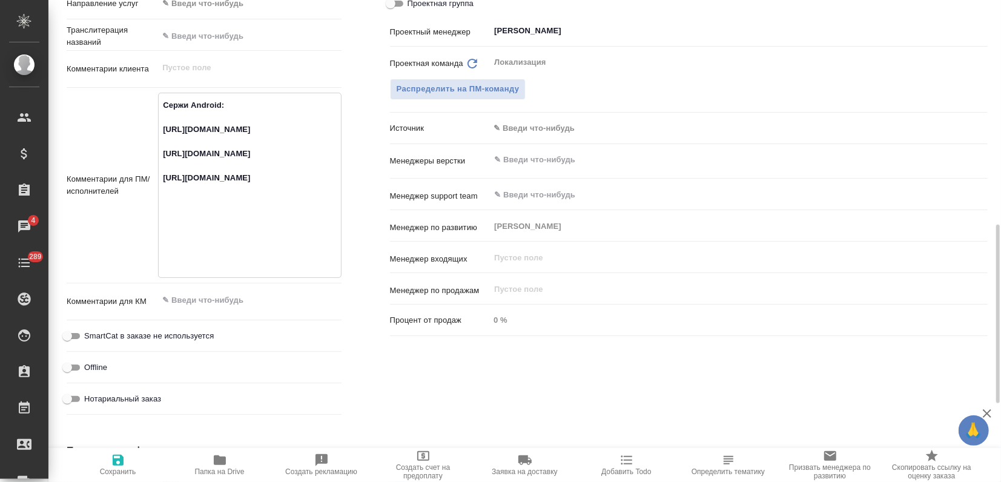
type textarea "x"
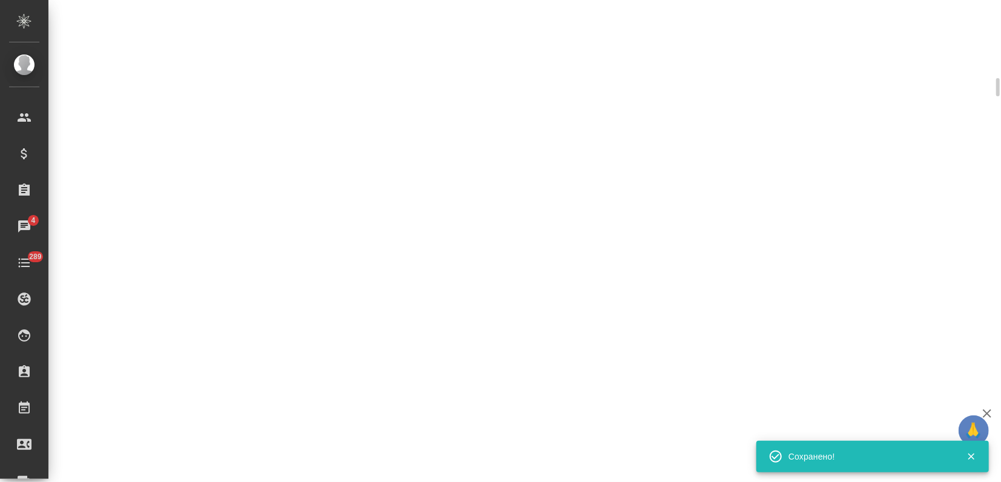
select select "RU"
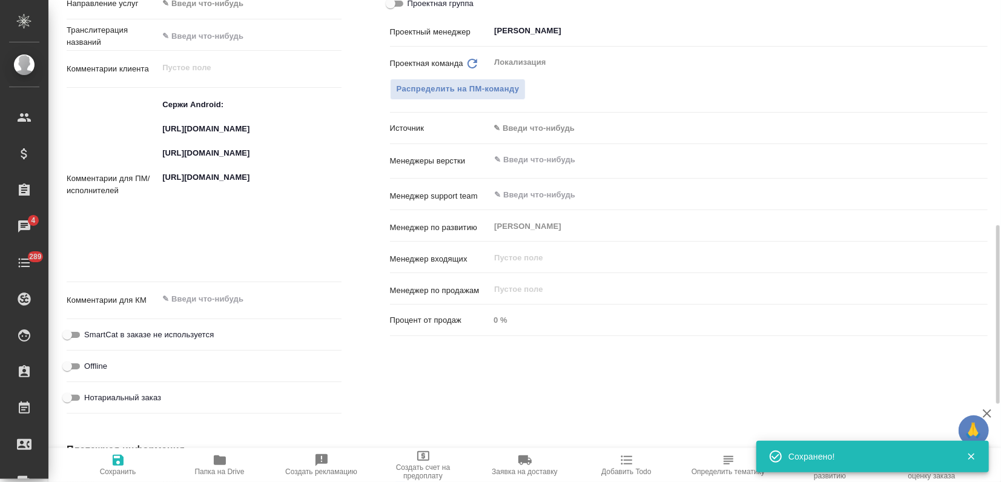
type textarea "x"
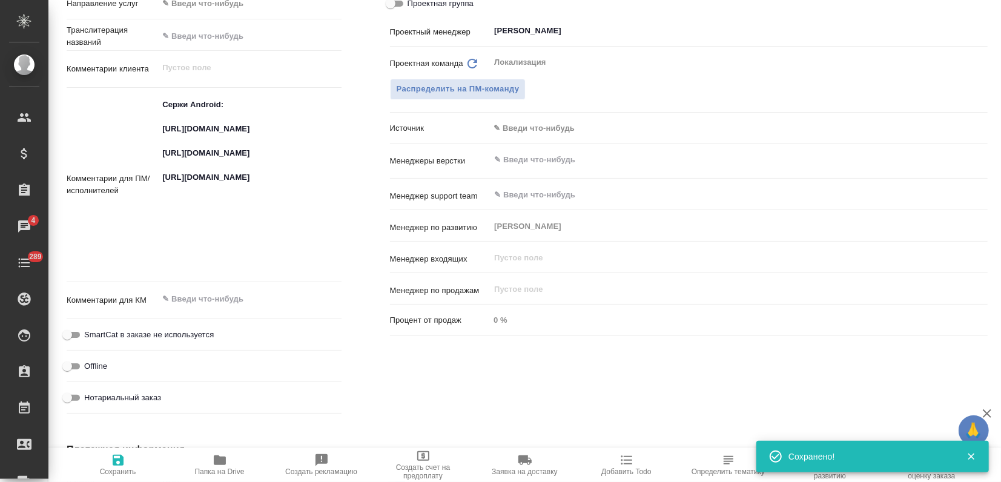
type textarea "x"
click at [115, 460] on icon "button" at bounding box center [118, 460] width 11 height 11
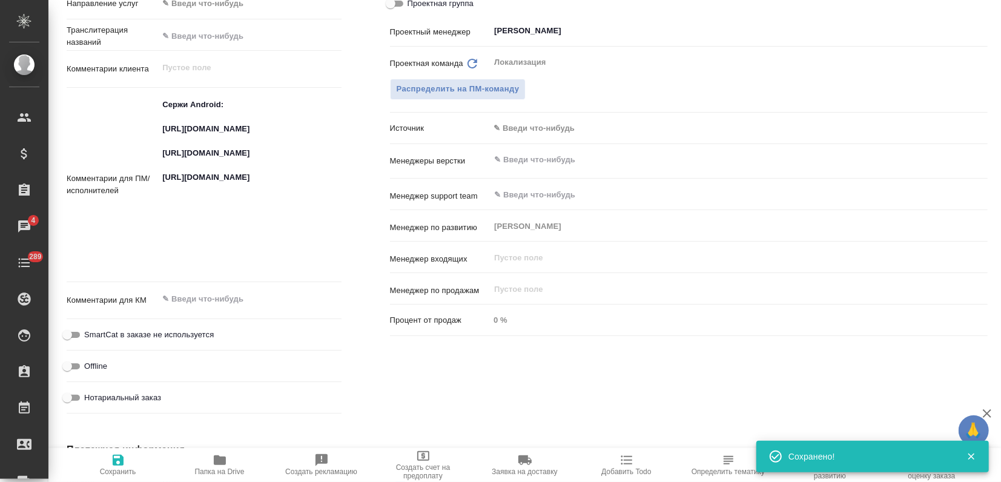
type textarea "x"
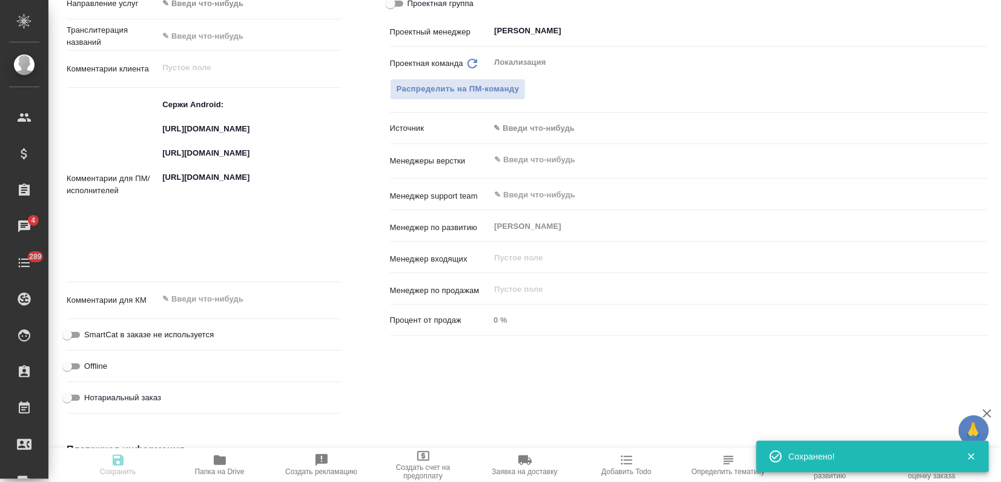
type textarea "x"
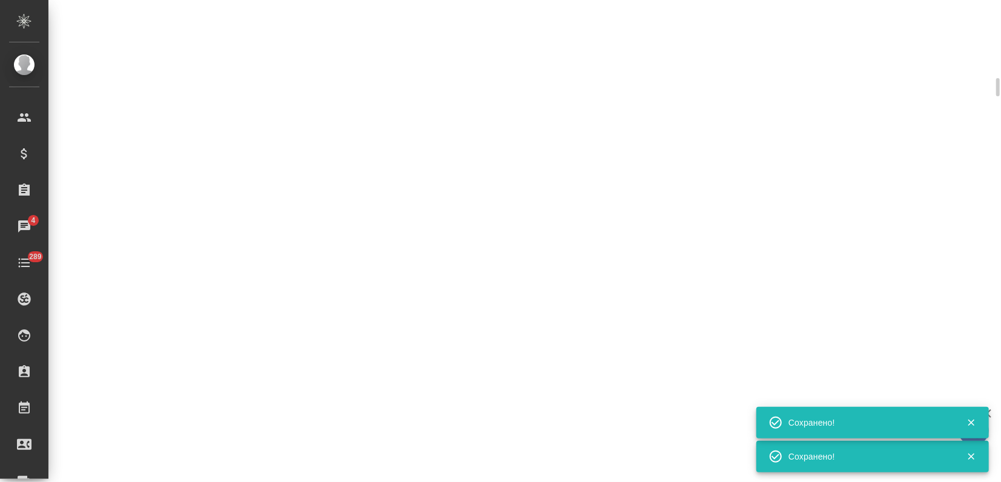
select select "RU"
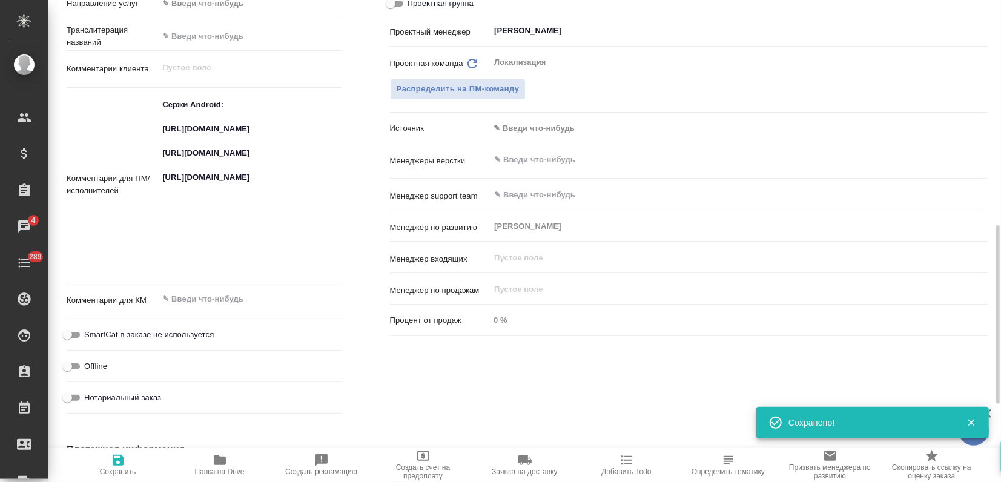
type textarea "x"
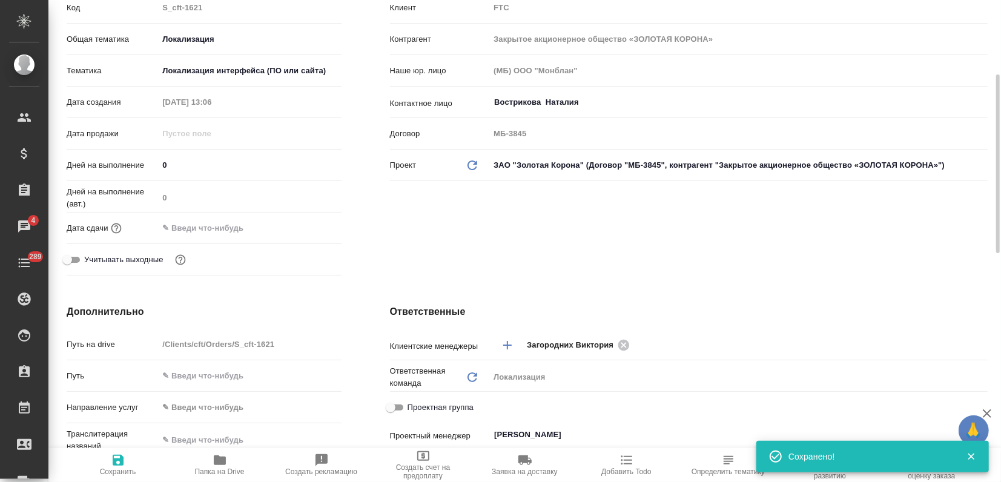
scroll to position [0, 0]
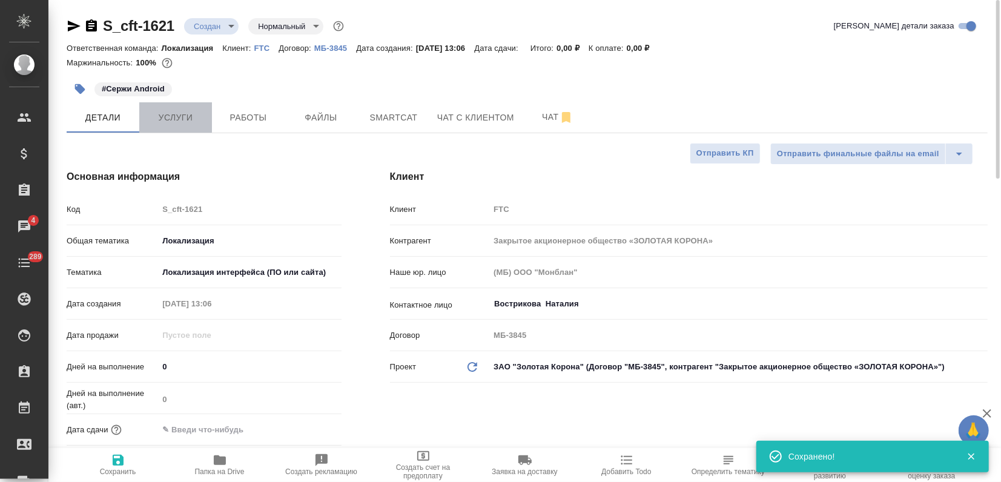
click at [171, 110] on span "Услуги" at bounding box center [176, 117] width 58 height 15
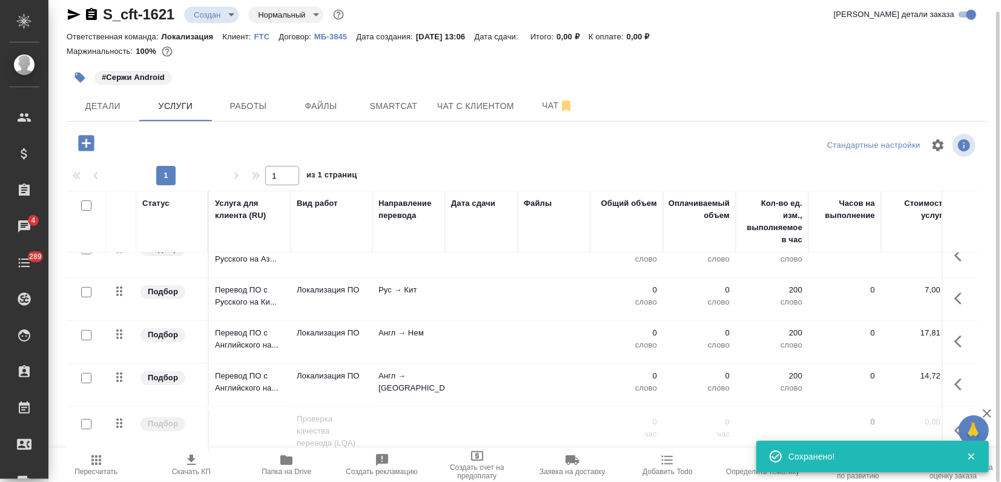
scroll to position [333, 0]
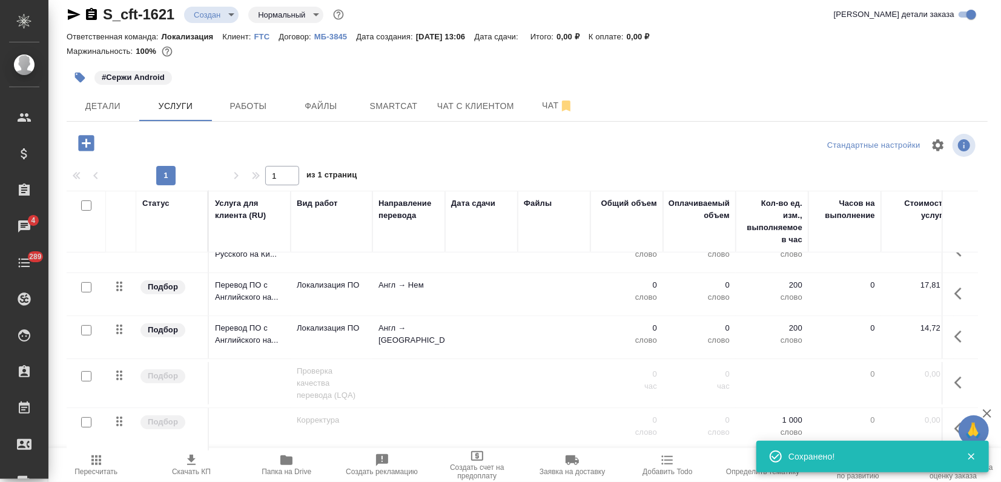
click at [419, 329] on td "Англ → Тур" at bounding box center [408, 337] width 73 height 42
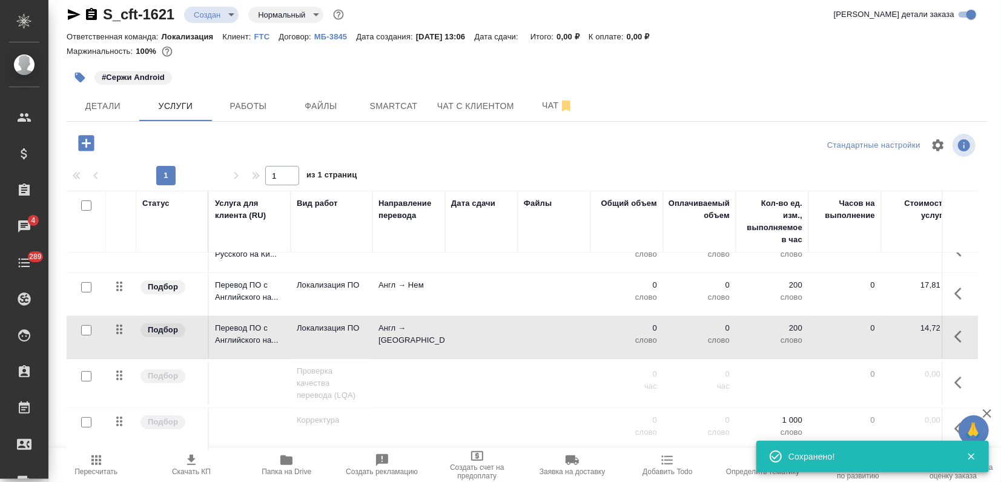
click at [419, 329] on td "Англ → Тур" at bounding box center [408, 337] width 73 height 42
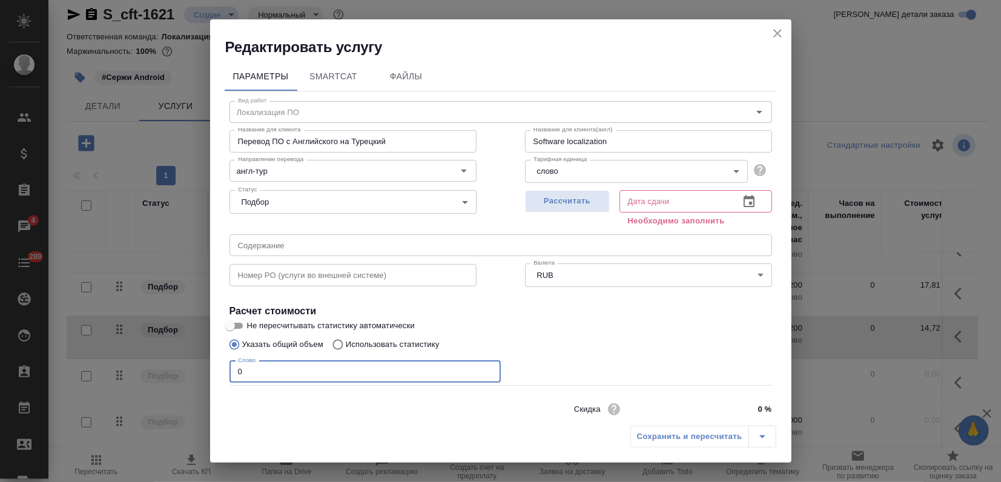
drag, startPoint x: 202, startPoint y: 378, endPoint x: 107, endPoint y: 372, distance: 95.2
click at [117, 378] on div "Редактировать услугу Параметры SmartCat Файлы Вид работ Локализация ПО Вид рабо…" at bounding box center [500, 241] width 1001 height 482
type input "66"
click at [545, 197] on span "Рассчитать" at bounding box center [567, 201] width 71 height 14
type input "26.09.2025 13:27"
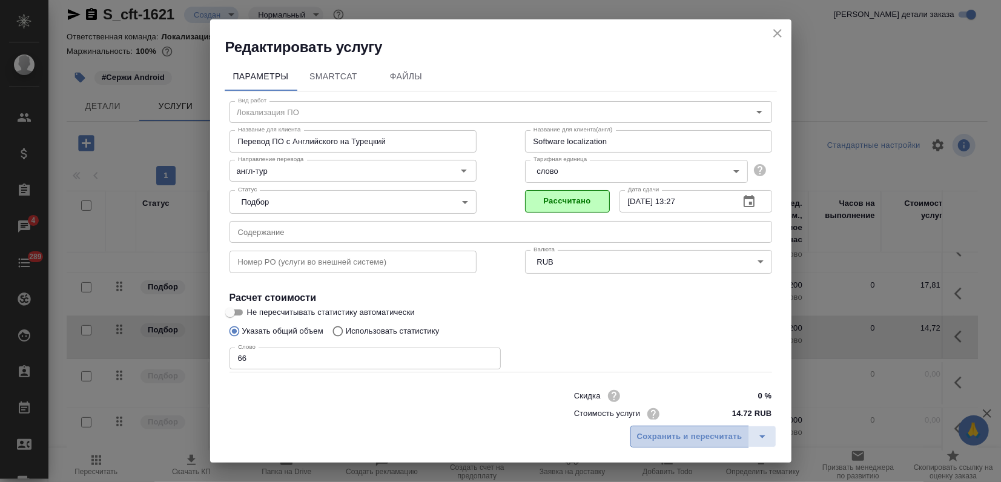
click at [662, 436] on span "Сохранить и пересчитать" at bounding box center [689, 437] width 105 height 14
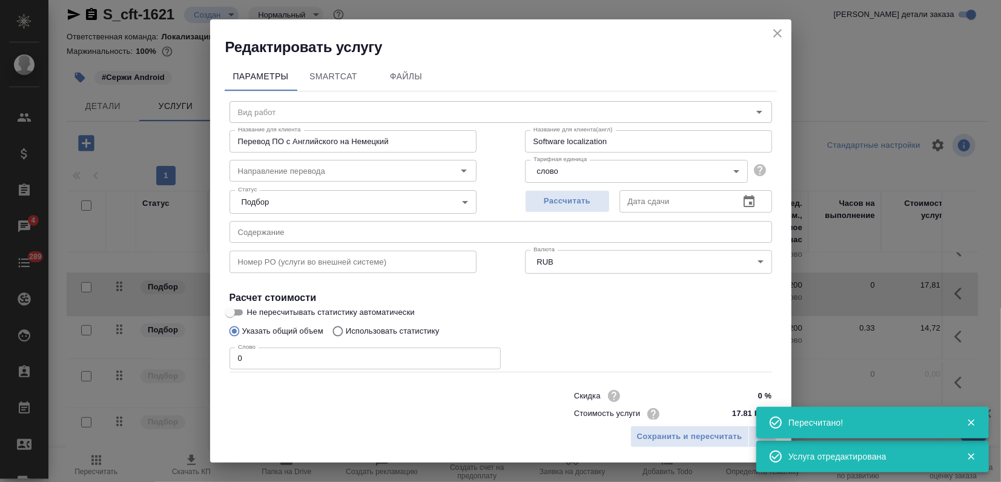
type input "Локализация ПО"
type input "англ-нем"
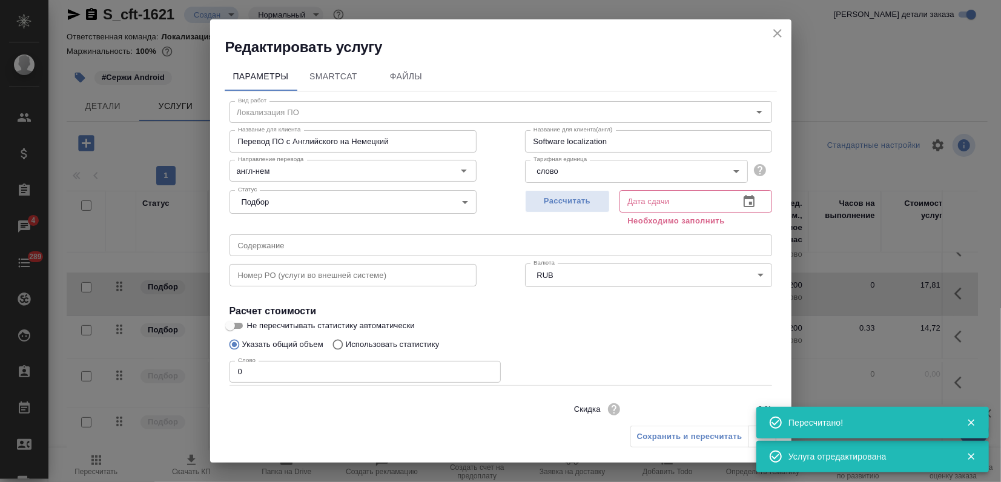
click at [185, 367] on div "Редактировать услугу Параметры SmartCat Файлы Вид работ Локализация ПО Вид рабо…" at bounding box center [500, 241] width 1001 height 482
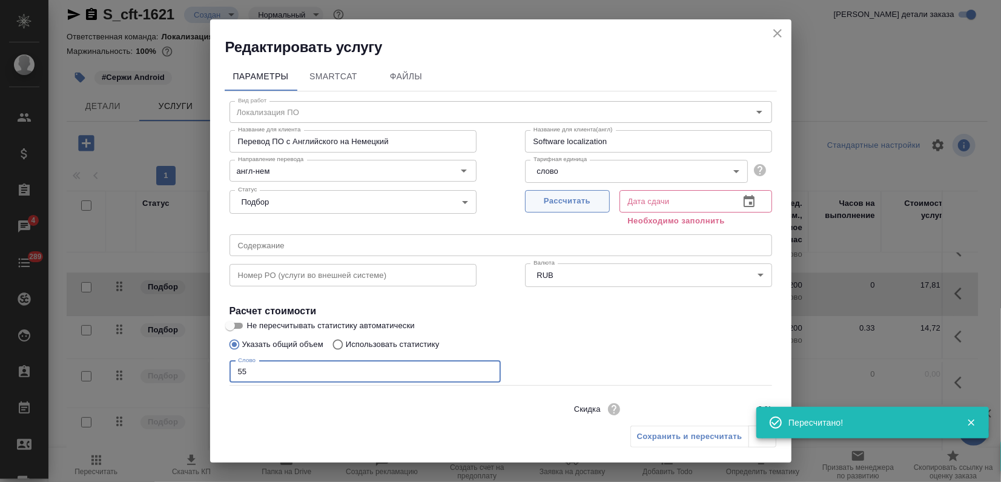
type input "55"
click at [570, 205] on span "Рассчитать" at bounding box center [567, 201] width 71 height 14
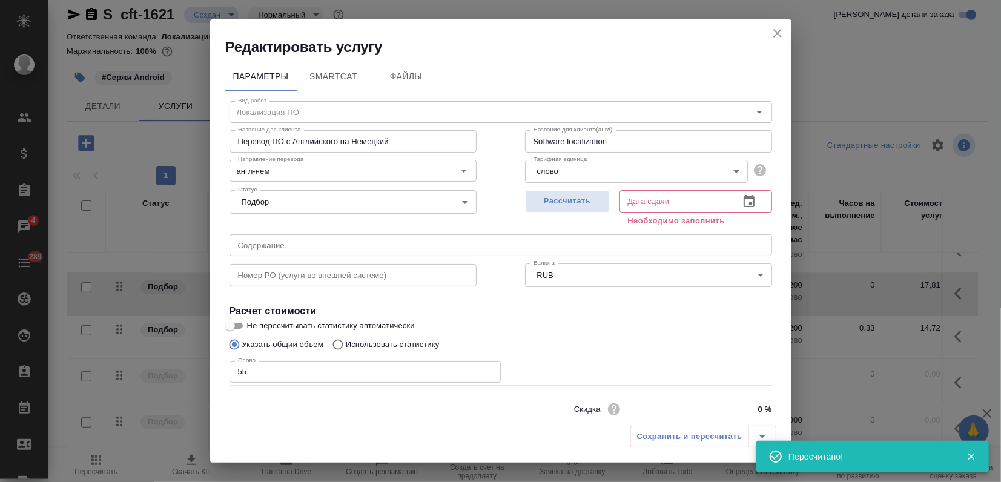
type input "26.09.2025 13:24"
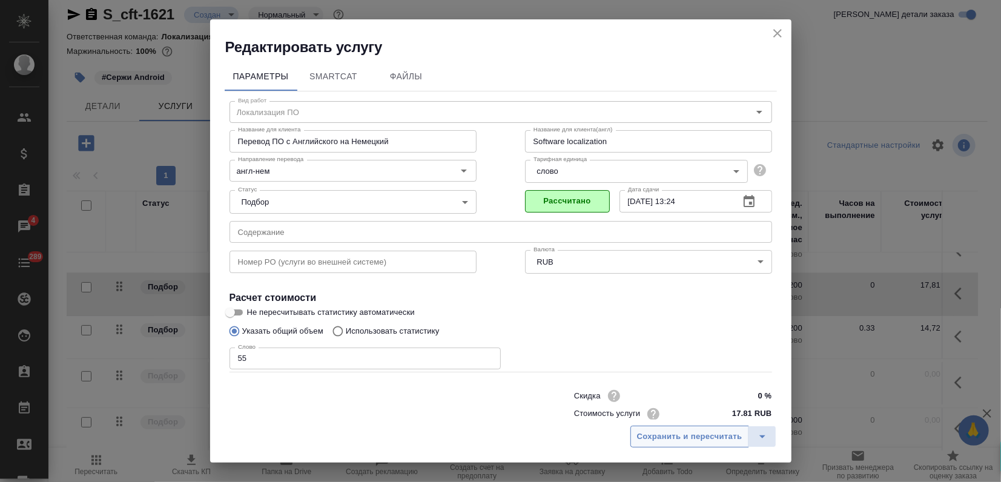
click at [686, 436] on span "Сохранить и пересчитать" at bounding box center [689, 437] width 105 height 14
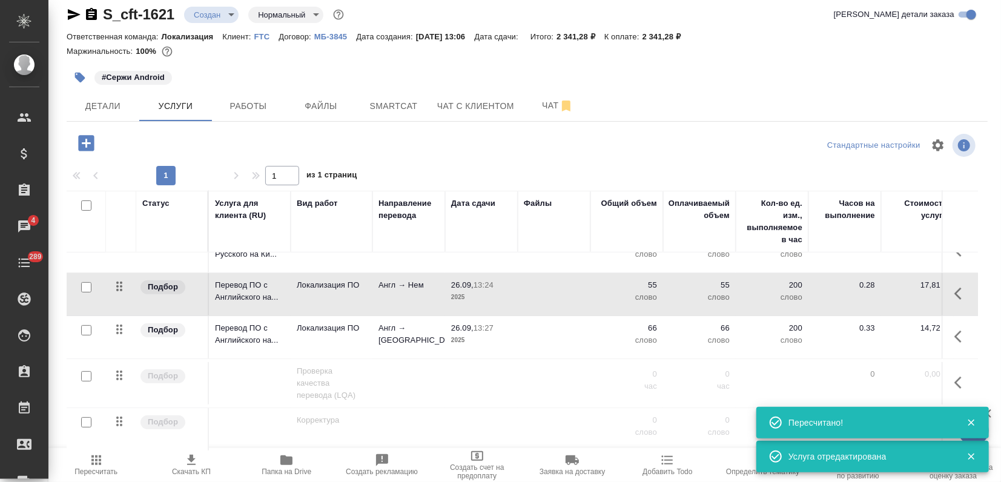
scroll to position [266, 0]
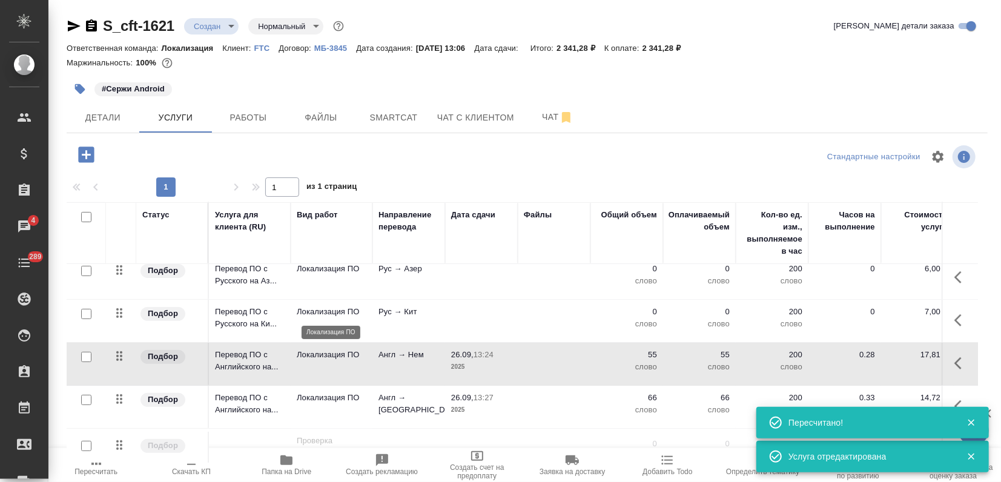
click at [331, 317] on p "Локализация ПО" at bounding box center [332, 312] width 70 height 12
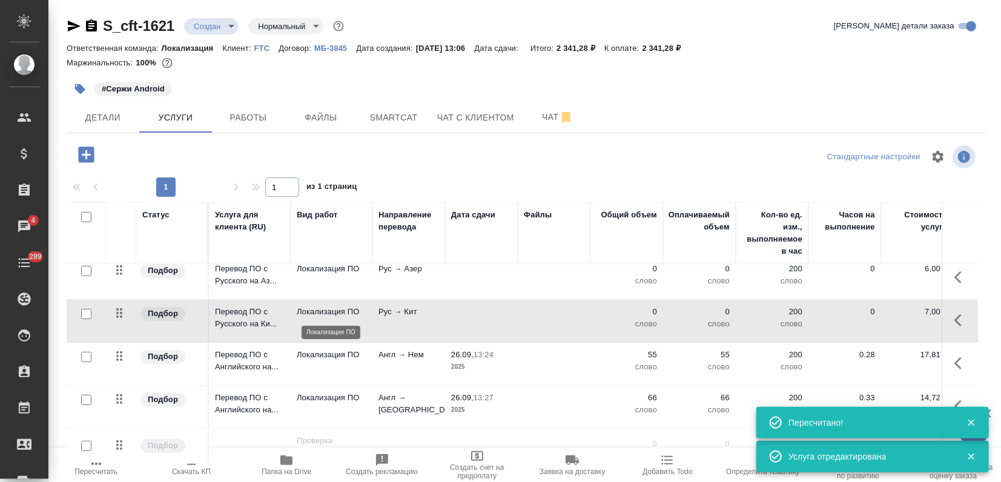
click at [331, 317] on p "Локализация ПО" at bounding box center [332, 312] width 70 height 12
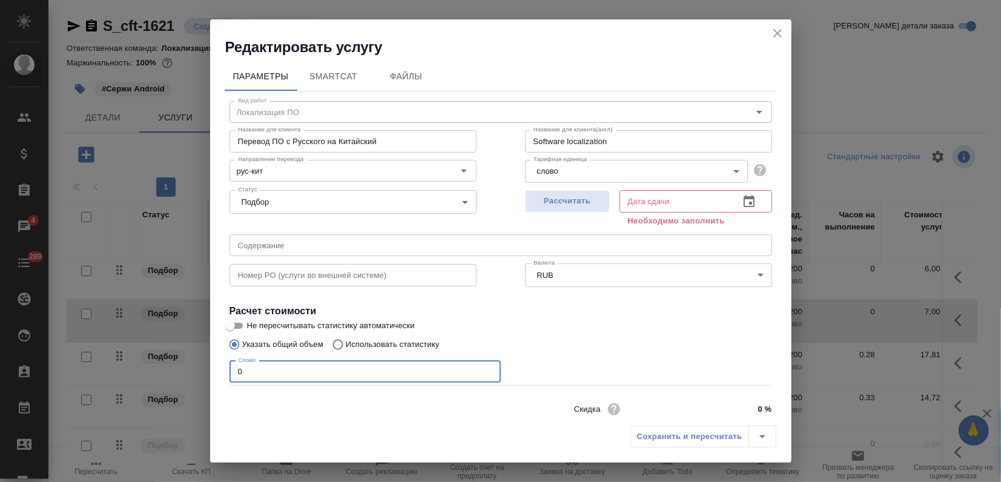
drag, startPoint x: 243, startPoint y: 369, endPoint x: 219, endPoint y: 377, distance: 25.7
click at [219, 377] on div "Параметры SmartCat Файлы Вид работ Локализация ПО Вид работ Название для клиент…" at bounding box center [500, 238] width 581 height 363
type input "55"
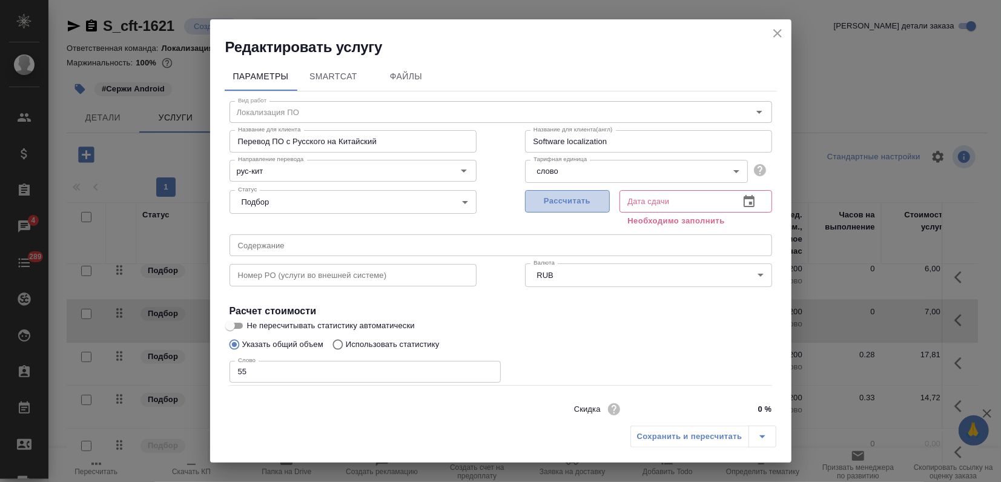
click at [555, 193] on button "Рассчитать" at bounding box center [567, 201] width 85 height 22
type input "26.09.2025 13:26"
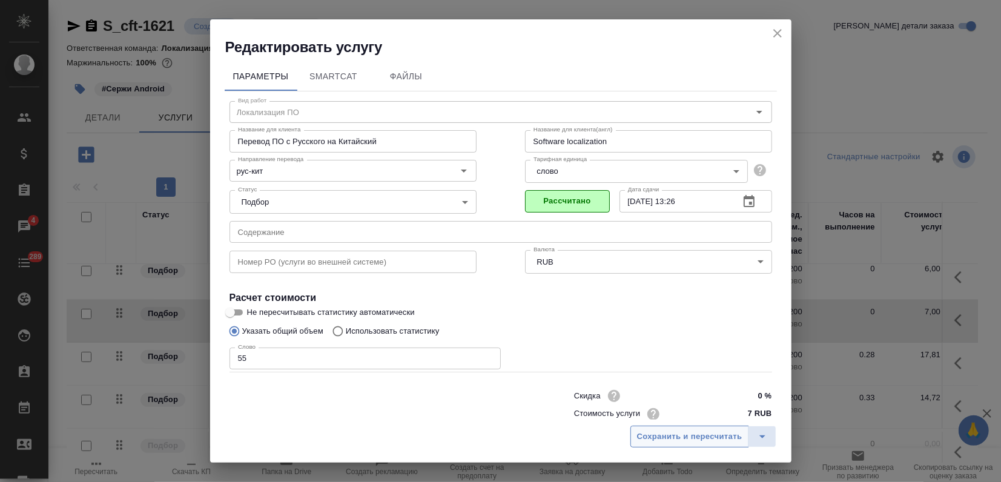
click at [674, 444] on button "Сохранить и пересчитать" at bounding box center [689, 437] width 119 height 22
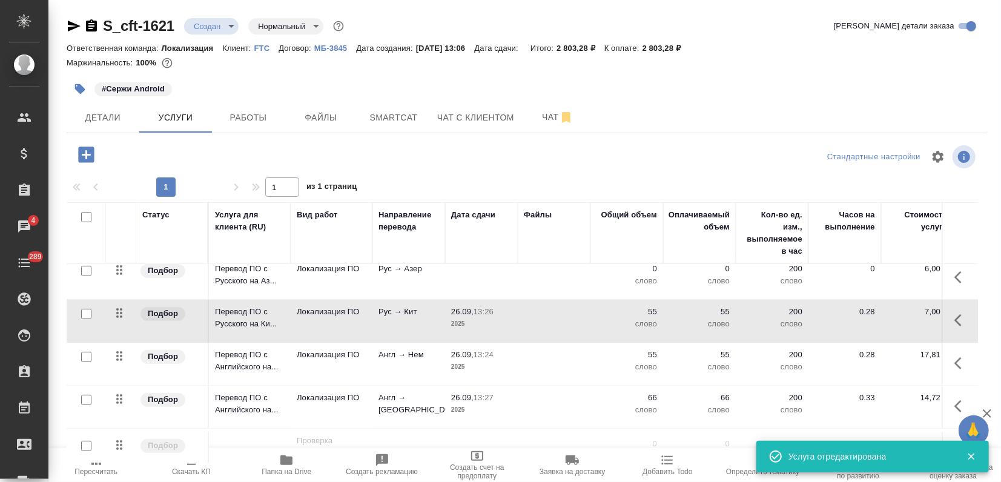
scroll to position [199, 0]
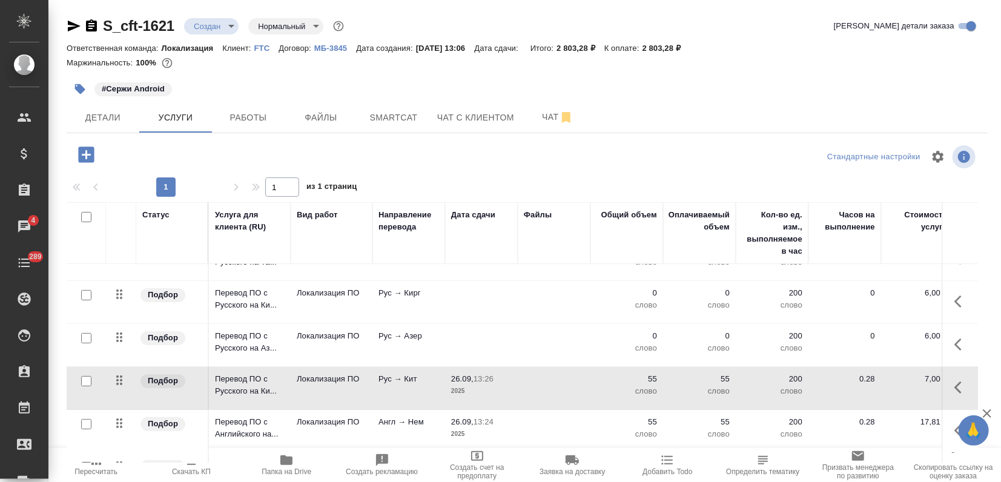
click at [89, 339] on input "checkbox" at bounding box center [86, 338] width 10 height 10
checkbox input "true"
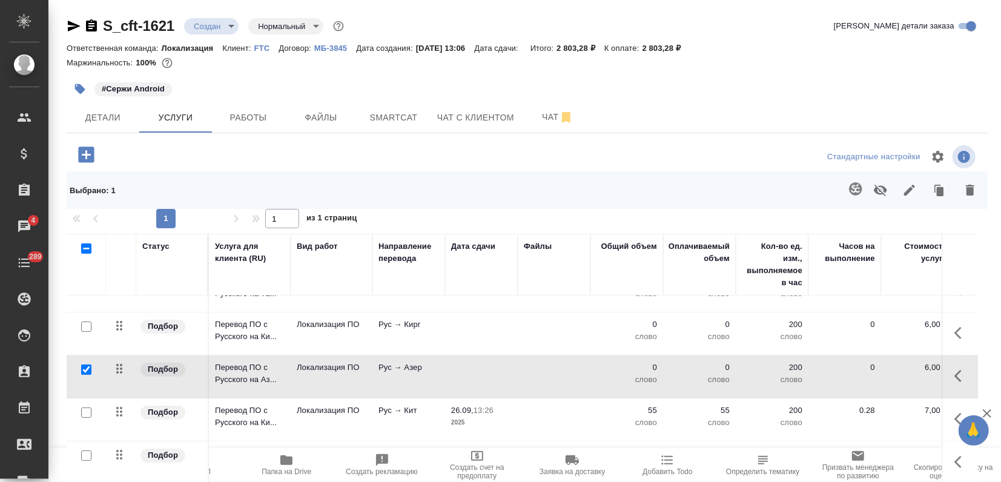
click at [85, 328] on input "checkbox" at bounding box center [86, 326] width 10 height 10
checkbox input "true"
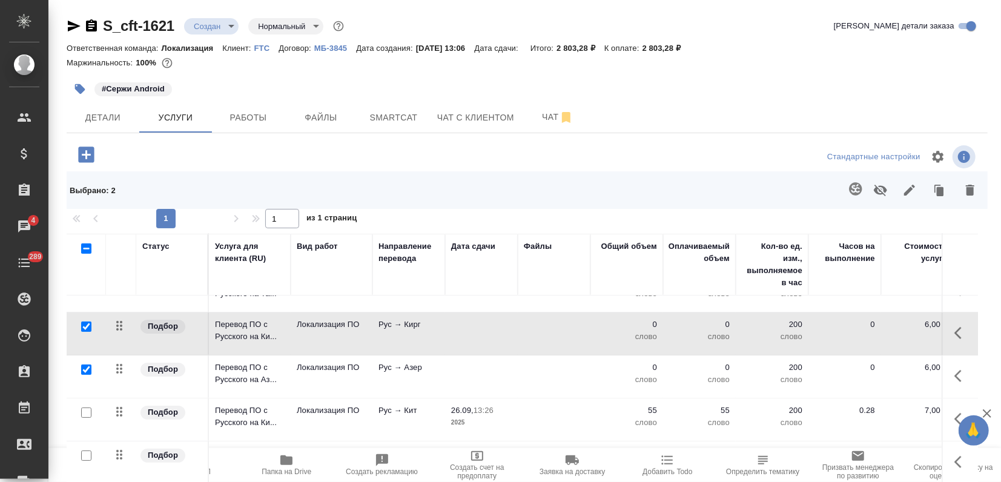
scroll to position [64, 0]
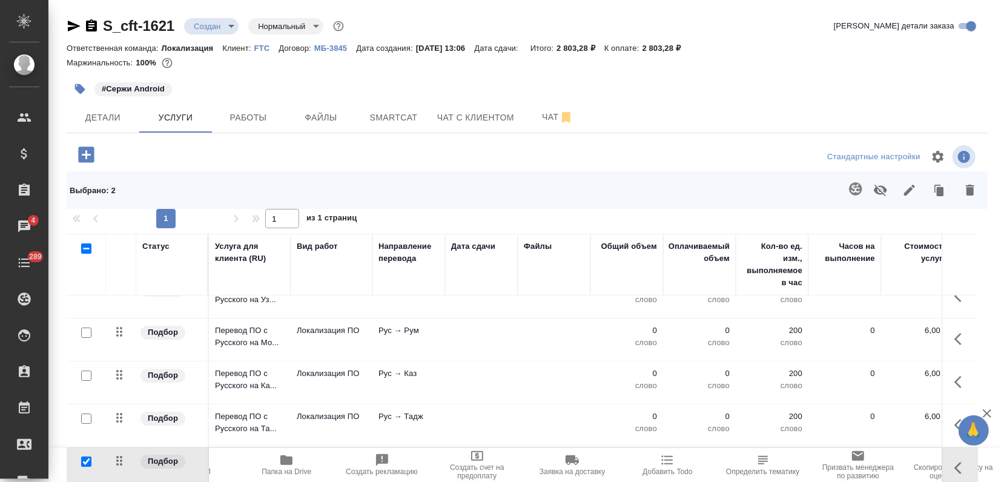
click at [86, 416] on input "checkbox" at bounding box center [86, 419] width 10 height 10
checkbox input "true"
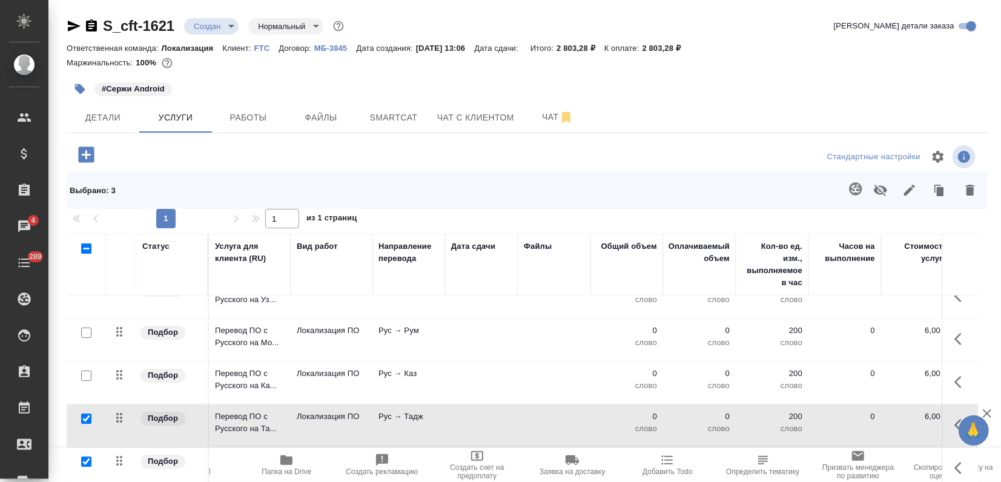
click at [86, 377] on input "checkbox" at bounding box center [86, 376] width 10 height 10
checkbox input "true"
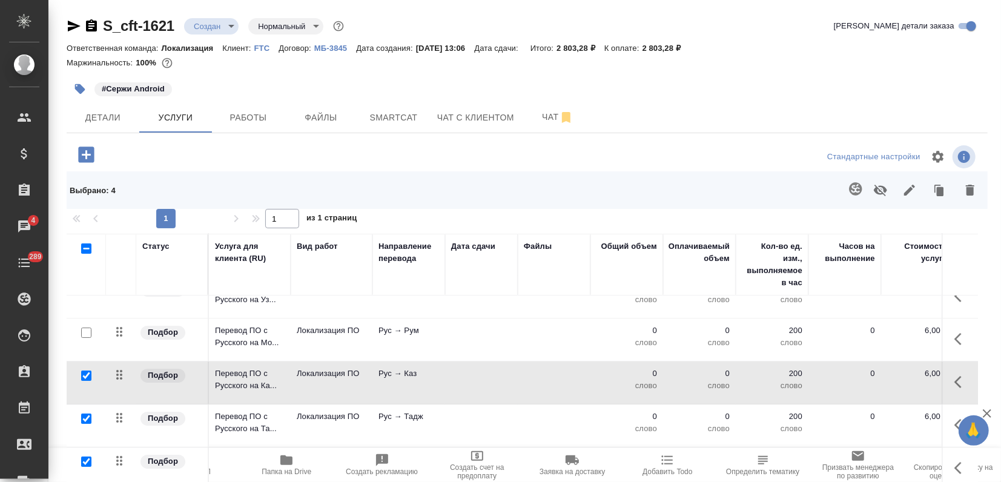
click at [84, 332] on input "checkbox" at bounding box center [86, 333] width 10 height 10
checkbox input "true"
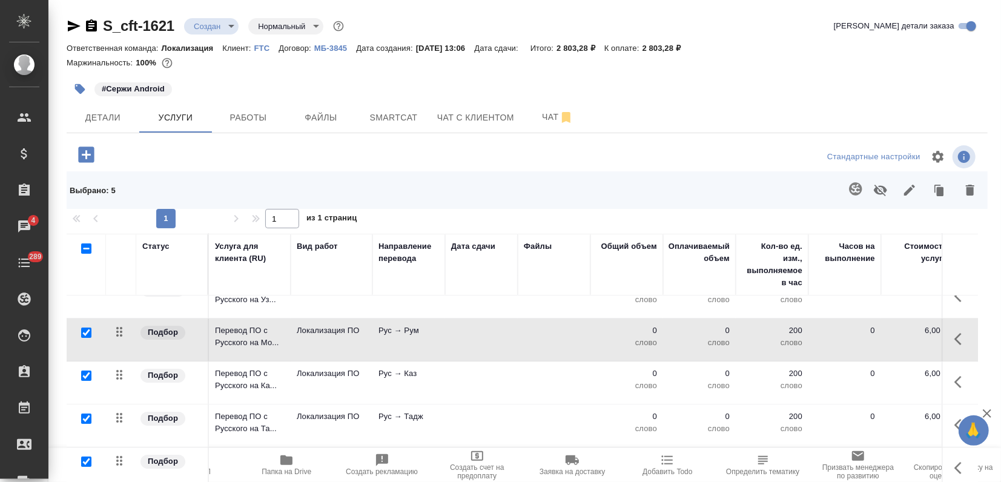
scroll to position [0, 0]
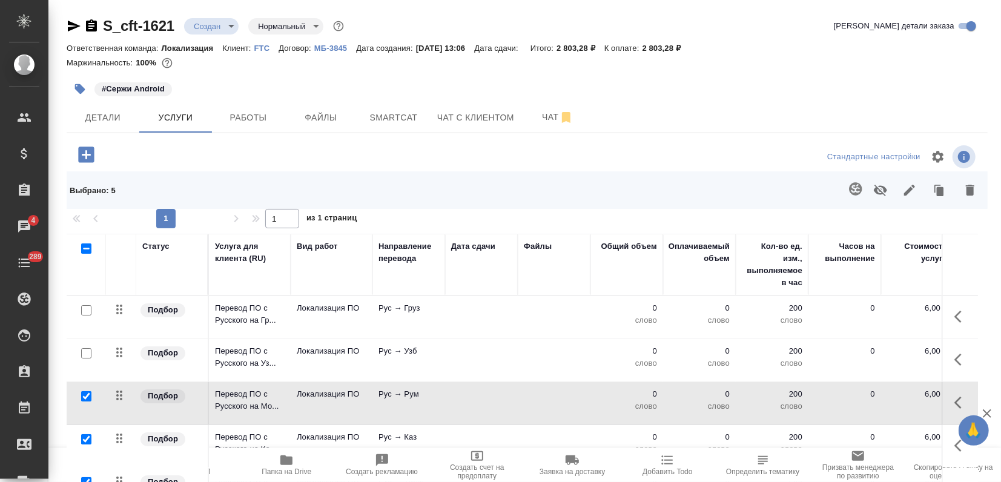
click at [87, 355] on input "checkbox" at bounding box center [86, 353] width 10 height 10
checkbox input "true"
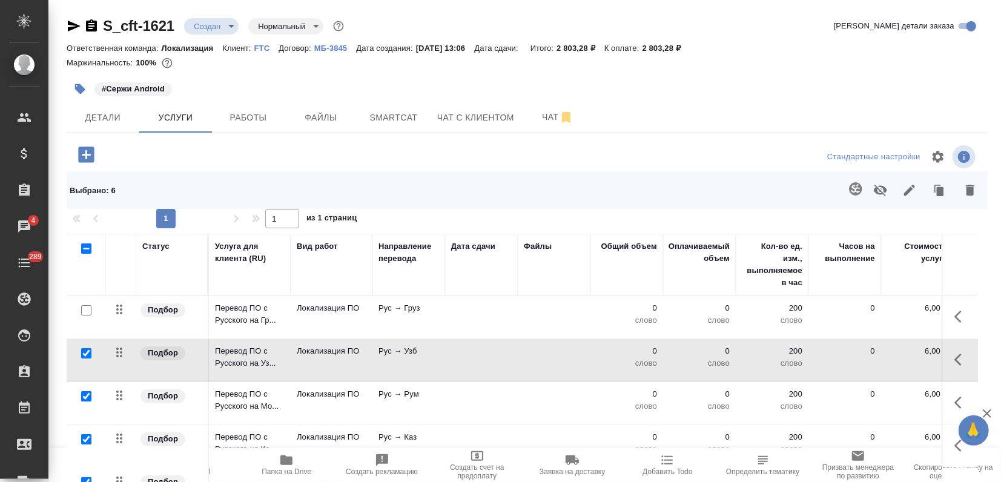
click at [84, 306] on input "checkbox" at bounding box center [86, 310] width 10 height 10
checkbox input "true"
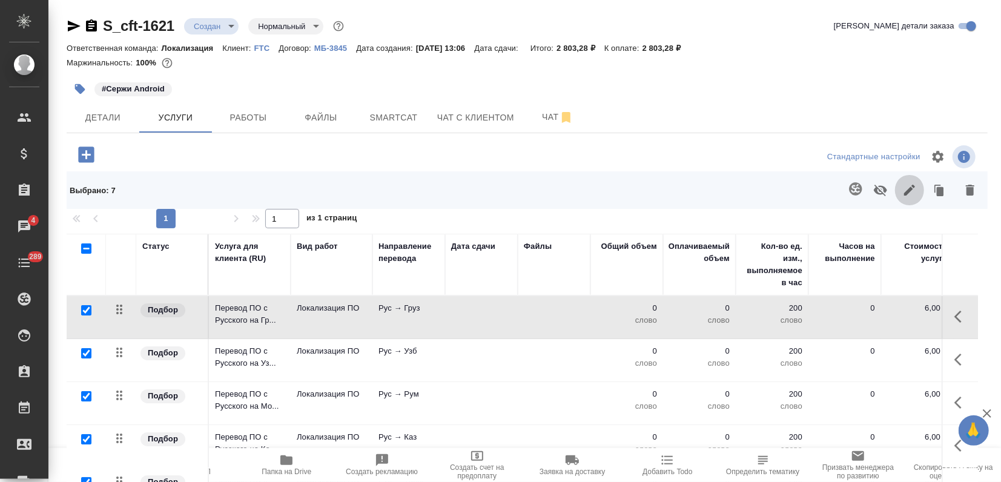
click at [902, 185] on icon "button" at bounding box center [909, 190] width 15 height 15
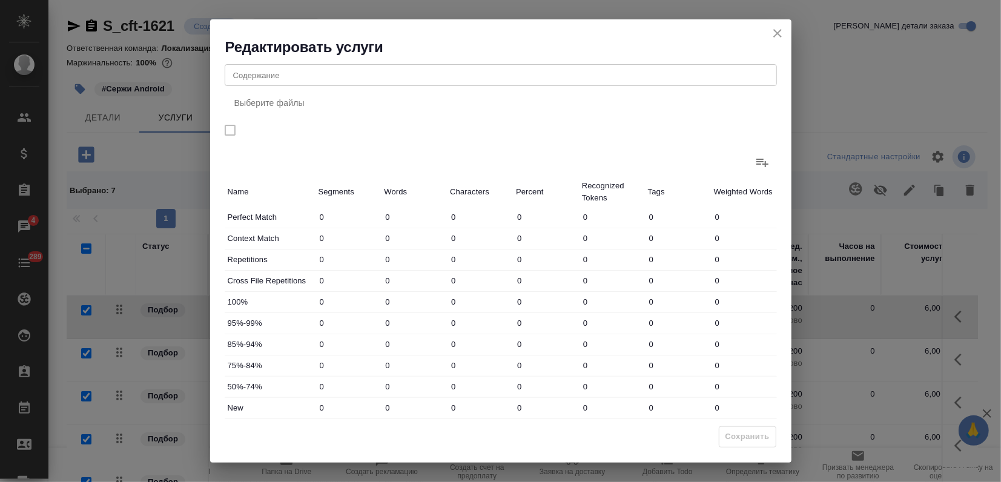
scroll to position [156, 0]
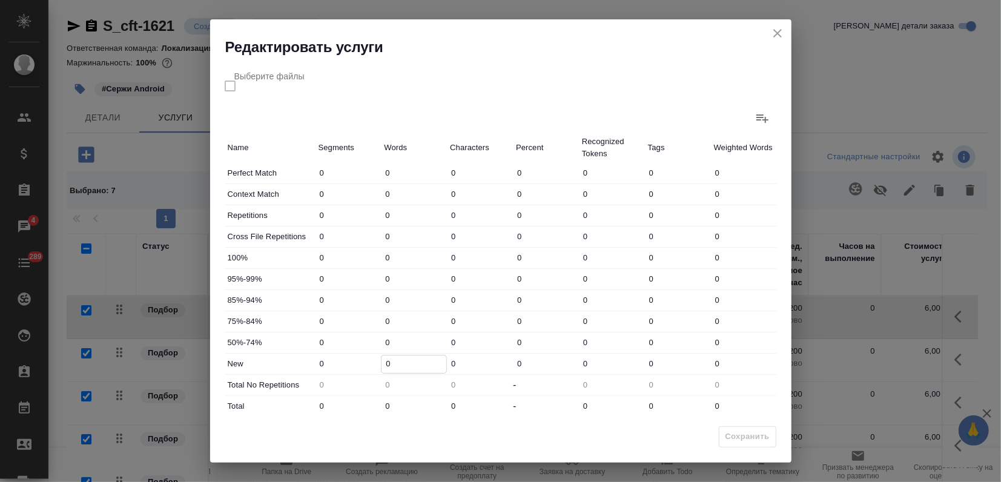
drag, startPoint x: 394, startPoint y: 362, endPoint x: 252, endPoint y: 357, distance: 142.4
click at [271, 363] on div "New 0 0 0 0 0 0 0" at bounding box center [501, 364] width 552 height 21
type input "207"
drag, startPoint x: 391, startPoint y: 404, endPoint x: 291, endPoint y: 402, distance: 100.5
click at [340, 404] on div "Total 0 0 0 - 0 0 0" at bounding box center [501, 406] width 552 height 21
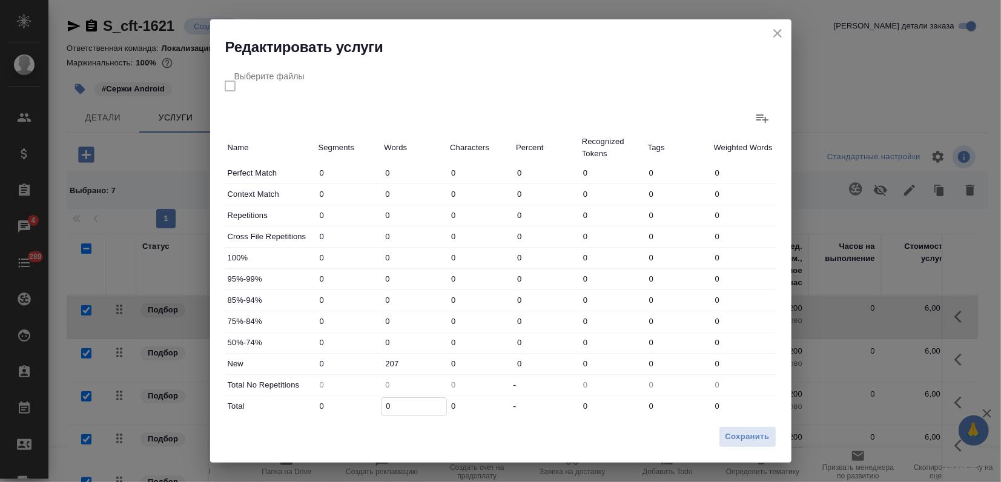
type input "2"
type input "20"
type input "207"
click at [740, 437] on span "Сохранить" at bounding box center [747, 437] width 44 height 14
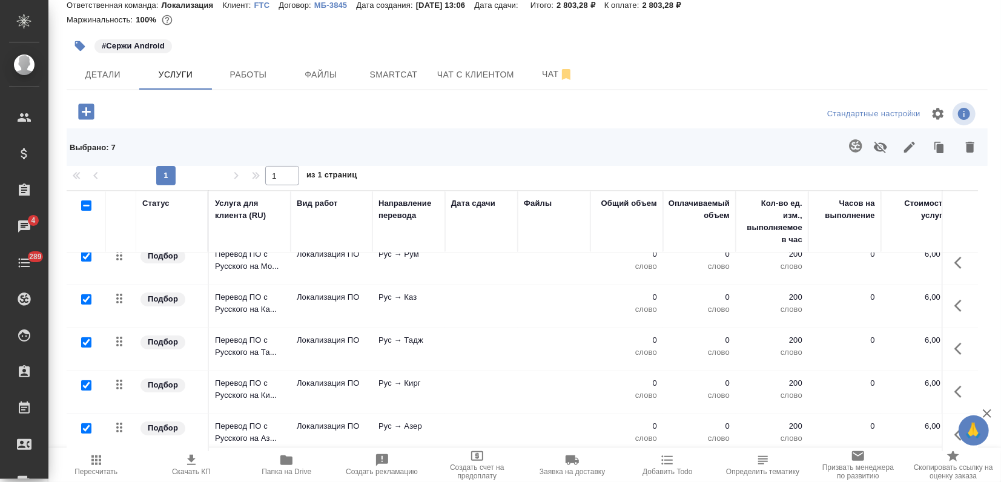
scroll to position [0, 0]
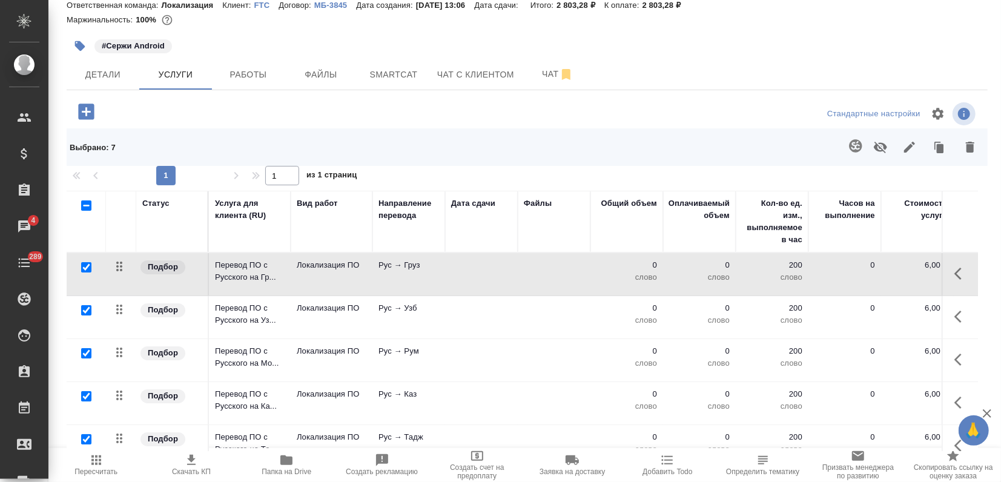
click at [904, 144] on icon "button" at bounding box center [909, 147] width 11 height 11
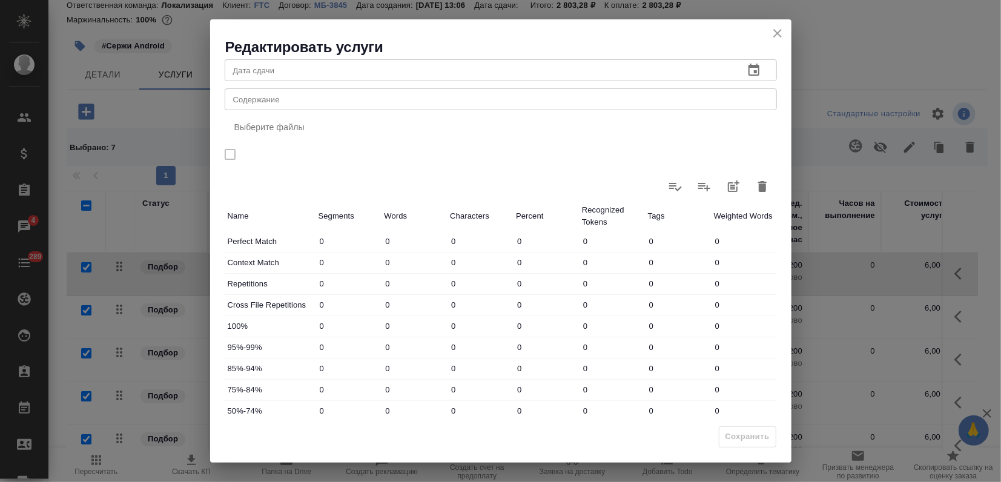
scroll to position [156, 0]
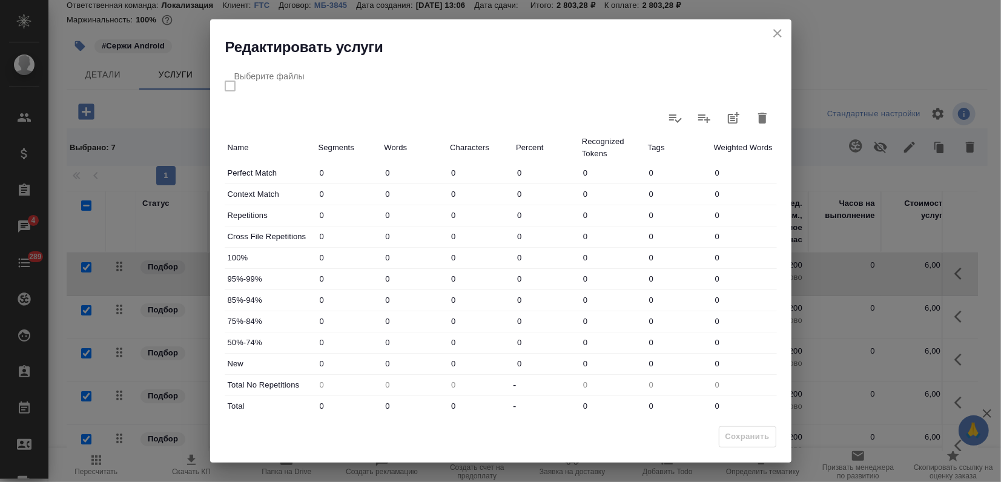
click at [346, 410] on input "0" at bounding box center [348, 407] width 66 height 18
drag, startPoint x: 397, startPoint y: 363, endPoint x: 274, endPoint y: 352, distance: 123.3
click at [325, 365] on div "New 0 0 0 0 0 0 0" at bounding box center [501, 364] width 552 height 21
type input "262"
drag, startPoint x: 389, startPoint y: 409, endPoint x: 361, endPoint y: 411, distance: 28.5
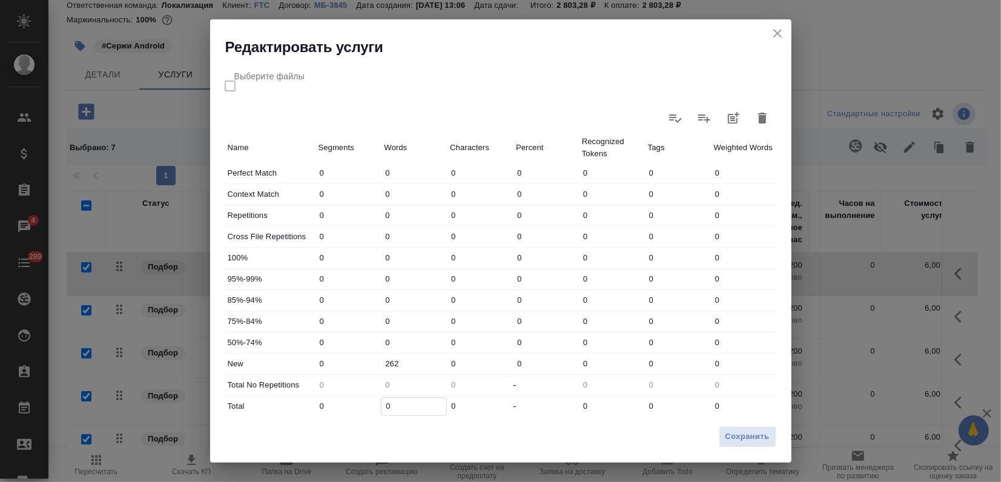
click at [361, 411] on div "Total 0 0 0 - 0 0 0" at bounding box center [501, 406] width 552 height 21
type input "2"
type input "26"
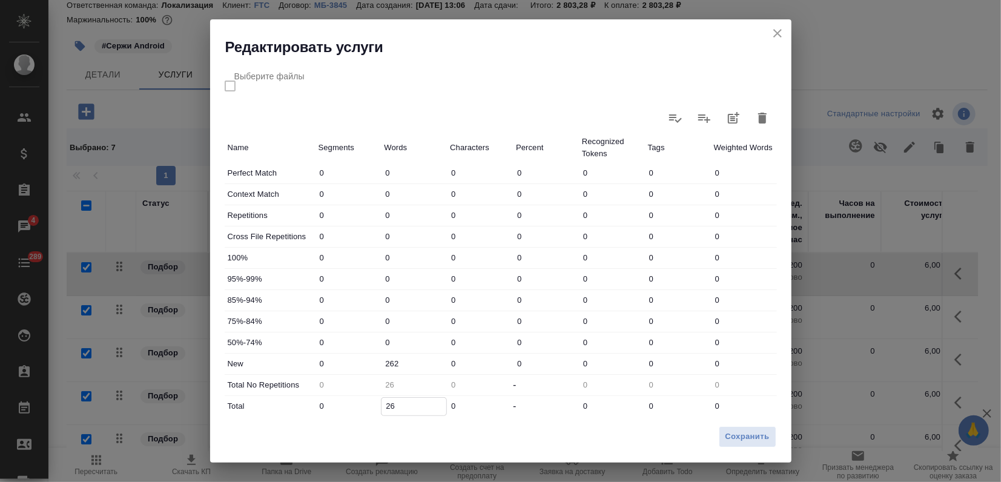
type input "262"
click at [733, 443] on span "Сохранить" at bounding box center [747, 437] width 44 height 14
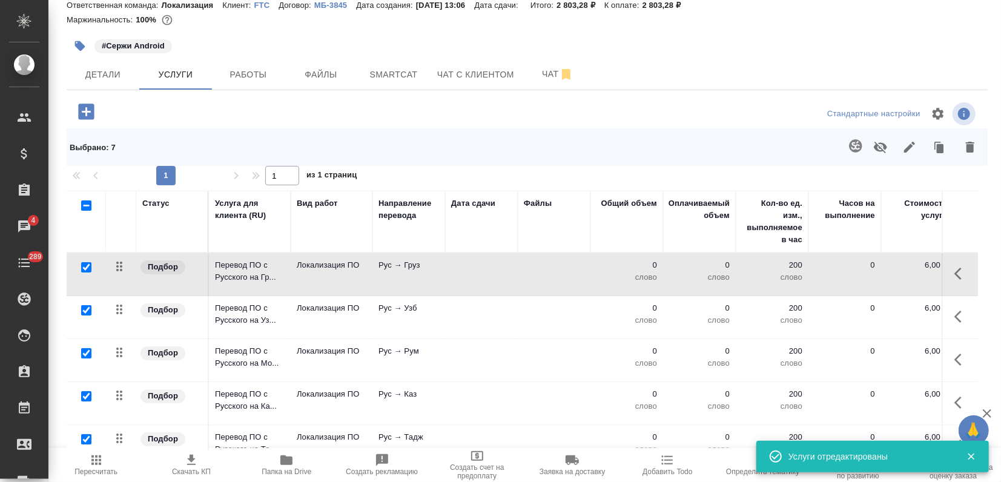
click at [102, 461] on icon "button" at bounding box center [96, 460] width 15 height 15
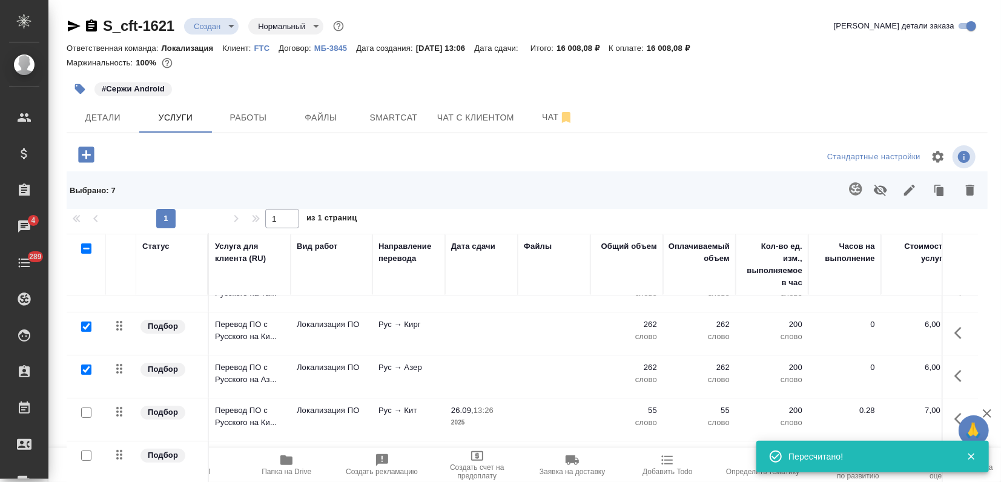
scroll to position [0, 0]
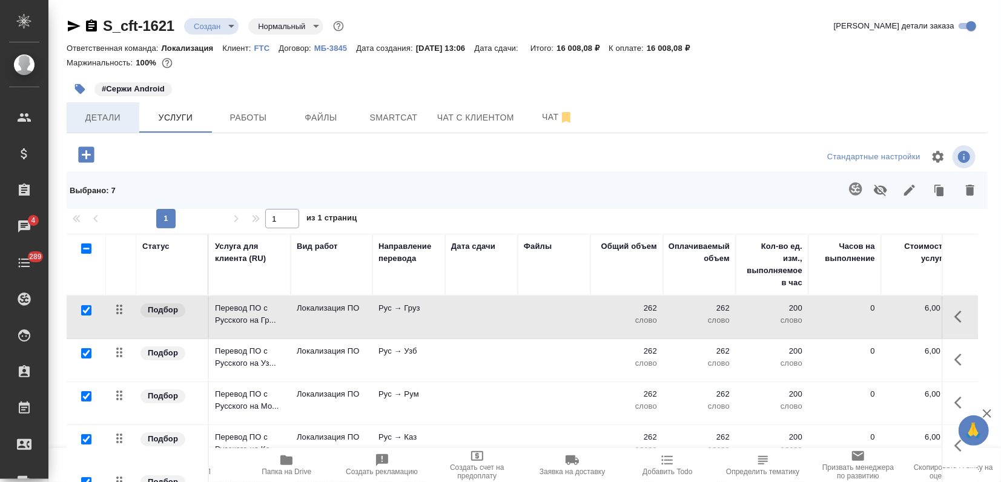
click at [99, 127] on button "Детали" at bounding box center [103, 117] width 73 height 30
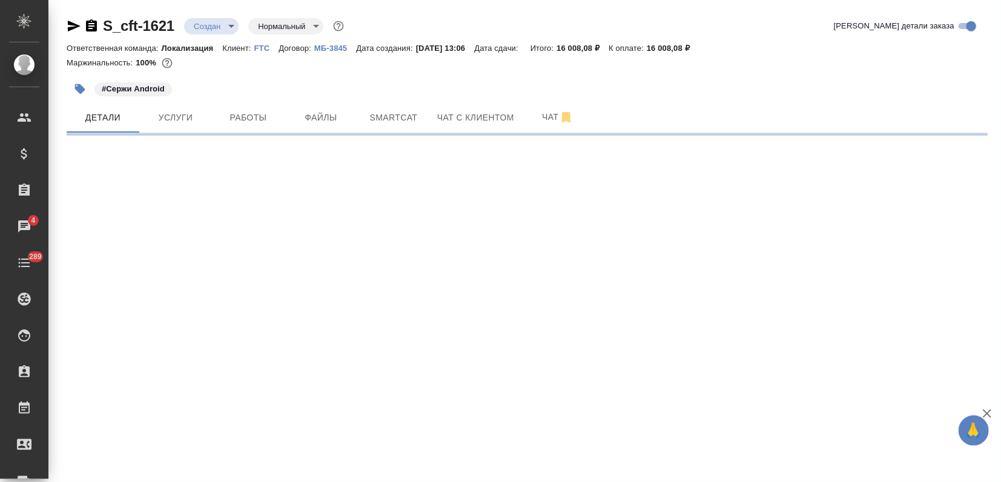
select select "RU"
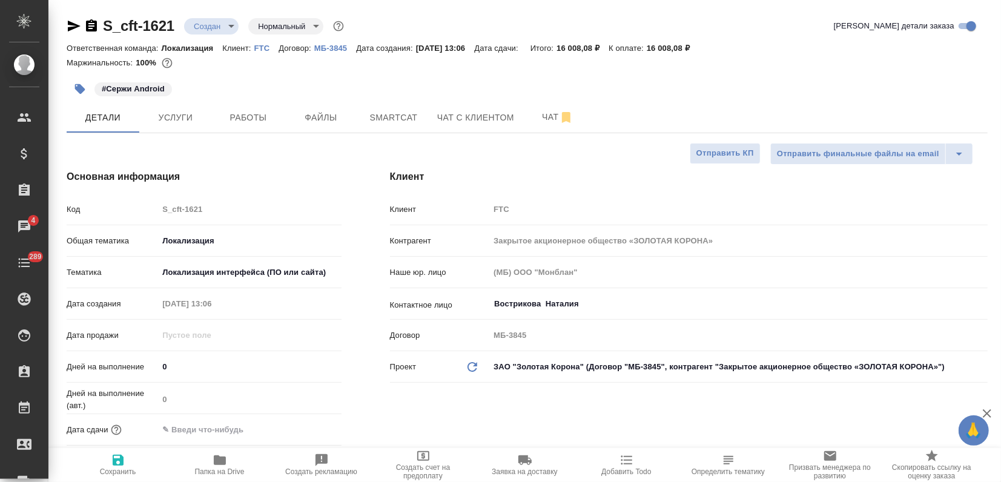
click at [217, 429] on input "text" at bounding box center [211, 430] width 106 height 18
type textarea "x"
click at [306, 423] on icon "button" at bounding box center [306, 428] width 11 height 12
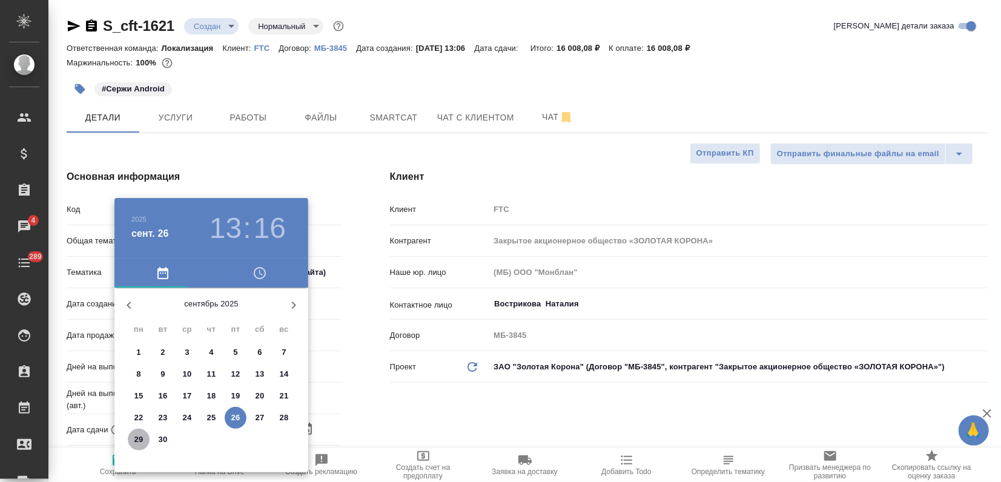
click at [140, 439] on p "29" at bounding box center [138, 439] width 9 height 12
type input "29.09.2025 13:16"
type textarea "x"
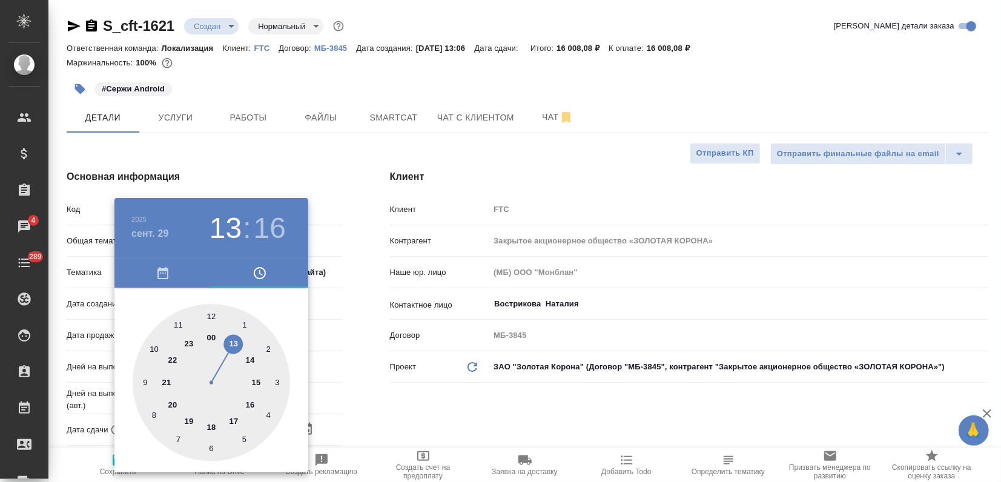
click at [186, 423] on div at bounding box center [211, 382] width 157 height 157
type input "29.09.2025 19:16"
type textarea "x"
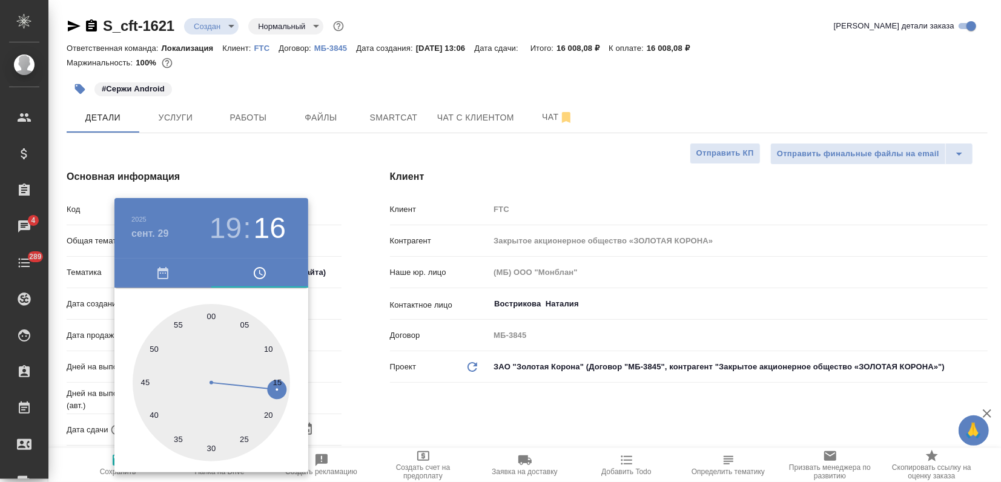
click at [209, 318] on div at bounding box center [211, 382] width 157 height 157
type input "[DATE] 19:00"
type textarea "x"
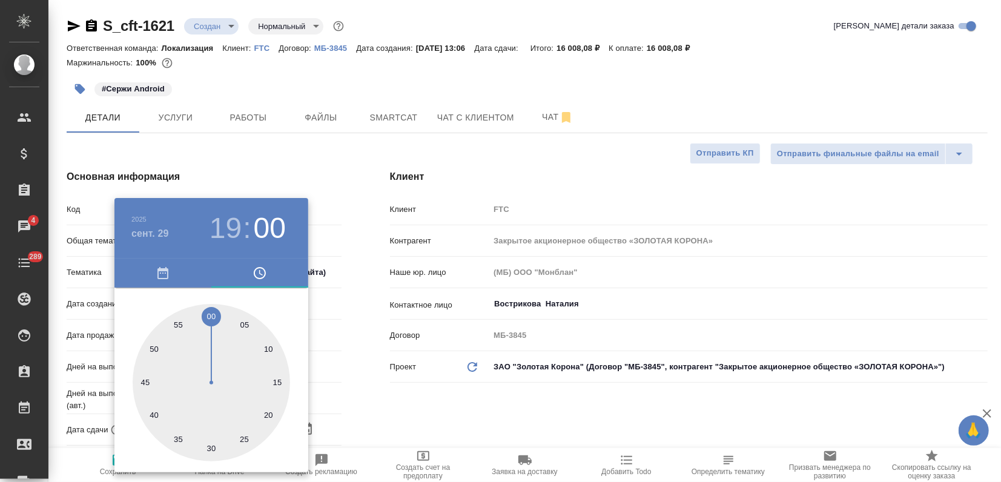
click at [298, 156] on div at bounding box center [500, 241] width 1001 height 482
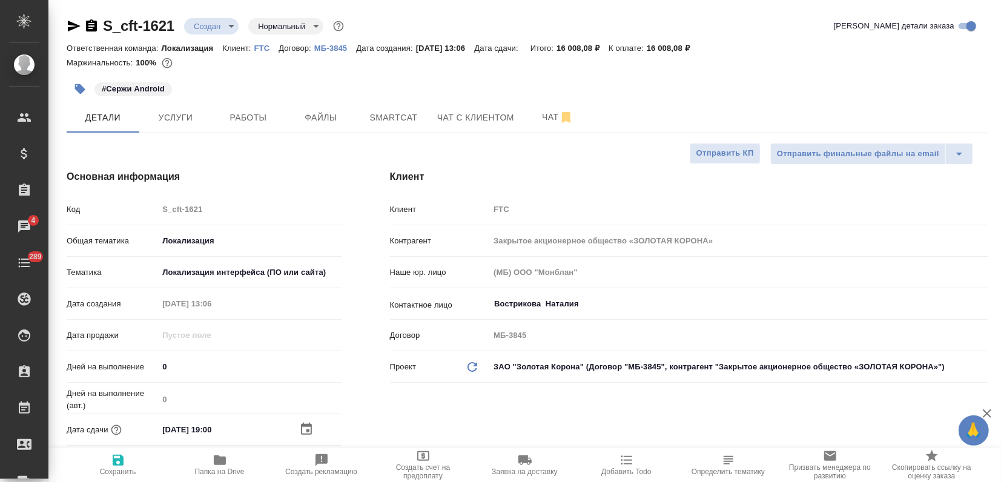
click at [122, 473] on span "Сохранить" at bounding box center [118, 471] width 36 height 8
type textarea "x"
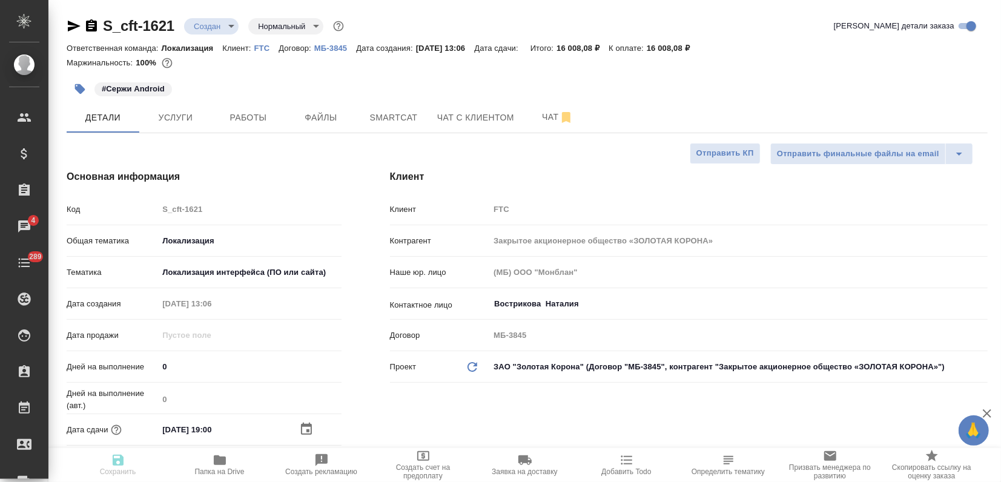
type textarea "x"
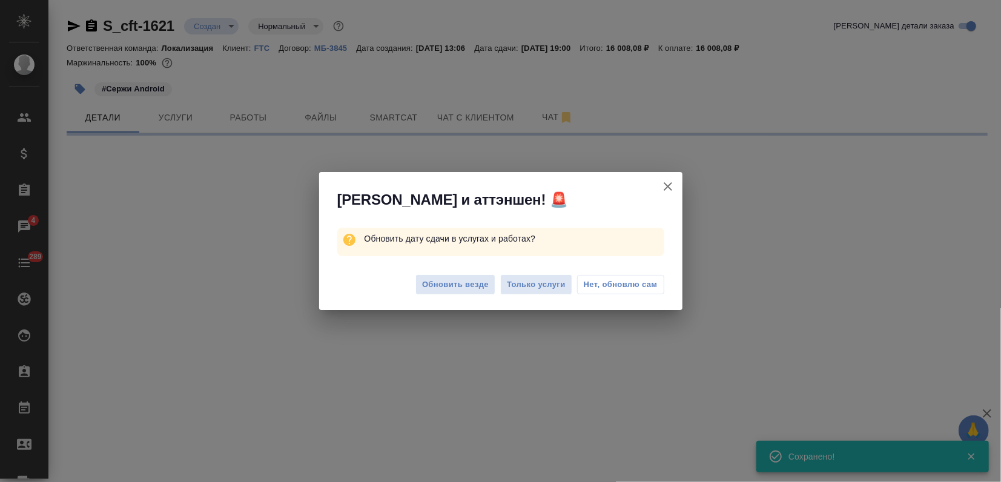
select select "RU"
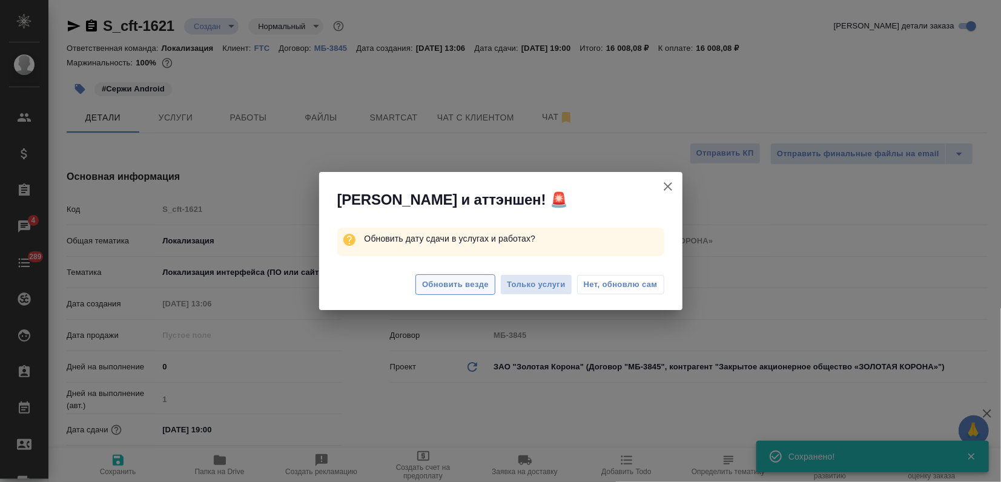
click at [454, 289] on span "Обновить везде" at bounding box center [455, 285] width 67 height 14
type textarea "x"
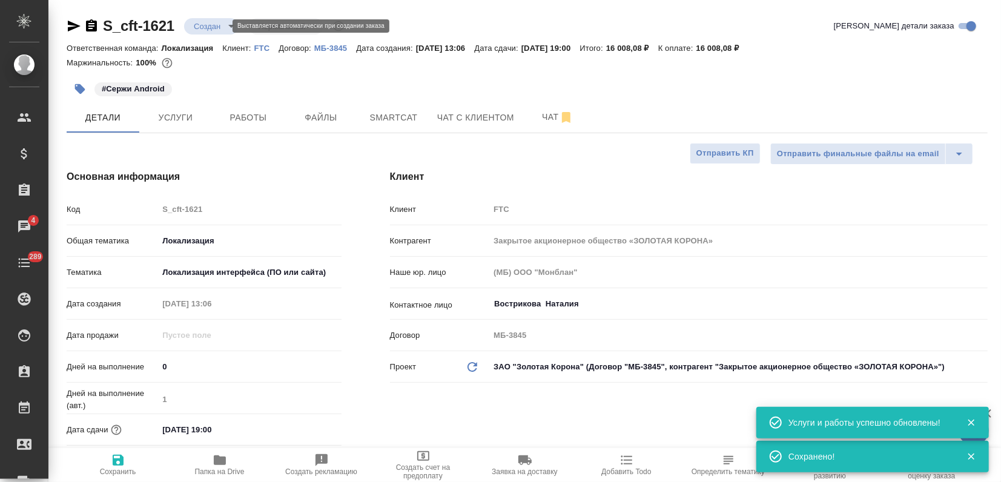
click at [212, 24] on body "🙏 .cls-1 fill:#fff; AWATERA Zagorodnikh Viktoria Клиенты Спецификации Заказы 4 …" at bounding box center [500, 241] width 1001 height 482
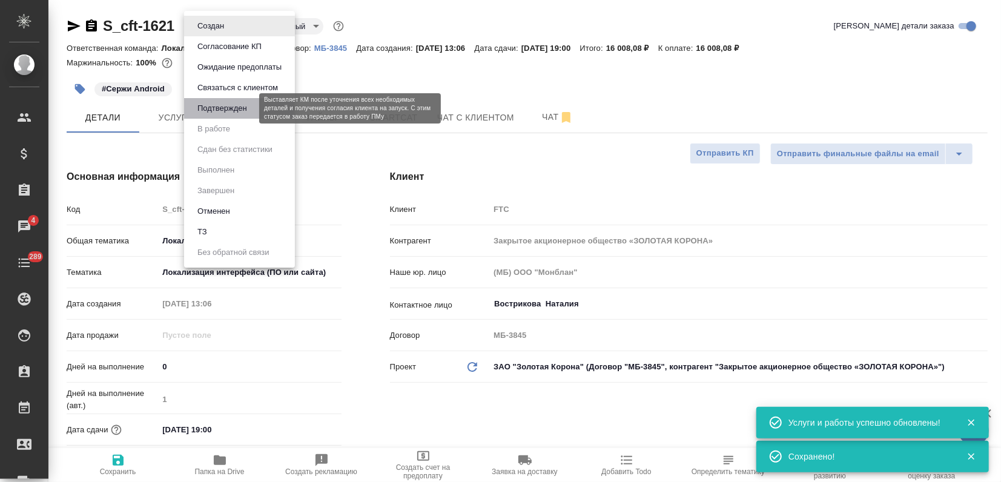
click at [219, 111] on button "Подтвержден" at bounding box center [222, 108] width 57 height 13
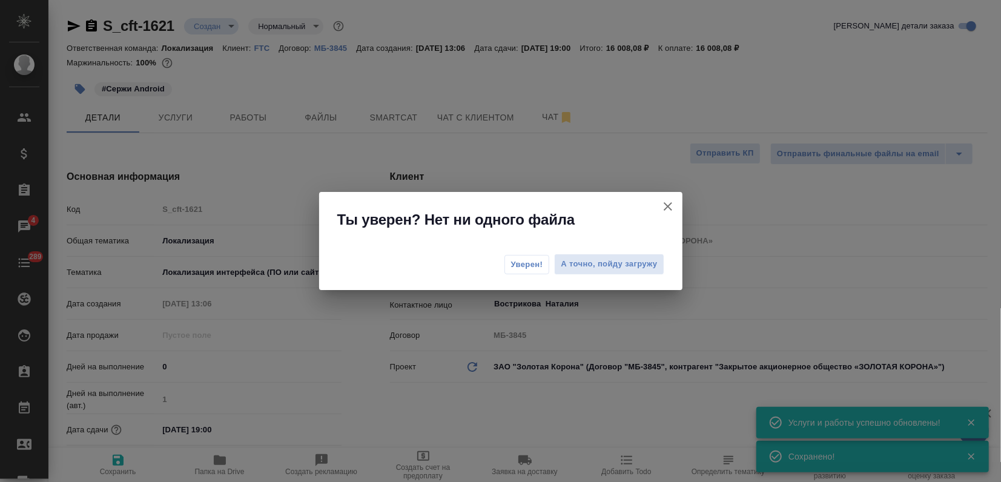
click at [522, 259] on span "Уверен!" at bounding box center [527, 265] width 32 height 12
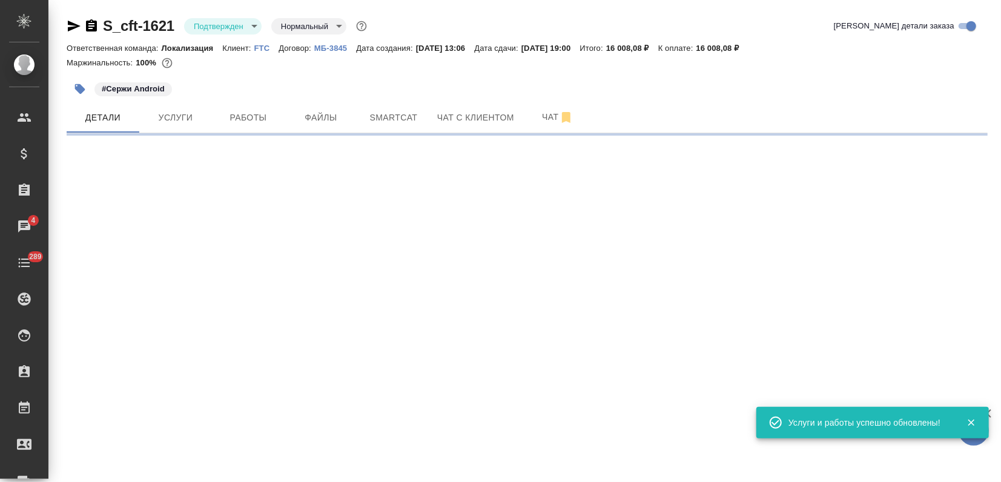
select select "RU"
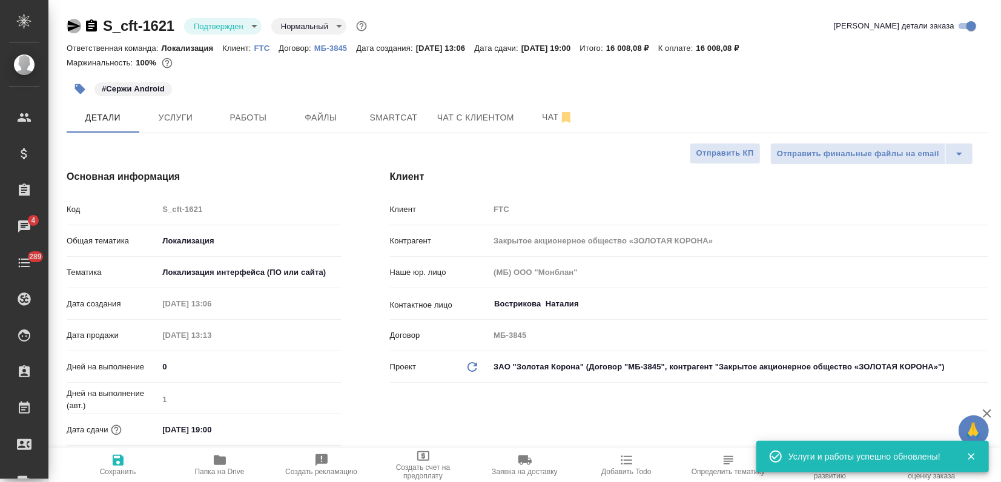
click at [76, 27] on icon "button" at bounding box center [74, 26] width 13 height 11
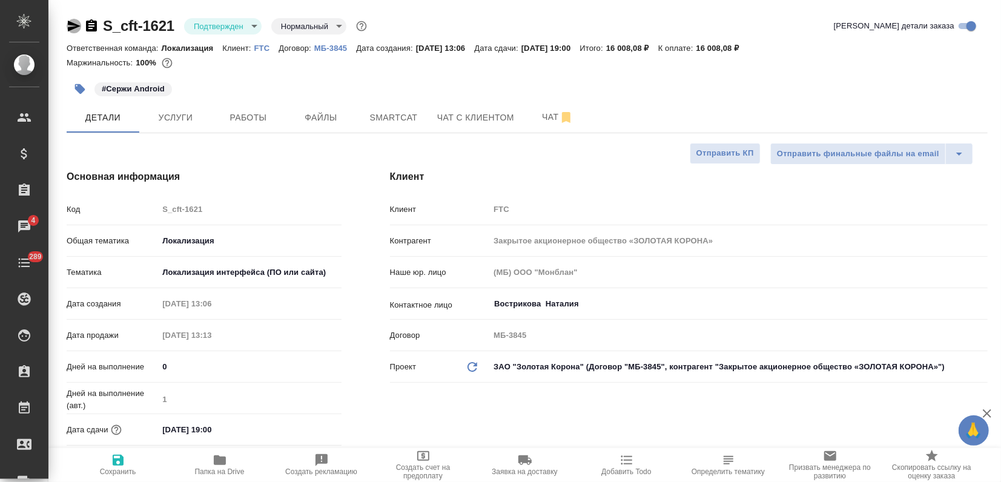
click at [73, 25] on icon "button" at bounding box center [74, 26] width 13 height 11
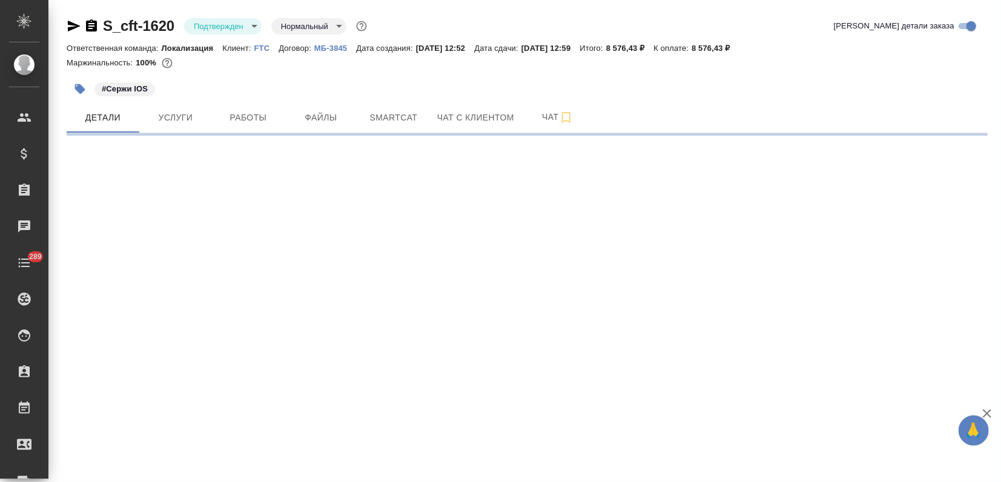
select select "RU"
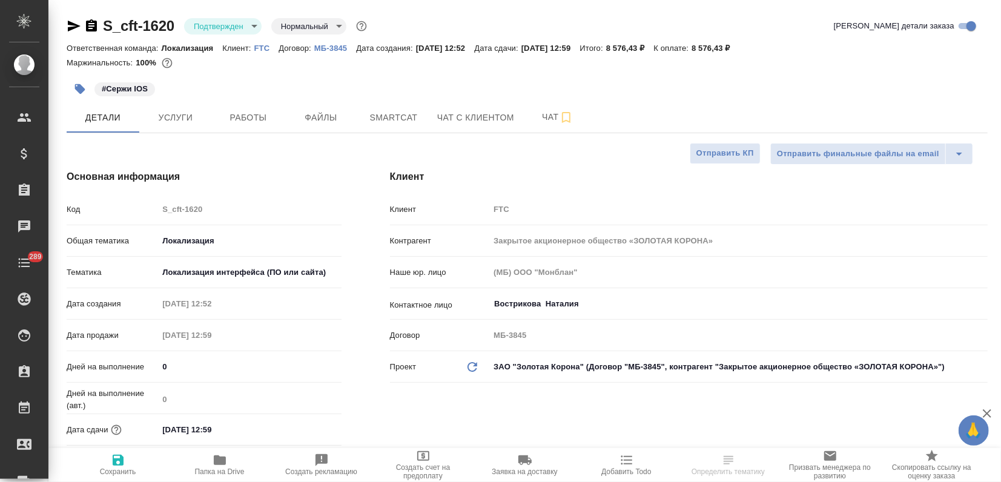
type textarea "x"
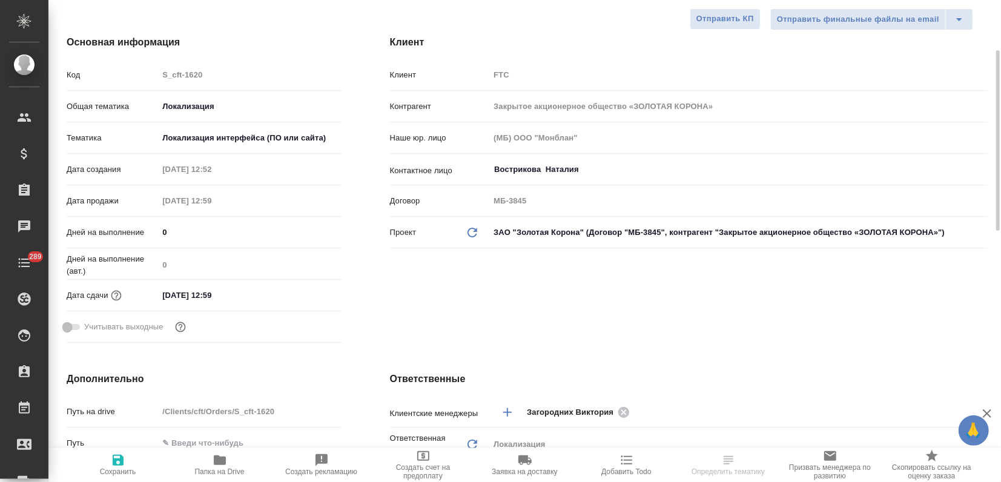
type textarea "x"
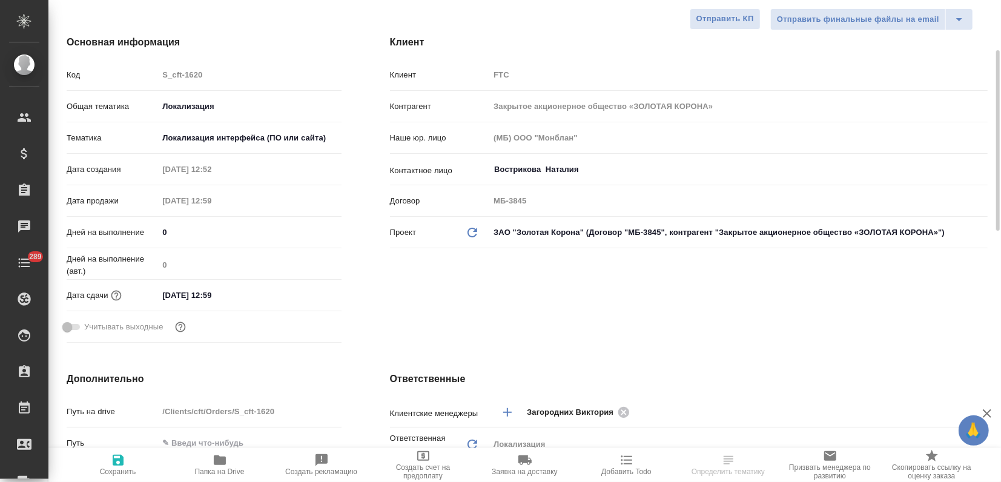
type textarea "x"
click at [244, 297] on input "26.09.2025 12:59" at bounding box center [212, 295] width 106 height 18
click at [309, 295] on icon "button" at bounding box center [306, 295] width 15 height 15
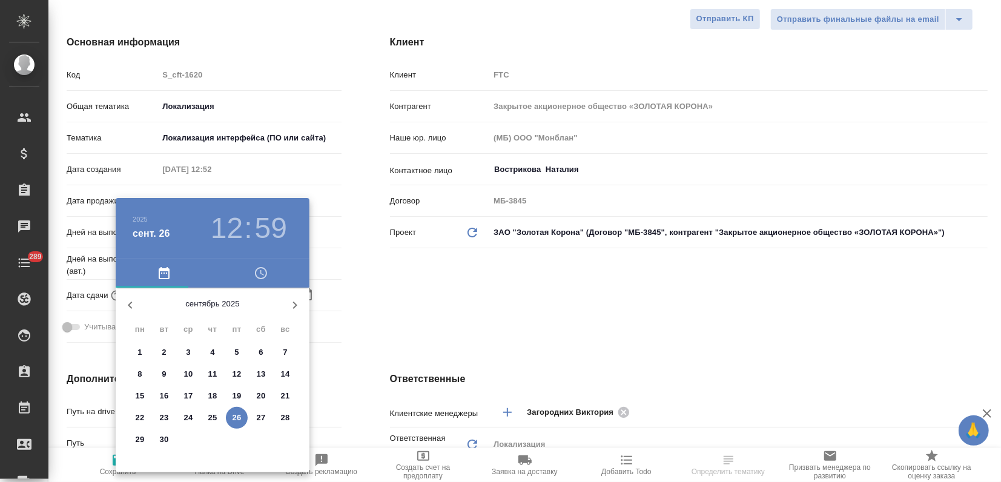
click at [139, 438] on p "29" at bounding box center [140, 439] width 9 height 12
type input "29.09.2025 12:59"
type textarea "x"
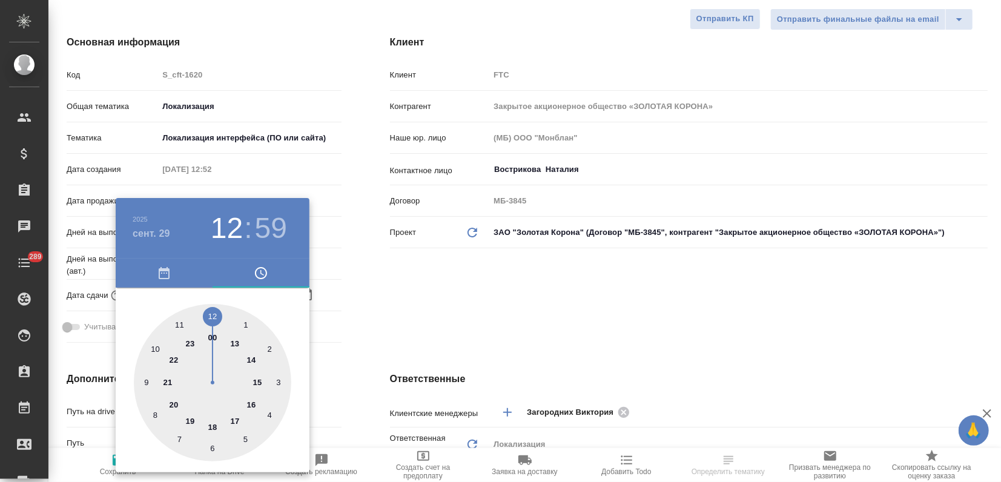
type input "29.09.2025 19:59"
type textarea "x"
drag, startPoint x: 189, startPoint y: 418, endPoint x: 188, endPoint y: 385, distance: 33.3
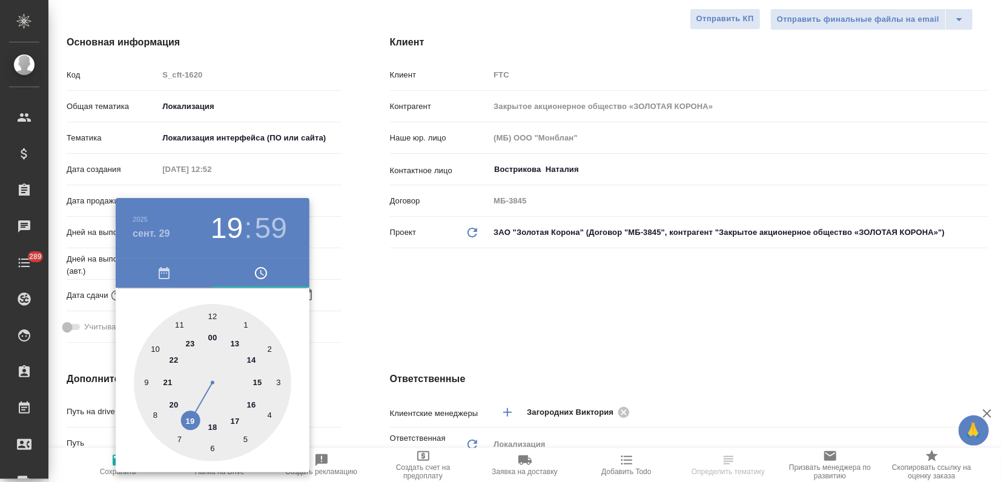
click at [189, 418] on div at bounding box center [212, 382] width 157 height 157
type textarea "x"
click at [213, 318] on div at bounding box center [212, 382] width 157 height 157
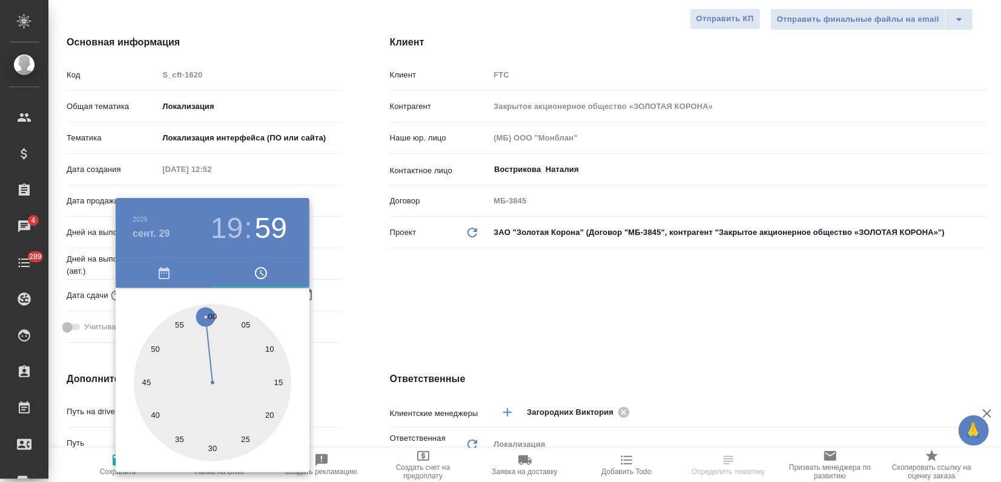
type input "[DATE] 19:00"
type textarea "x"
click at [517, 299] on div at bounding box center [500, 241] width 1001 height 482
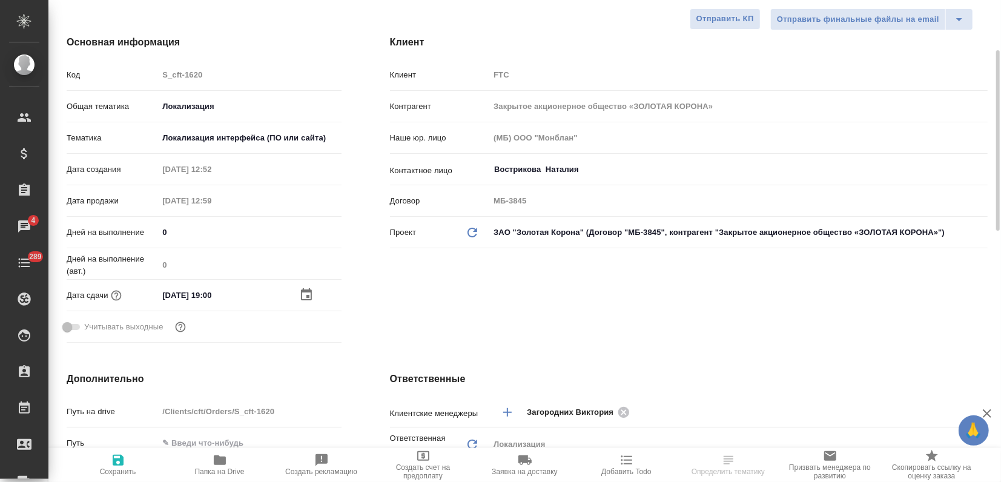
click at [130, 461] on span "Сохранить" at bounding box center [117, 464] width 87 height 23
type textarea "x"
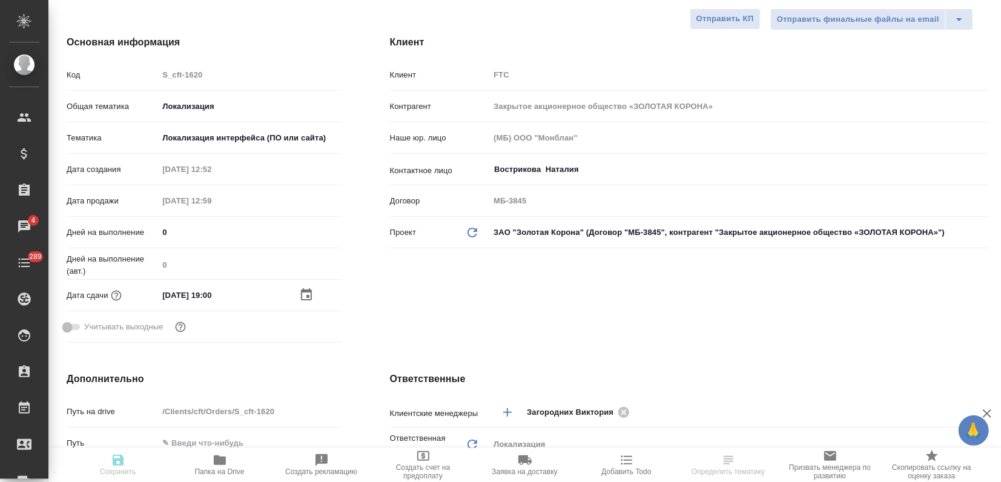
type textarea "x"
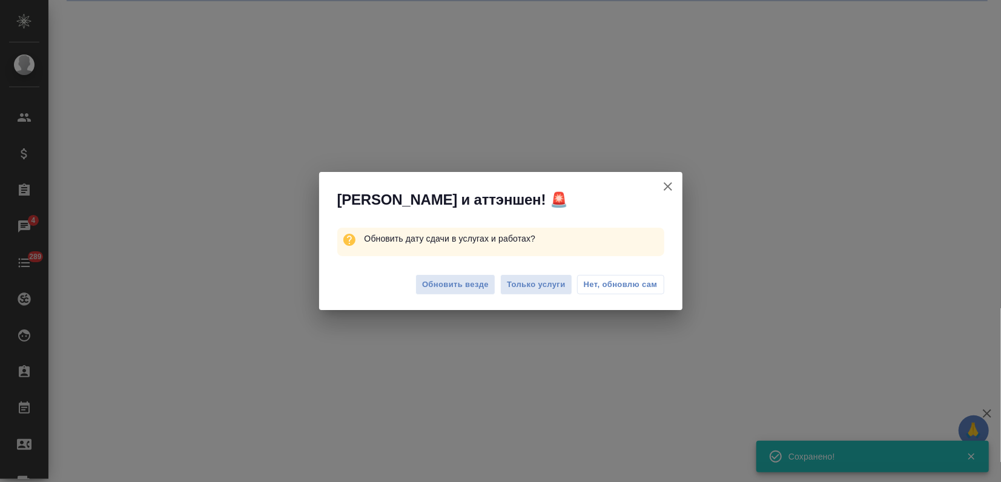
select select "RU"
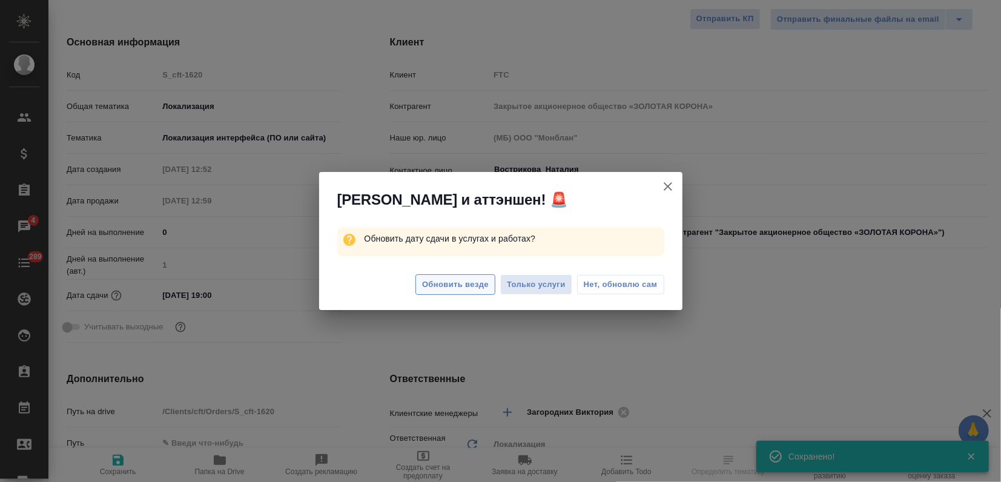
type textarea "x"
drag, startPoint x: 466, startPoint y: 286, endPoint x: 417, endPoint y: 314, distance: 56.6
click at [467, 286] on span "Обновить везде" at bounding box center [455, 285] width 67 height 14
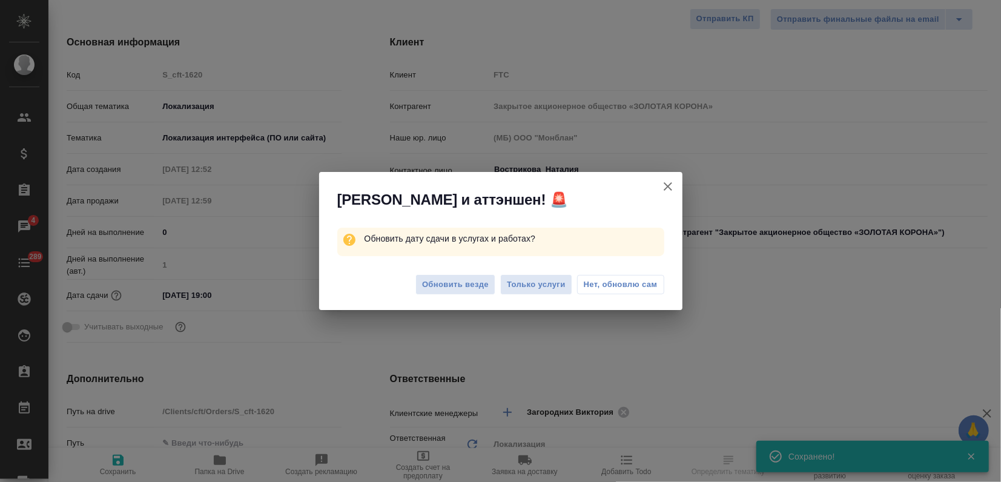
type textarea "x"
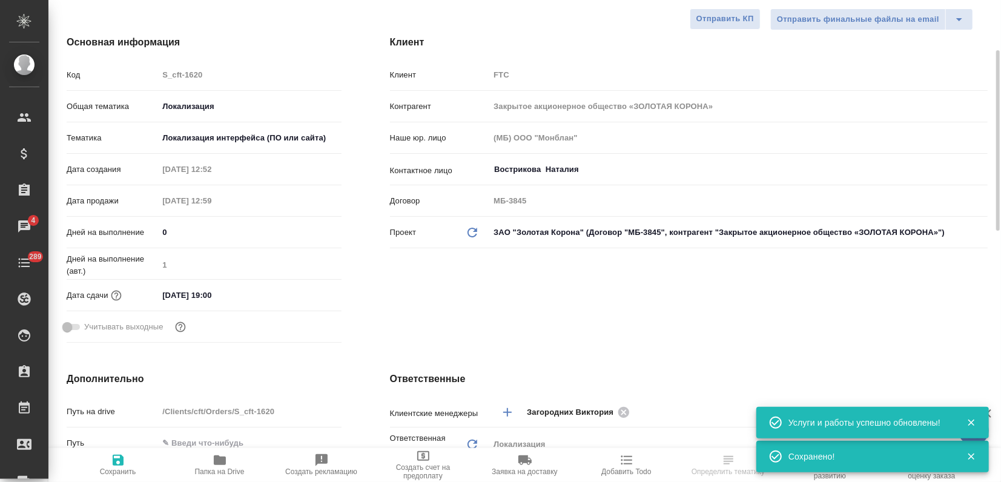
scroll to position [0, 0]
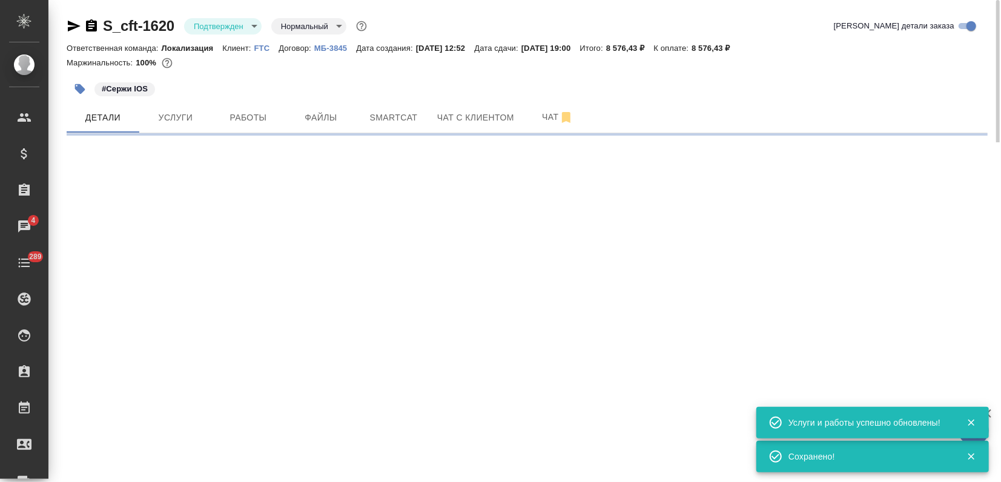
select select "RU"
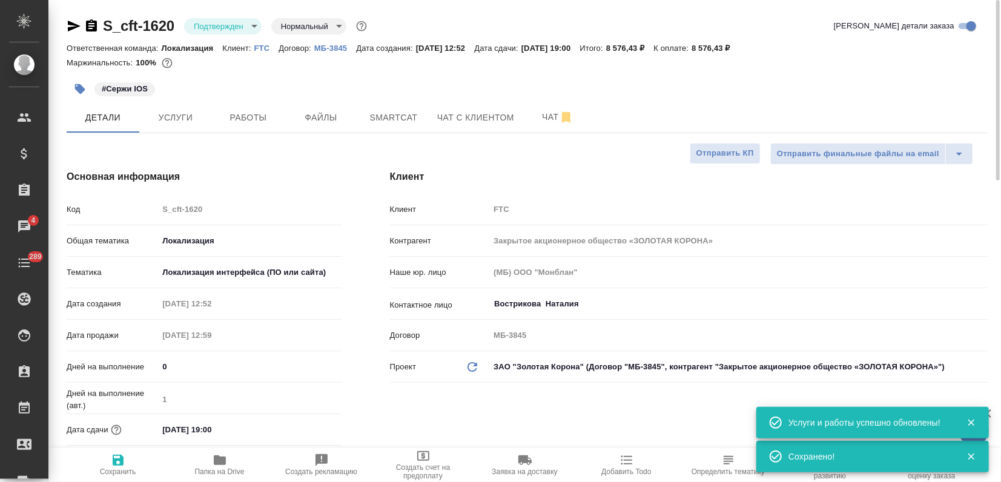
type textarea "x"
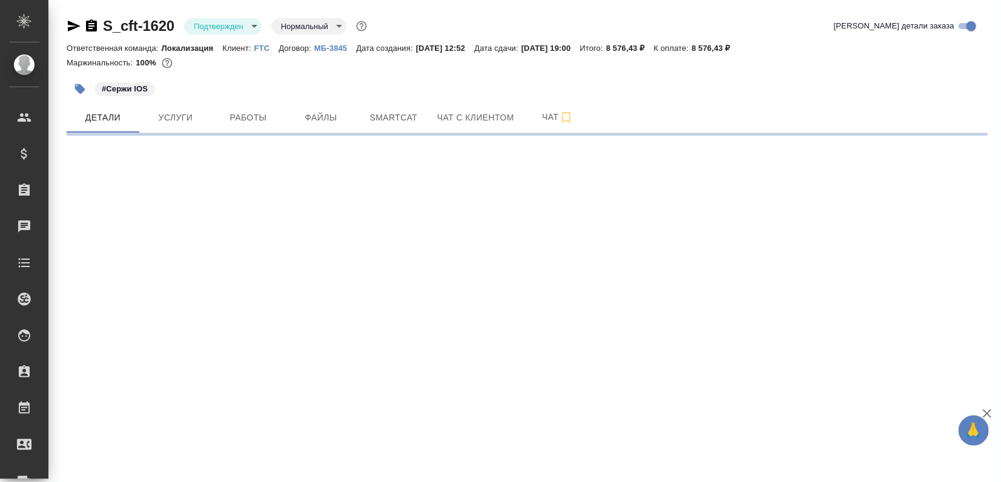
select select "RU"
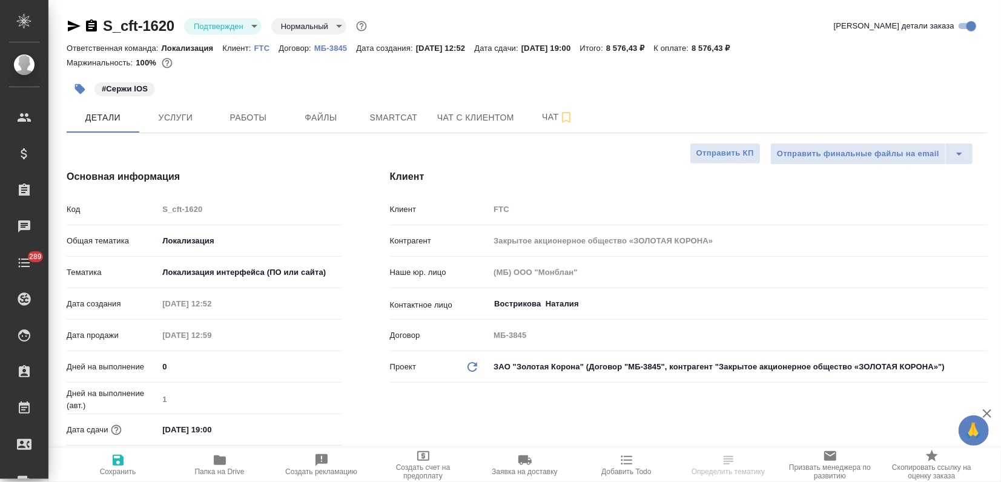
type textarea "x"
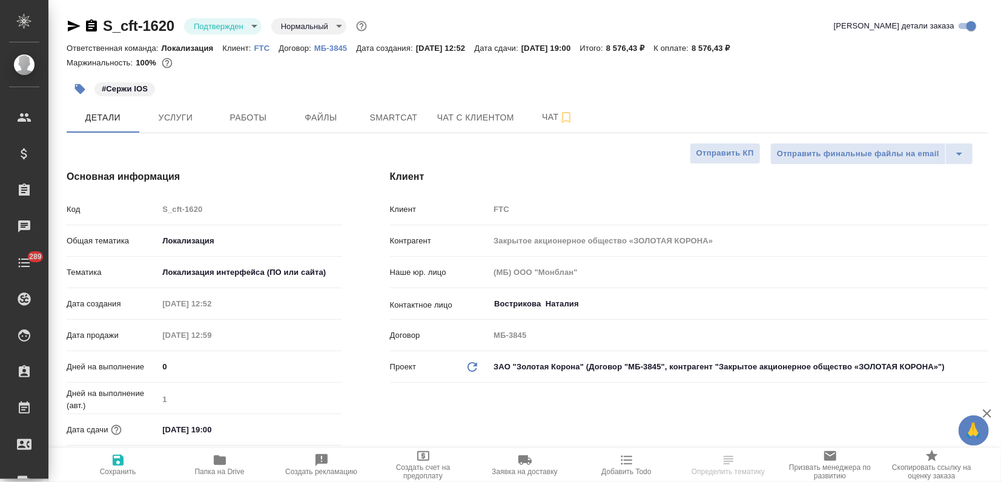
type textarea "x"
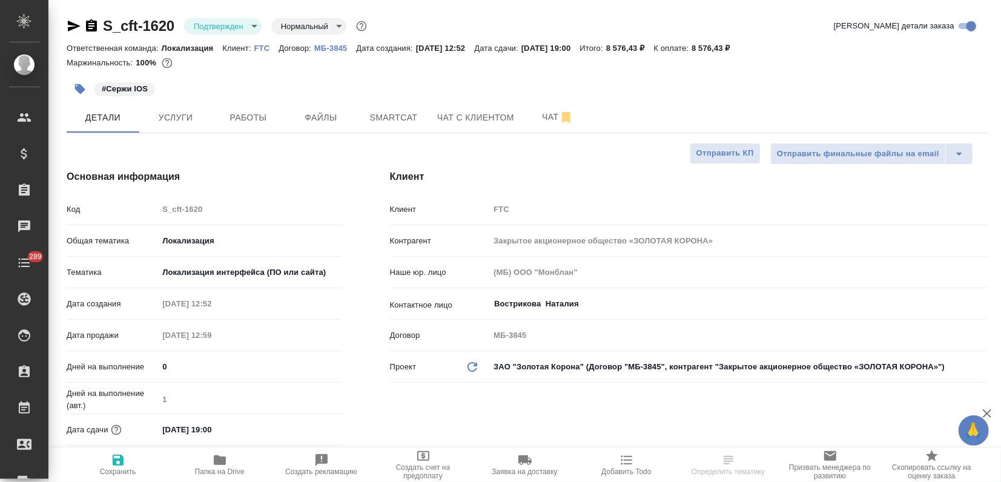
type textarea "x"
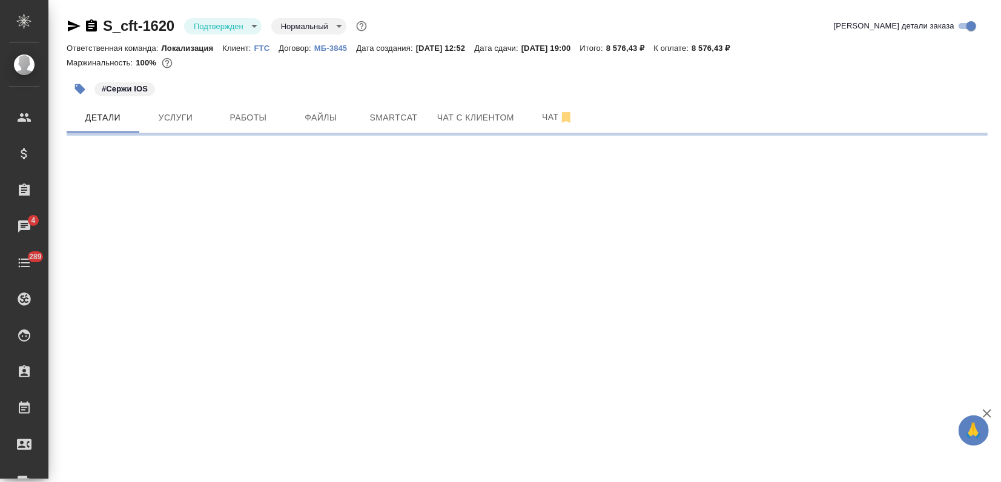
select select "RU"
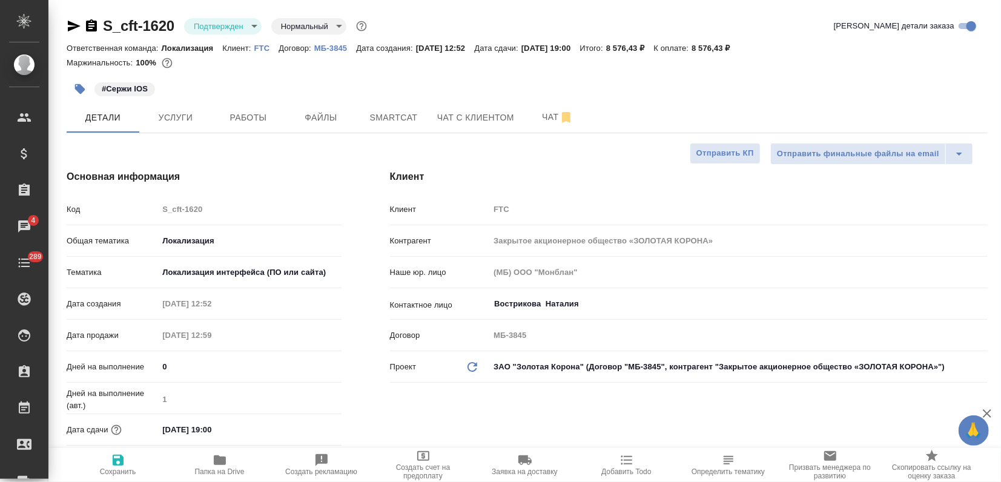
type textarea "x"
